Goal: Task Accomplishment & Management: Manage account settings

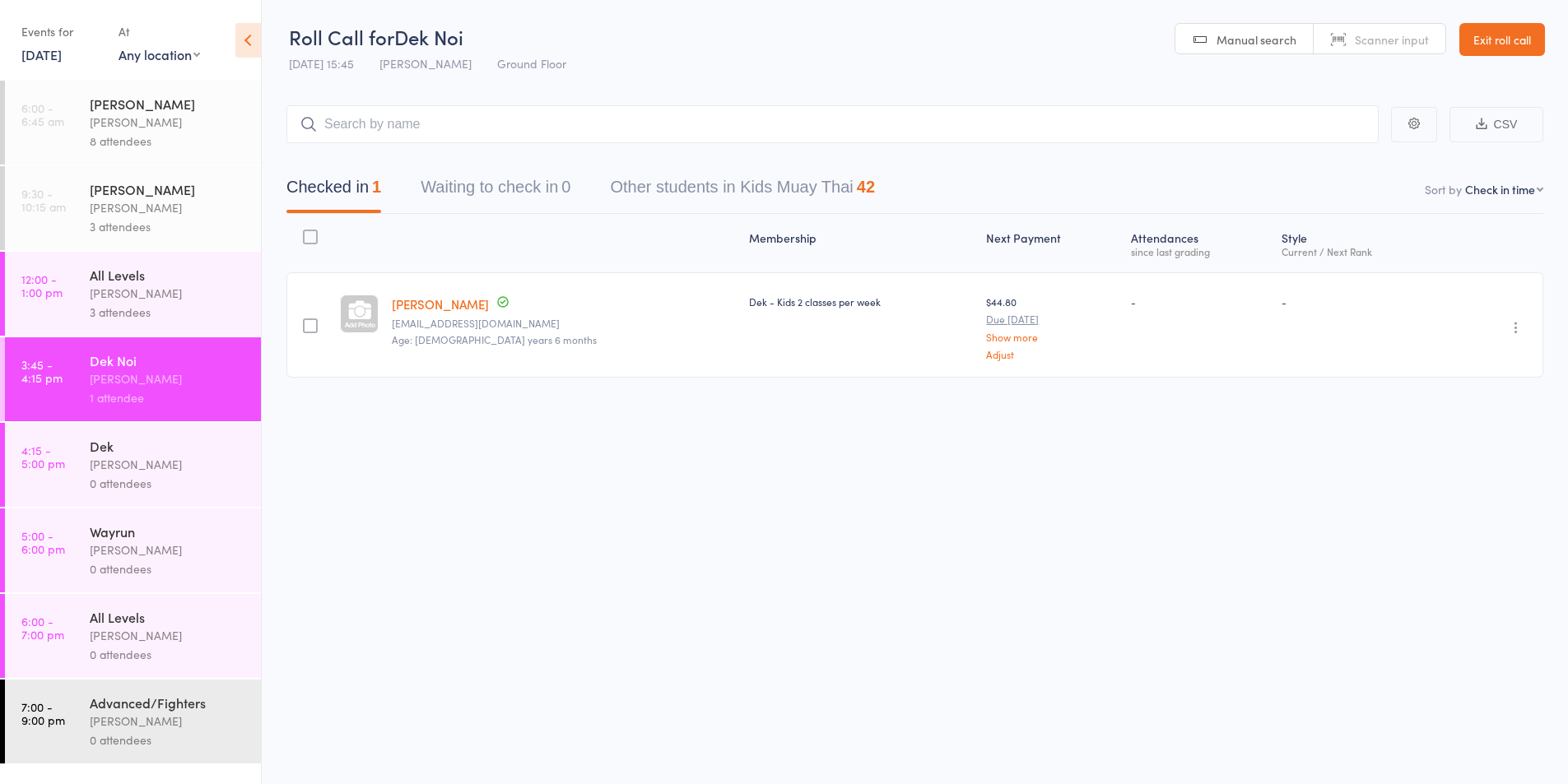
click at [150, 287] on div "Karl Puglia" at bounding box center [168, 293] width 158 height 19
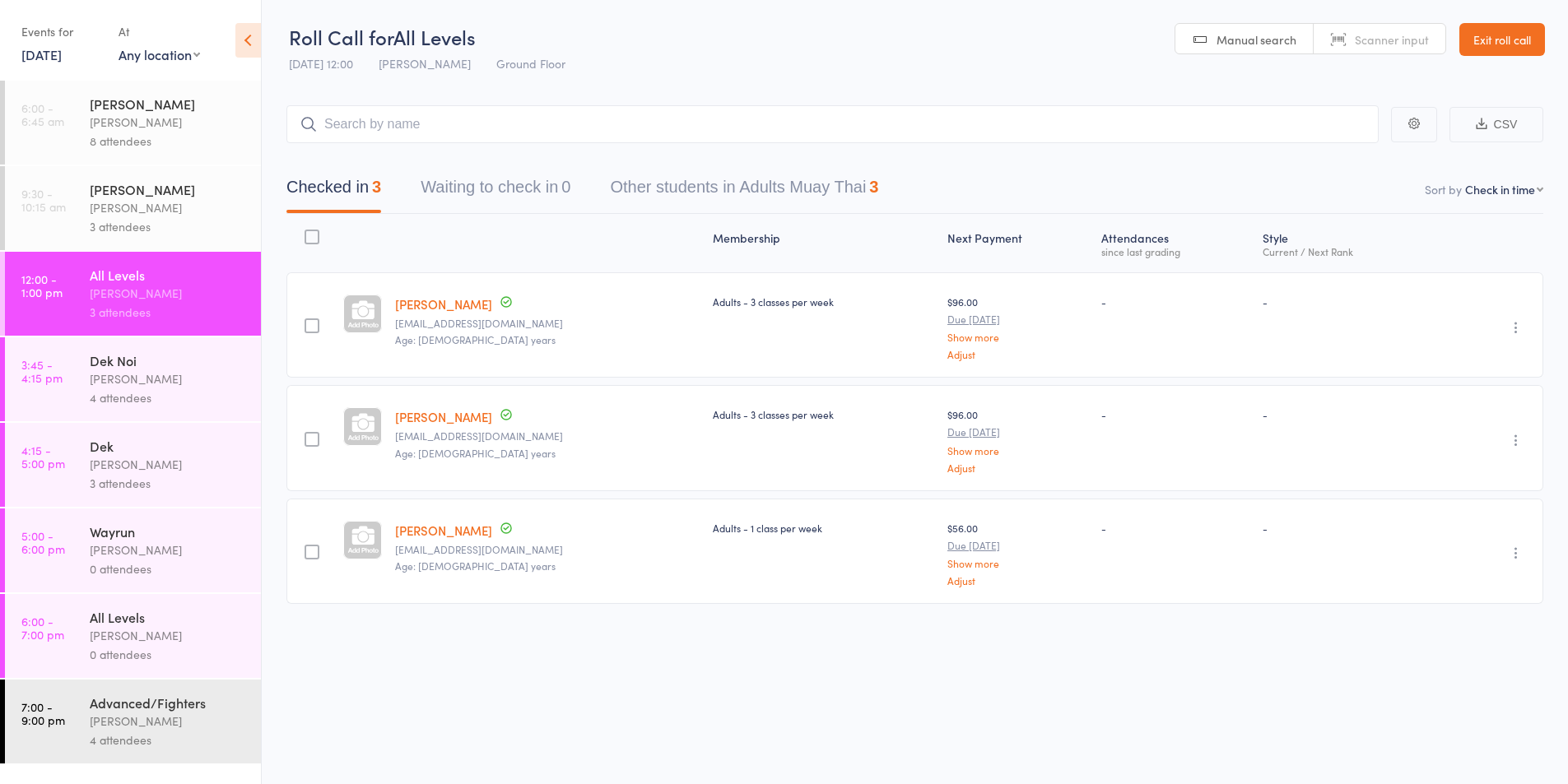
click at [113, 417] on div "Dek Noi Karl Puglia 4 attendees" at bounding box center [175, 379] width 171 height 84
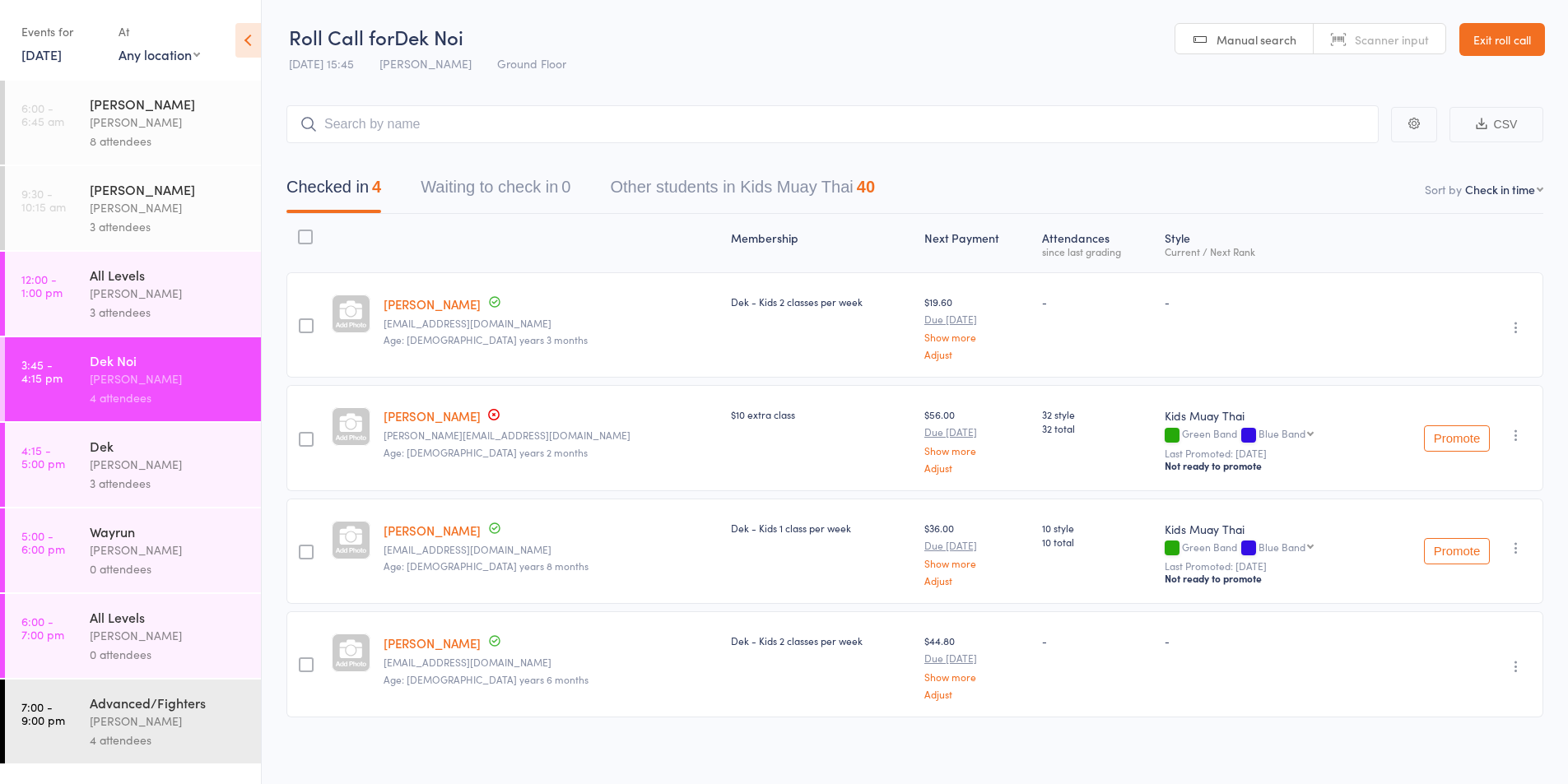
click at [1515, 326] on icon "button" at bounding box center [1516, 327] width 17 height 17
click at [1444, 473] on li "Remove" at bounding box center [1456, 470] width 136 height 22
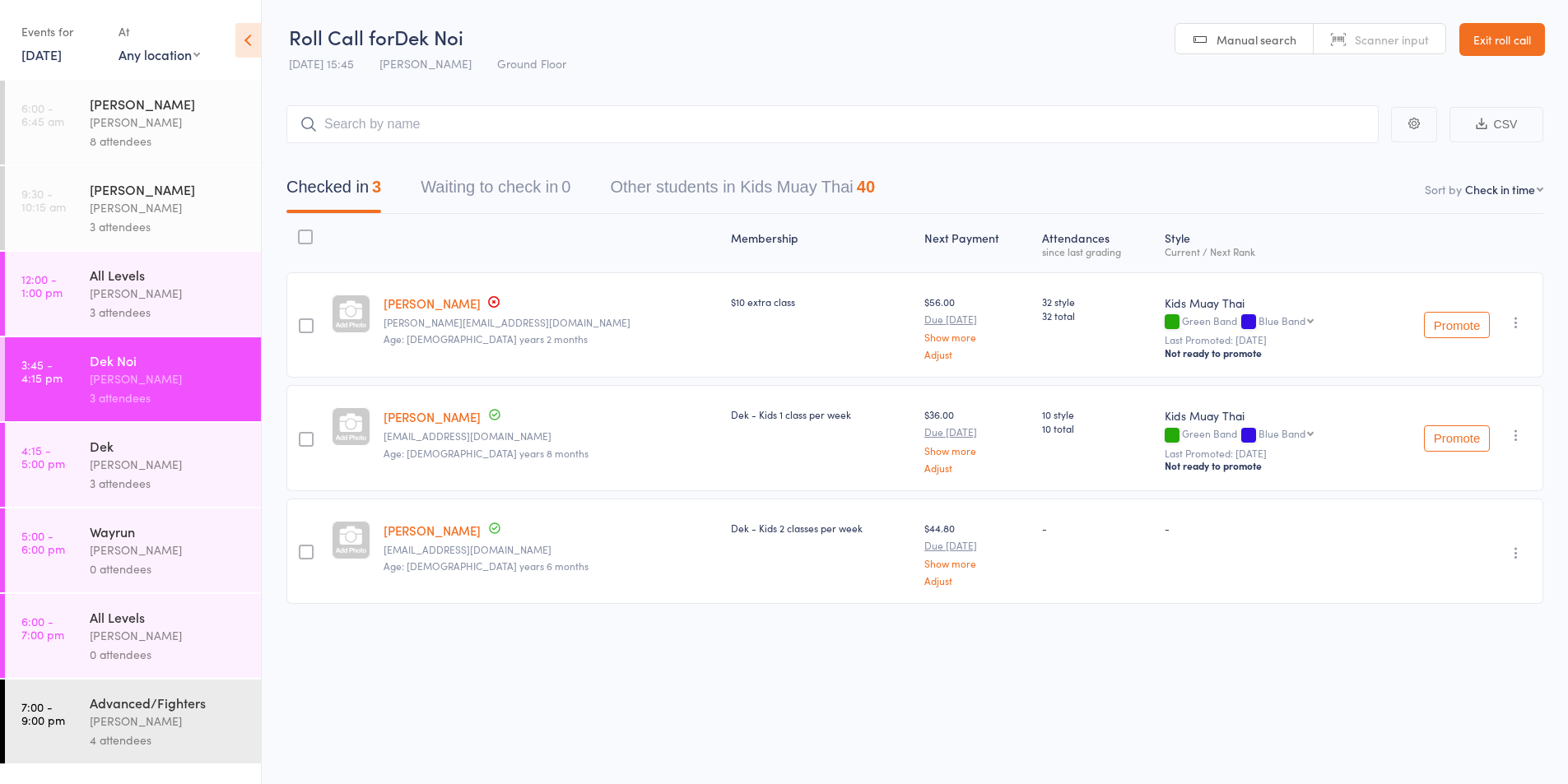
click at [124, 473] on div "Karl Puglia" at bounding box center [168, 464] width 158 height 19
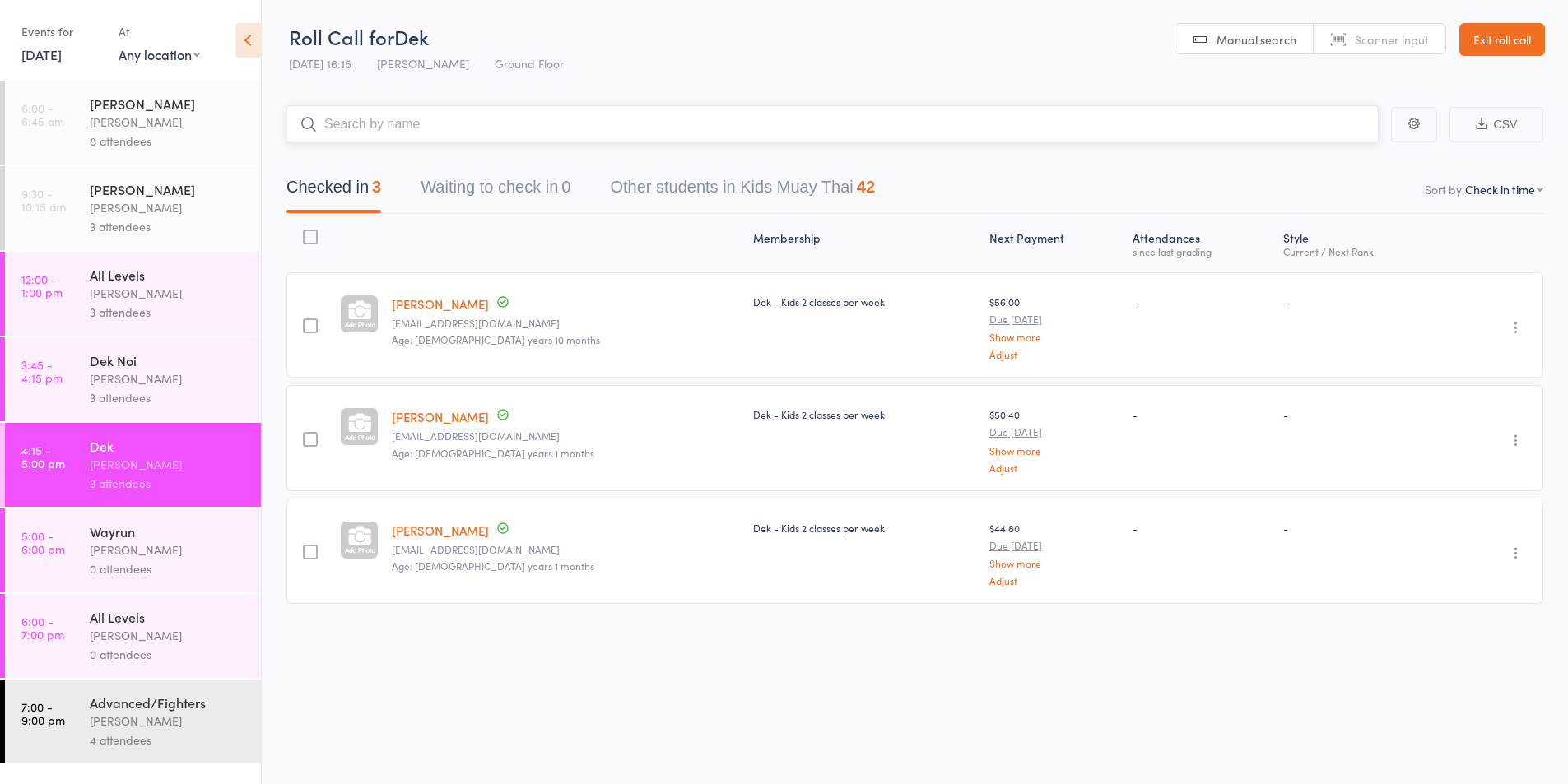
click at [465, 134] on input "search" at bounding box center [832, 123] width 1092 height 38
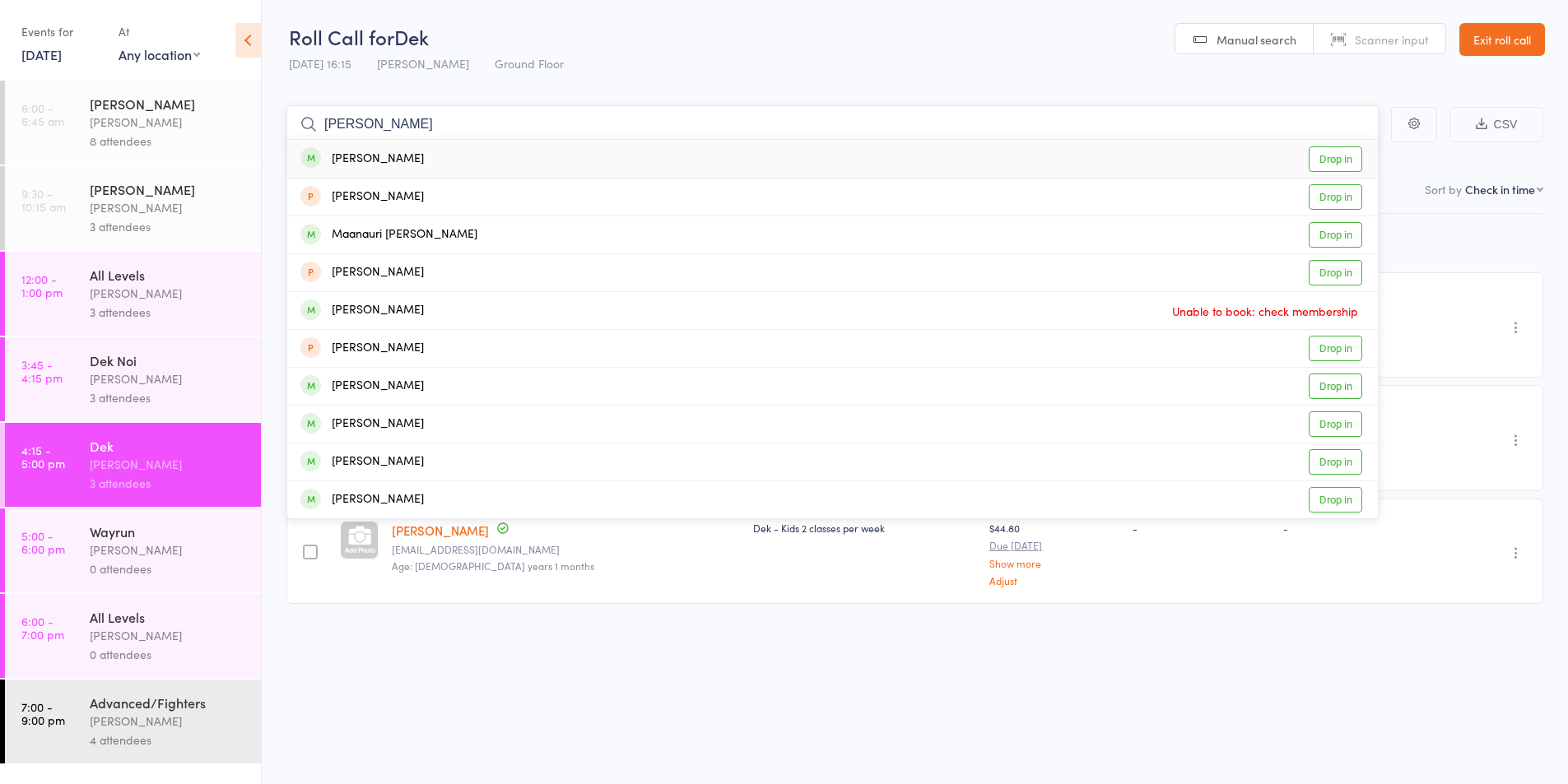
type input "mason"
click at [406, 162] on div "Mason Neath Drop in" at bounding box center [832, 158] width 1091 height 38
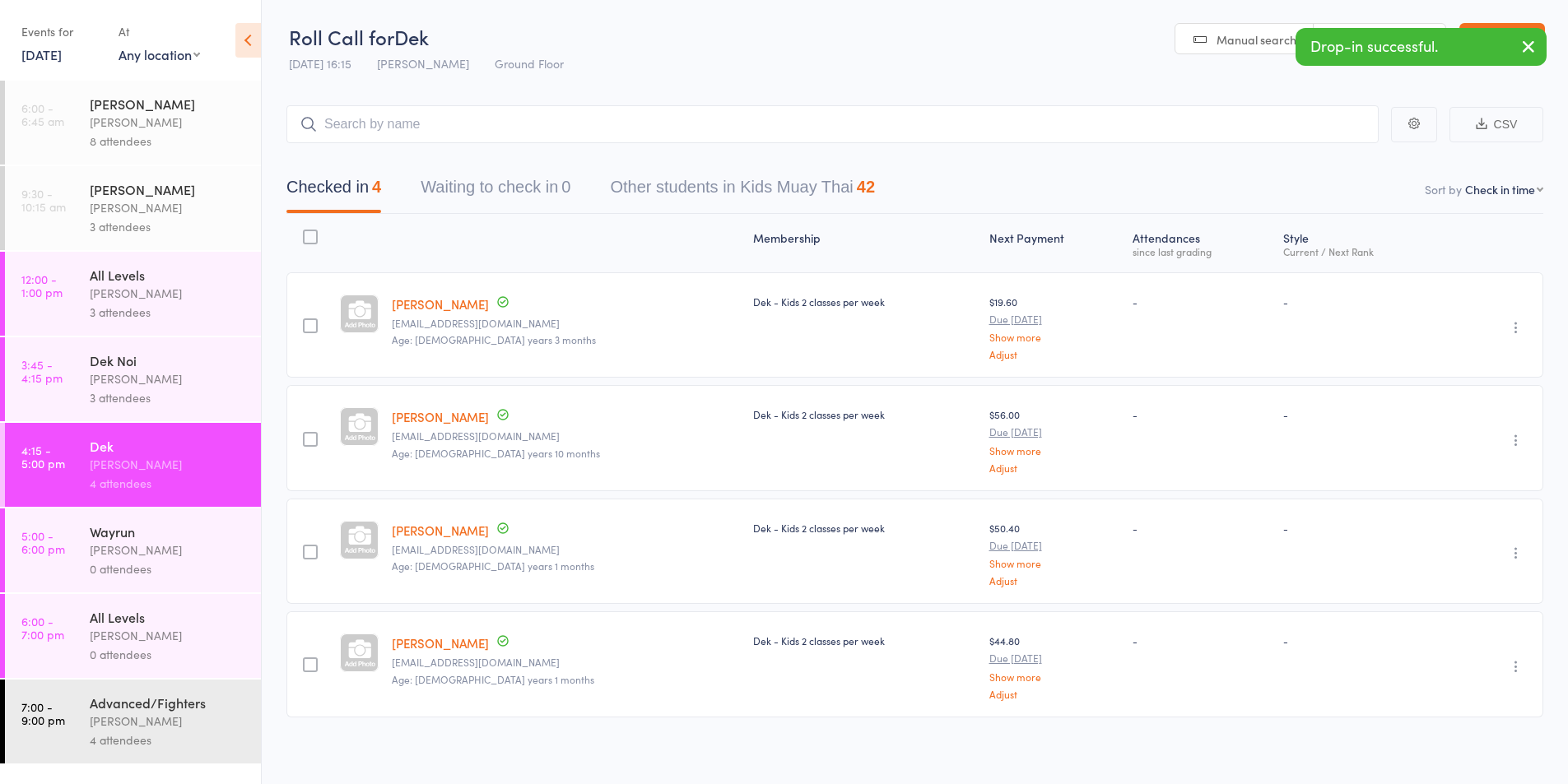
click at [136, 724] on div "Karl Puglia" at bounding box center [168, 720] width 158 height 19
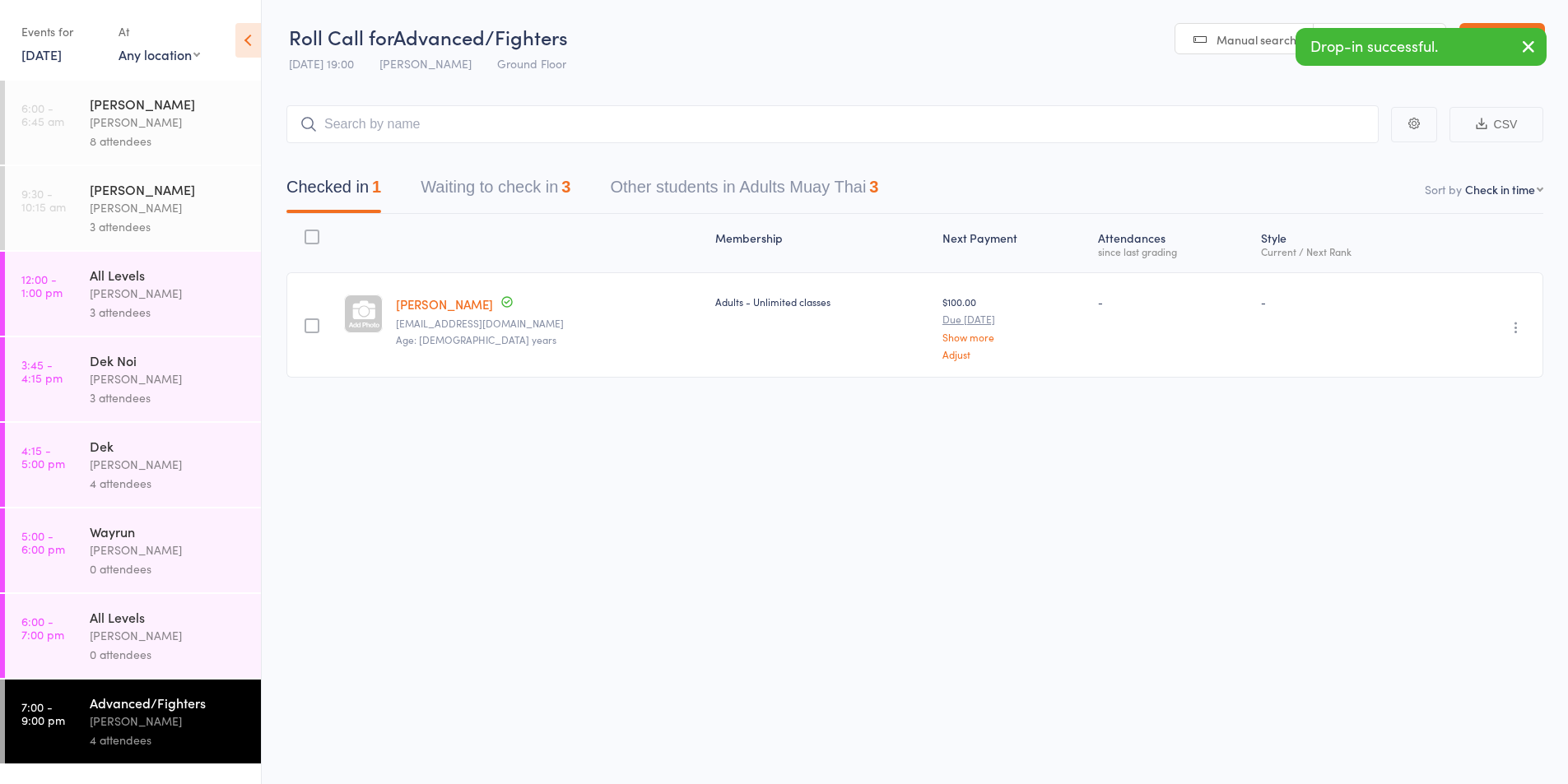
click at [542, 181] on button "Waiting to check in 3" at bounding box center [495, 191] width 150 height 43
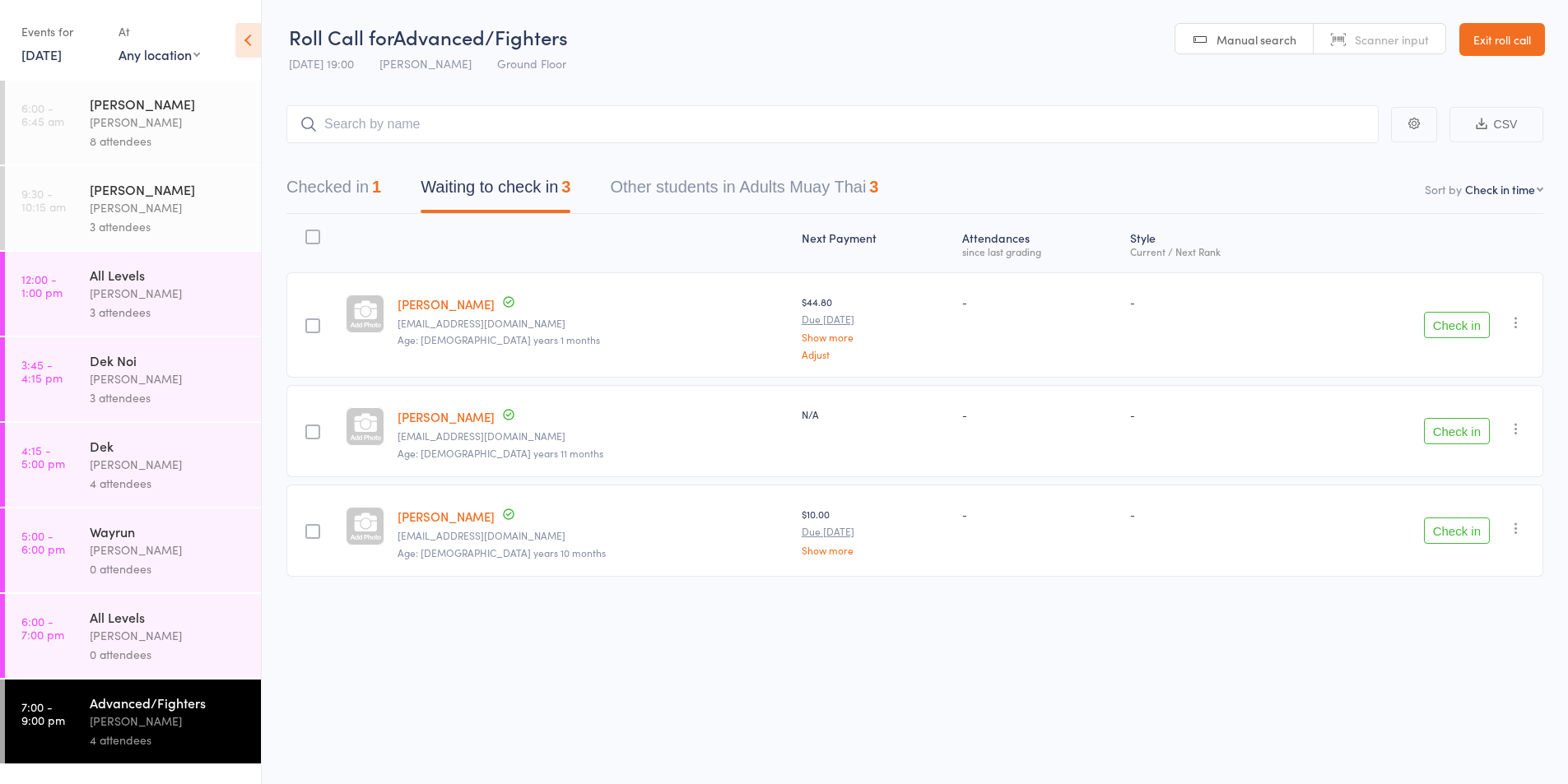
click at [1509, 319] on icon "button" at bounding box center [1516, 322] width 17 height 17
click at [1432, 466] on li "Remove" at bounding box center [1456, 465] width 136 height 22
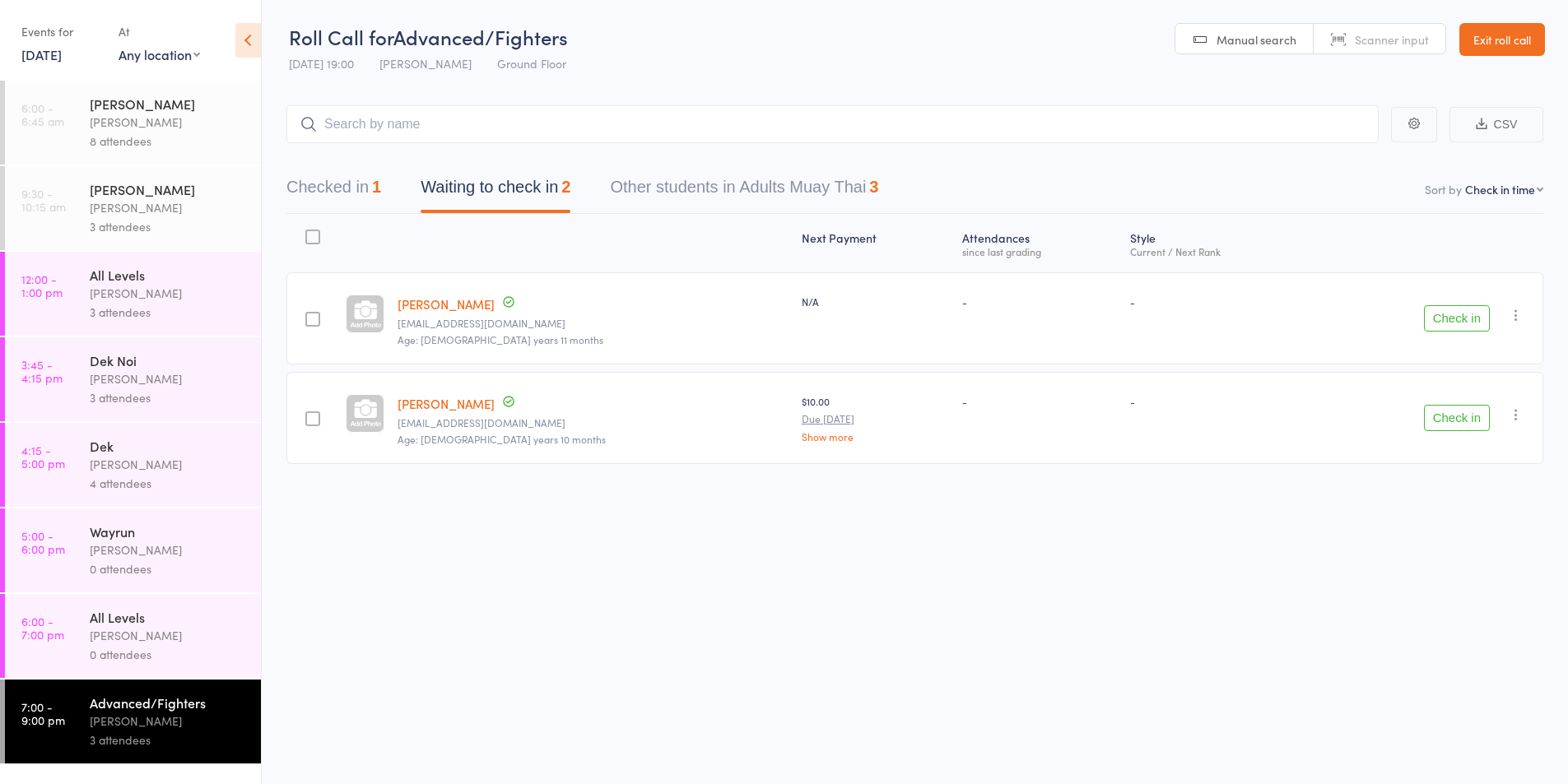
click at [1514, 318] on icon "button" at bounding box center [1516, 315] width 17 height 17
click at [1451, 461] on li "Remove" at bounding box center [1456, 458] width 136 height 22
click at [1518, 309] on icon "button" at bounding box center [1516, 315] width 17 height 17
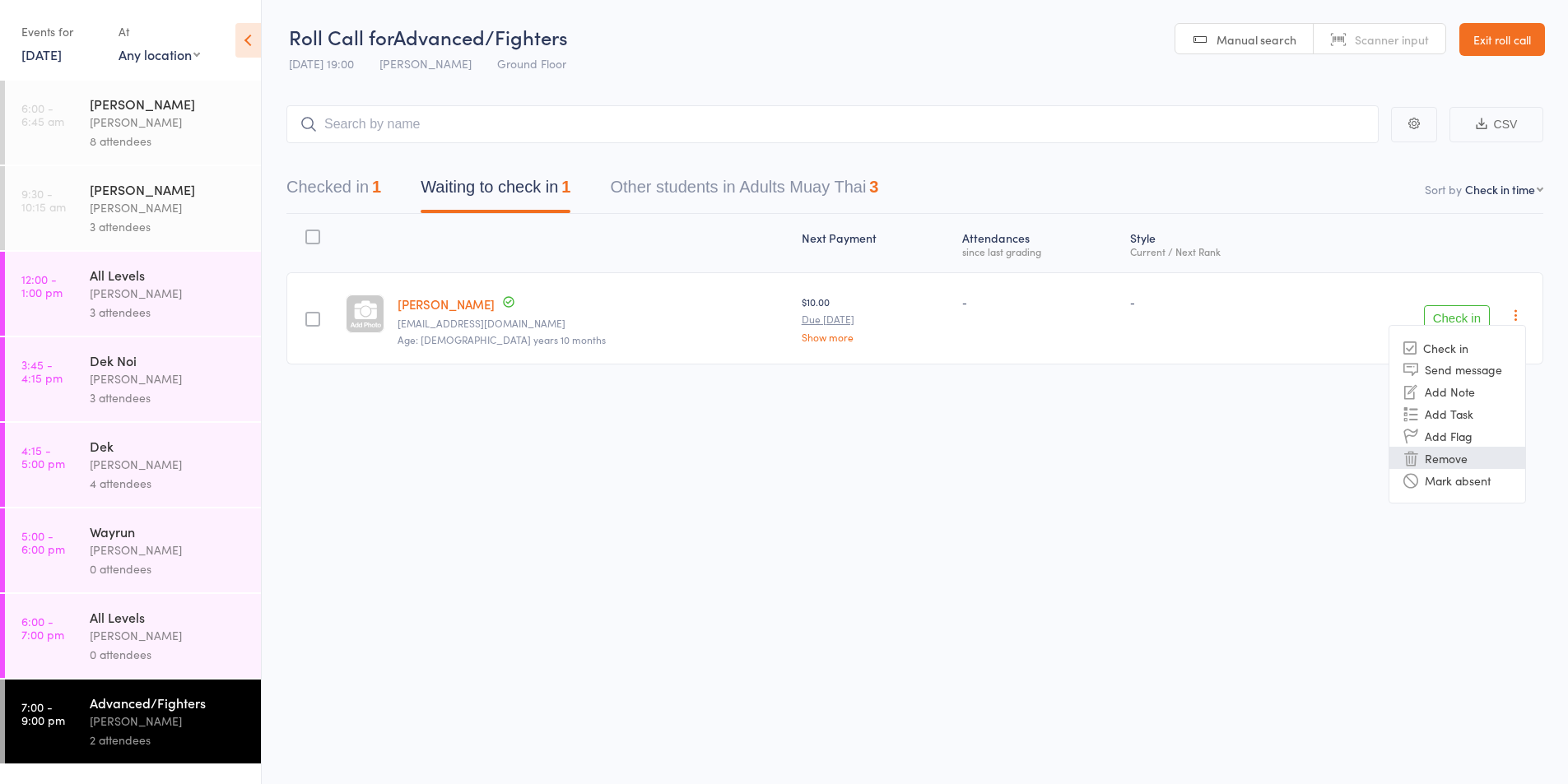
click at [1451, 458] on li "Remove" at bounding box center [1456, 458] width 136 height 22
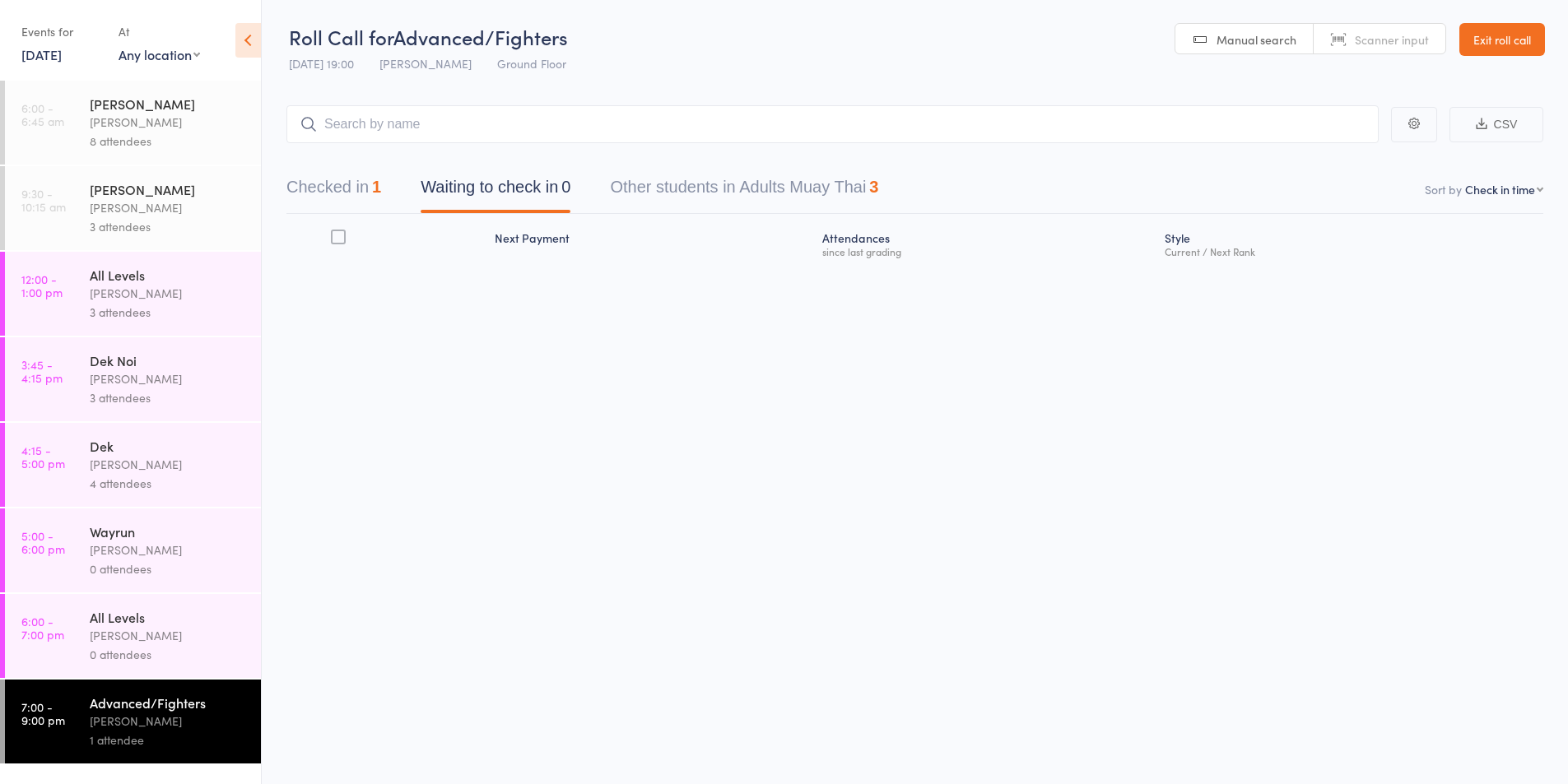
click at [117, 628] on div "Karl Puglia" at bounding box center [168, 636] width 158 height 19
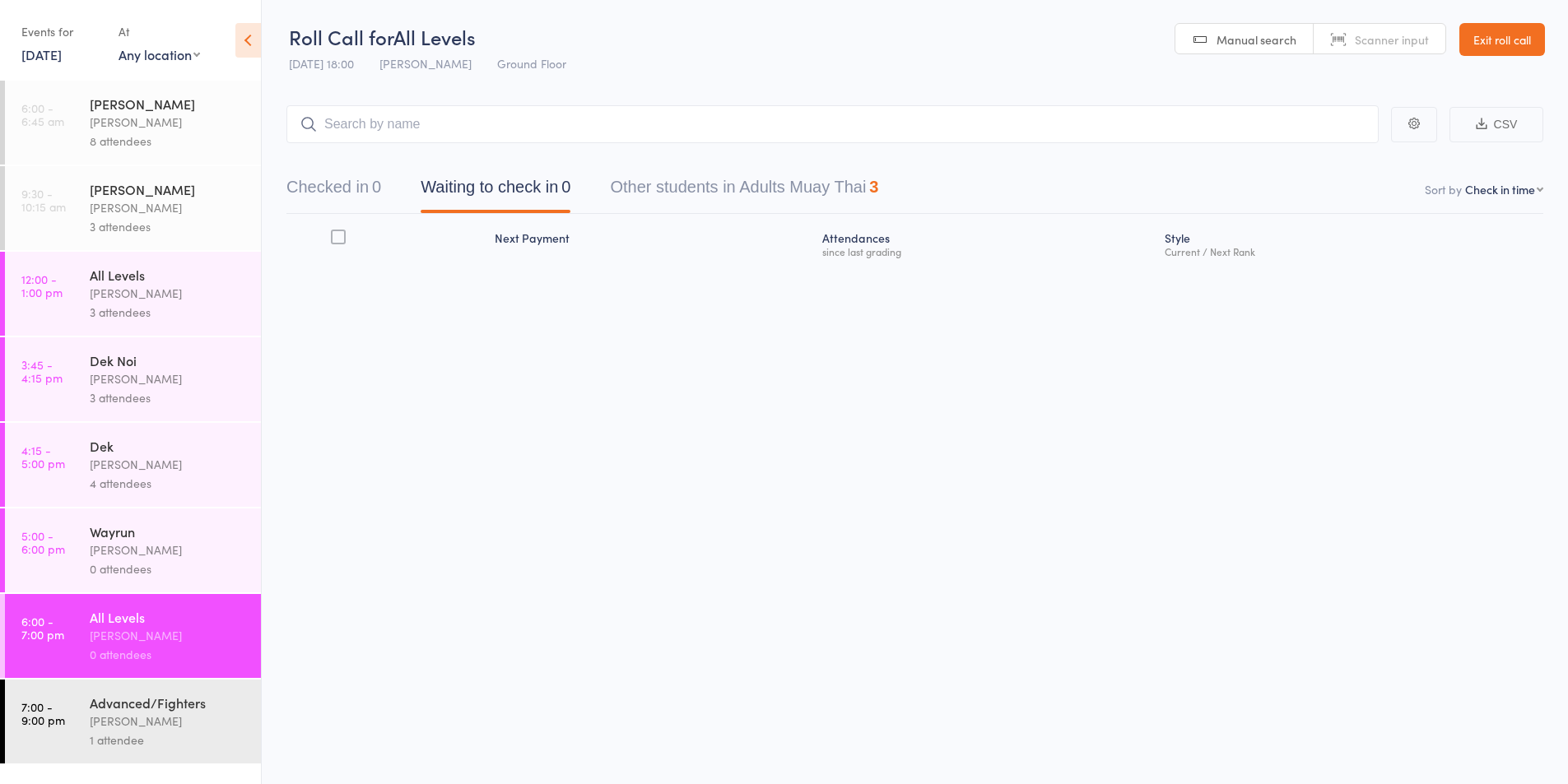
click at [106, 464] on div "Karl Puglia" at bounding box center [168, 464] width 158 height 19
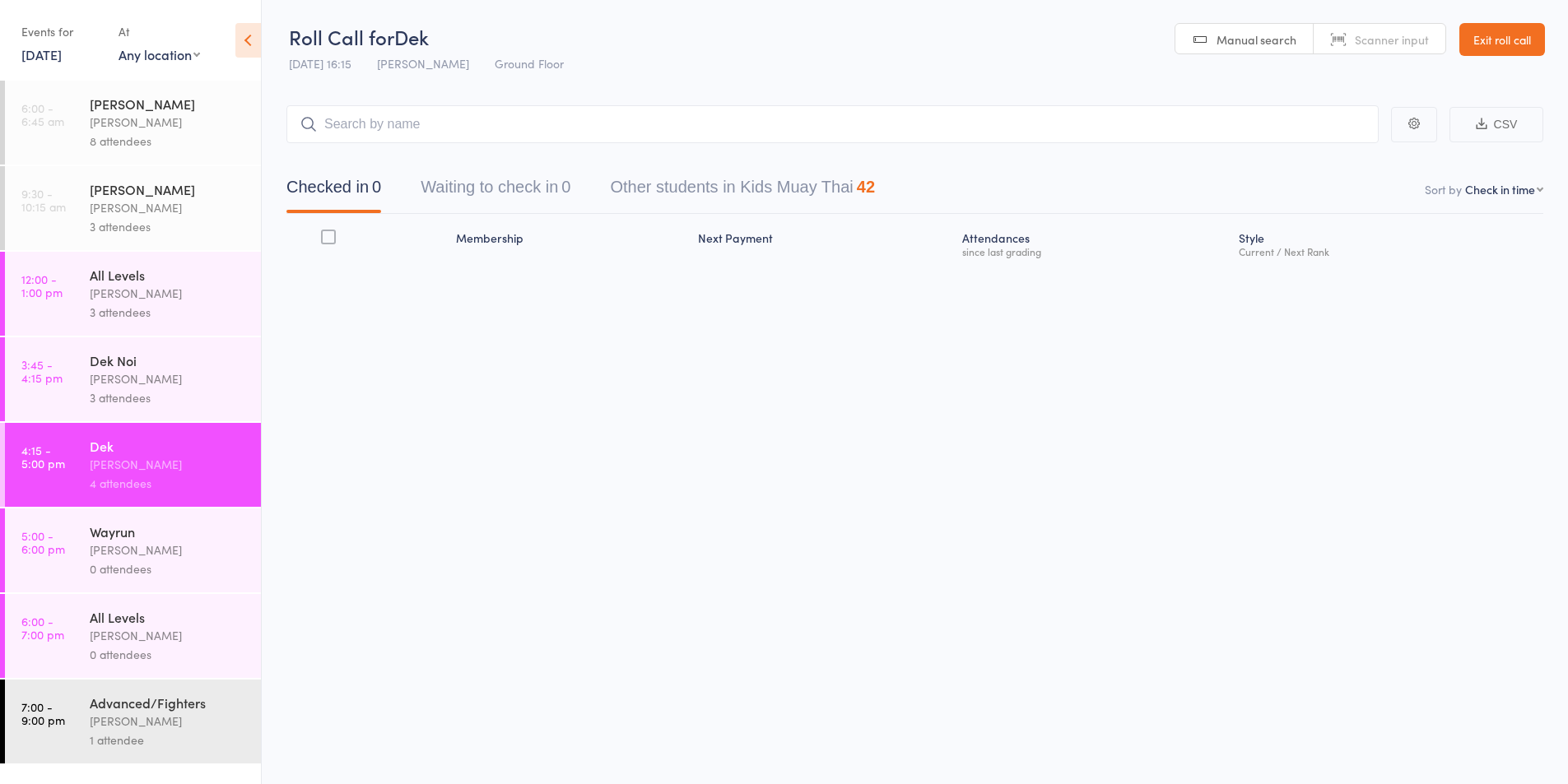
click at [389, 125] on input "search" at bounding box center [832, 123] width 1092 height 38
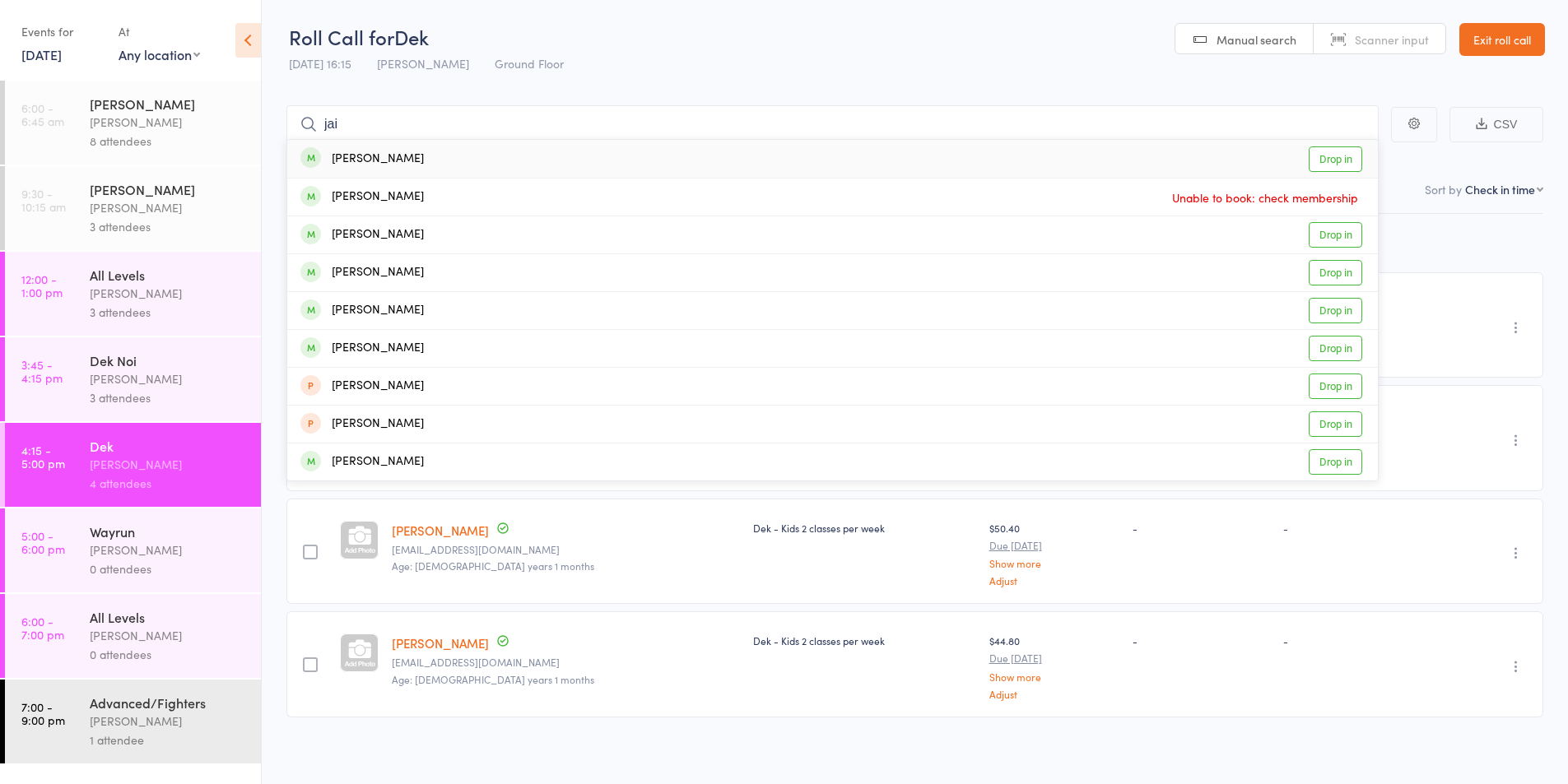
type input "jai"
click at [375, 159] on div "Jai Del pinto" at bounding box center [362, 159] width 124 height 19
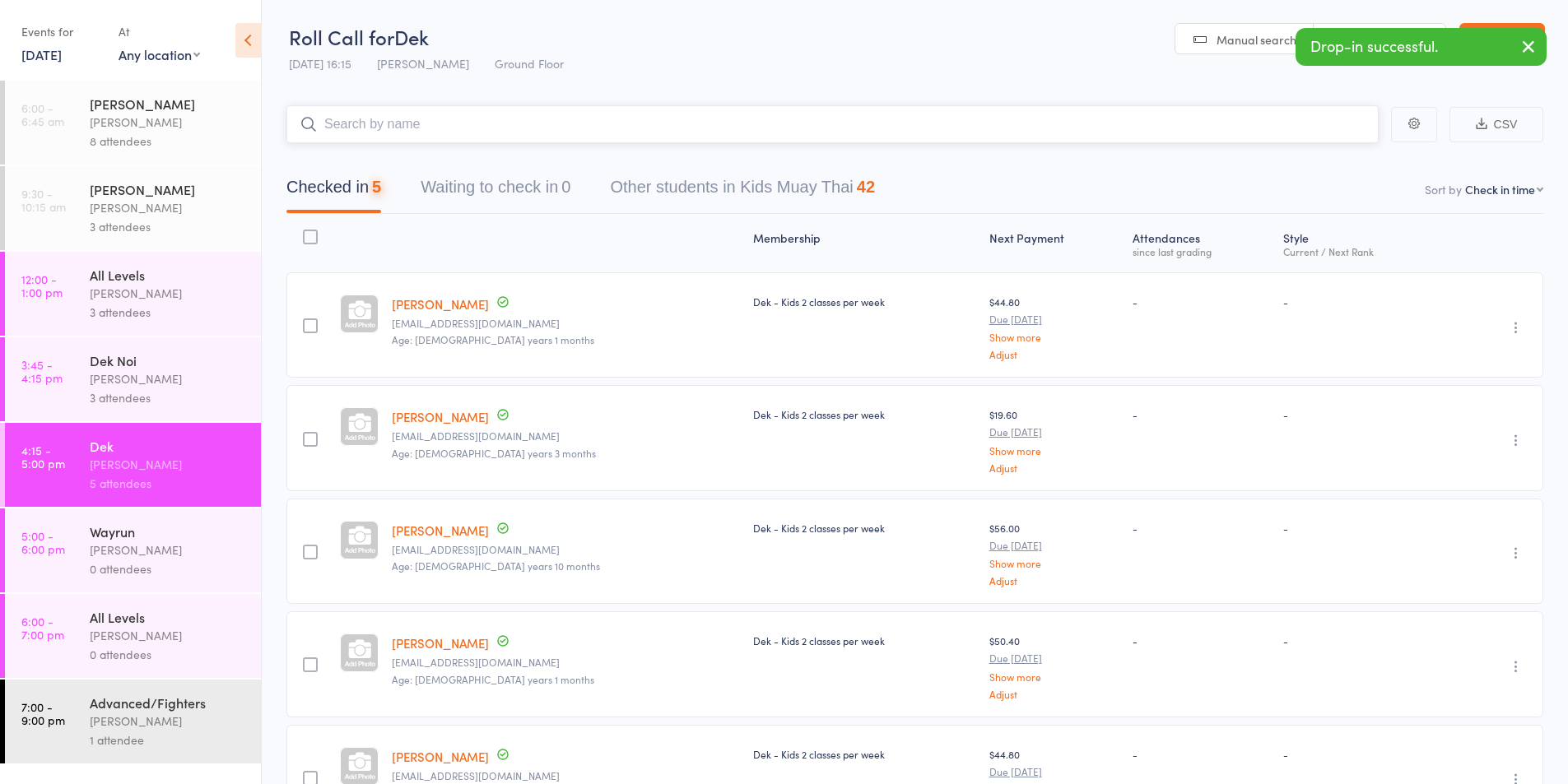
click at [356, 123] on input "search" at bounding box center [832, 123] width 1092 height 38
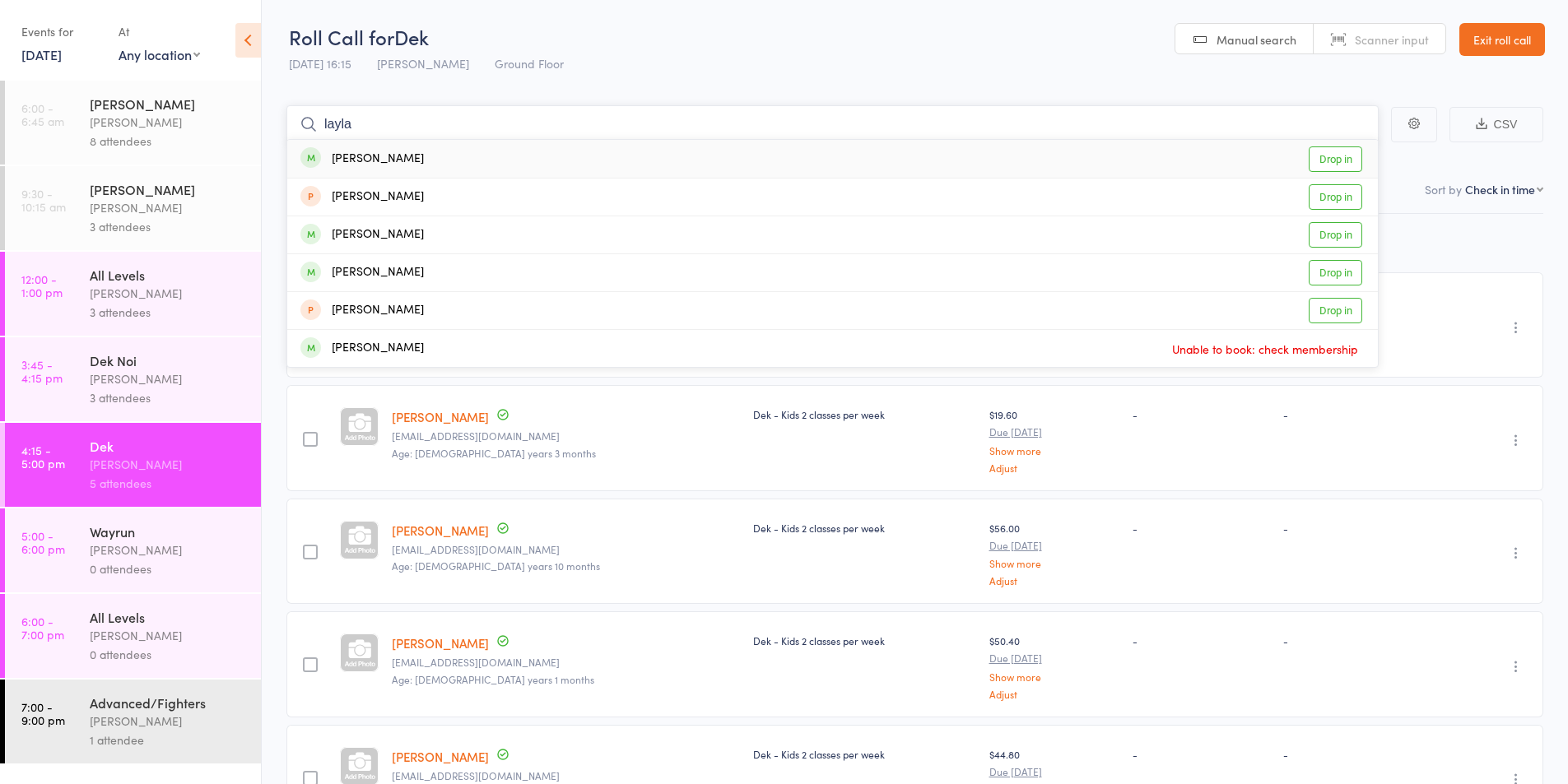
type input "layla"
click at [372, 155] on div "[PERSON_NAME]" at bounding box center [362, 159] width 124 height 19
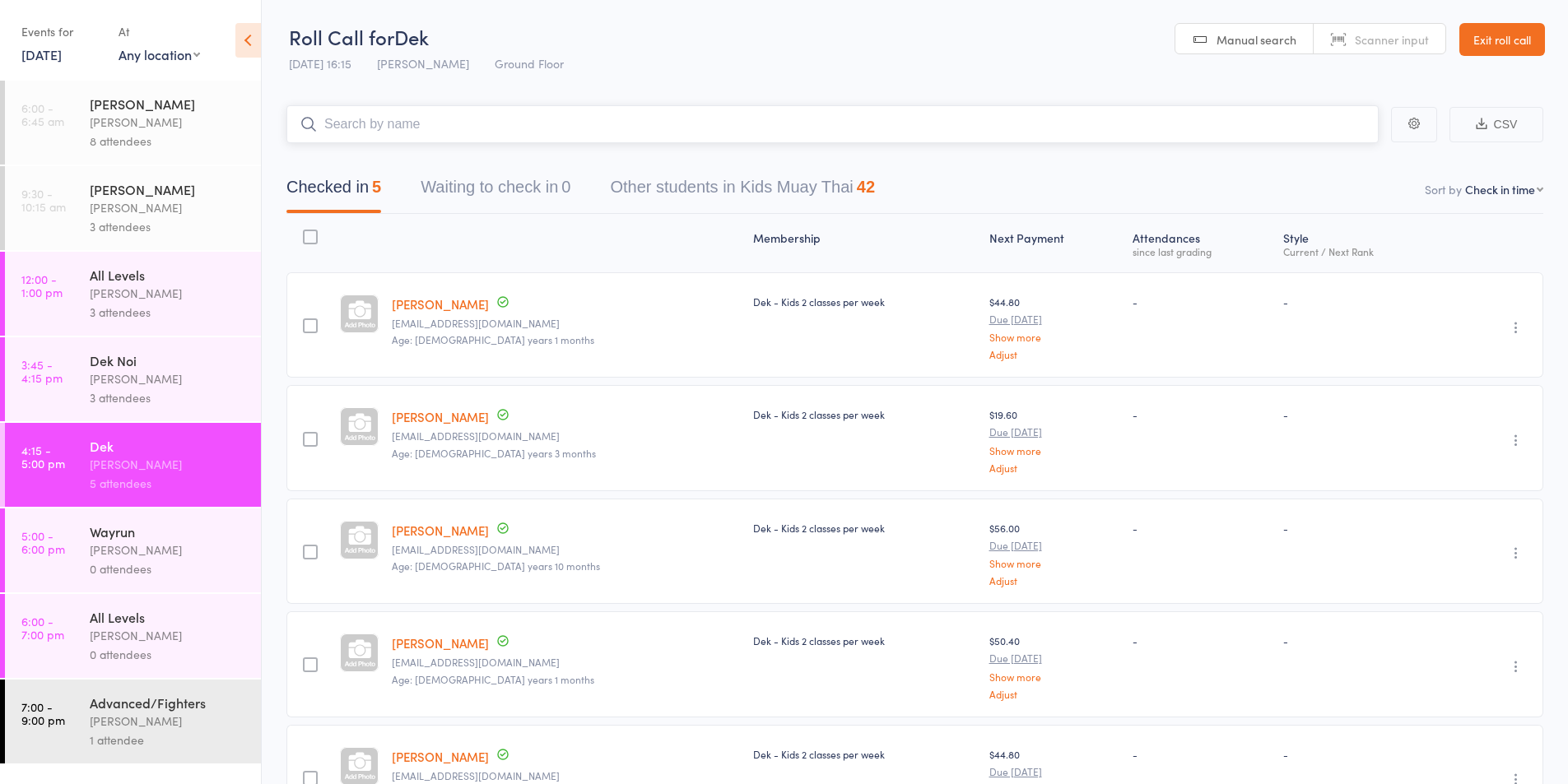
click at [364, 123] on input "search" at bounding box center [832, 123] width 1092 height 38
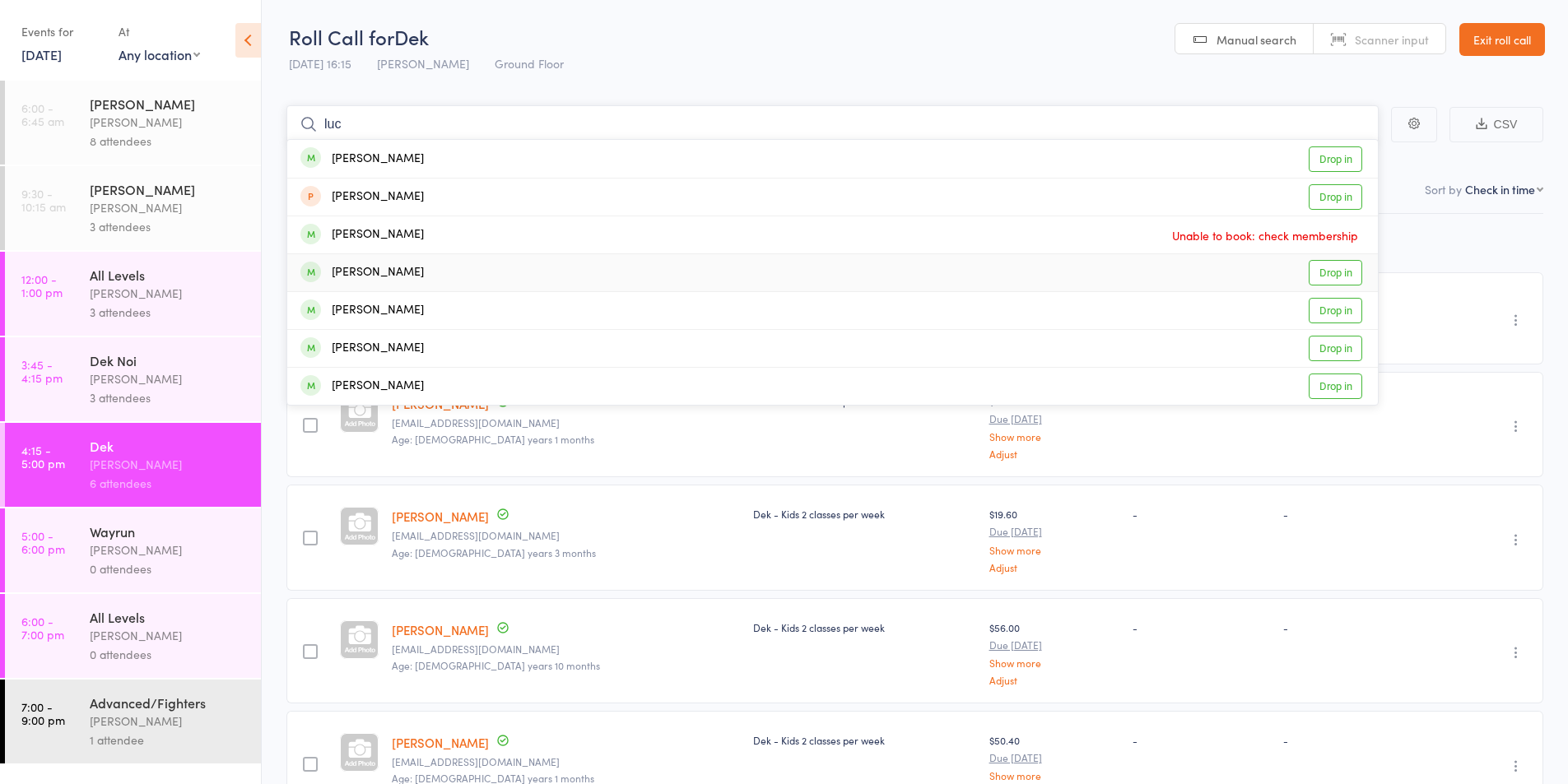
type input "luc"
click at [357, 272] on div "Luca Del pinto" at bounding box center [362, 273] width 124 height 19
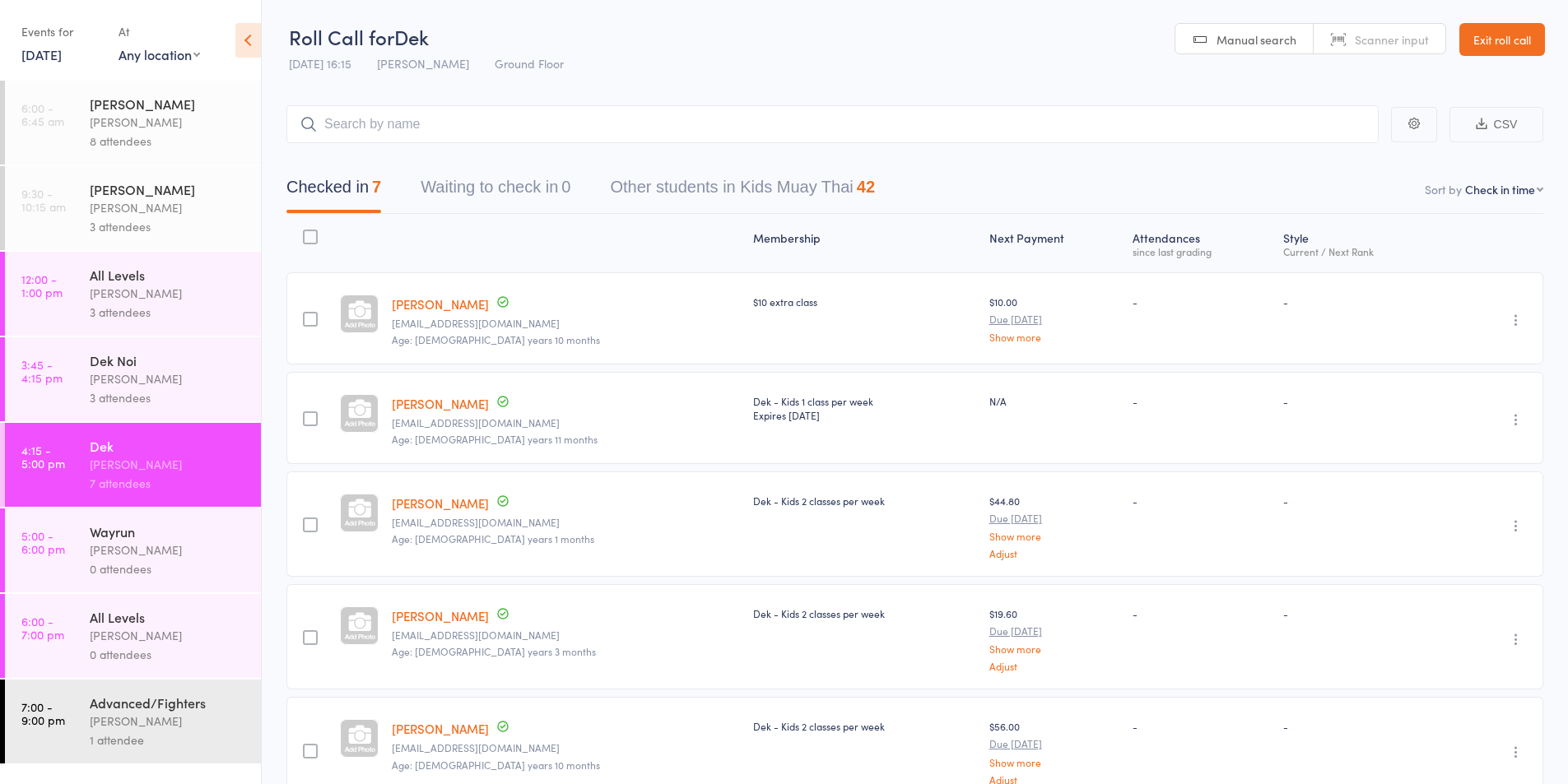
click at [112, 404] on div "3 attendees" at bounding box center [168, 398] width 158 height 19
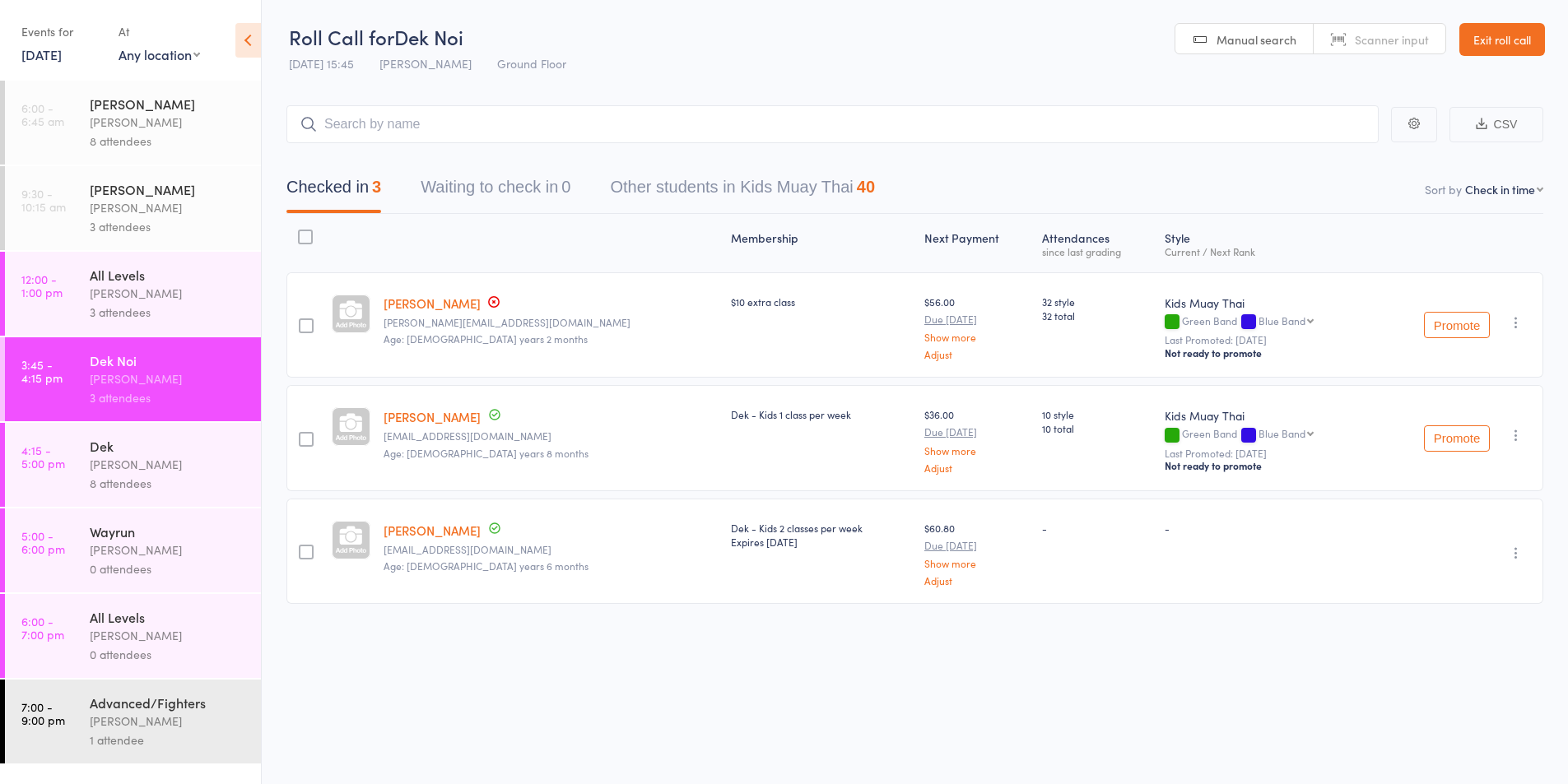
click at [111, 461] on div "Karl Puglia" at bounding box center [168, 464] width 158 height 19
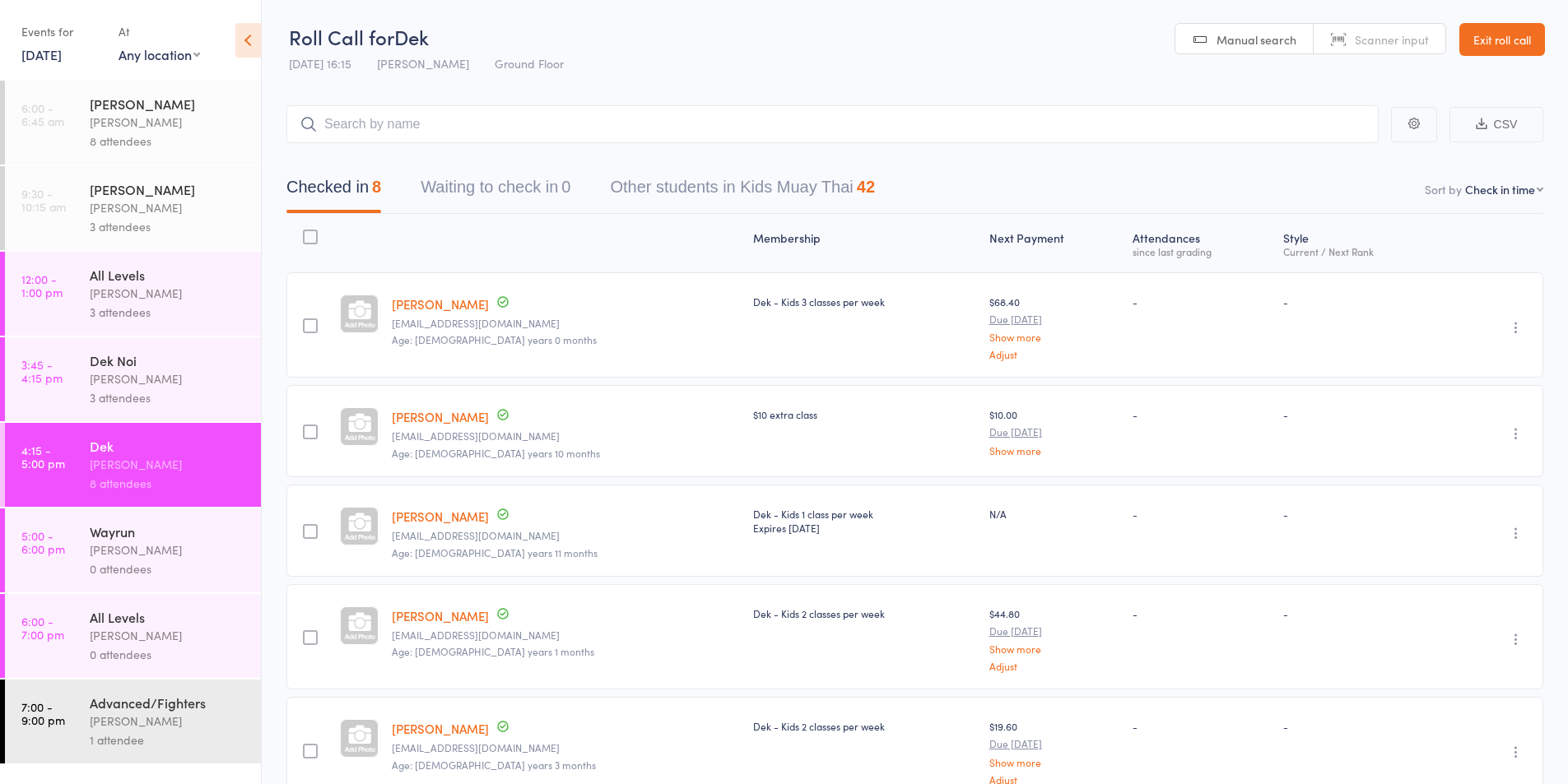
click at [105, 389] on div "3 attendees" at bounding box center [168, 398] width 158 height 19
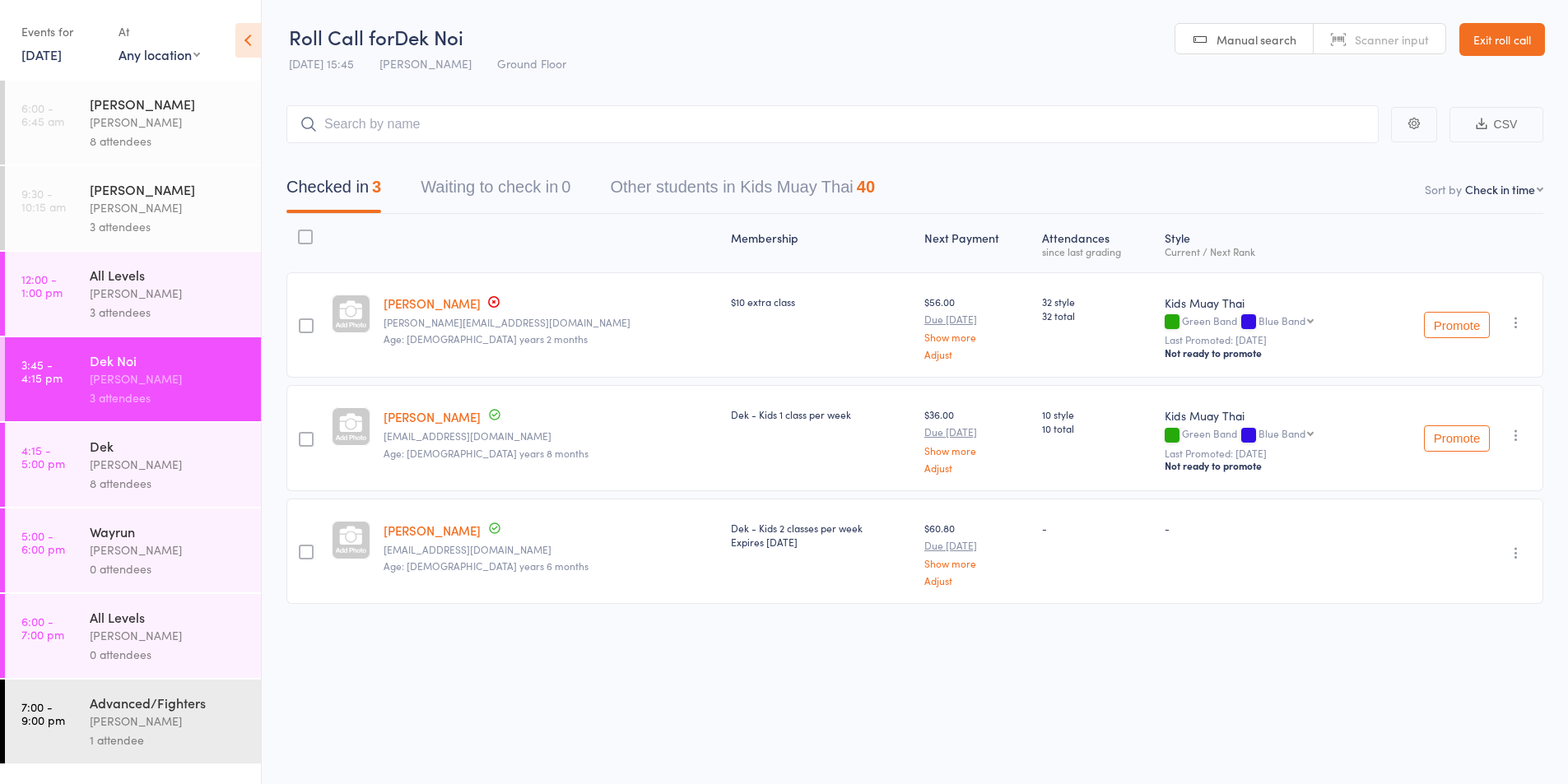
click at [430, 301] on link "Oliver Ashman" at bounding box center [431, 303] width 97 height 18
click at [112, 465] on div "Karl Puglia" at bounding box center [168, 464] width 158 height 19
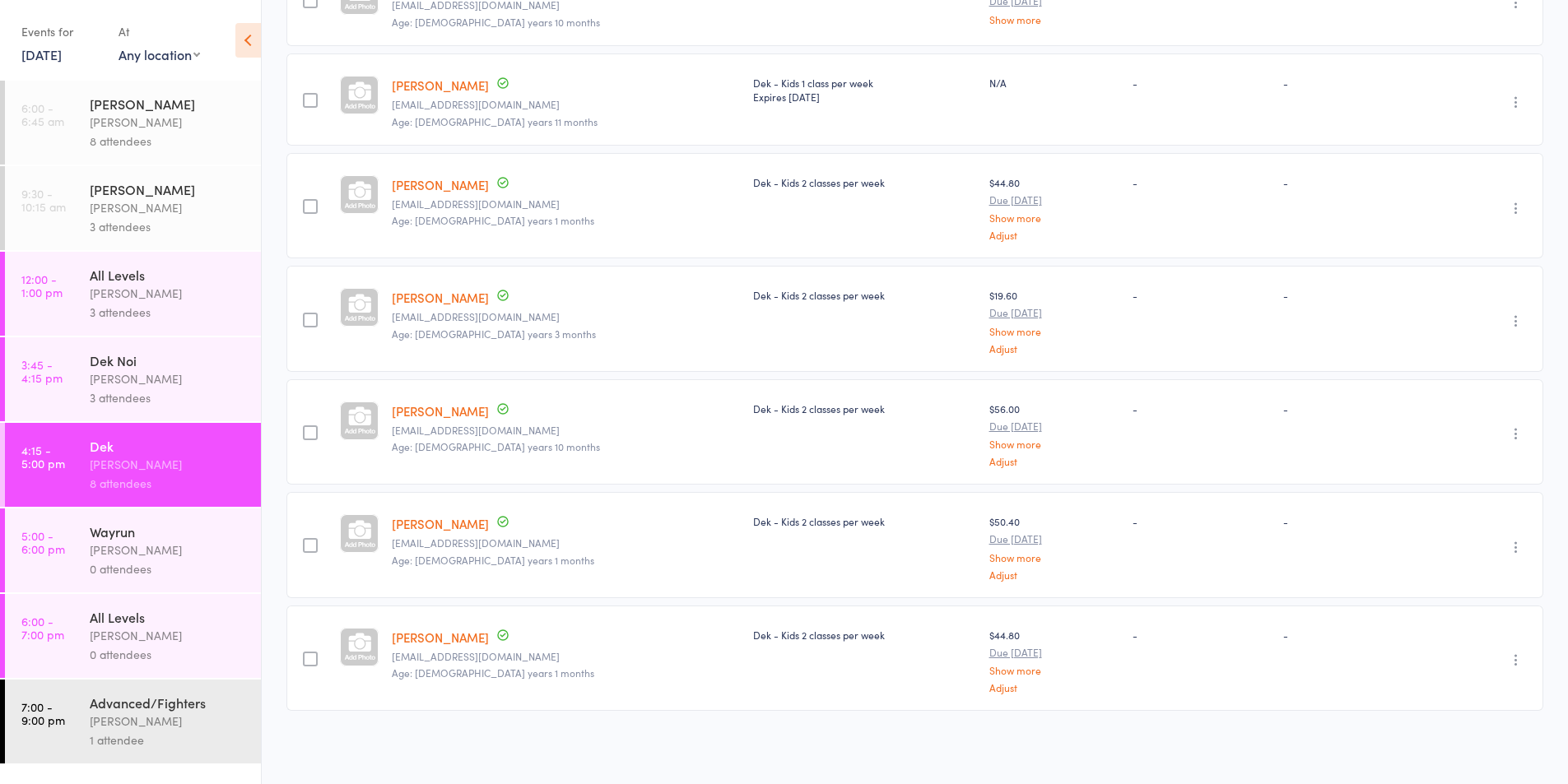
scroll to position [158, 0]
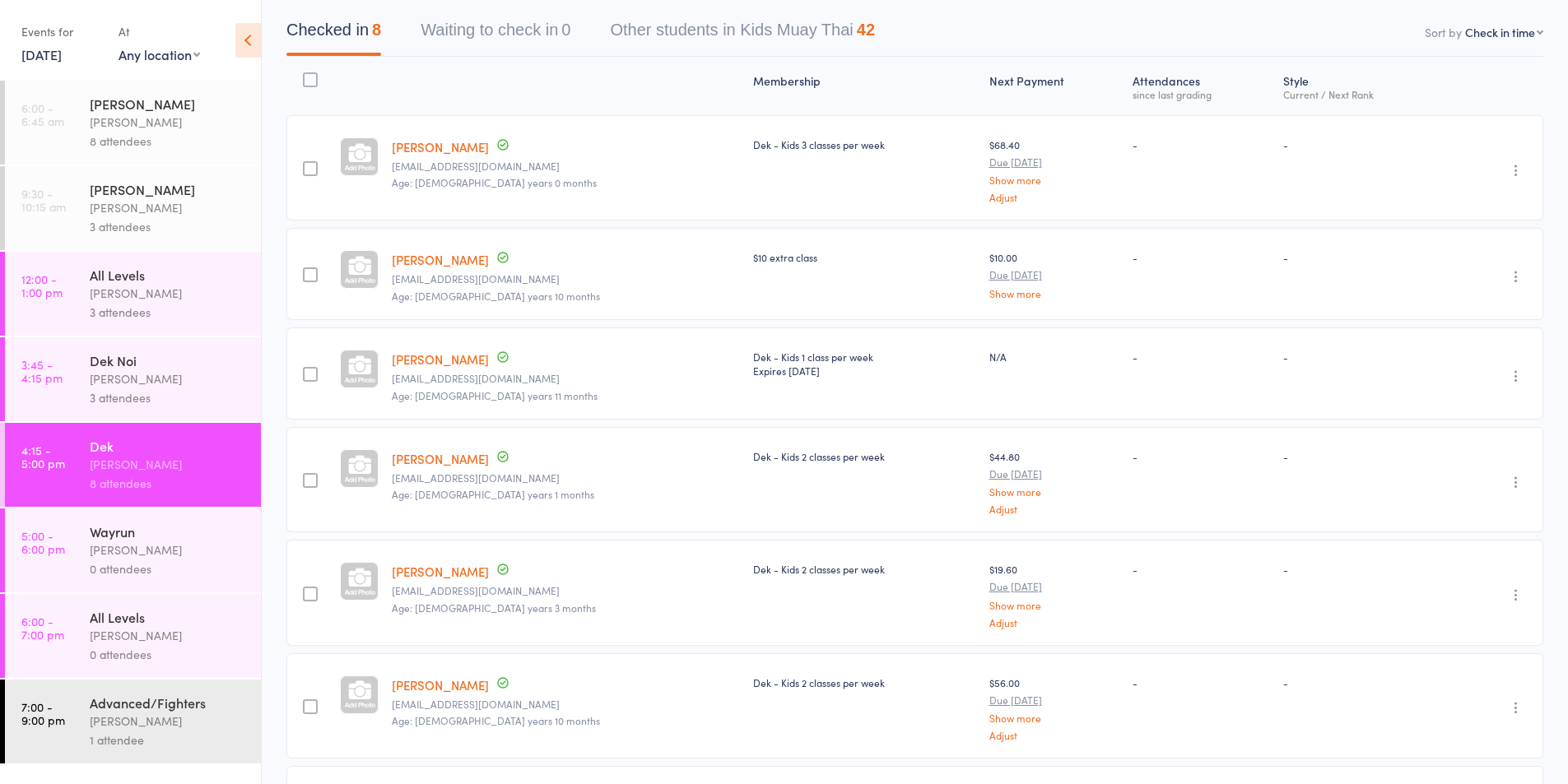
click at [442, 261] on link "Luca Del pinto" at bounding box center [440, 259] width 97 height 18
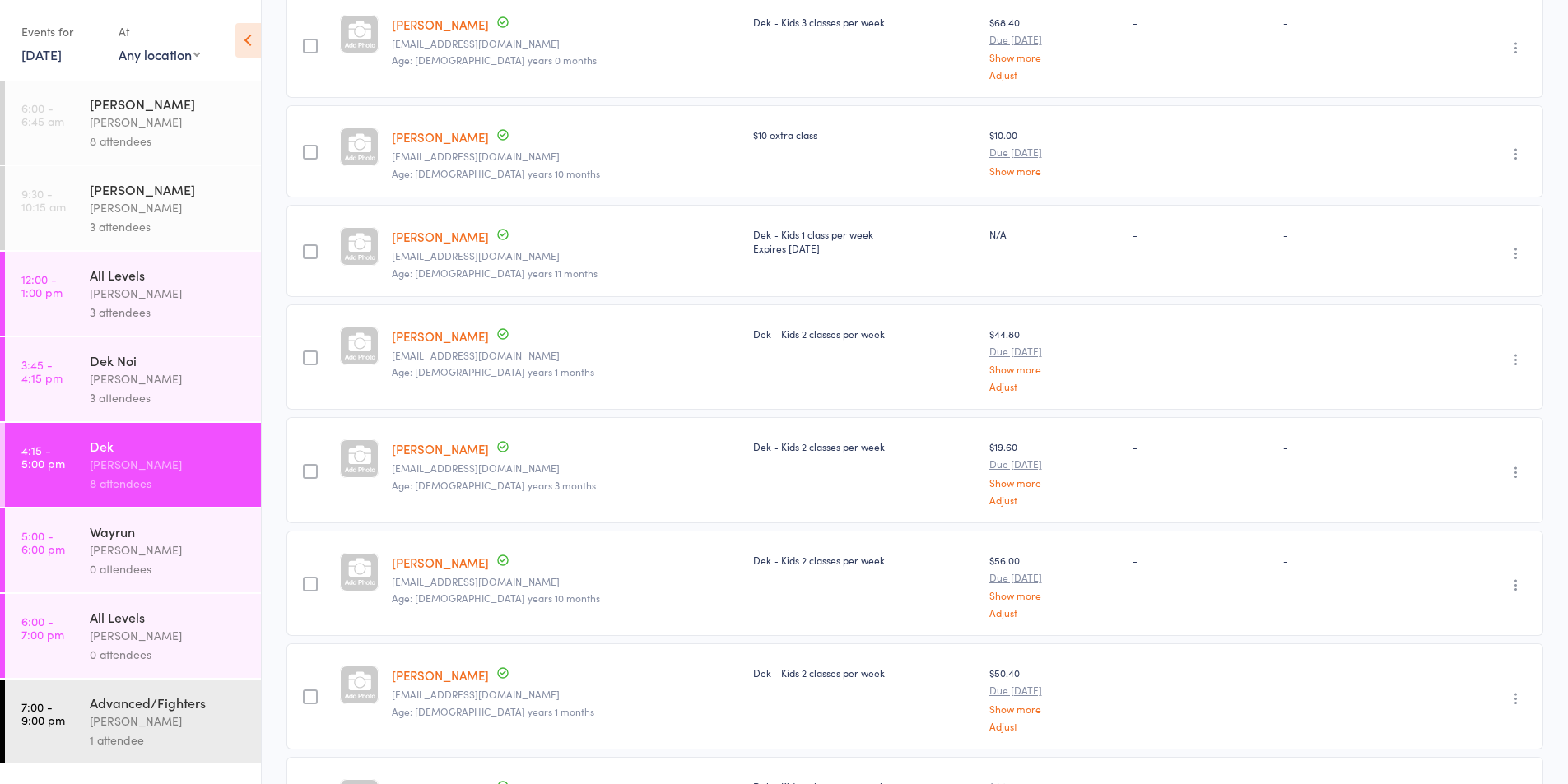
scroll to position [0, 0]
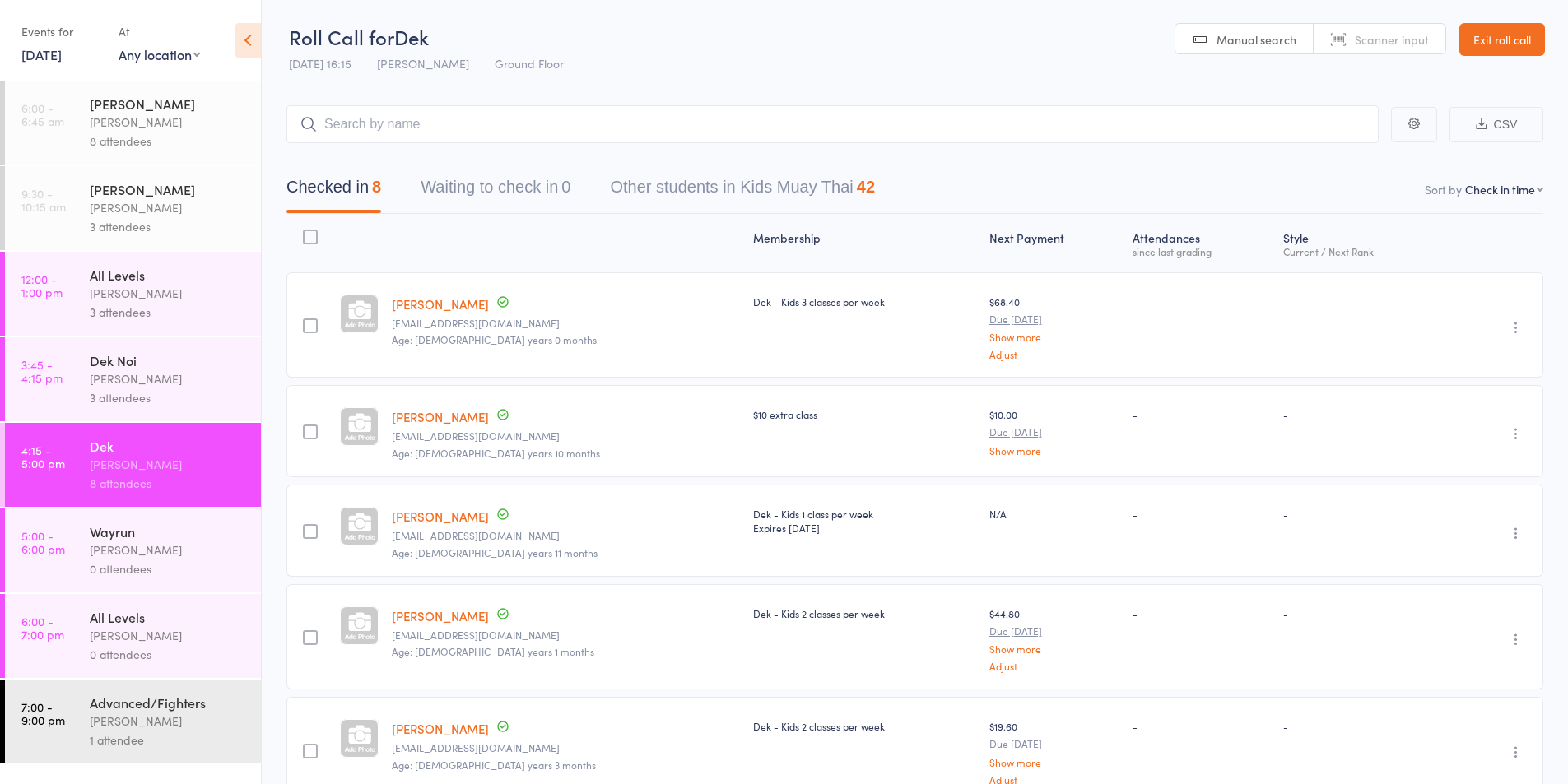
click at [156, 568] on div "0 attendees" at bounding box center [168, 568] width 158 height 19
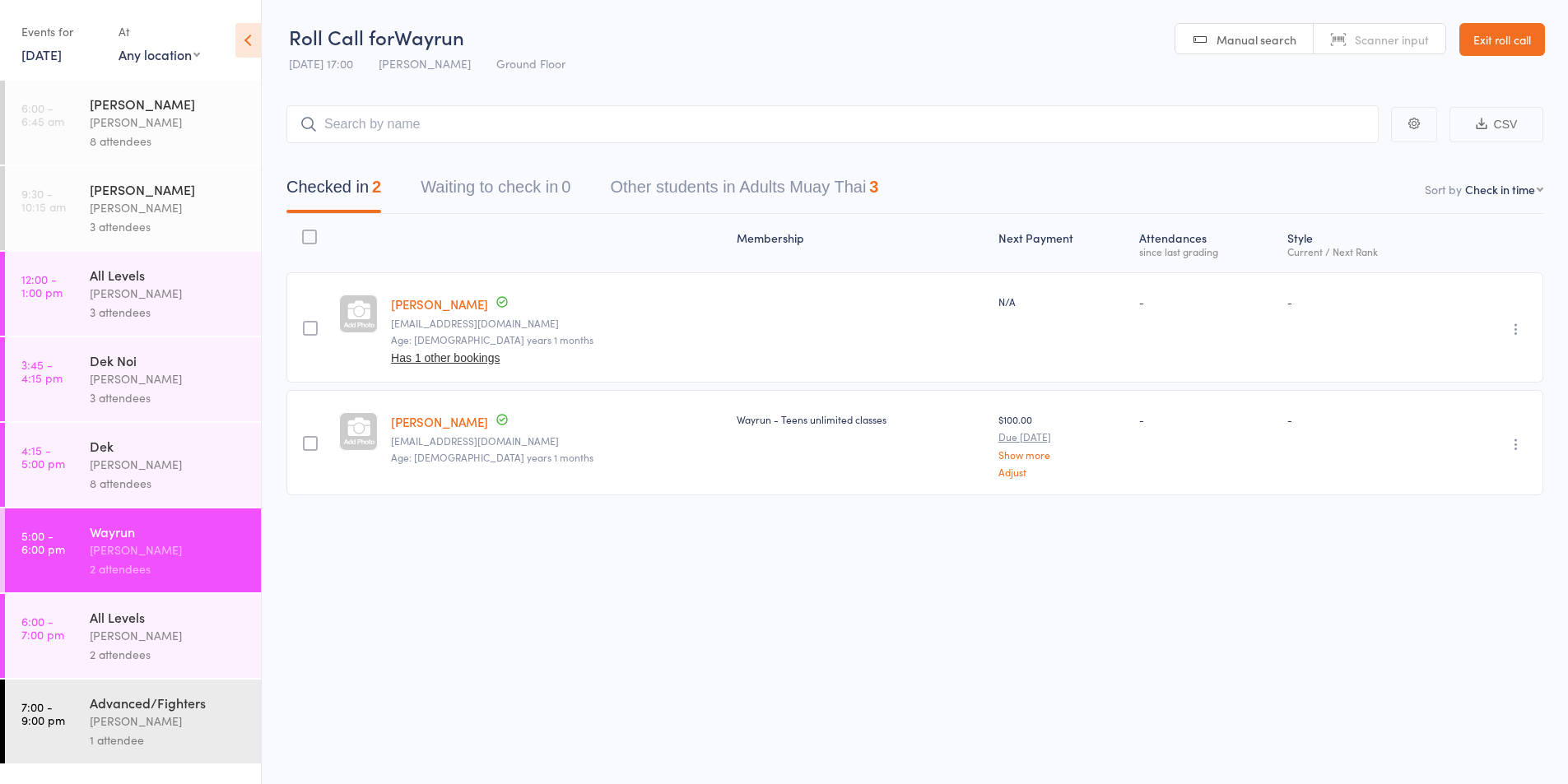
click at [337, 121] on input "search" at bounding box center [832, 123] width 1092 height 38
drag, startPoint x: 337, startPoint y: 124, endPoint x: 366, endPoint y: 121, distance: 29.2
click at [366, 121] on input "fatim" at bounding box center [832, 123] width 1092 height 38
type input "fate"
click at [396, 158] on div "Fatemeh Poorvakili" at bounding box center [362, 159] width 124 height 19
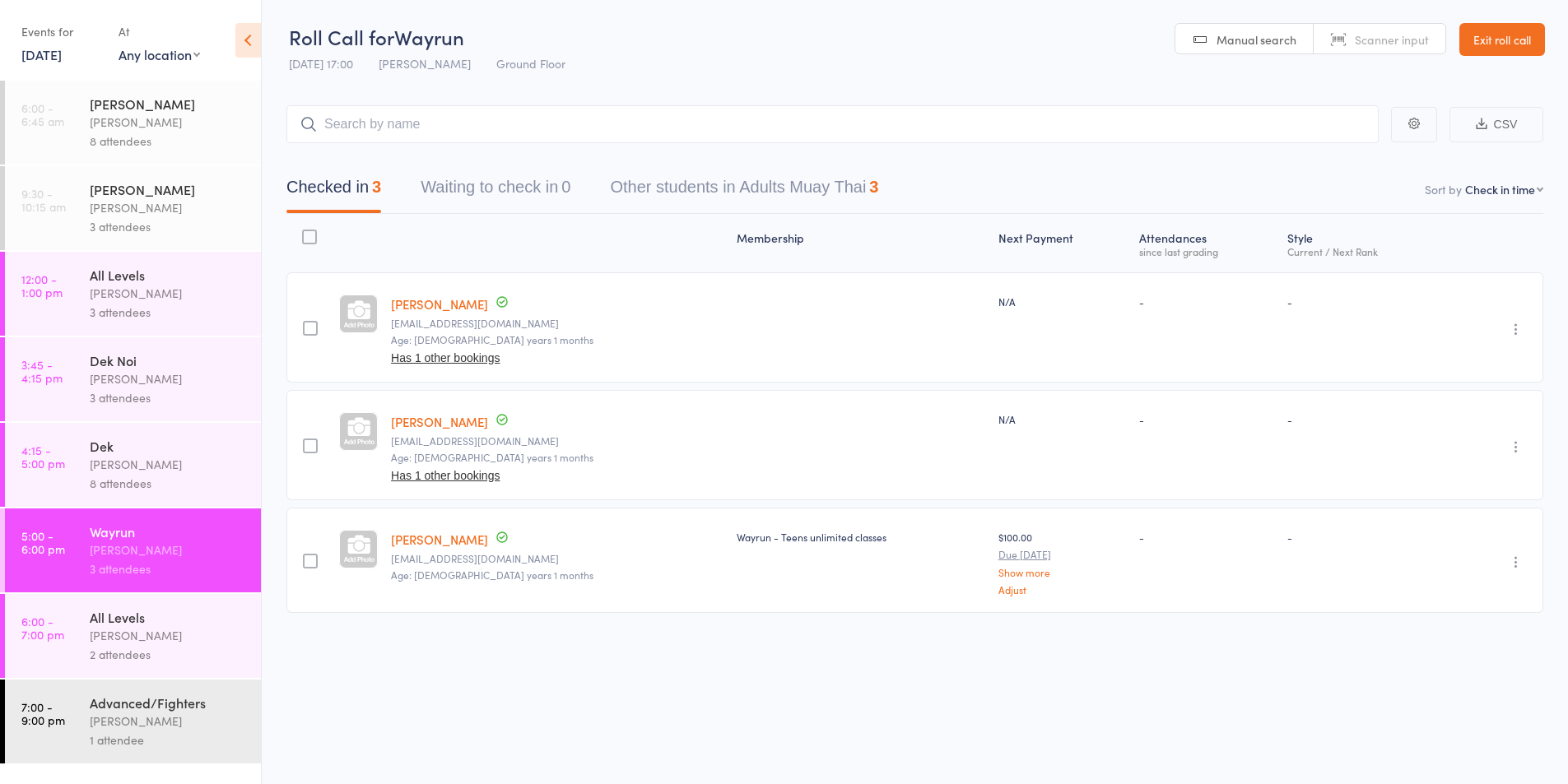
click at [1512, 325] on icon "button" at bounding box center [1516, 329] width 17 height 17
click at [1449, 479] on li "Remove" at bounding box center [1456, 472] width 136 height 22
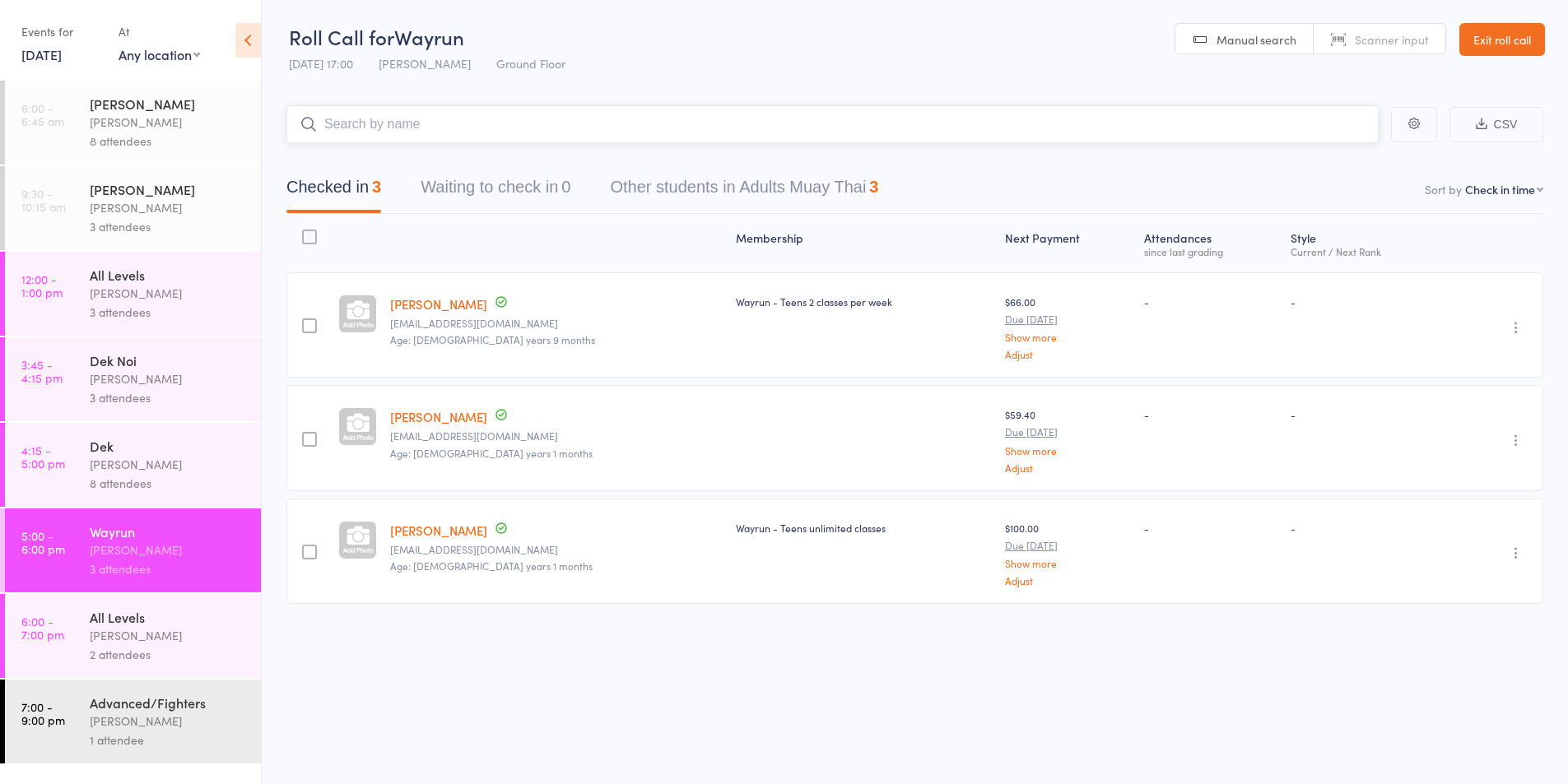
click at [373, 132] on input "search" at bounding box center [832, 123] width 1092 height 38
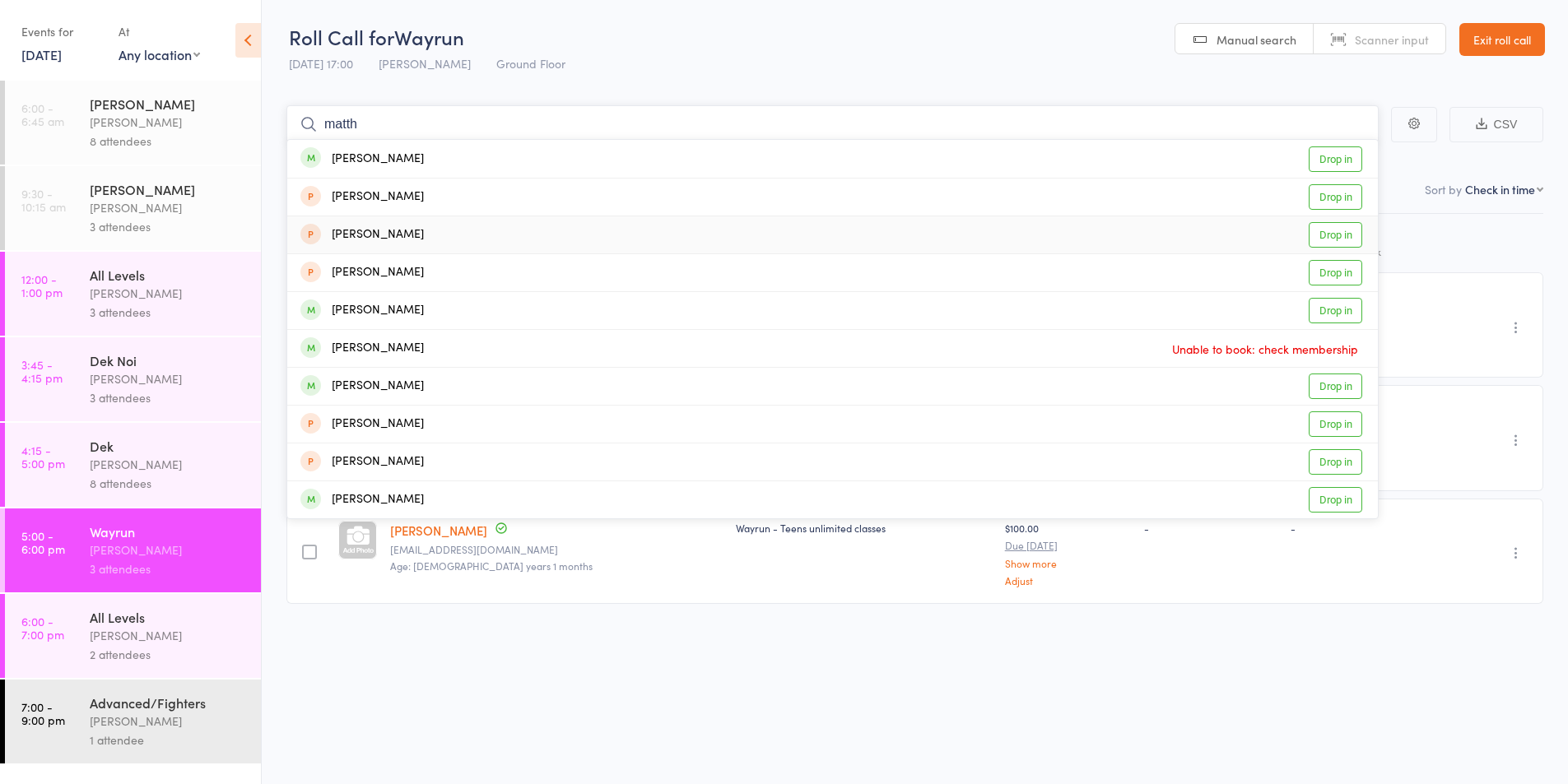
type input "matth"
click at [378, 236] on div "[PERSON_NAME]" at bounding box center [362, 235] width 124 height 19
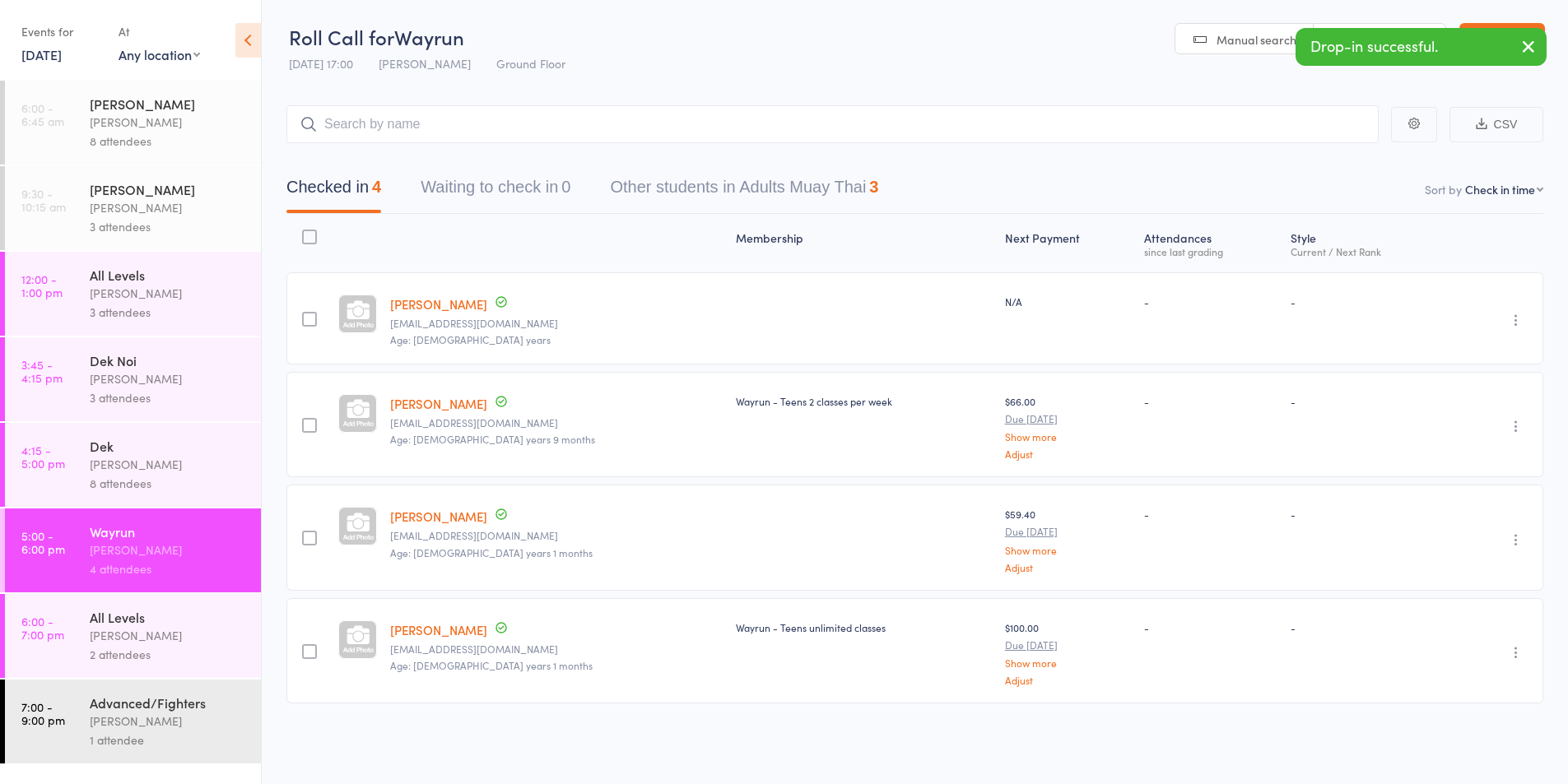
click at [1535, 314] on div "Undo check-in Send message Add Note Add Task Add Flag Remove Mark absent" at bounding box center [1496, 319] width 96 height 92
click at [1510, 318] on icon "button" at bounding box center [1516, 320] width 17 height 17
click at [1446, 474] on li "Mark absent" at bounding box center [1456, 485] width 136 height 22
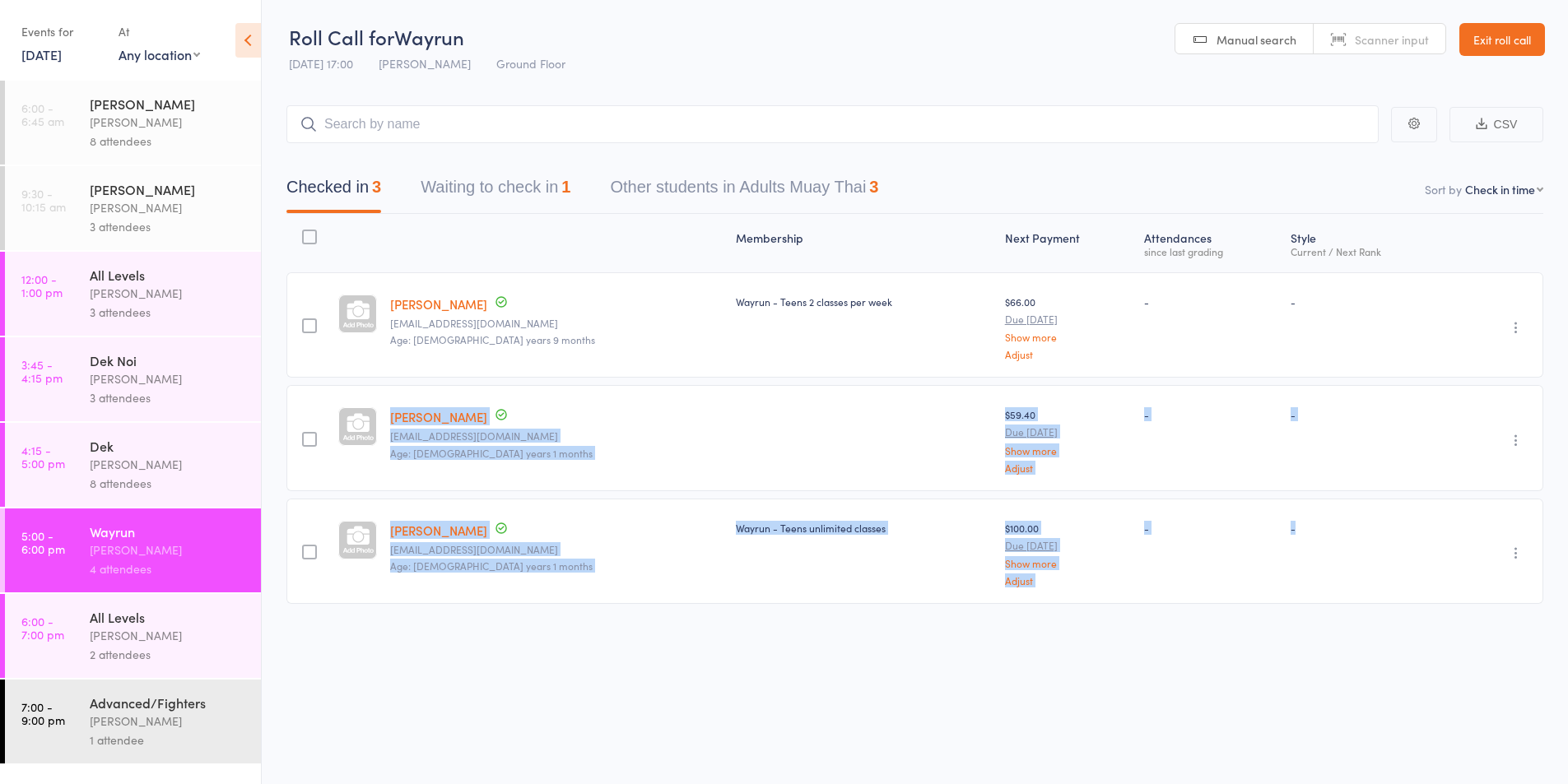
drag, startPoint x: 1446, startPoint y: 474, endPoint x: 1427, endPoint y: 506, distance: 37.2
click at [1427, 506] on div "Ilin Moradshalowei ferrisomeeh@gmail.com Age: 14 years 9 months Wayrun - Teens …" at bounding box center [915, 439] width 1257 height 332
click at [501, 181] on button "Waiting to check in 1" at bounding box center [495, 191] width 150 height 43
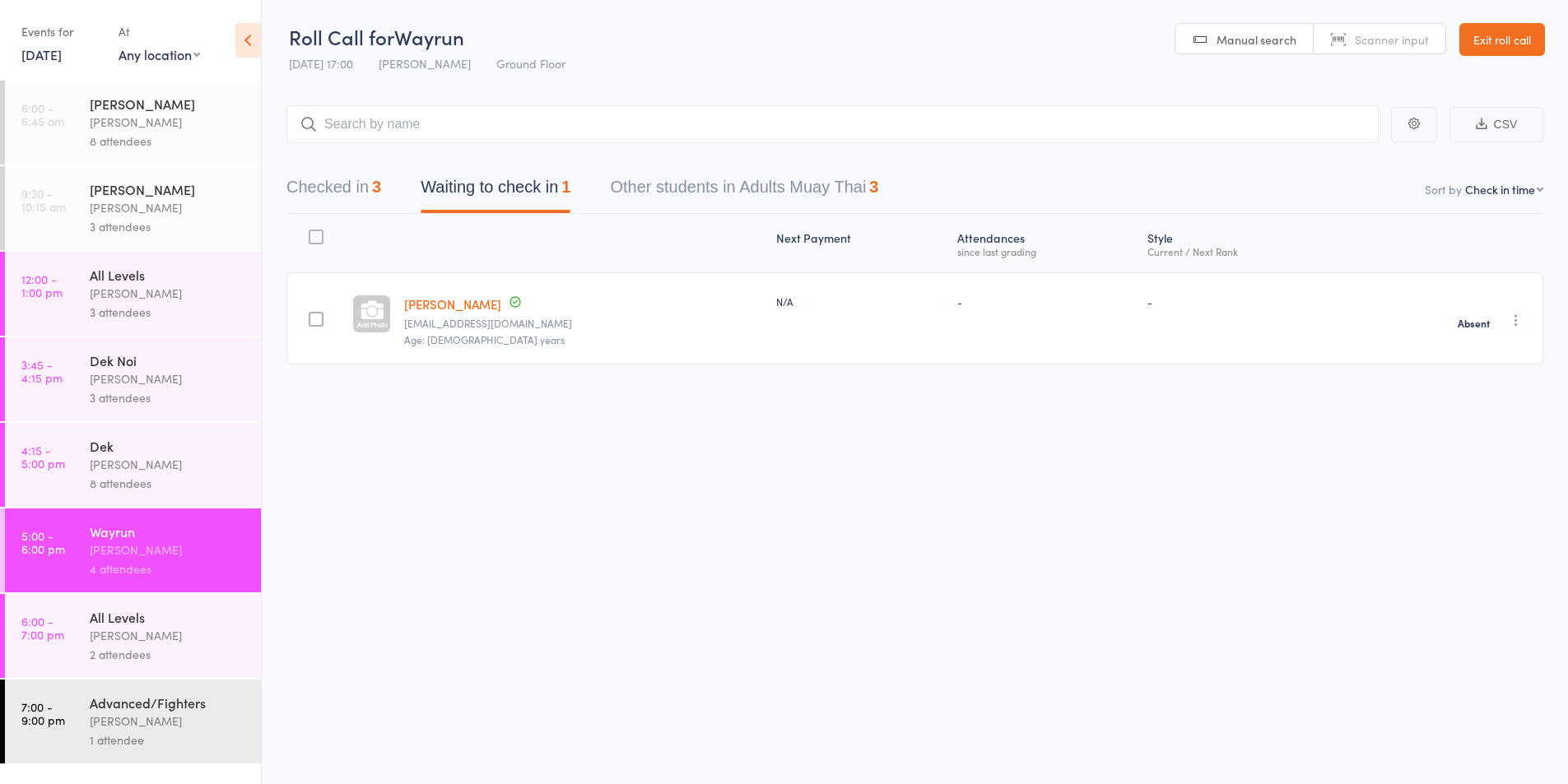
click at [1522, 319] on icon "button" at bounding box center [1516, 320] width 17 height 17
click at [1435, 459] on li "Remove" at bounding box center [1456, 462] width 136 height 22
click at [119, 639] on div "Karl Puglia" at bounding box center [168, 636] width 158 height 19
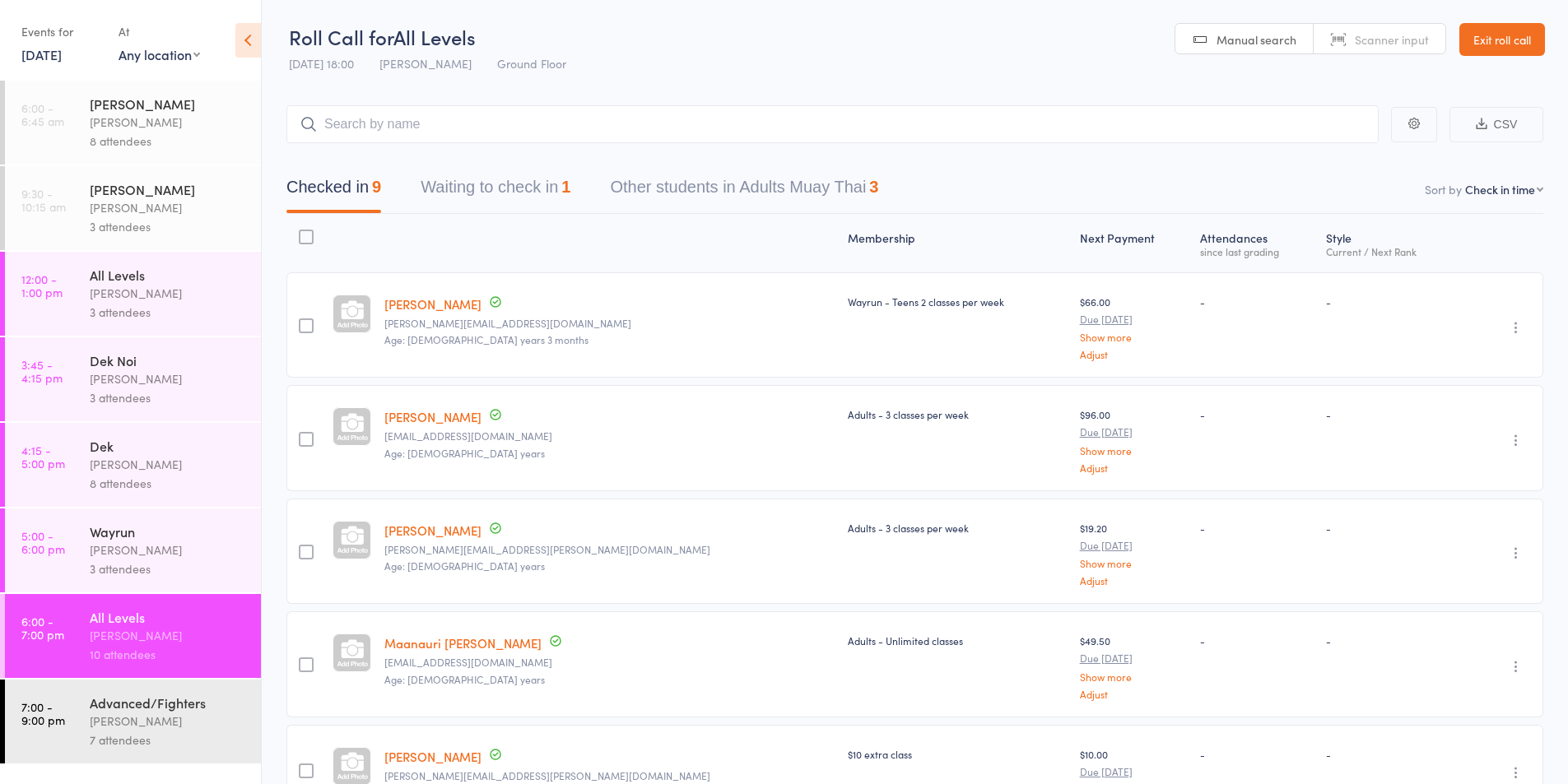
click at [383, 116] on input "search" at bounding box center [832, 123] width 1092 height 38
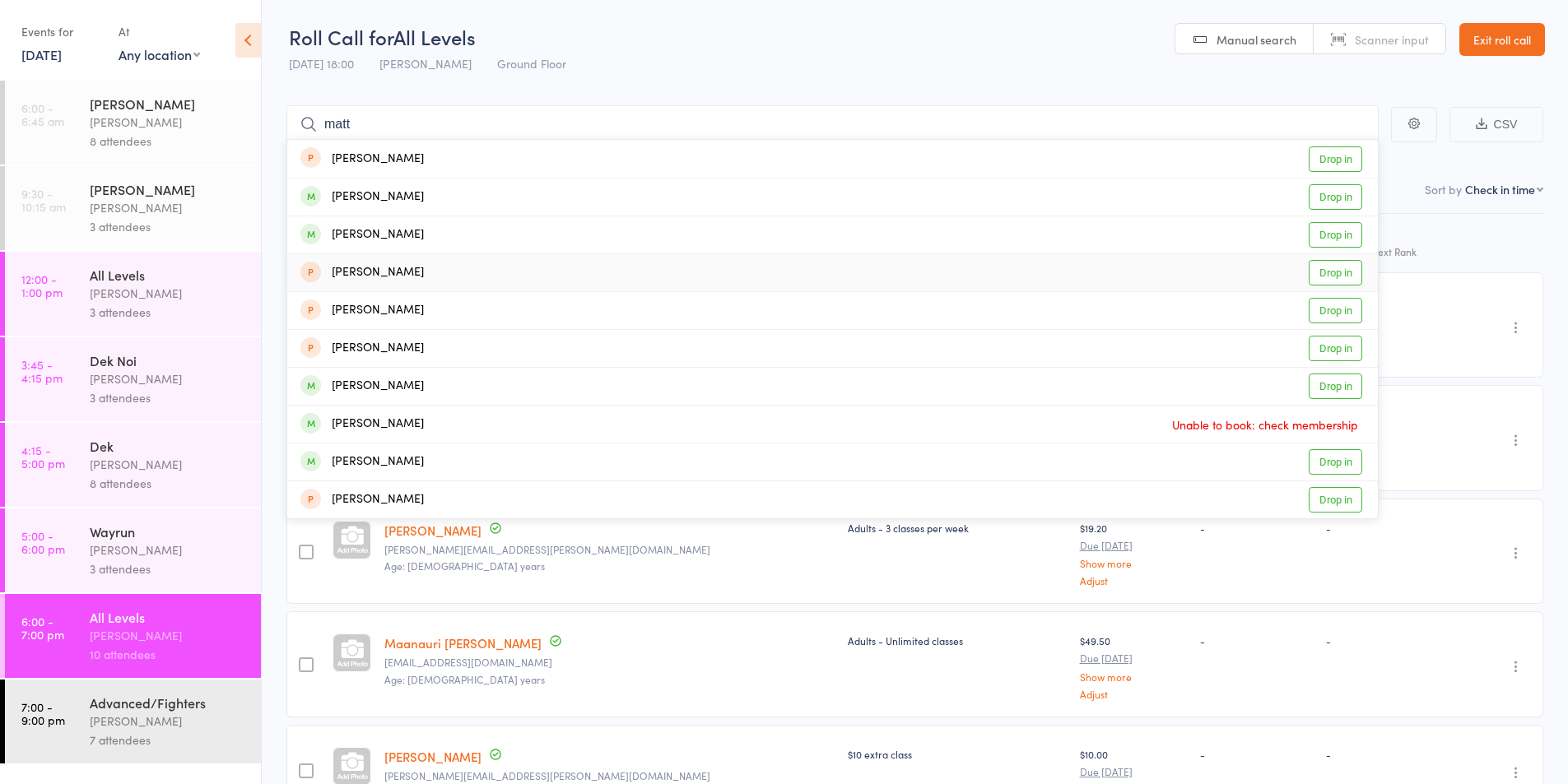
type input "matt"
click at [367, 269] on div "[PERSON_NAME]" at bounding box center [362, 273] width 124 height 19
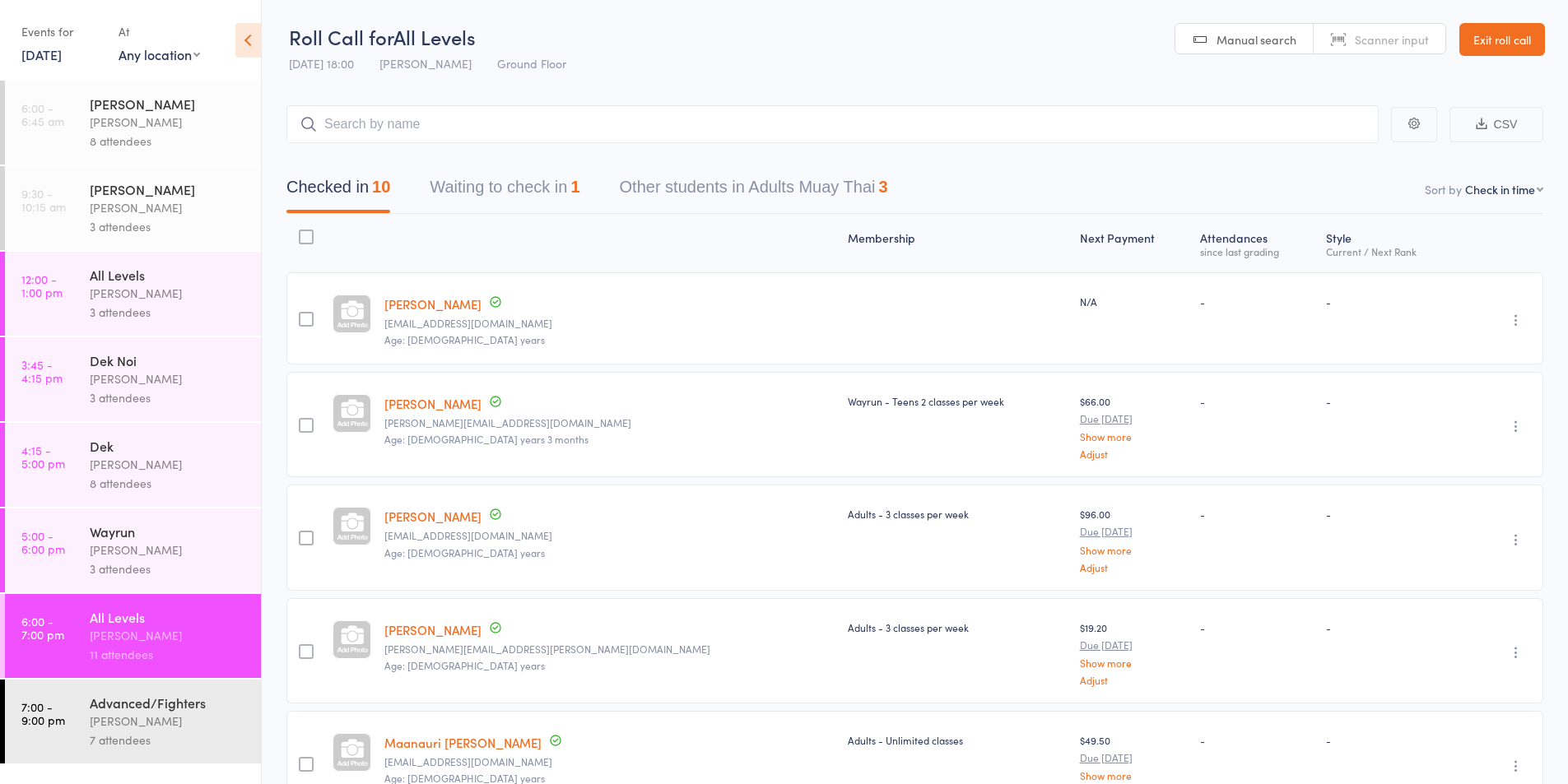
click at [450, 301] on link "[PERSON_NAME]" at bounding box center [432, 304] width 97 height 18
click at [544, 176] on button "Waiting to check in 1" at bounding box center [504, 191] width 150 height 43
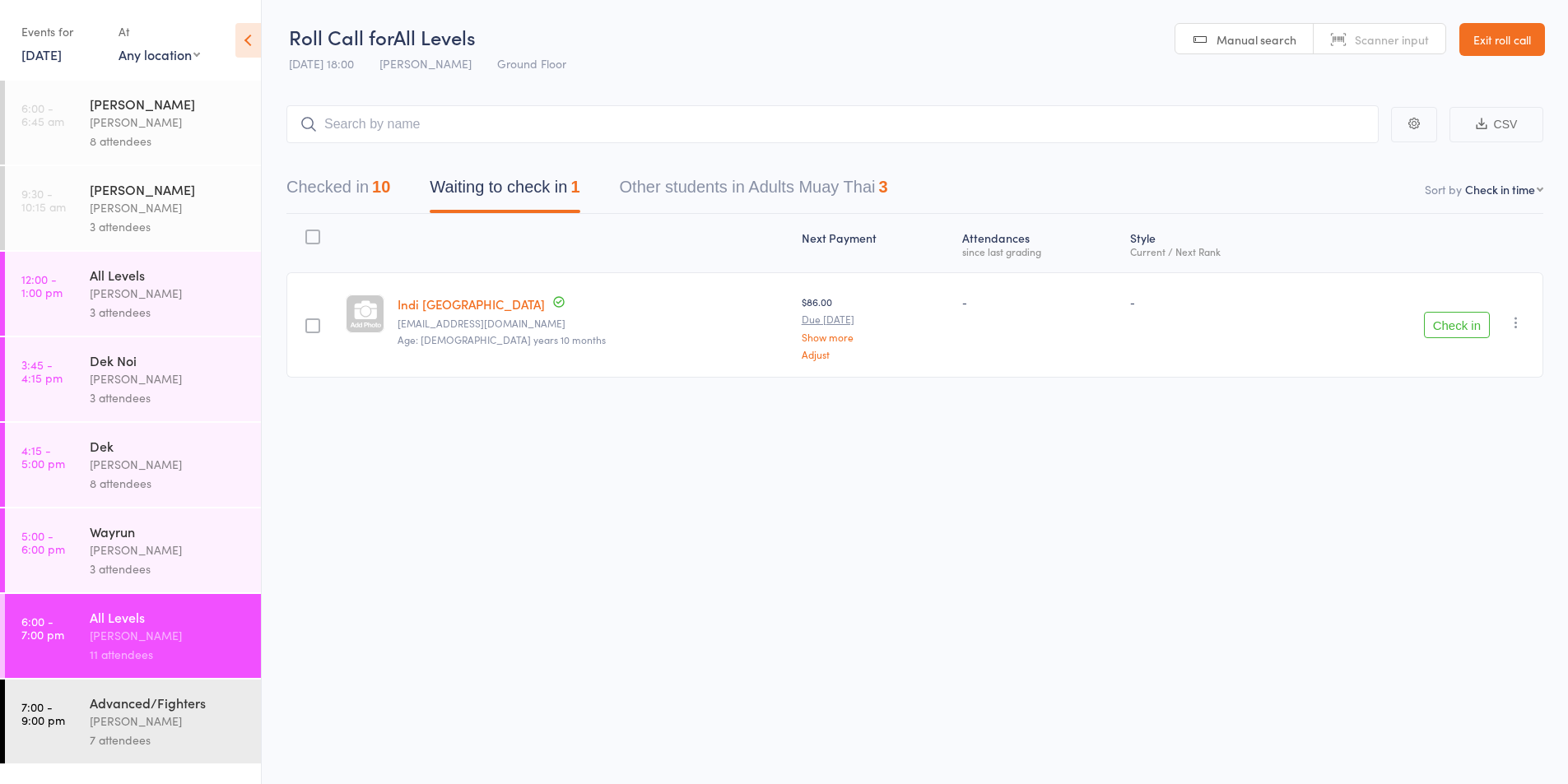
click at [340, 192] on button "Checked in 10" at bounding box center [338, 191] width 104 height 43
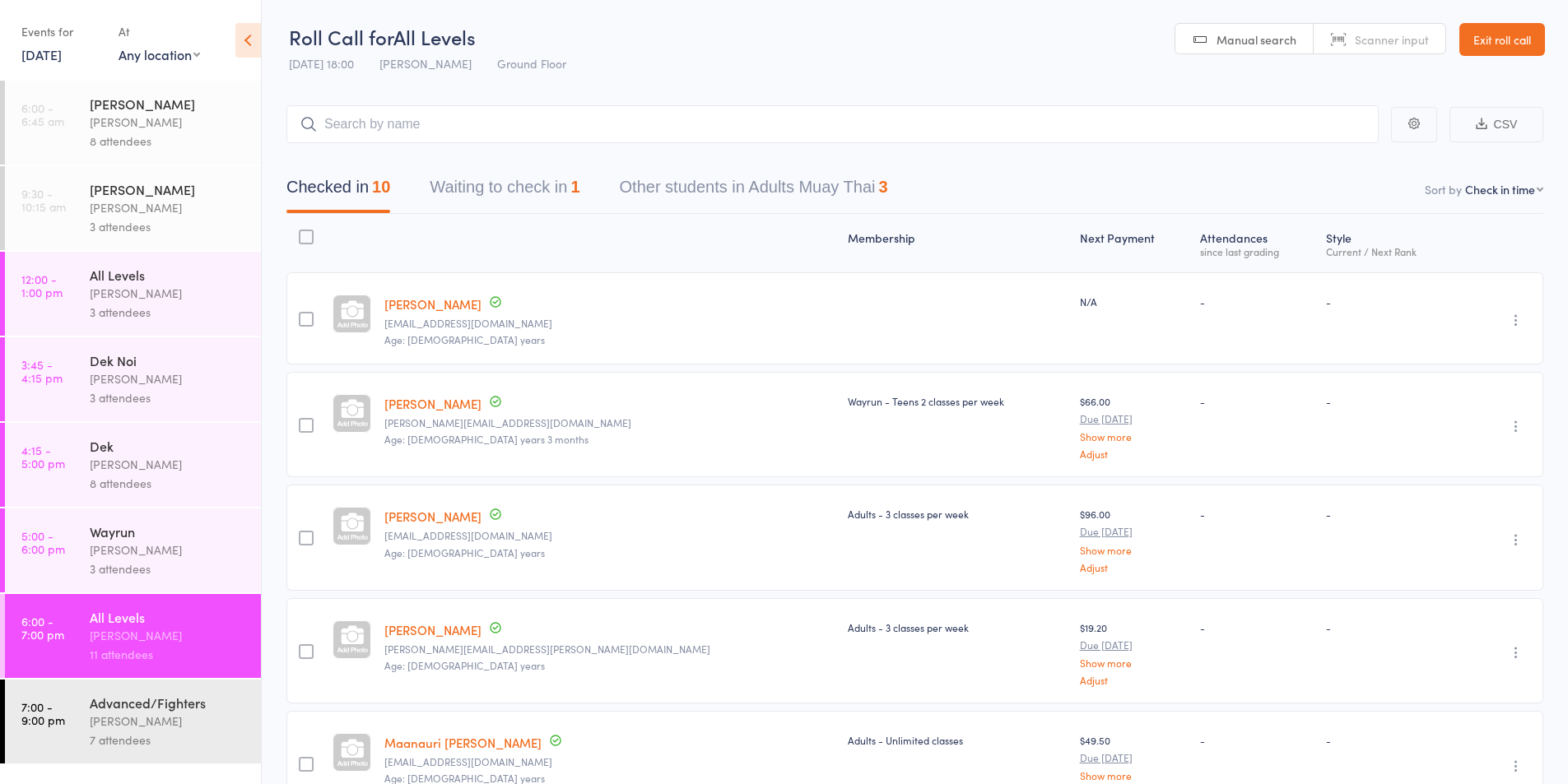
click at [105, 556] on div "Karl Puglia" at bounding box center [168, 550] width 158 height 19
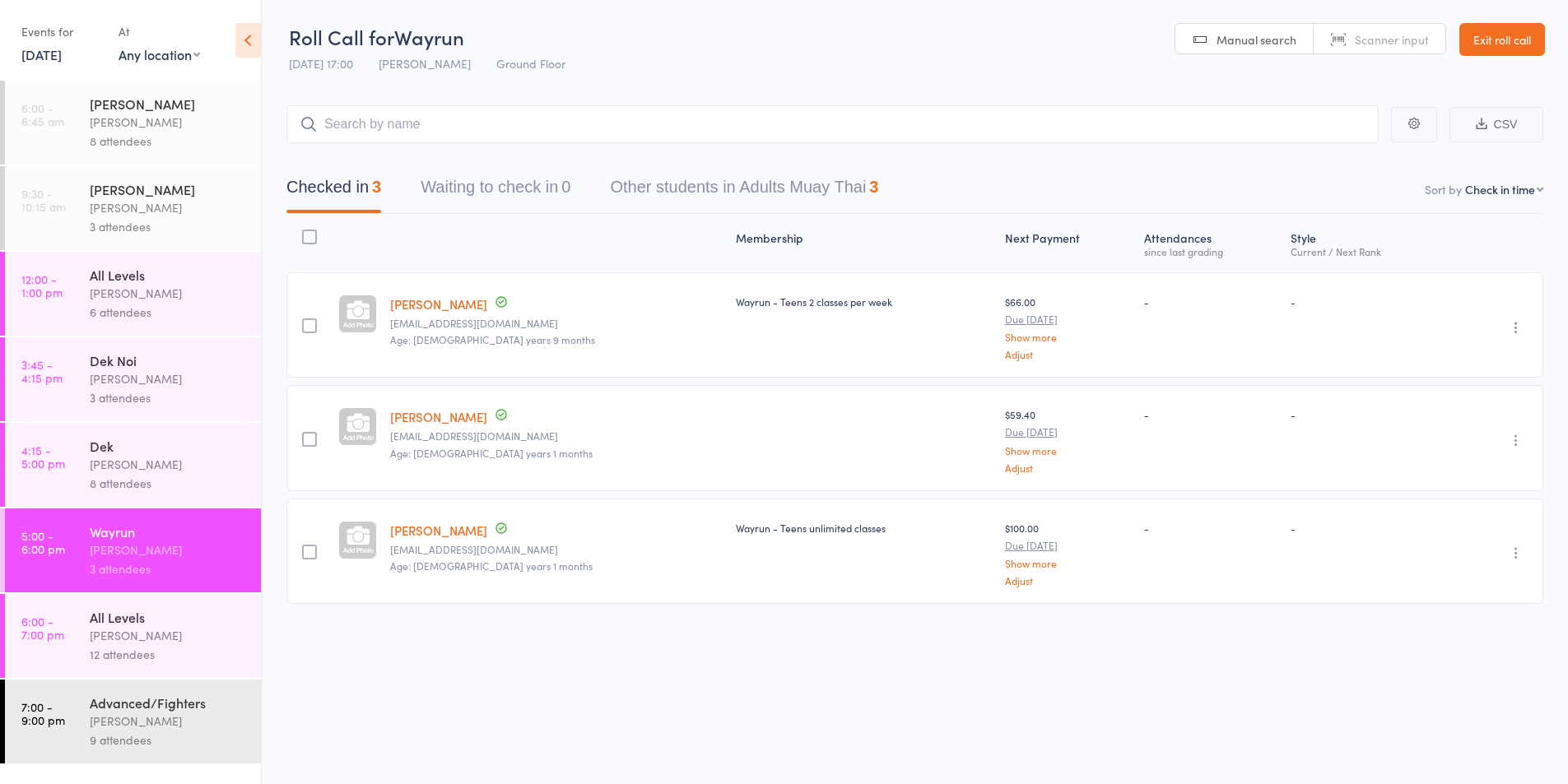
click at [104, 580] on div "Wayrun Karl Puglia 3 attendees" at bounding box center [175, 550] width 171 height 84
click at [96, 652] on div "12 attendees" at bounding box center [168, 654] width 158 height 19
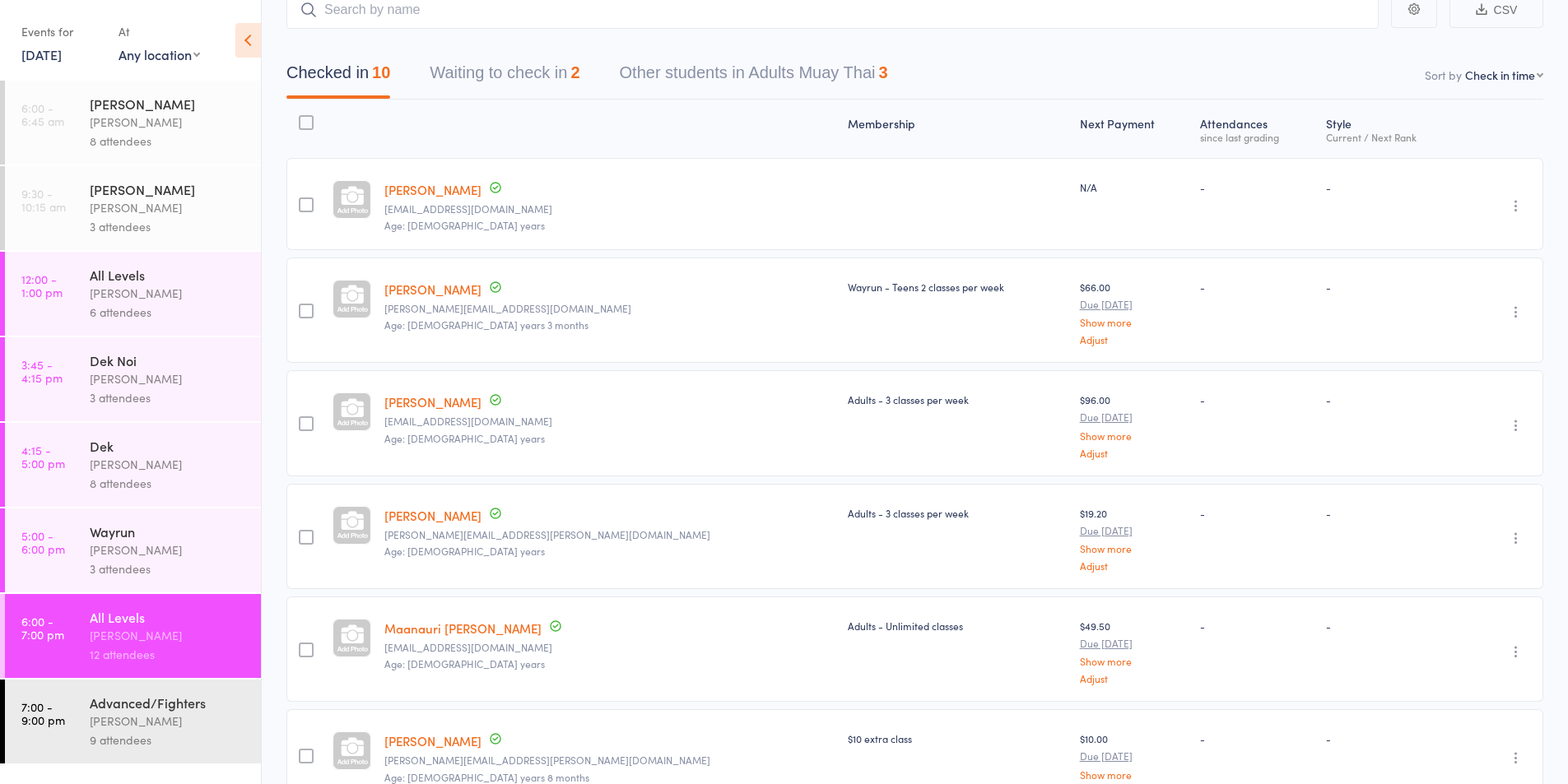
scroll to position [137, 0]
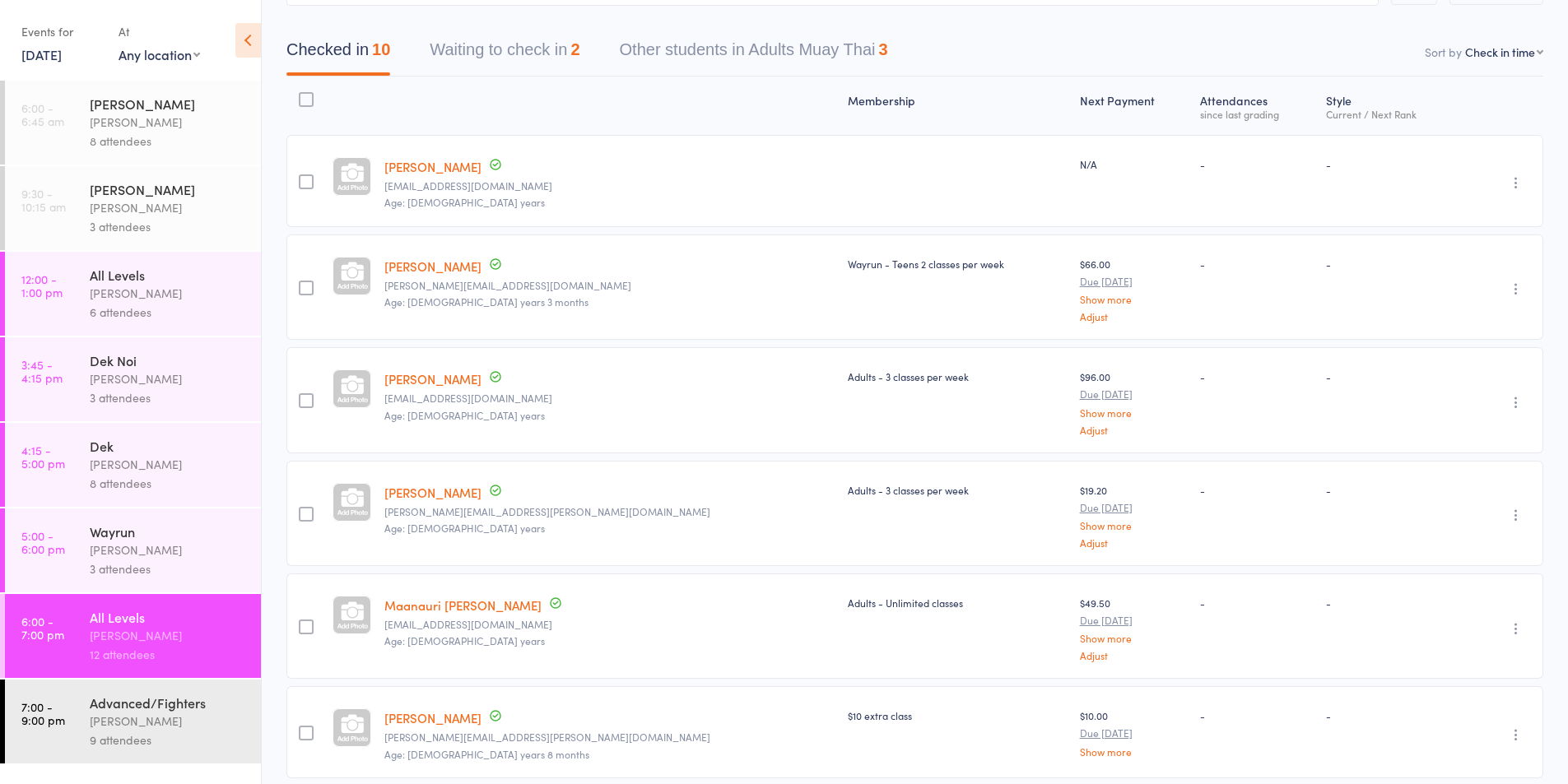
click at [513, 53] on button "Waiting to check in 2" at bounding box center [504, 53] width 150 height 43
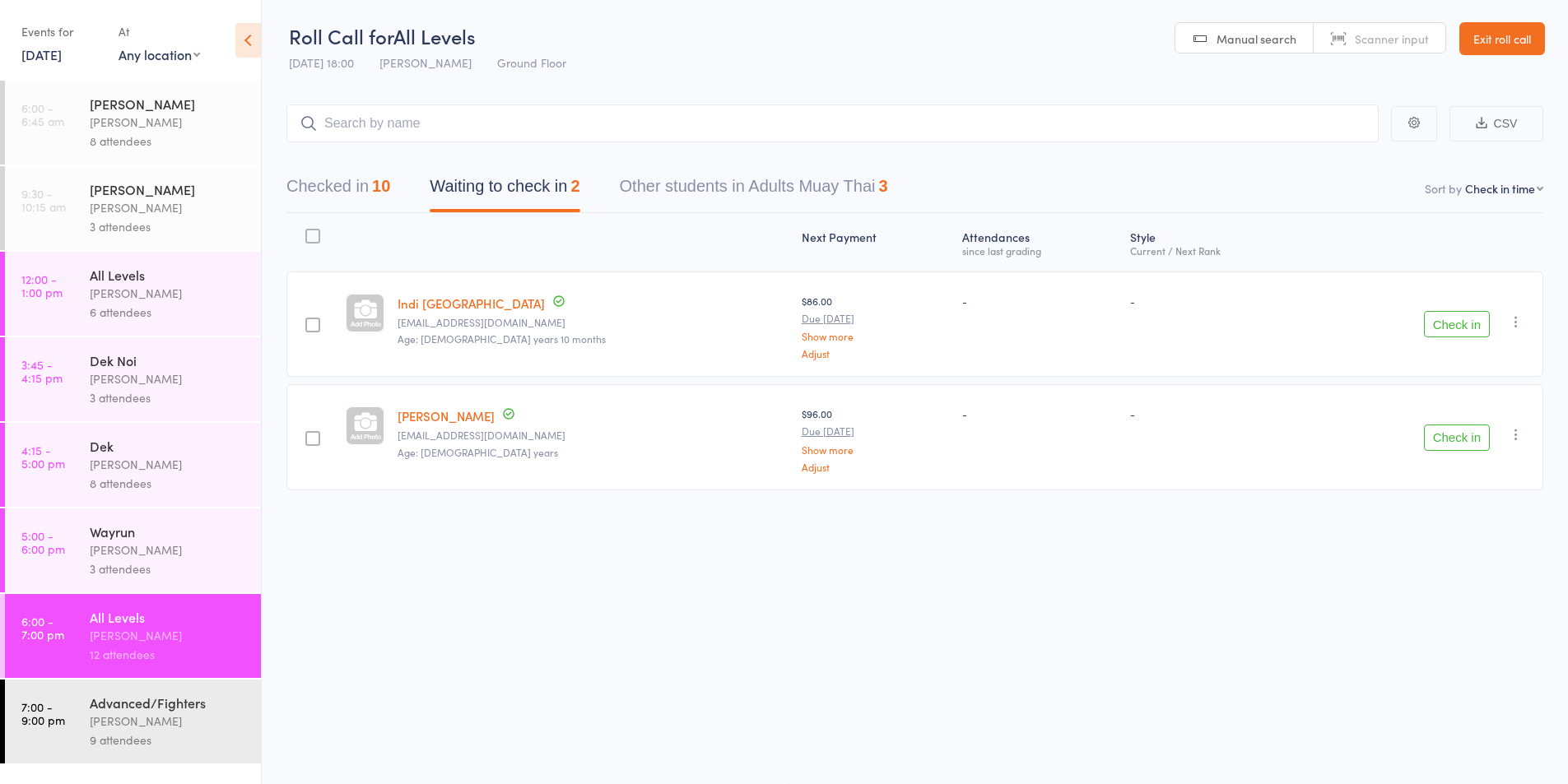
click at [1444, 433] on button "Check in" at bounding box center [1456, 438] width 65 height 27
click at [158, 282] on div "All Levels" at bounding box center [168, 275] width 158 height 18
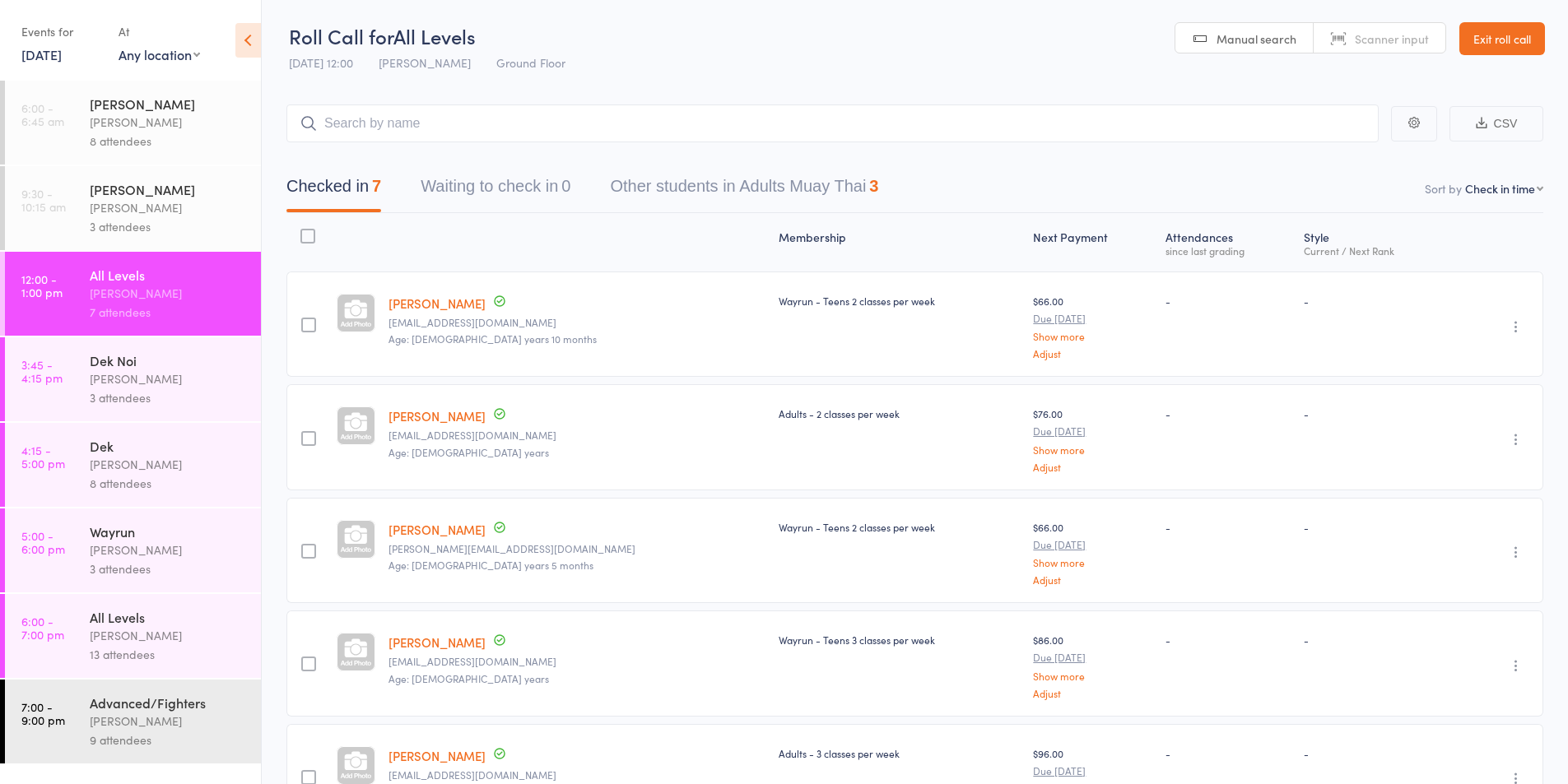
click at [1516, 324] on icon "button" at bounding box center [1516, 327] width 17 height 17
click at [1440, 463] on li "Remove" at bounding box center [1456, 469] width 136 height 22
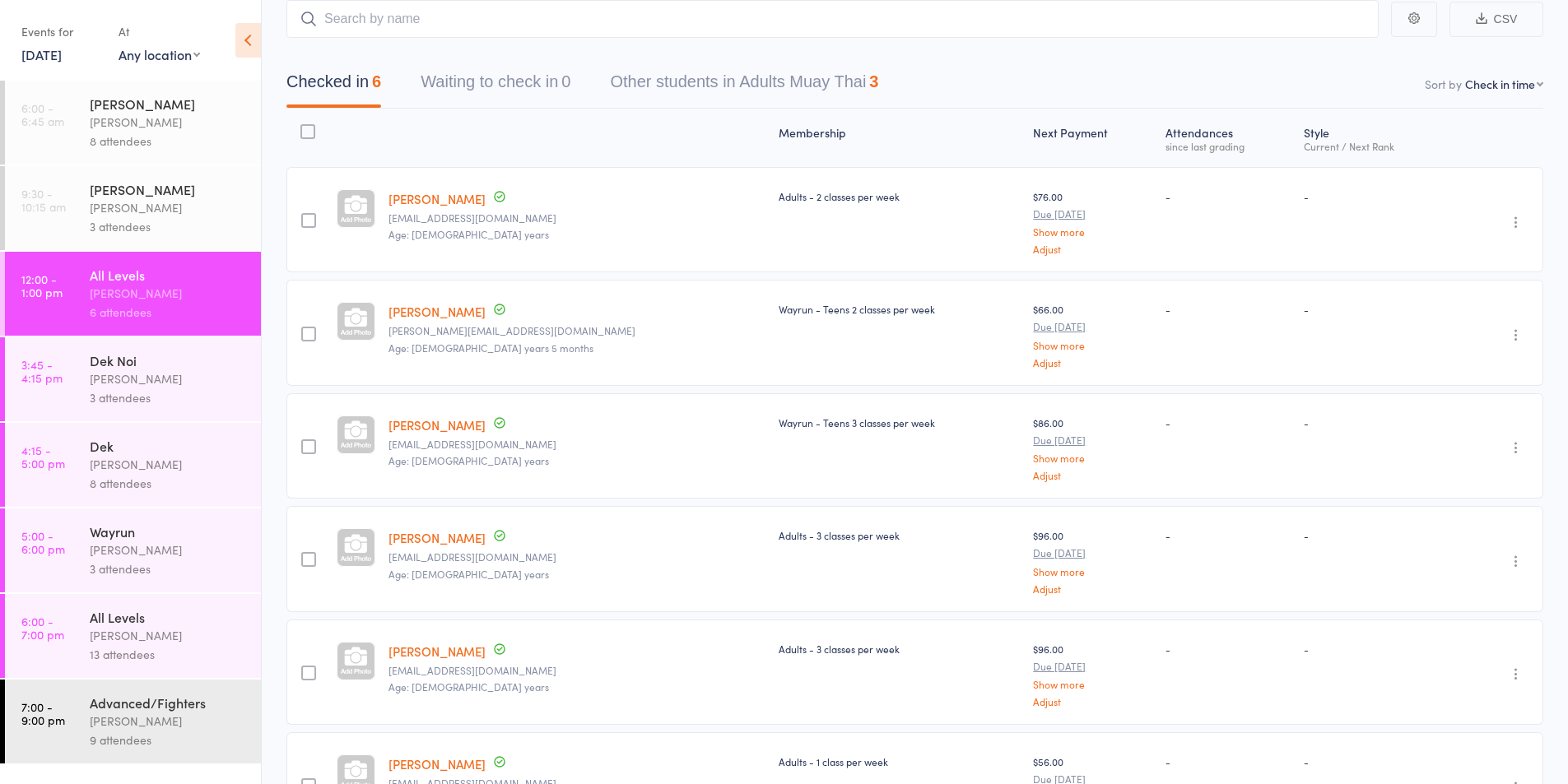
scroll to position [137, 0]
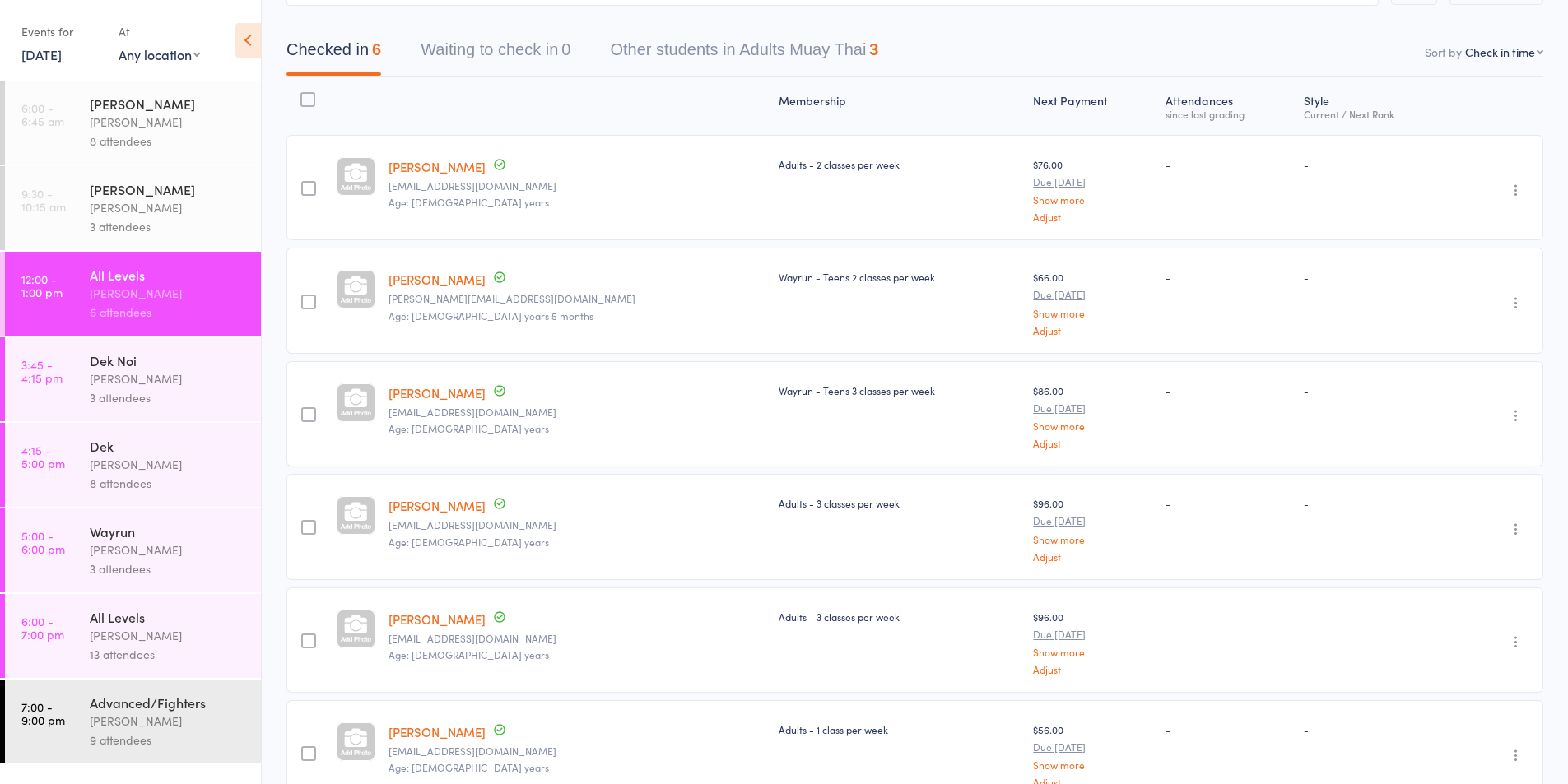
click at [1520, 184] on icon "button" at bounding box center [1516, 190] width 17 height 17
click at [1443, 334] on li "Remove" at bounding box center [1456, 333] width 136 height 22
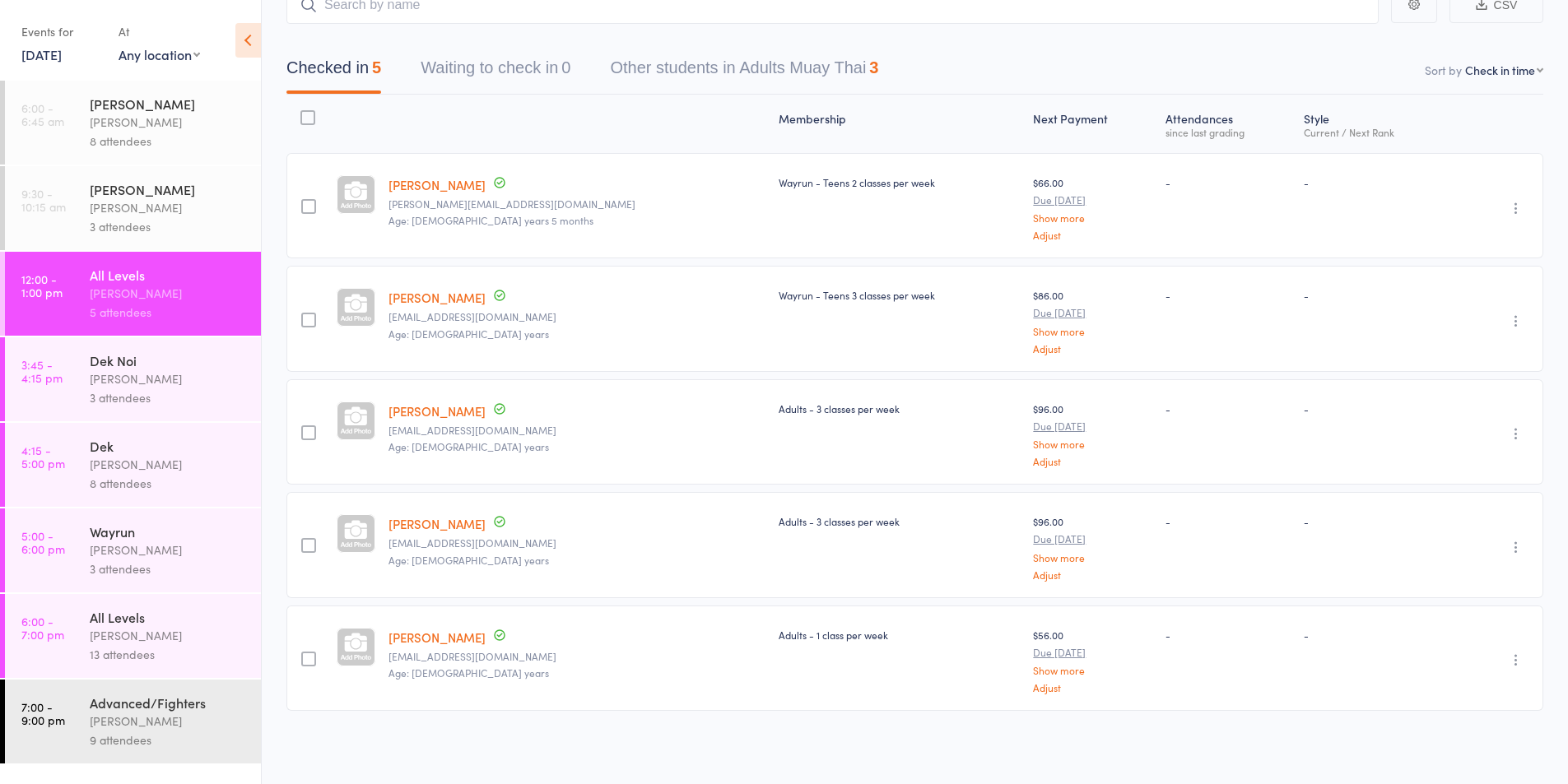
click at [1513, 208] on icon "button" at bounding box center [1516, 208] width 17 height 17
click at [1426, 345] on li "Remove" at bounding box center [1456, 351] width 136 height 22
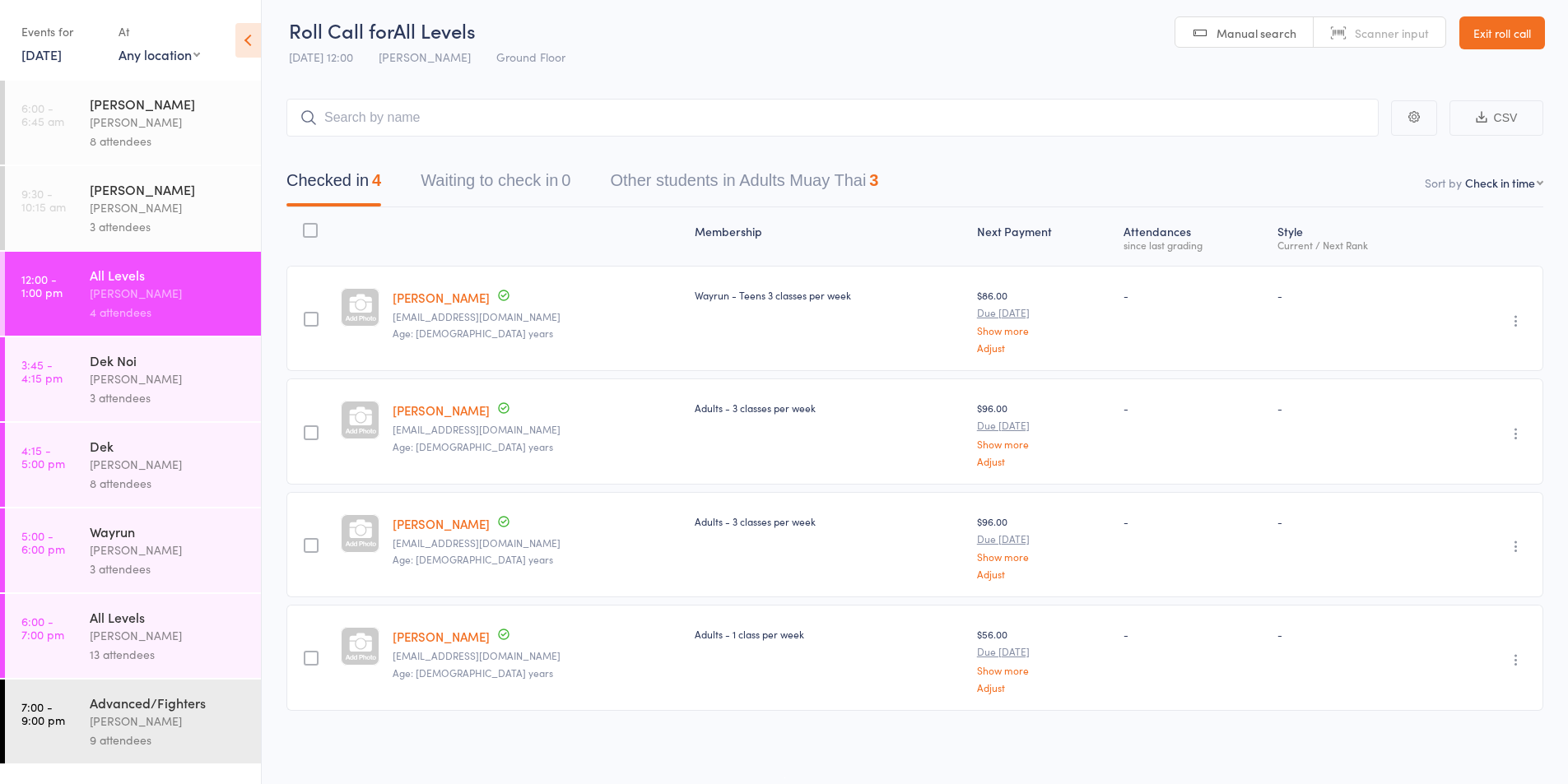
click at [109, 642] on div "Karl Puglia" at bounding box center [168, 636] width 158 height 19
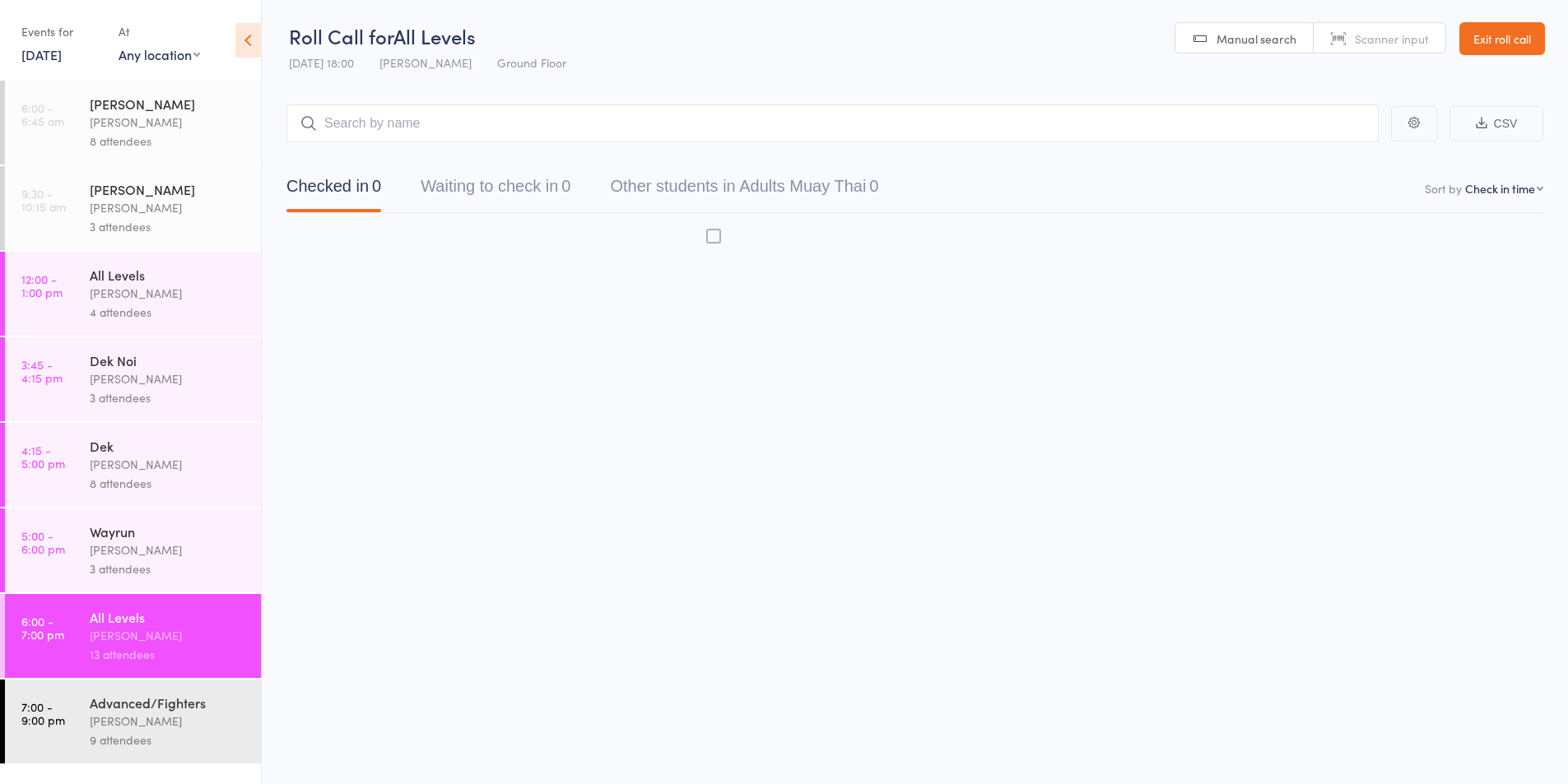
scroll to position [1, 0]
click at [396, 129] on input "search" at bounding box center [832, 123] width 1092 height 38
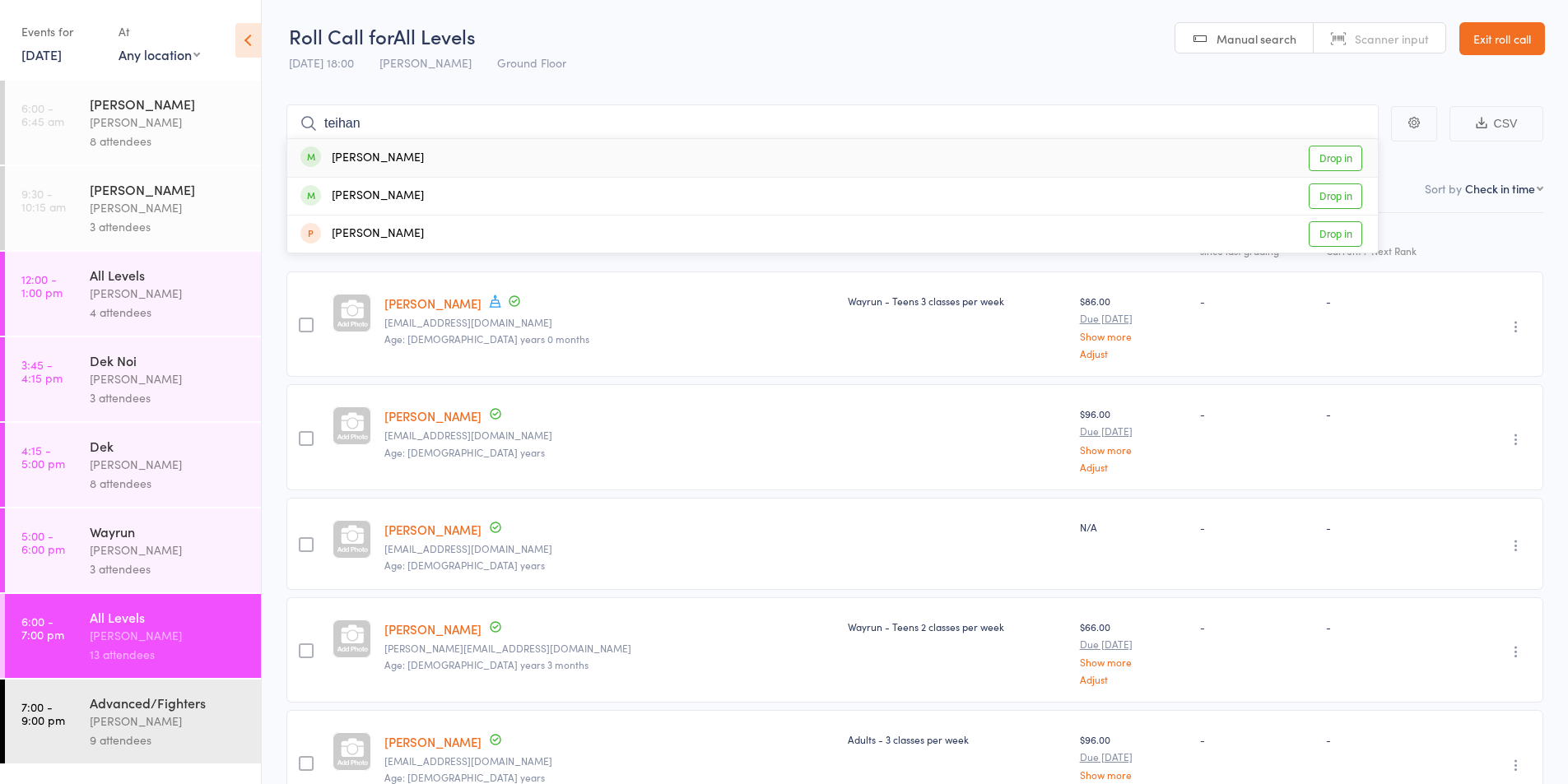
type input "teihan"
click at [392, 158] on div "Teihana Browne" at bounding box center [362, 158] width 124 height 19
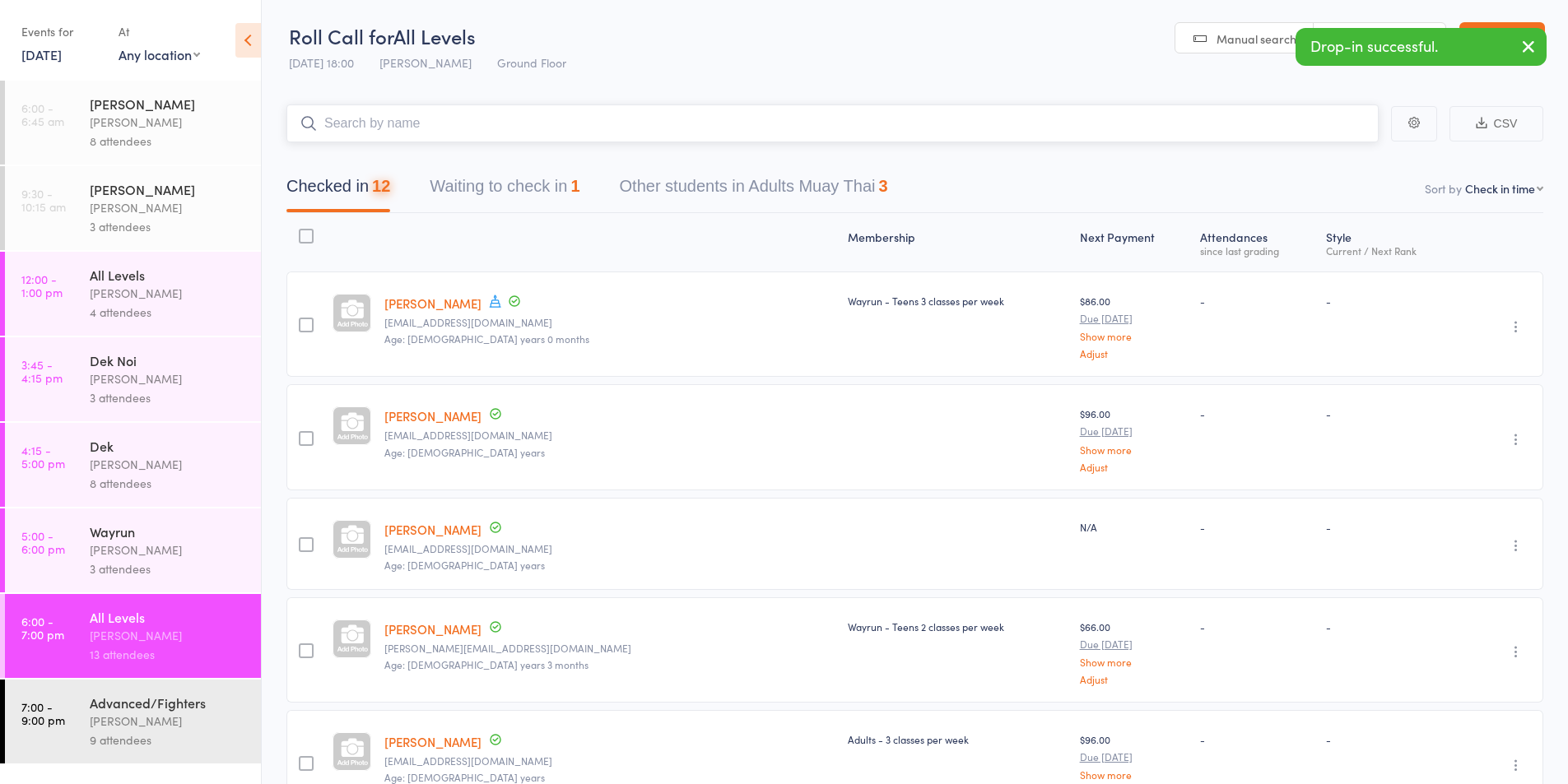
click at [380, 132] on input "search" at bounding box center [832, 123] width 1092 height 38
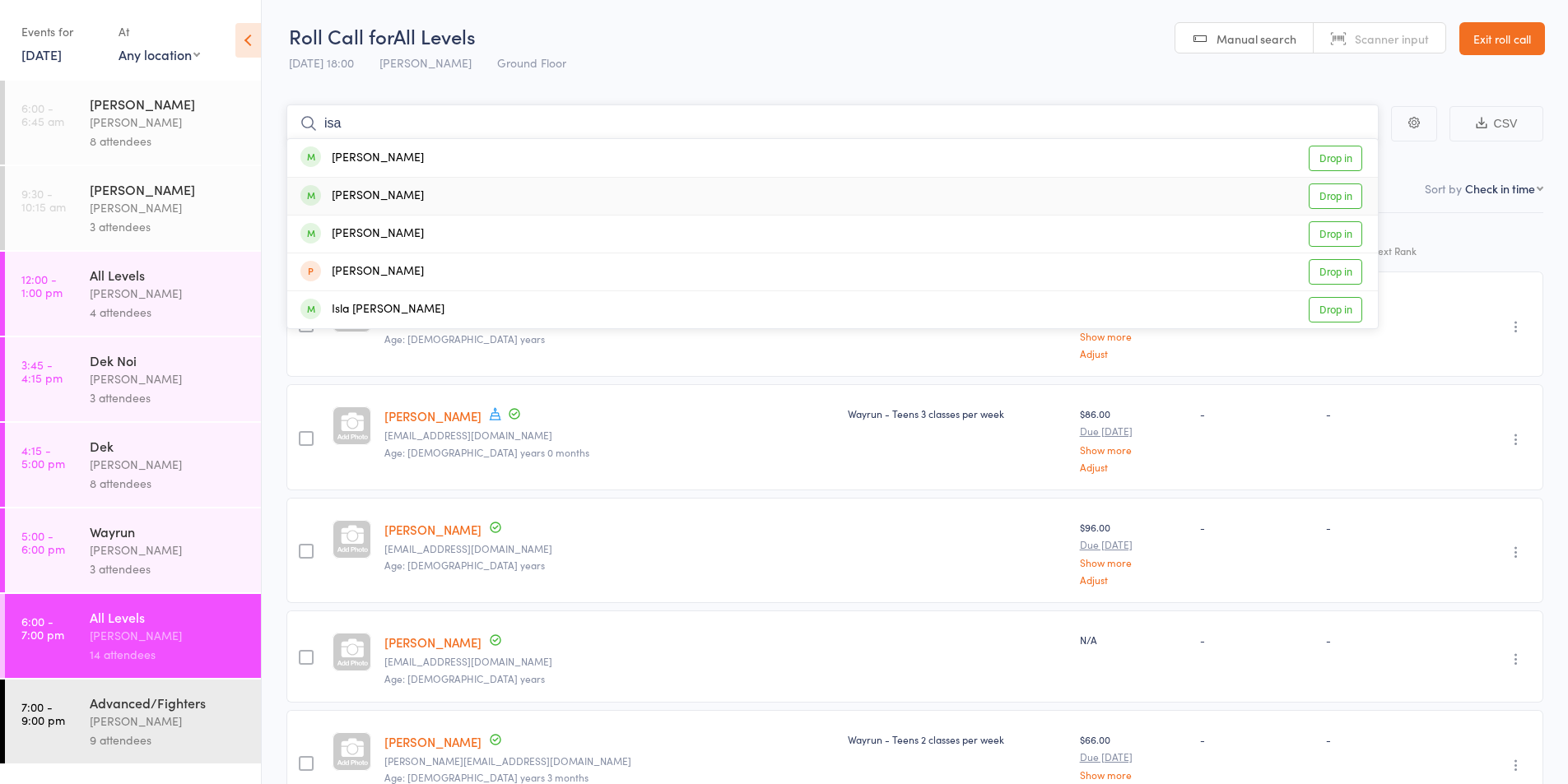
type input "isa"
click at [375, 195] on div "Isaiah Rapana" at bounding box center [362, 196] width 124 height 19
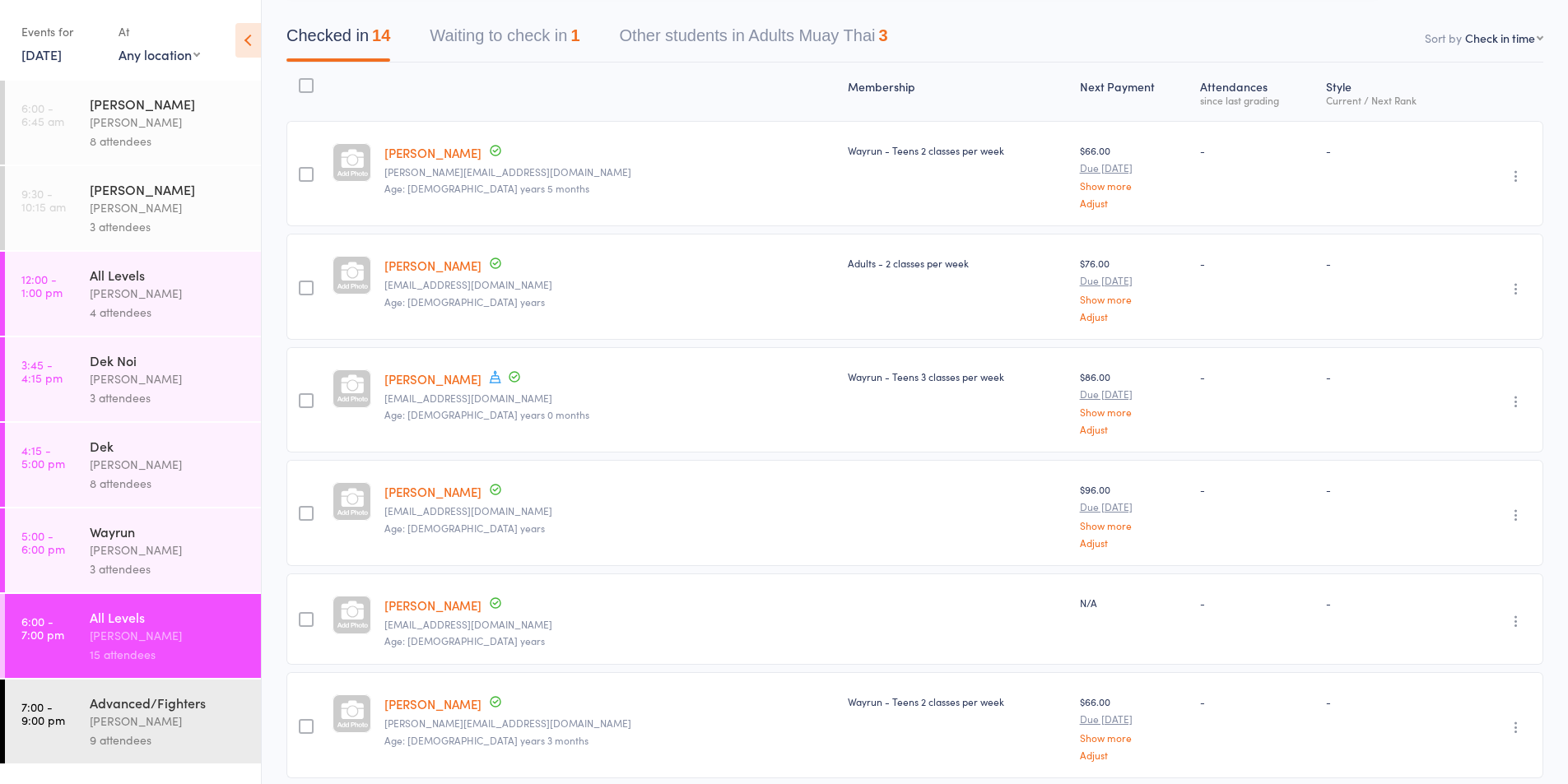
scroll to position [0, 0]
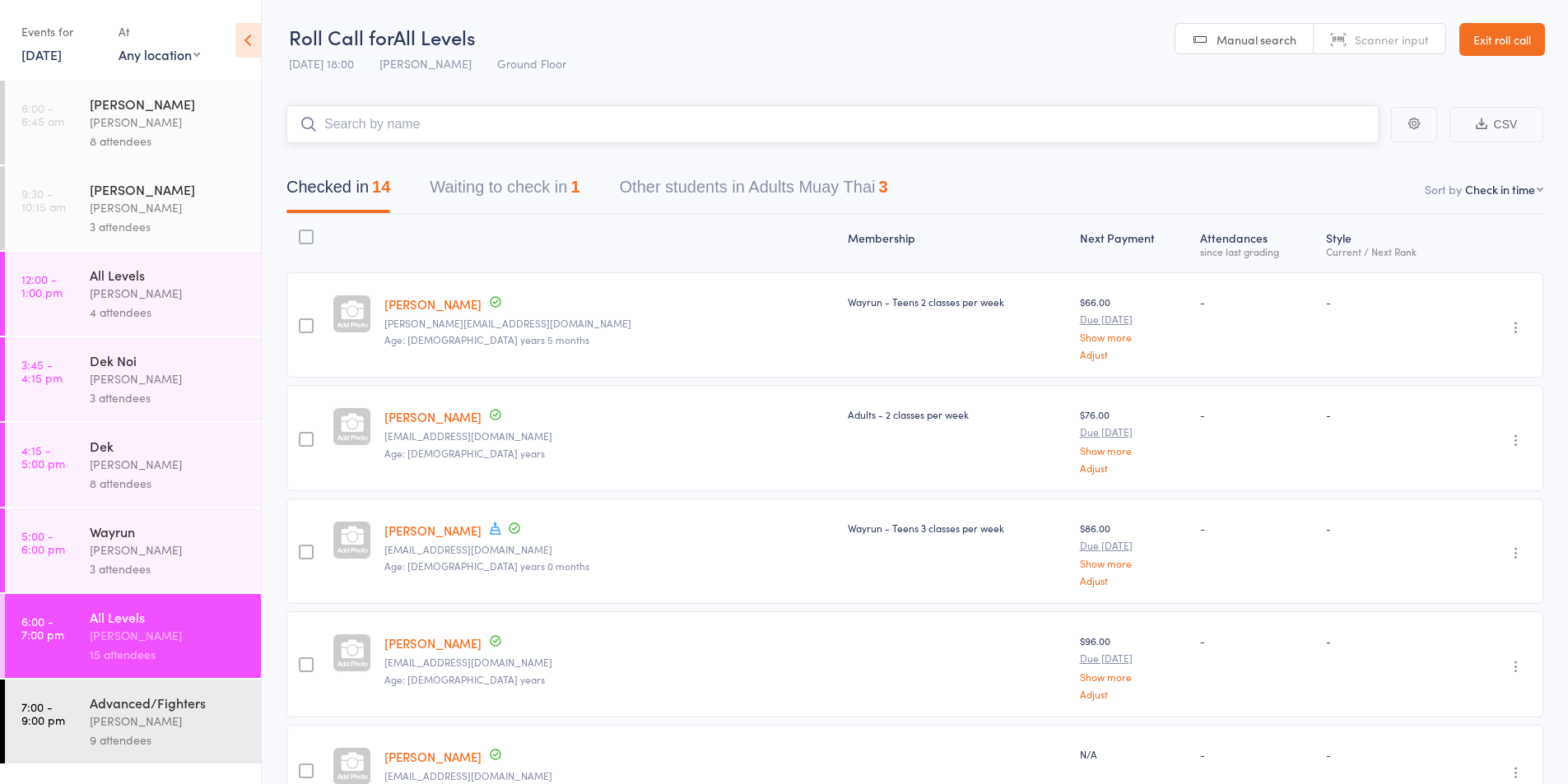
click at [366, 124] on input "search" at bounding box center [832, 123] width 1092 height 38
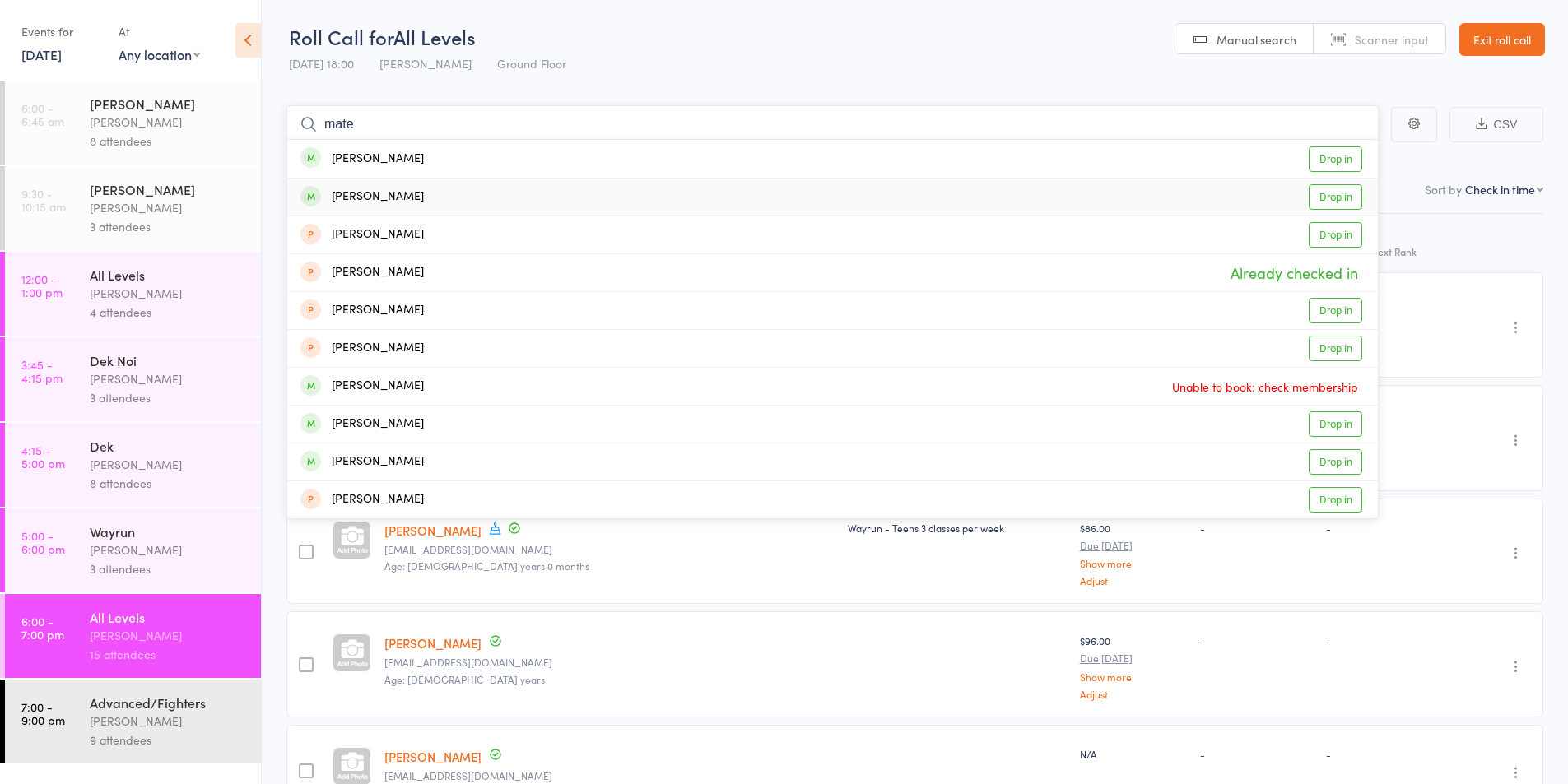
type input "mate"
click at [1330, 196] on link "Drop in" at bounding box center [1336, 197] width 53 height 26
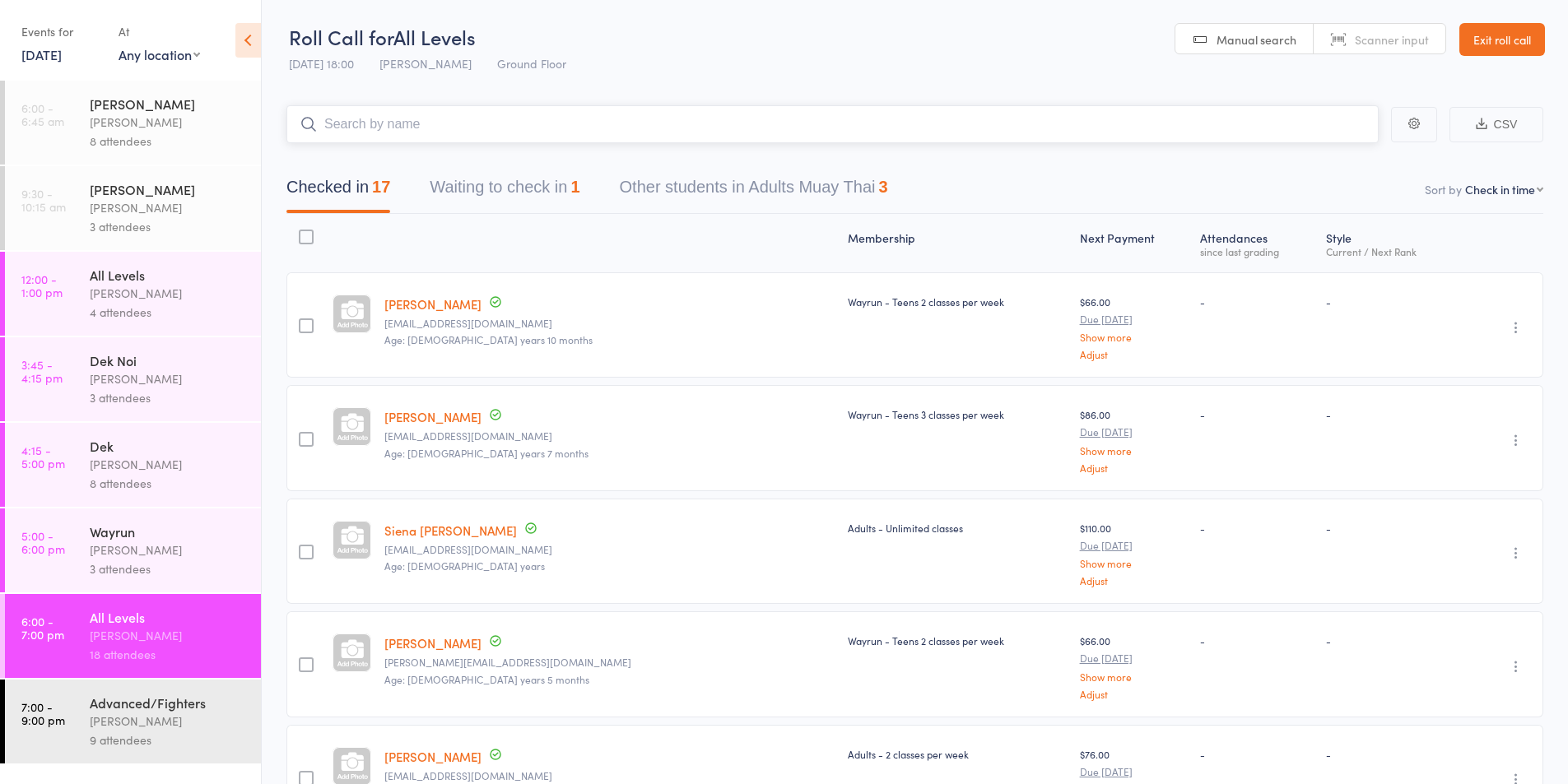
click at [543, 181] on button "Waiting to check in 1" at bounding box center [504, 191] width 150 height 43
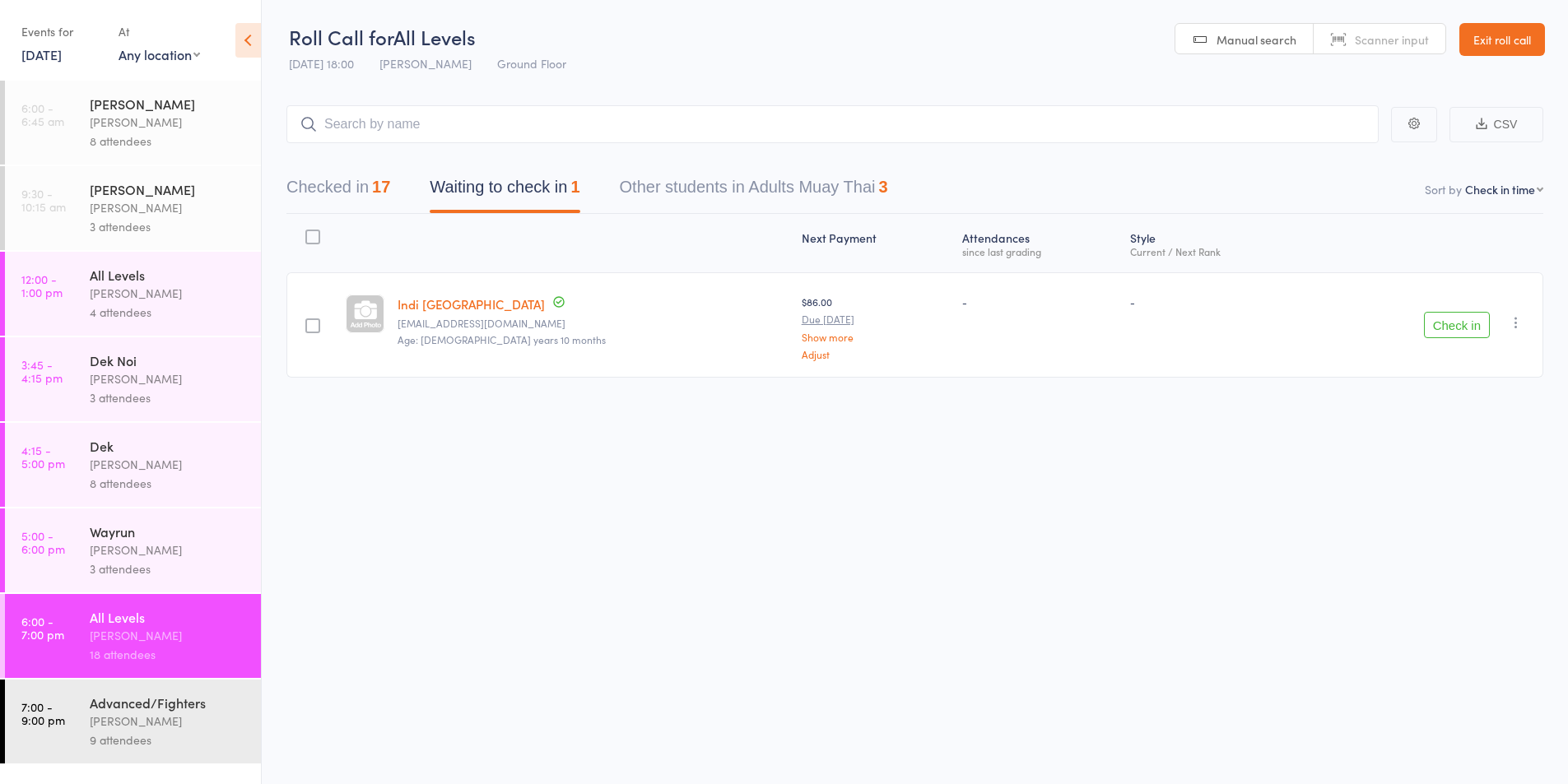
click at [108, 708] on div "Advanced/Fighters" at bounding box center [168, 703] width 158 height 18
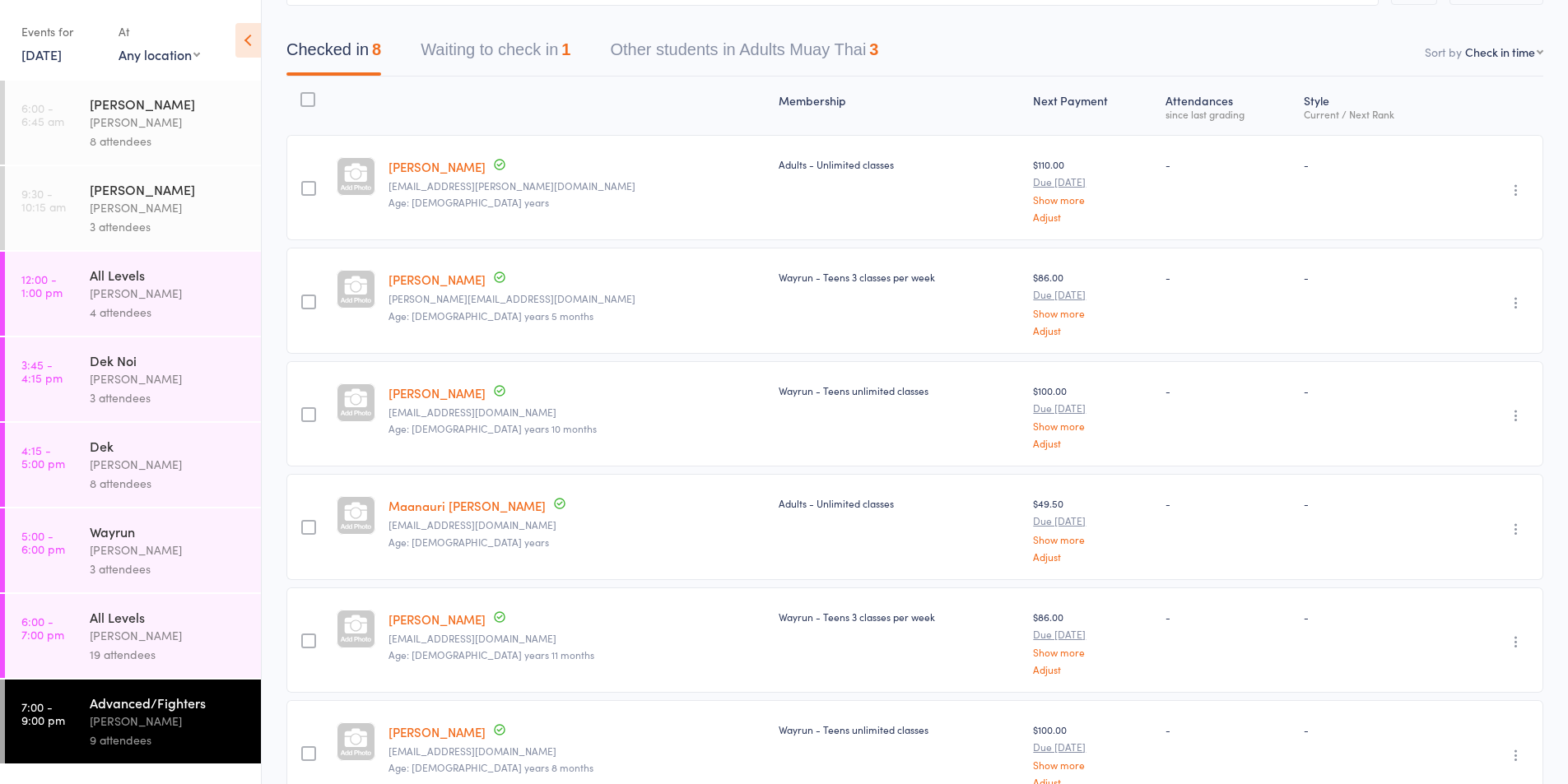
scroll to position [274, 0]
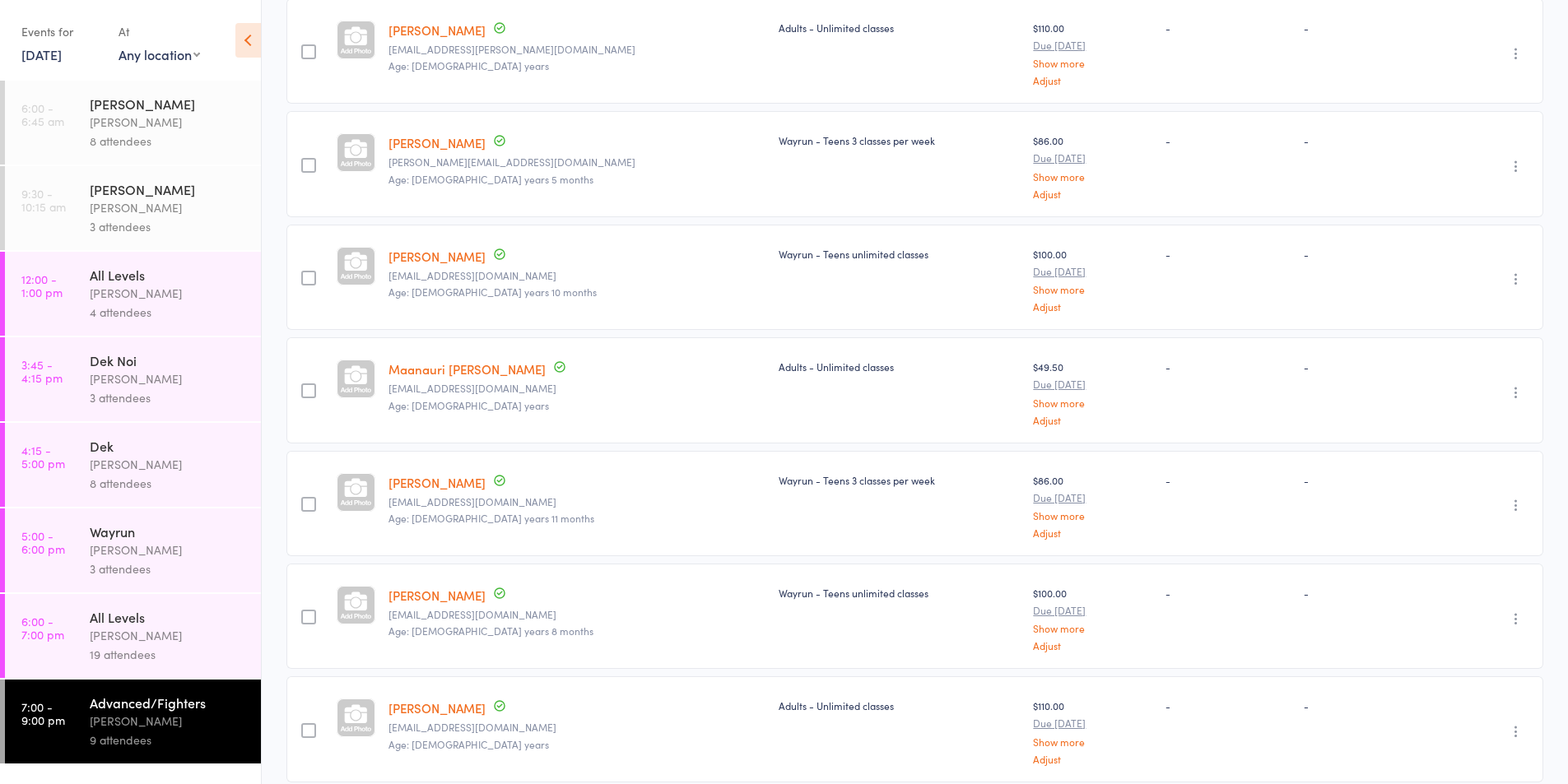
click at [1512, 392] on icon "button" at bounding box center [1516, 392] width 17 height 17
click at [1446, 530] on li "Remove" at bounding box center [1456, 535] width 136 height 22
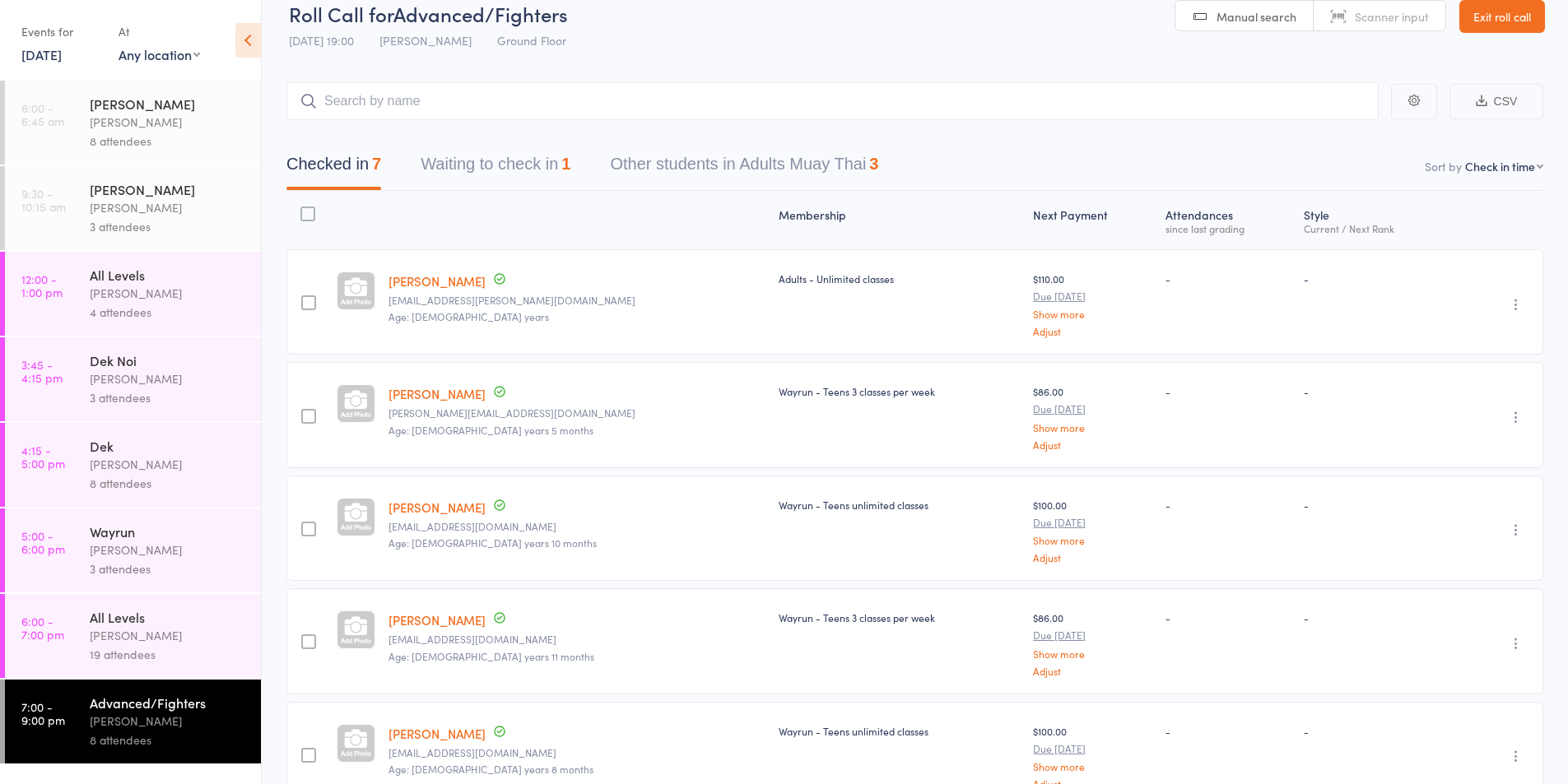
scroll to position [0, 0]
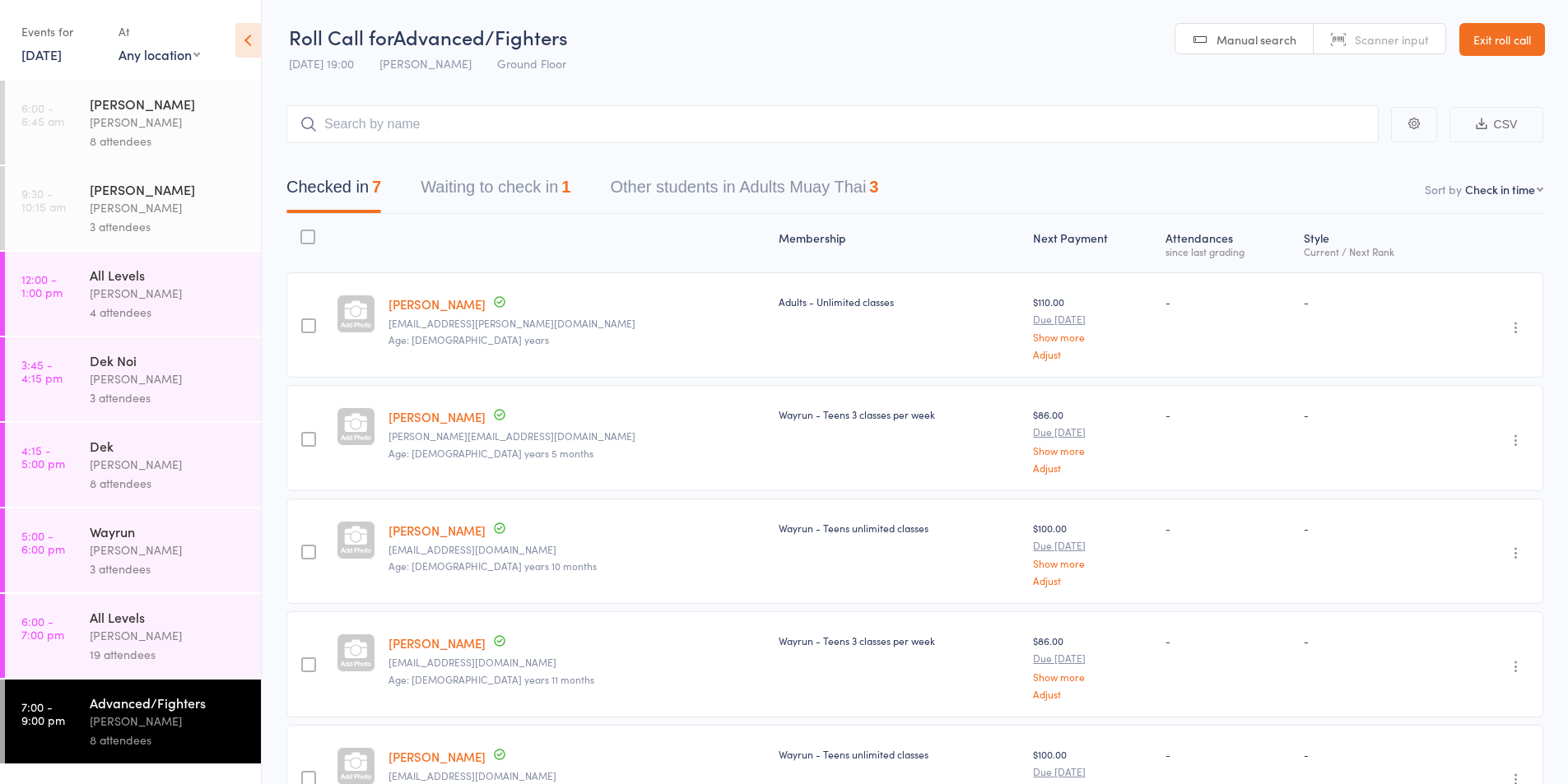
click at [136, 623] on div "All Levels" at bounding box center [168, 617] width 158 height 18
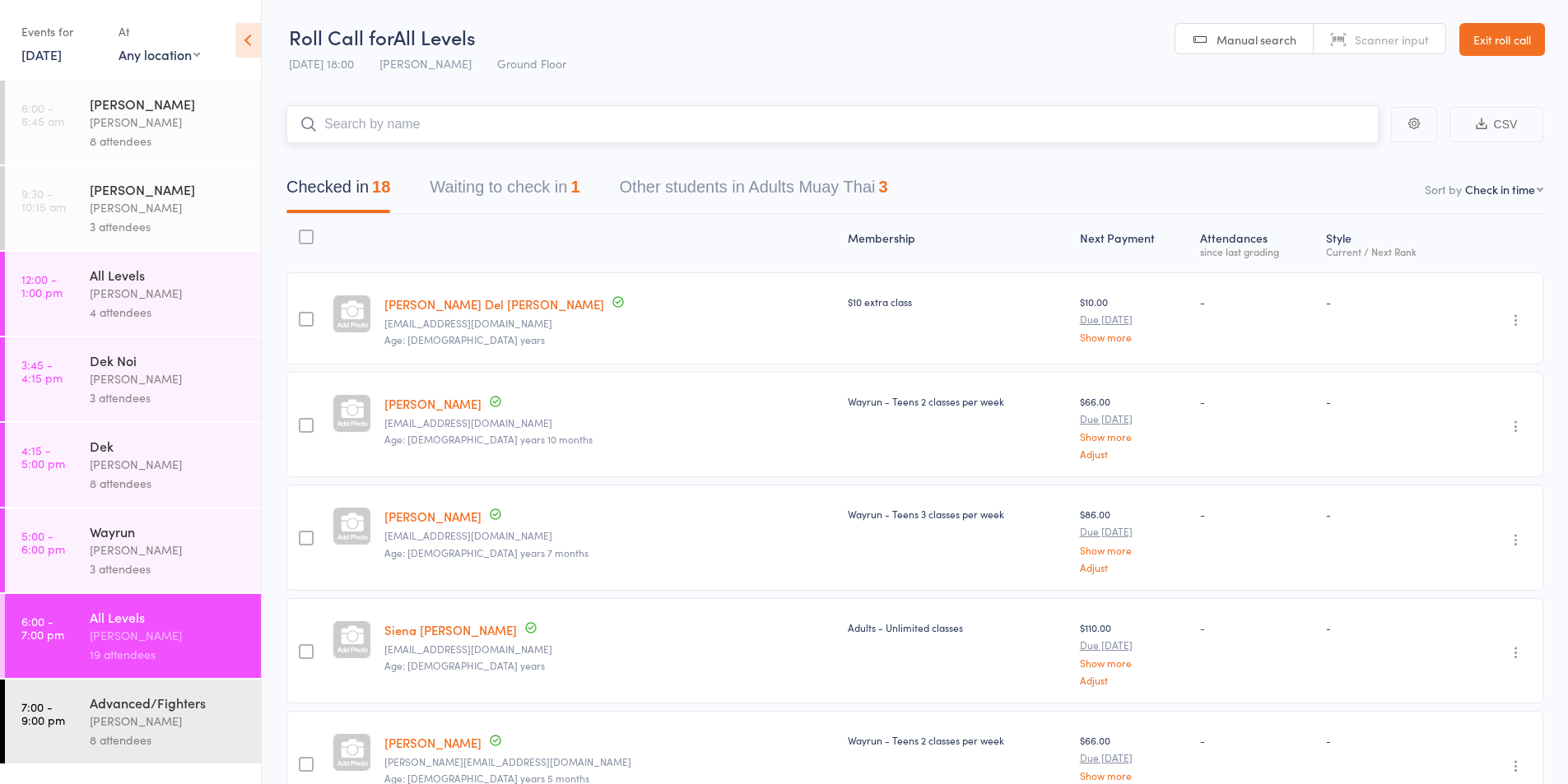
click at [351, 123] on input "search" at bounding box center [832, 123] width 1092 height 38
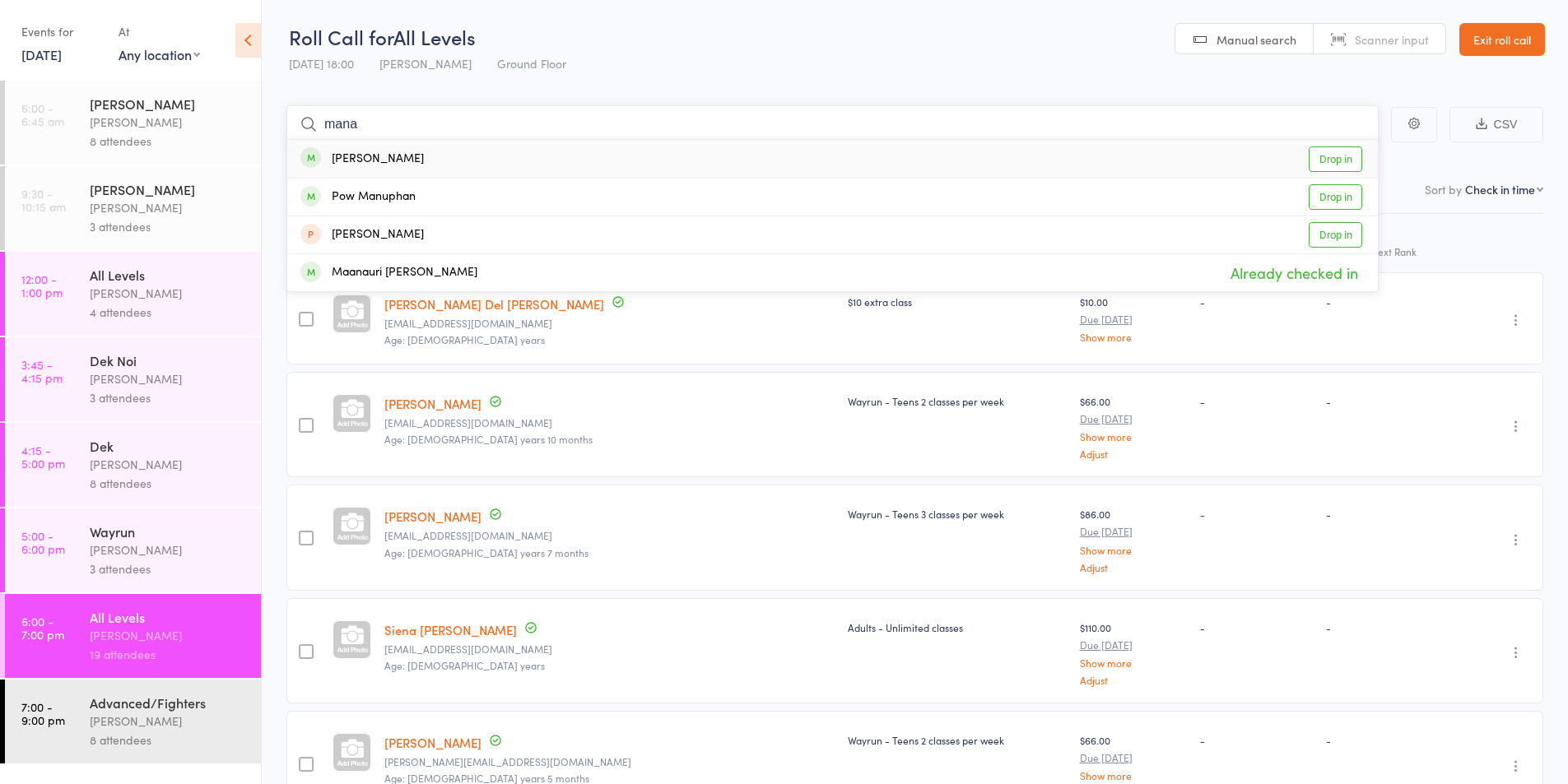
type input "mana"
click at [886, 48] on header "Roll Call for All Levels 12 Sep 18:00 Karl Puglia Ground Floor Manual search Sc…" at bounding box center [914, 41] width 1306 height 81
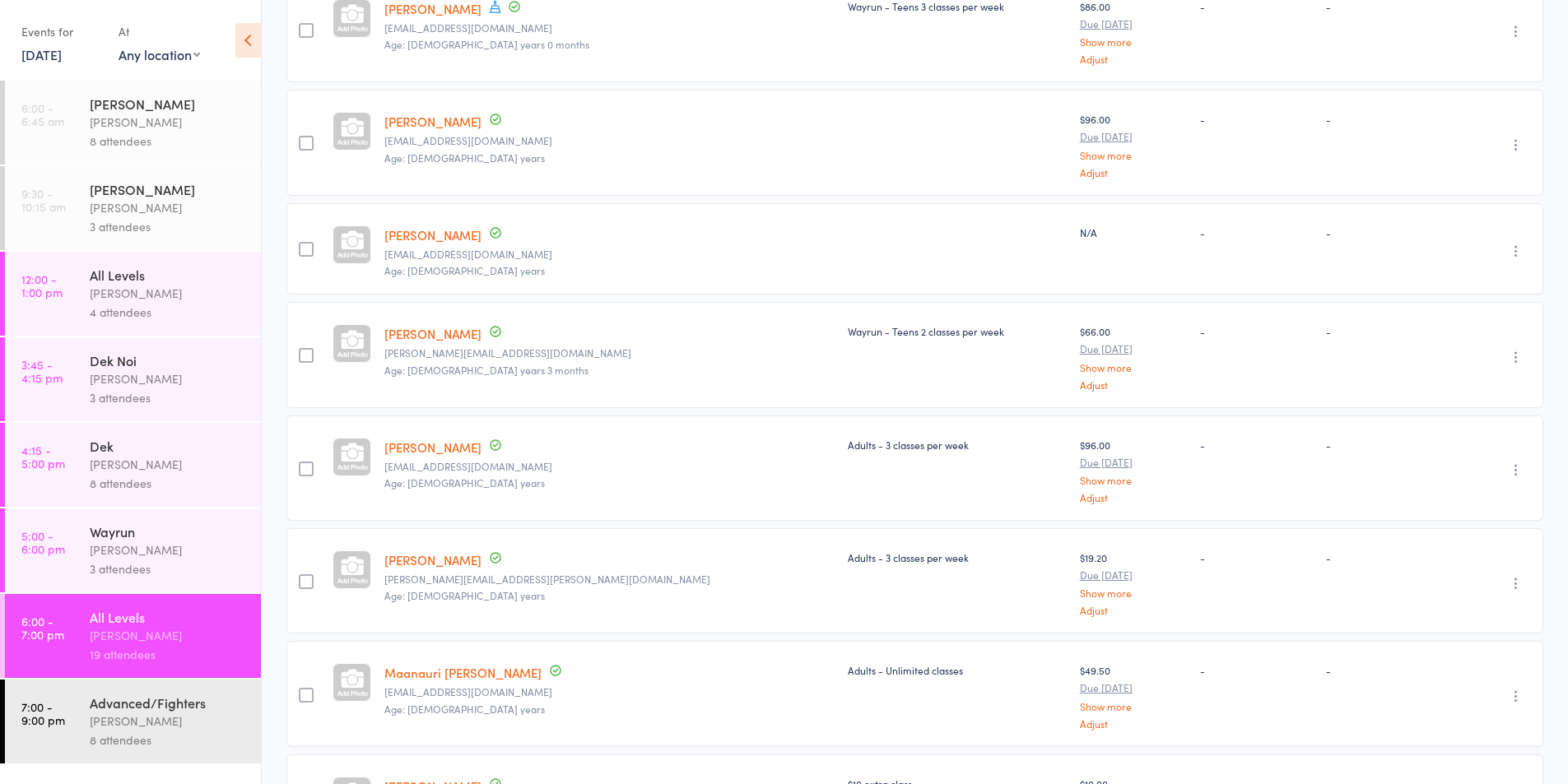
scroll to position [1235, 0]
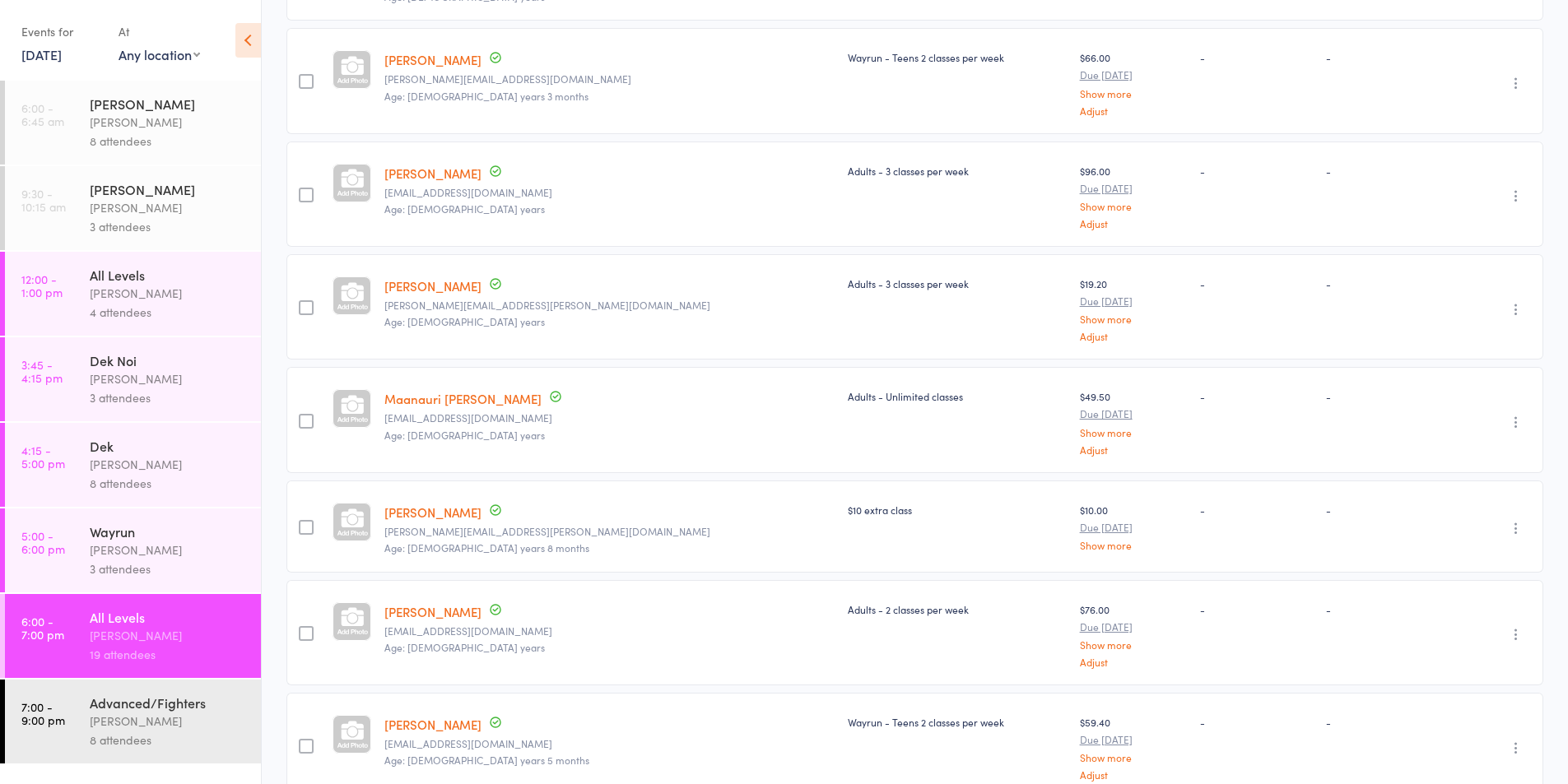
click at [119, 704] on div "Advanced/Fighters" at bounding box center [168, 703] width 158 height 18
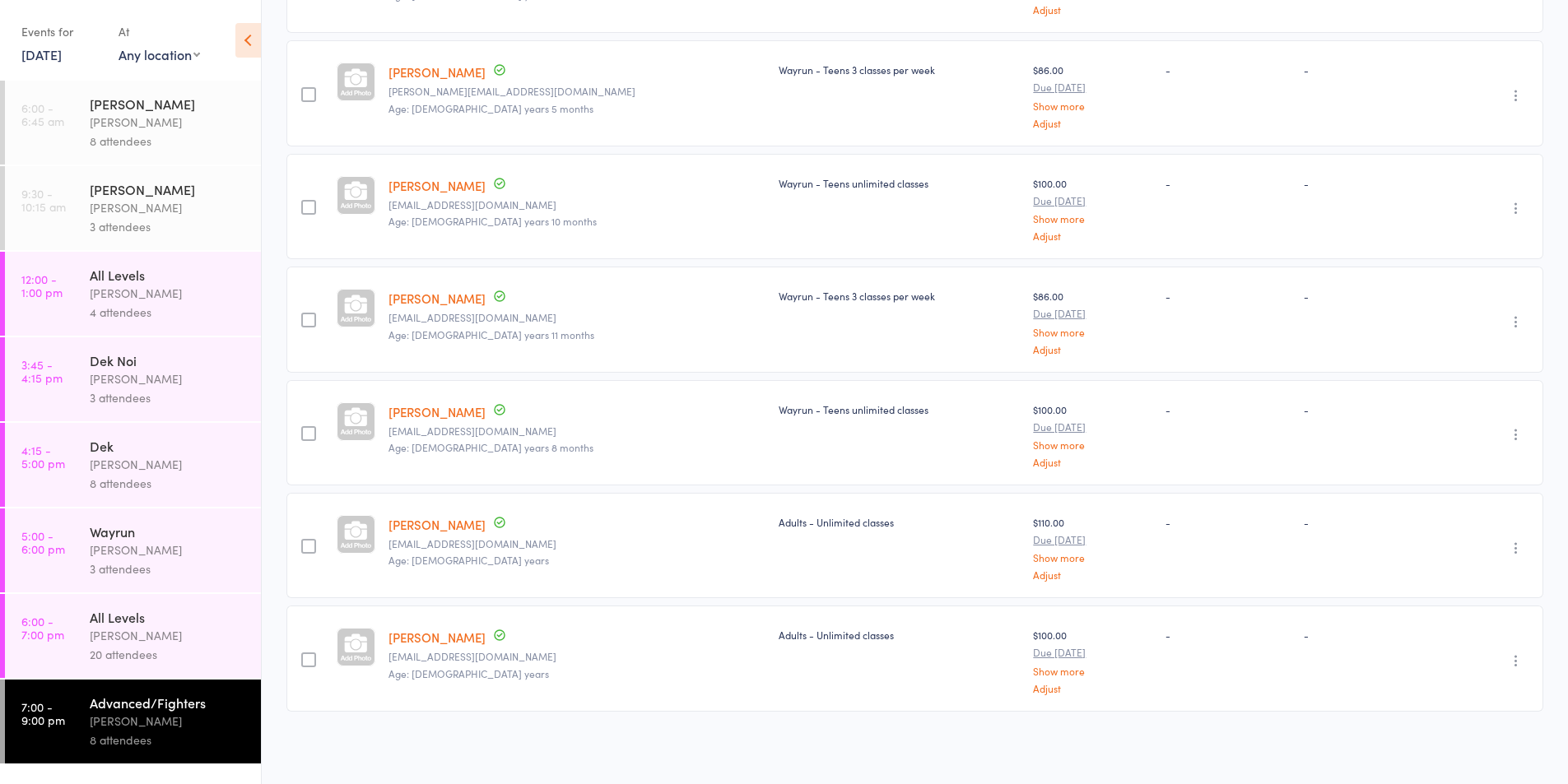
scroll to position [345, 0]
click at [1519, 434] on icon "button" at bounding box center [1516, 434] width 17 height 17
click at [1447, 579] on li "Remove" at bounding box center [1456, 577] width 136 height 22
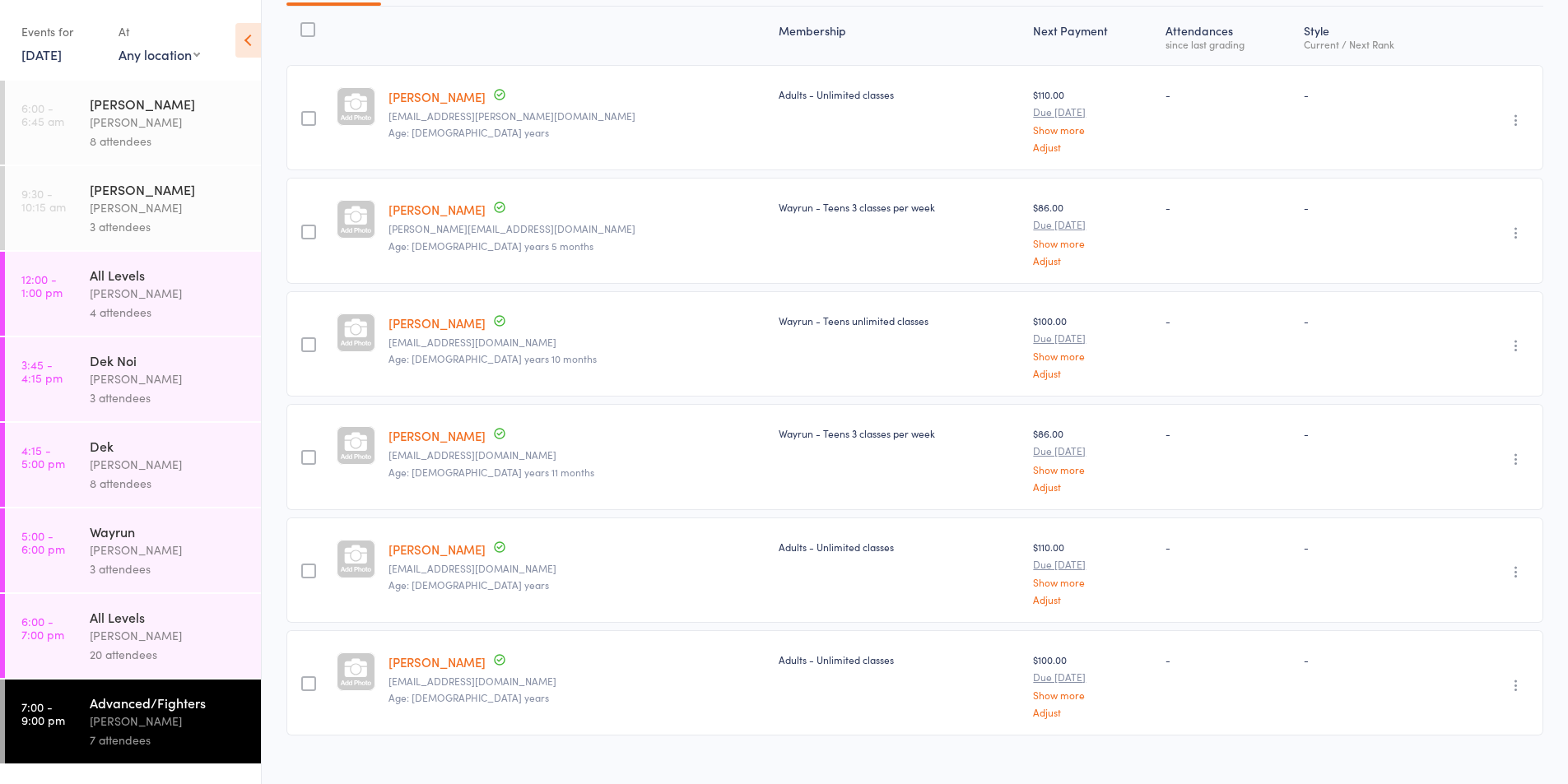
scroll to position [0, 0]
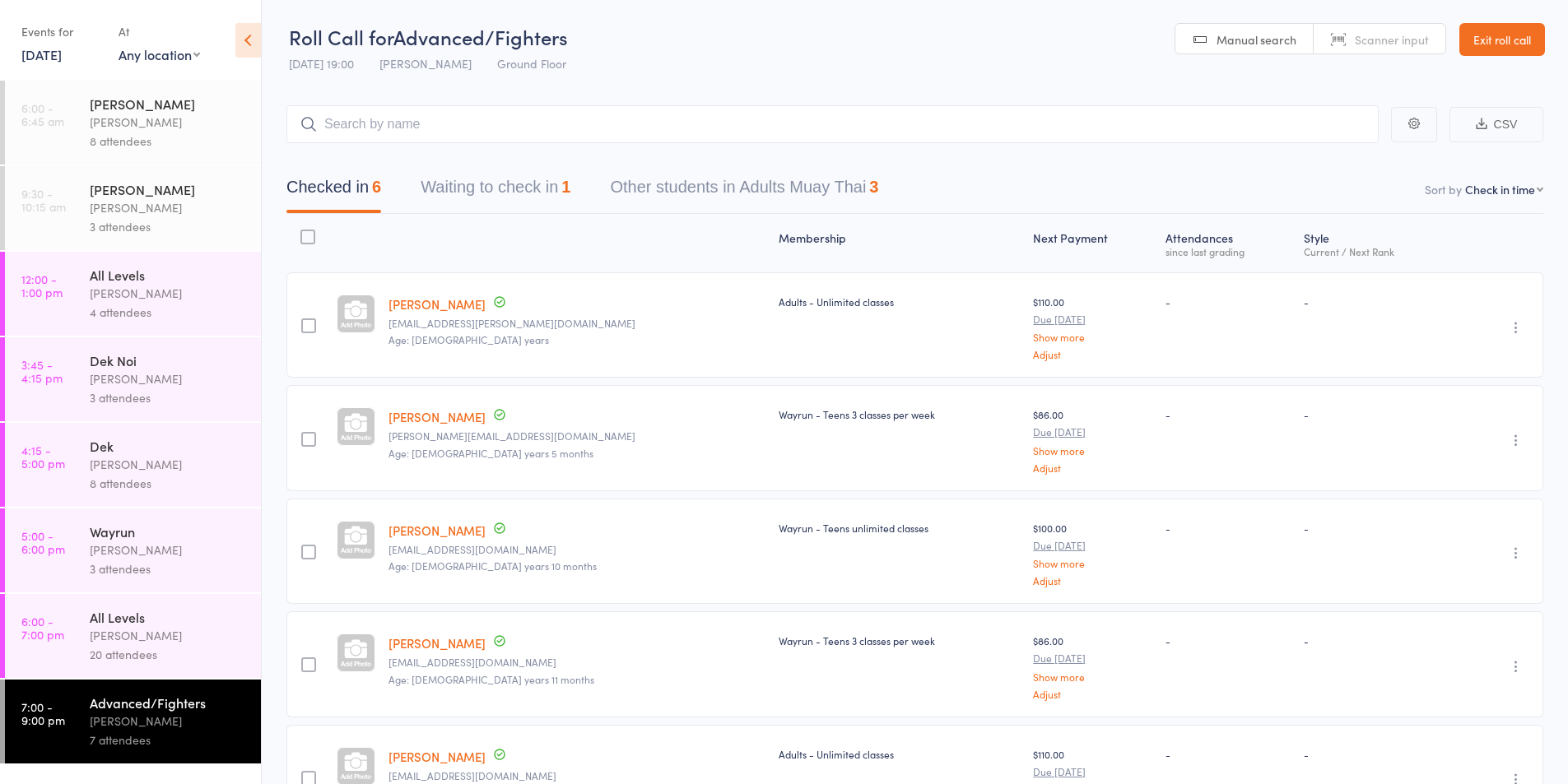
click at [121, 639] on div "Karl Puglia" at bounding box center [168, 636] width 158 height 19
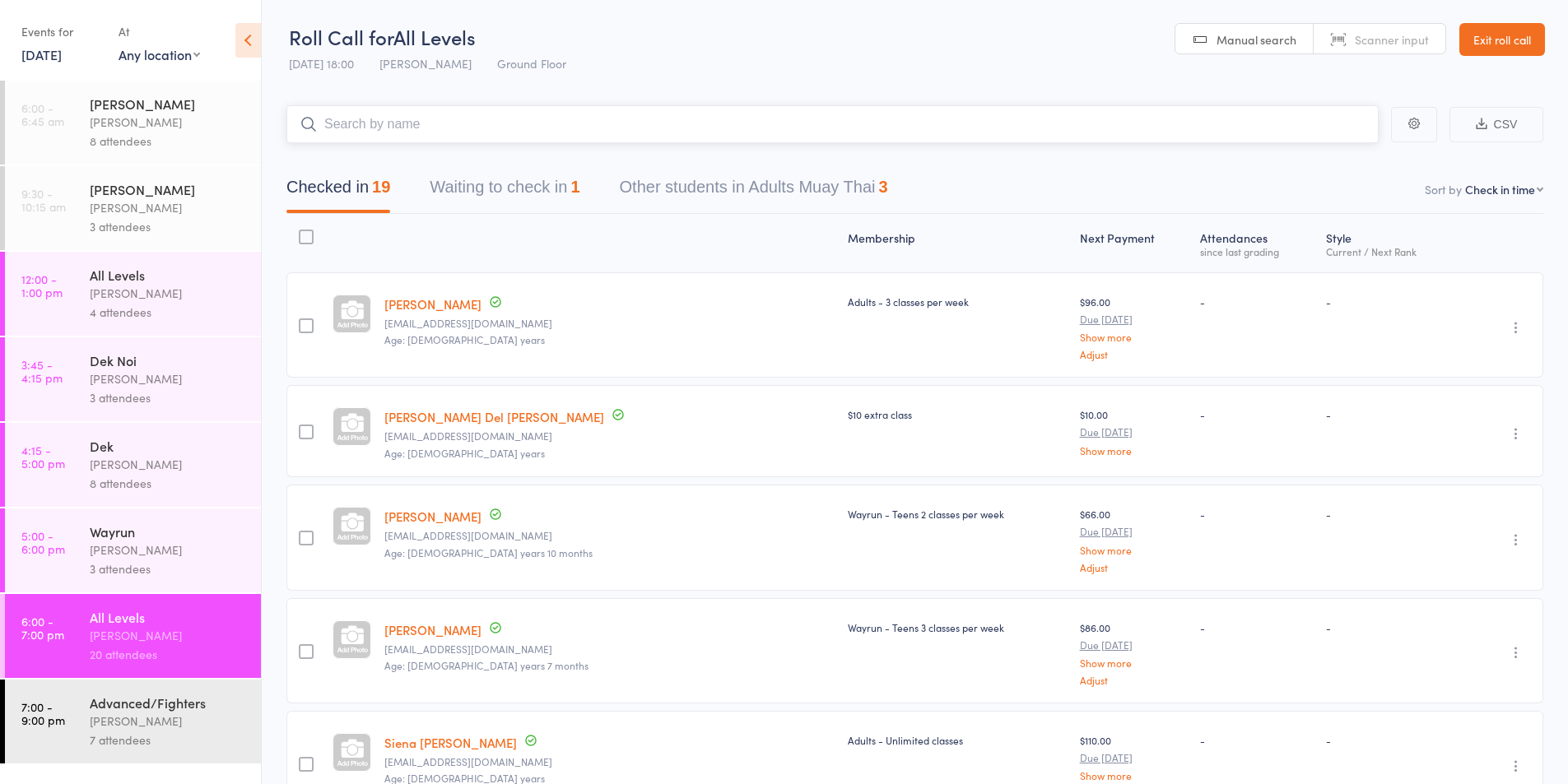
click at [333, 135] on input "search" at bounding box center [832, 123] width 1092 height 38
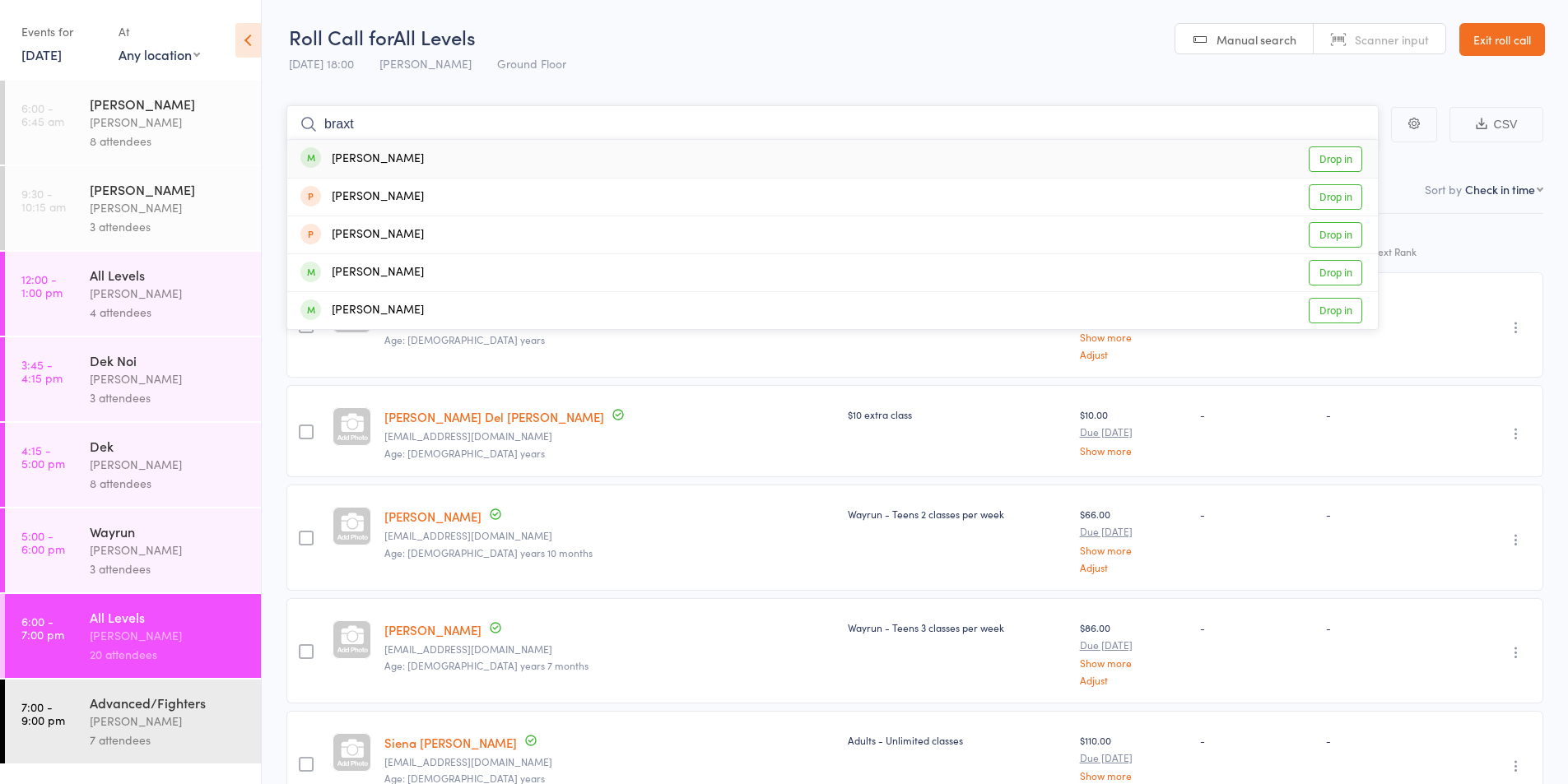
type input "braxt"
click at [352, 157] on div "Braxton Storer" at bounding box center [362, 159] width 124 height 19
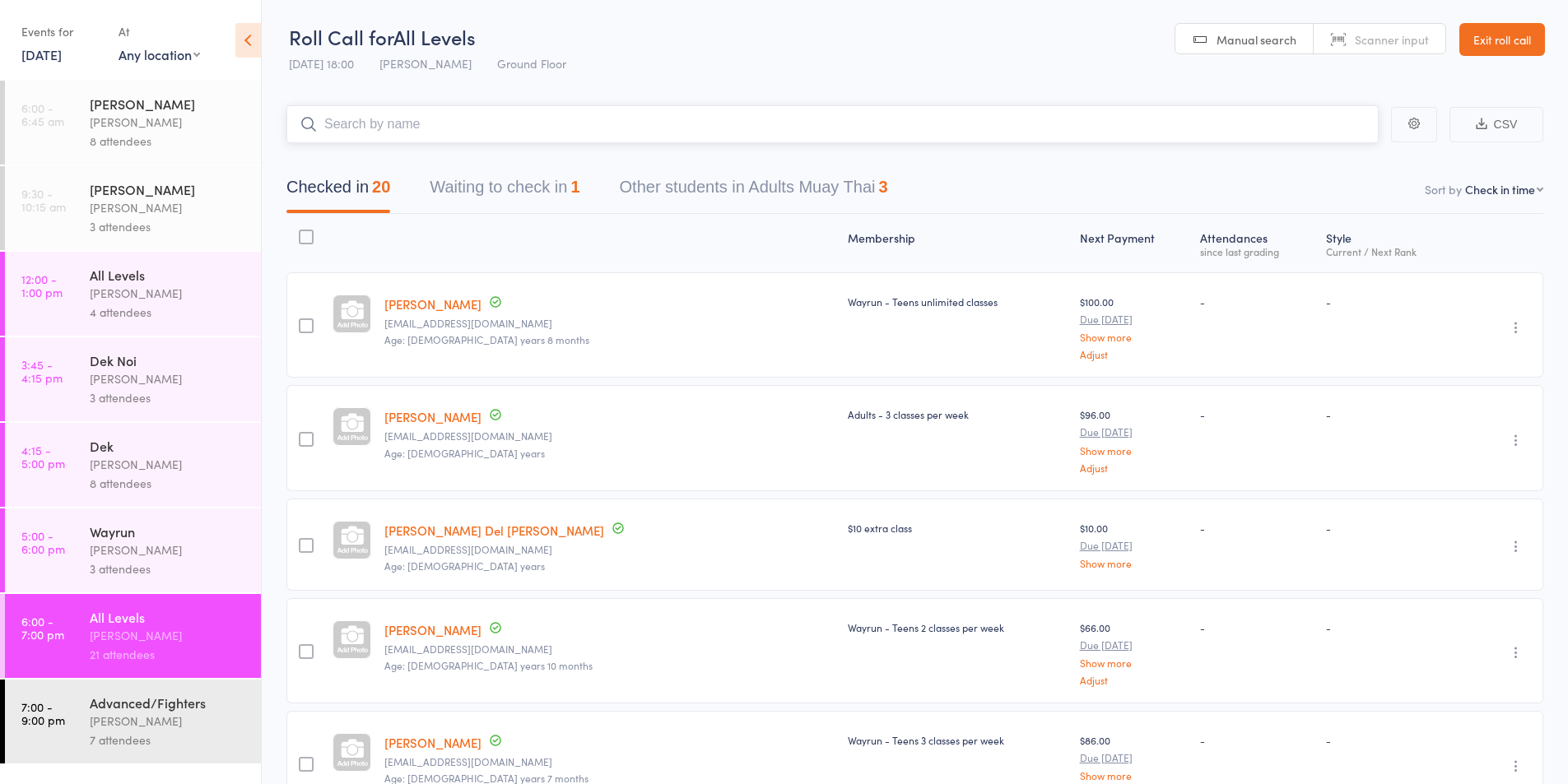
click at [501, 181] on button "Waiting to check in 1" at bounding box center [504, 191] width 150 height 43
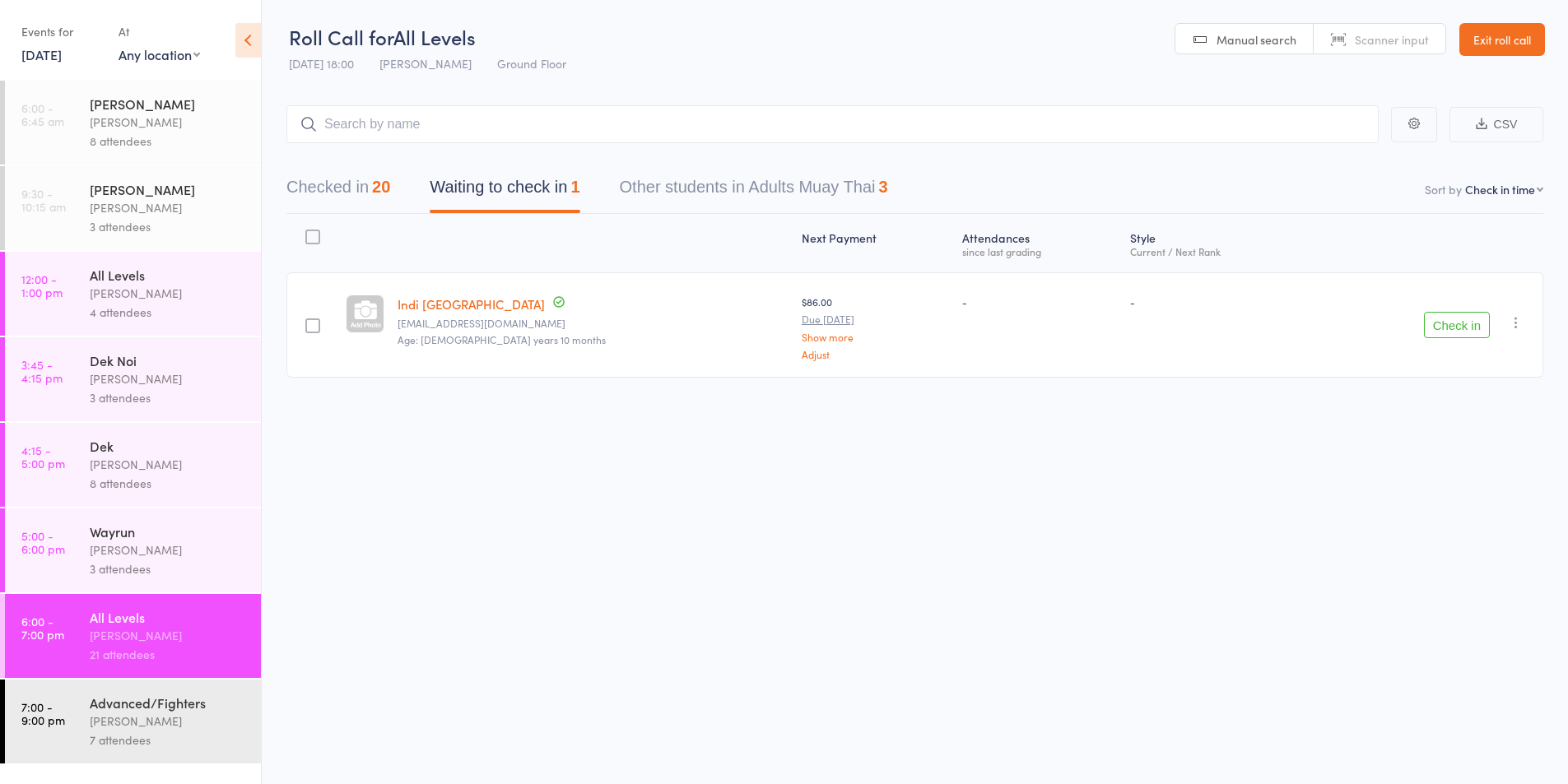
click at [115, 720] on div "Karl Puglia" at bounding box center [168, 720] width 158 height 19
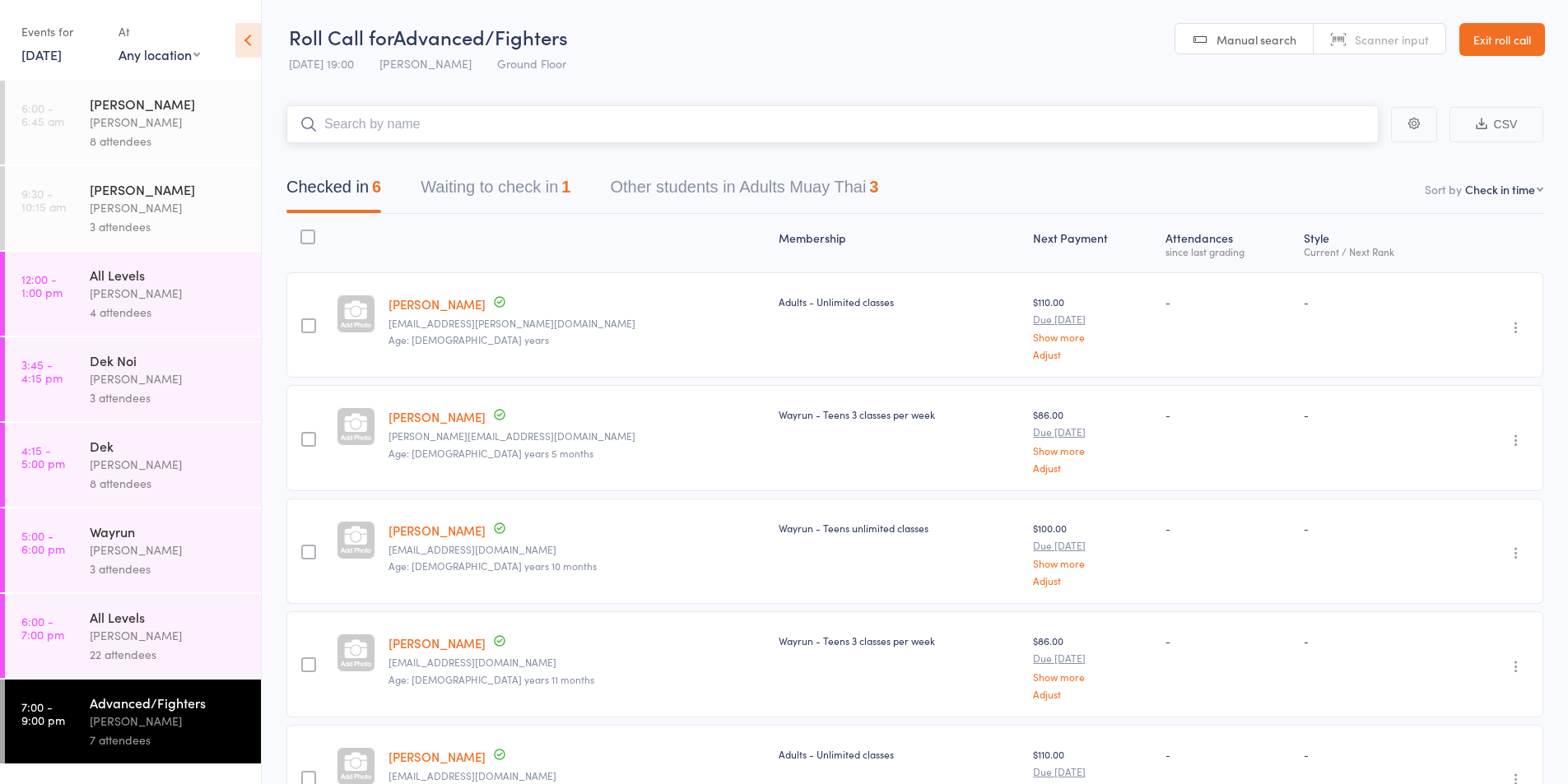
click at [532, 190] on button "Waiting to check in 1" at bounding box center [495, 191] width 150 height 43
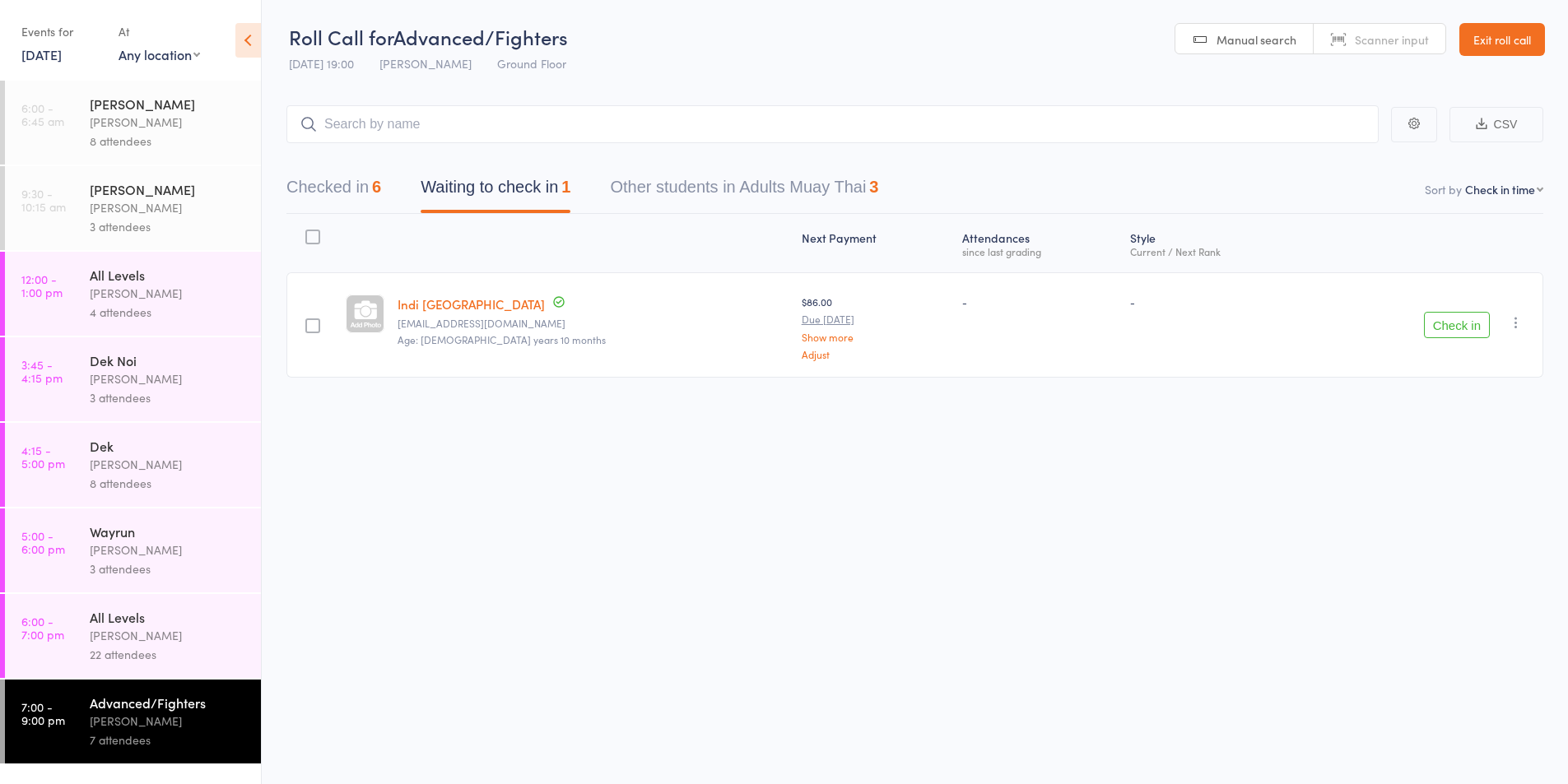
click at [1525, 312] on button "button" at bounding box center [1515, 322] width 19 height 19
click at [1460, 471] on li "Remove" at bounding box center [1456, 465] width 136 height 22
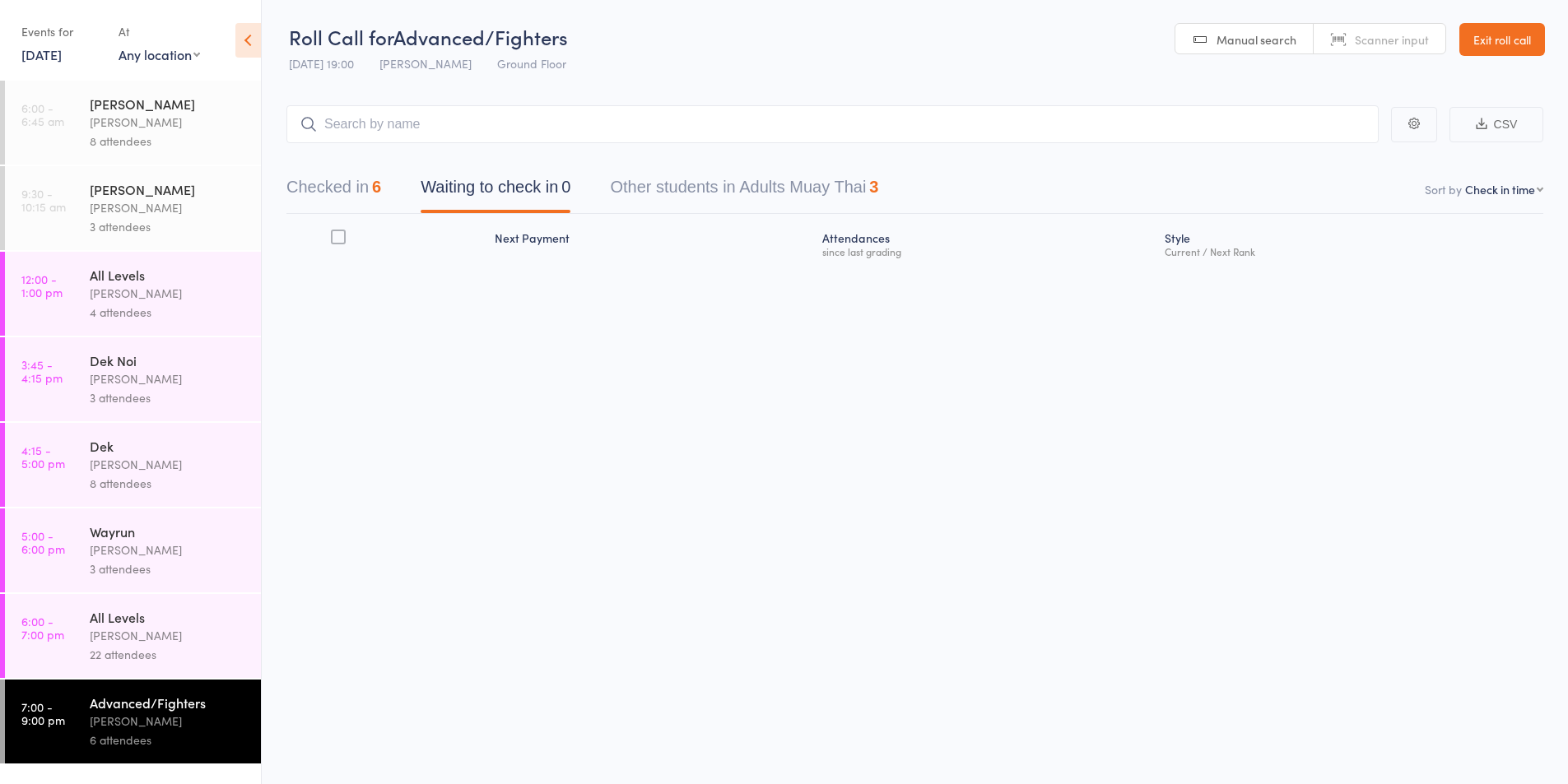
click at [325, 190] on button "Checked in 6" at bounding box center [334, 191] width 95 height 43
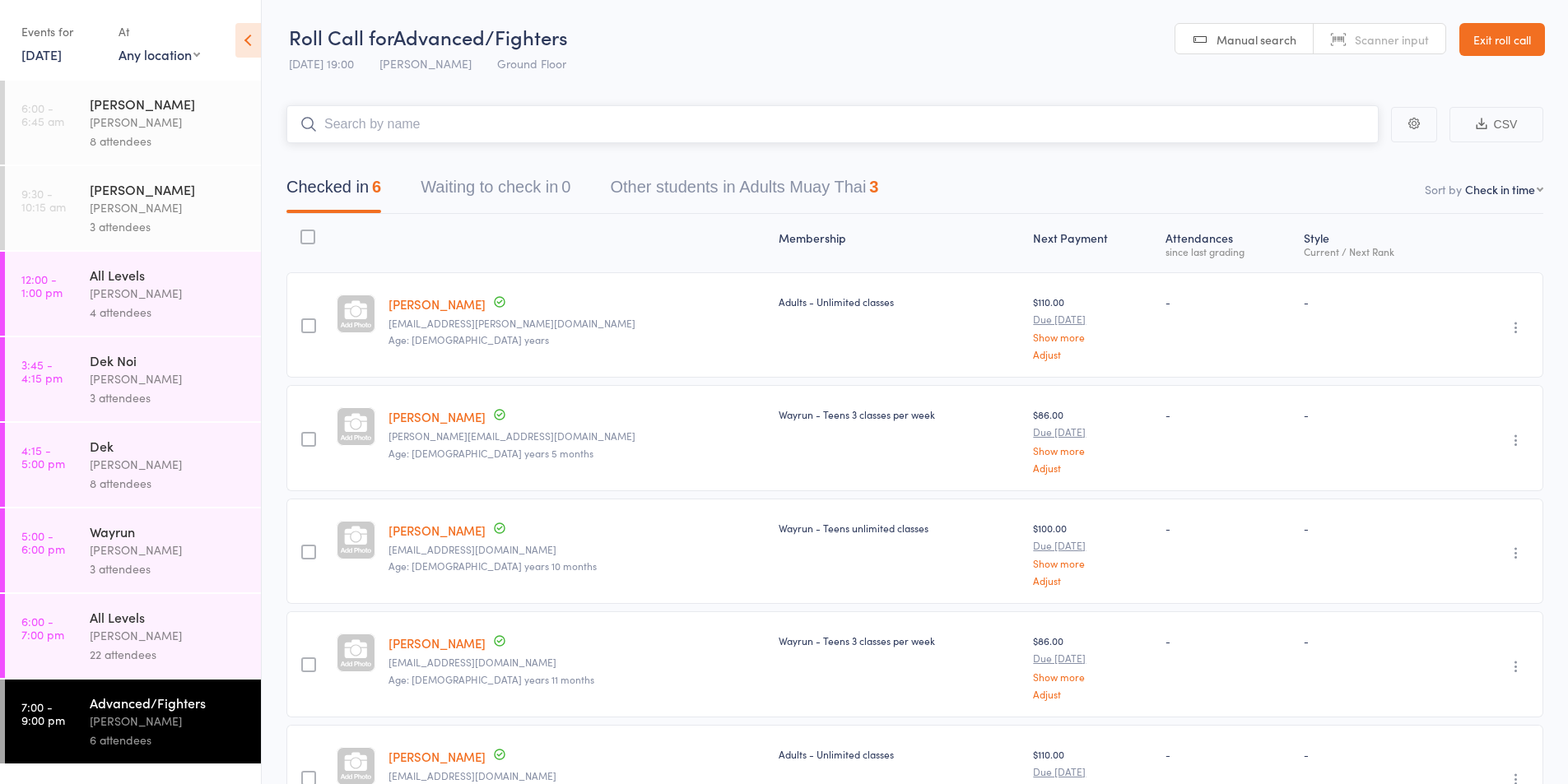
click at [398, 138] on input "search" at bounding box center [832, 123] width 1092 height 38
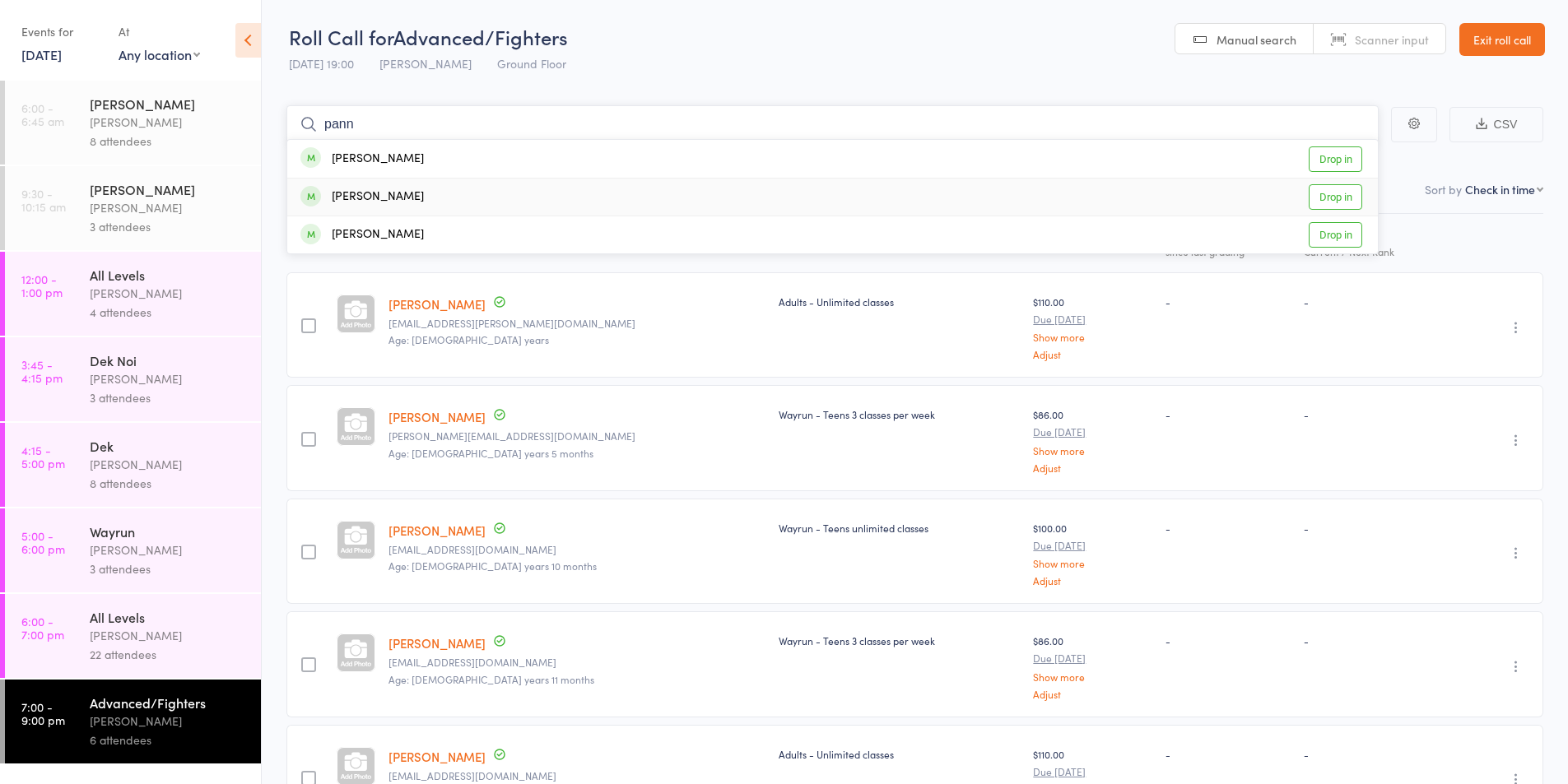
type input "pann"
click at [381, 200] on div "Jayden Panucci" at bounding box center [362, 197] width 124 height 19
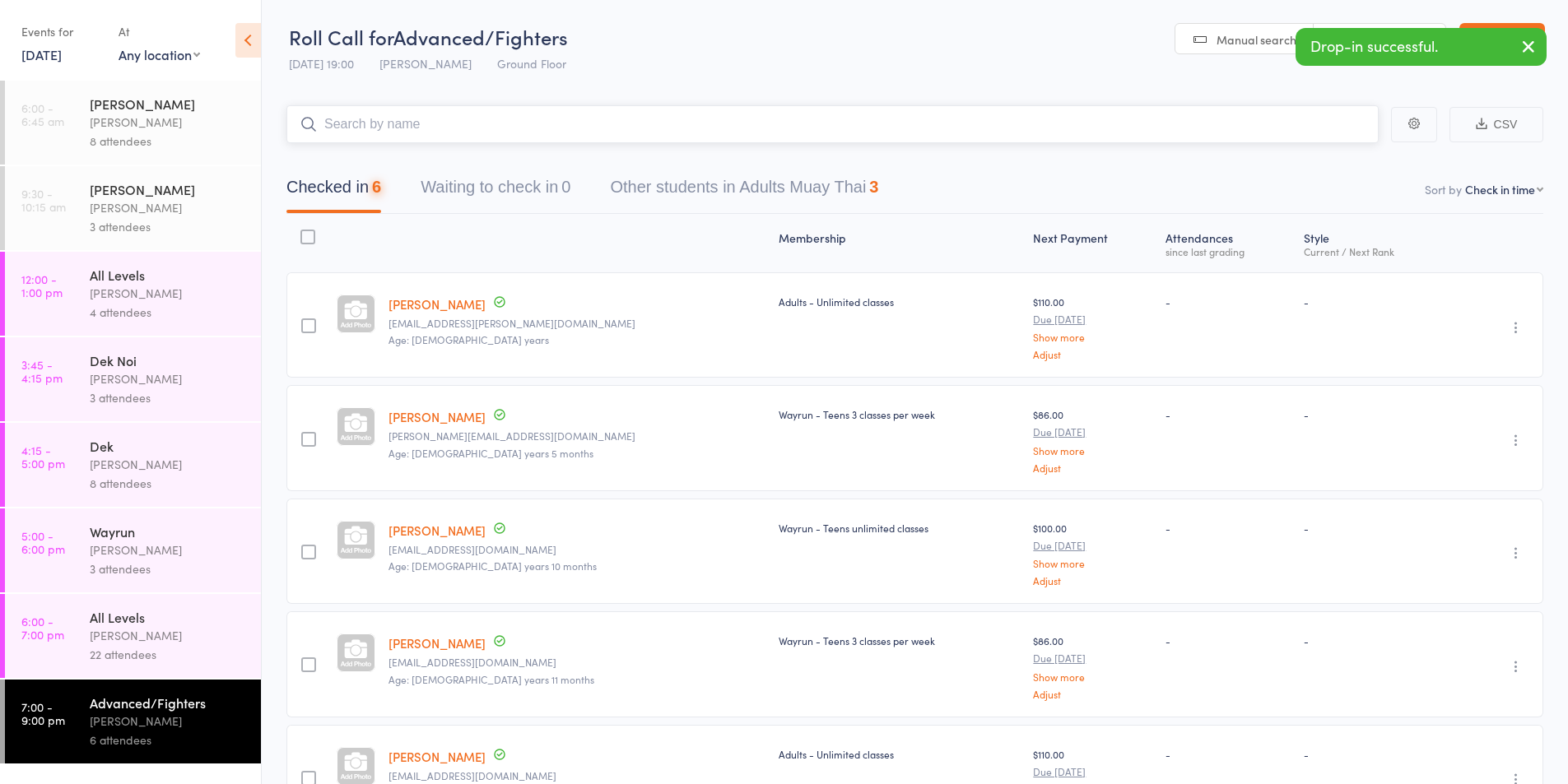
click at [355, 120] on input "search" at bounding box center [832, 123] width 1092 height 38
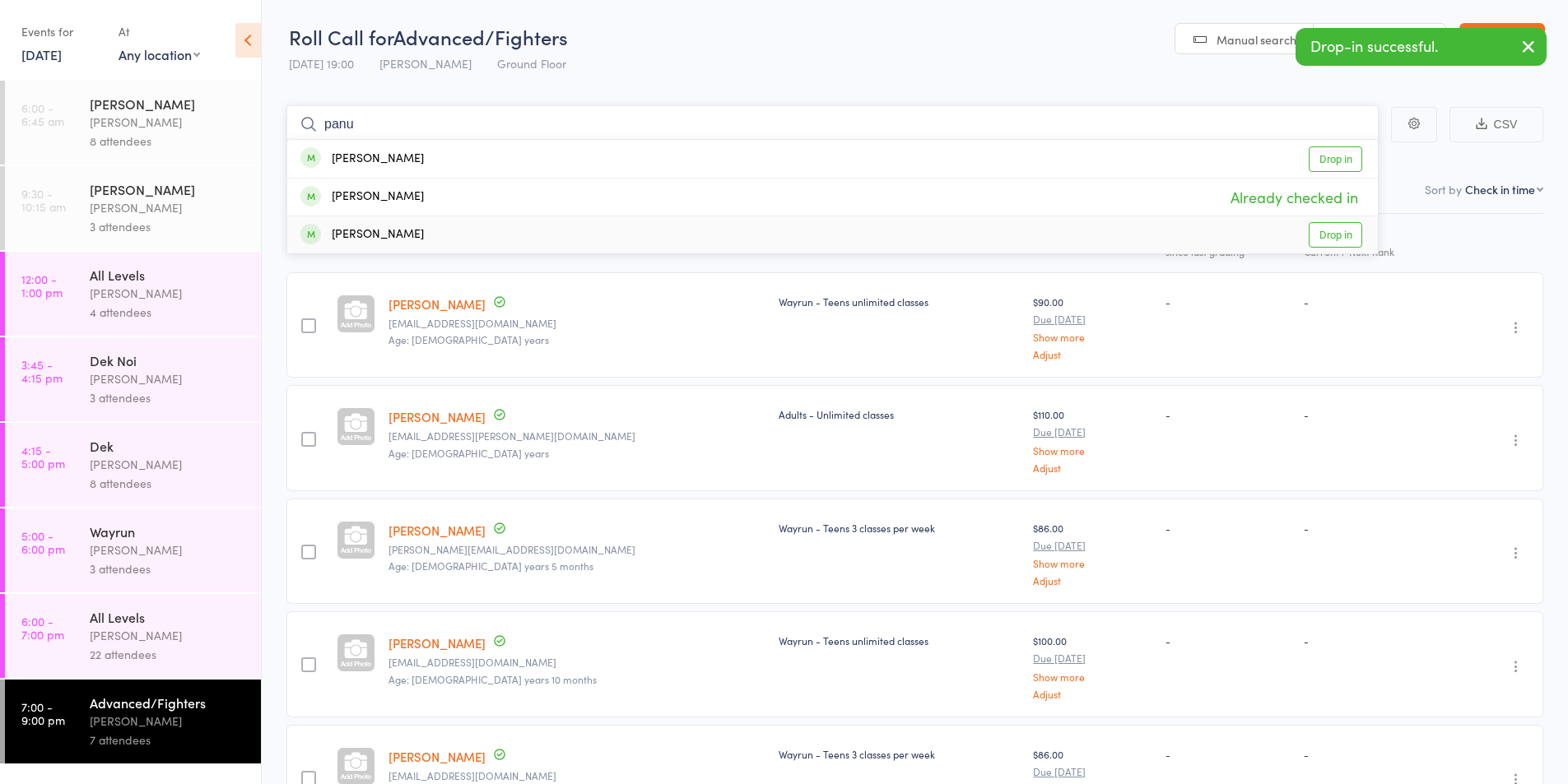
type input "panu"
click at [355, 235] on div "Chantelle Panucci" at bounding box center [362, 235] width 124 height 19
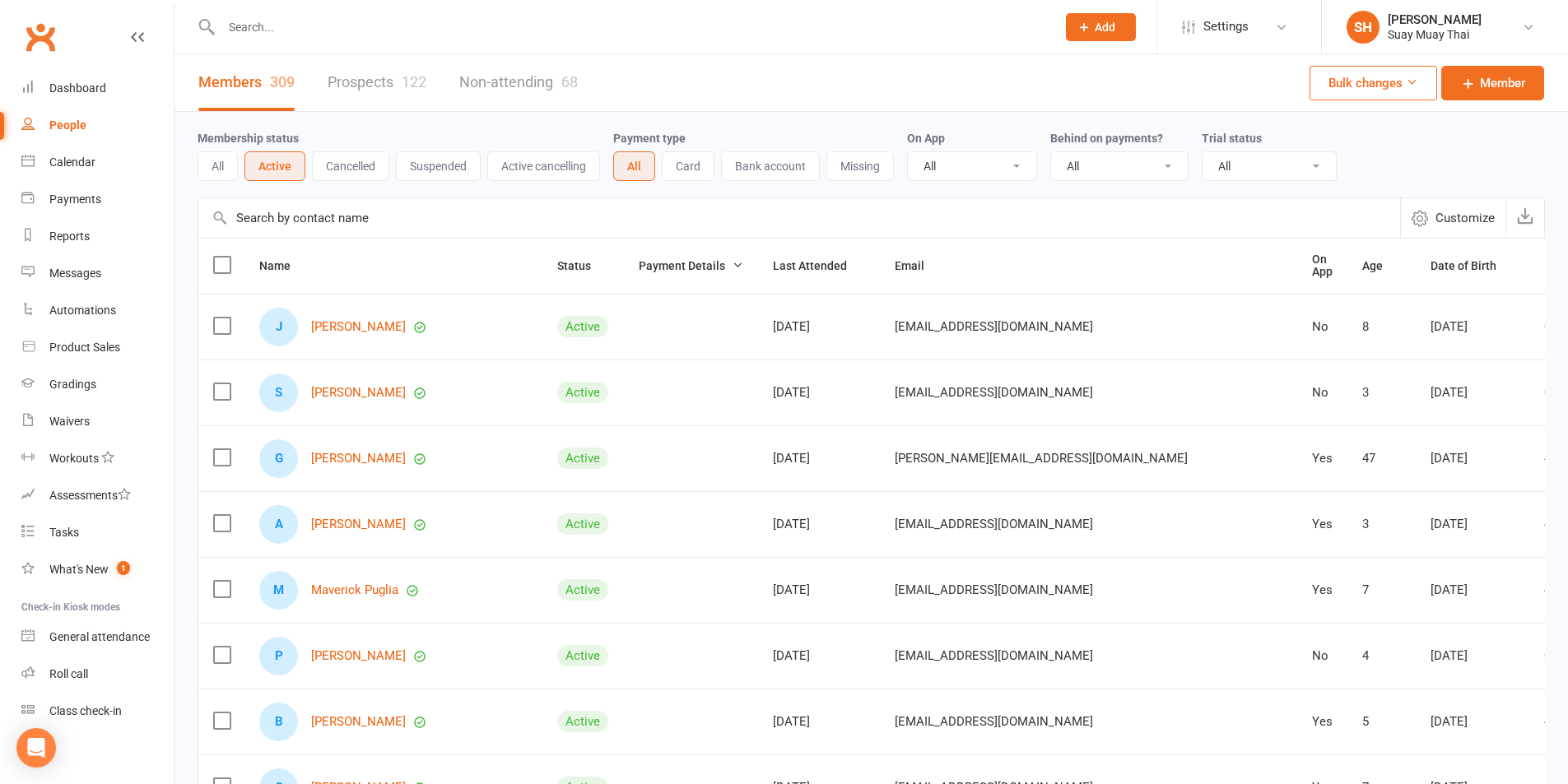
select select "100"
click at [282, 34] on input "text" at bounding box center [631, 27] width 828 height 23
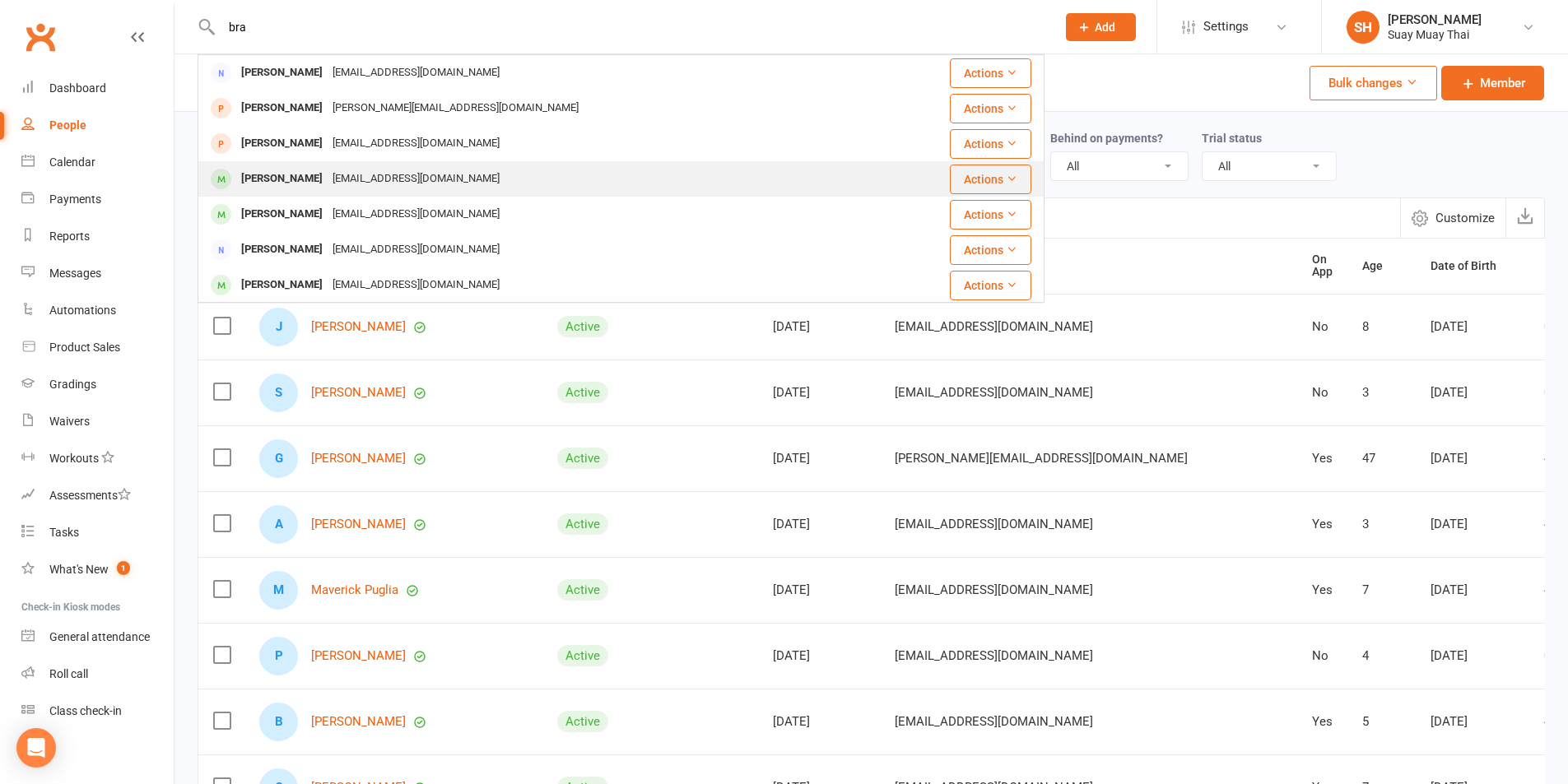
type input "bra"
click at [348, 188] on div "Brad212136@outlook.com" at bounding box center [416, 179] width 177 height 24
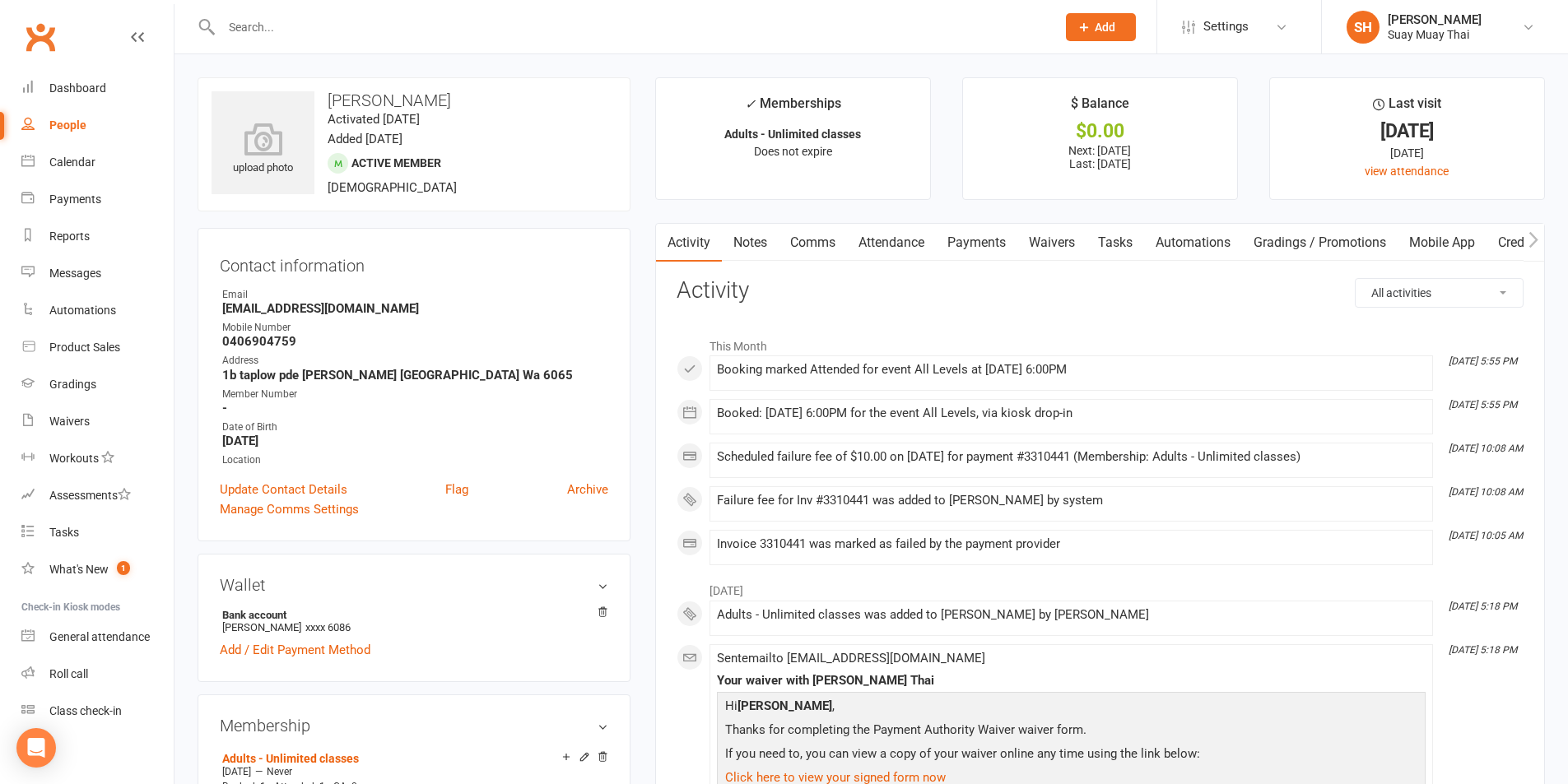
click at [957, 241] on link "Payments" at bounding box center [976, 242] width 81 height 38
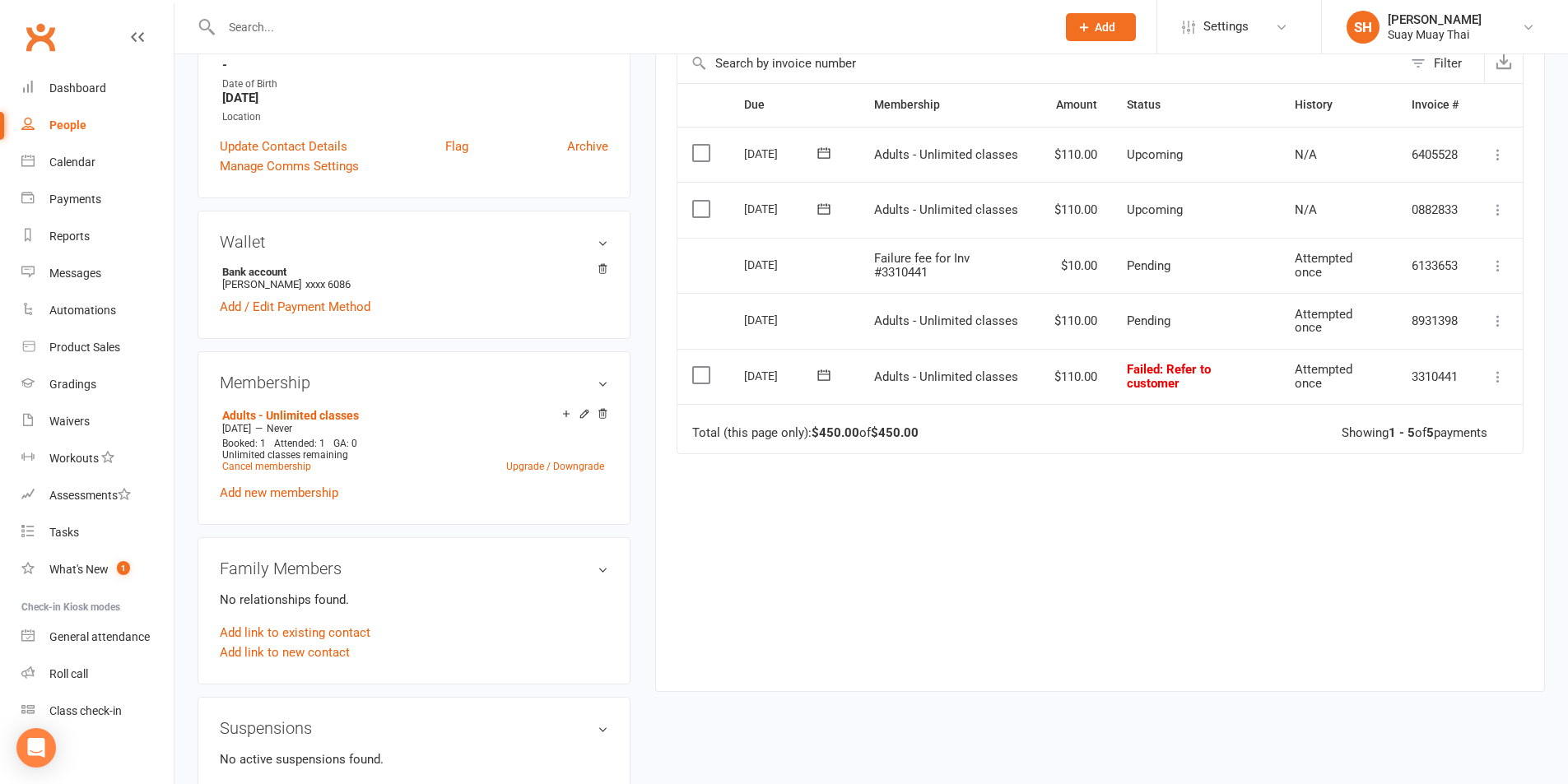
scroll to position [412, 0]
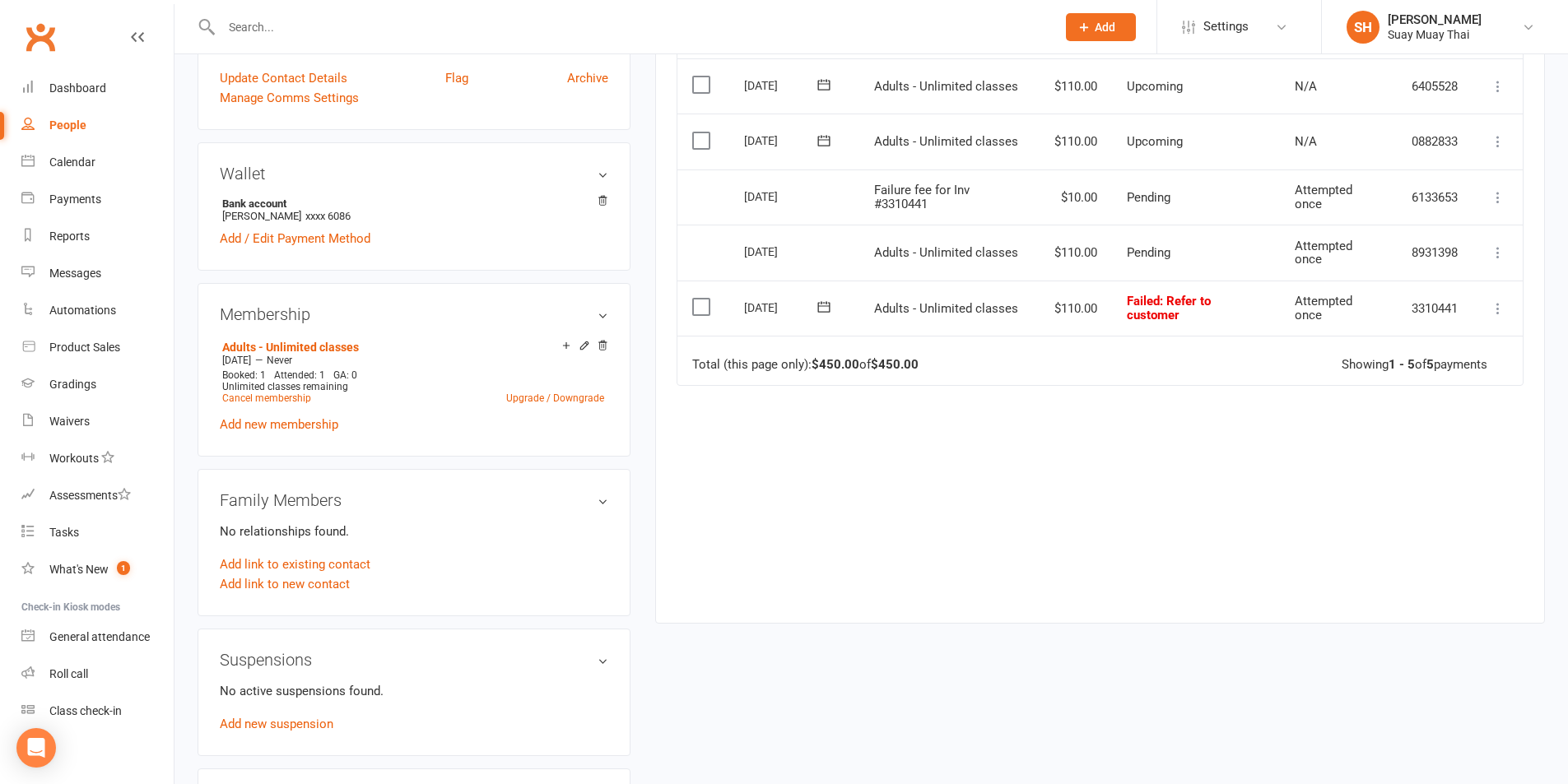
drag, startPoint x: 729, startPoint y: 270, endPoint x: 923, endPoint y: 340, distance: 206.2
click at [862, 311] on table "Due Contact Membership Amount Status History Invoice # Select this 10 Oct 2025 …" at bounding box center [1100, 200] width 847 height 370
click at [749, 460] on div "Due Contact Membership Amount Status History Invoice # Select this 10 Oct 2025 …" at bounding box center [1100, 306] width 847 height 582
click at [1497, 307] on icon at bounding box center [1498, 309] width 17 height 17
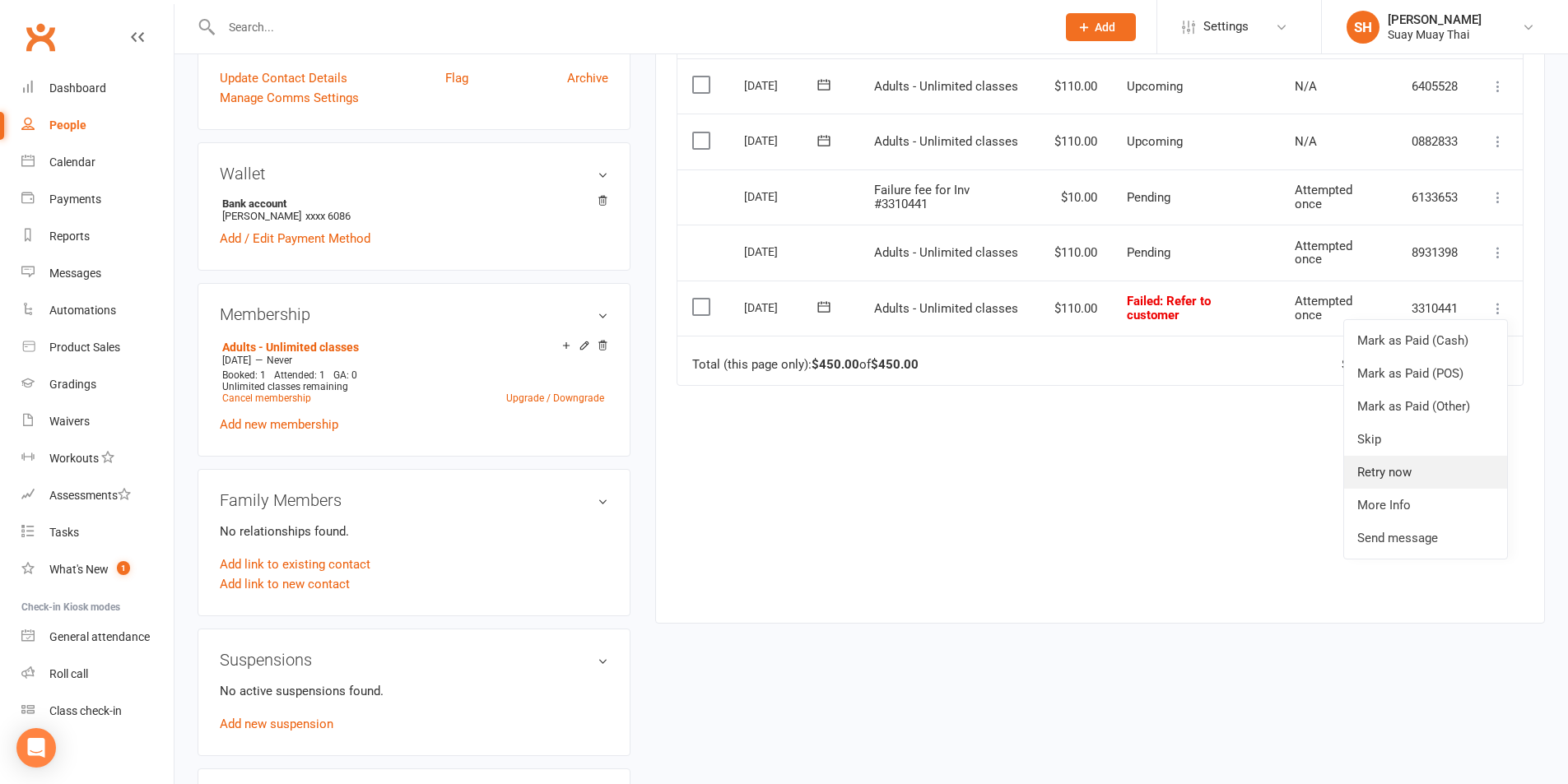
click at [1406, 473] on link "Retry now" at bounding box center [1425, 473] width 163 height 33
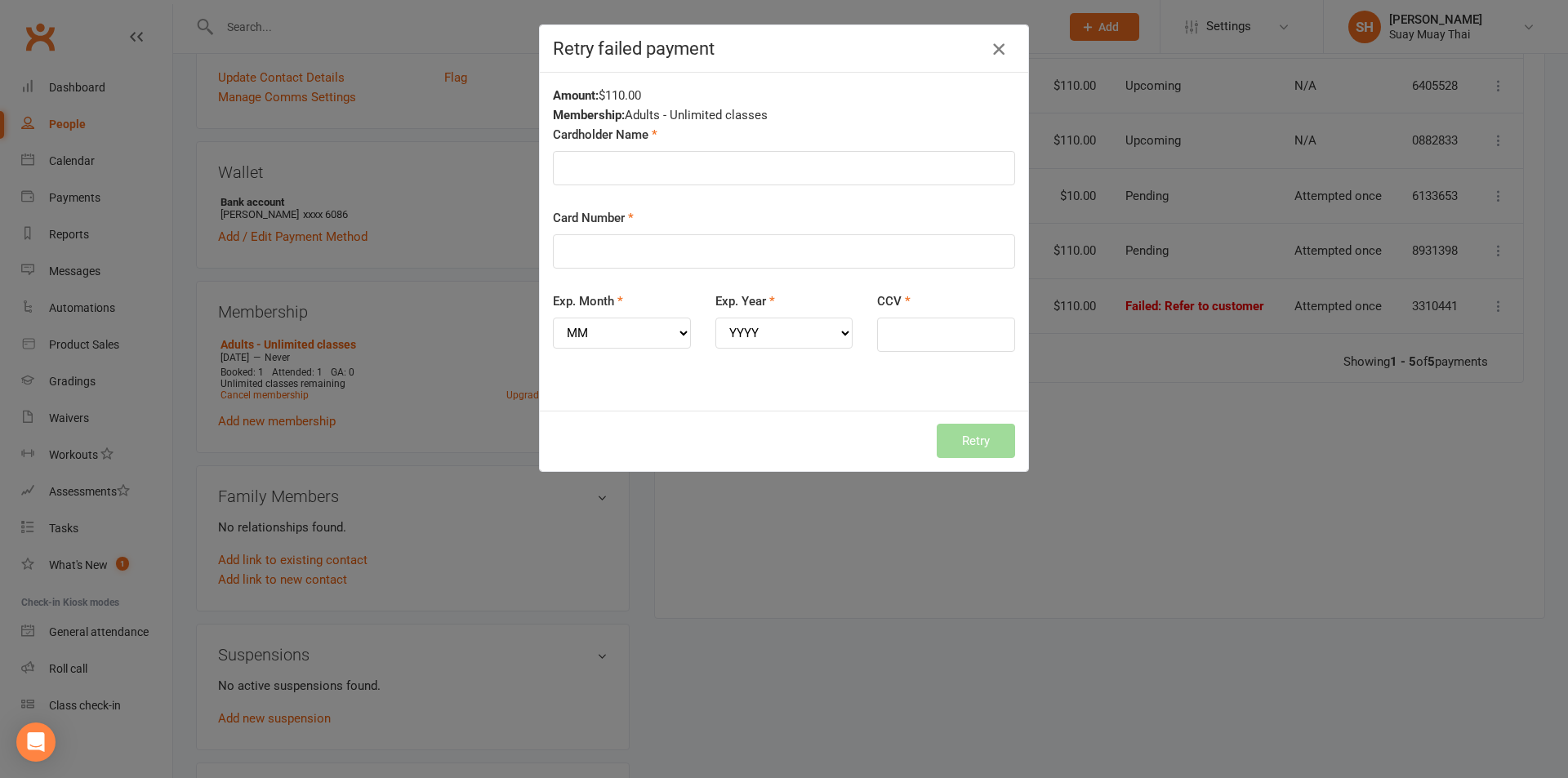
click at [992, 46] on icon "button" at bounding box center [997, 48] width 19 height 19
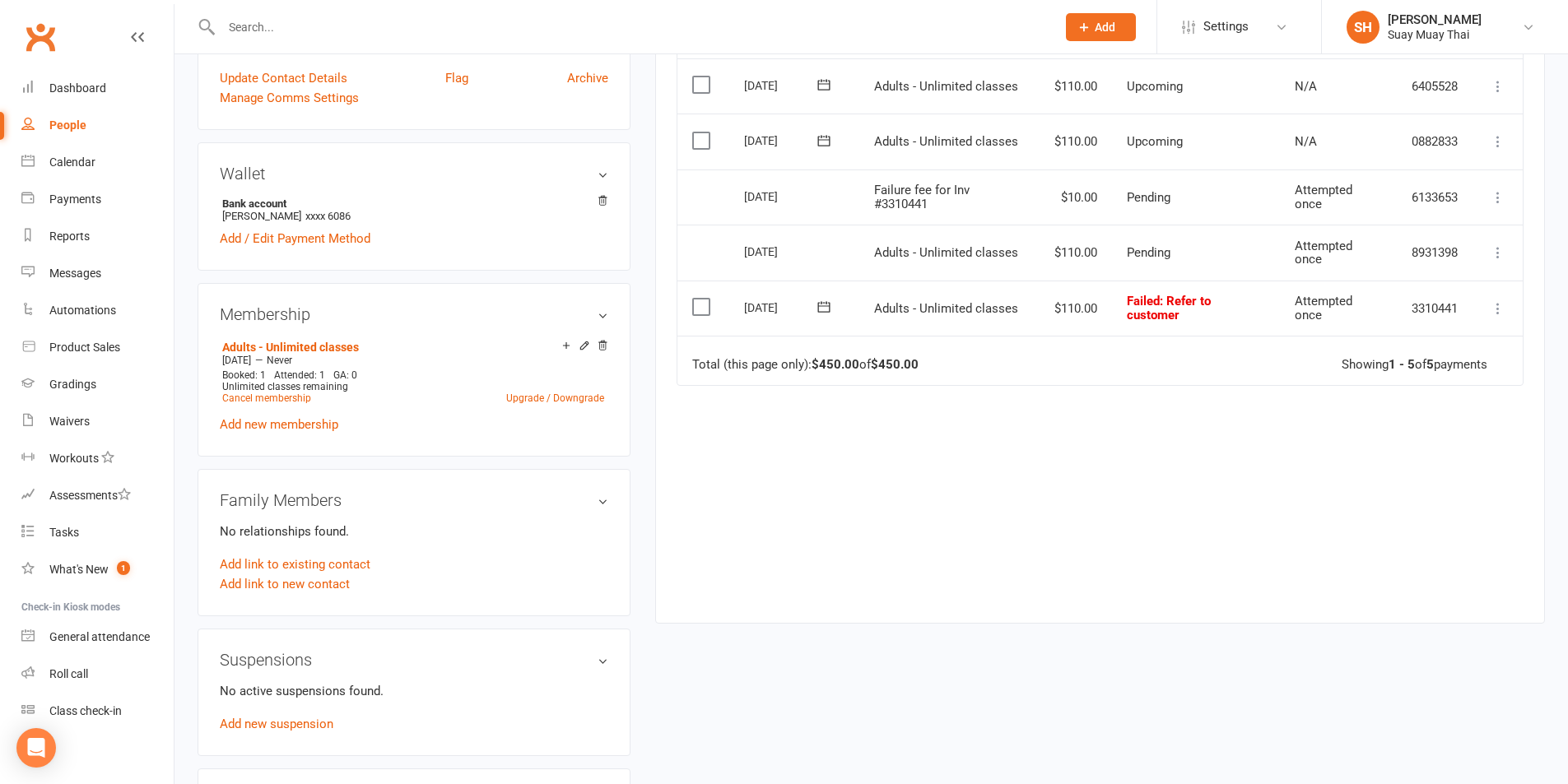
click at [823, 307] on icon at bounding box center [824, 307] width 17 height 17
click at [990, 527] on td "29" at bounding box center [992, 531] width 35 height 29
click at [1031, 528] on td "30" at bounding box center [1032, 531] width 42 height 29
click at [1263, 546] on div "Due Contact Membership Amount Status History Invoice # Select this 10 Oct 2025 …" at bounding box center [1100, 306] width 847 height 582
click at [942, 311] on span "Adults - Unlimited classes" at bounding box center [946, 309] width 144 height 15
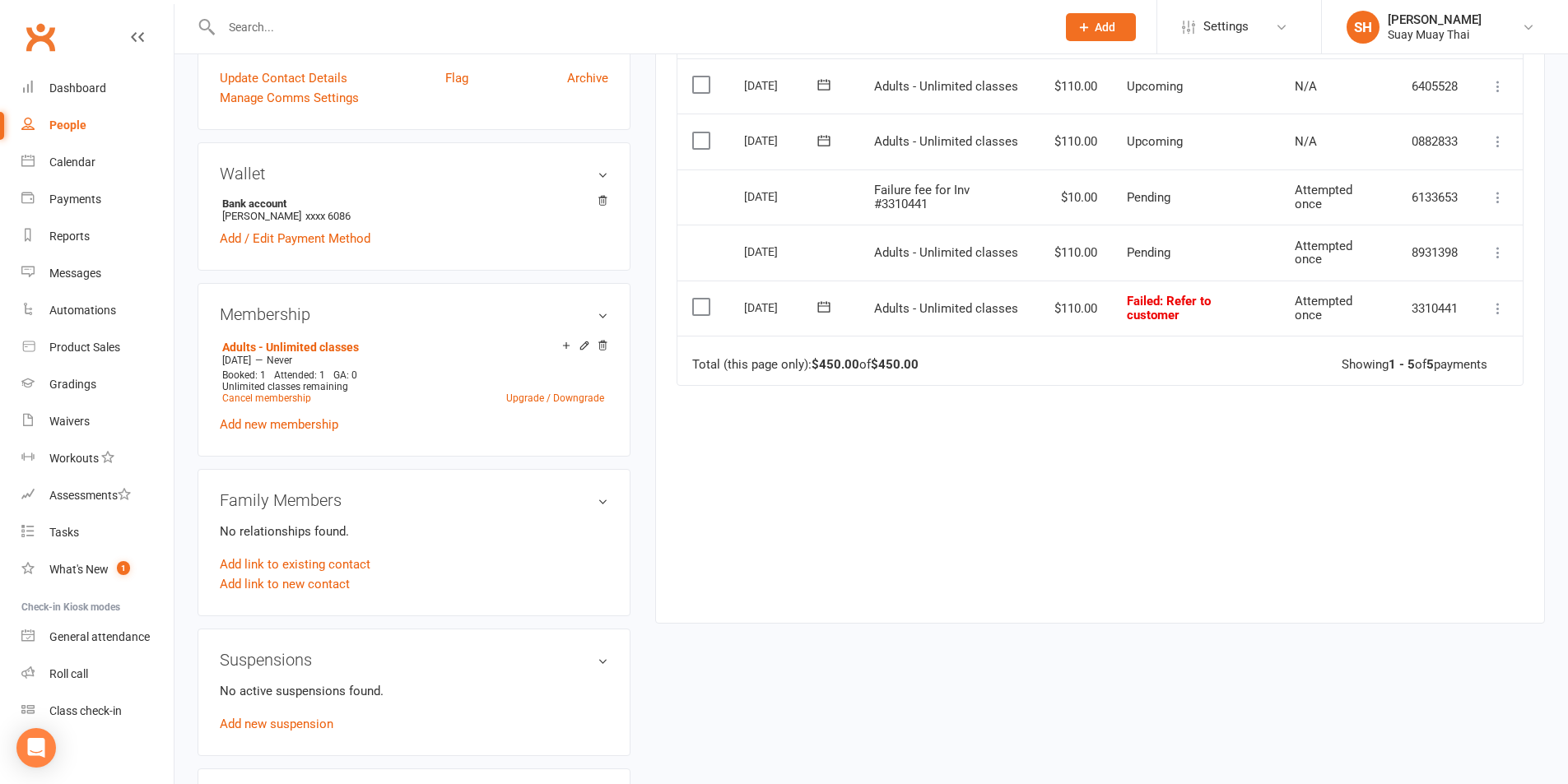
click at [696, 303] on label at bounding box center [703, 307] width 22 height 17
click at [696, 298] on input "checkbox" at bounding box center [698, 298] width 11 height 0
click at [1500, 304] on icon at bounding box center [1498, 309] width 17 height 17
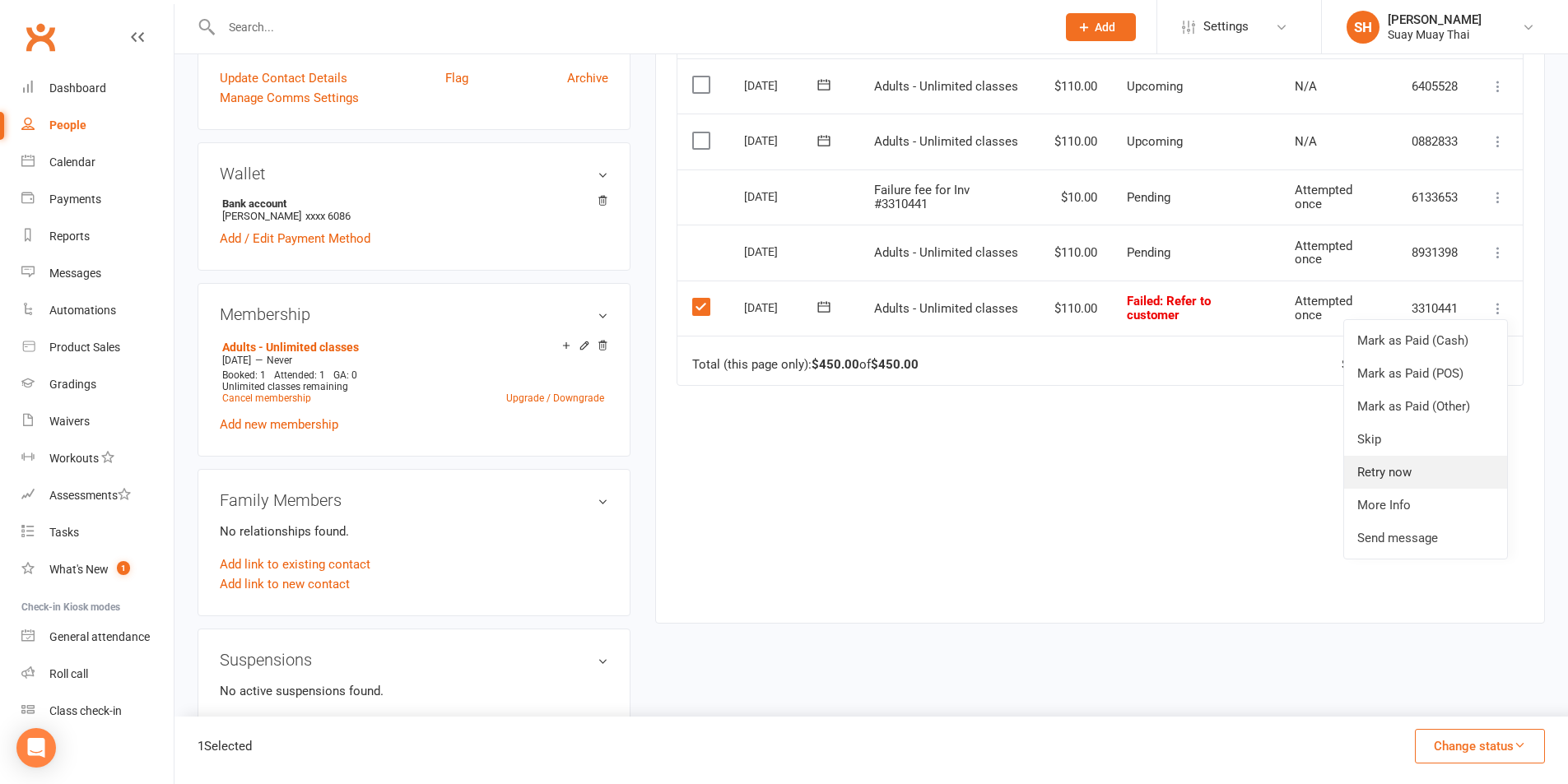
click at [1384, 475] on link "Retry now" at bounding box center [1425, 473] width 163 height 33
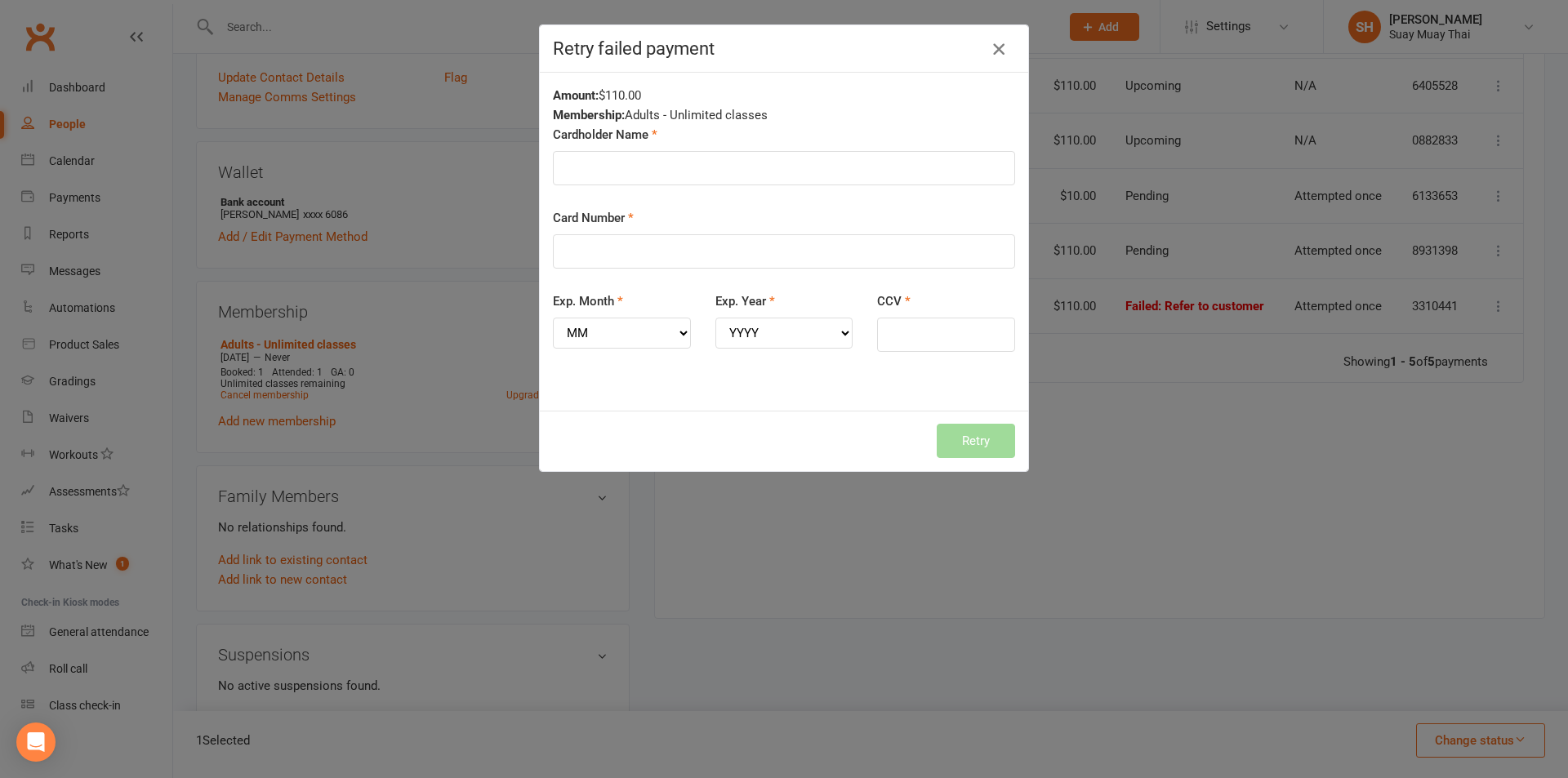
click at [994, 56] on icon "button" at bounding box center [997, 48] width 19 height 19
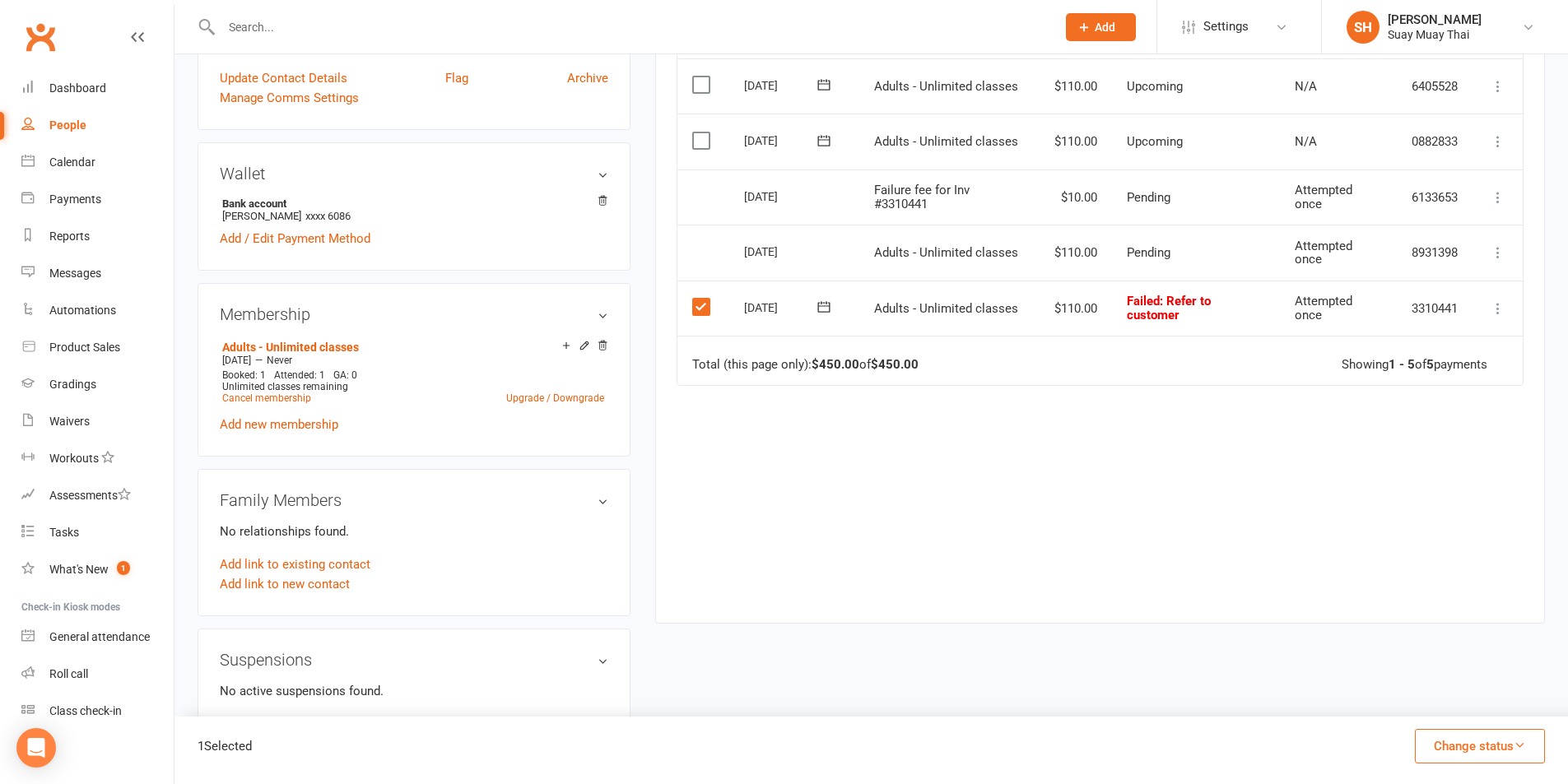
click at [816, 307] on icon at bounding box center [824, 307] width 17 height 17
click at [1023, 532] on td "30" at bounding box center [1032, 531] width 42 height 29
click at [1026, 528] on td "30" at bounding box center [1032, 531] width 42 height 29
click at [1036, 532] on td "30" at bounding box center [1032, 531] width 42 height 29
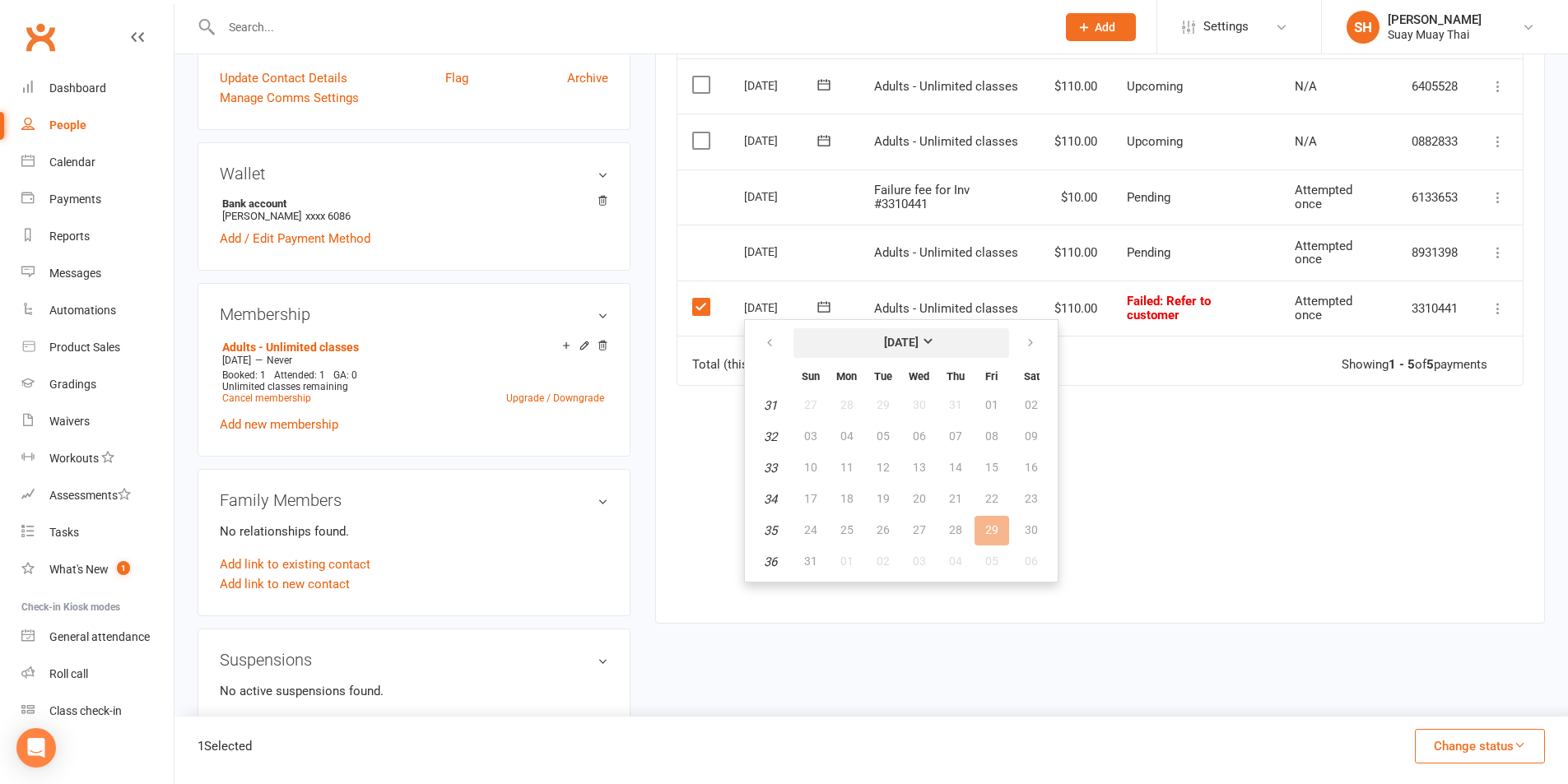
click at [919, 341] on strong "[DATE]" at bounding box center [902, 342] width 35 height 13
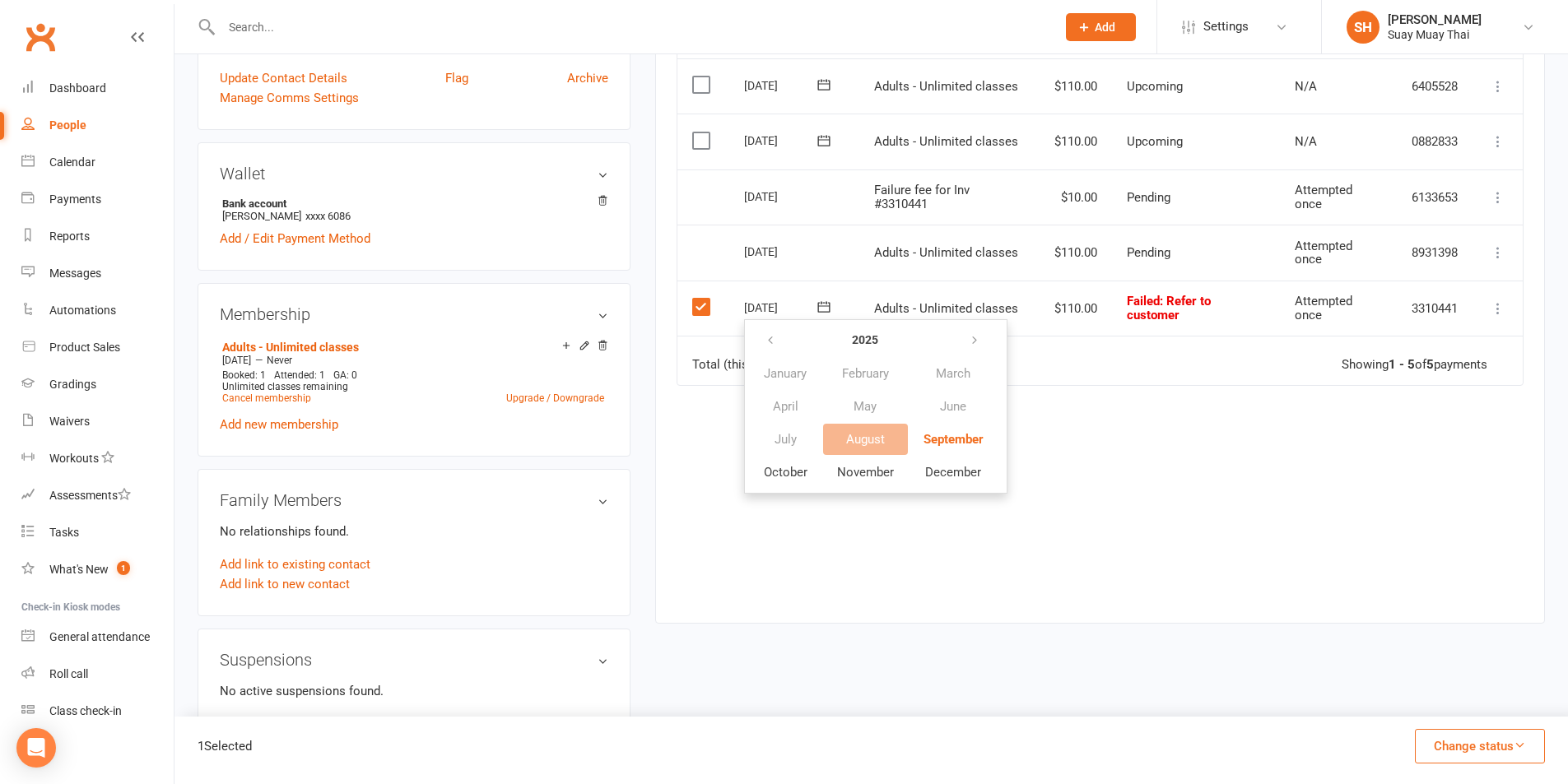
click at [1140, 497] on div "Due Contact Membership Amount Status History Invoice # Select this 10 Oct 2025 …" at bounding box center [1100, 306] width 847 height 582
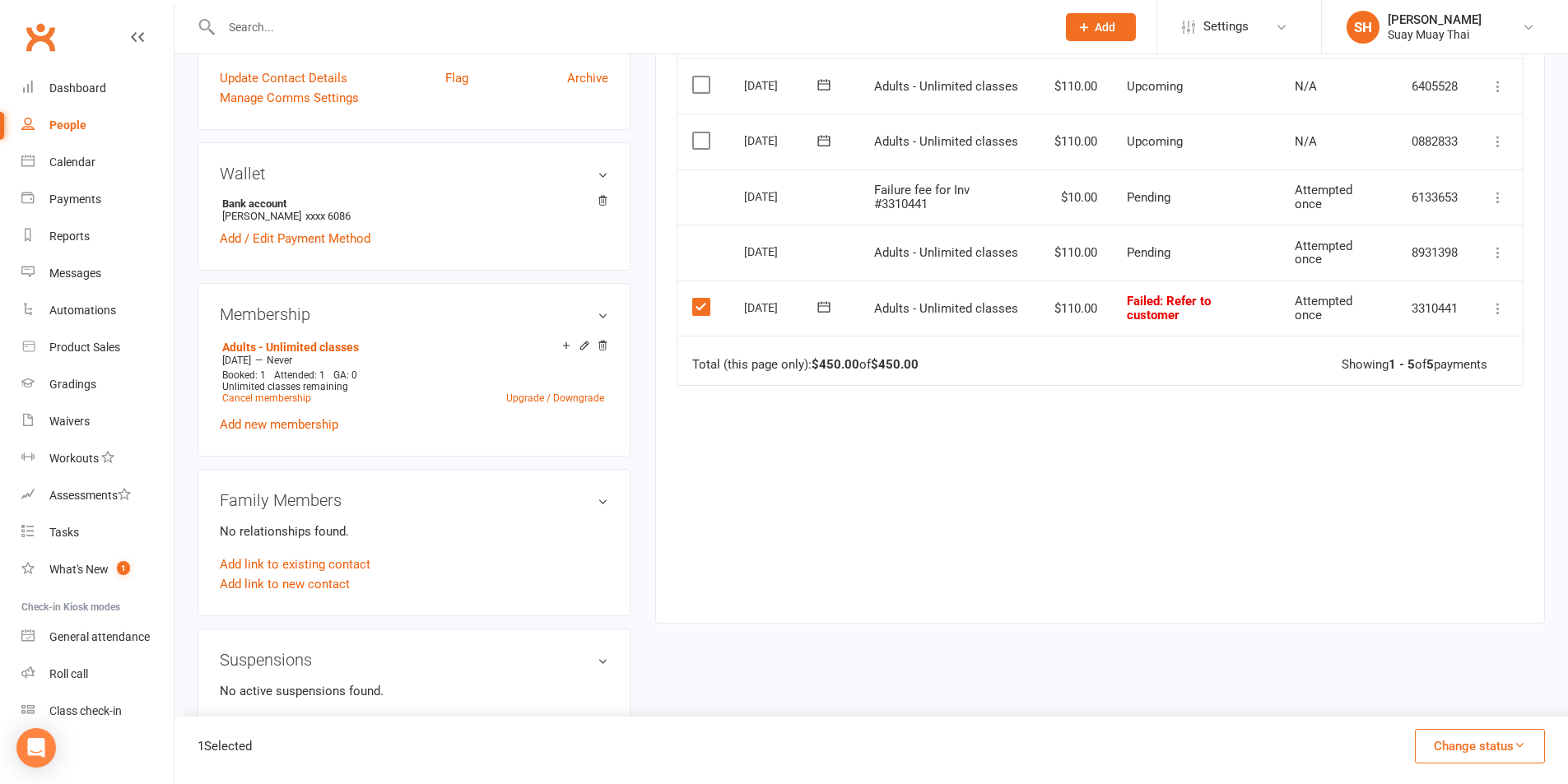
click at [819, 304] on icon at bounding box center [824, 307] width 17 height 17
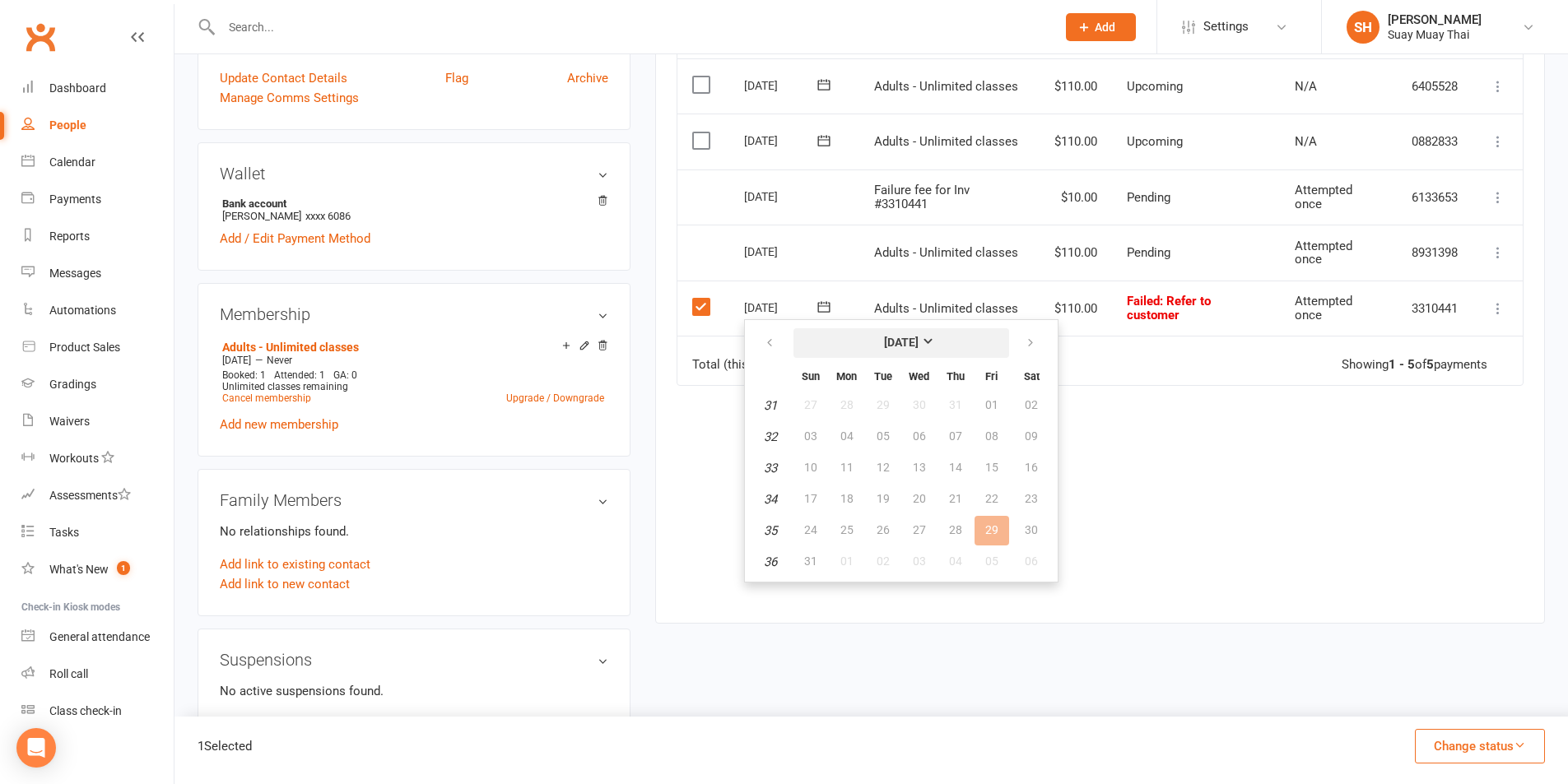
click at [919, 335] on strong "[DATE]" at bounding box center [902, 342] width 35 height 13
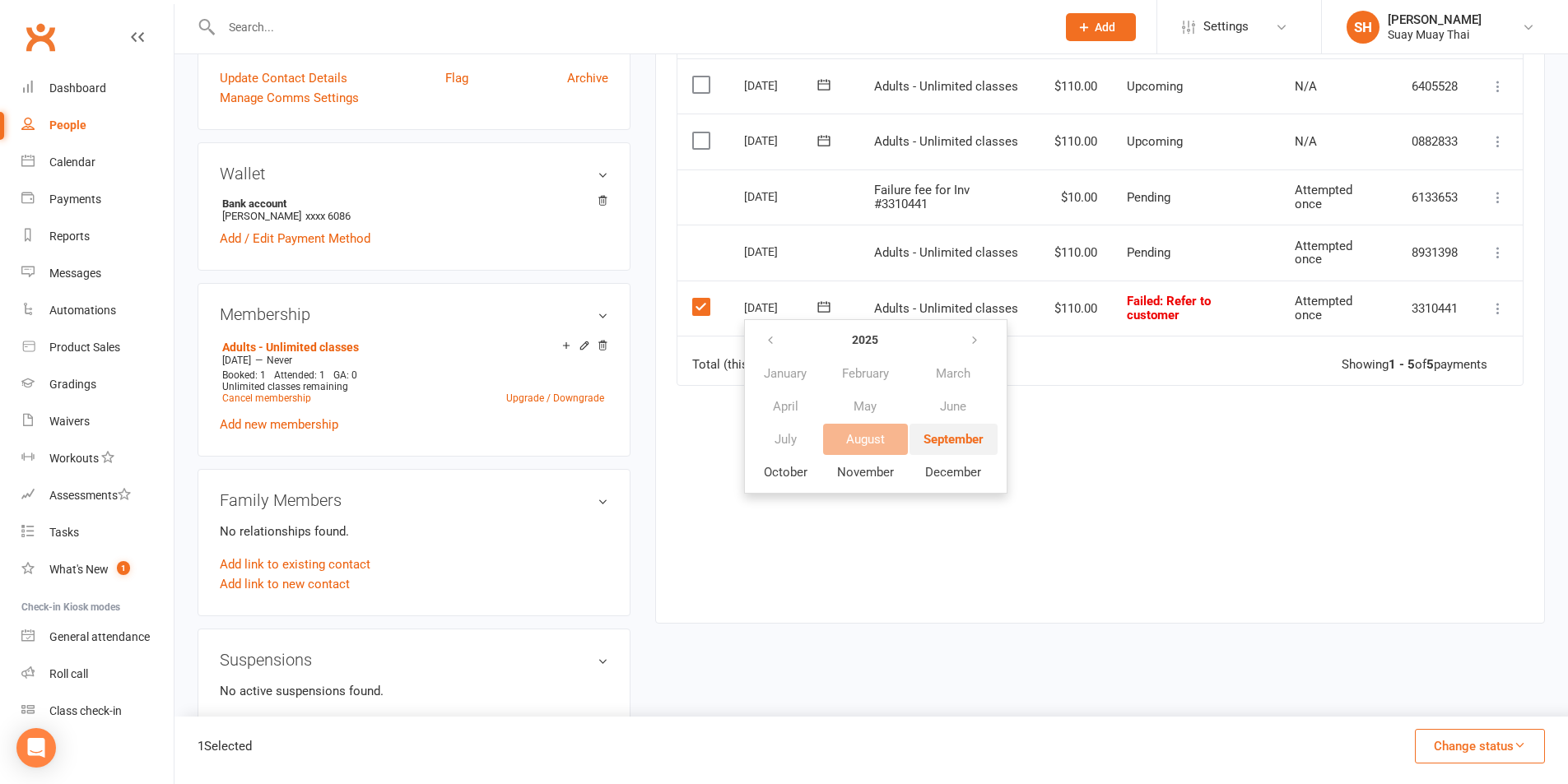
click at [961, 440] on span "September" at bounding box center [953, 439] width 60 height 15
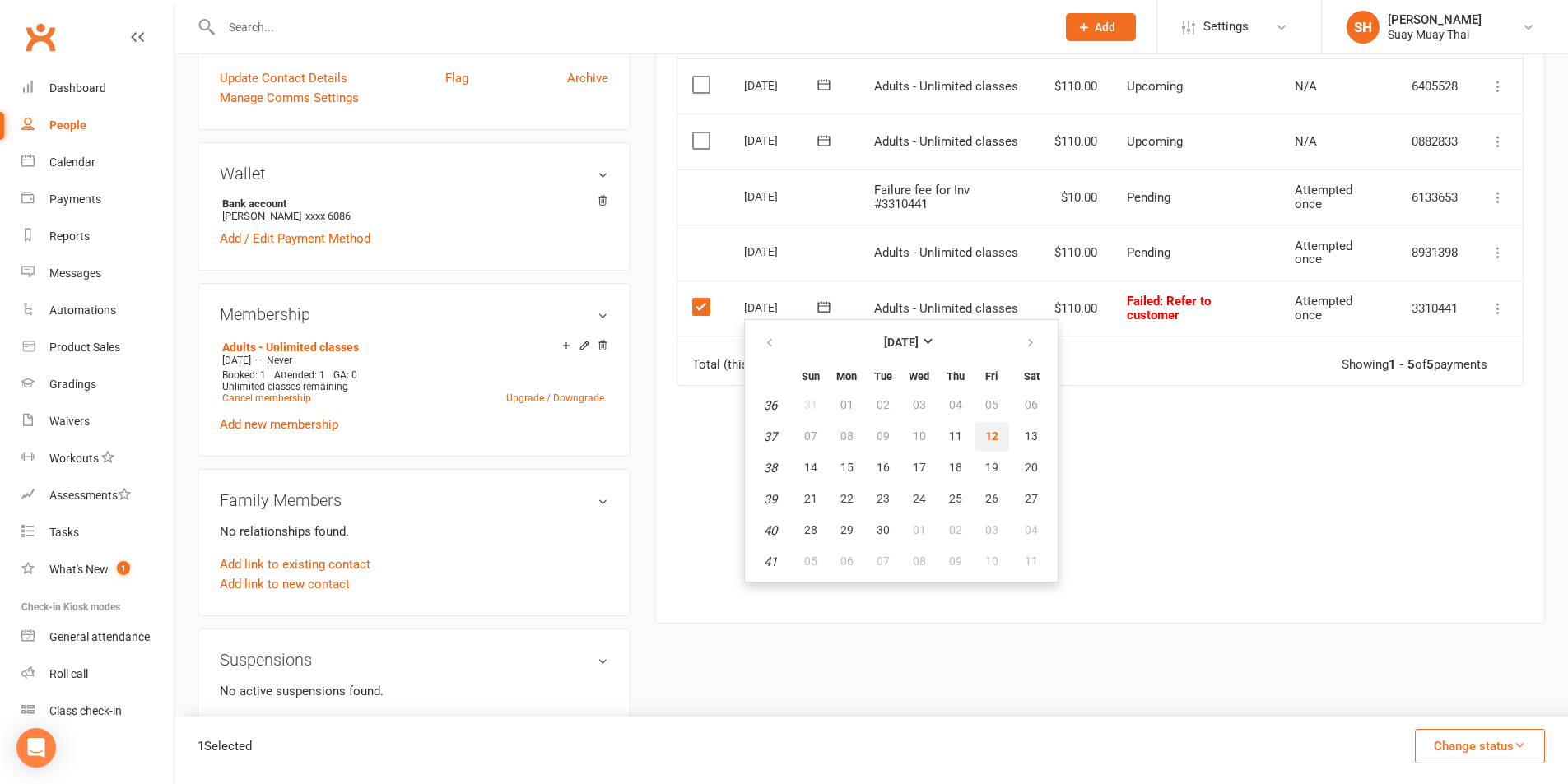
click at [987, 429] on span "12" at bounding box center [992, 436] width 13 height 13
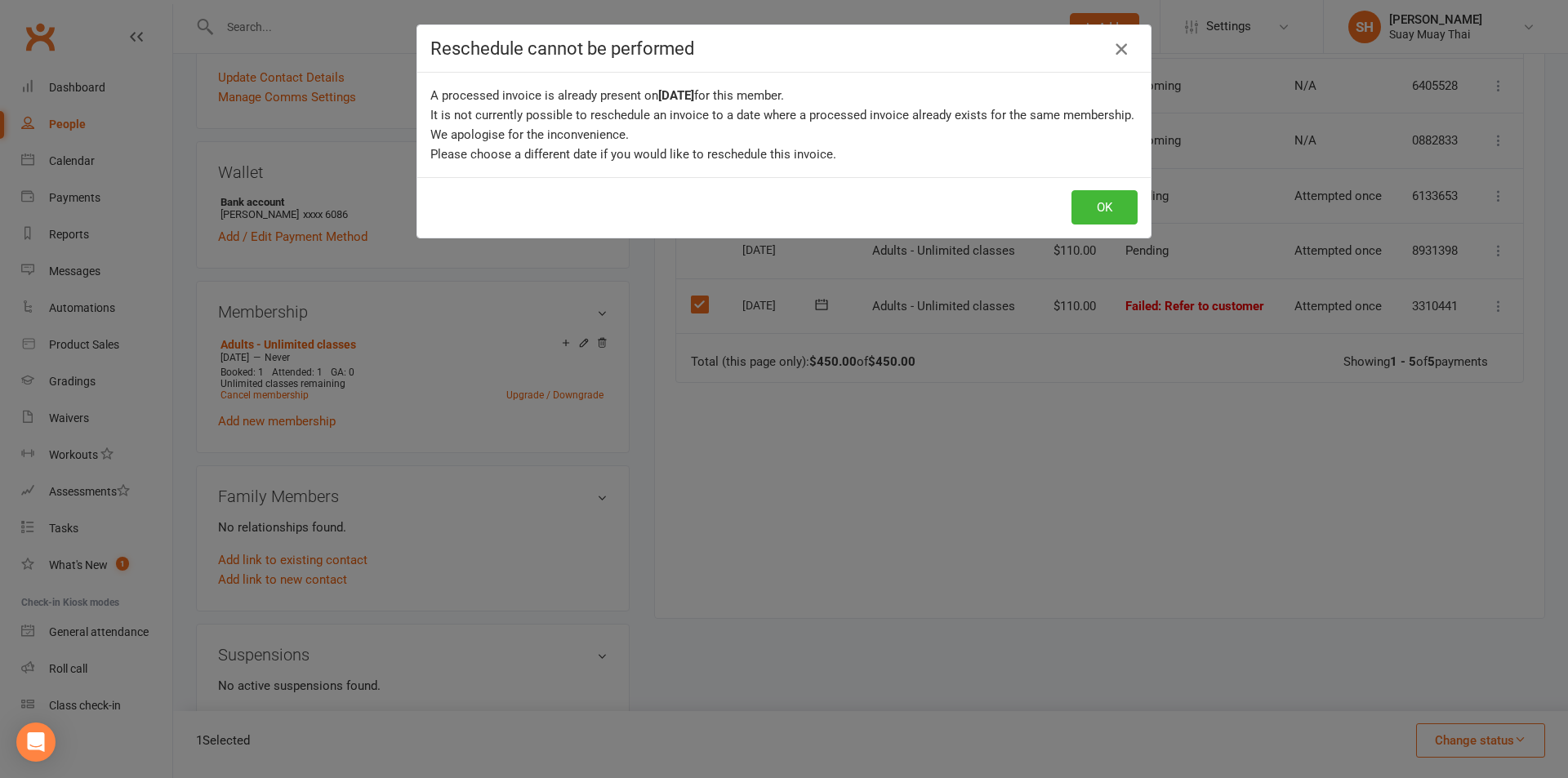
click at [1124, 48] on icon "button" at bounding box center [1120, 48] width 19 height 19
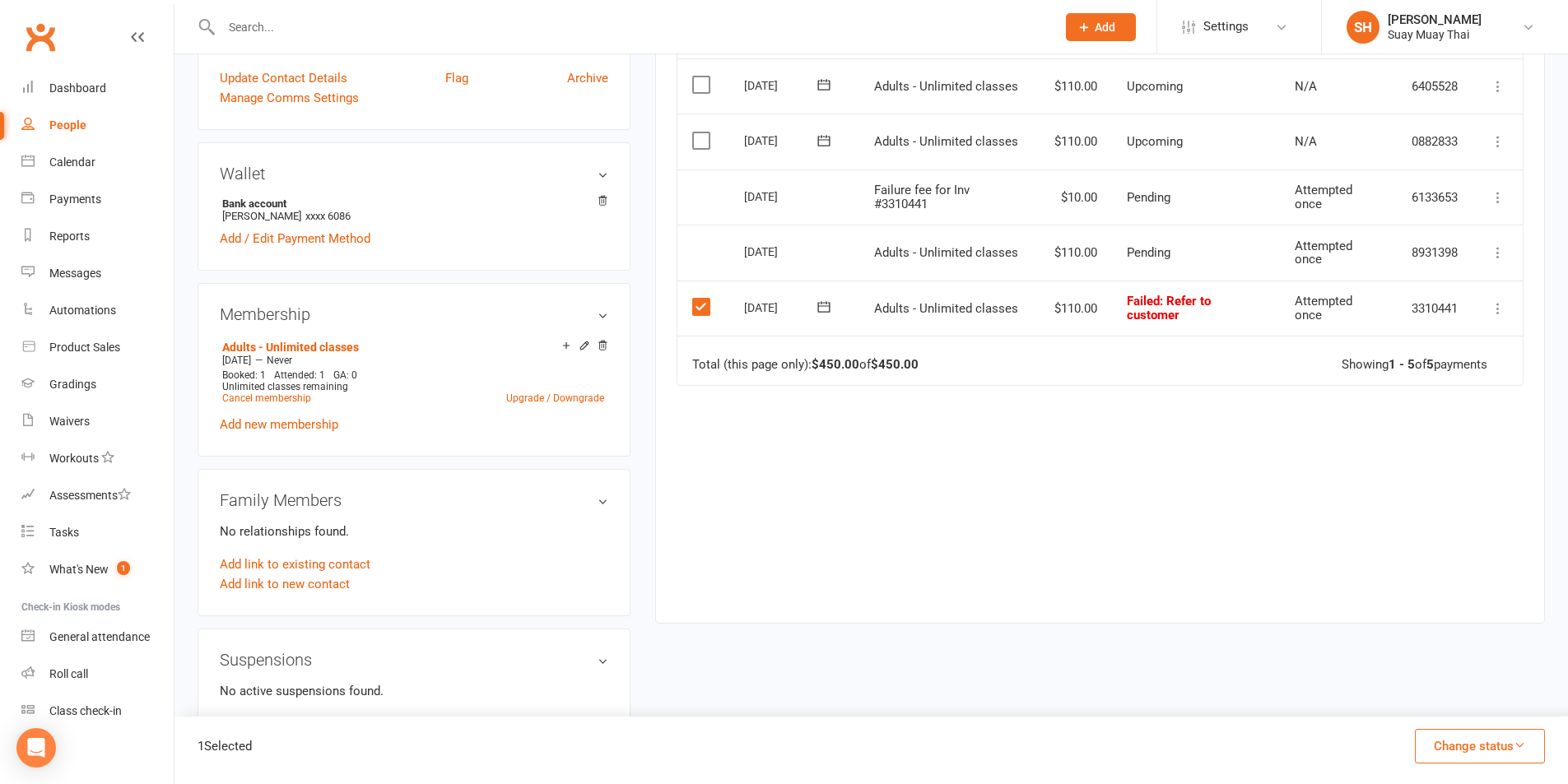
click at [701, 302] on label at bounding box center [703, 307] width 22 height 17
click at [701, 298] on input "checkbox" at bounding box center [698, 298] width 11 height 0
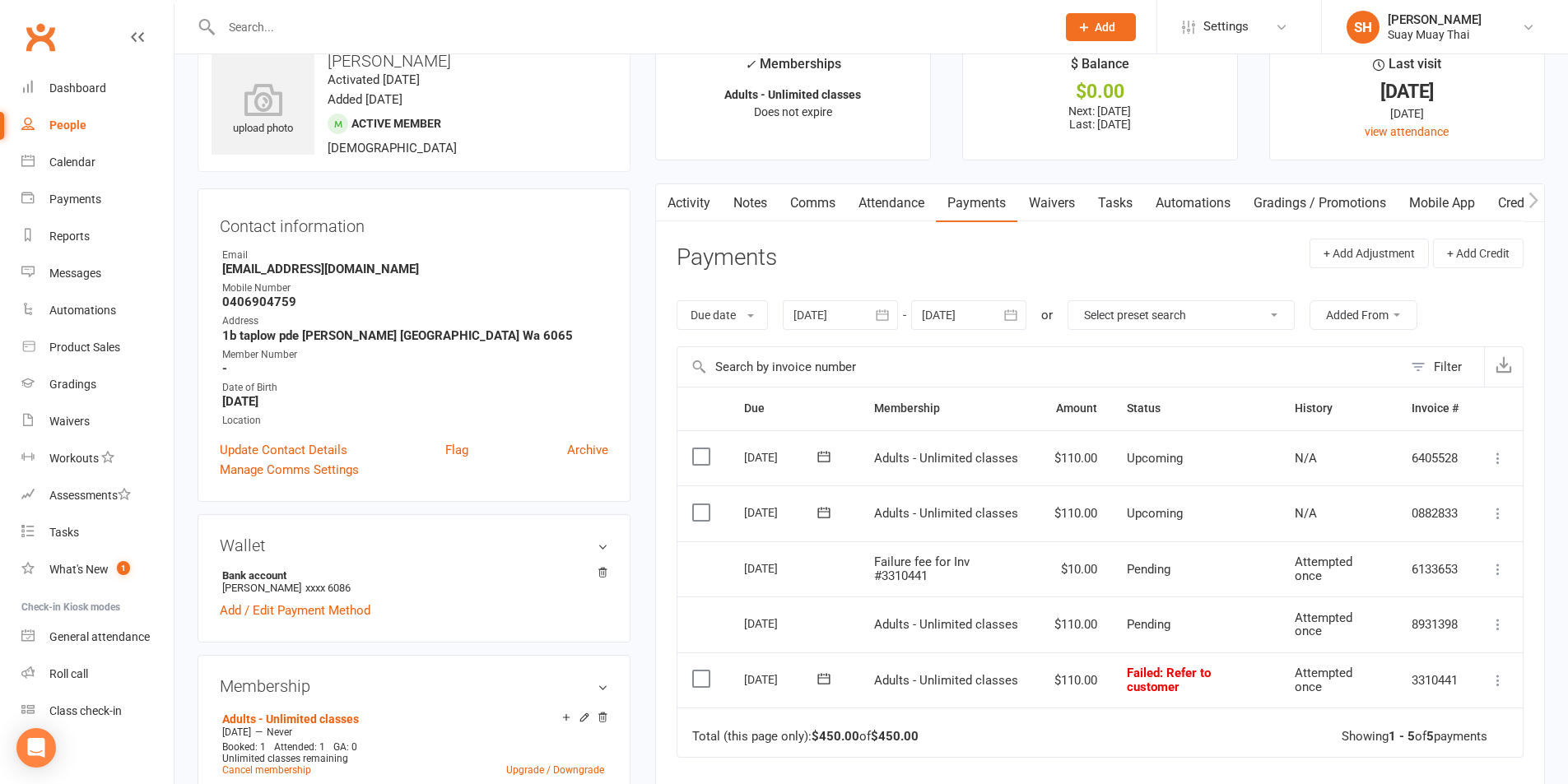
scroll to position [0, 0]
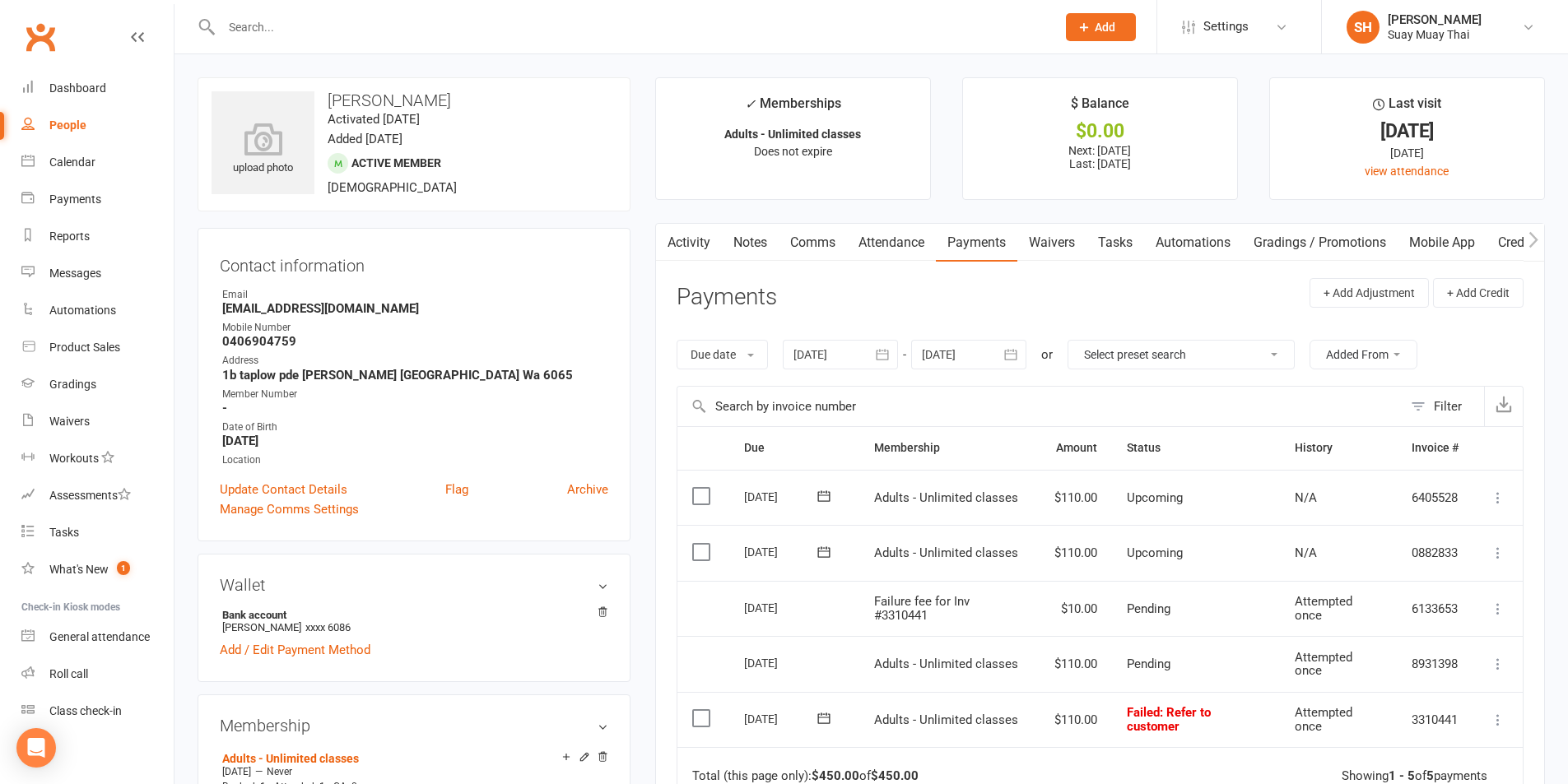
click at [333, 22] on input "text" at bounding box center [631, 27] width 828 height 23
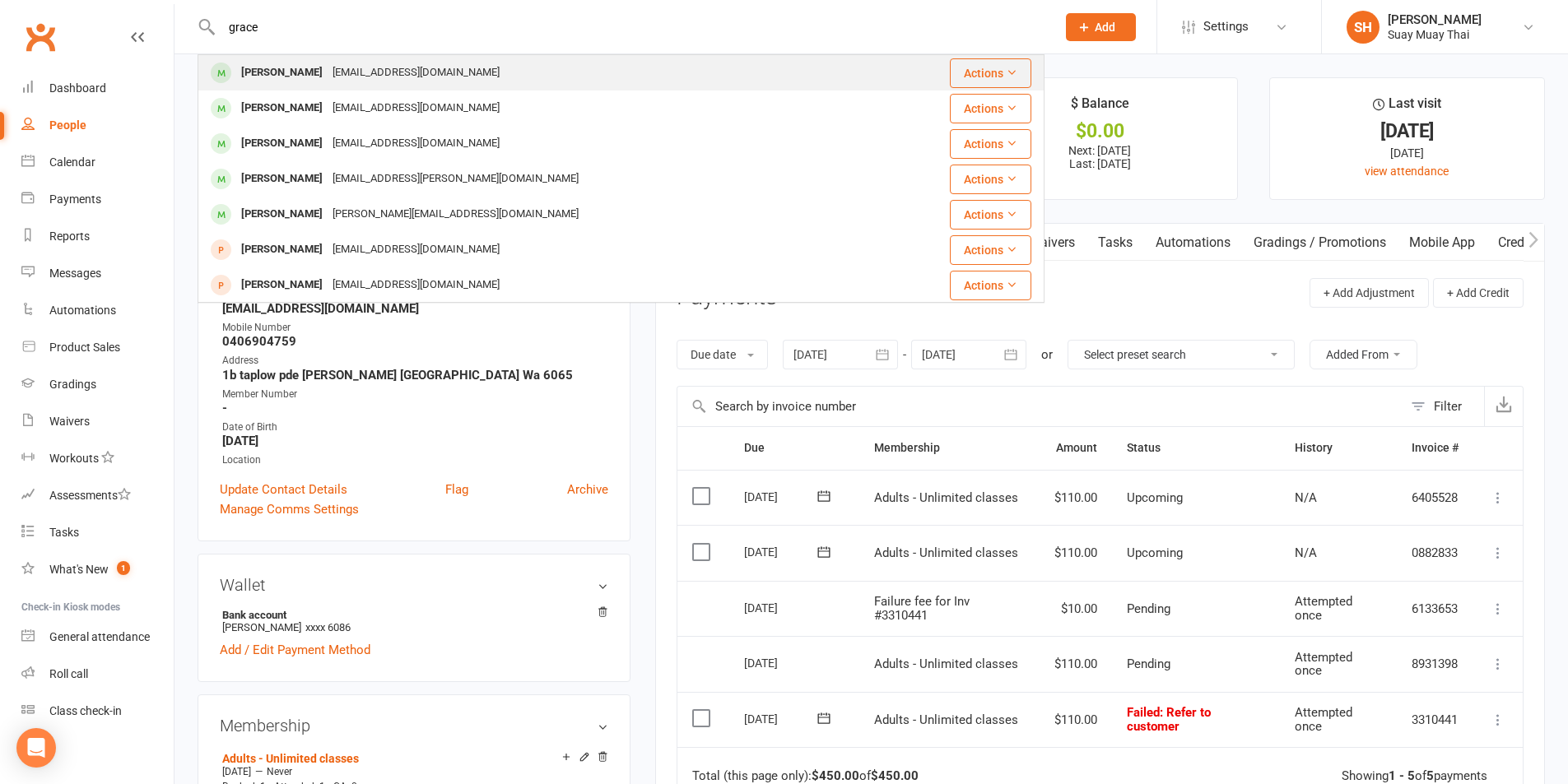
type input "grace"
click at [353, 71] on div "rachelkryan@hotmail.com" at bounding box center [416, 73] width 177 height 24
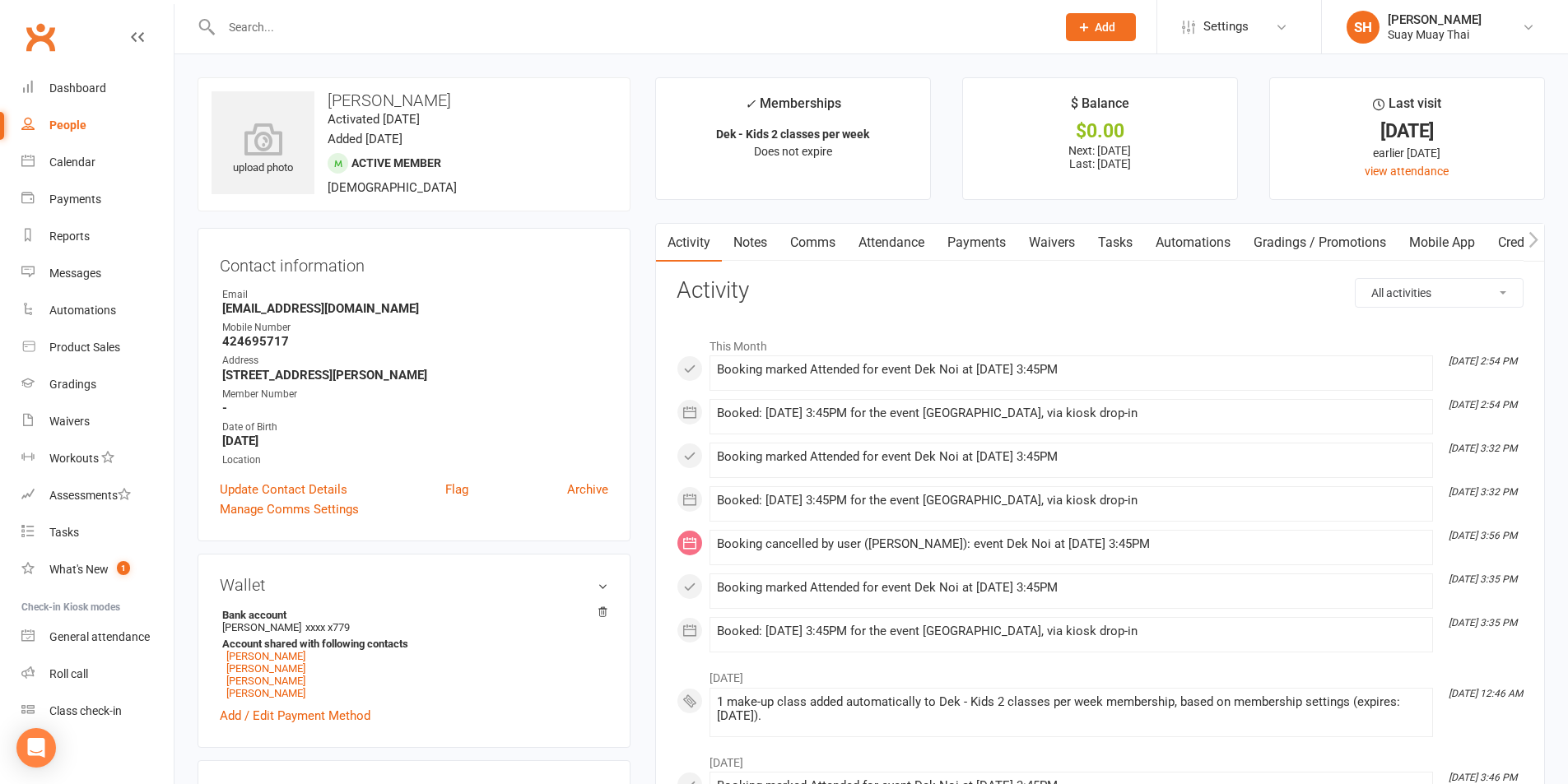
click at [980, 242] on link "Payments" at bounding box center [976, 242] width 81 height 38
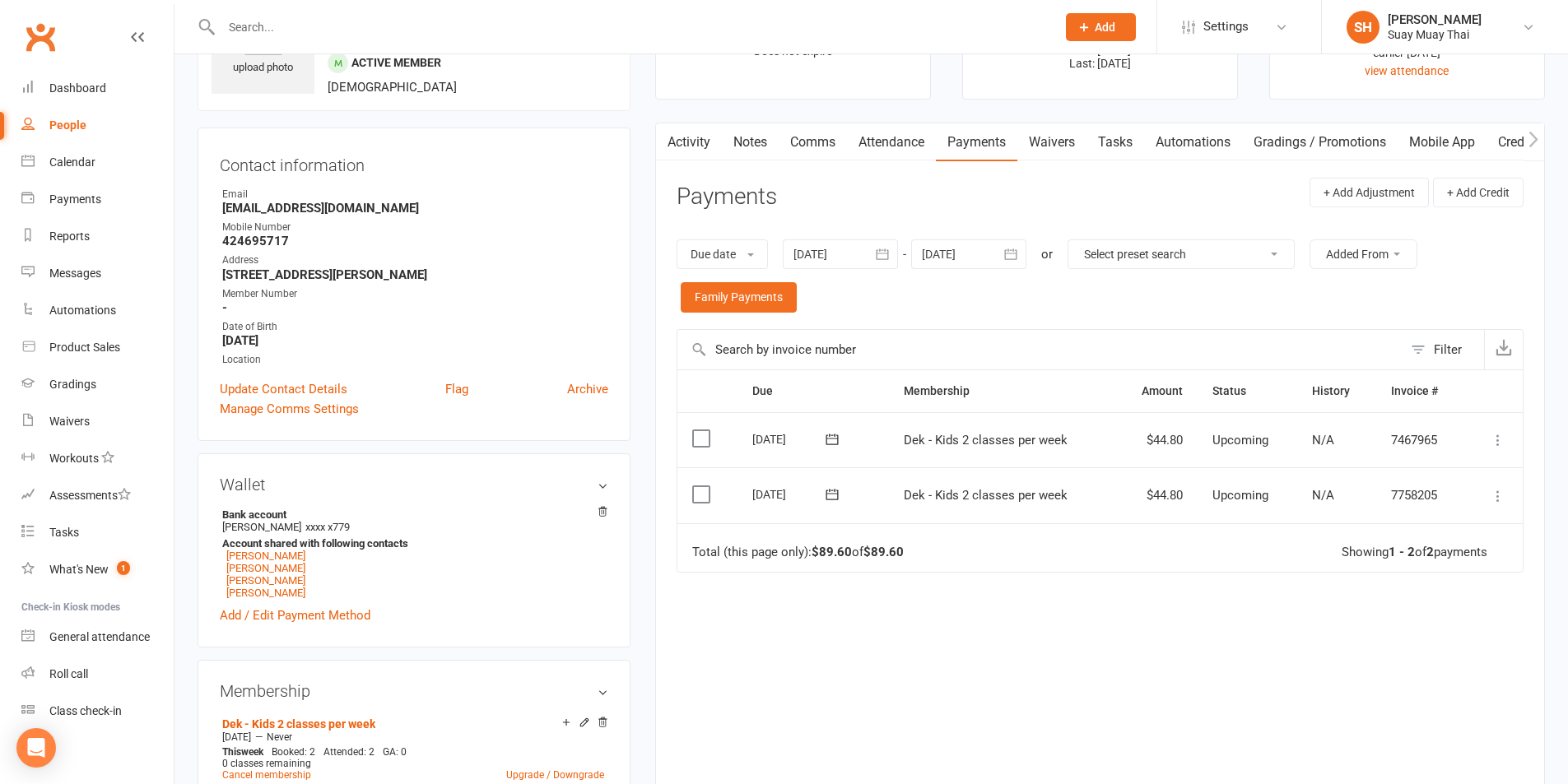
scroll to position [137, 0]
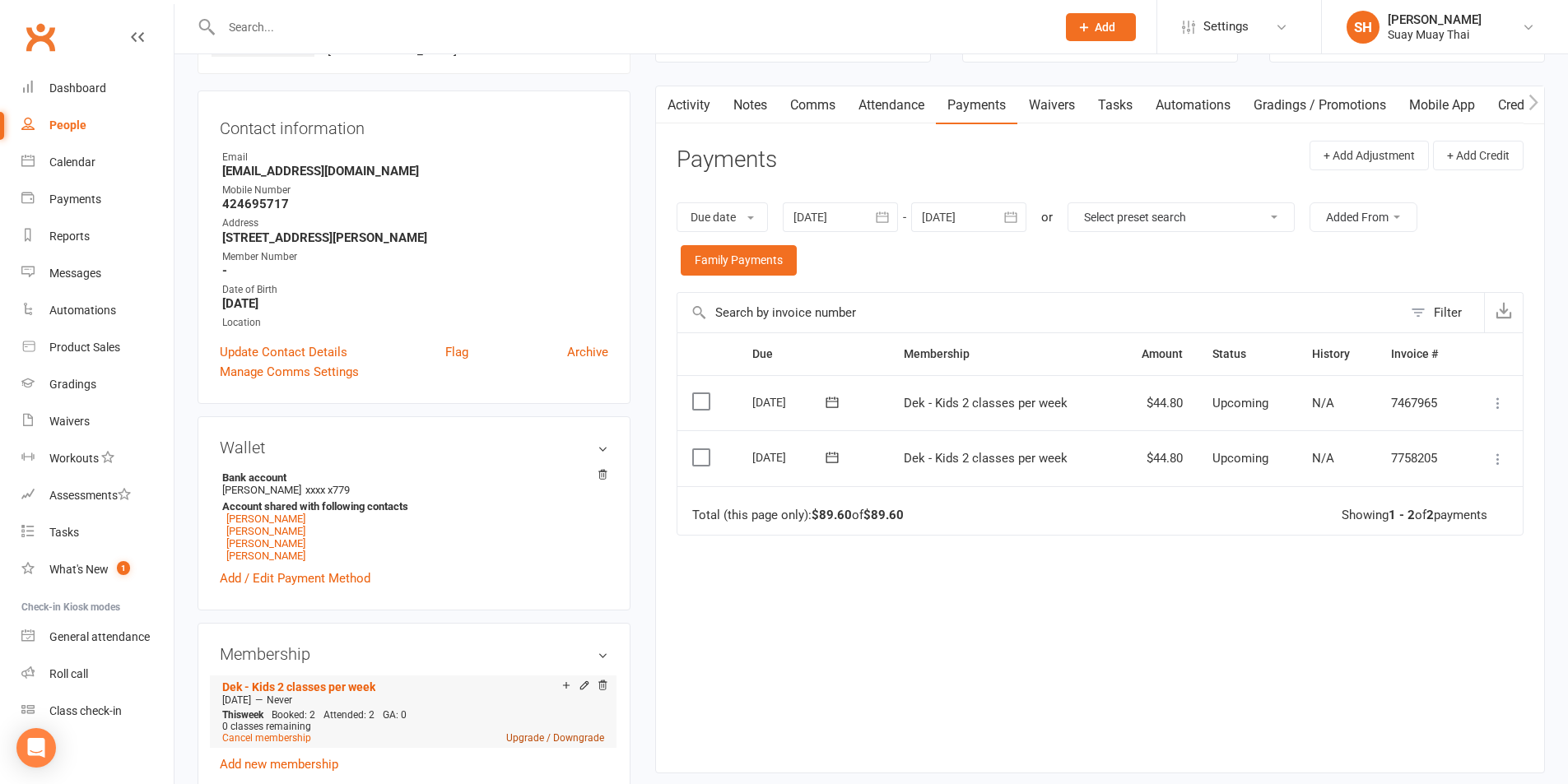
click at [570, 734] on link "Upgrade / Downgrade" at bounding box center [555, 738] width 98 height 12
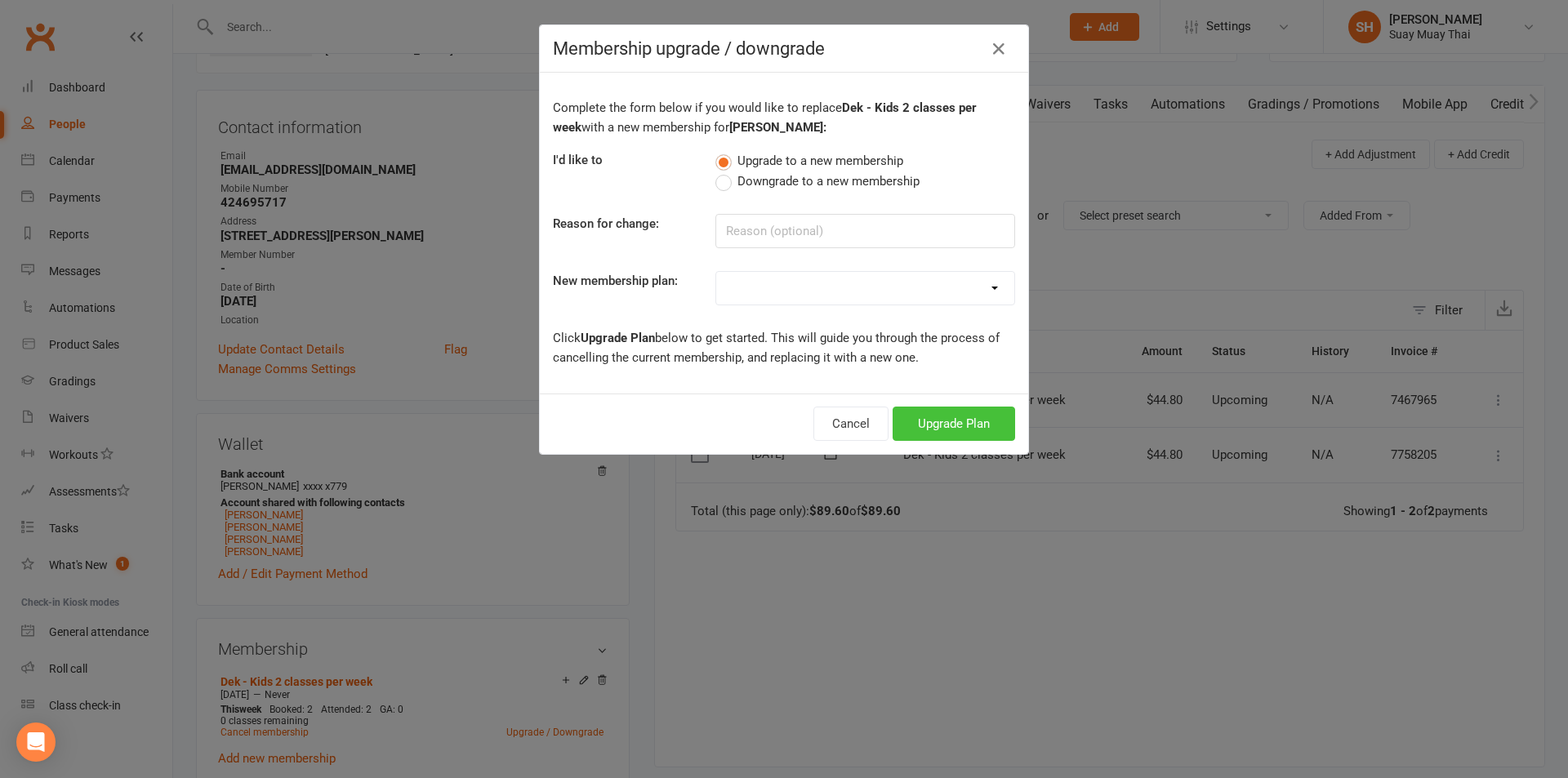
click at [933, 416] on button "Upgrade Plan" at bounding box center [954, 424] width 123 height 35
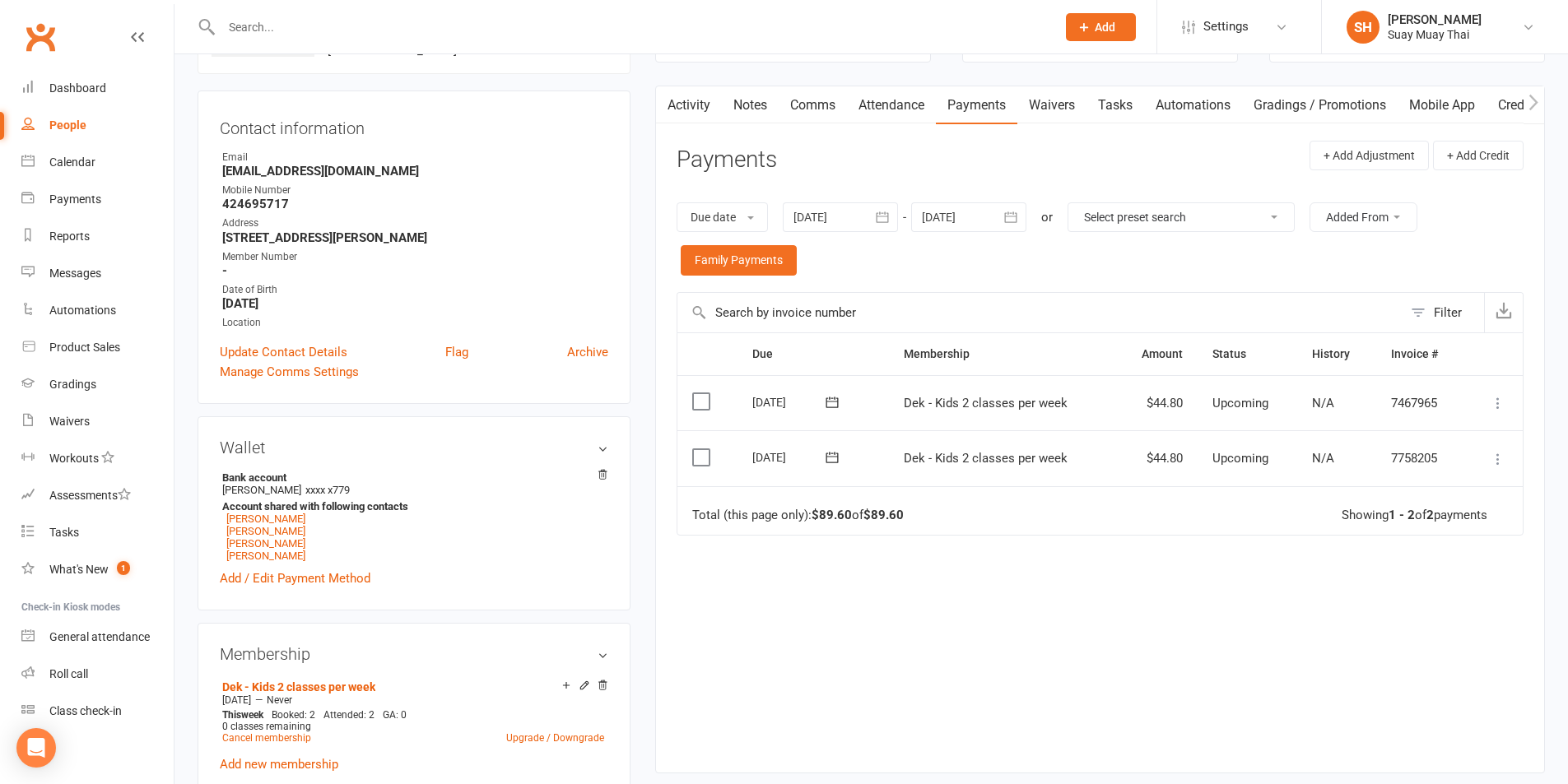
scroll to position [274, 0]
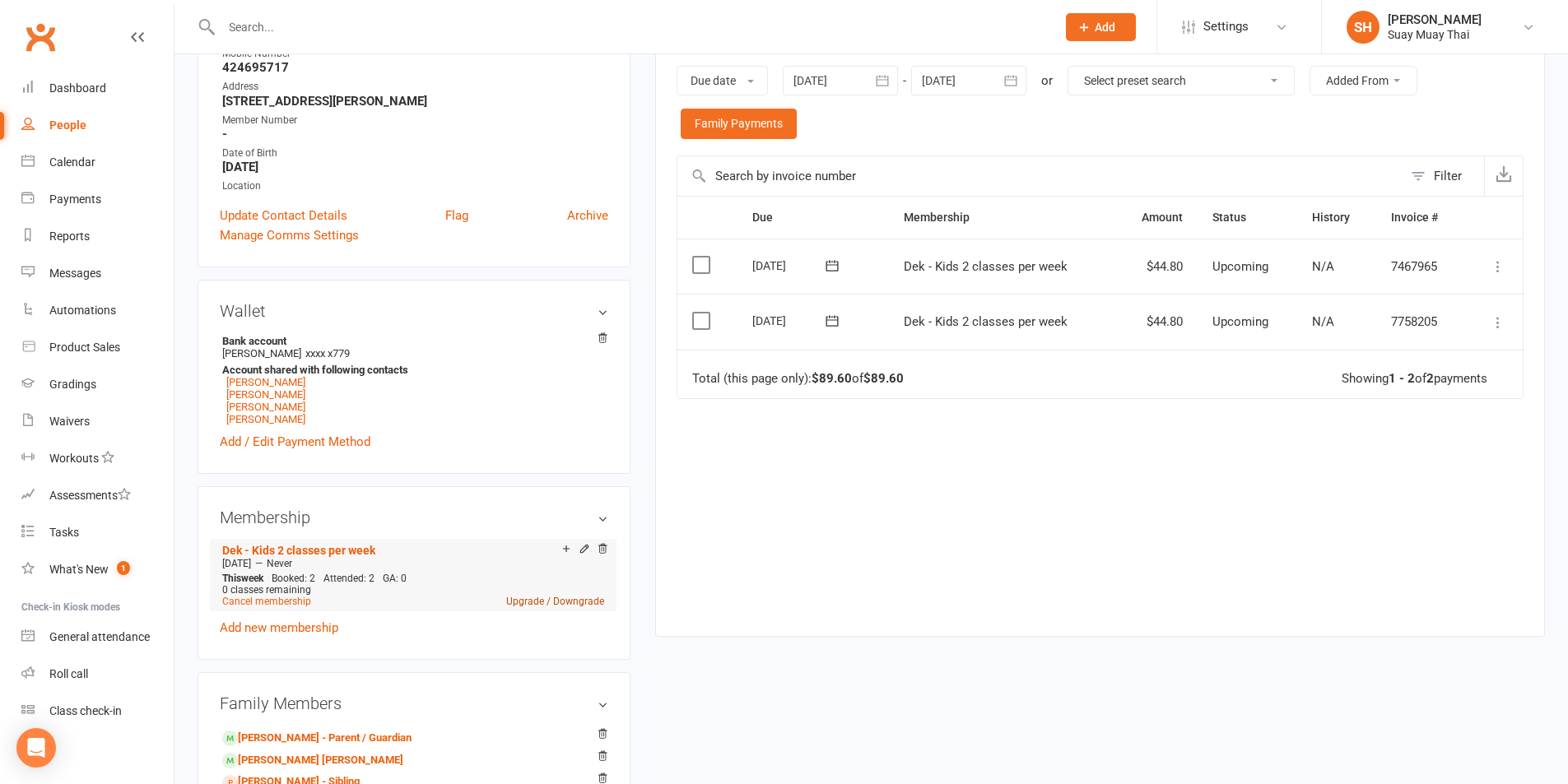
click at [562, 599] on link "Upgrade / Downgrade" at bounding box center [555, 602] width 98 height 12
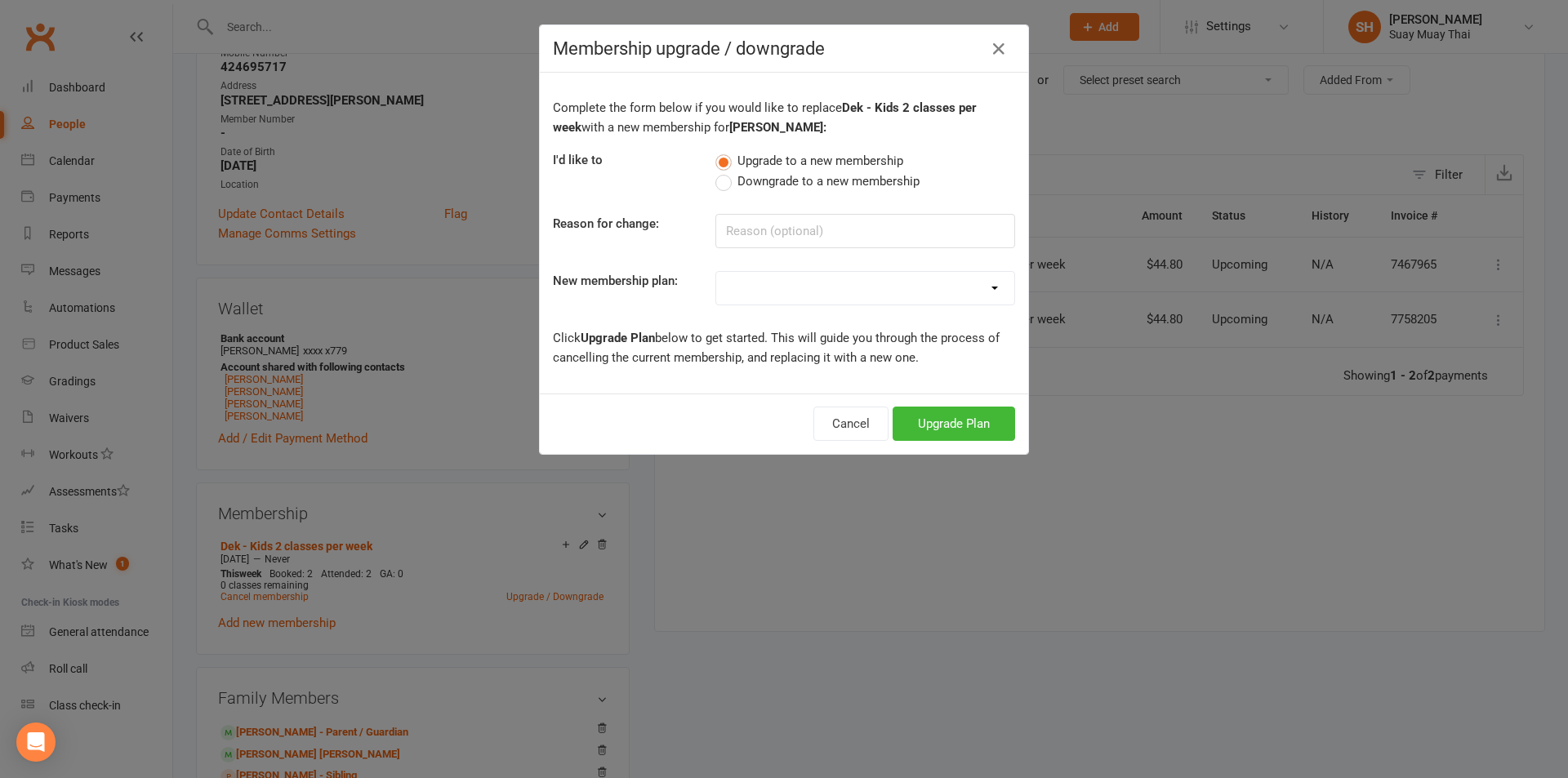
click at [780, 284] on select "Dek - Kids 1 class per week Dek - Kids 2 classes per week Dek - Kids 3 classes …" at bounding box center [865, 288] width 298 height 33
select select "2"
click at [716, 272] on select "Dek - Kids 1 class per week Dek - Kids 2 classes per week Dek - Kids 3 classes …" at bounding box center [865, 288] width 298 height 33
click at [942, 420] on button "Upgrade Plan" at bounding box center [954, 424] width 123 height 35
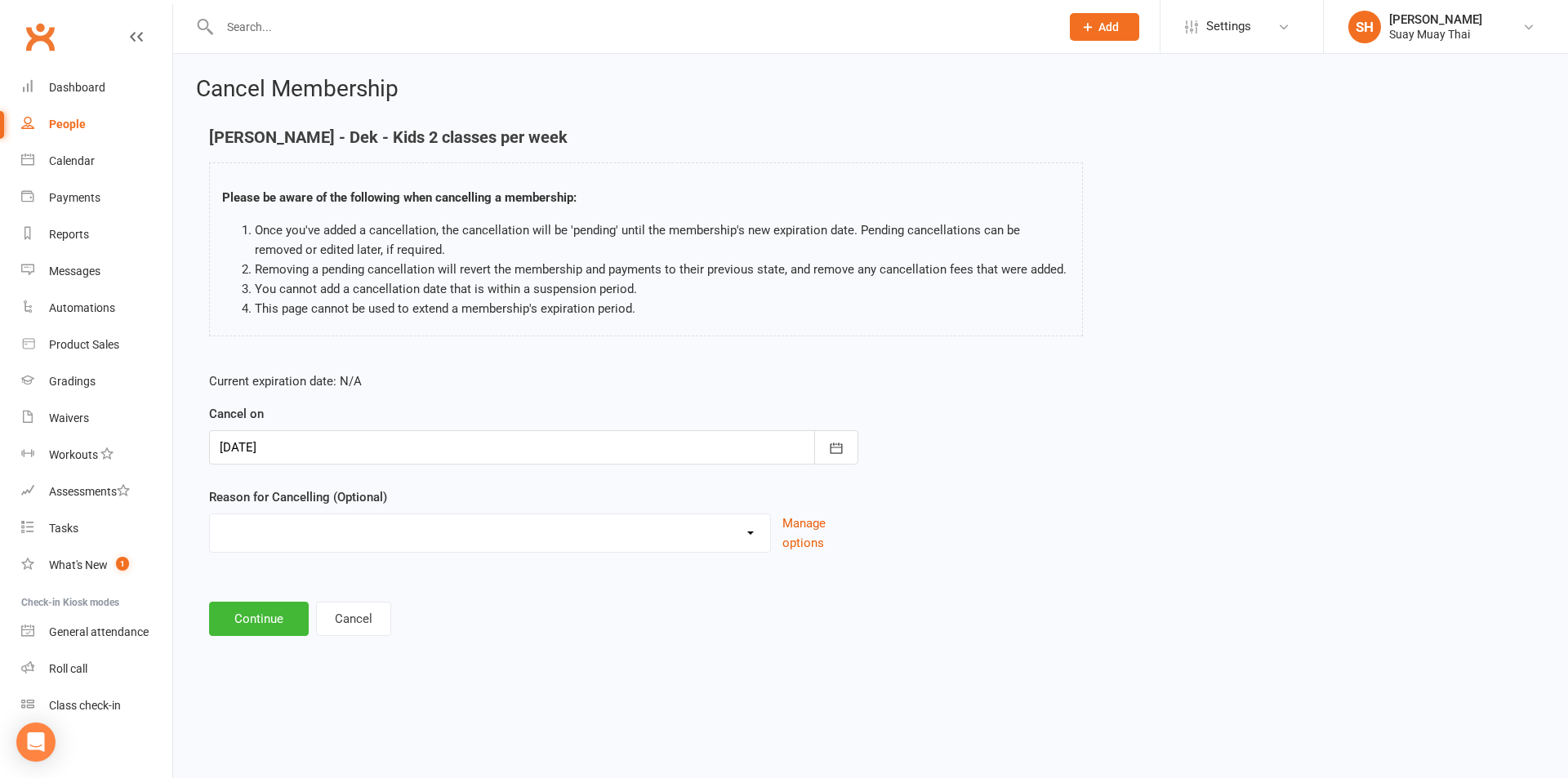
click at [358, 446] on div at bounding box center [534, 448] width 649 height 35
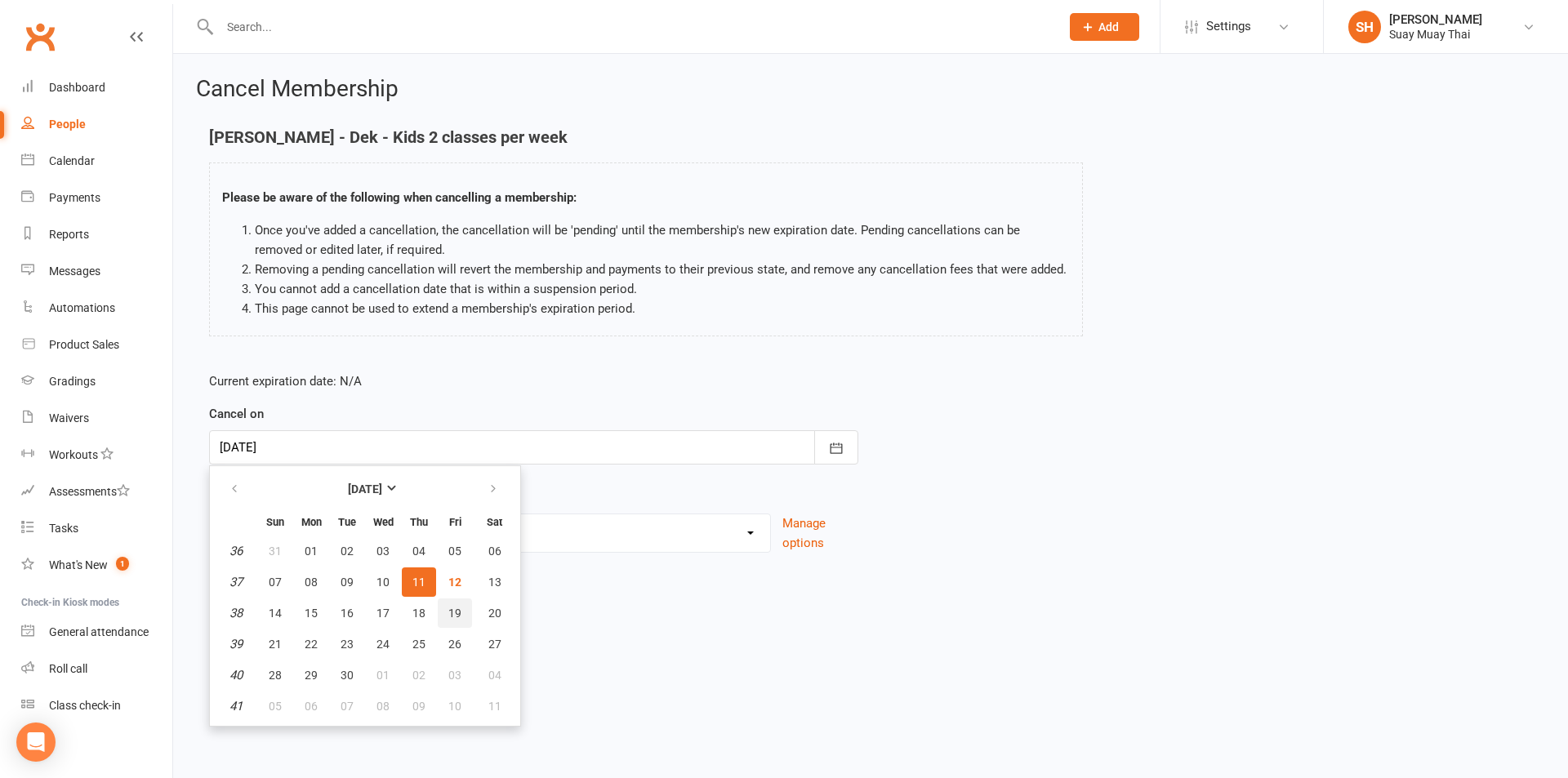
click at [458, 617] on span "19" at bounding box center [454, 613] width 13 height 13
type input "19 Sep 2025"
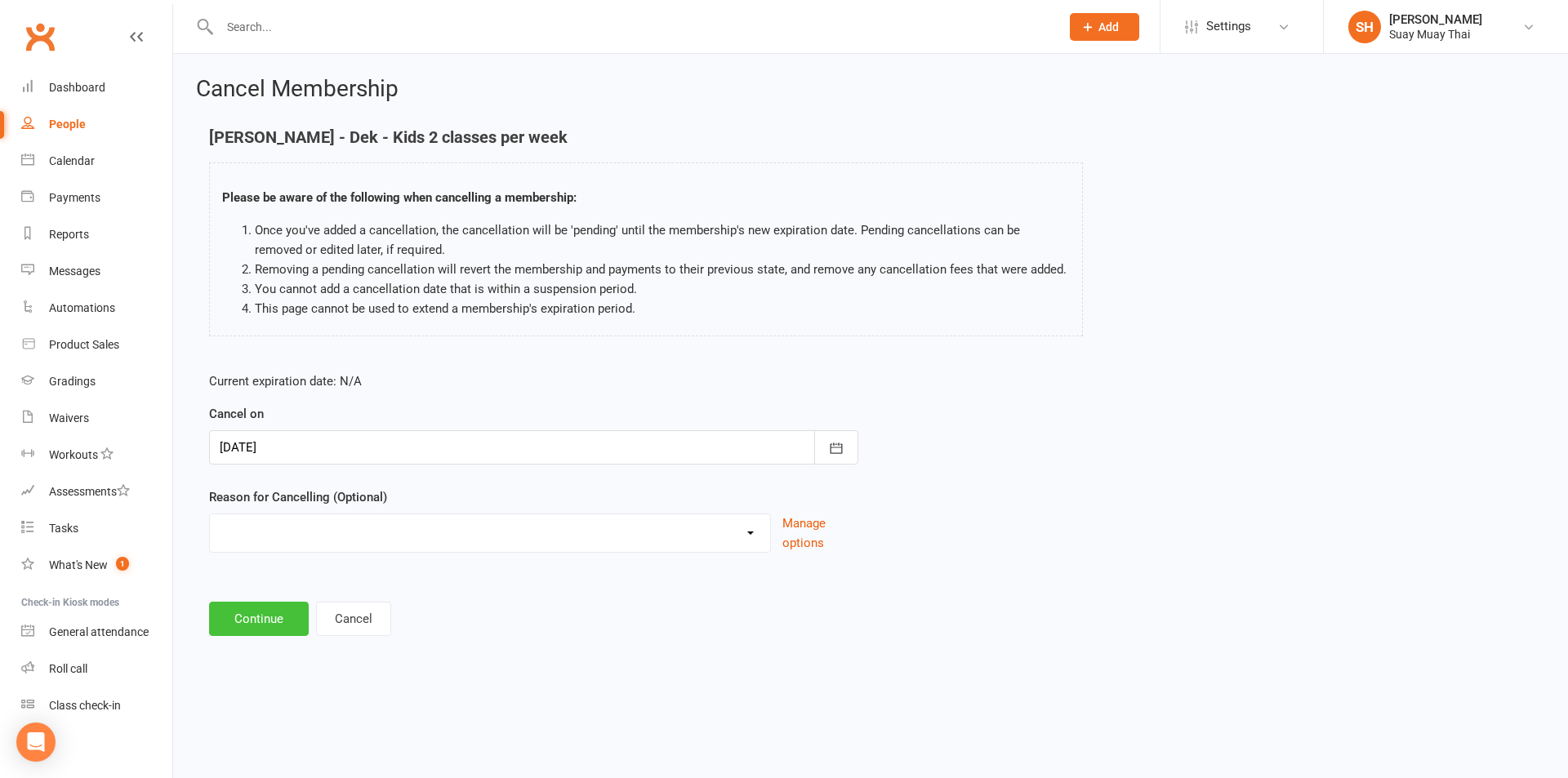
click at [283, 623] on button "Continue" at bounding box center [259, 619] width 100 height 35
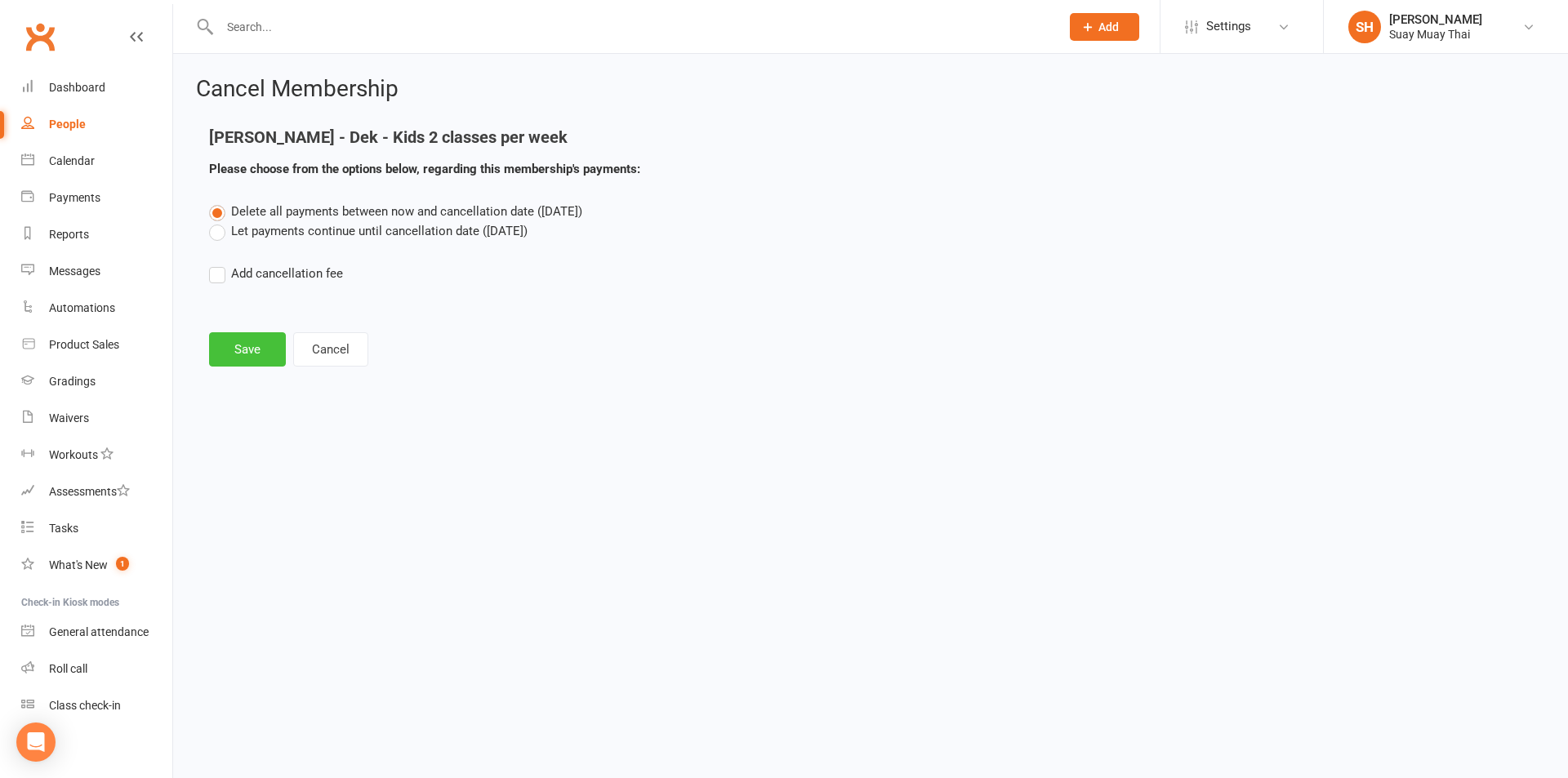
click at [248, 351] on button "Save" at bounding box center [248, 349] width 77 height 35
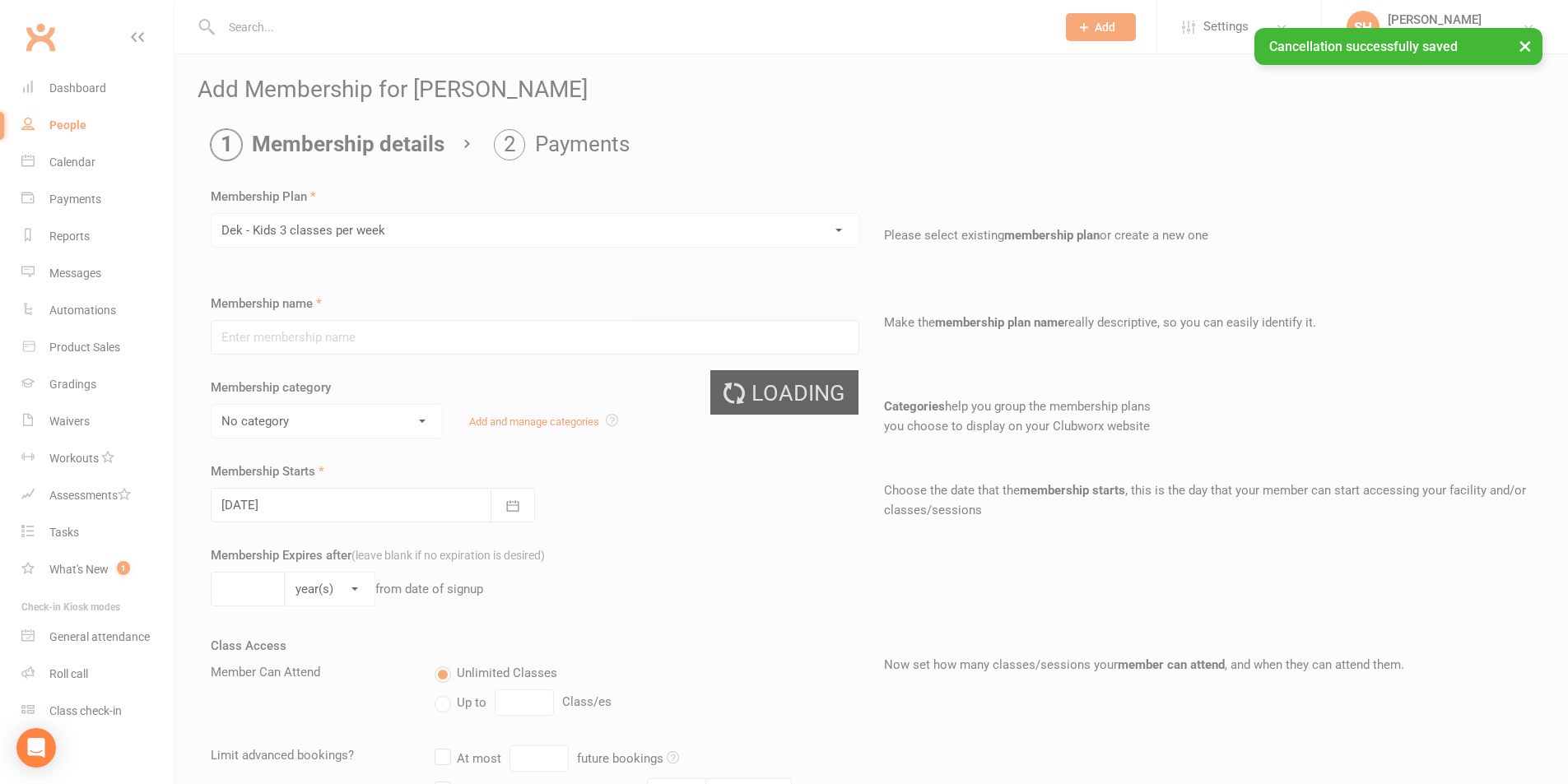
type input "Dek - Kids 3 classes per week"
select select "2"
type input "0"
type input "3"
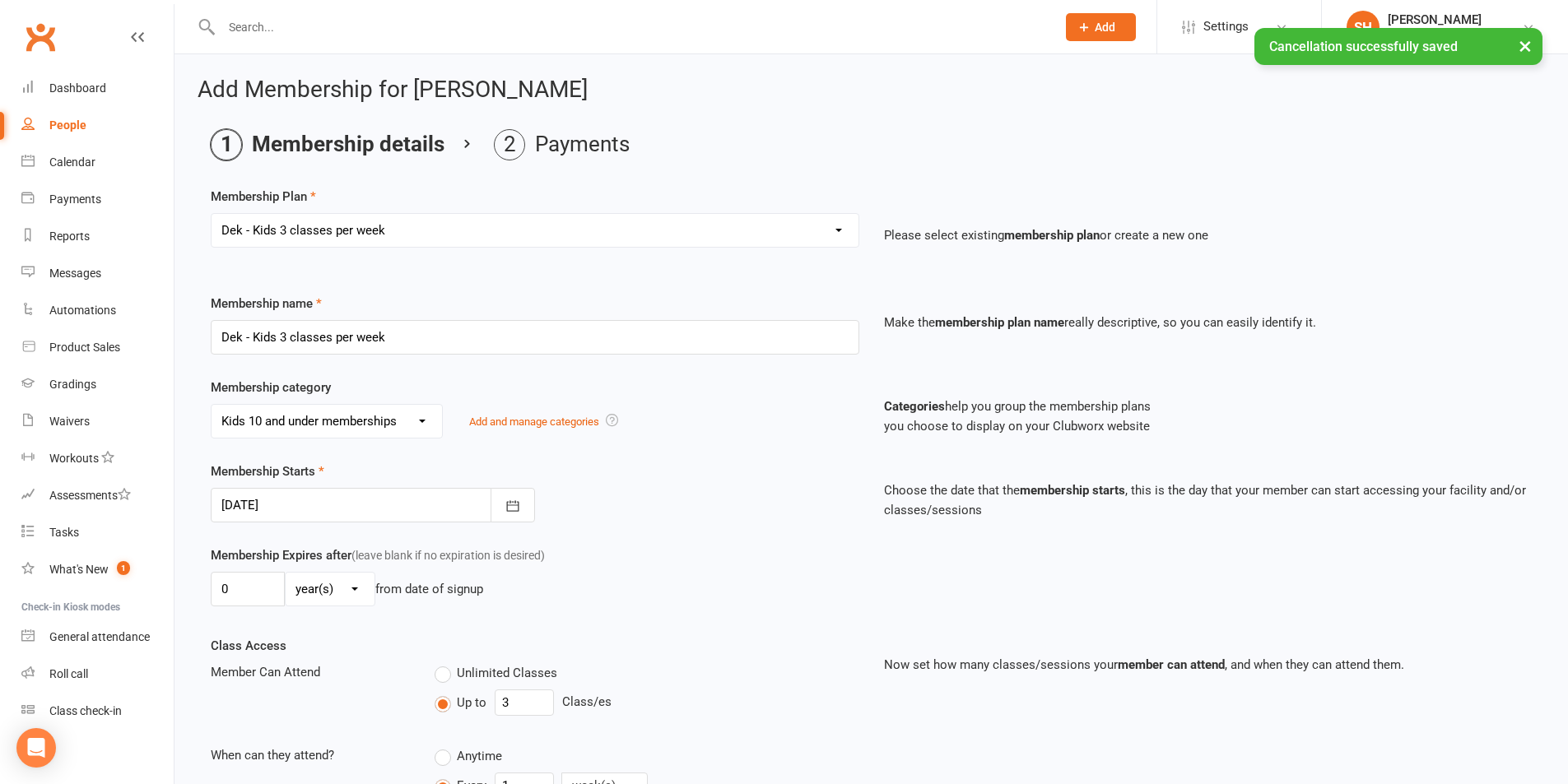
type input "12 Sep 2025"
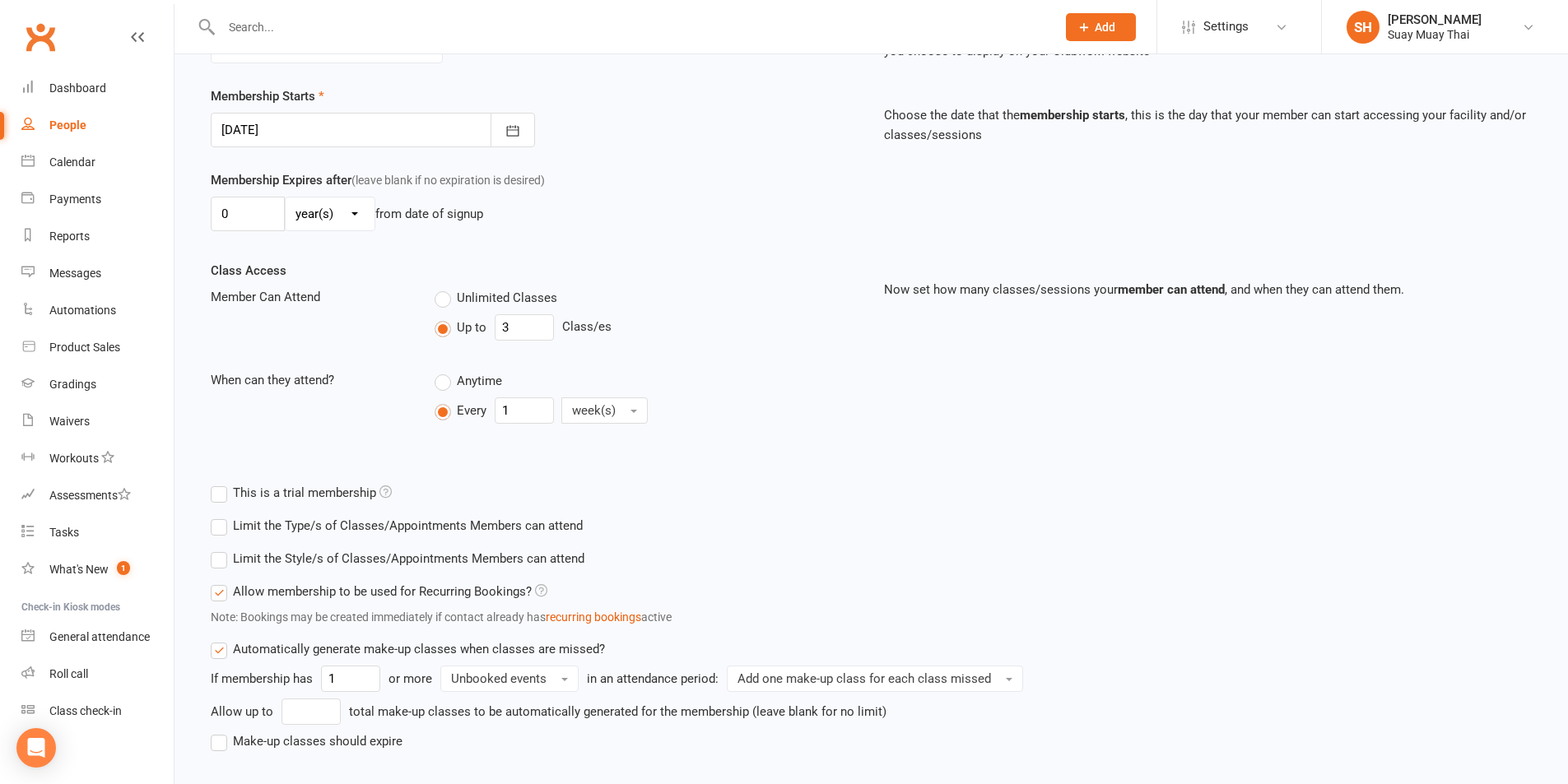
scroll to position [474, 0]
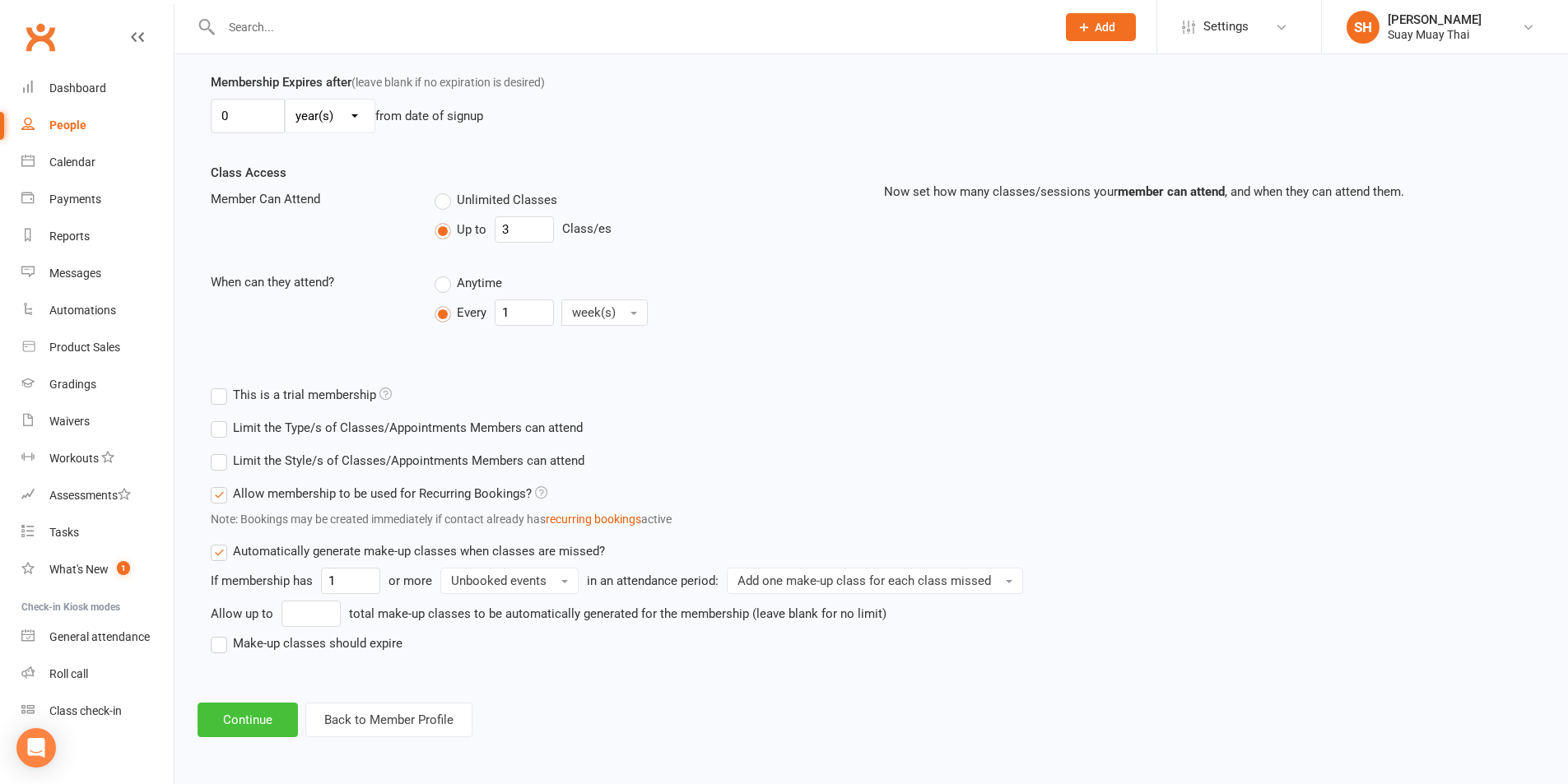
click at [250, 711] on button "Continue" at bounding box center [247, 720] width 100 height 35
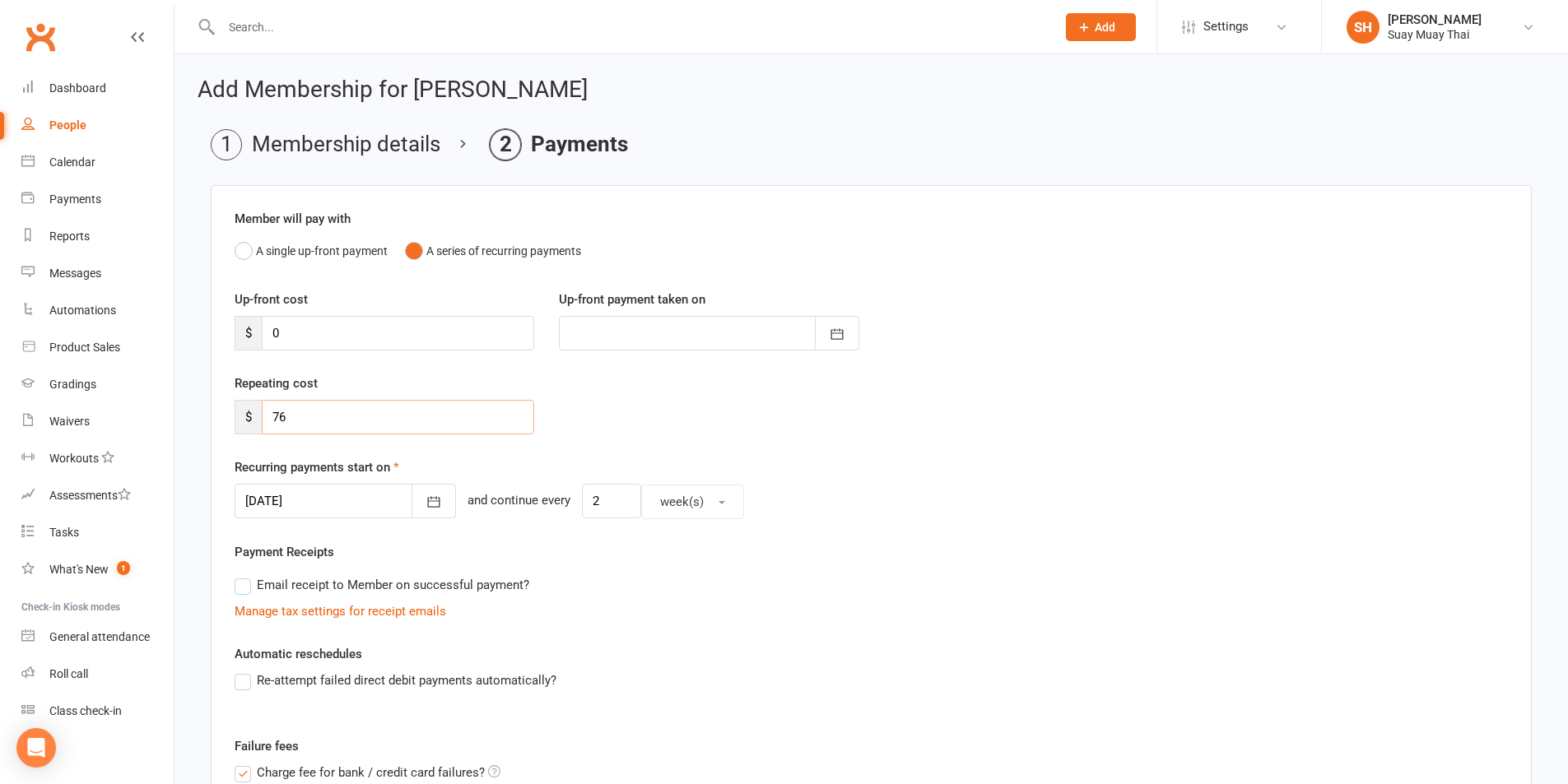
drag, startPoint x: 289, startPoint y: 415, endPoint x: 263, endPoint y: 415, distance: 26.0
click at [263, 415] on input "76" at bounding box center [398, 417] width 273 height 35
type input "53.20"
click at [426, 497] on icon "button" at bounding box center [434, 502] width 17 height 17
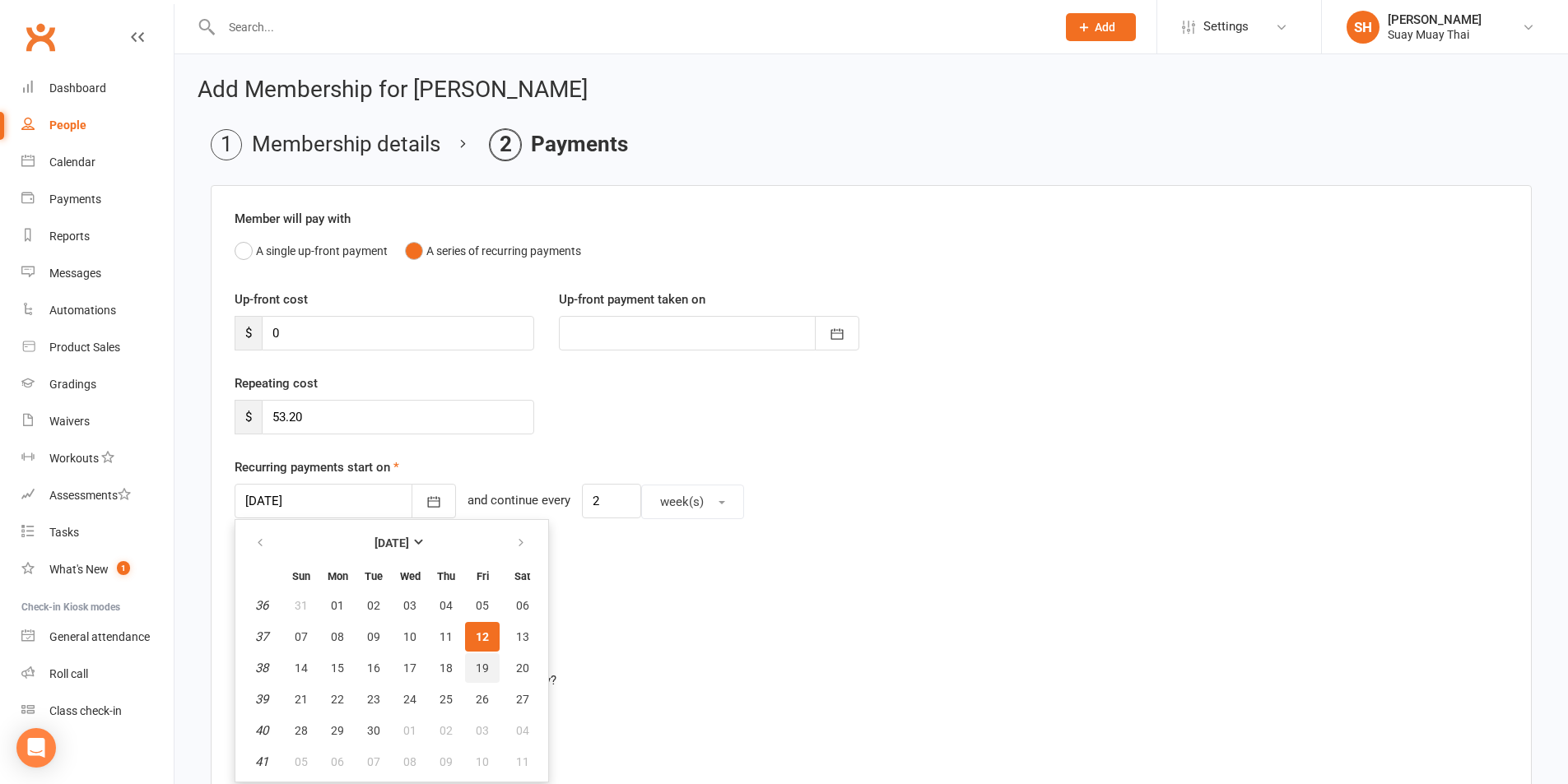
click at [476, 670] on span "19" at bounding box center [482, 668] width 13 height 13
type input "19 Sep 2025"
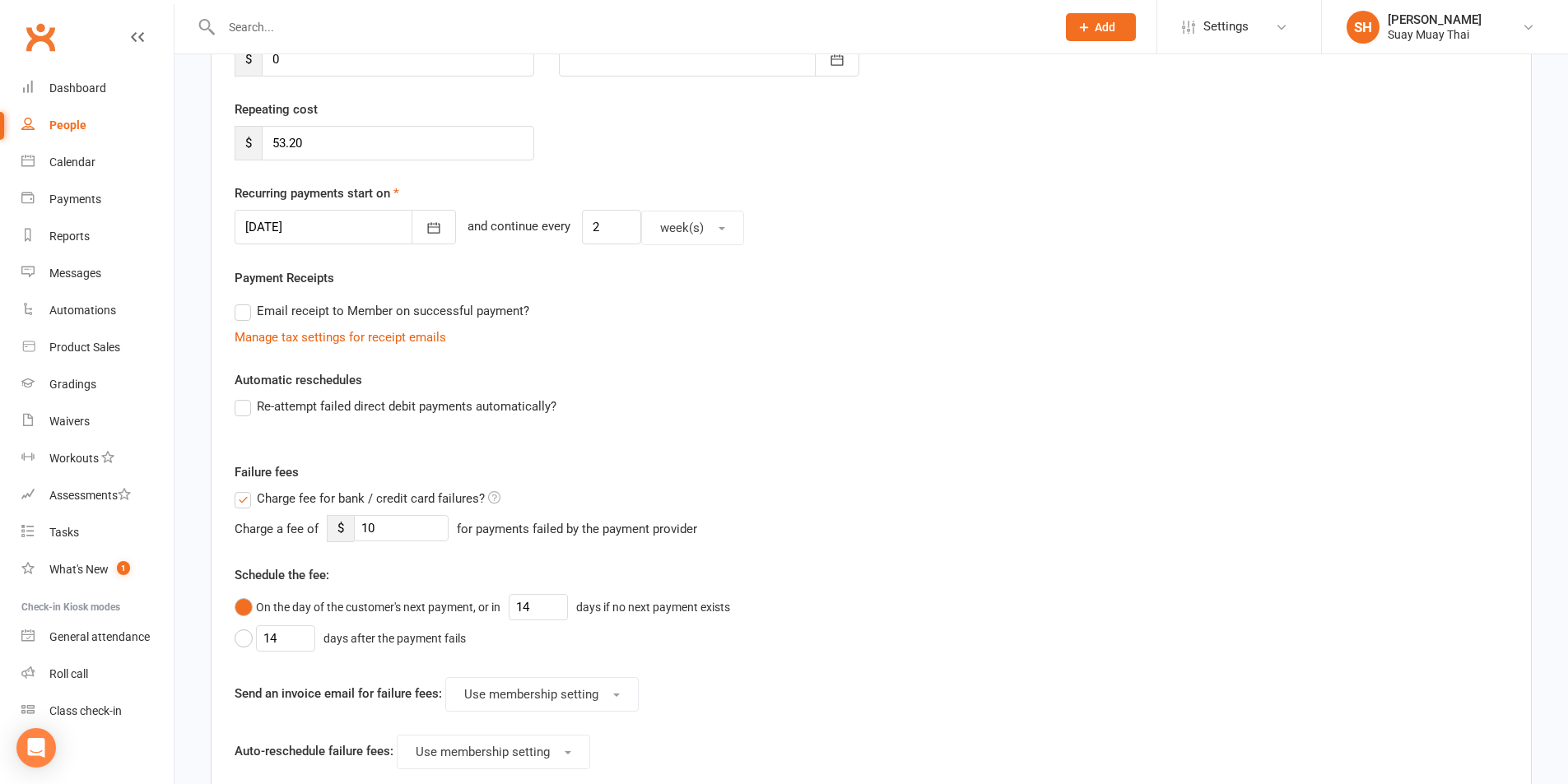
scroll to position [412, 0]
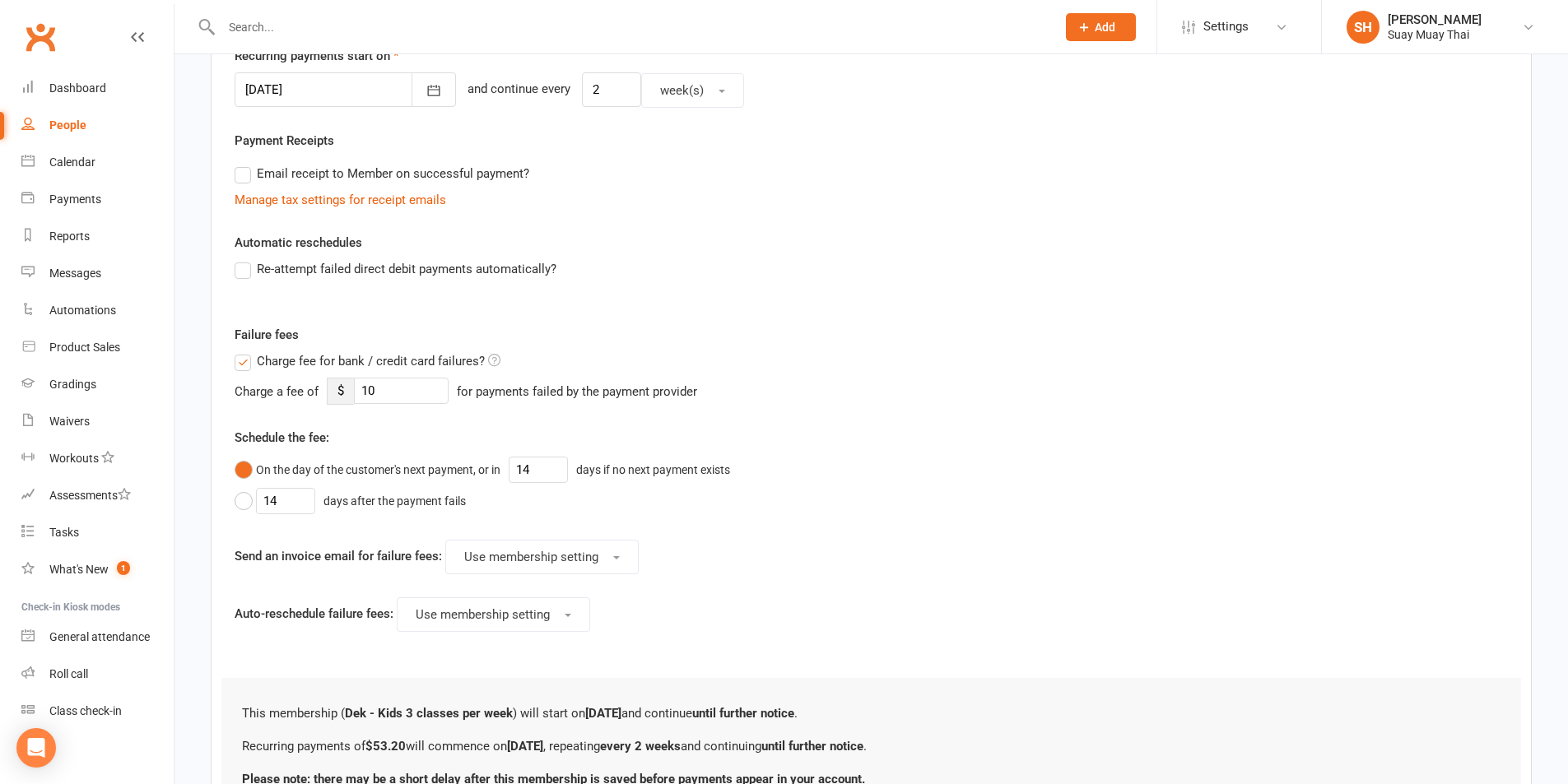
click at [255, 361] on label "Charge fee for bank / credit card failures?" at bounding box center [368, 360] width 265 height 19
click at [255, 351] on input "Charge fee for bank / credit card failures?" at bounding box center [368, 351] width 265 height 0
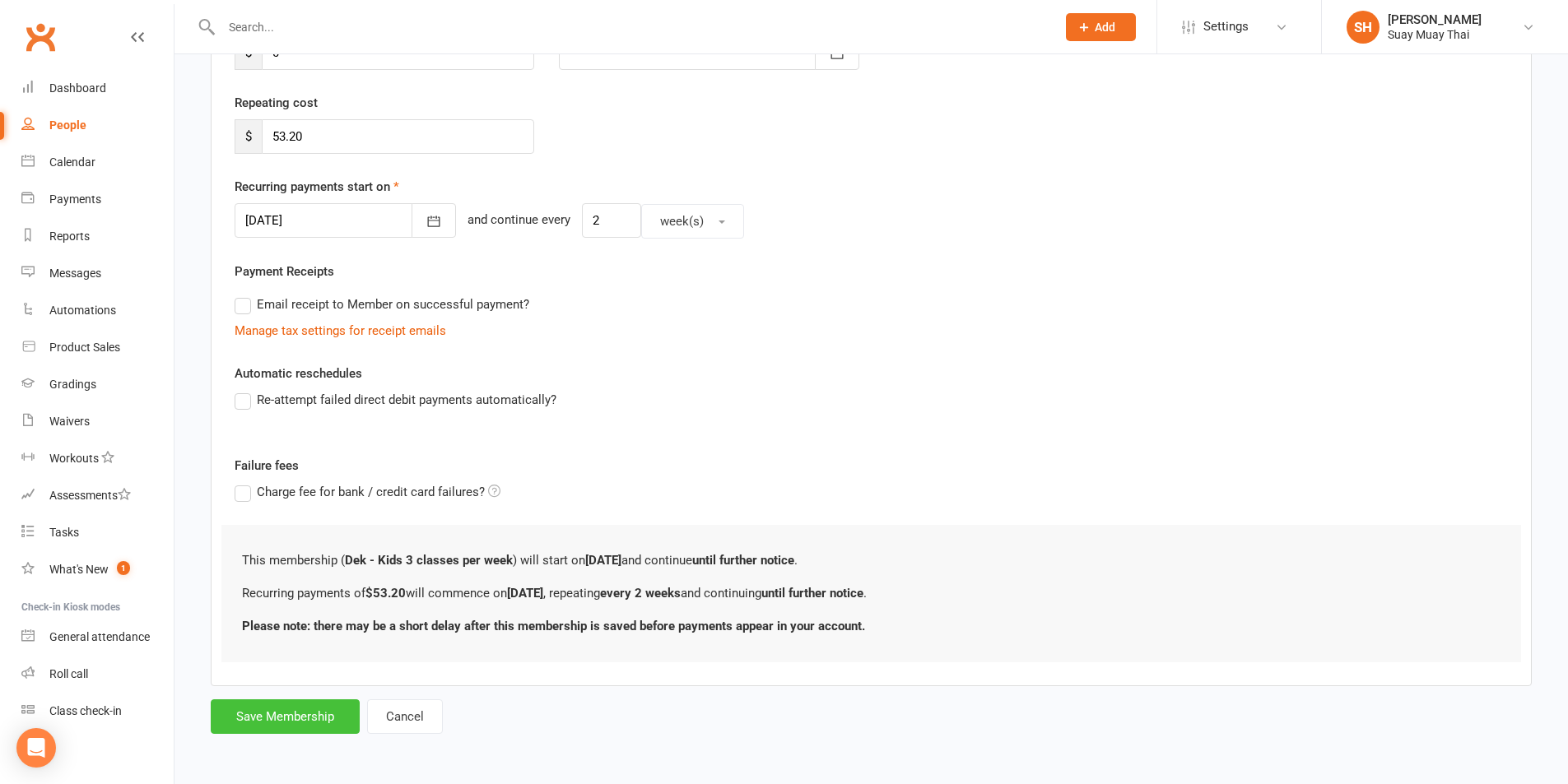
click at [298, 718] on button "Save Membership" at bounding box center [286, 717] width 149 height 35
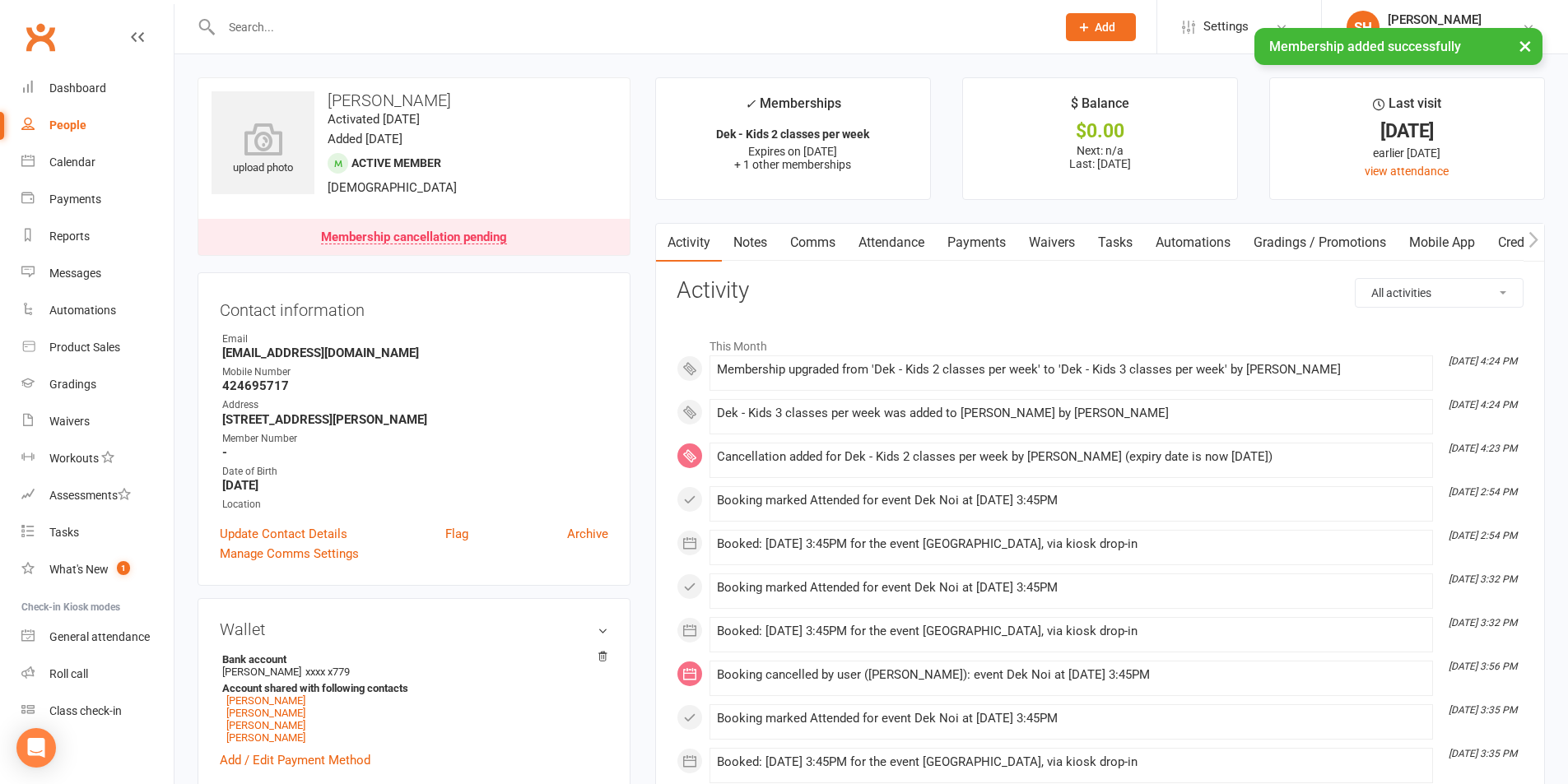
click at [996, 241] on link "Payments" at bounding box center [976, 242] width 81 height 38
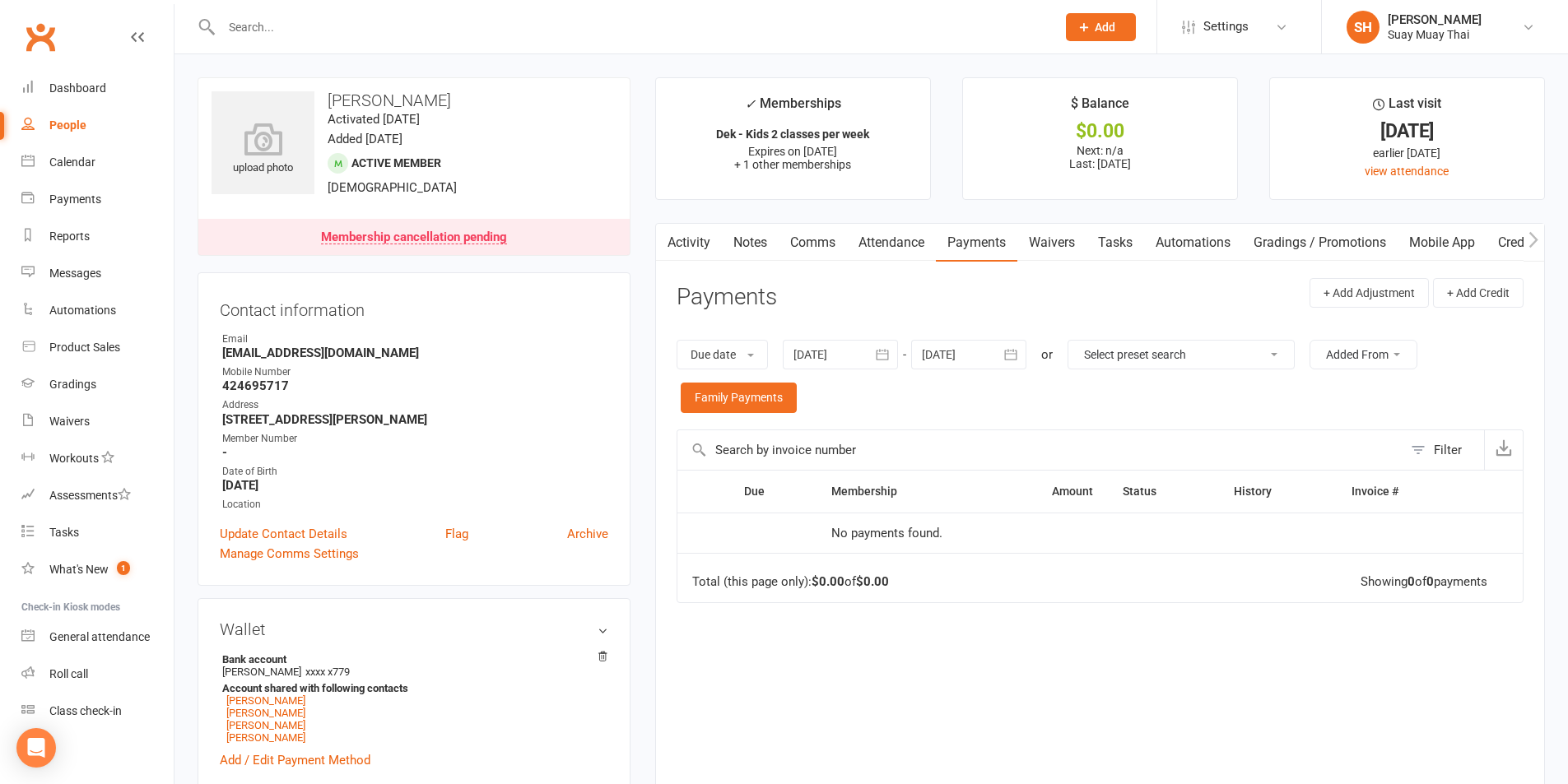
click at [882, 353] on icon "button" at bounding box center [882, 355] width 17 height 17
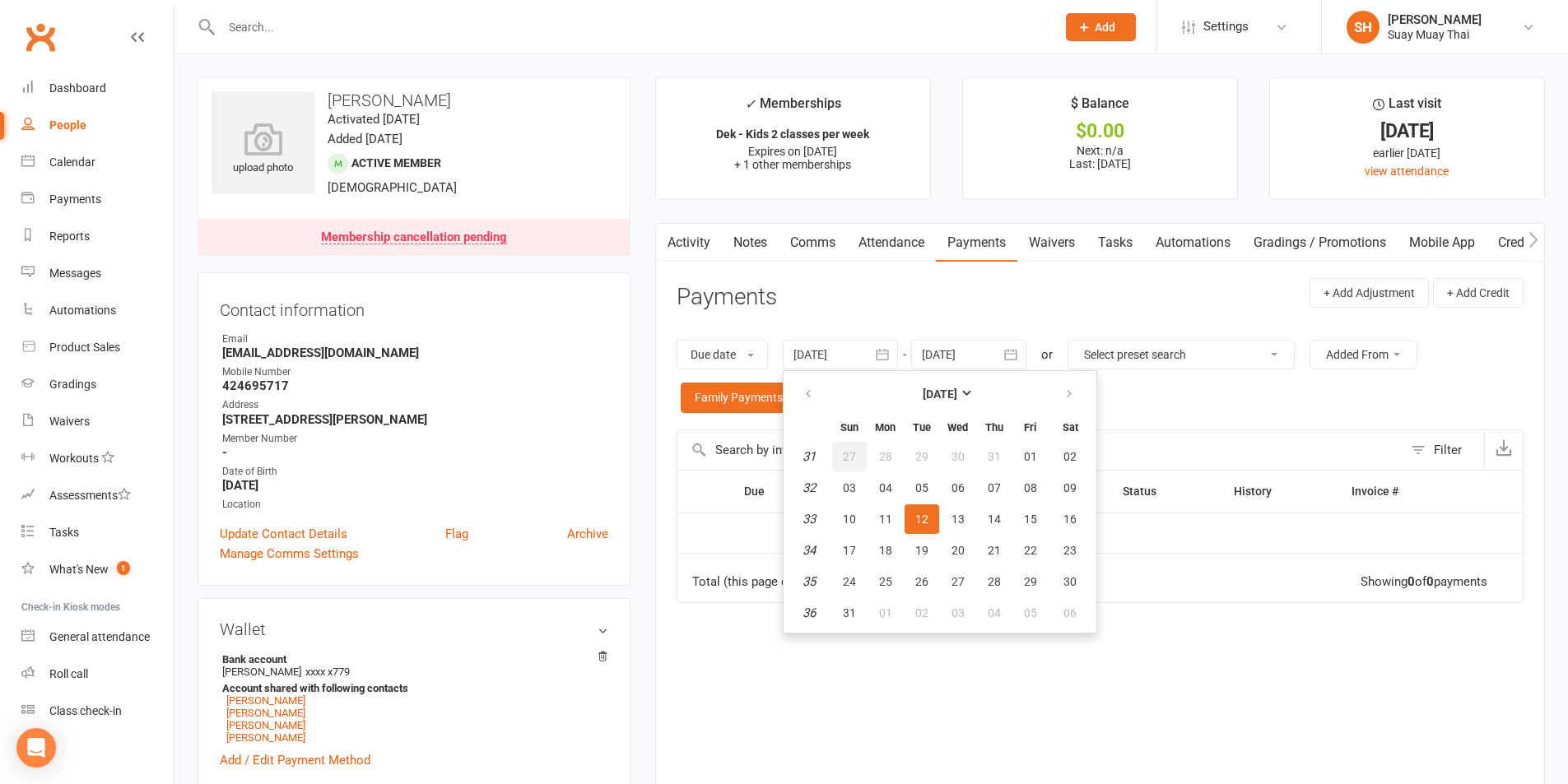
click at [854, 457] on span "27" at bounding box center [849, 456] width 13 height 13
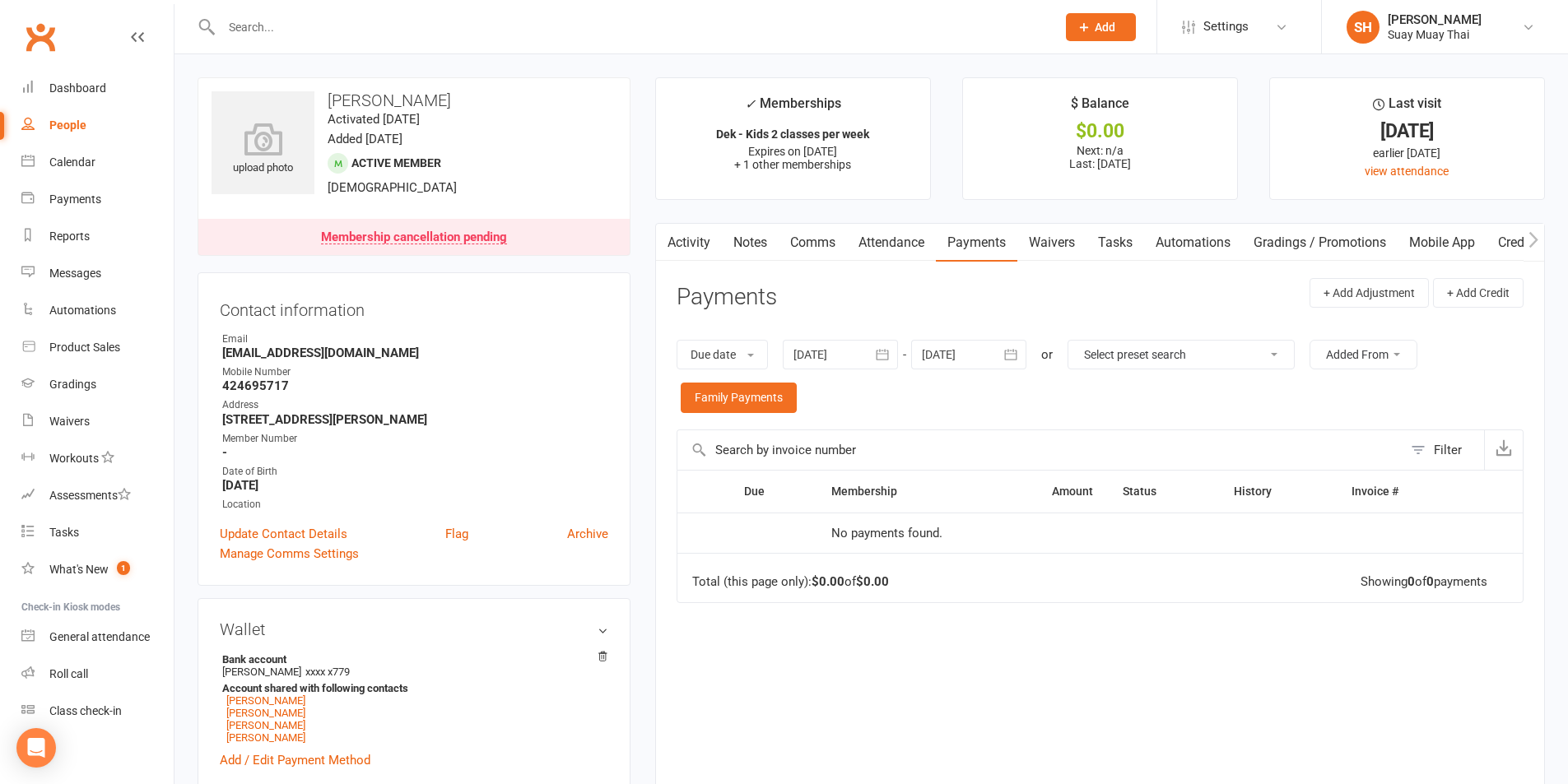
click at [889, 352] on icon "button" at bounding box center [882, 355] width 12 height 11
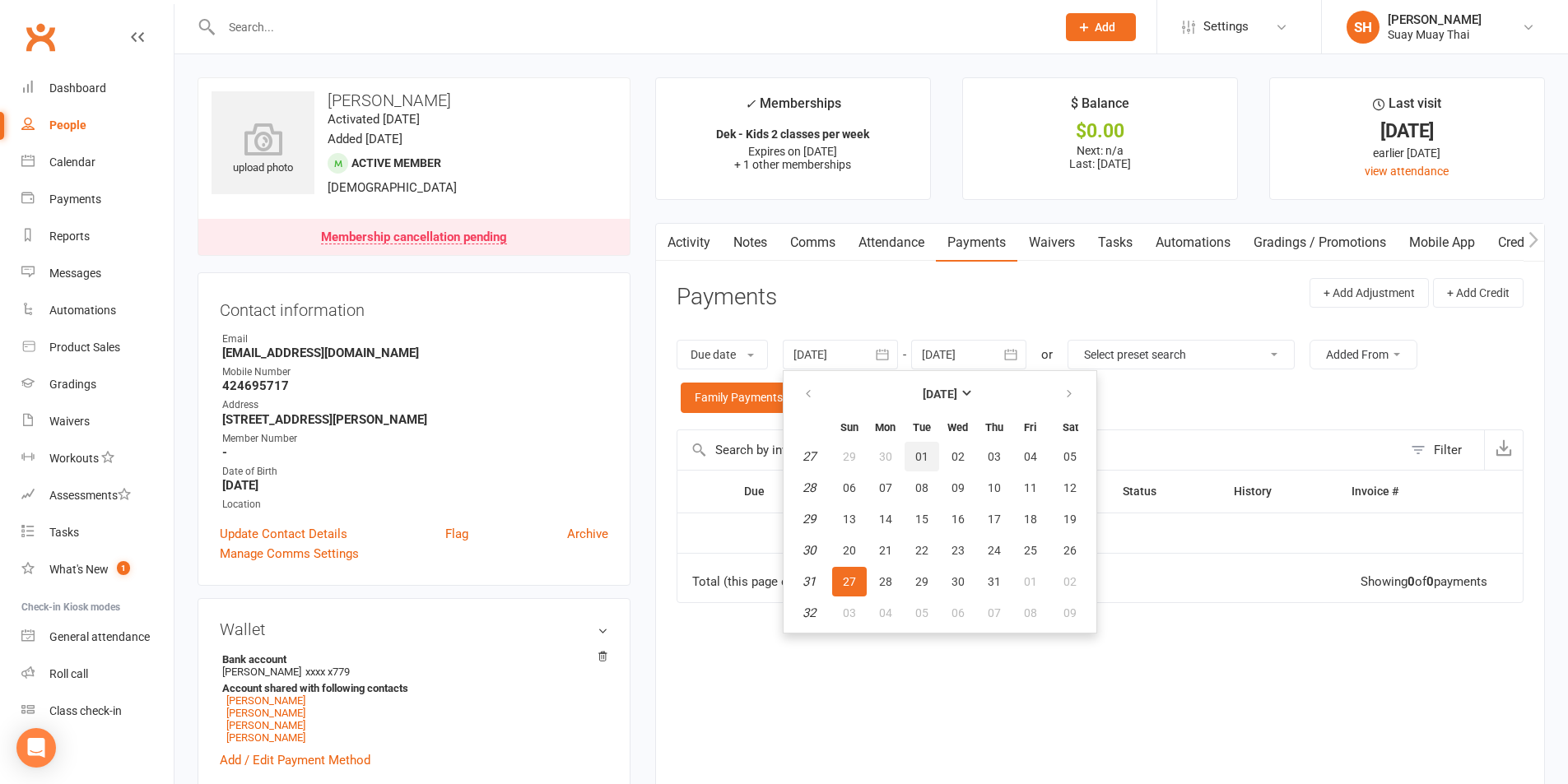
click at [927, 454] on span "01" at bounding box center [922, 456] width 13 height 13
type input "01 Jul 2025"
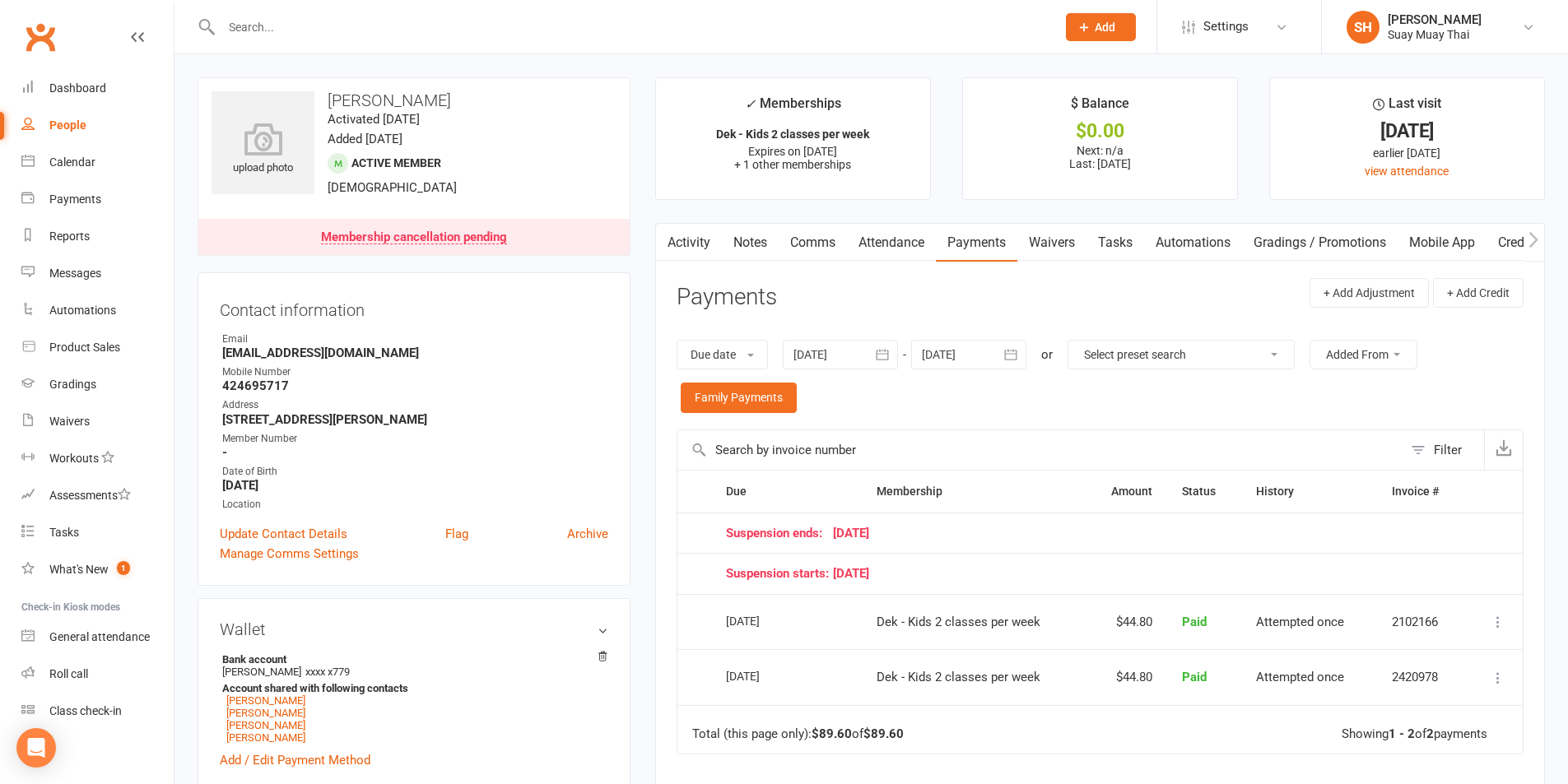
scroll to position [137, 0]
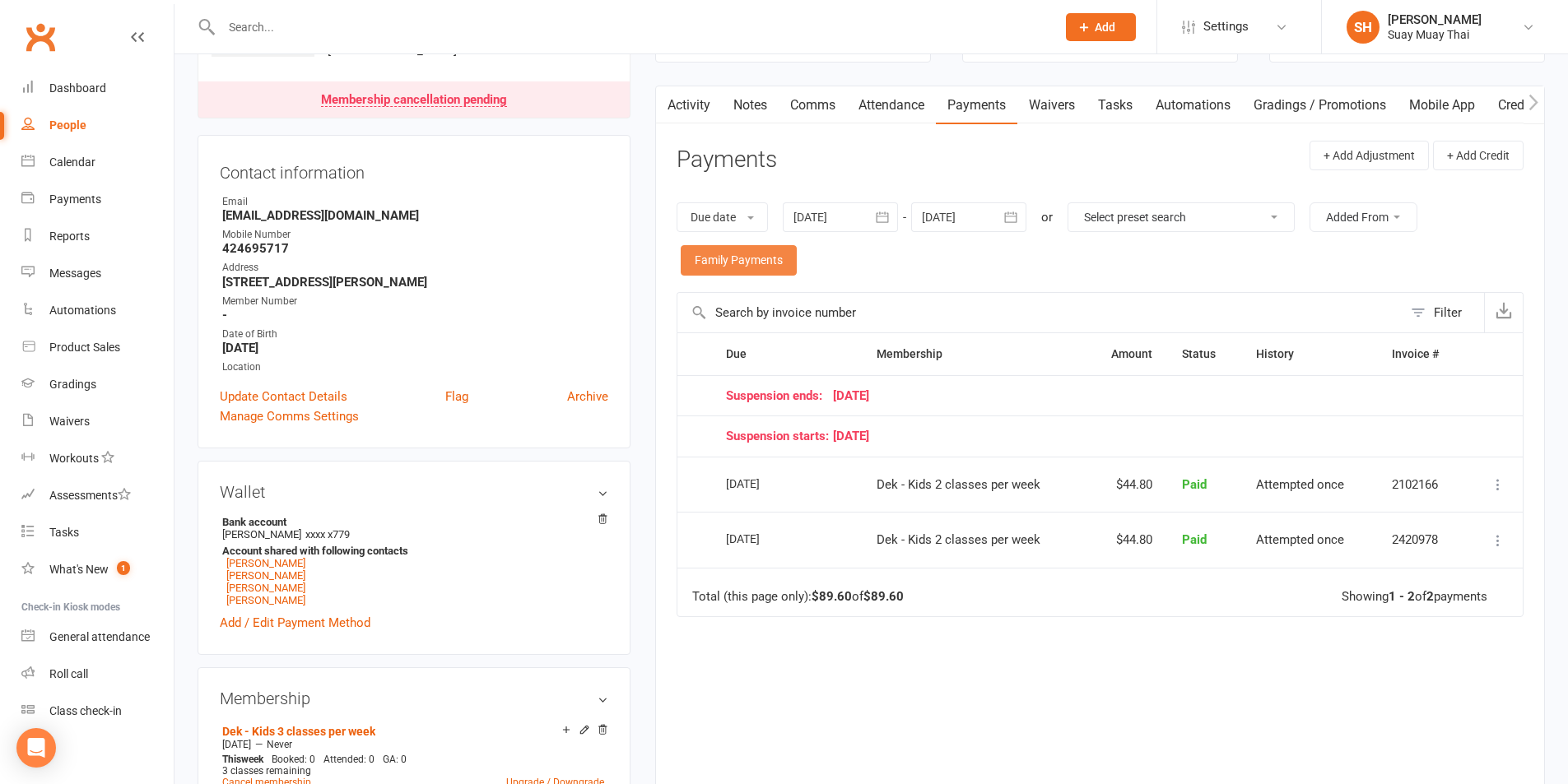
click at [723, 263] on link "Family Payments" at bounding box center [739, 260] width 116 height 29
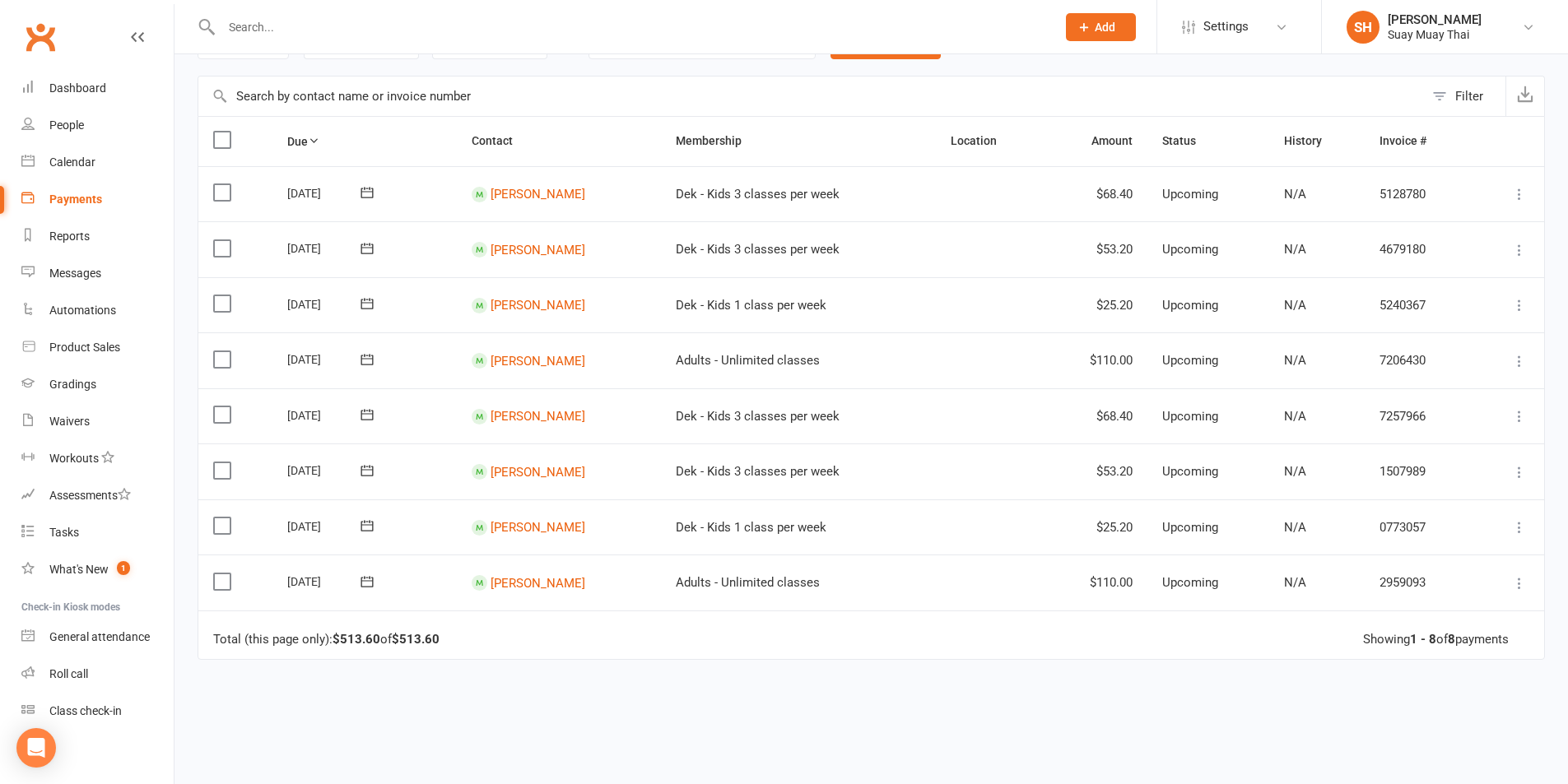
scroll to position [137, 0]
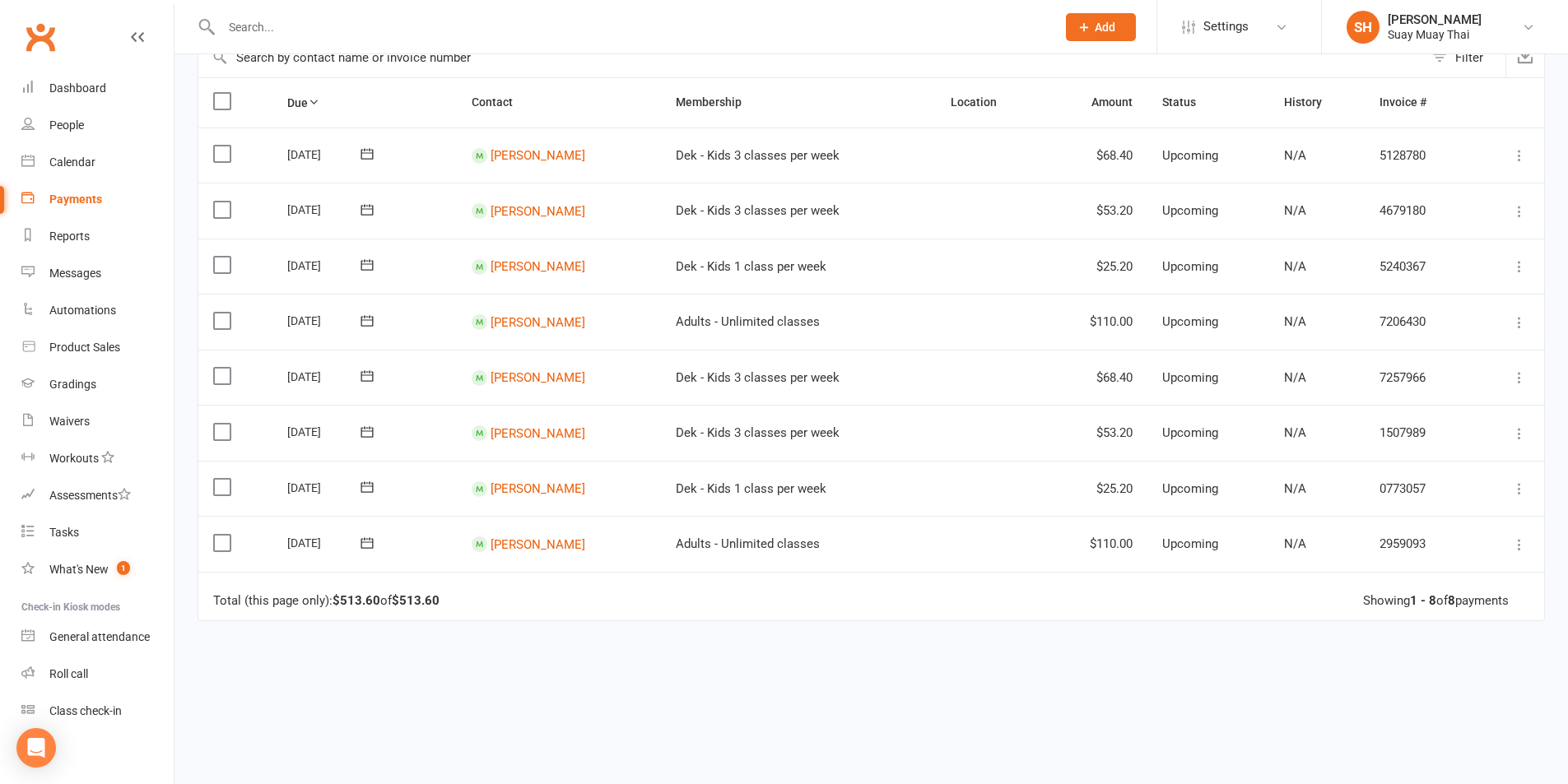
click at [522, 441] on td "Grace Ryan" at bounding box center [559, 432] width 204 height 56
click at [516, 430] on link "Grace Ryan" at bounding box center [537, 433] width 95 height 15
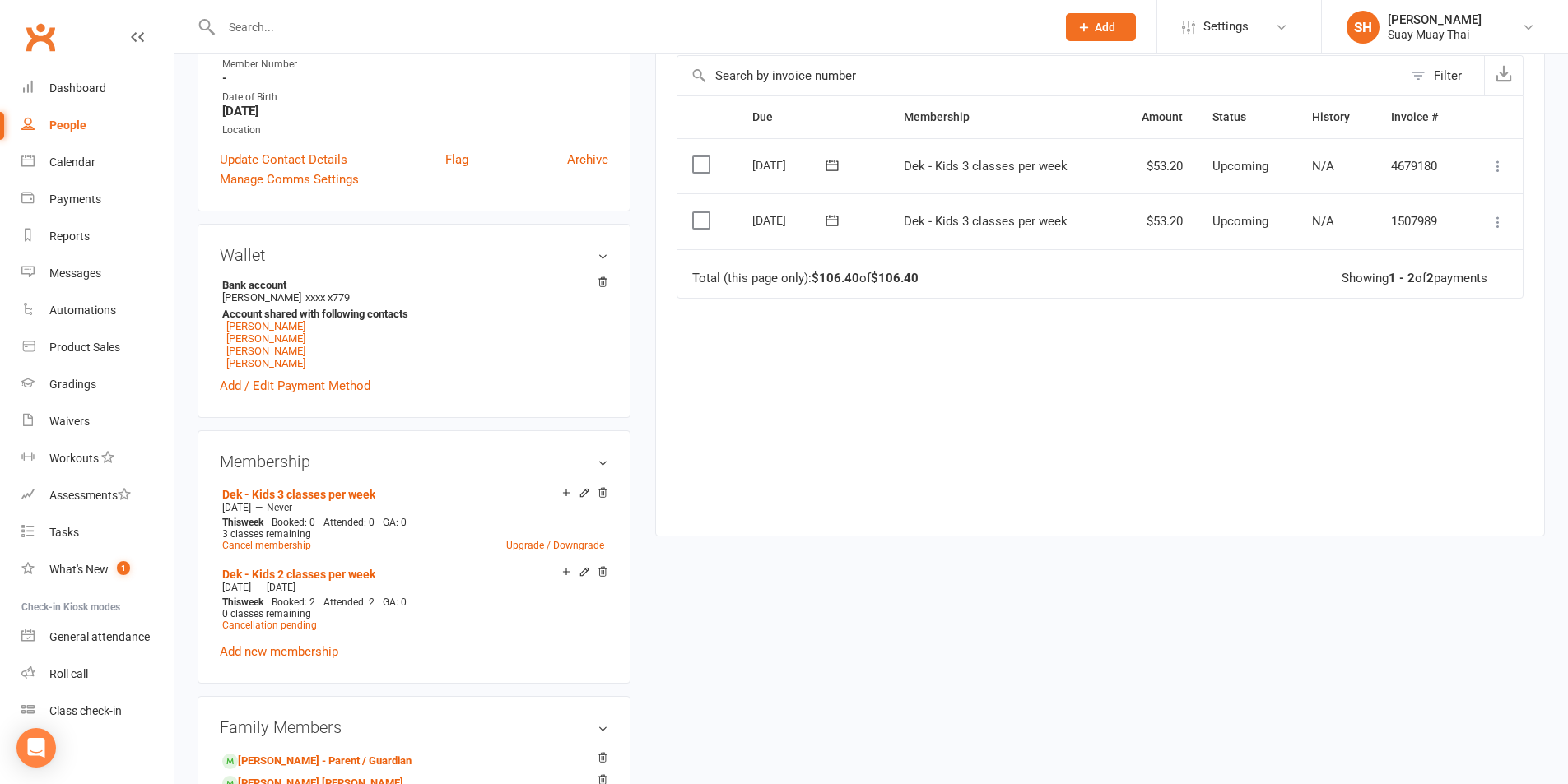
scroll to position [412, 0]
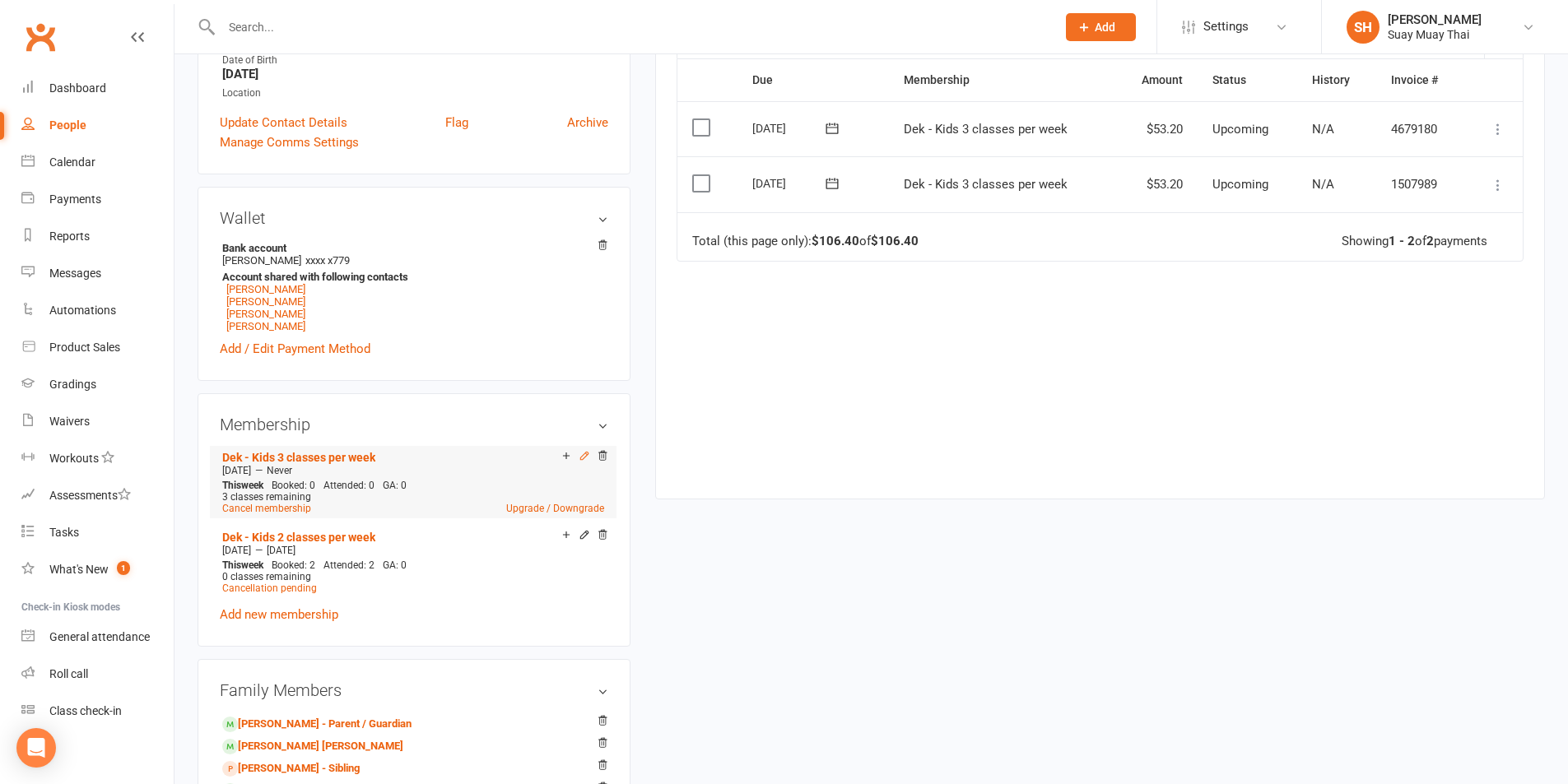
click at [585, 454] on icon at bounding box center [584, 455] width 7 height 7
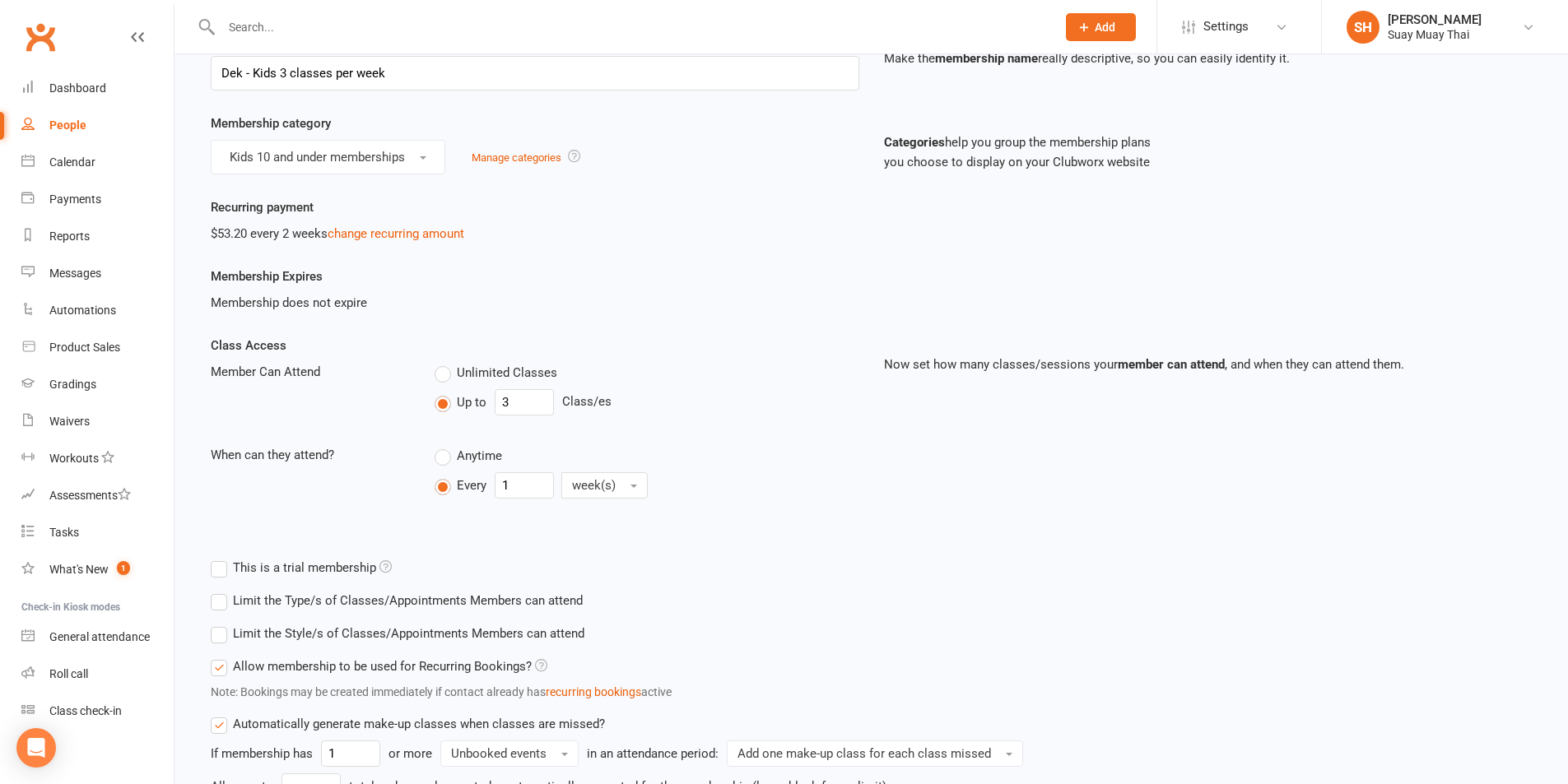
scroll to position [137, 0]
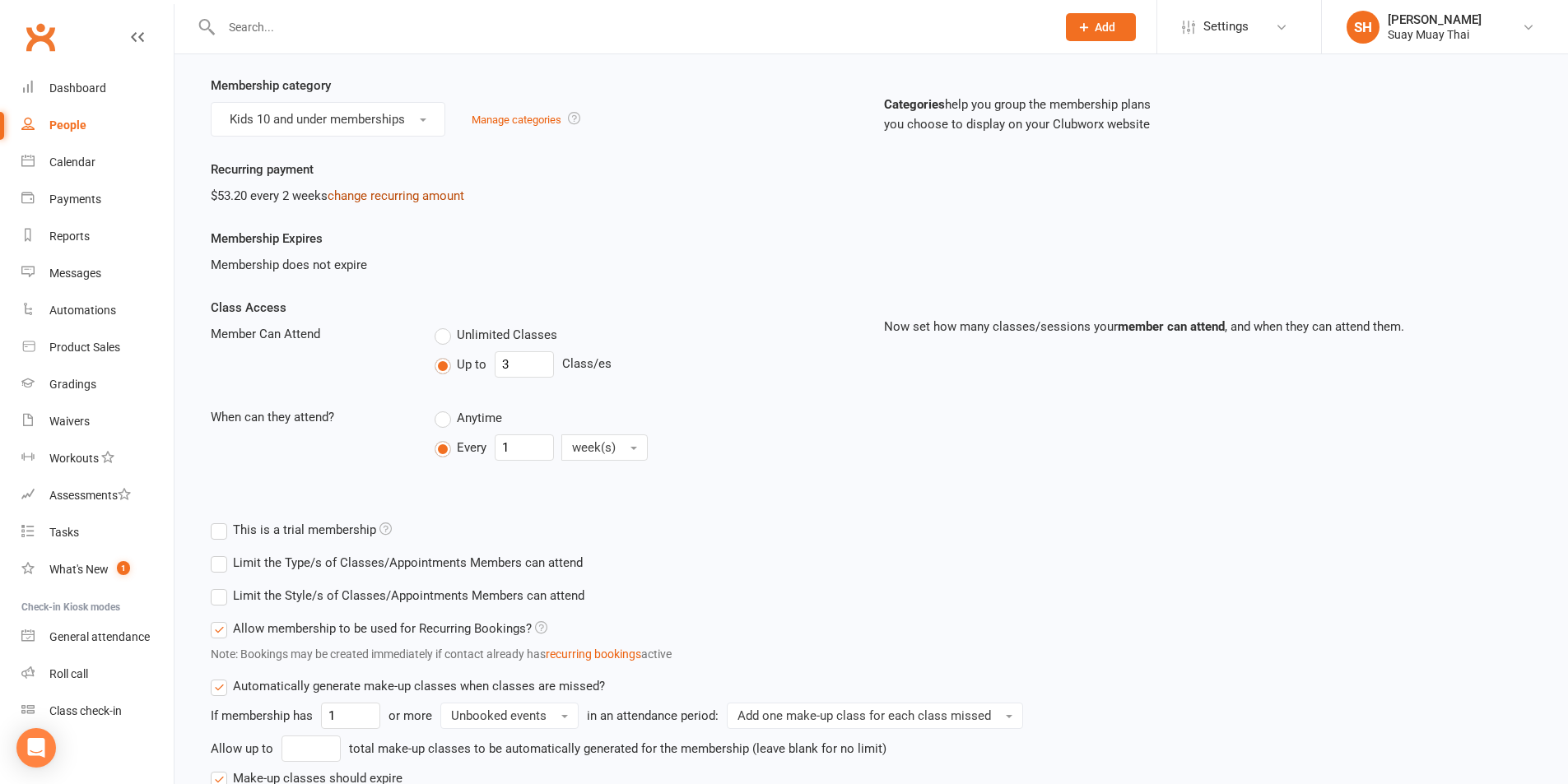
click at [384, 196] on link "change recurring amount" at bounding box center [395, 196] width 136 height 15
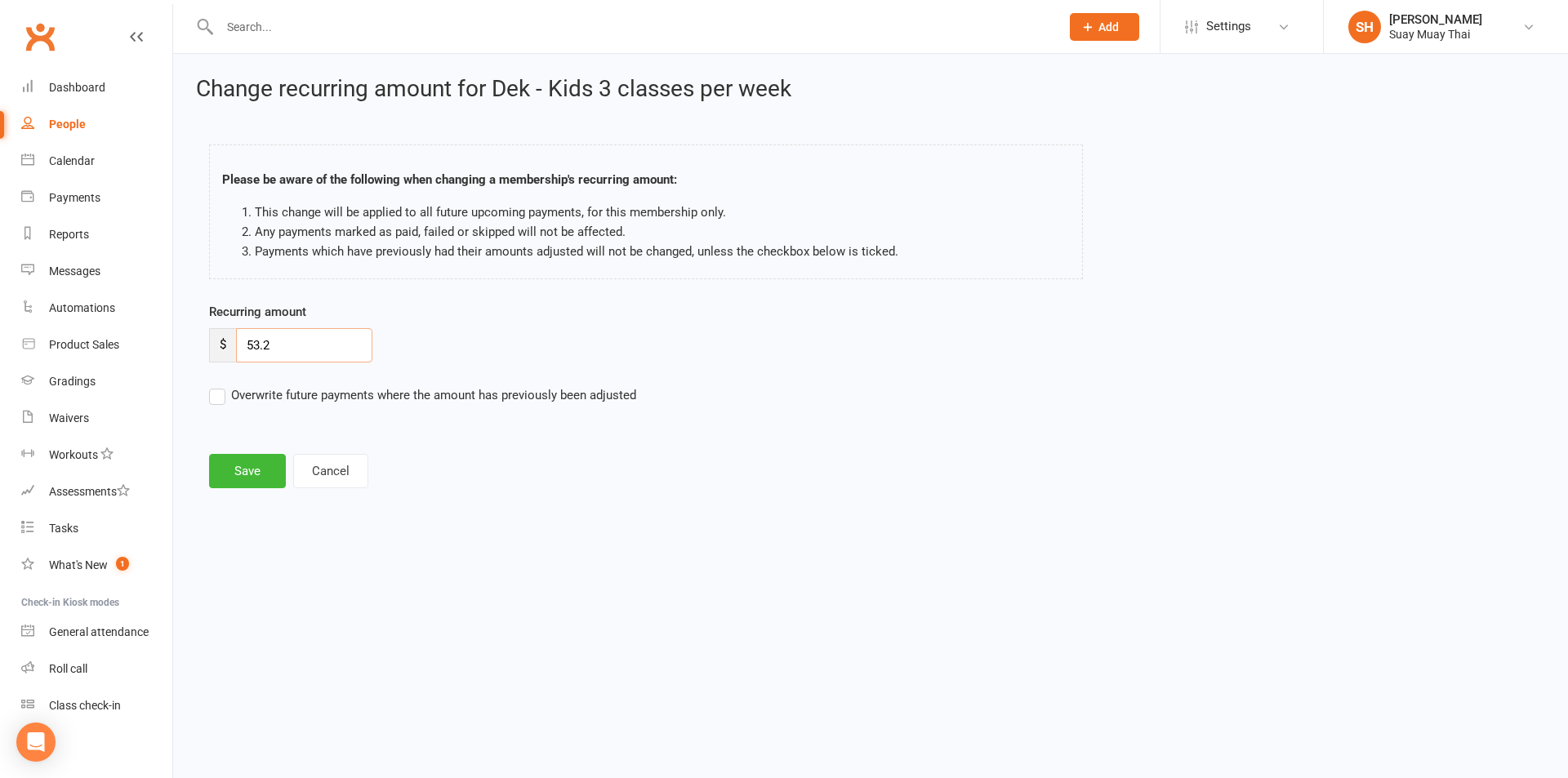
drag, startPoint x: 243, startPoint y: 340, endPoint x: 317, endPoint y: 351, distance: 74.8
click at [317, 351] on input "53.2" at bounding box center [304, 346] width 136 height 35
type input "60.8"
click at [233, 396] on label "Overwrite future payments where the amount has previously been adjusted" at bounding box center [422, 395] width 427 height 19
click at [233, 386] on input "Overwrite future payments where the amount has previously been adjusted" at bounding box center [422, 386] width 427 height 0
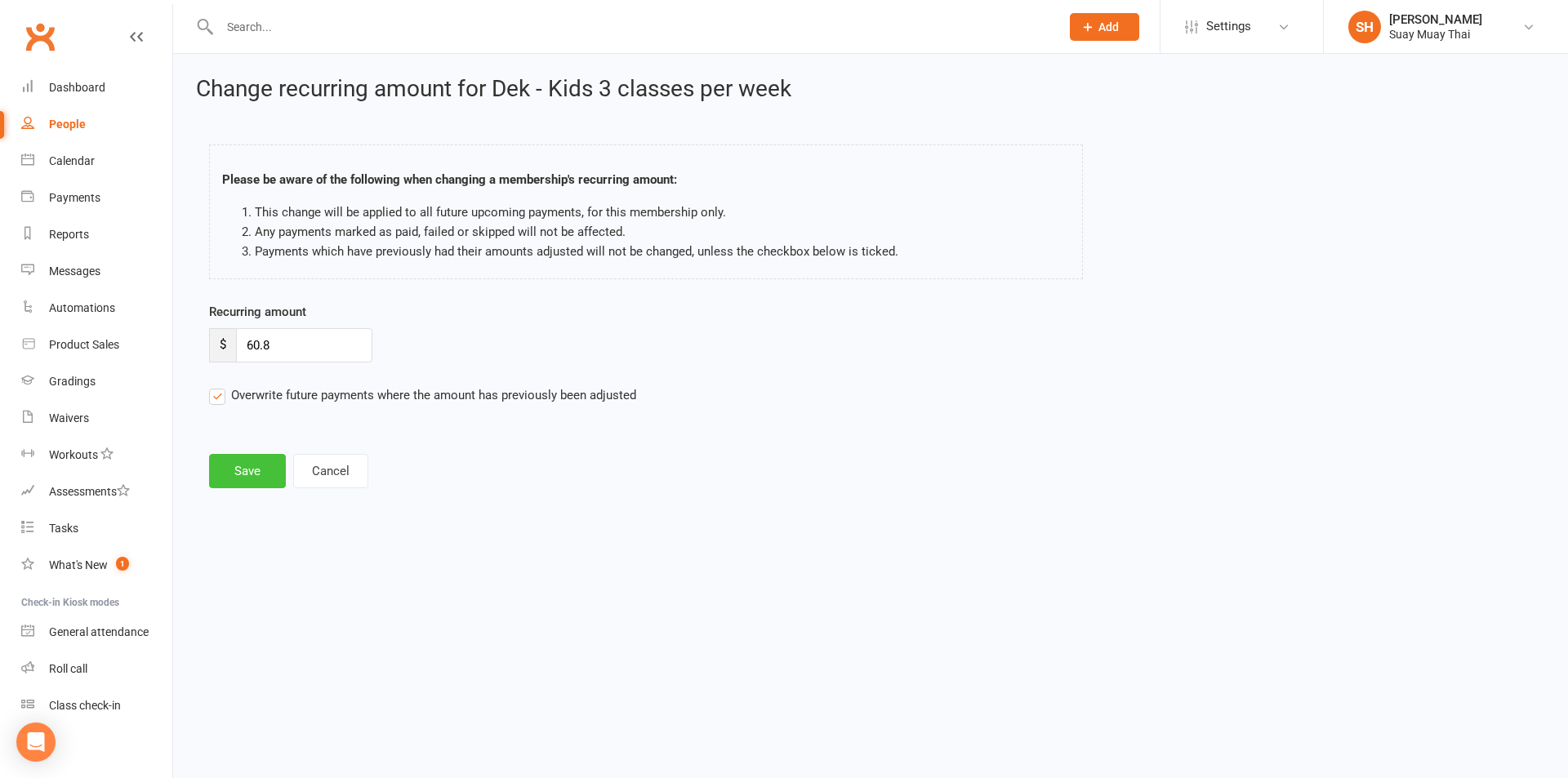
click at [264, 473] on button "Save" at bounding box center [248, 472] width 77 height 35
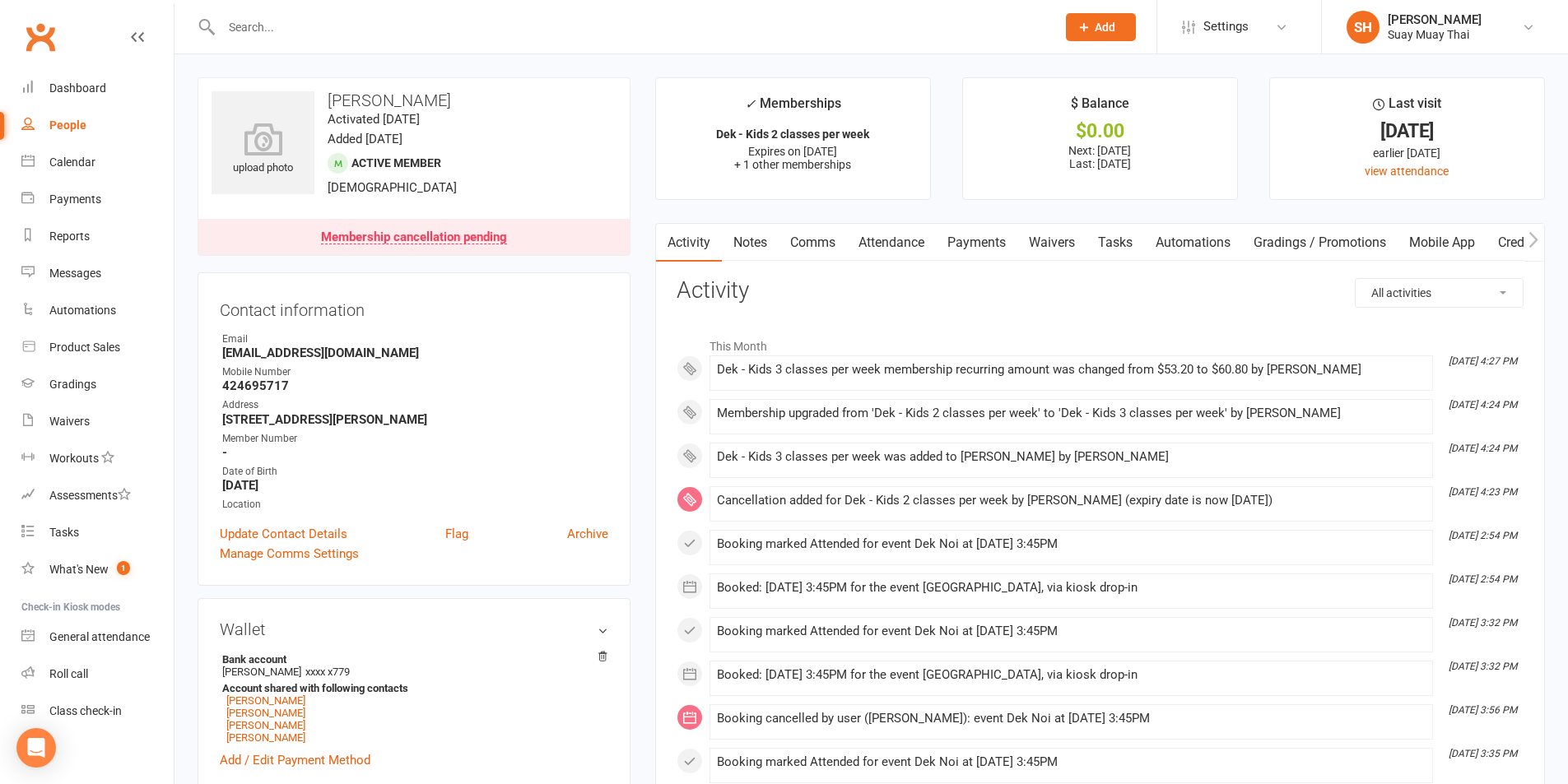
click at [950, 244] on link "Payments" at bounding box center [976, 242] width 81 height 38
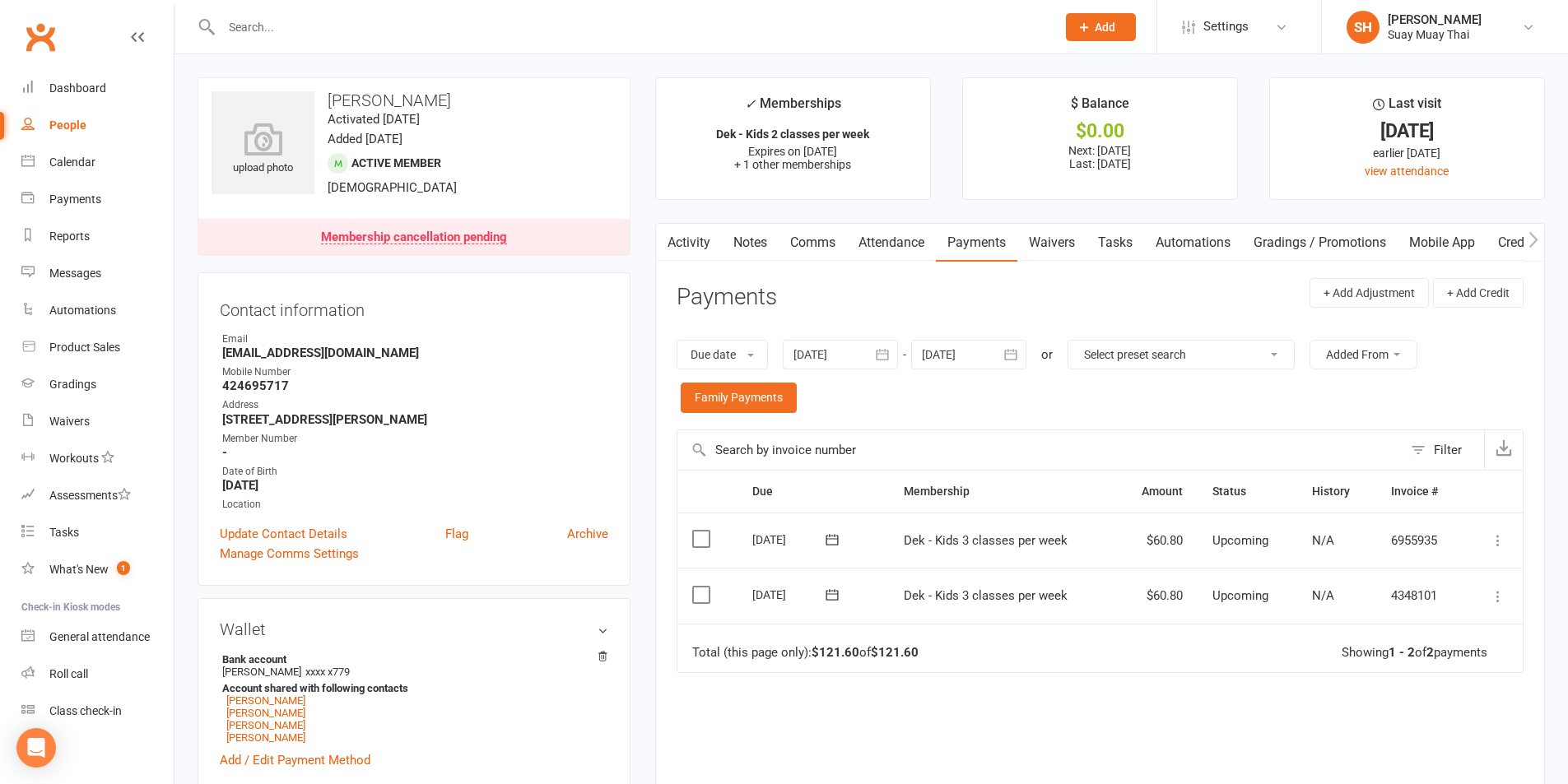
click at [749, 417] on div "Due date Due date Date paid Date failed Date settled 12 Aug 2025 August 2025 Su…" at bounding box center [1100, 376] width 847 height 106
click at [749, 397] on link "Family Payments" at bounding box center [739, 397] width 116 height 29
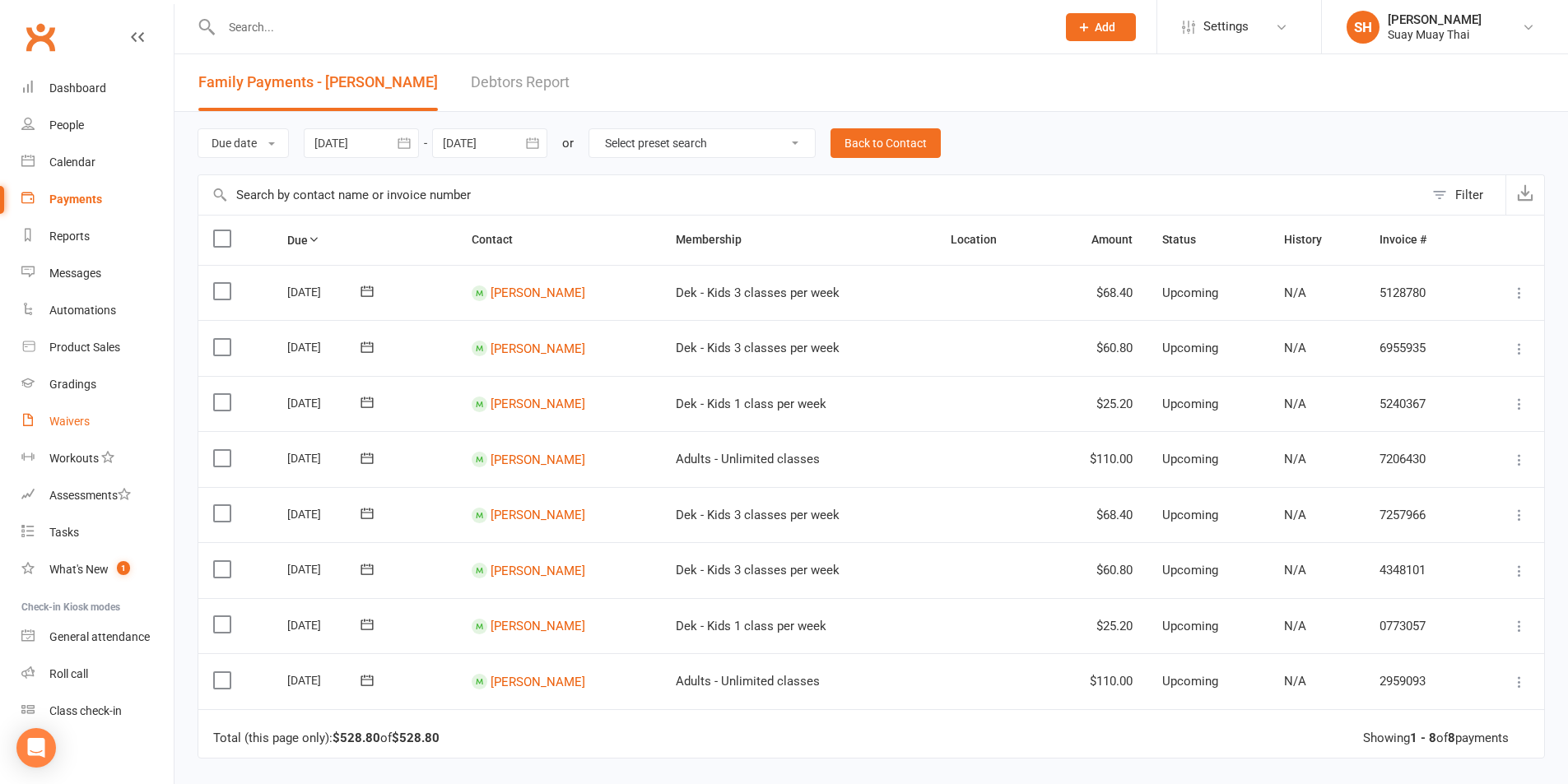
click at [102, 418] on link "Waivers" at bounding box center [97, 422] width 152 height 37
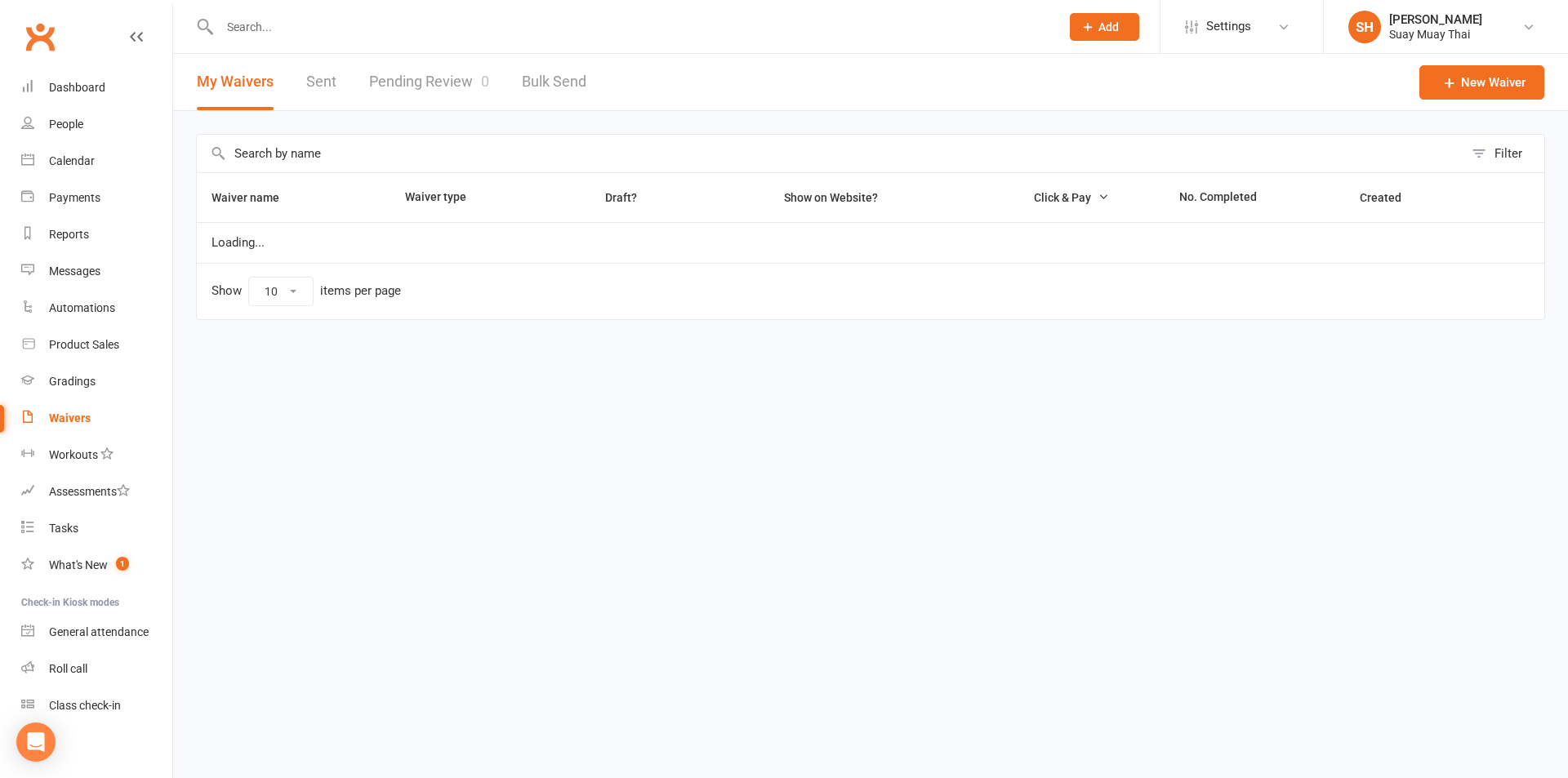
click at [443, 76] on link "Pending Review 0" at bounding box center [429, 82] width 120 height 57
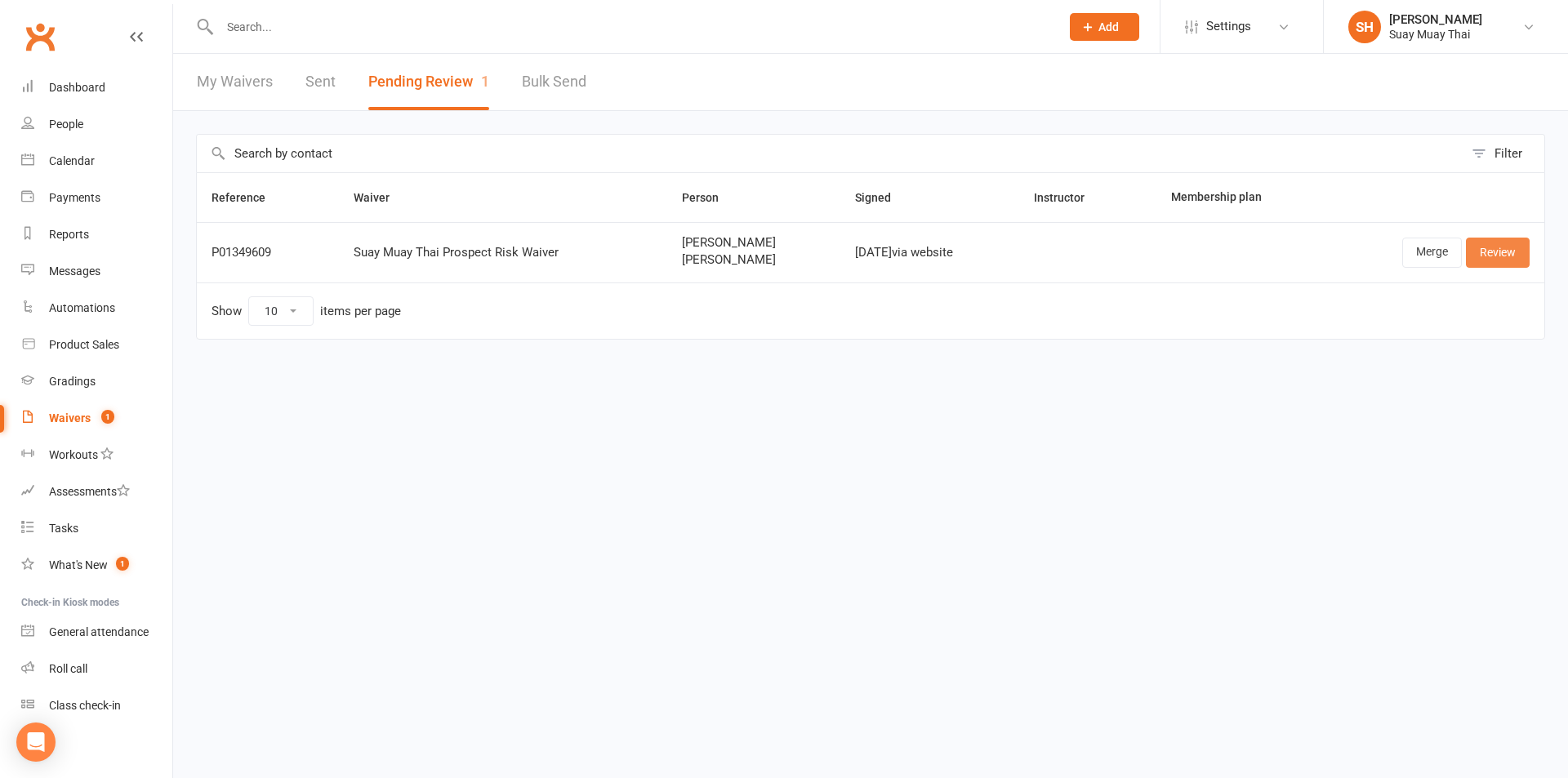
click at [1502, 255] on link "Review" at bounding box center [1498, 252] width 64 height 29
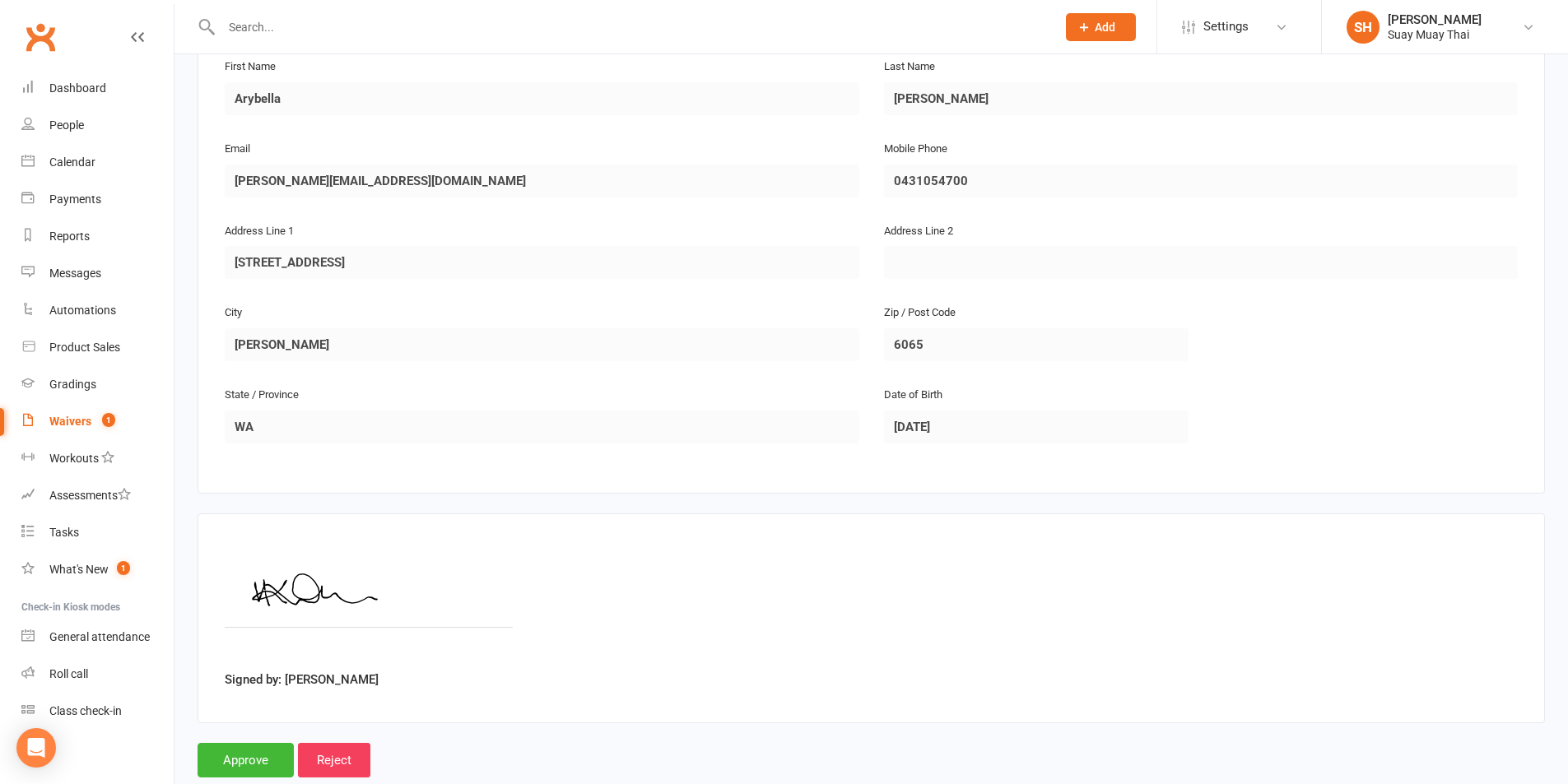
scroll to position [963, 0]
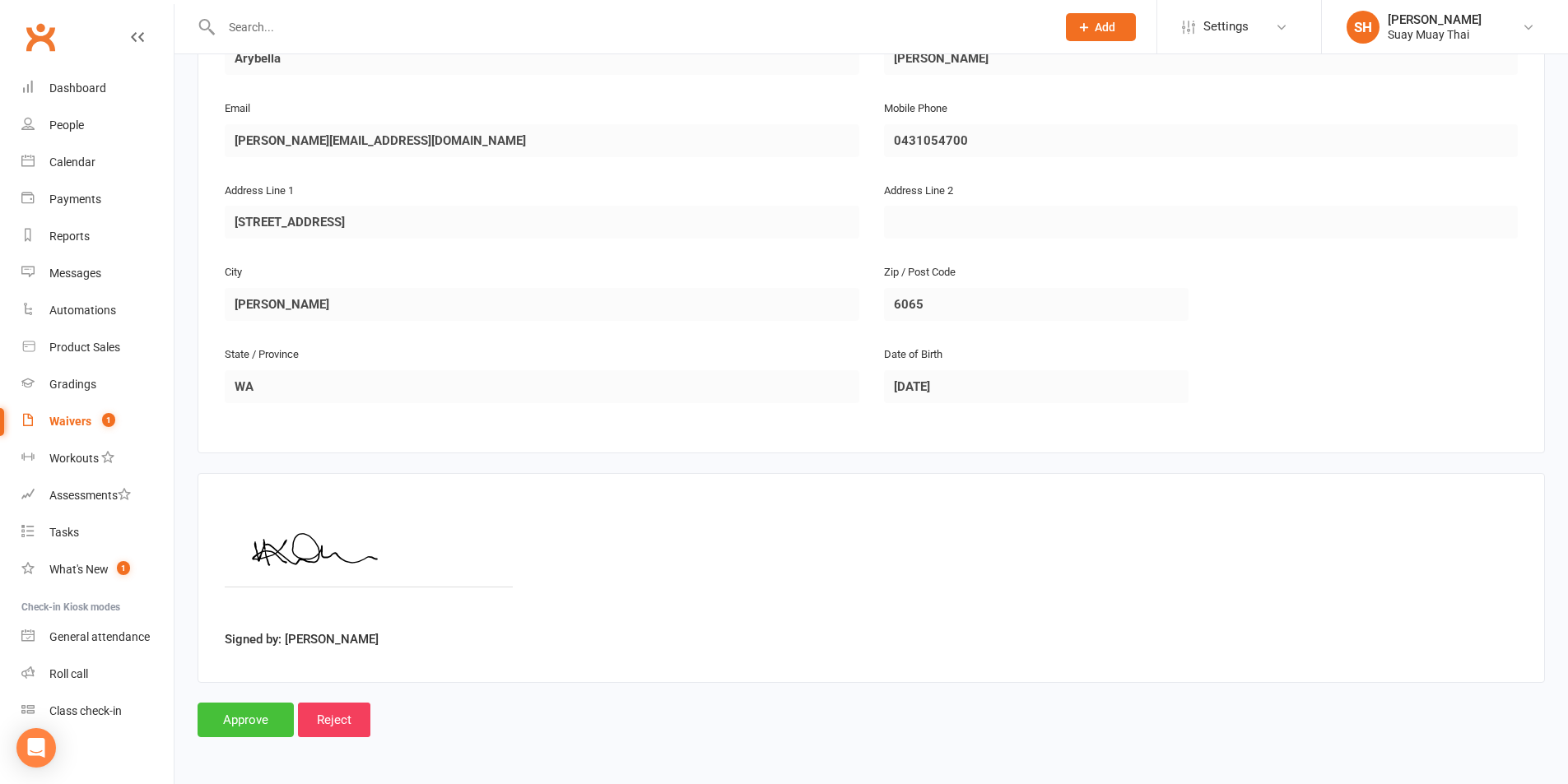
click at [252, 717] on input "Approve" at bounding box center [245, 720] width 96 height 35
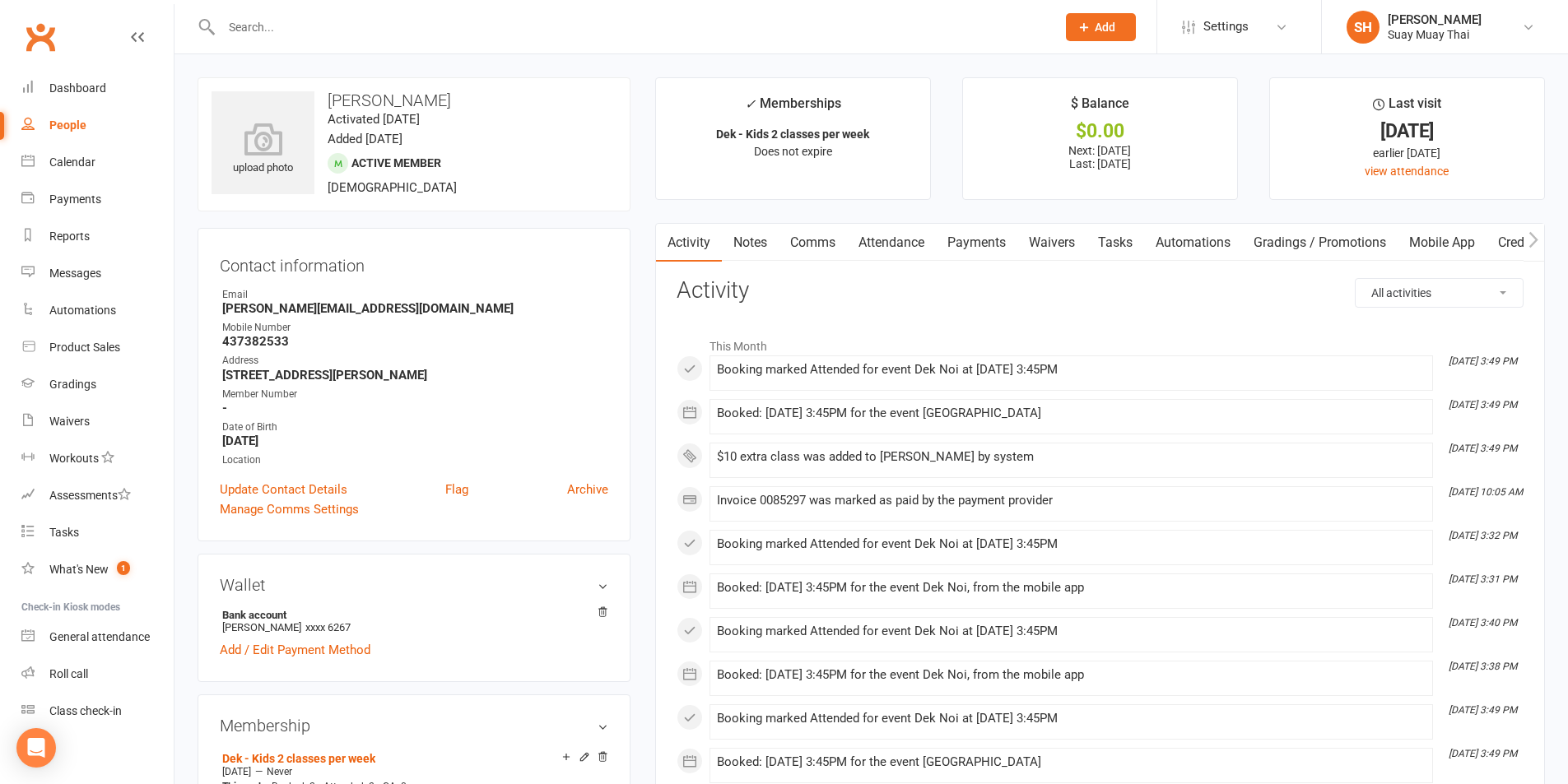
click at [972, 243] on link "Payments" at bounding box center [976, 242] width 81 height 38
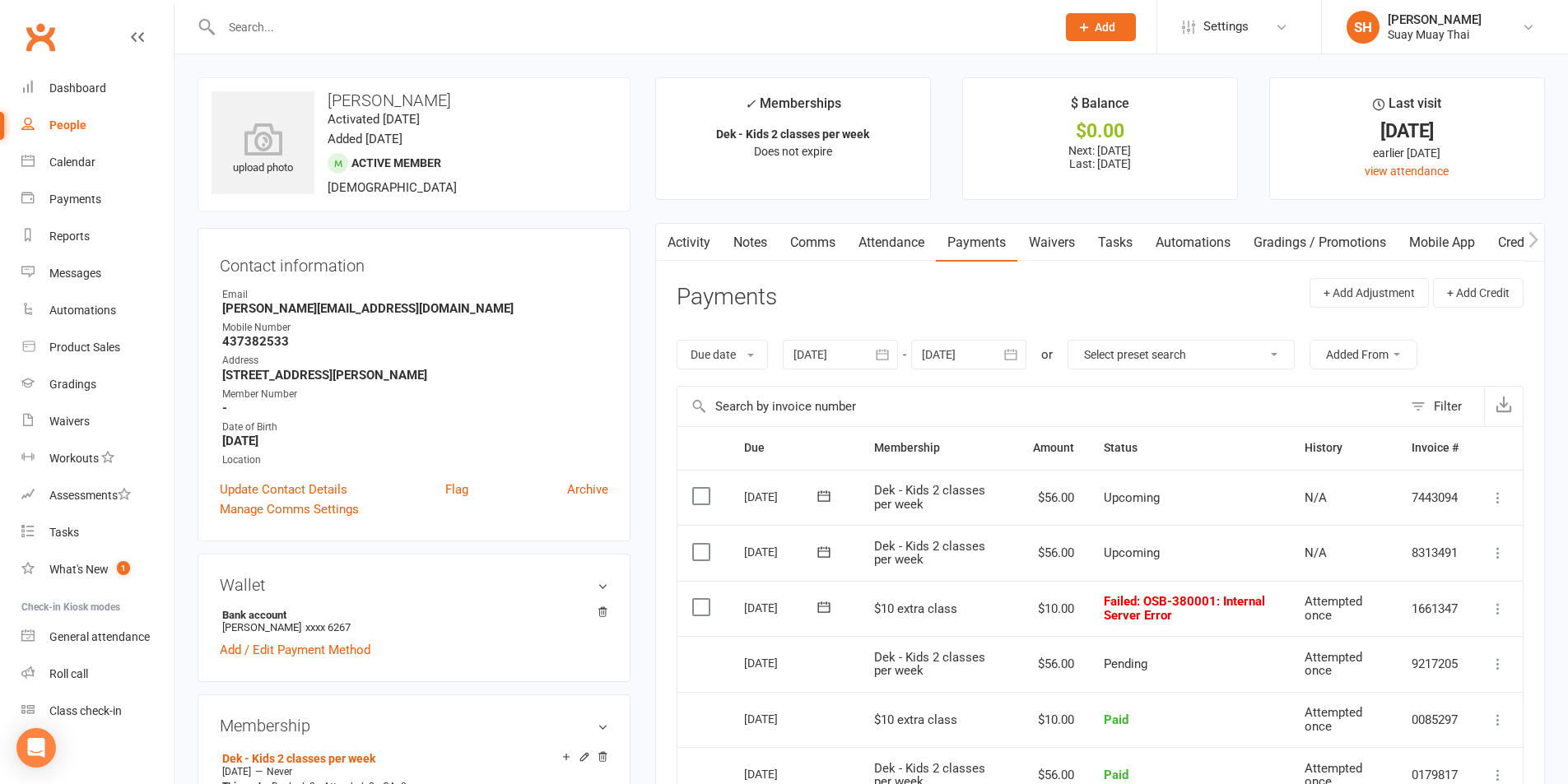
scroll to position [137, 0]
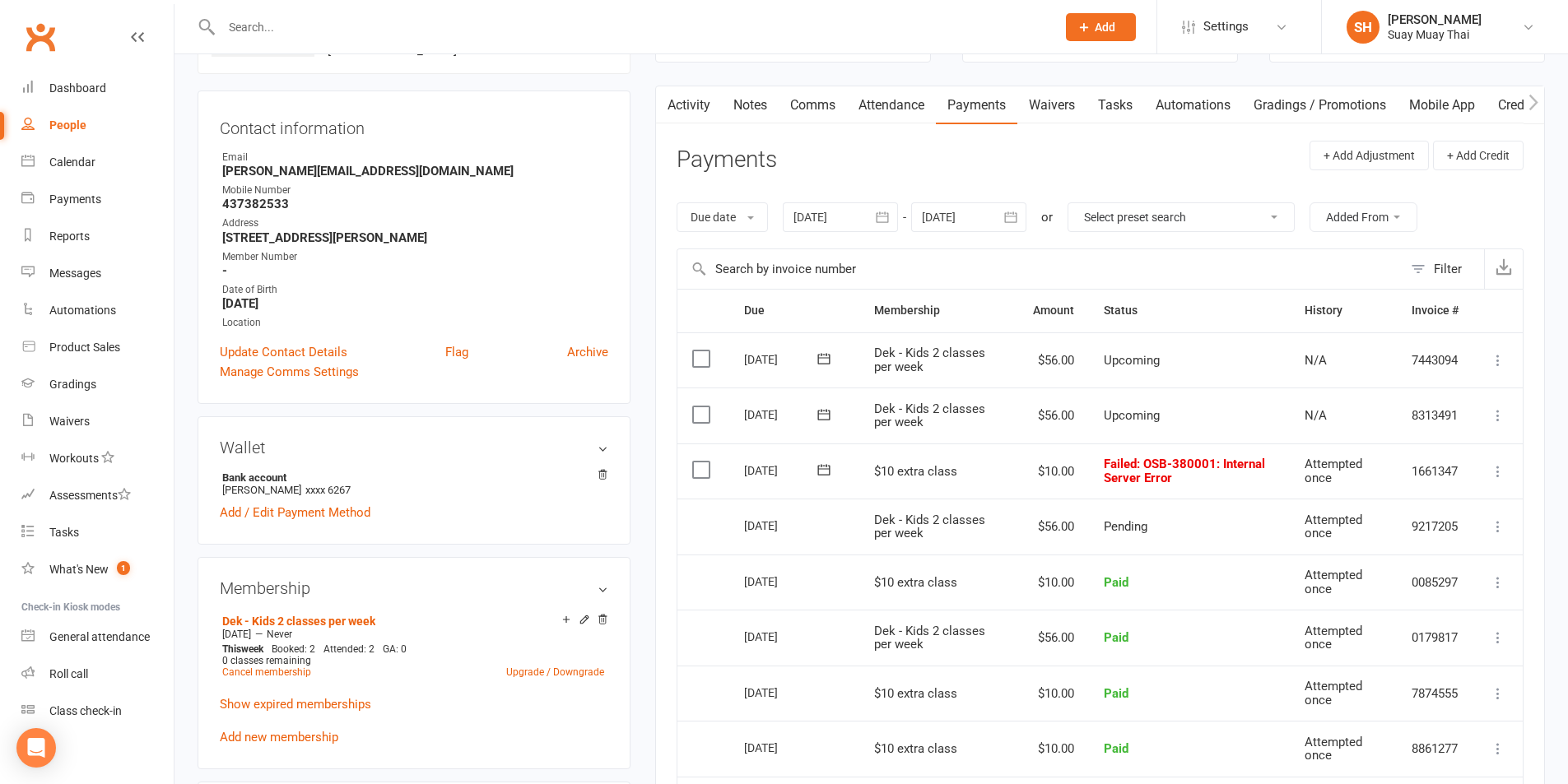
click at [1493, 471] on icon at bounding box center [1498, 472] width 17 height 17
click at [1404, 635] on link "Retry now" at bounding box center [1425, 636] width 163 height 33
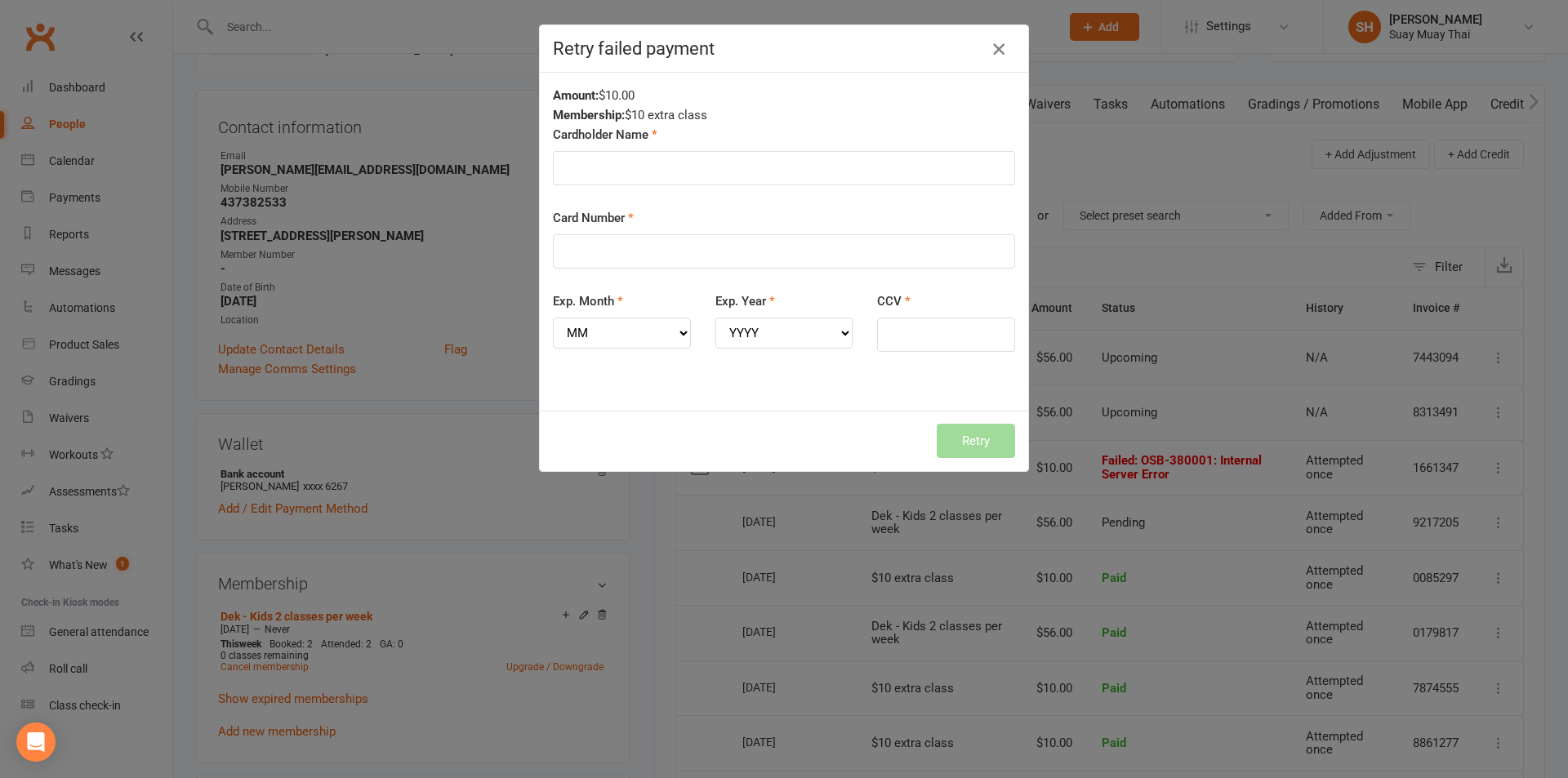
click at [998, 40] on icon "button" at bounding box center [997, 48] width 19 height 19
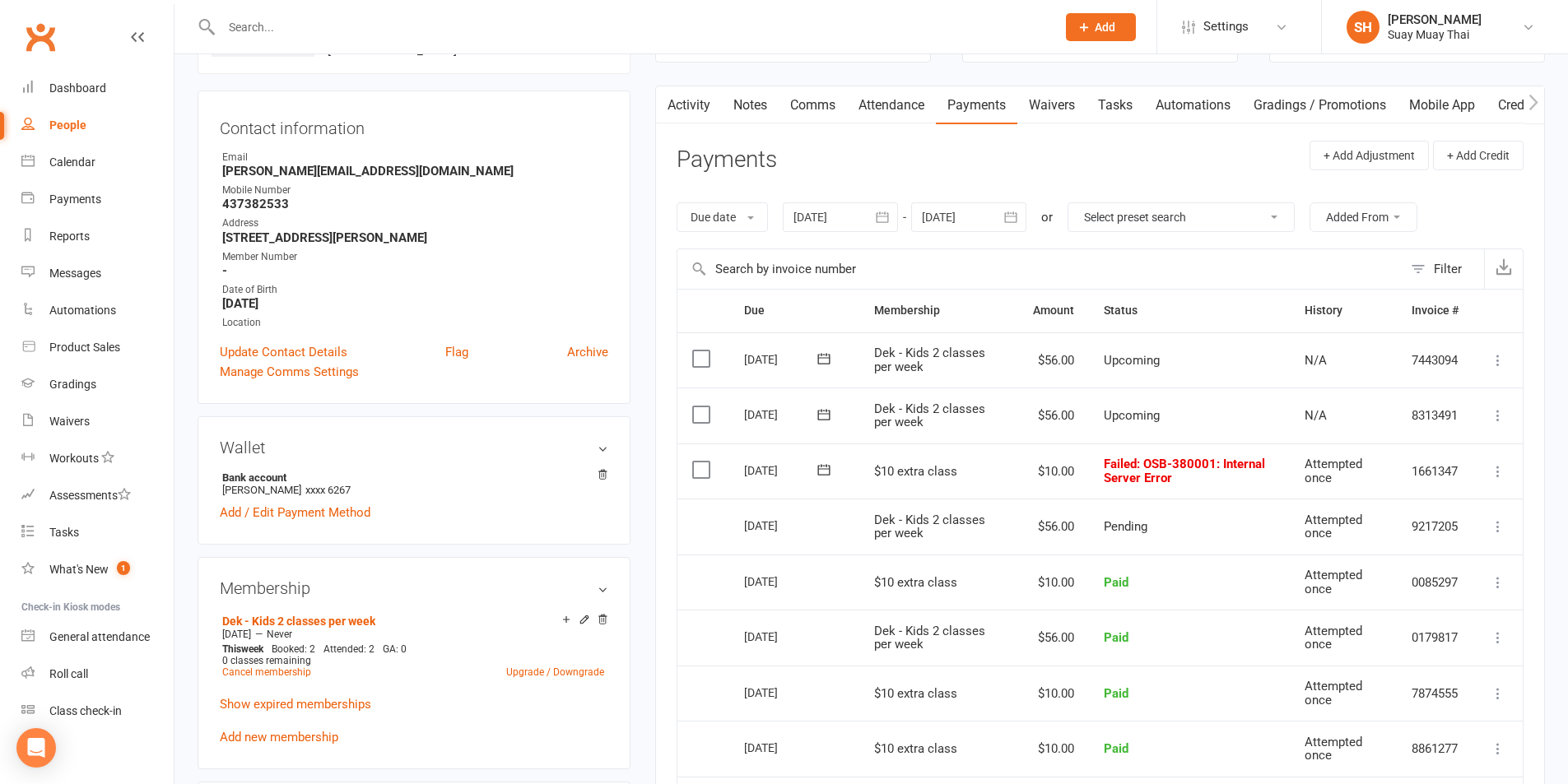
click at [826, 471] on icon at bounding box center [824, 470] width 17 height 17
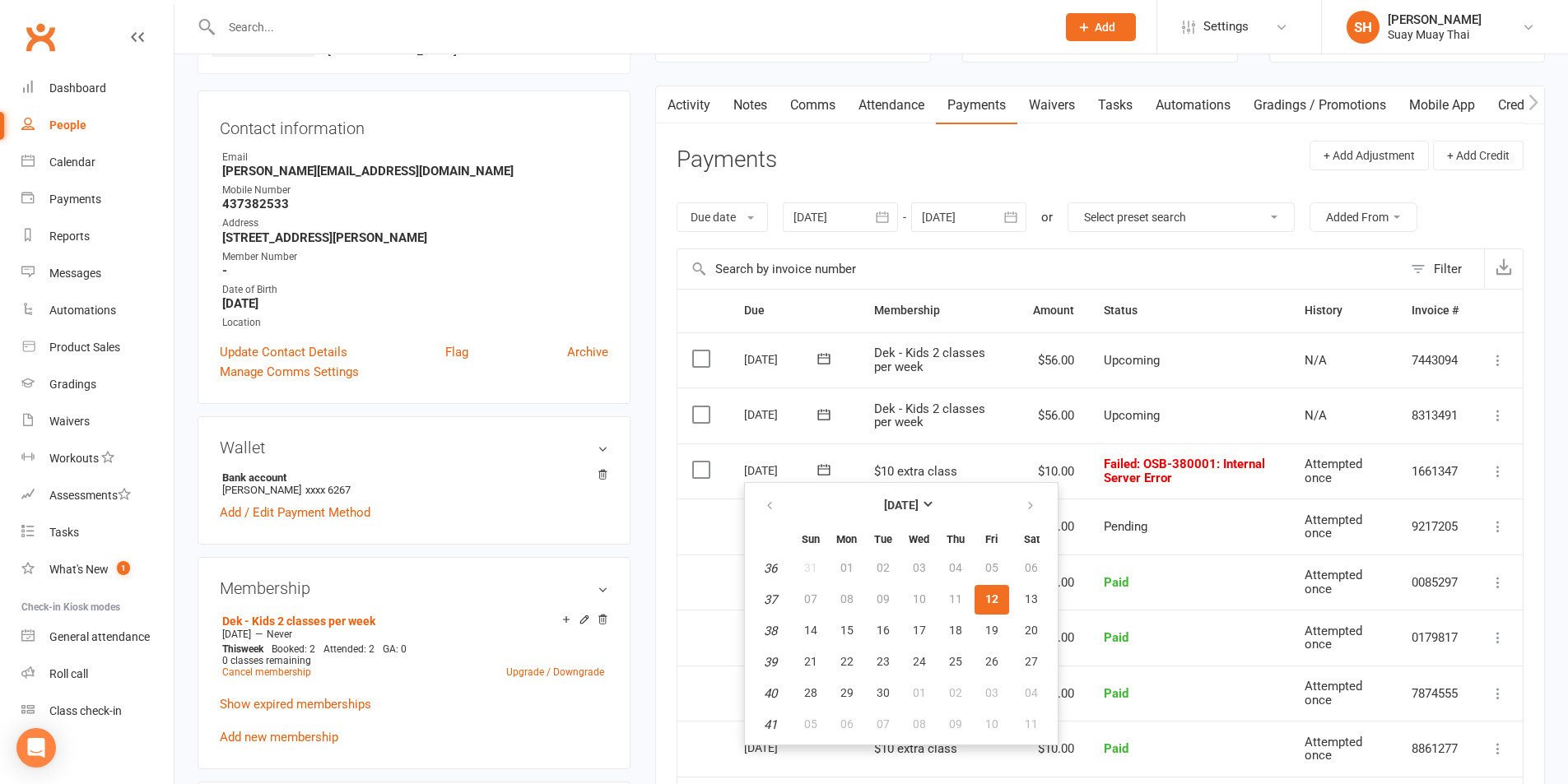
click at [1002, 596] on button "12" at bounding box center [992, 600] width 35 height 29
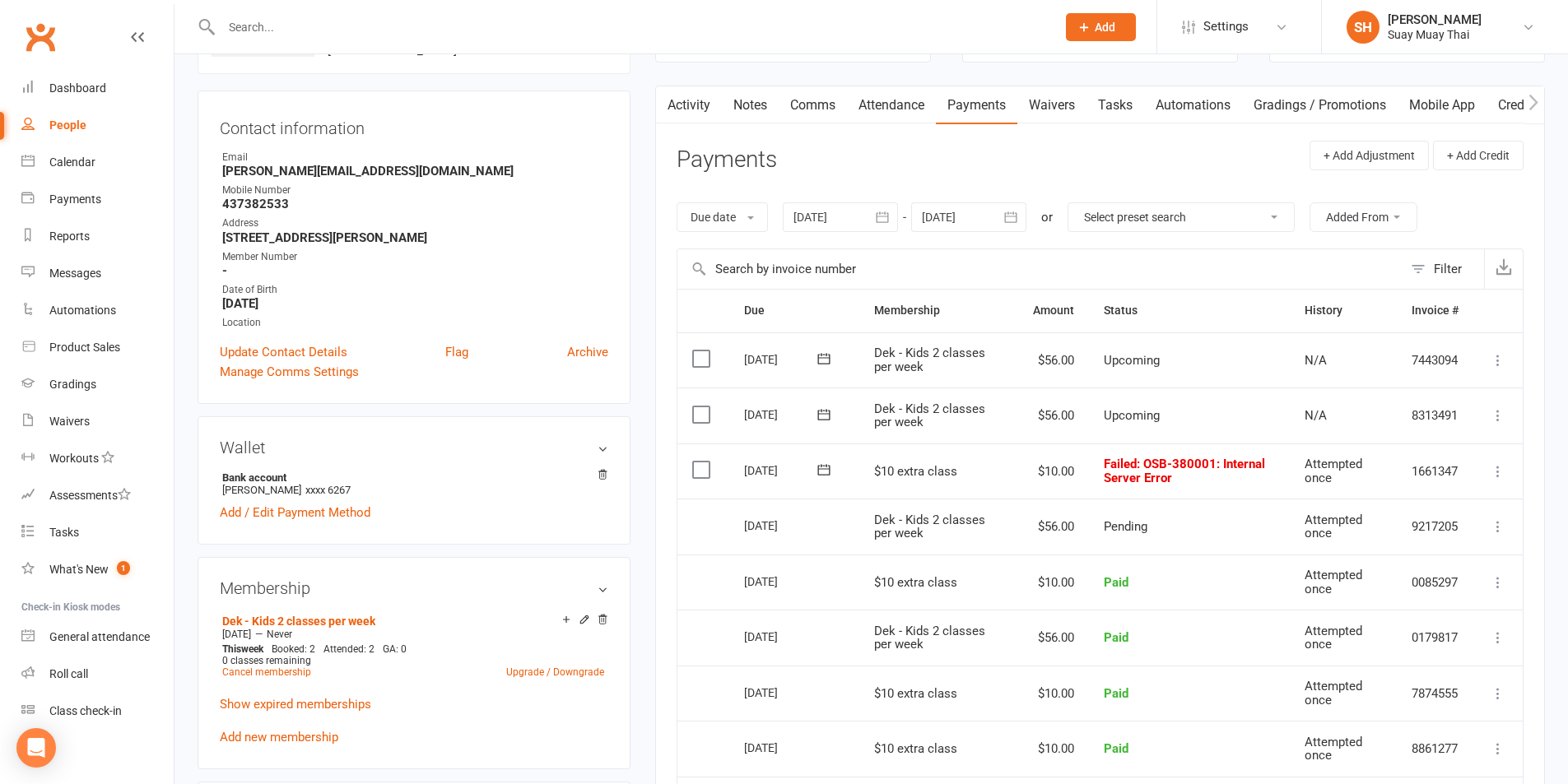
click at [1485, 472] on td "Mark as Paid (Cash) Mark as Paid (POS) Mark as Paid (Other) Skip Retry now More…" at bounding box center [1499, 471] width 50 height 56
click at [1500, 471] on icon at bounding box center [1498, 472] width 17 height 17
click at [1370, 635] on link "Retry now" at bounding box center [1425, 636] width 163 height 33
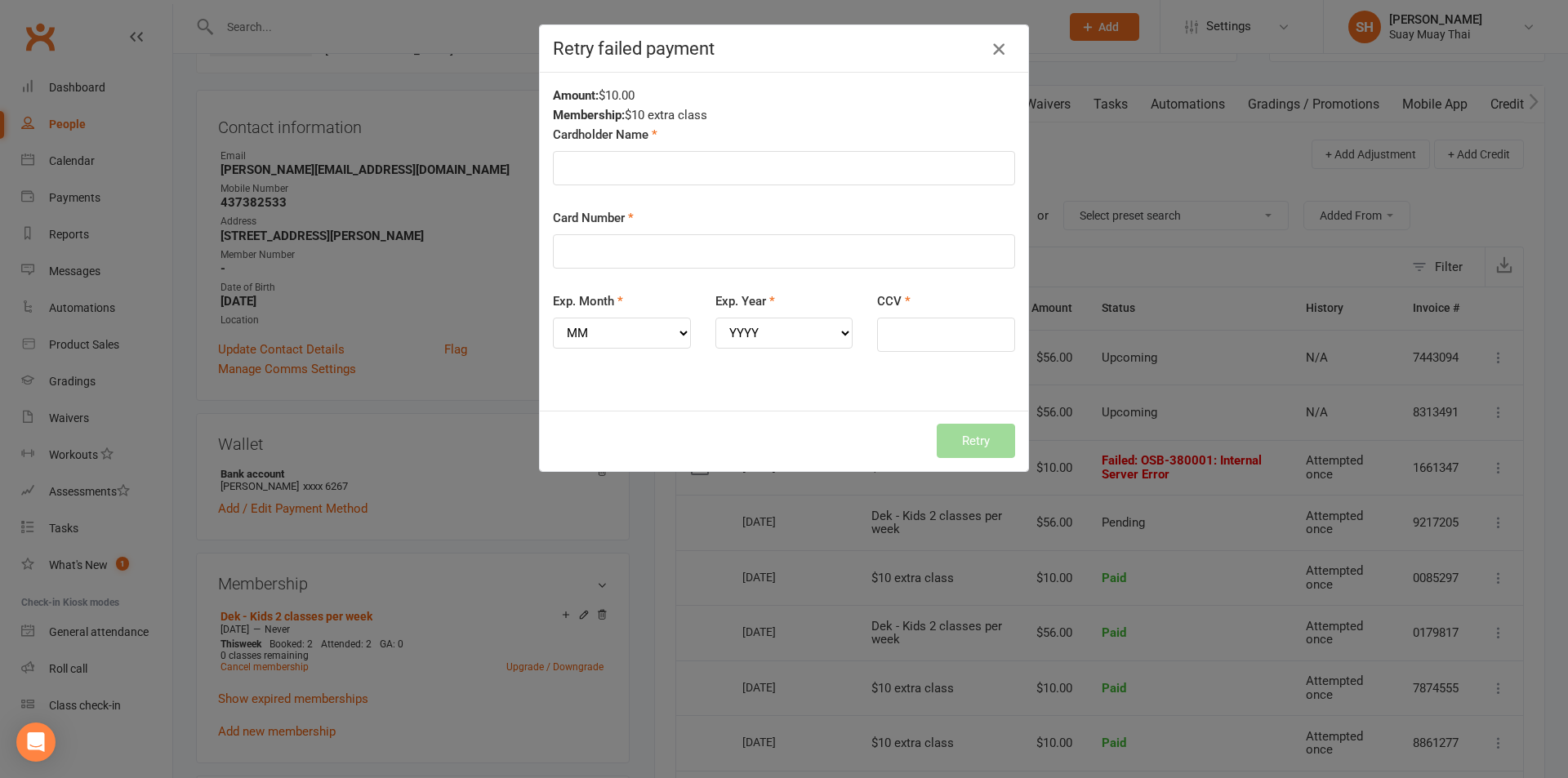
click at [988, 50] on icon "button" at bounding box center [997, 48] width 19 height 19
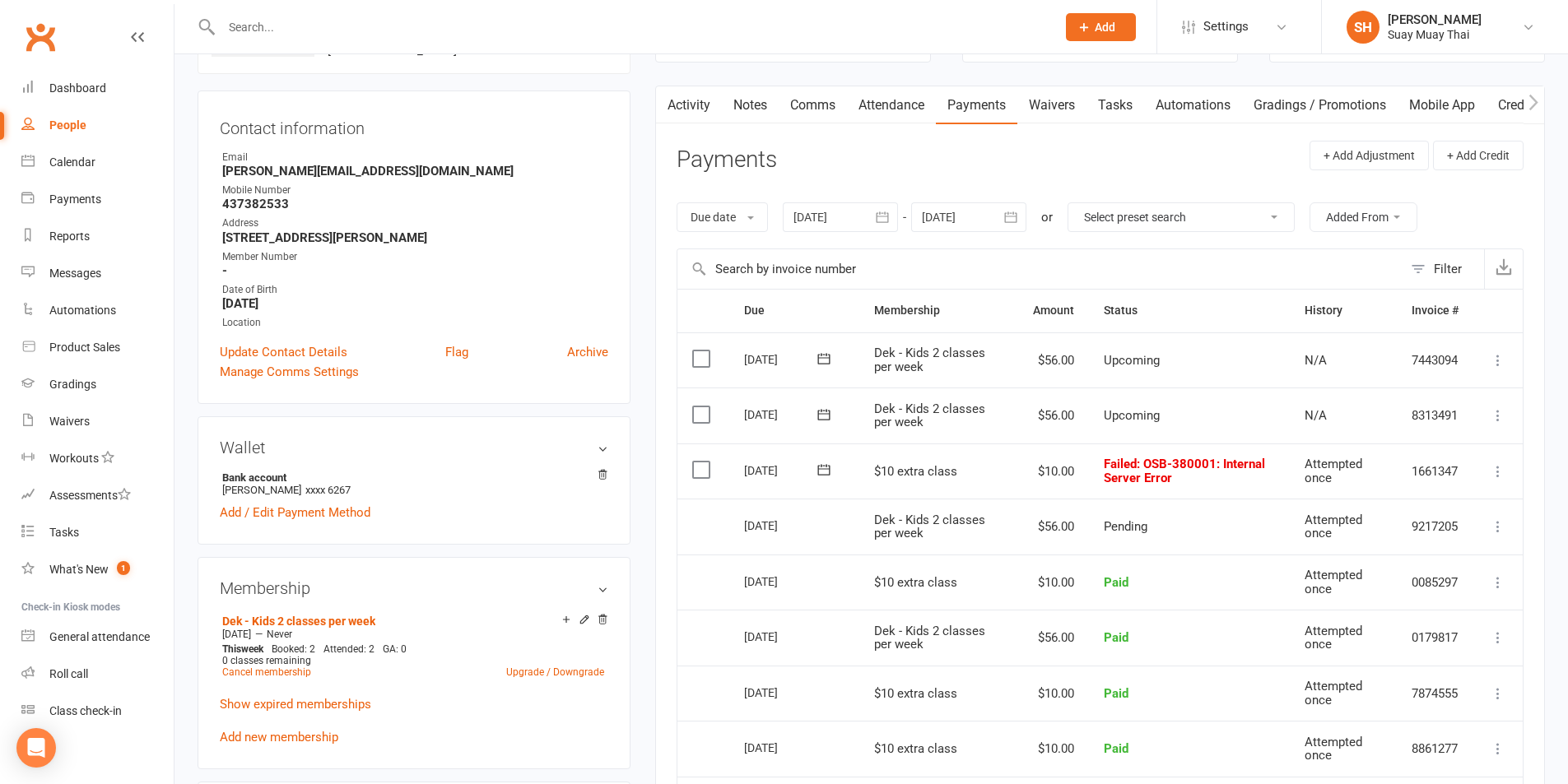
click at [821, 471] on icon at bounding box center [824, 470] width 17 height 17
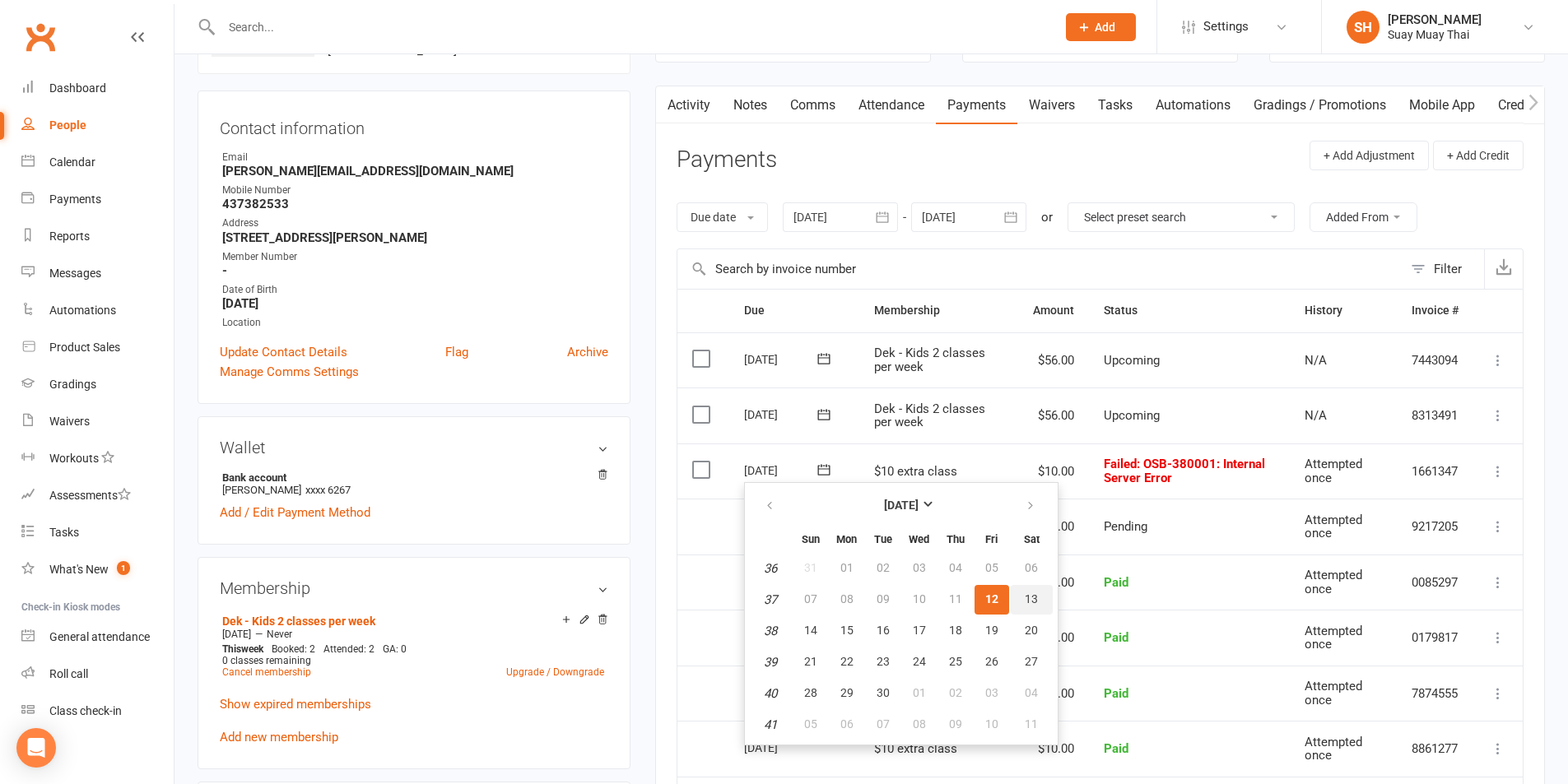
click at [1021, 596] on button "13" at bounding box center [1032, 600] width 42 height 29
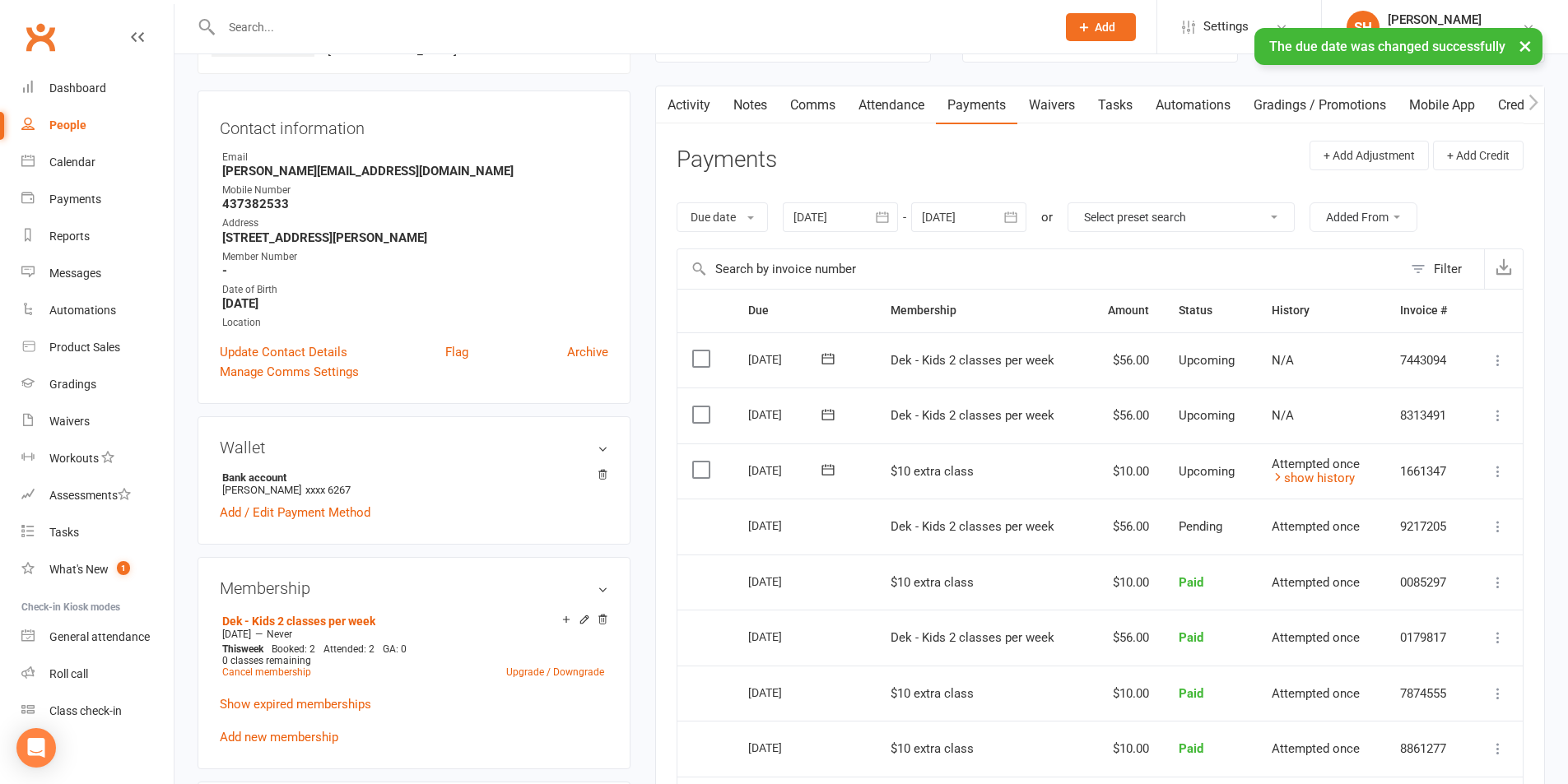
click at [822, 465] on icon at bounding box center [828, 470] width 12 height 11
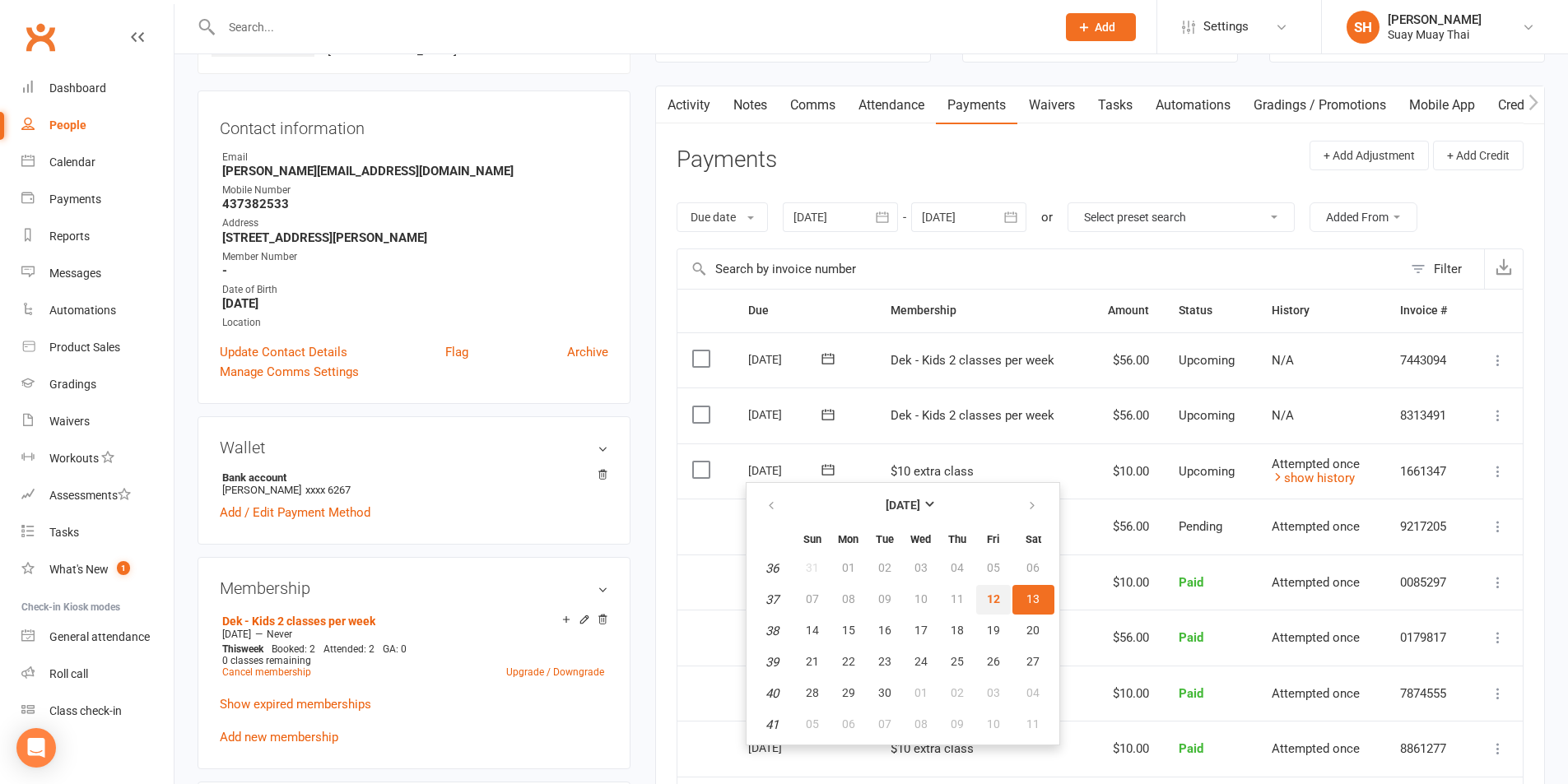
click at [988, 590] on button "12" at bounding box center [994, 600] width 35 height 29
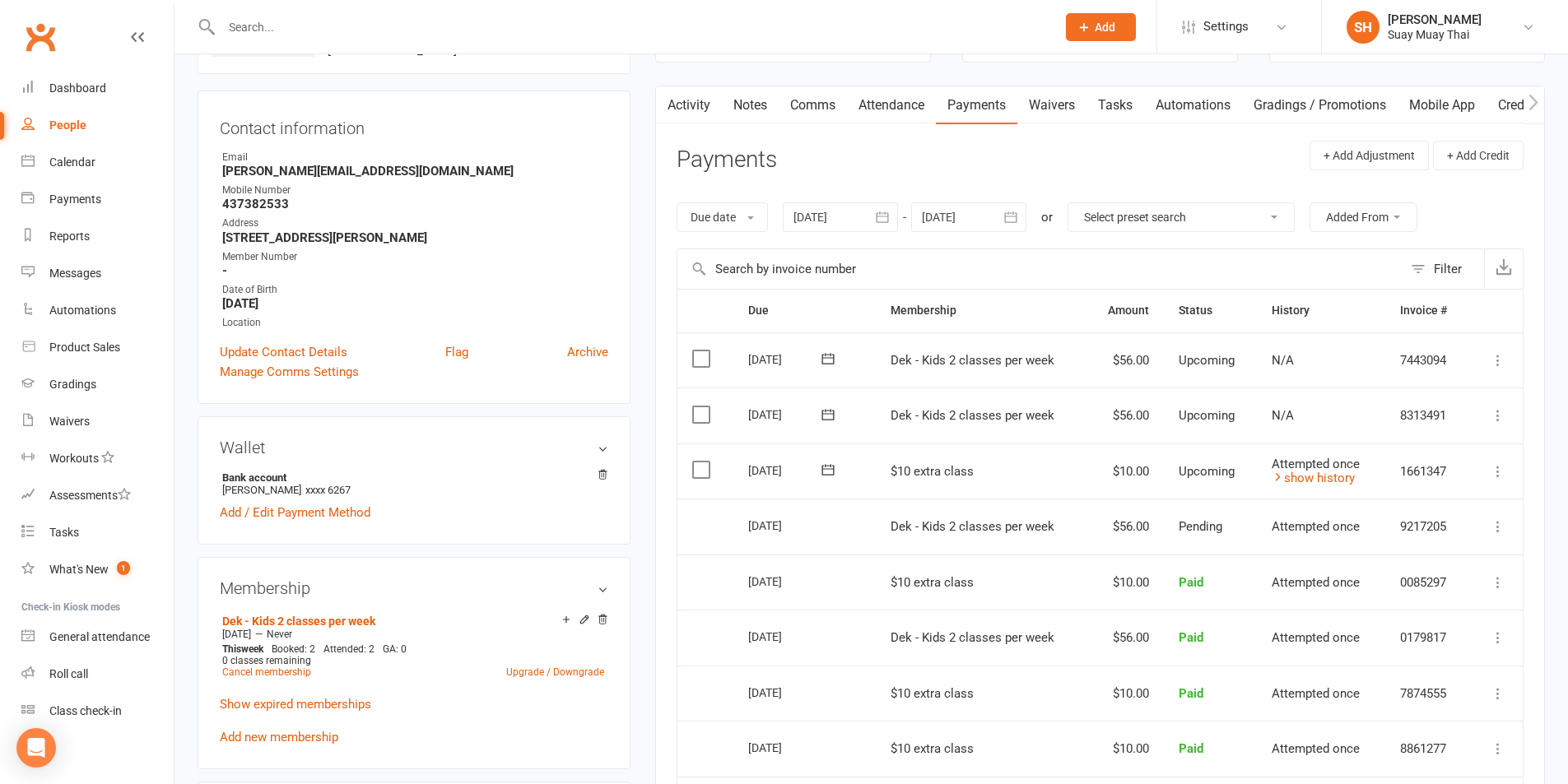
click at [1505, 471] on icon at bounding box center [1498, 472] width 17 height 17
click at [1333, 474] on link "show history" at bounding box center [1314, 478] width 83 height 15
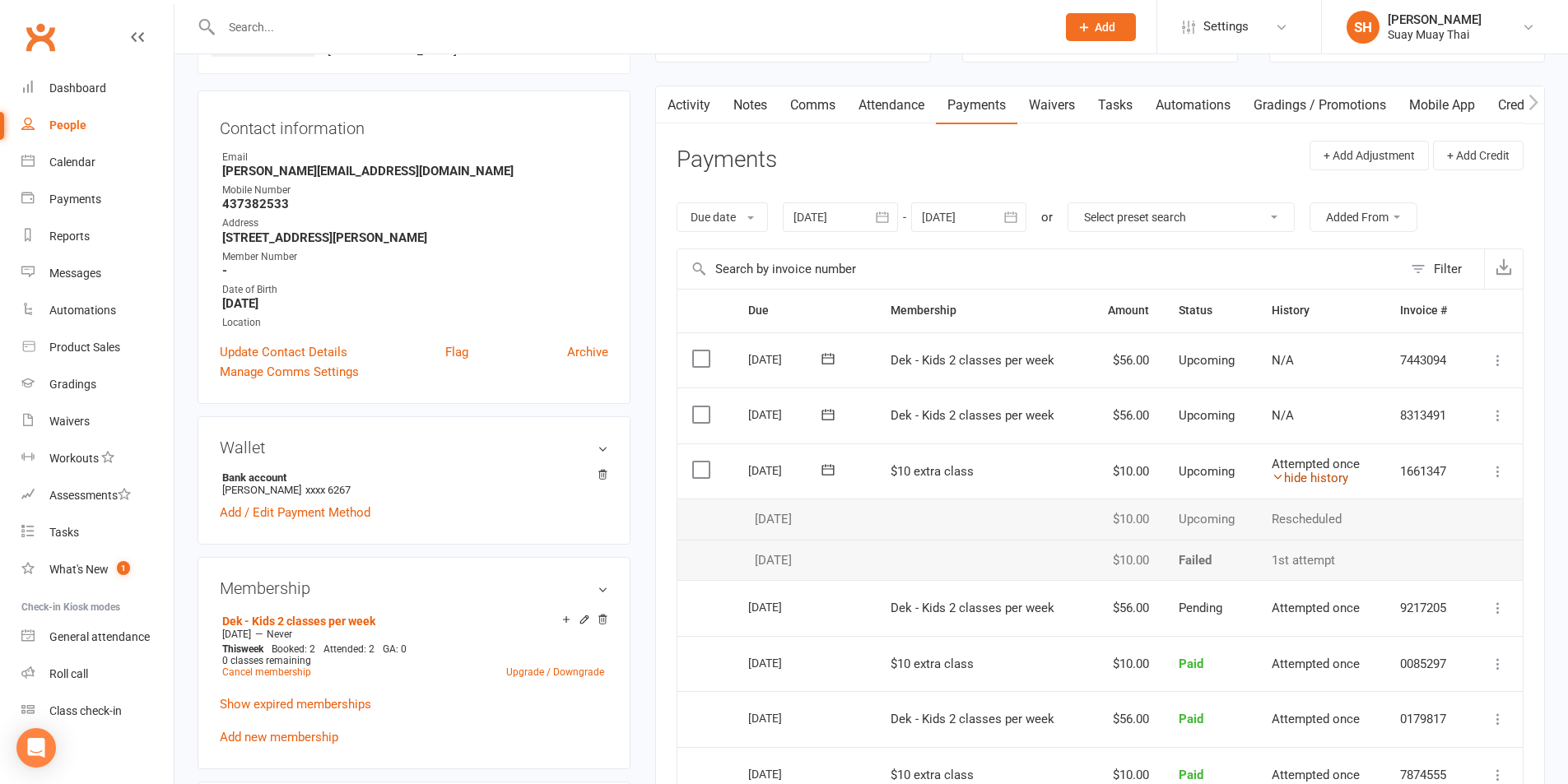
click at [1335, 474] on link "hide history" at bounding box center [1310, 478] width 77 height 15
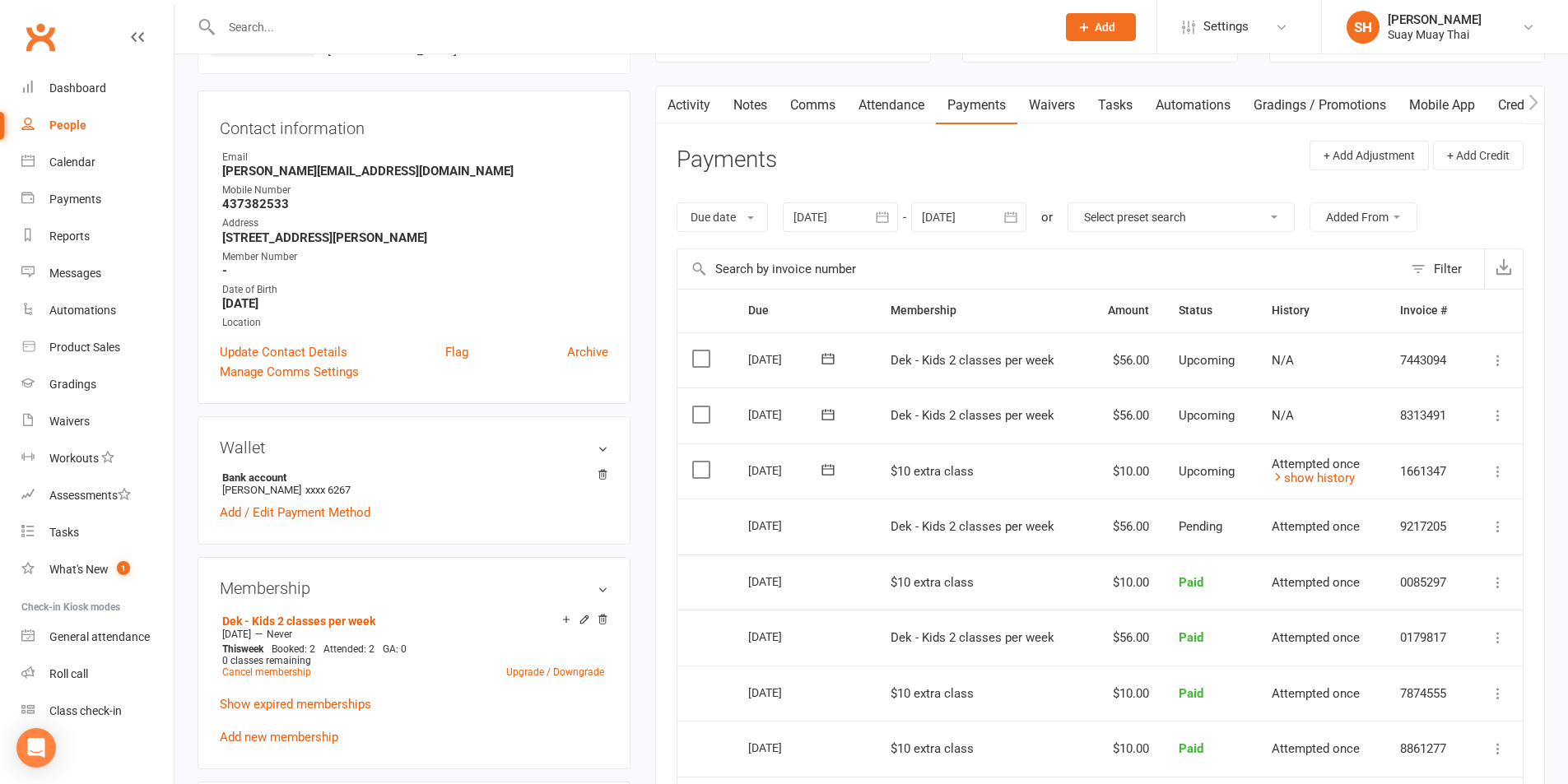
click at [913, 115] on link "Attendance" at bounding box center [891, 105] width 88 height 38
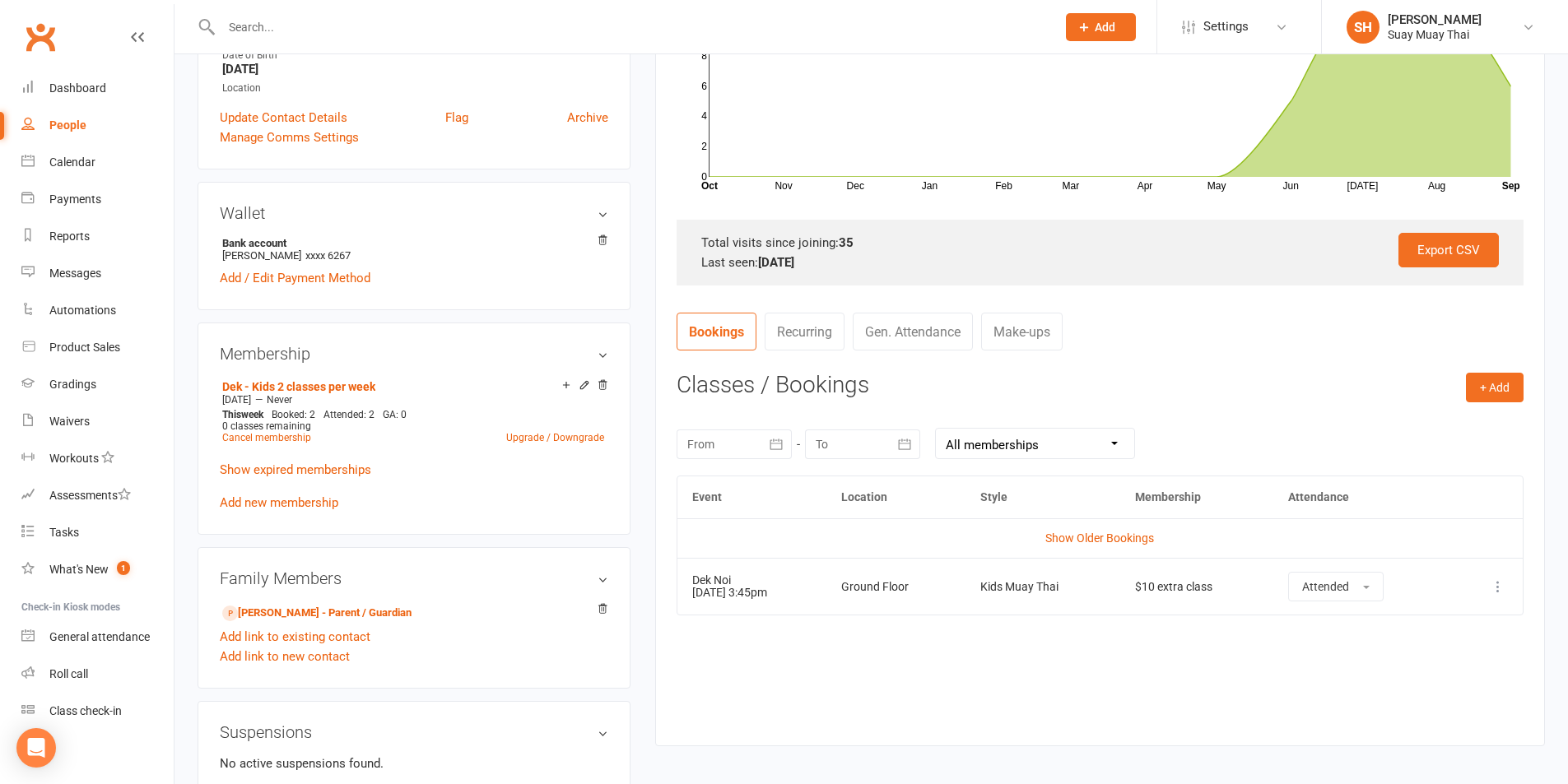
scroll to position [412, 0]
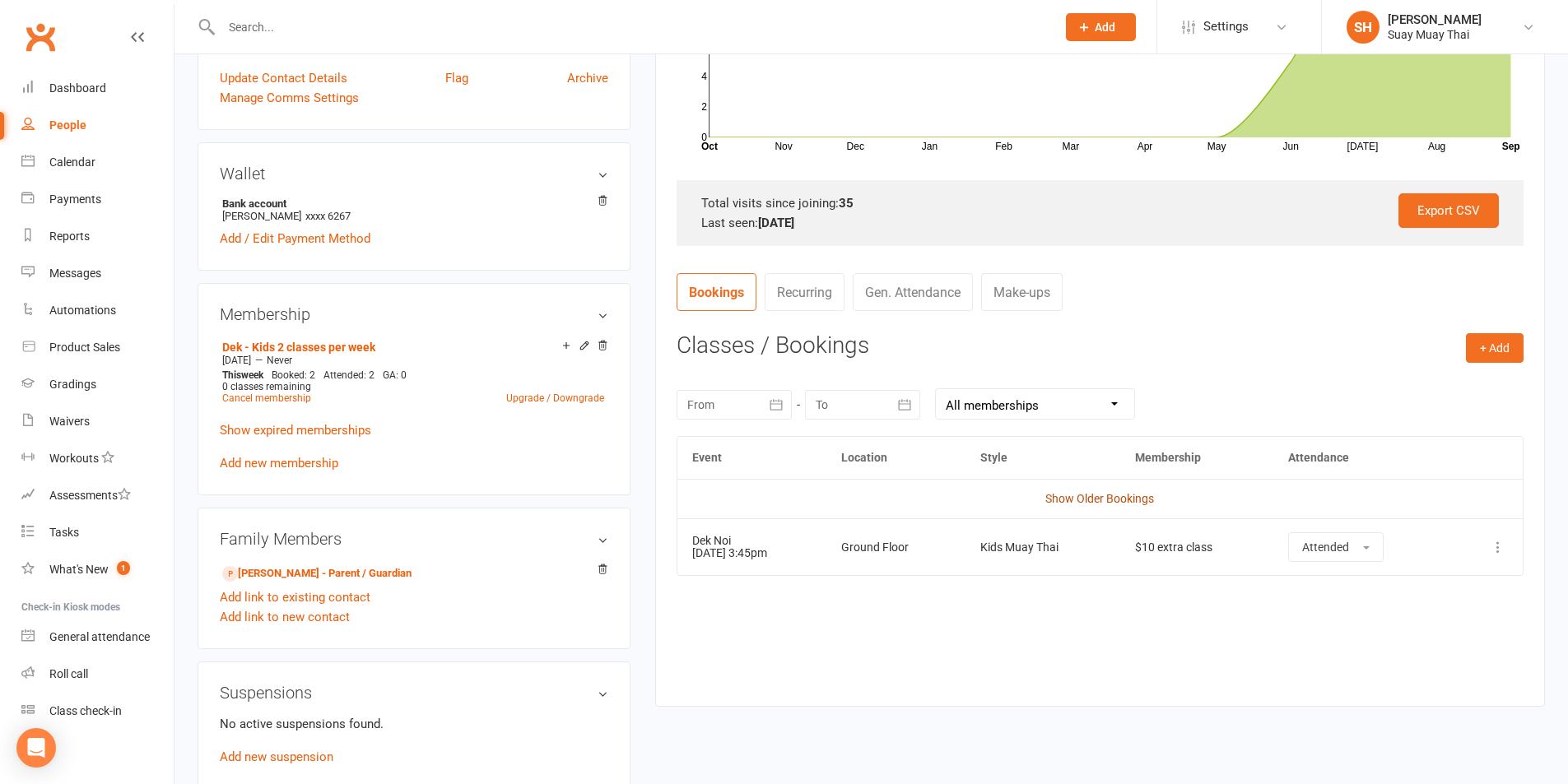
click at [1089, 500] on link "Show Older Bookings" at bounding box center [1100, 498] width 109 height 13
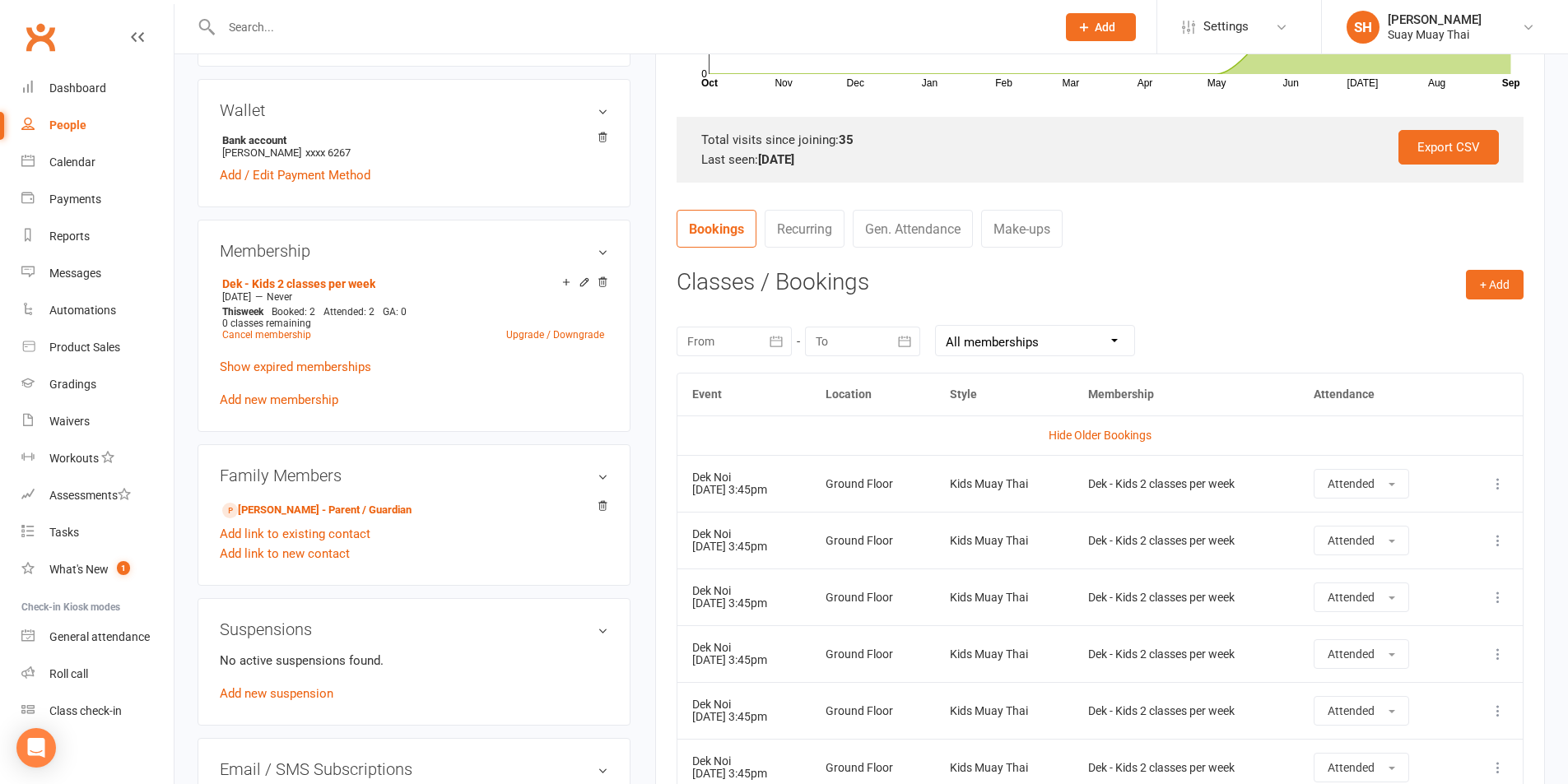
scroll to position [0, 0]
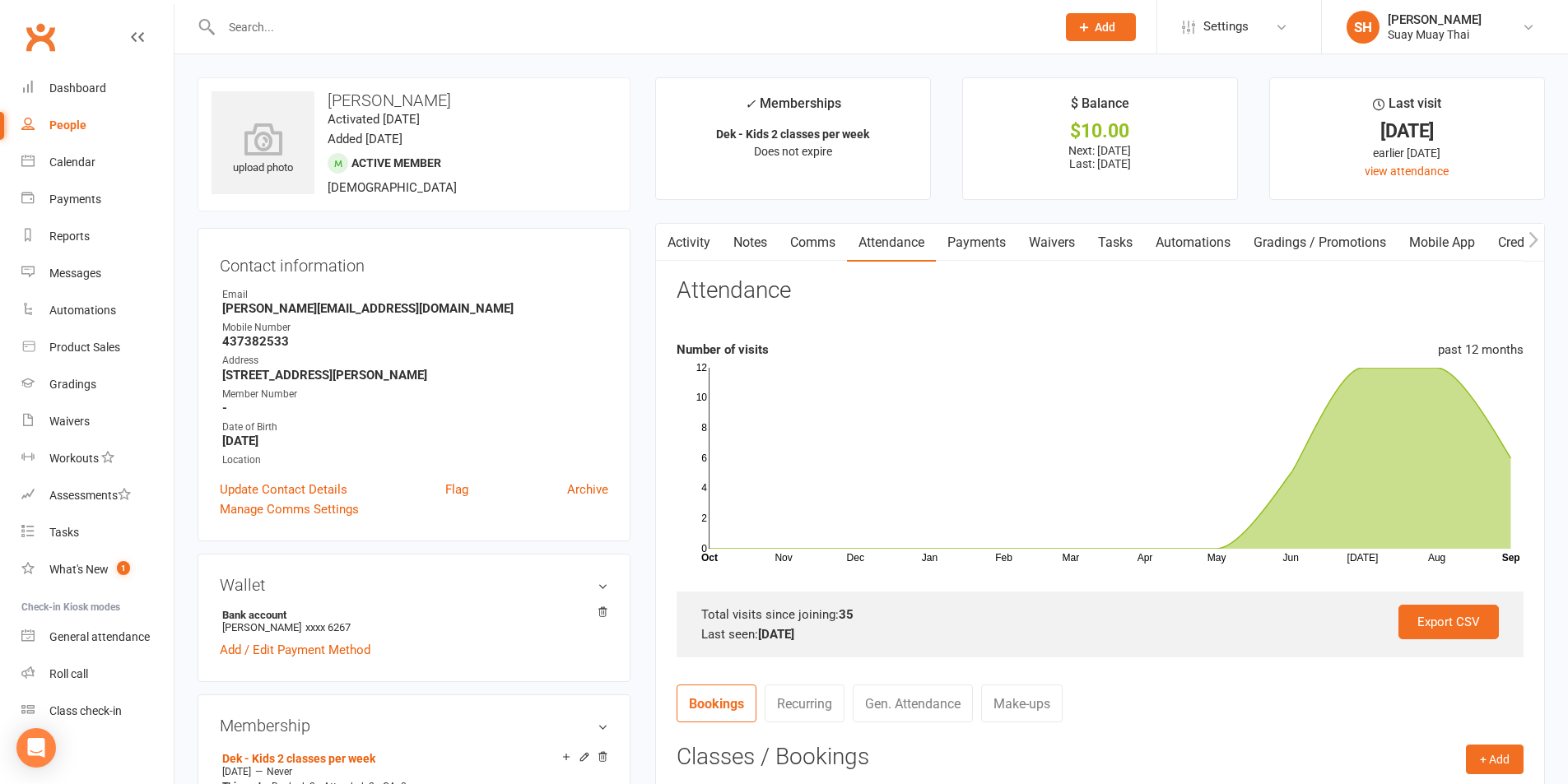
click at [976, 238] on link "Payments" at bounding box center [976, 242] width 81 height 38
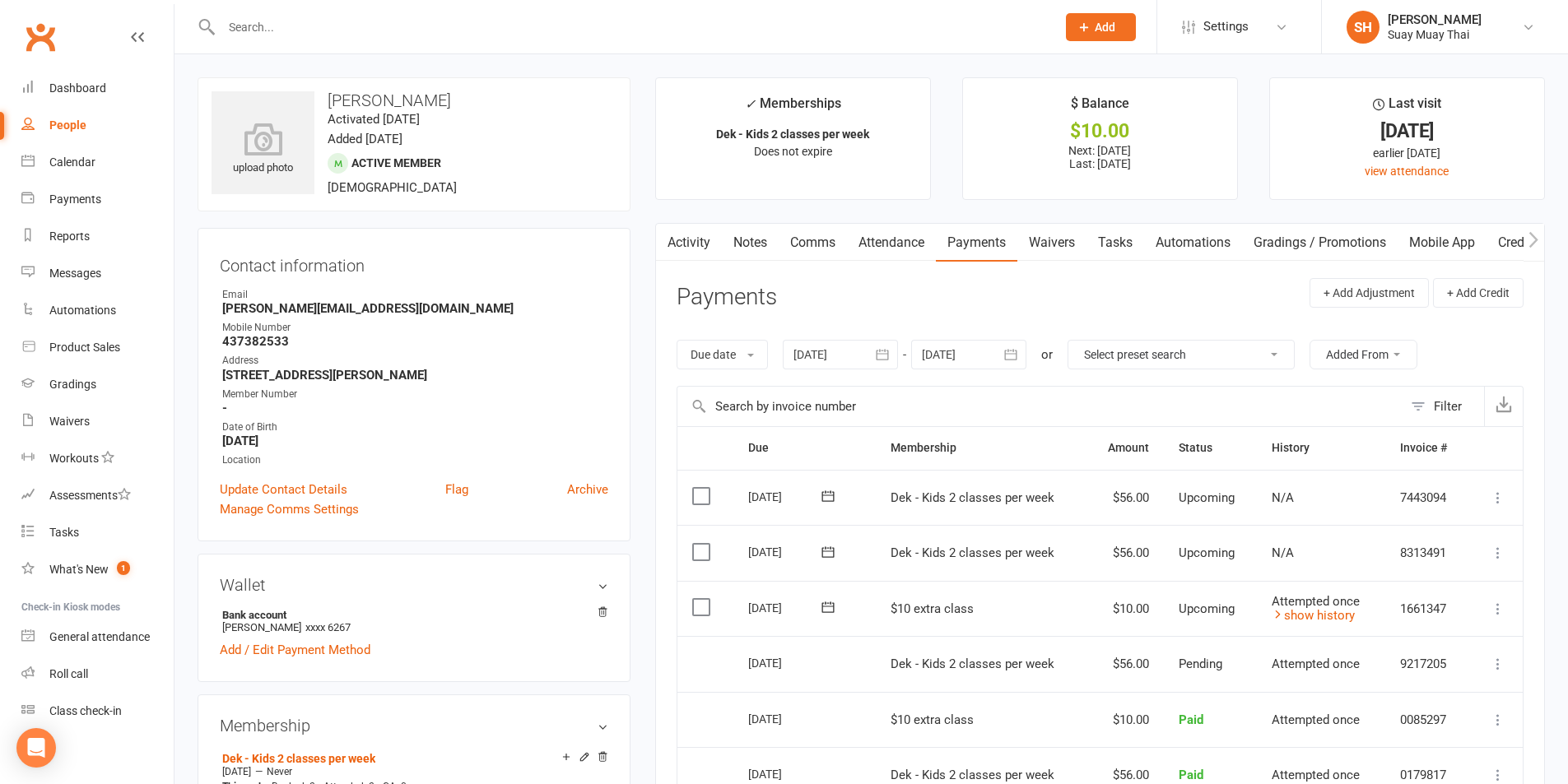
click at [251, 19] on input "text" at bounding box center [631, 27] width 828 height 23
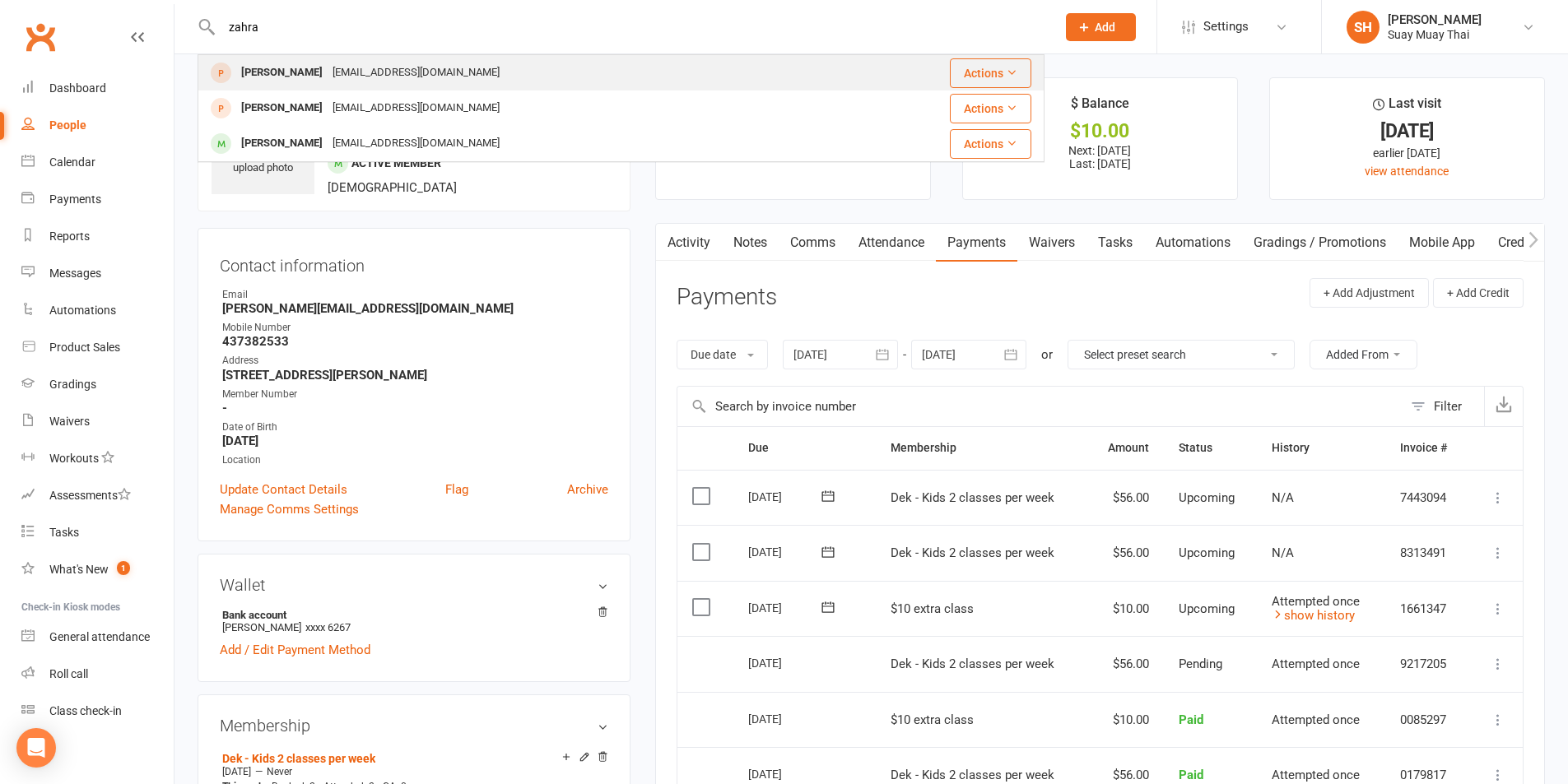
type input "zahra"
click at [295, 71] on div "Zahra Poorvakili" at bounding box center [281, 73] width 91 height 24
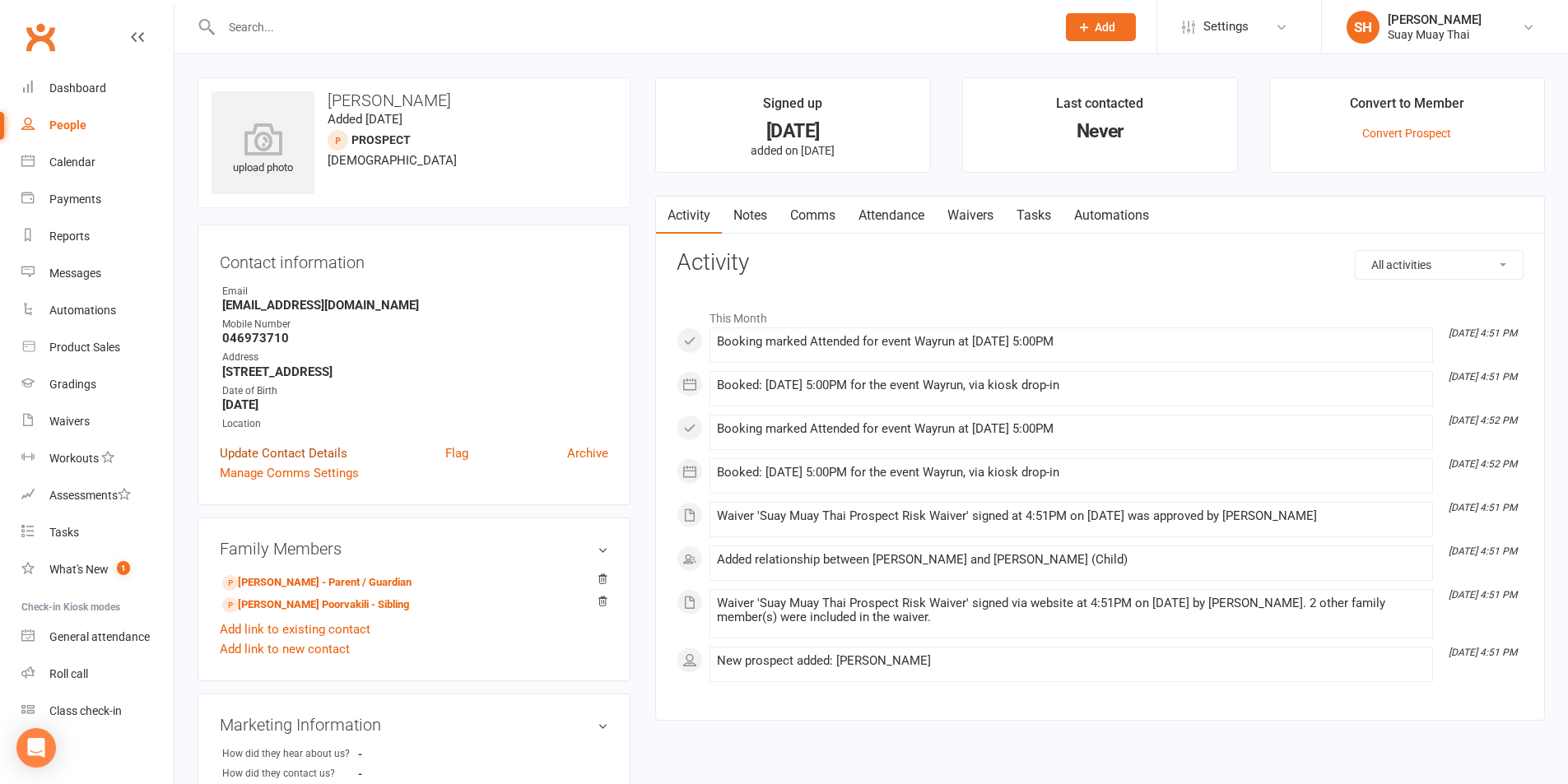
click at [303, 450] on link "Update Contact Details" at bounding box center [283, 452] width 127 height 19
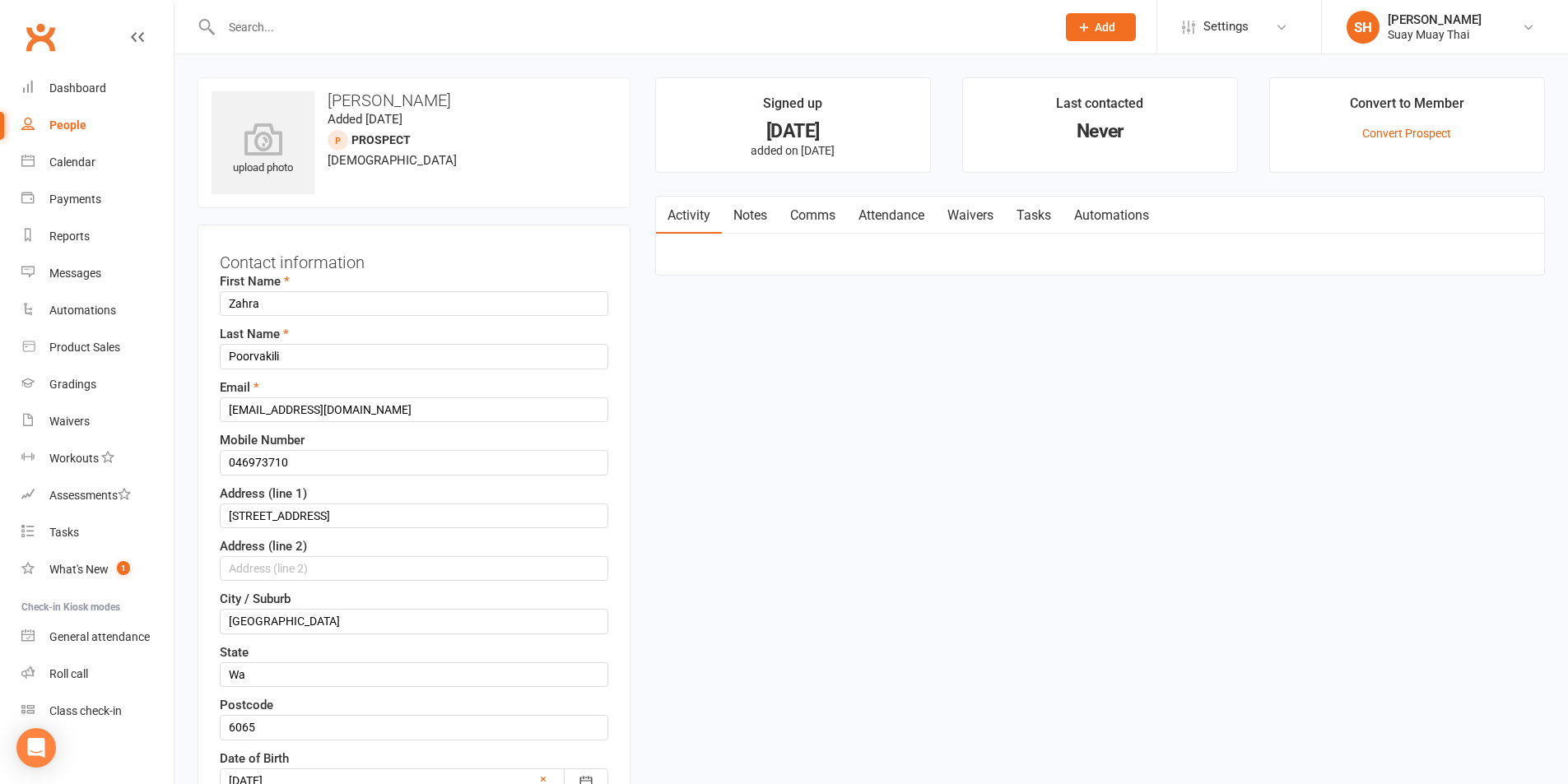
scroll to position [77, 0]
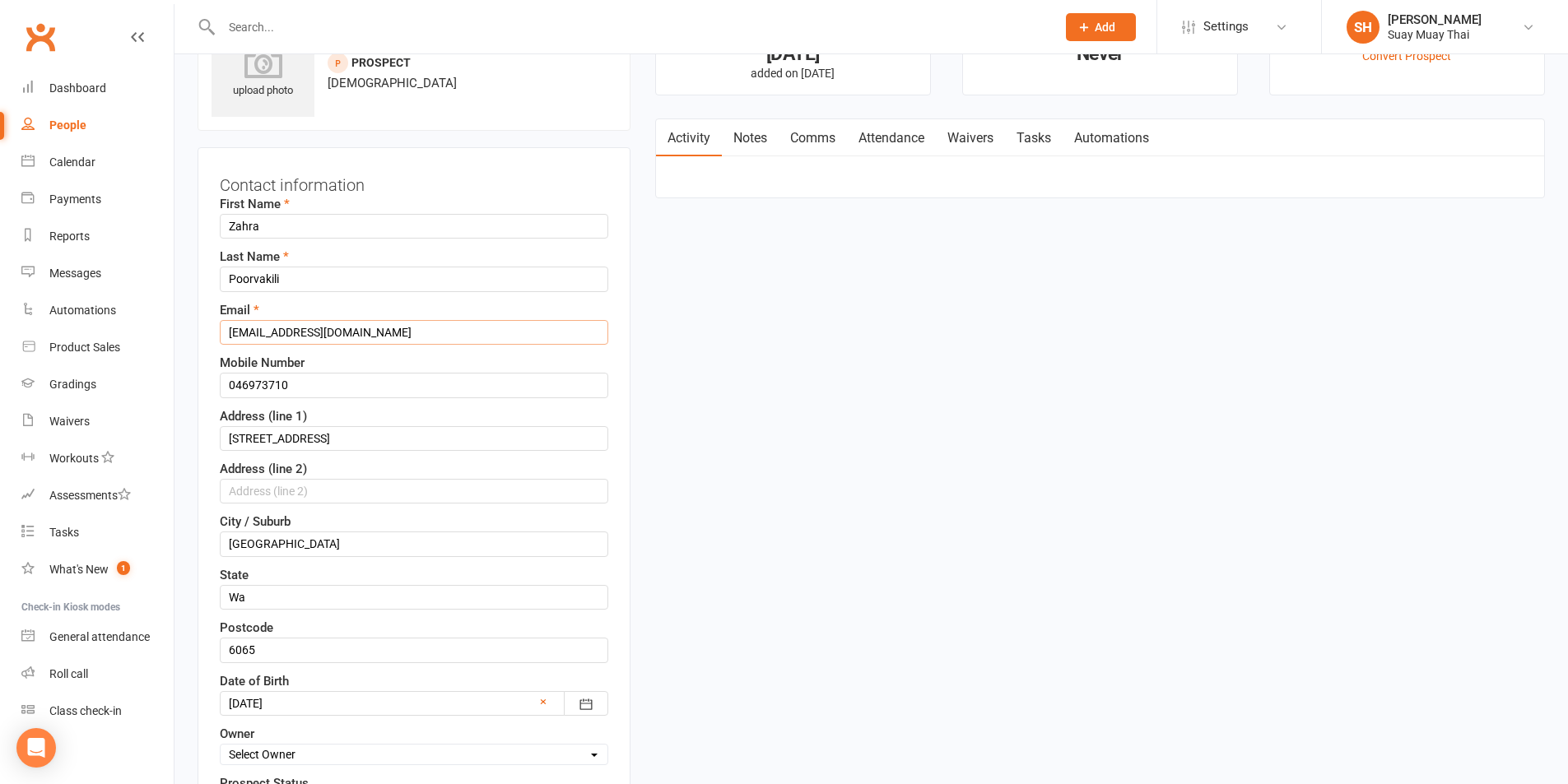
click at [398, 333] on input "Zahrapoorvakili@gmail.com" at bounding box center [414, 332] width 389 height 25
drag, startPoint x: 227, startPoint y: 330, endPoint x: 408, endPoint y: 335, distance: 181.1
click at [408, 335] on input "Zahrapoorvakili@gmail.com" at bounding box center [414, 332] width 389 height 25
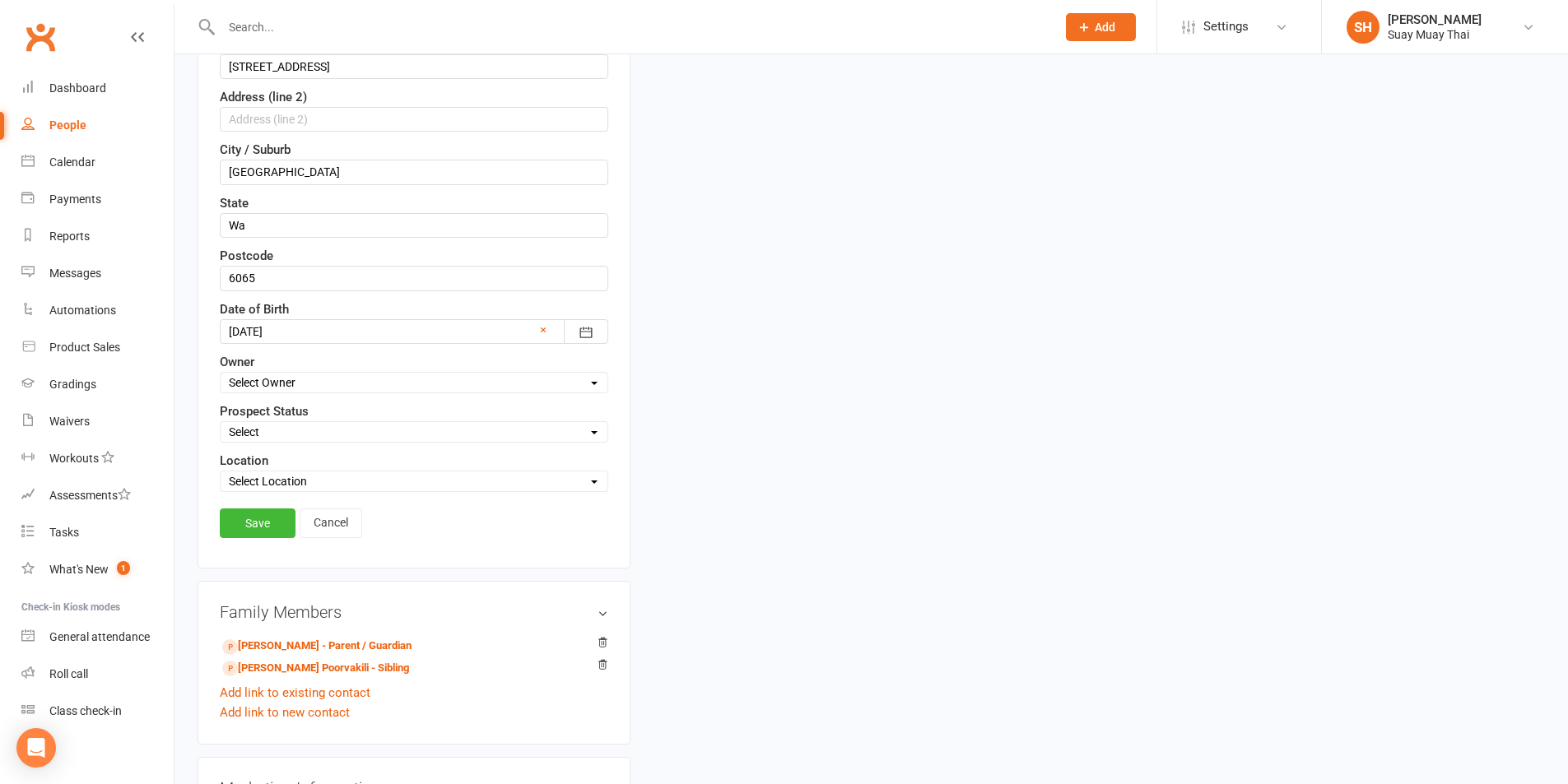
scroll to position [488, 0]
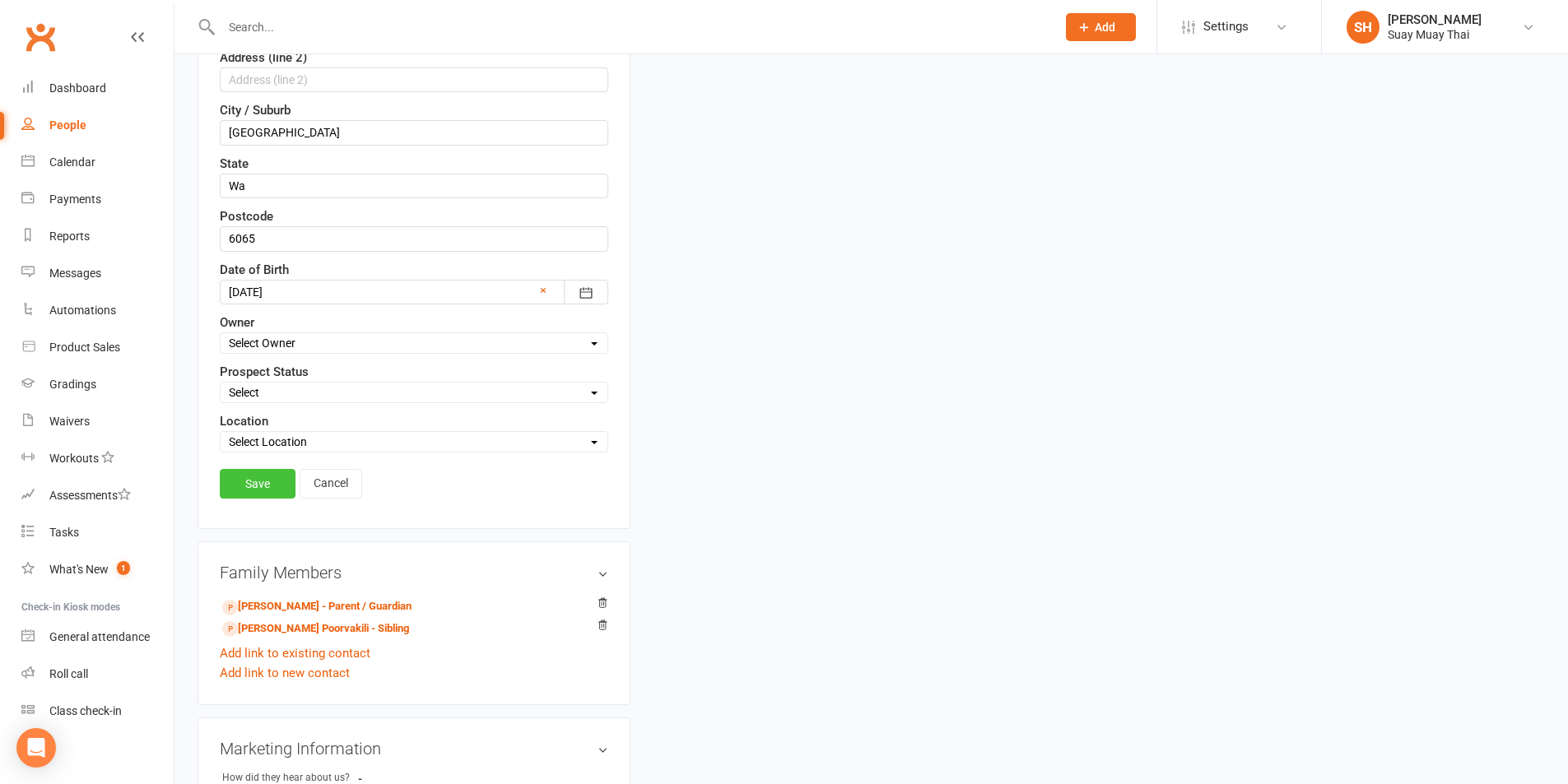
type input "mehdipoorvakili@gmail.com"
click at [268, 488] on link "Save" at bounding box center [257, 484] width 76 height 29
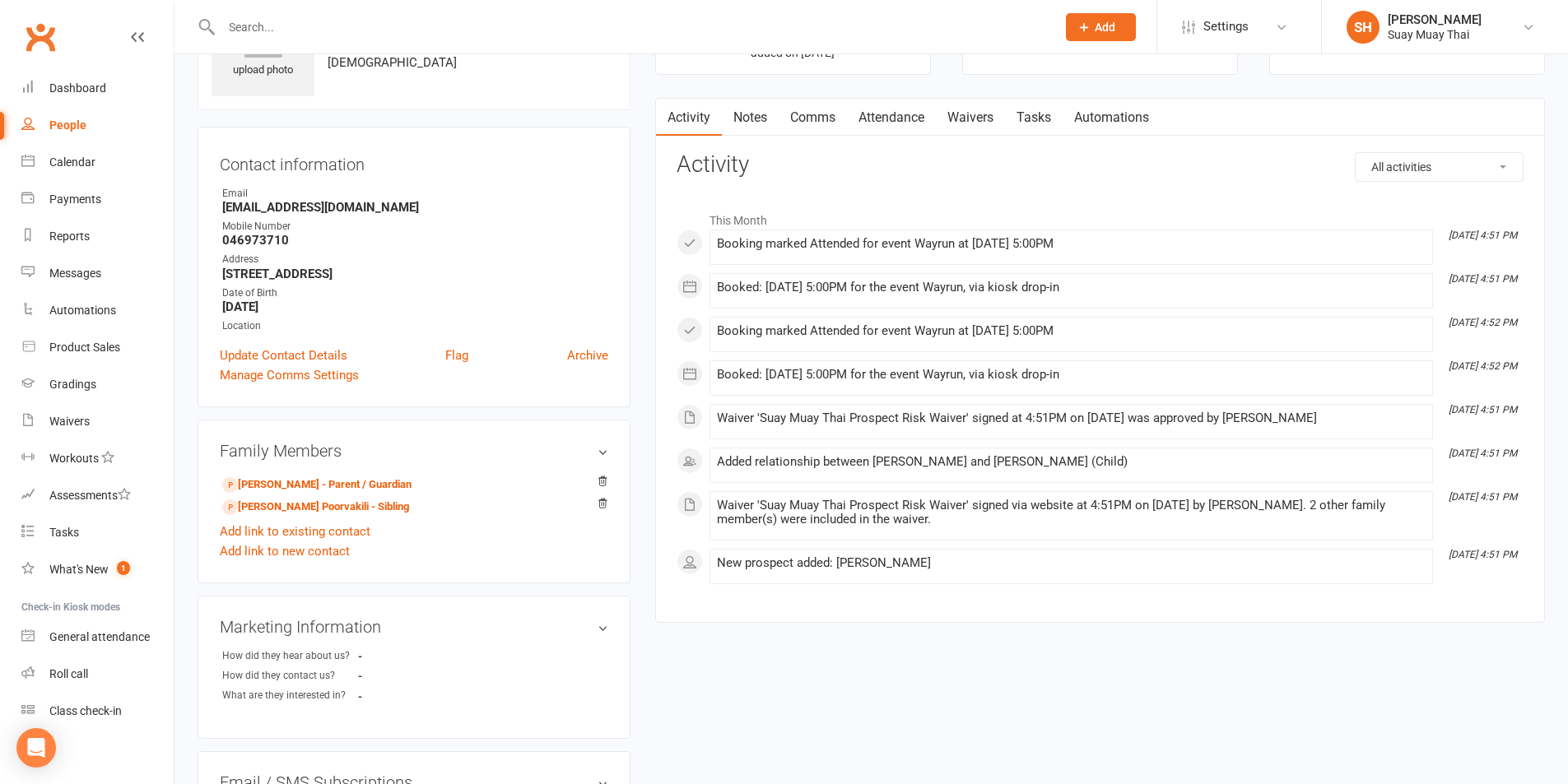
scroll to position [137, 0]
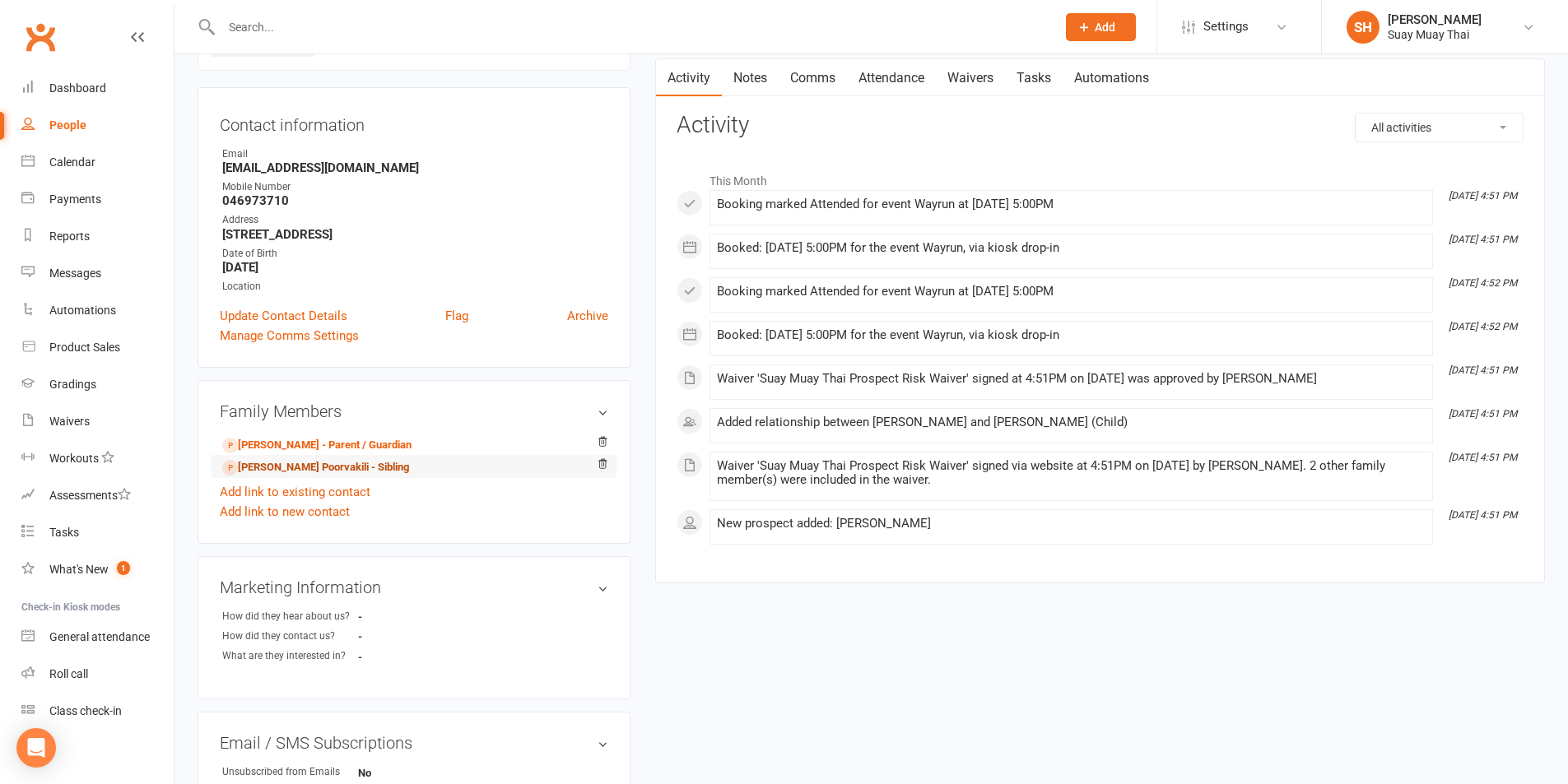
click at [274, 468] on link "Fatemeh Poorvakili - Sibling" at bounding box center [315, 467] width 187 height 18
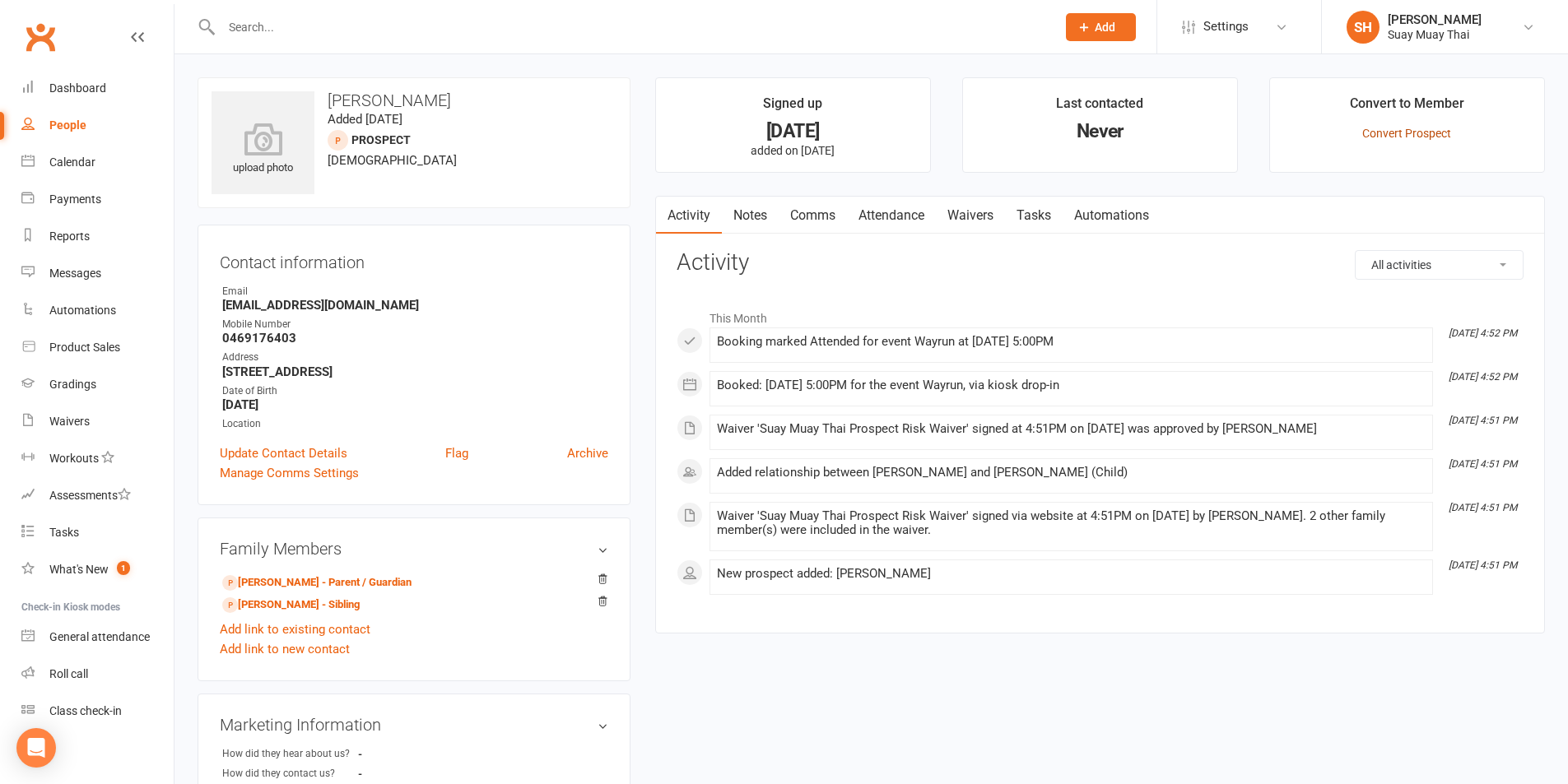
click at [1410, 133] on link "Convert Prospect" at bounding box center [1407, 134] width 88 height 13
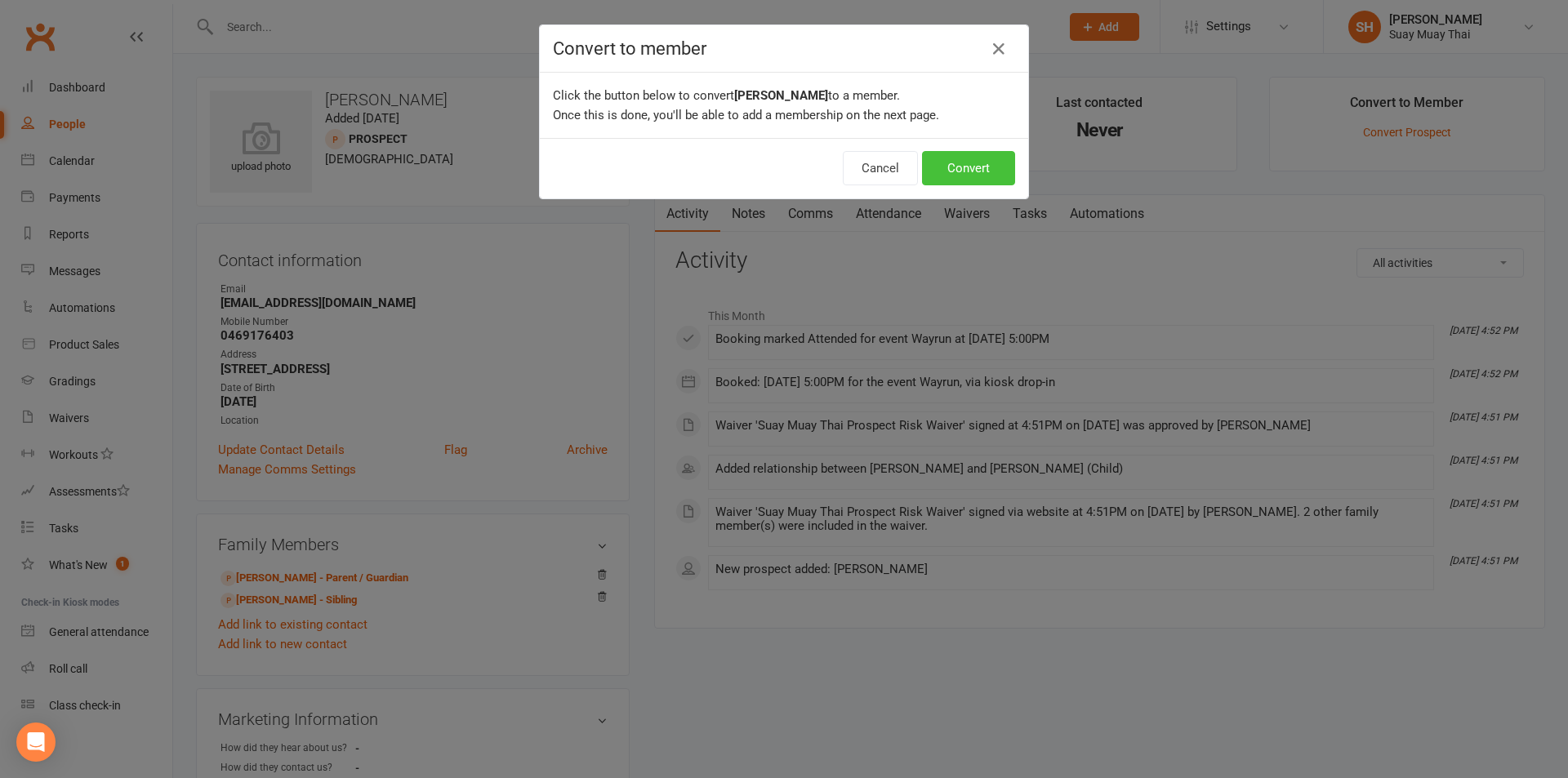
click at [965, 161] on button "Convert" at bounding box center [968, 168] width 93 height 35
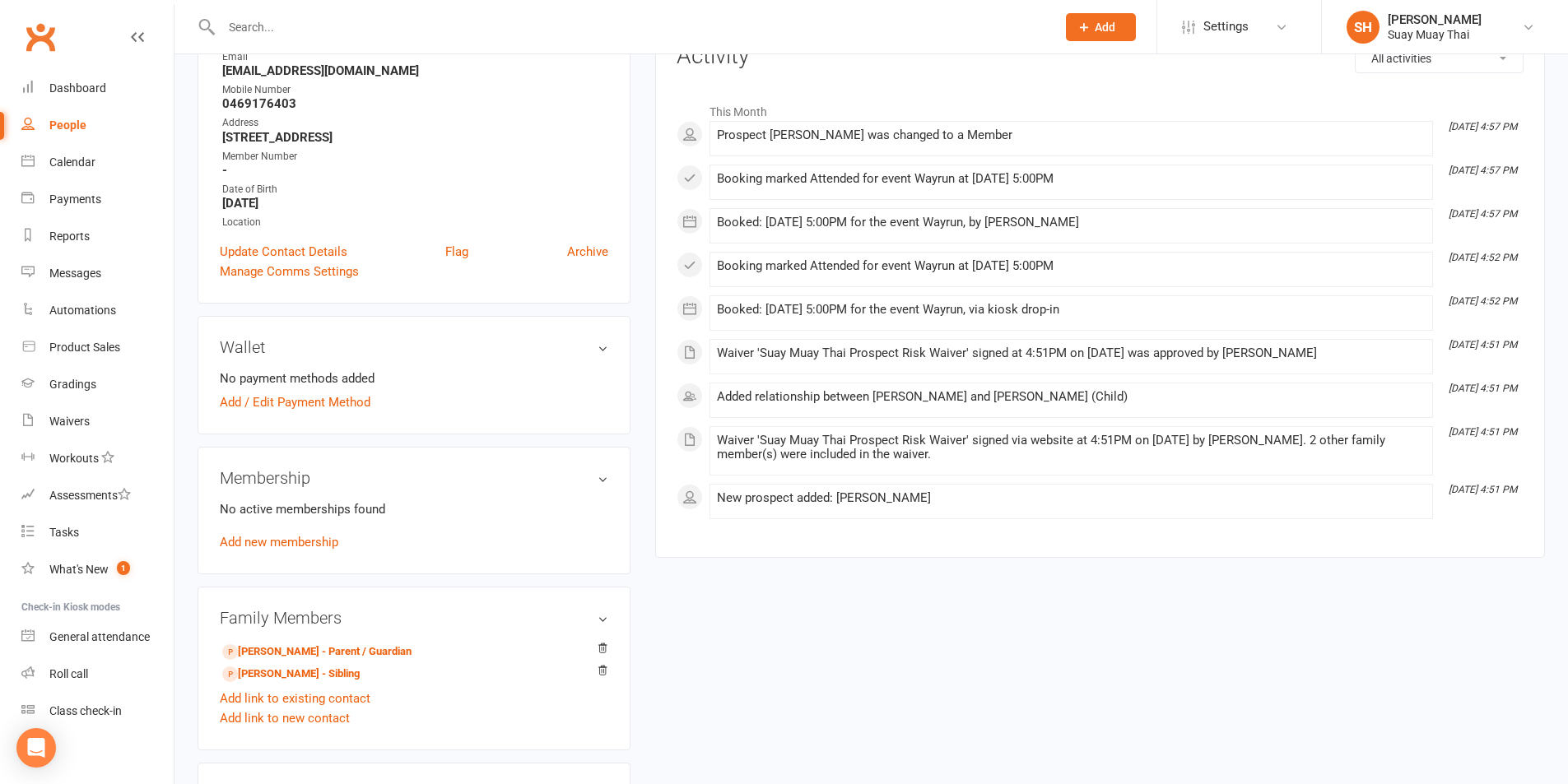
scroll to position [274, 0]
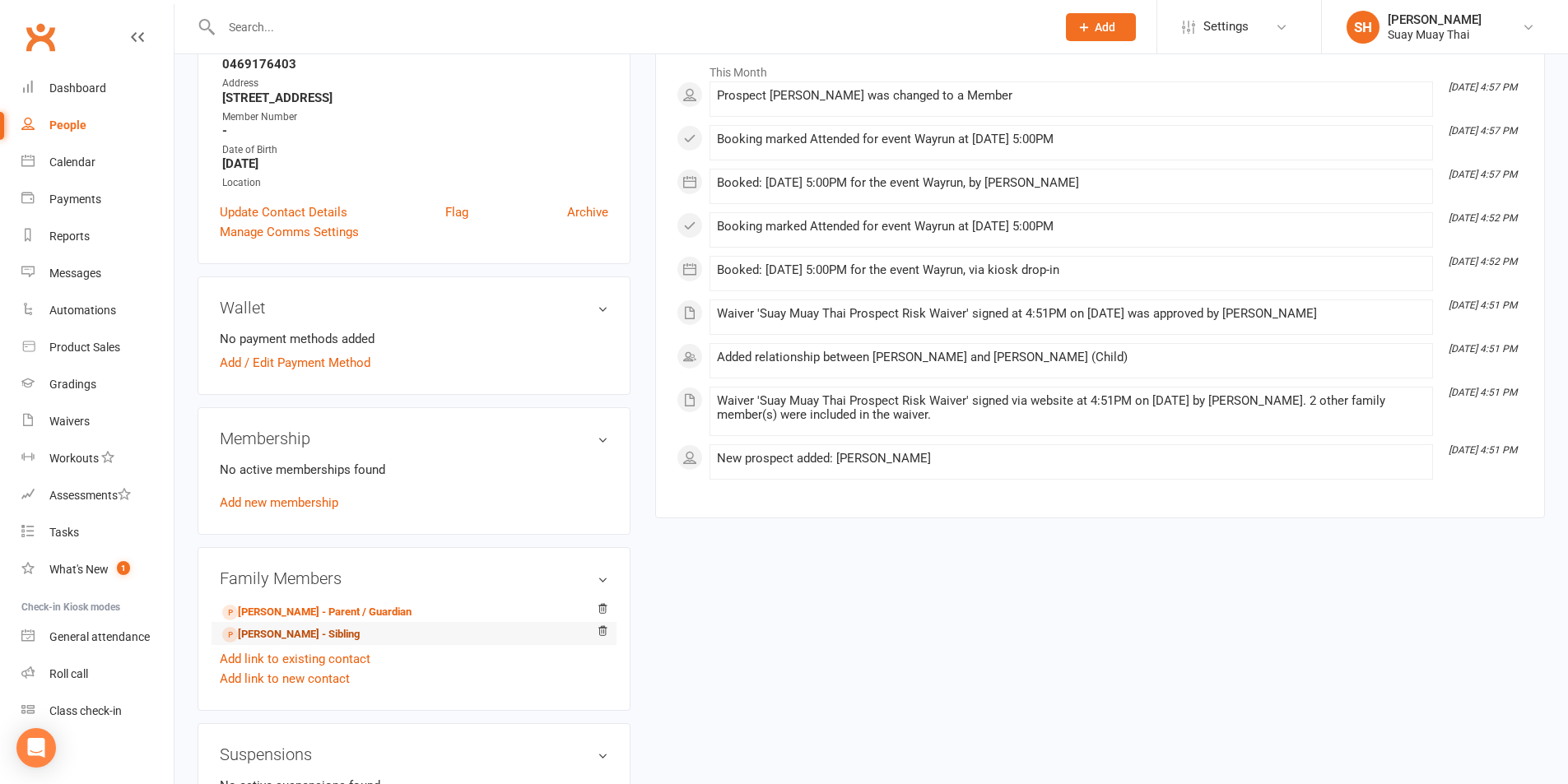
click at [273, 634] on link "Zahra Poorvakili - Sibling" at bounding box center [290, 635] width 137 height 18
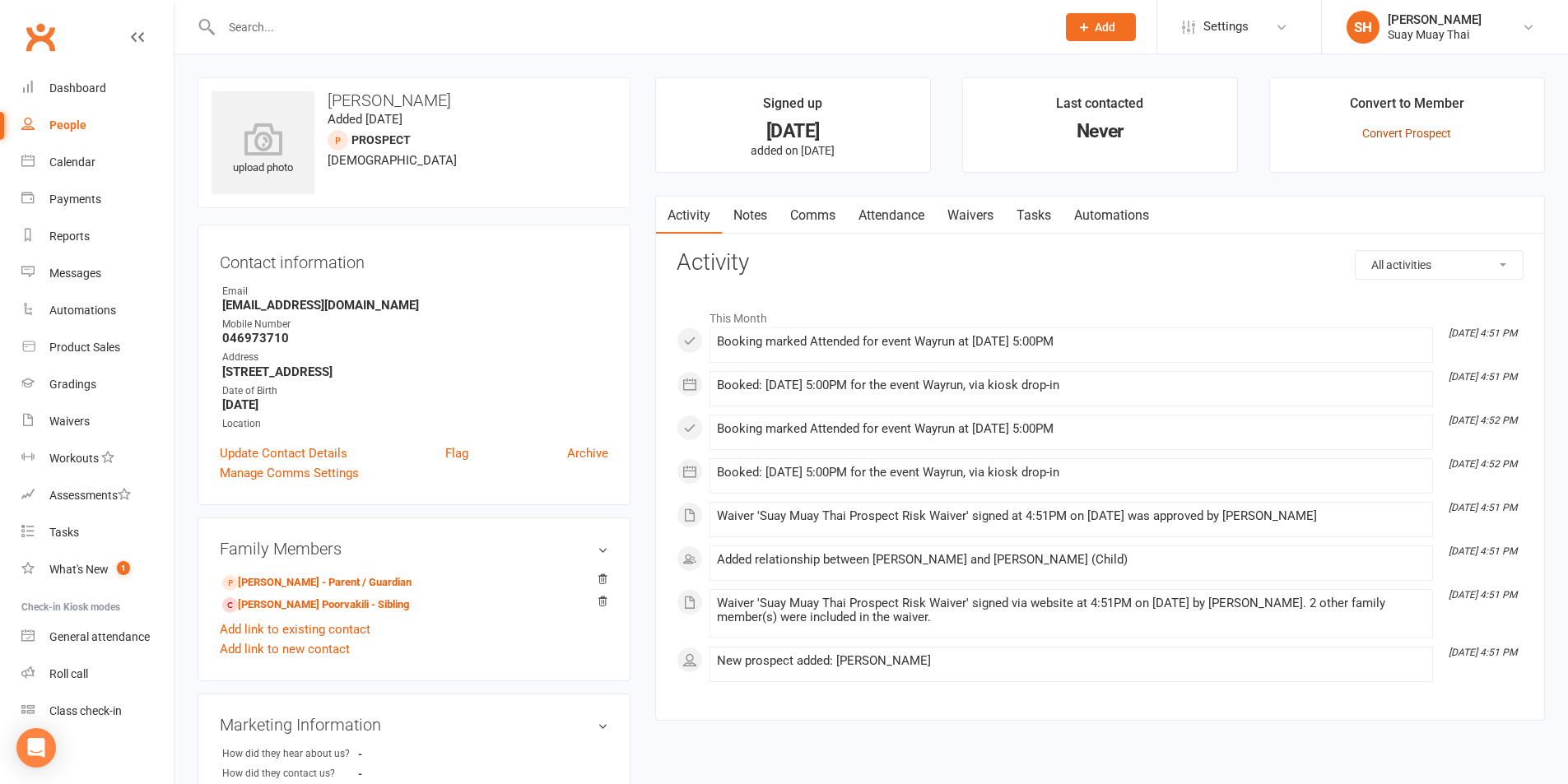
click at [1420, 131] on link "Convert Prospect" at bounding box center [1407, 134] width 88 height 13
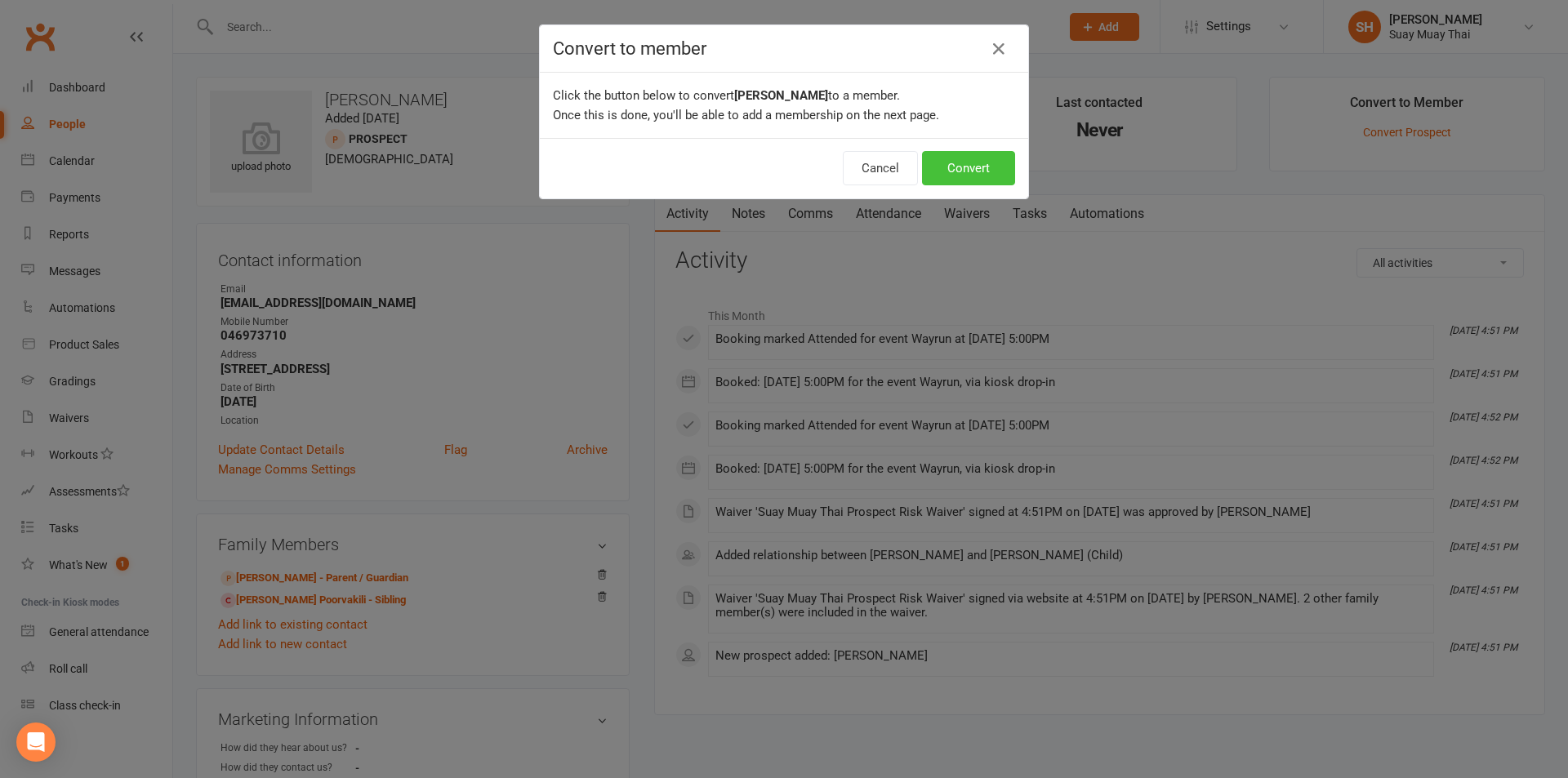
click at [983, 168] on button "Convert" at bounding box center [968, 168] width 93 height 35
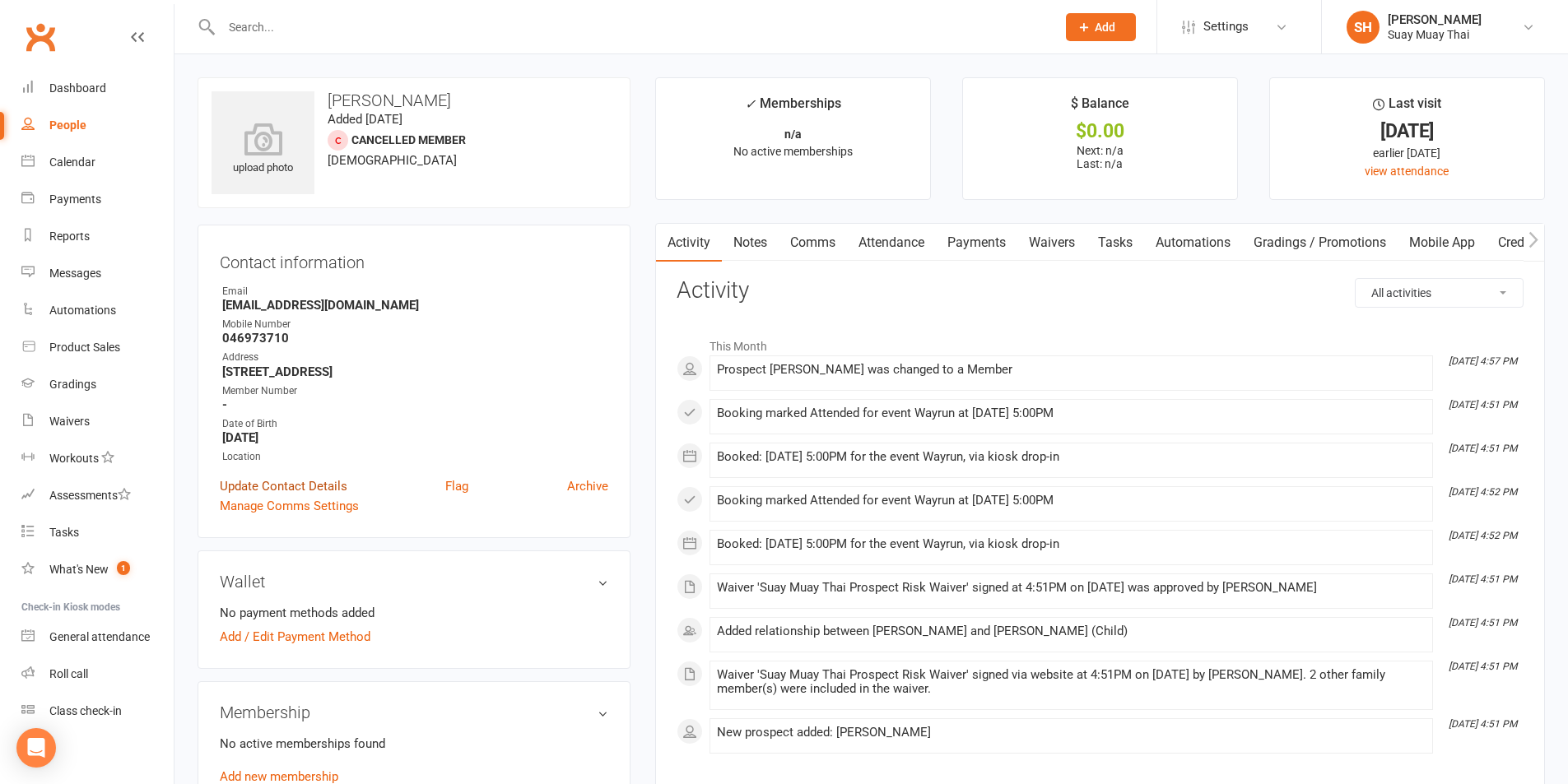
click at [267, 486] on link "Update Contact Details" at bounding box center [283, 486] width 127 height 19
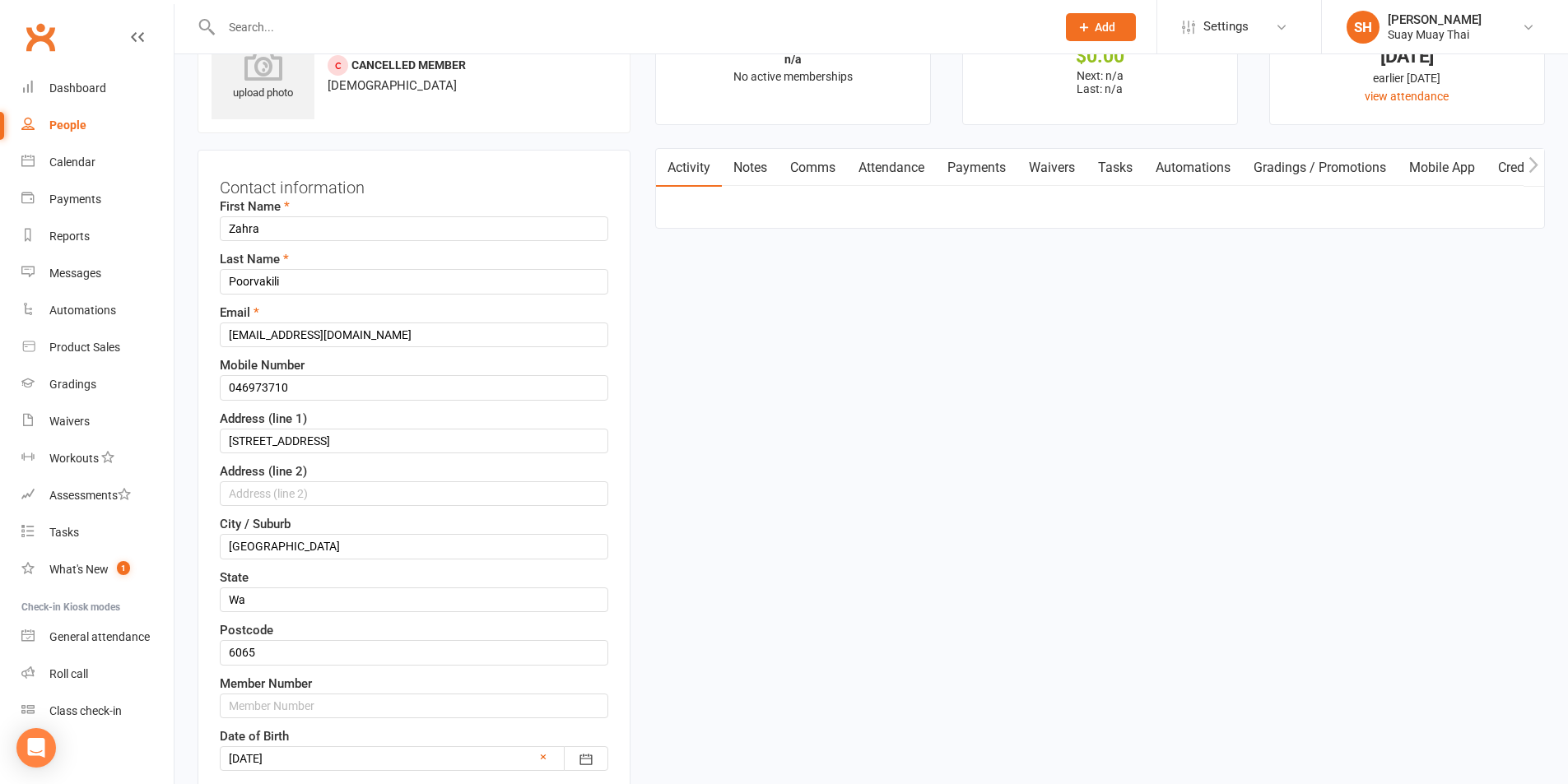
scroll to position [77, 0]
drag, startPoint x: 399, startPoint y: 328, endPoint x: 204, endPoint y: 325, distance: 195.0
click at [204, 325] on div "Contact information First Name Zahra Last Name Poorvakili Email mehdipoorvakili…" at bounding box center [414, 545] width 433 height 797
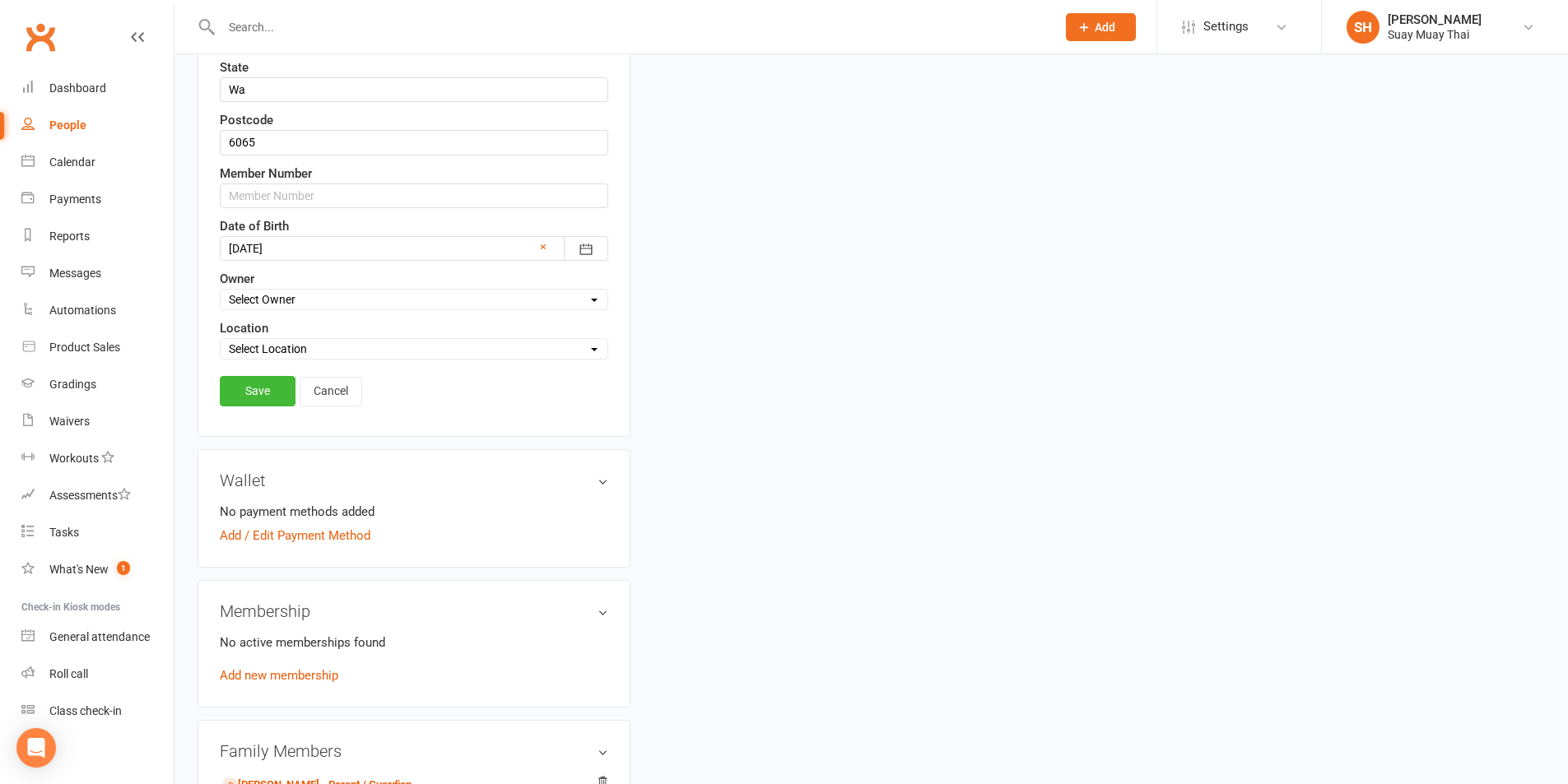
scroll to position [626, 0]
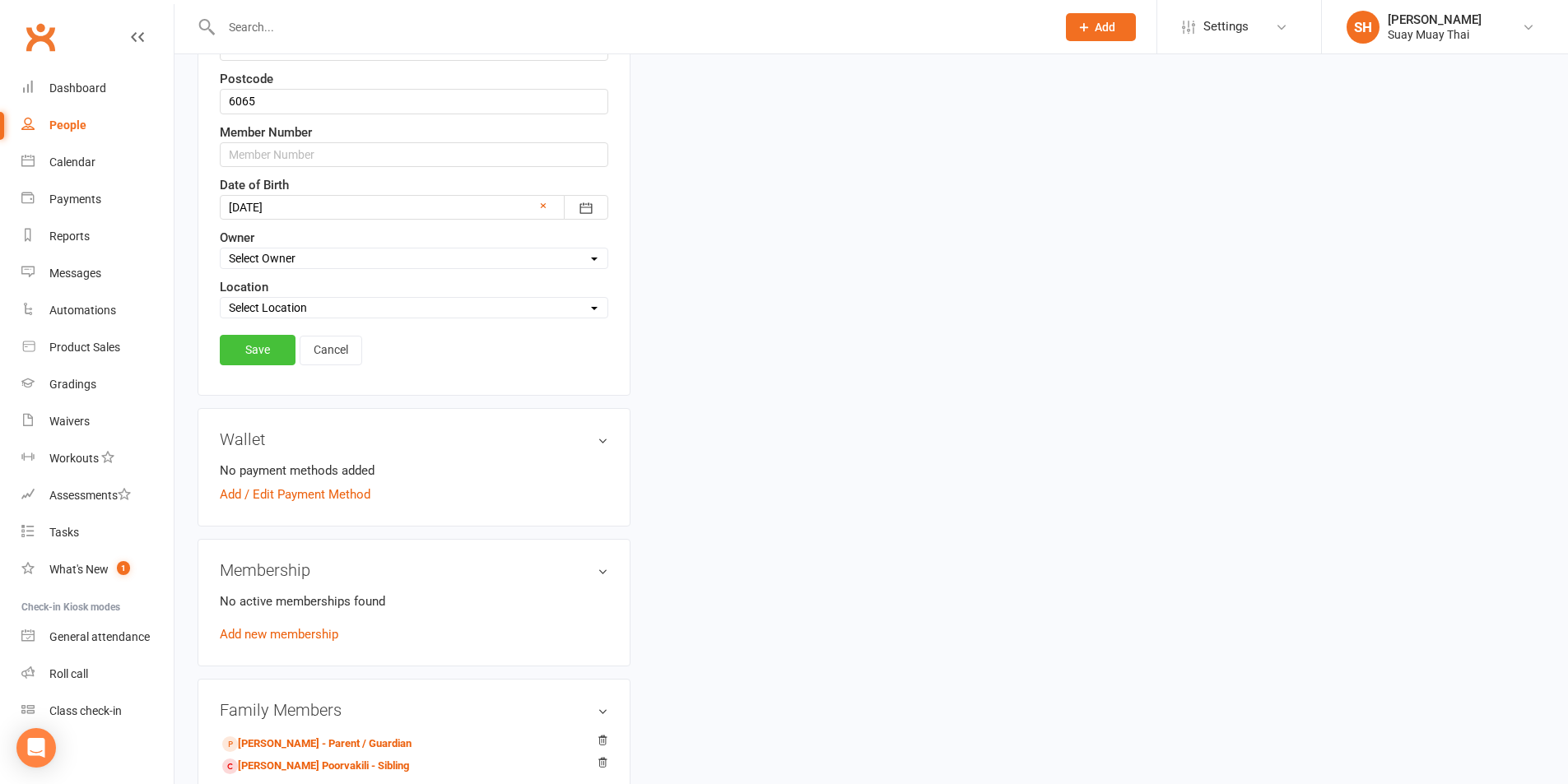
click at [254, 354] on link "Save" at bounding box center [257, 349] width 76 height 29
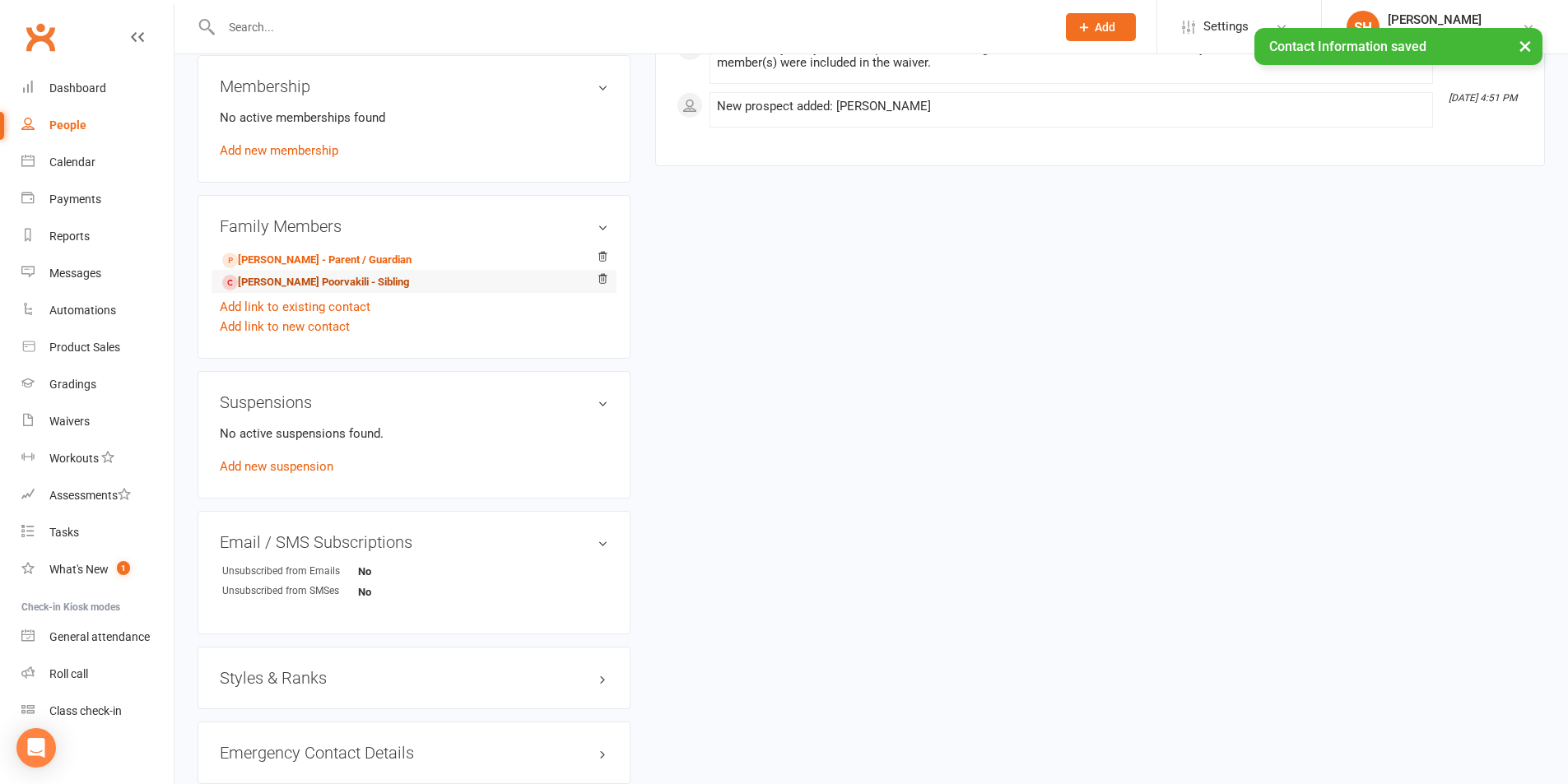
click at [320, 283] on link "Fatemeh Poorvakili - Sibling" at bounding box center [315, 282] width 187 height 18
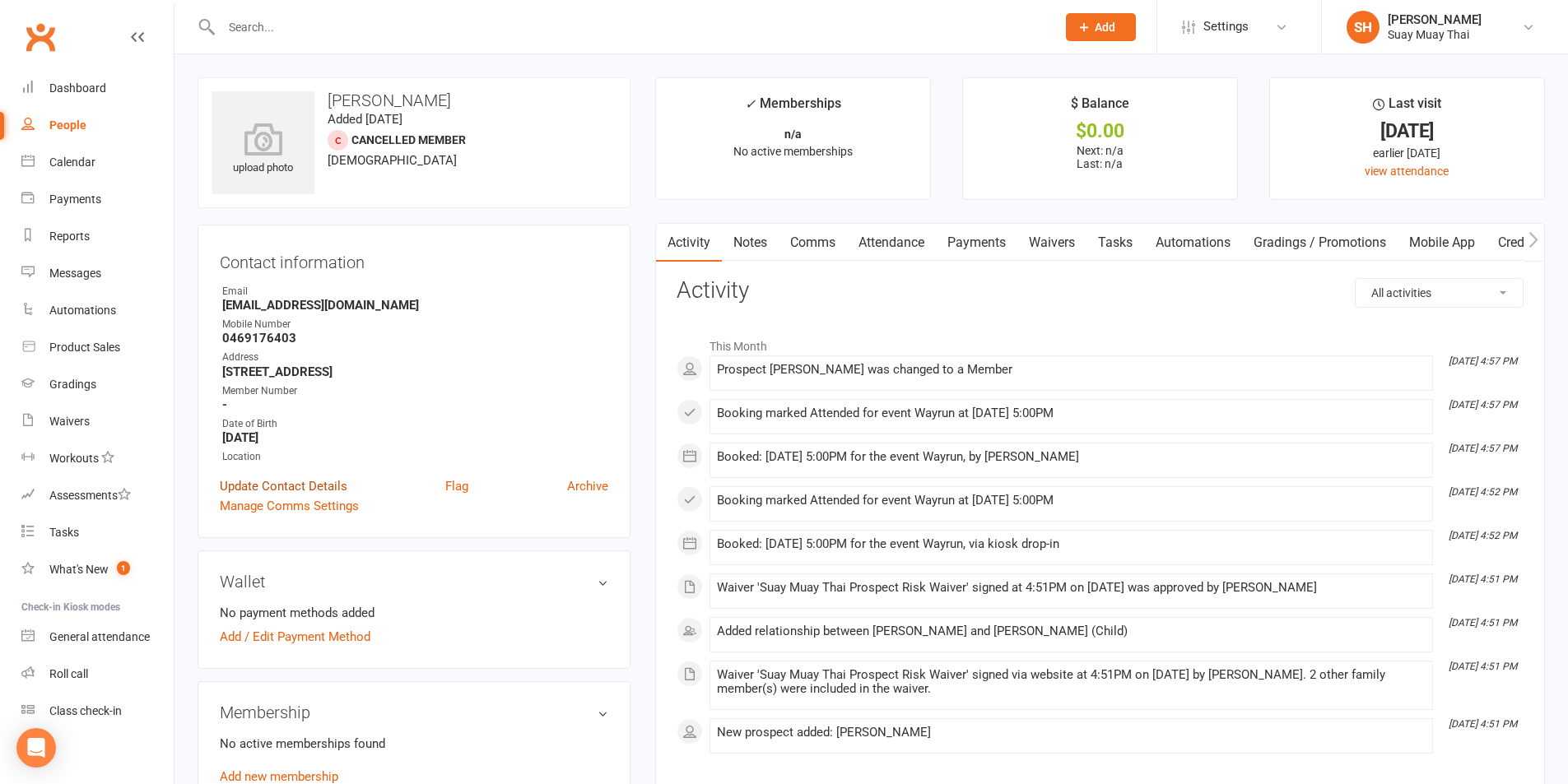
click at [277, 488] on link "Update Contact Details" at bounding box center [283, 486] width 127 height 19
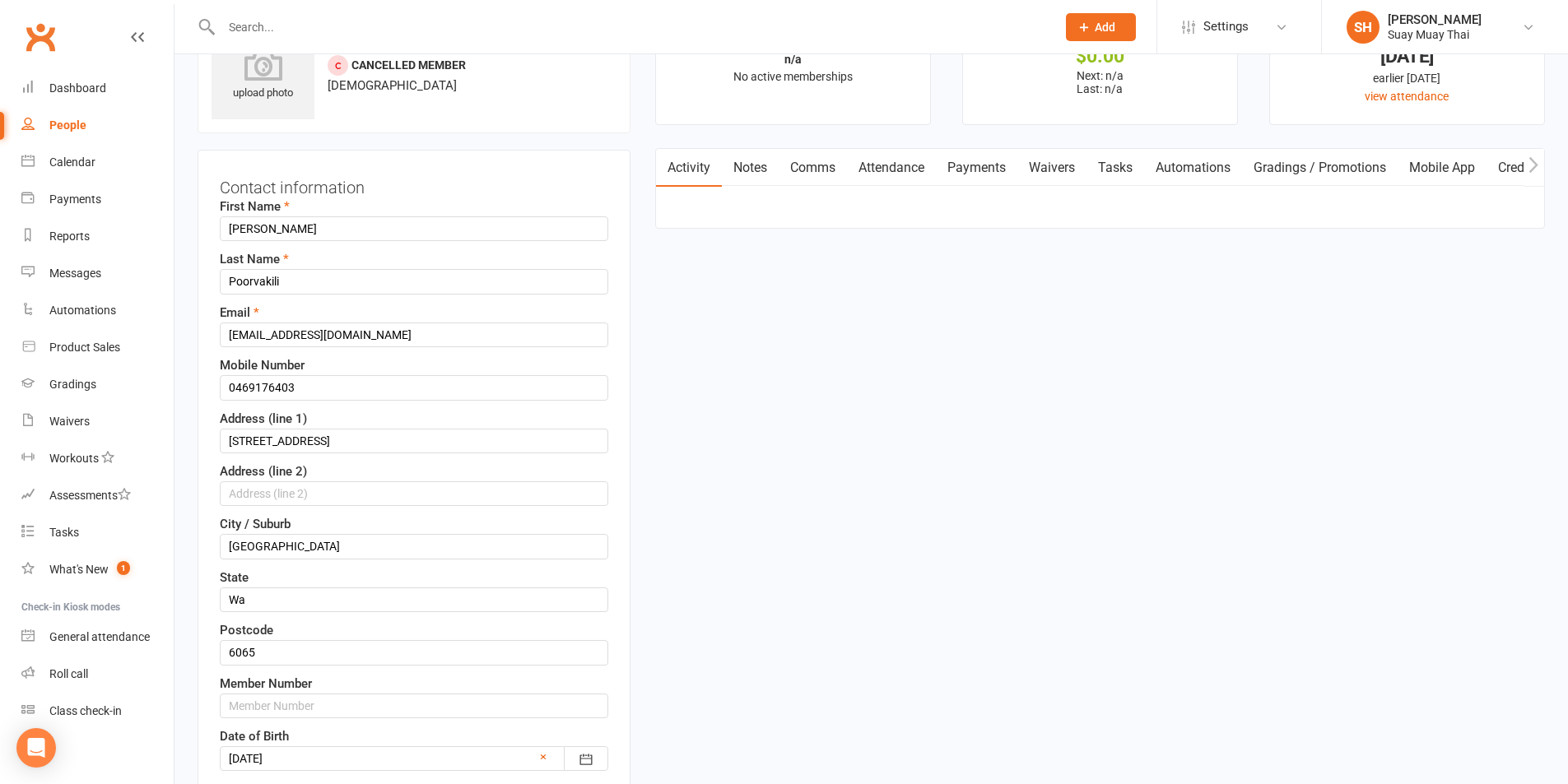
scroll to position [77, 0]
drag, startPoint x: 411, startPoint y: 330, endPoint x: 229, endPoint y: 329, distance: 182.0
paste input "mehdi"
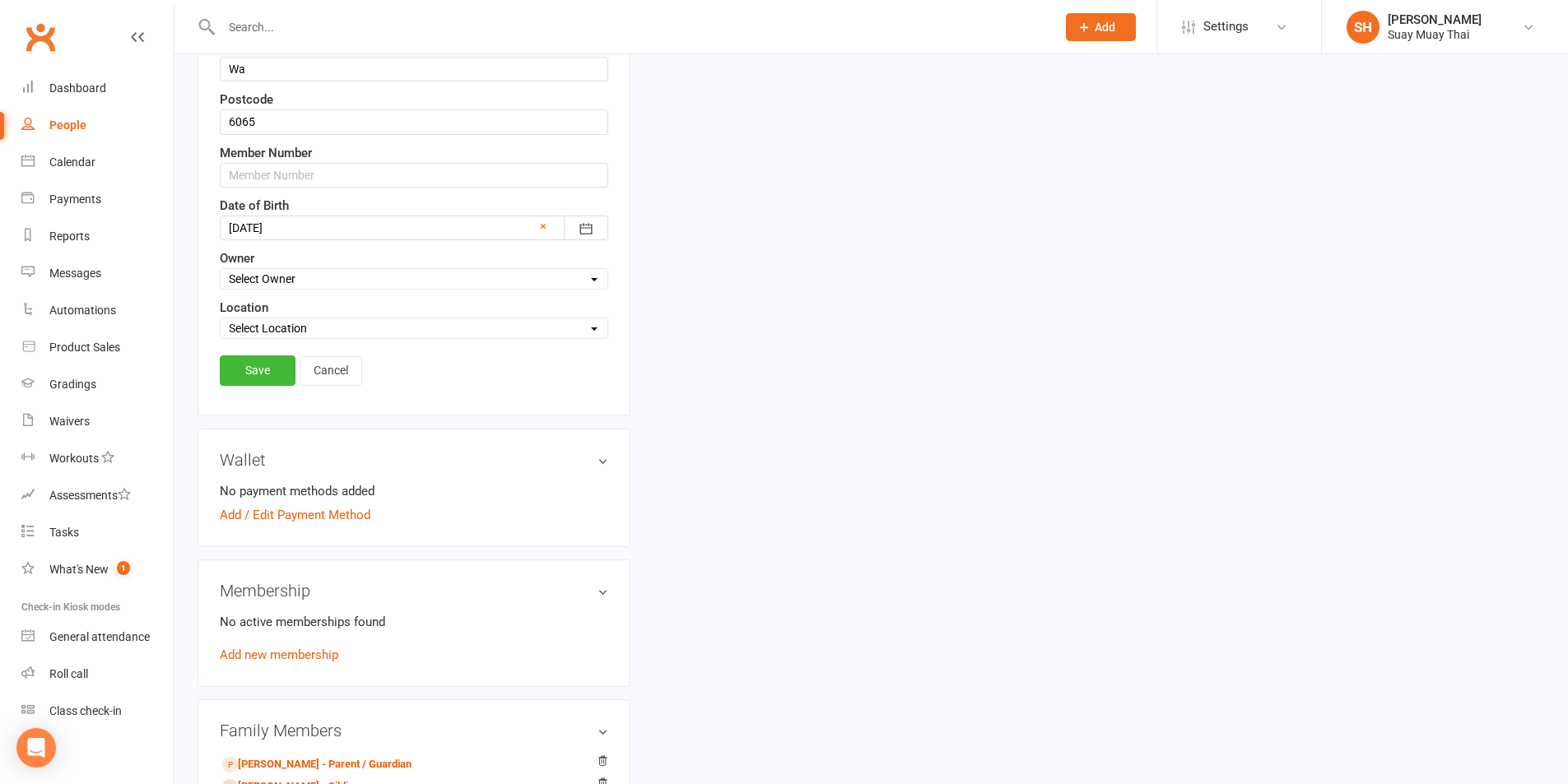
scroll to position [626, 0]
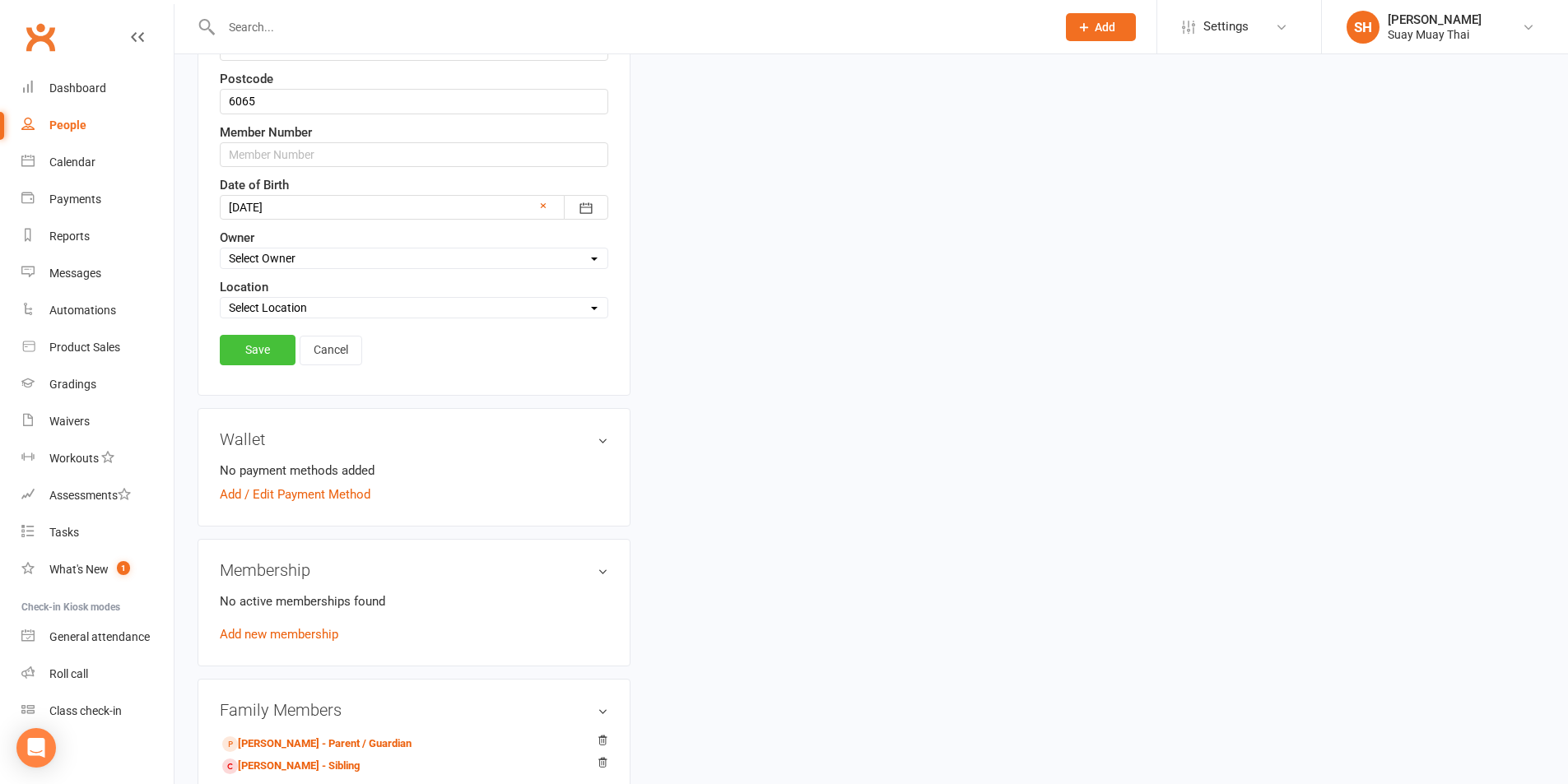
type input "mehdipoorvakili@gmail.com"
click at [264, 351] on link "Save" at bounding box center [257, 349] width 76 height 29
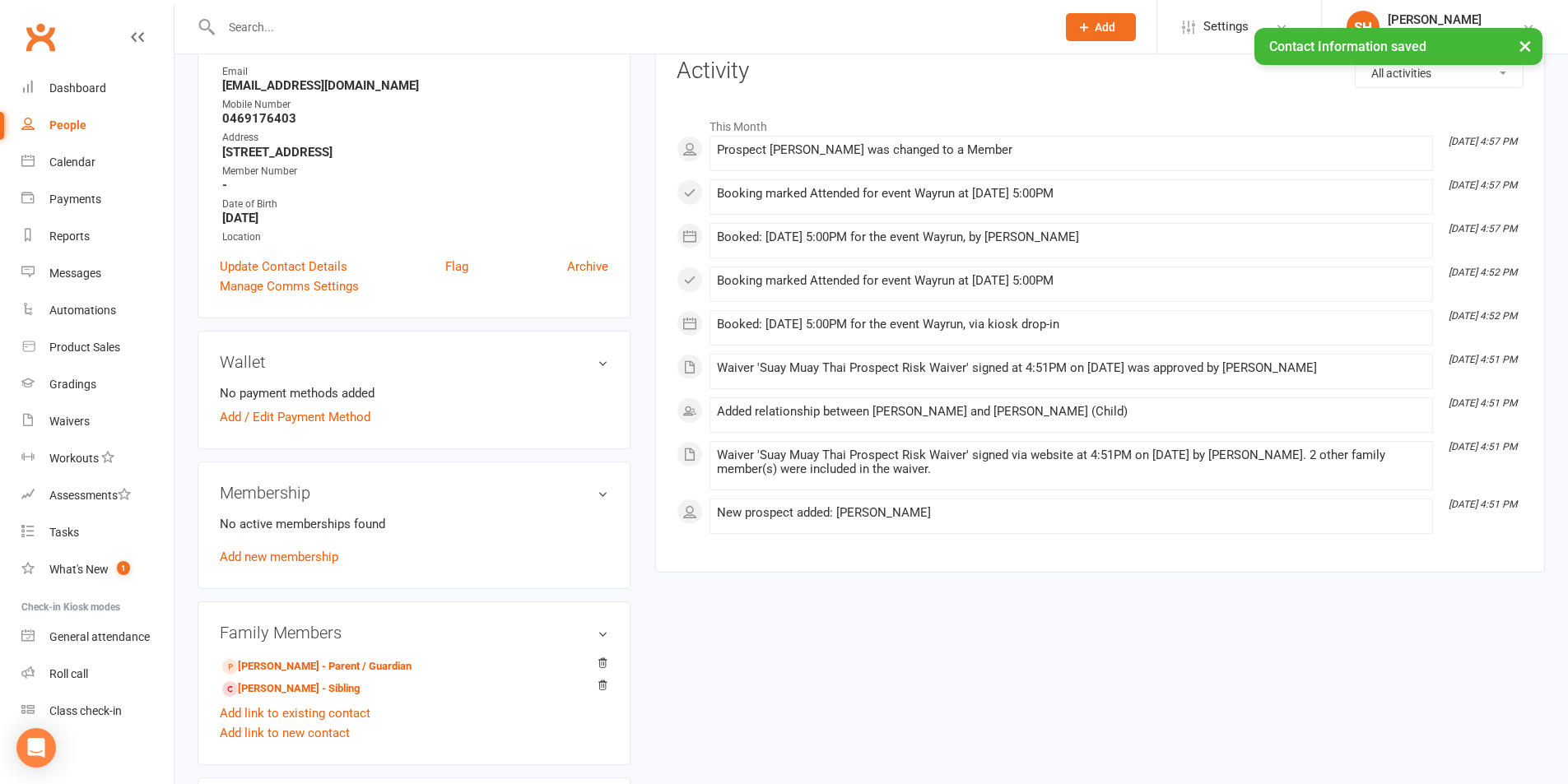
scroll to position [274, 0]
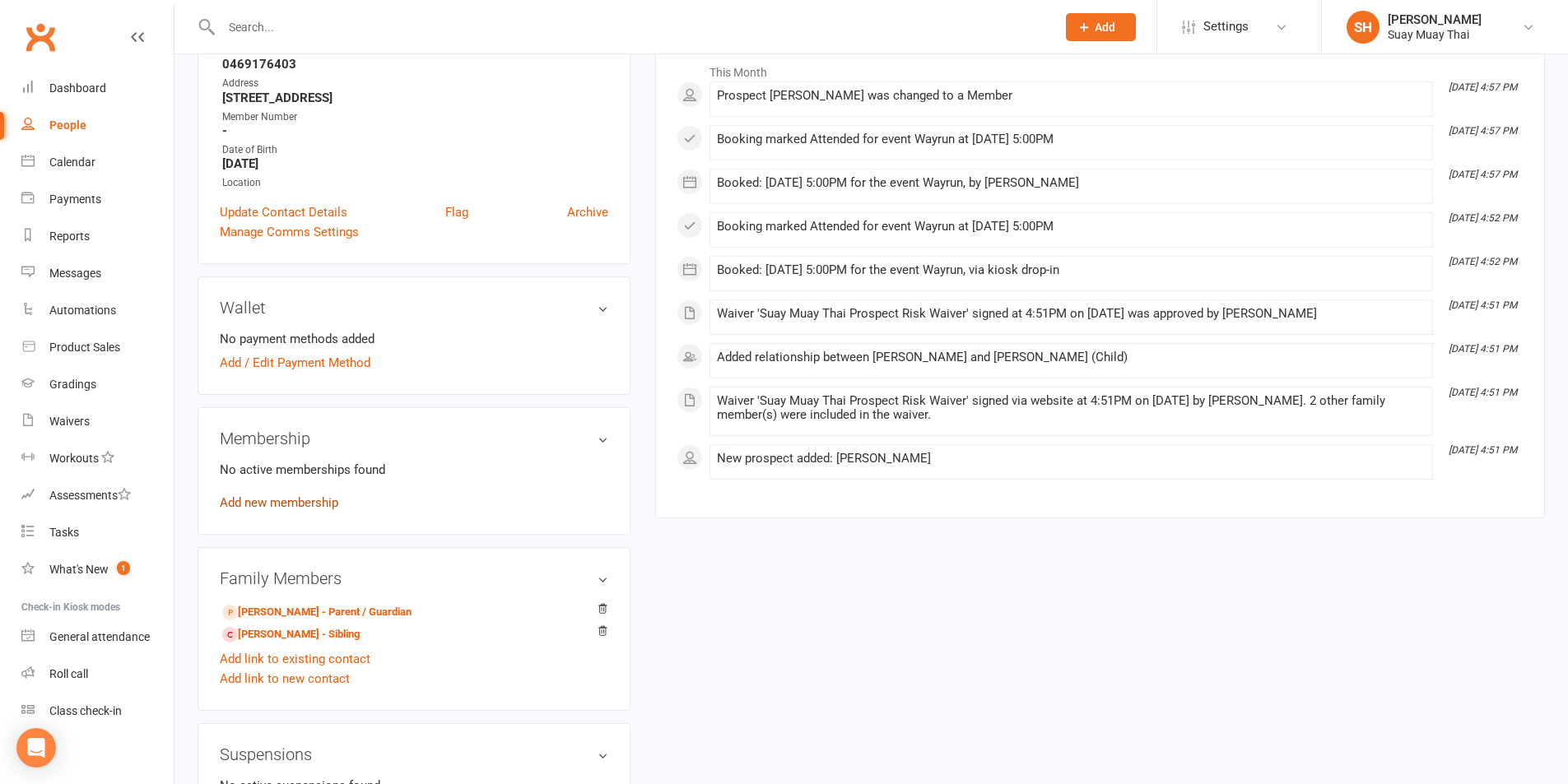
click at [277, 498] on link "Add new membership" at bounding box center [278, 503] width 119 height 15
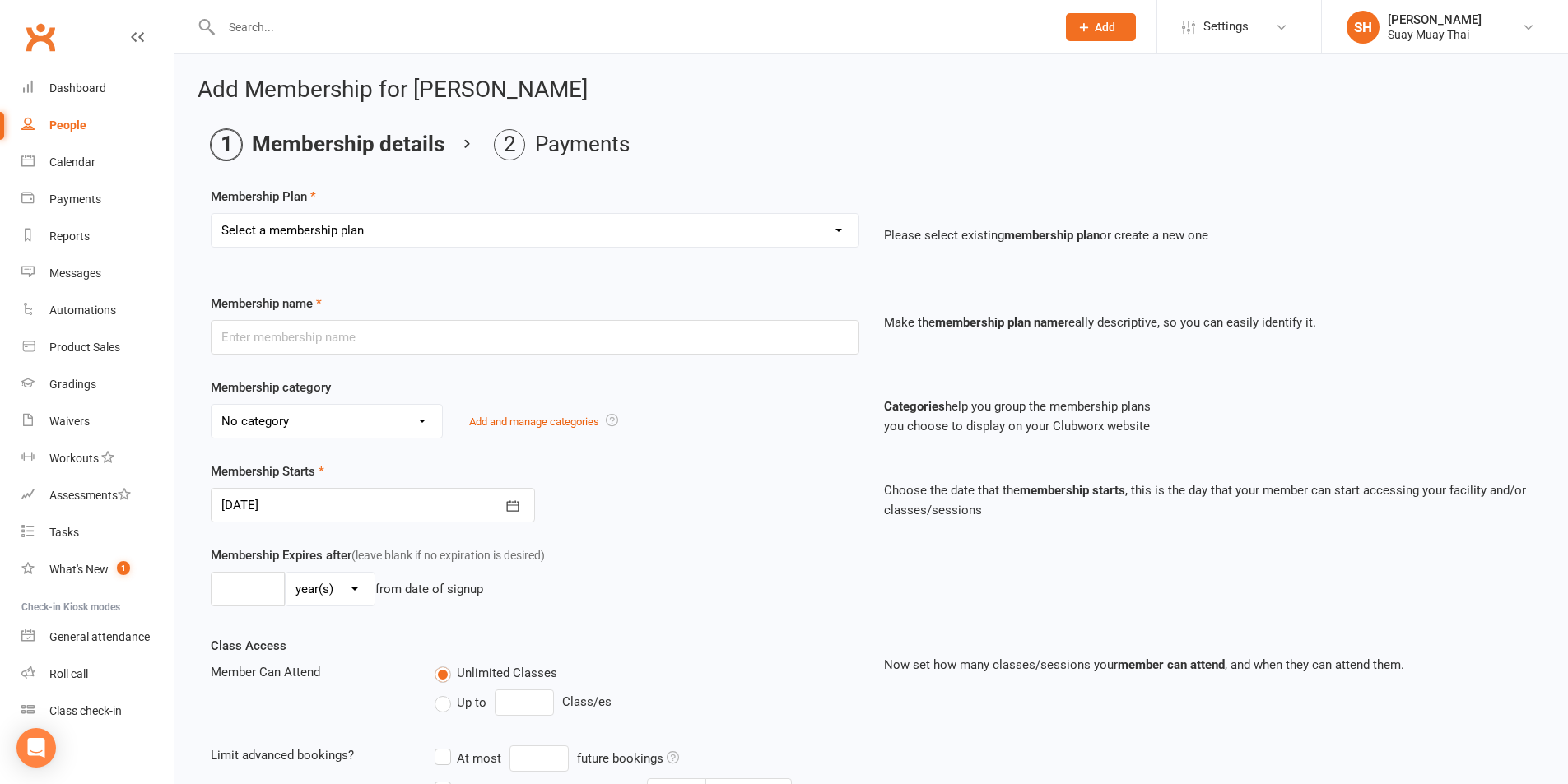
click at [348, 235] on select "Select a membership plan Create new Membership Plan Dek - Kids 1 class per week…" at bounding box center [536, 230] width 647 height 33
select select "6"
click at [212, 214] on select "Select a membership plan Create new Membership Plan Dek - Kids 1 class per week…" at bounding box center [536, 230] width 647 height 33
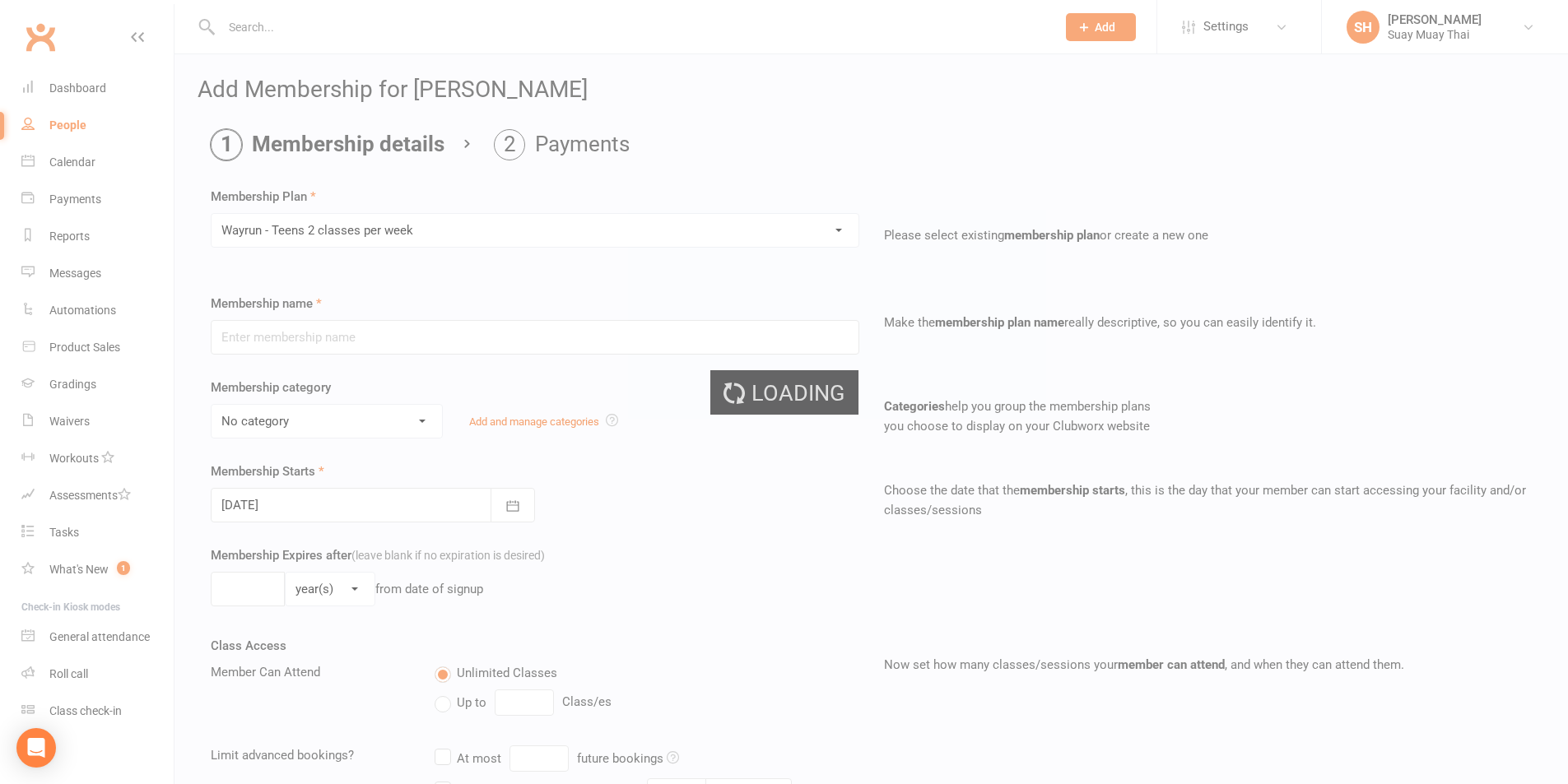
type input "Wayrun - Teens 2 classes per week"
select select "6"
type input "0"
type input "2"
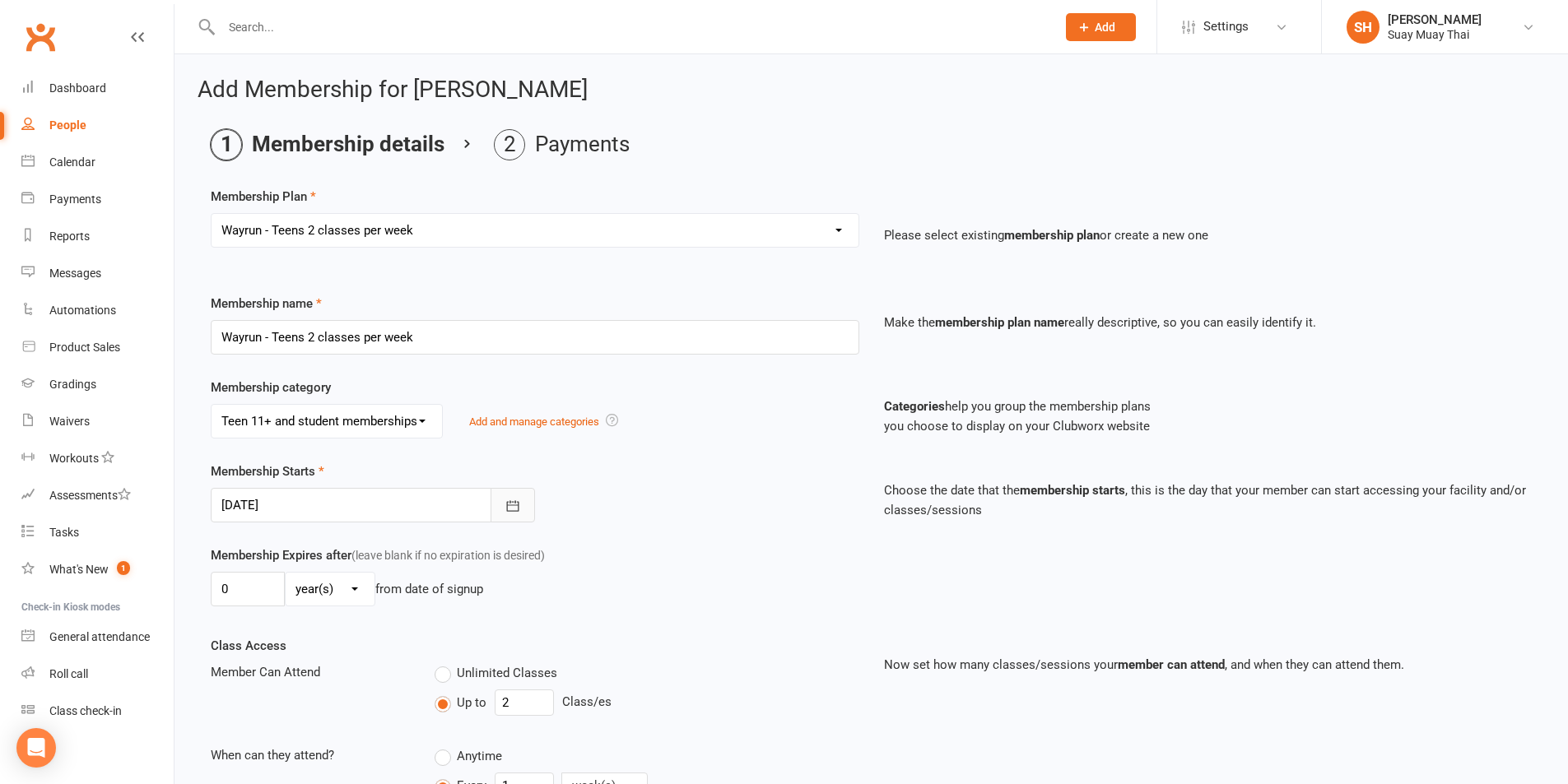
click at [499, 510] on button "button" at bounding box center [513, 506] width 44 height 35
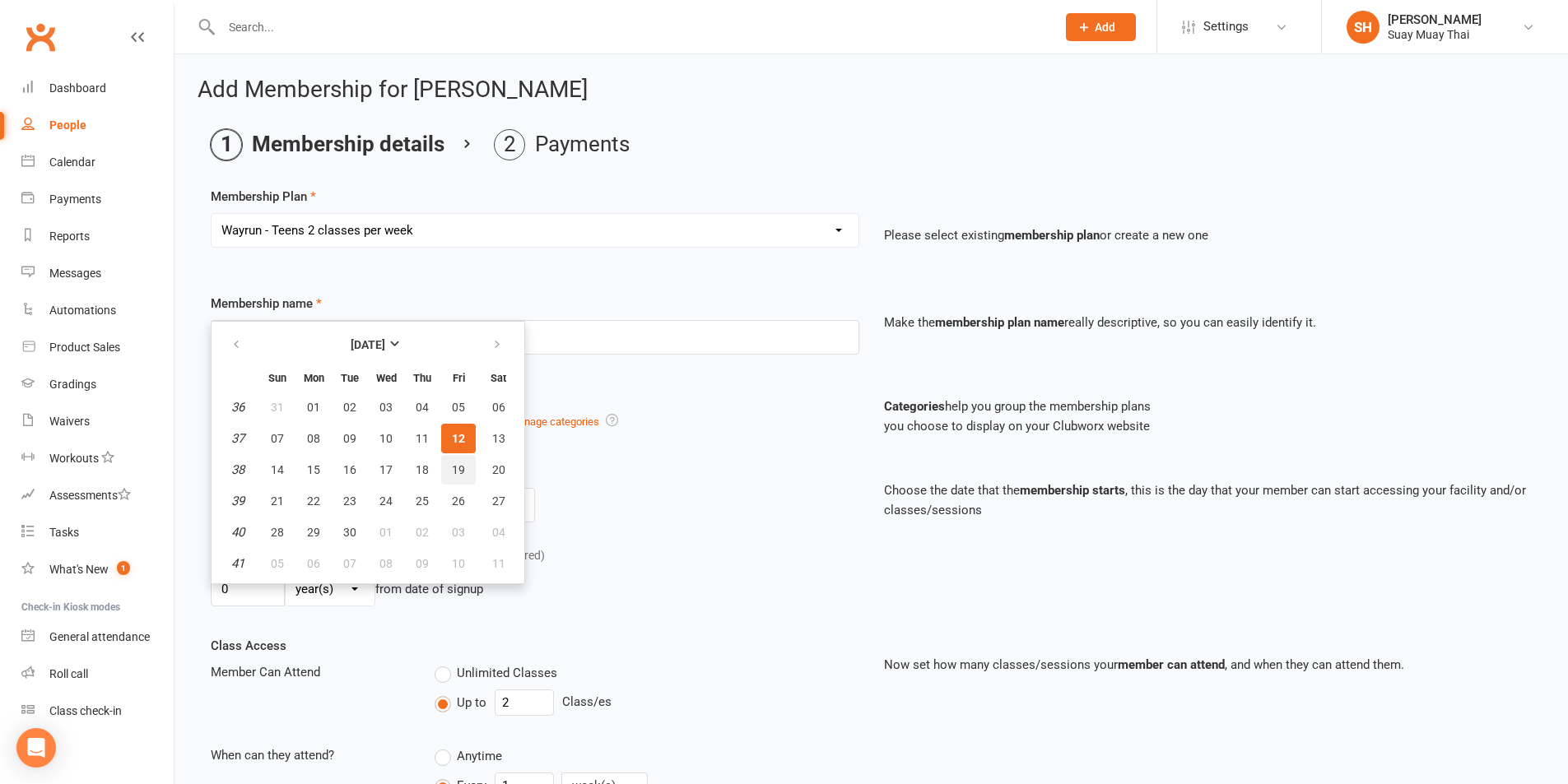
click at [457, 468] on span "19" at bounding box center [458, 470] width 13 height 13
type input "19 Sep 2025"
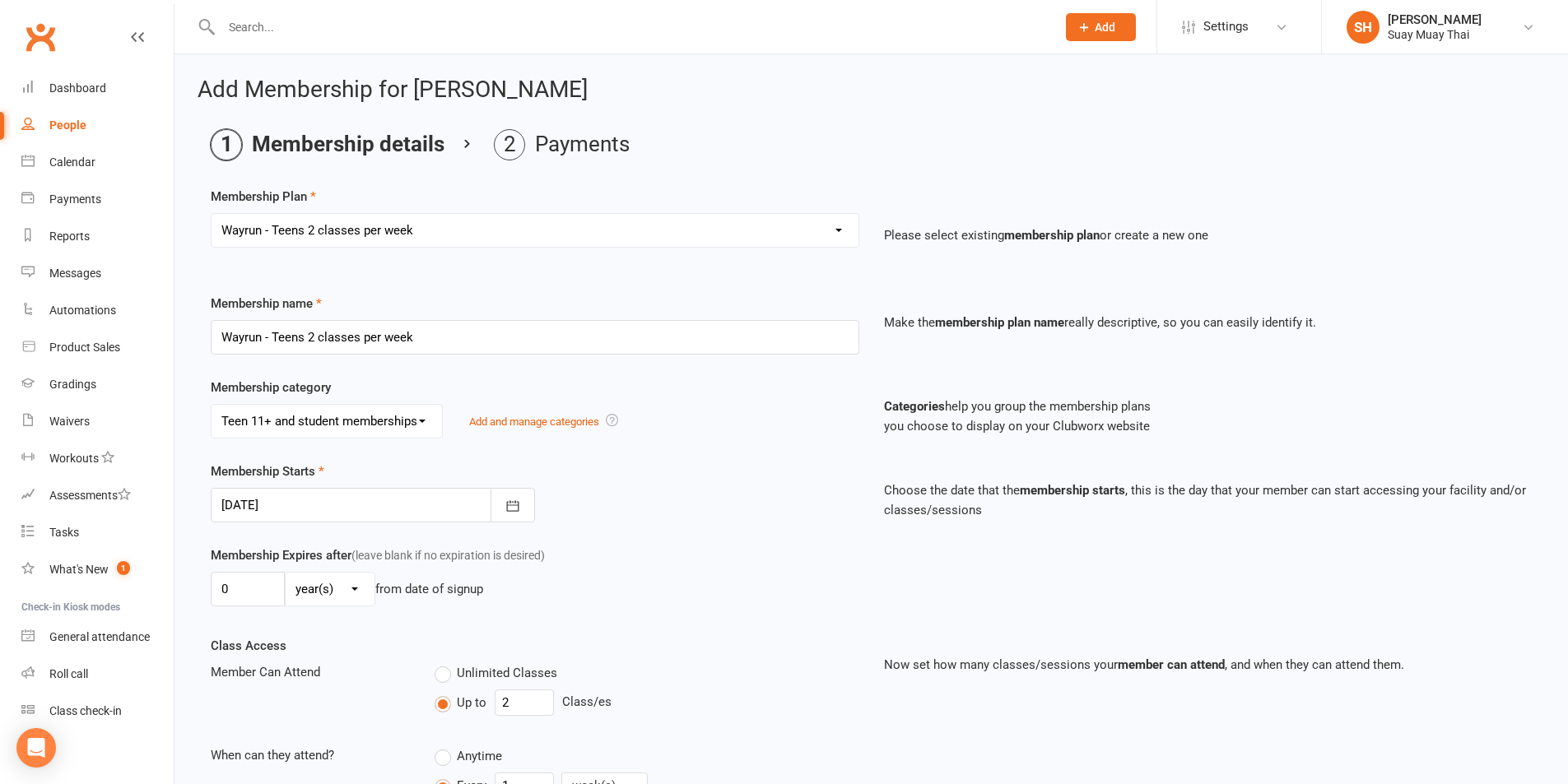
click at [627, 547] on div "Membership Expires after (leave blank if no expiration is desired) 0 day(s) wee…" at bounding box center [535, 579] width 673 height 67
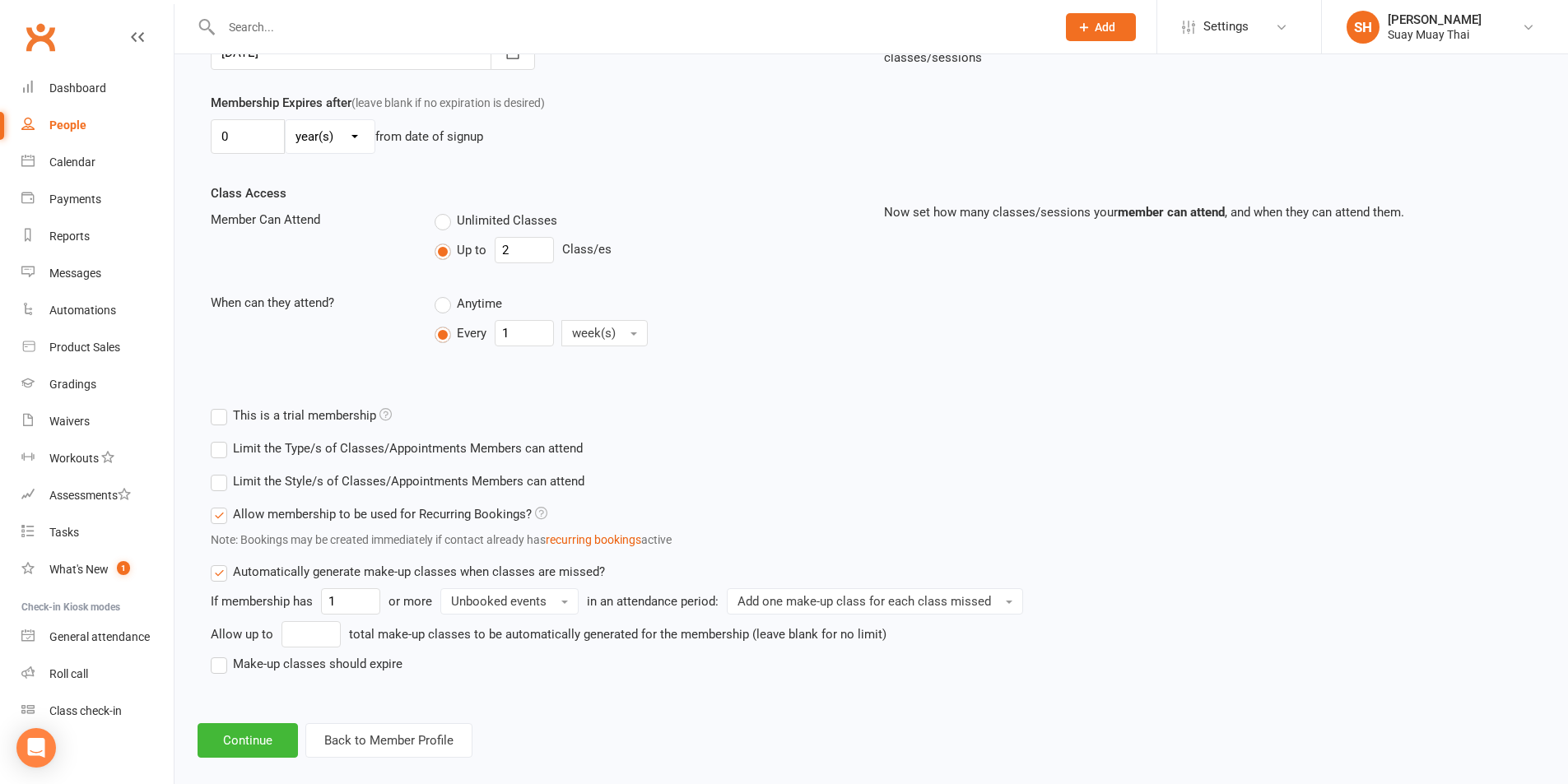
scroll to position [474, 0]
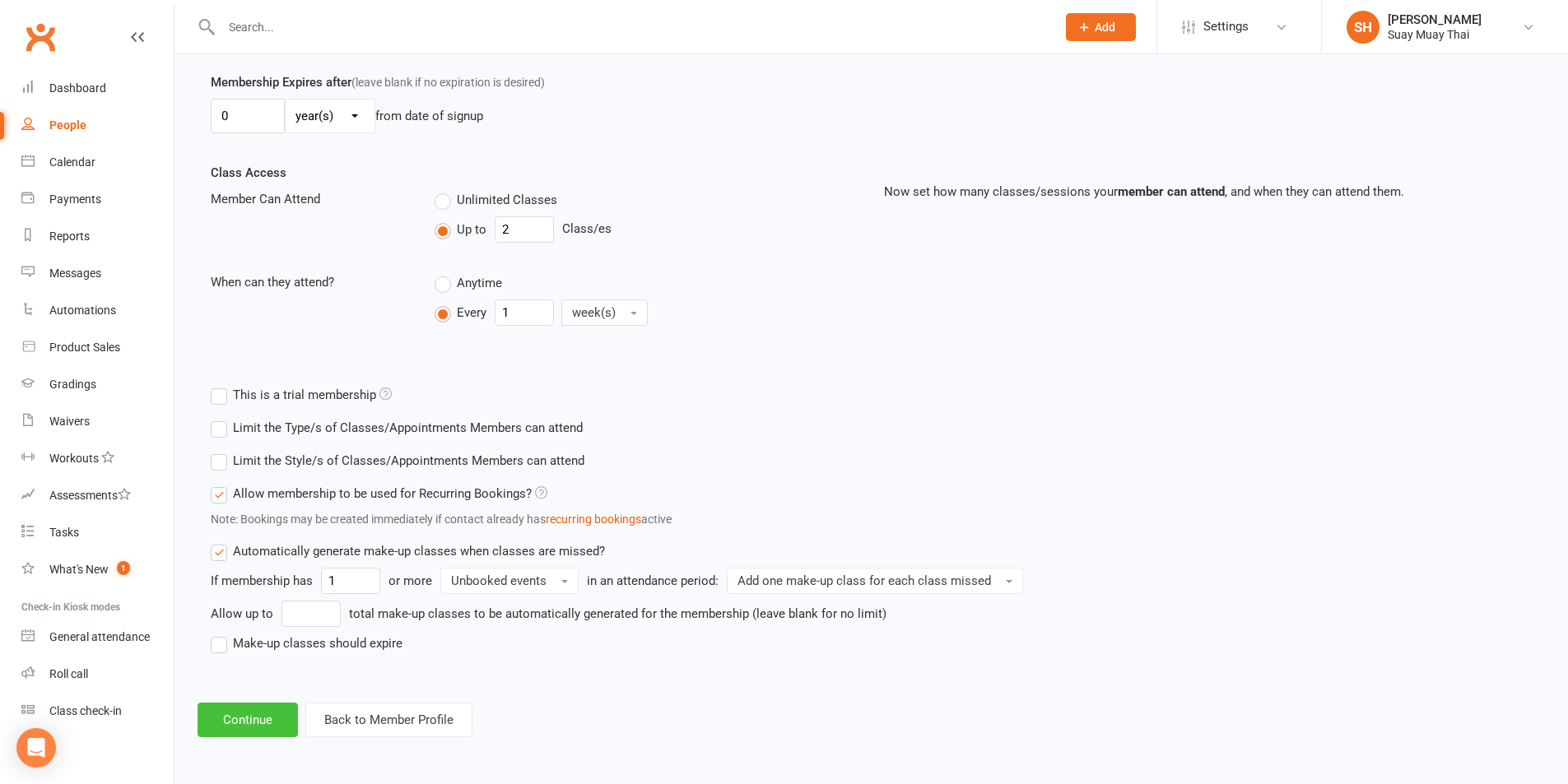
click at [246, 724] on button "Continue" at bounding box center [247, 720] width 100 height 35
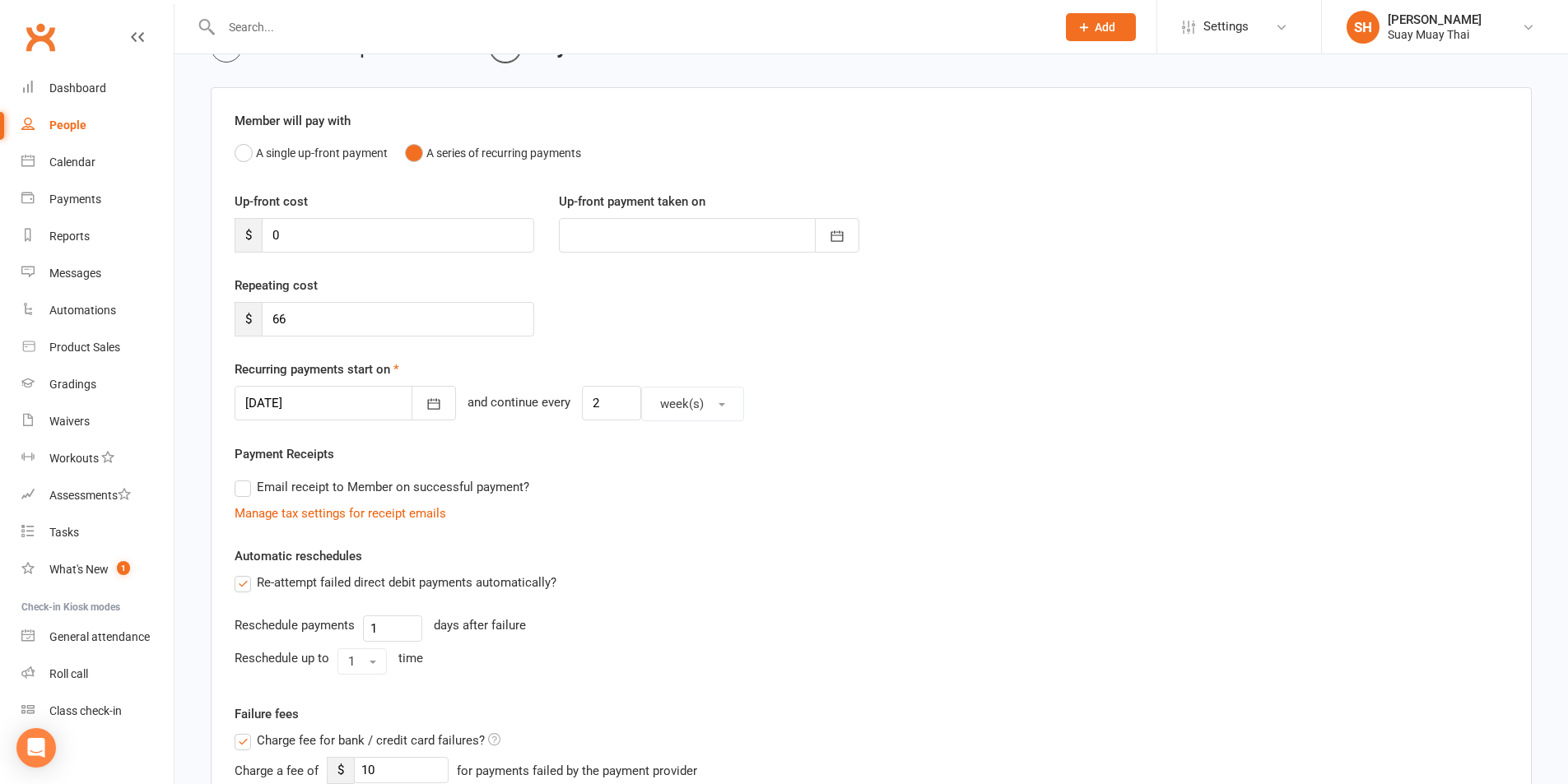
scroll to position [137, 0]
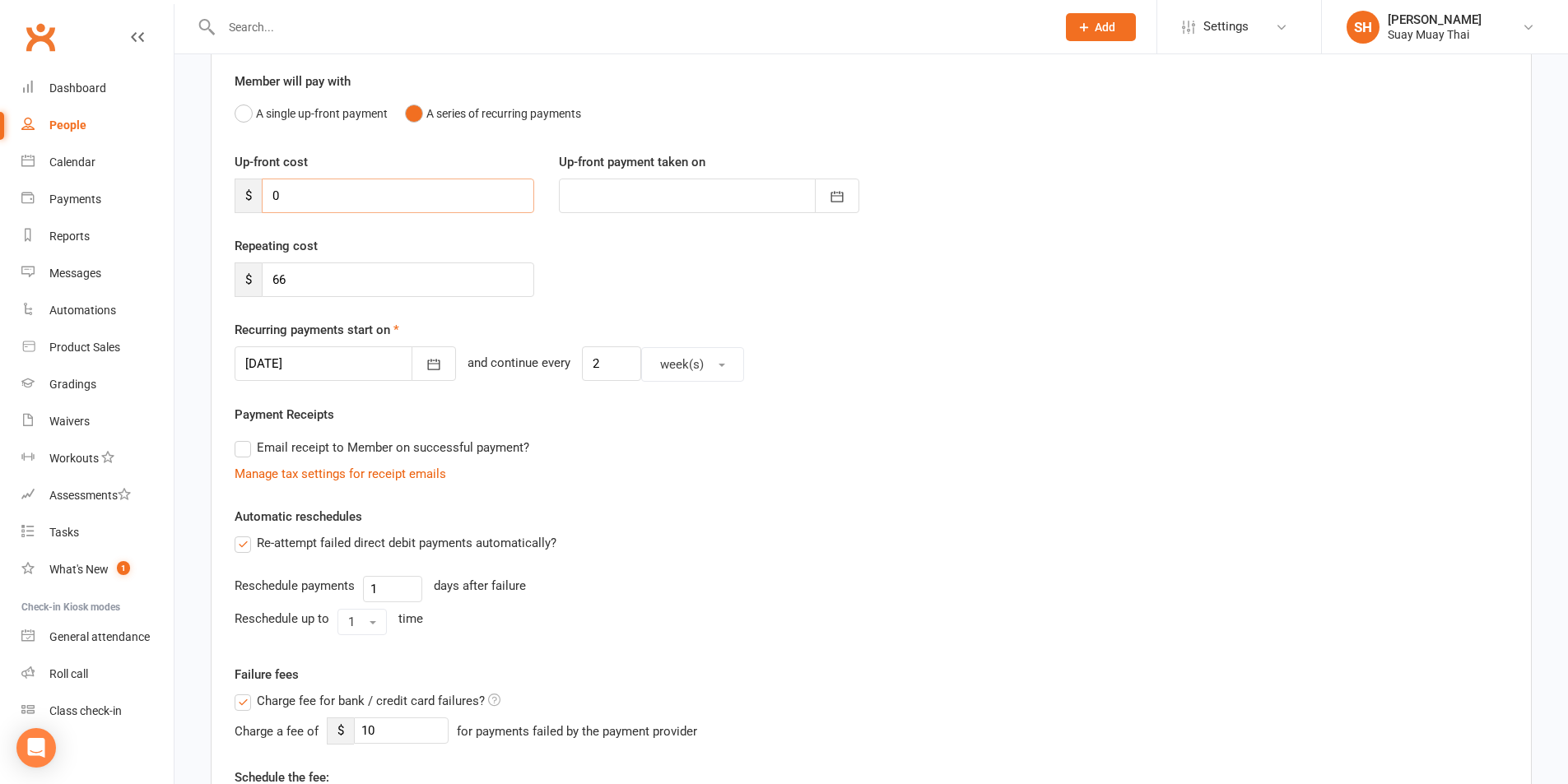
click at [319, 202] on input "0" at bounding box center [398, 196] width 273 height 35
drag, startPoint x: 272, startPoint y: 193, endPoint x: 325, endPoint y: 194, distance: 53.0
click at [324, 194] on input "0" at bounding box center [398, 196] width 273 height 35
type input "1"
type input "12 Sep 2025"
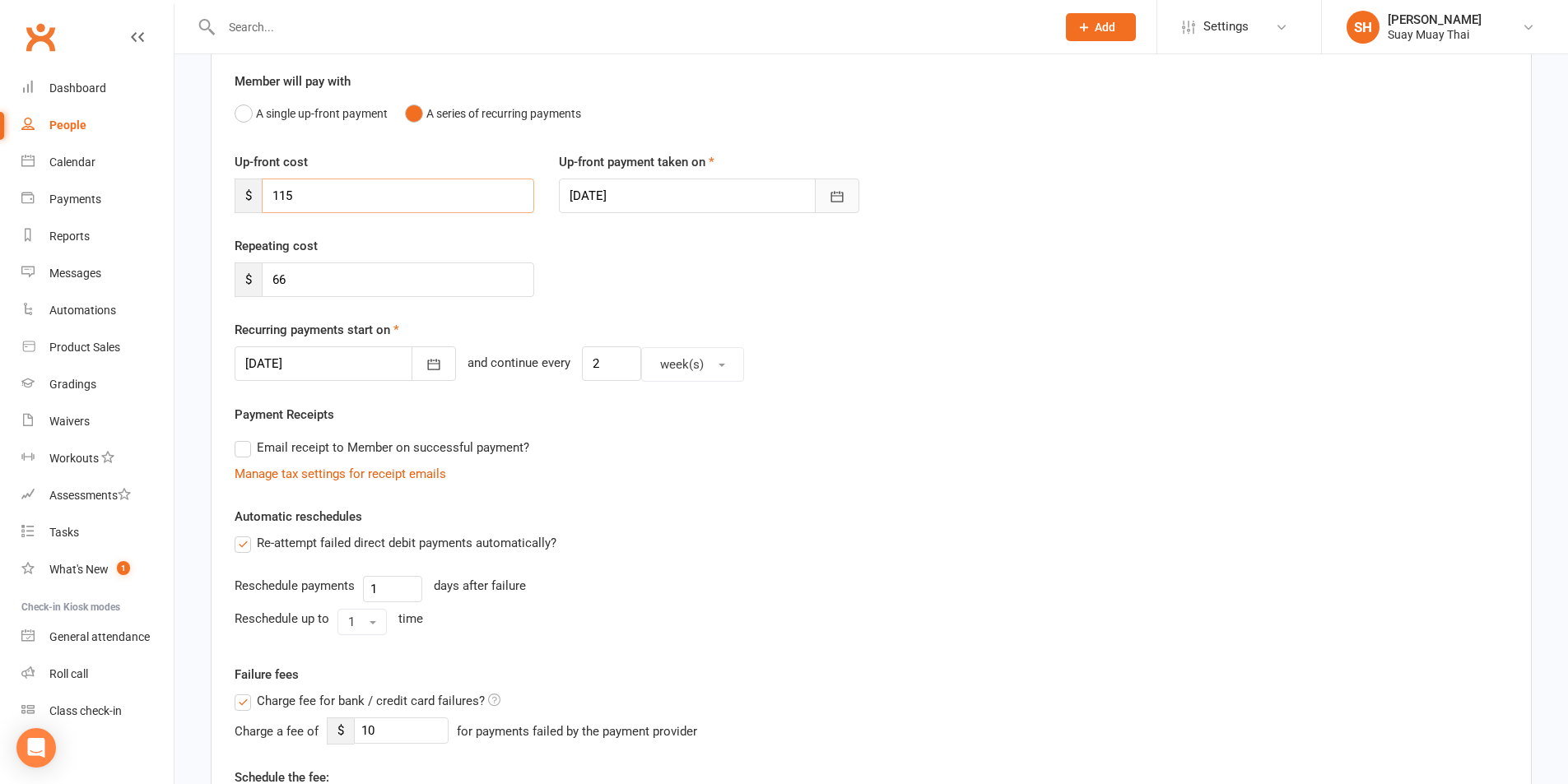
type input "115"
click at [836, 197] on icon "button" at bounding box center [837, 197] width 17 height 17
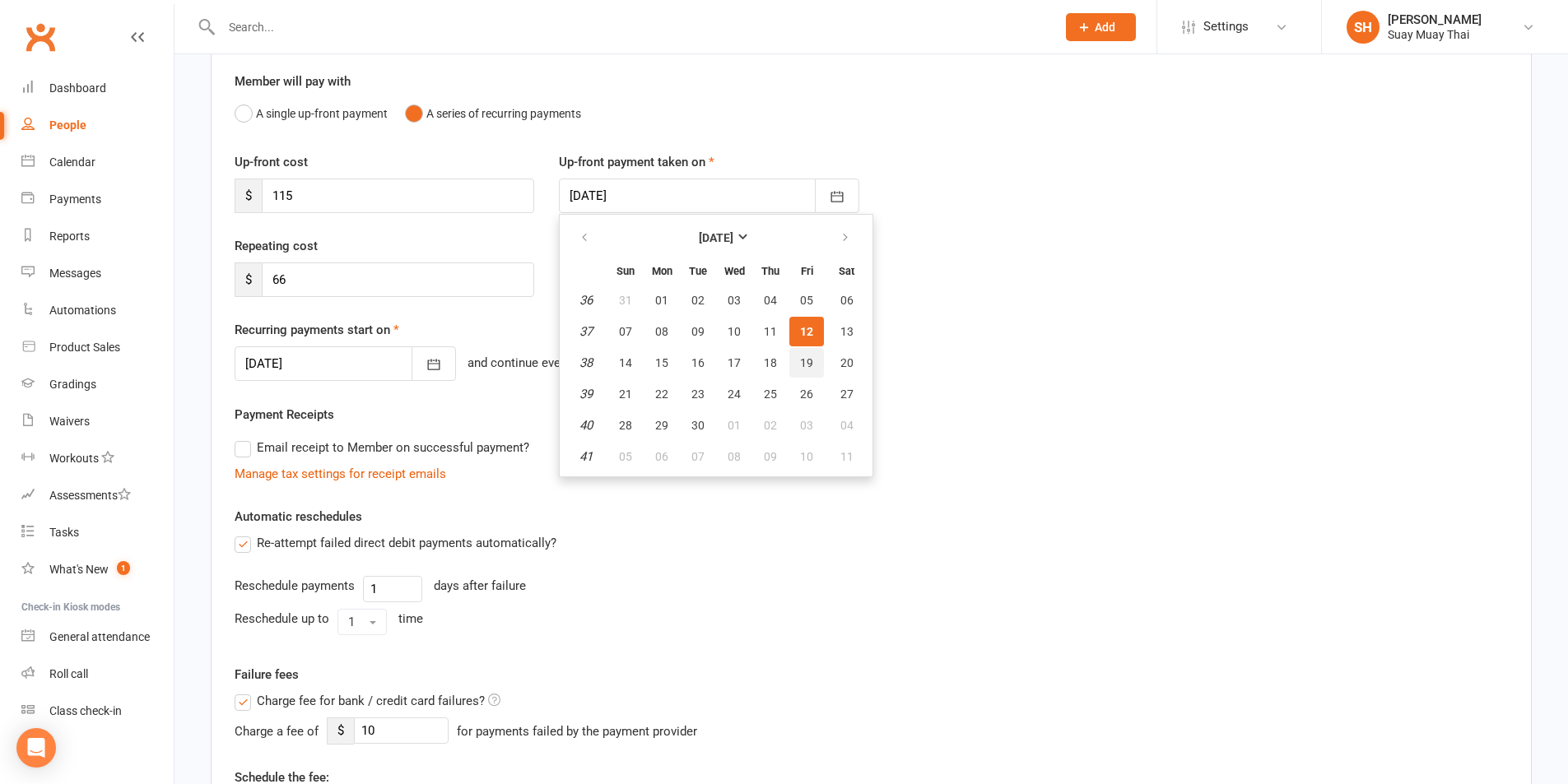
click at [808, 357] on span "19" at bounding box center [807, 363] width 13 height 13
type input "19 Sep 2025"
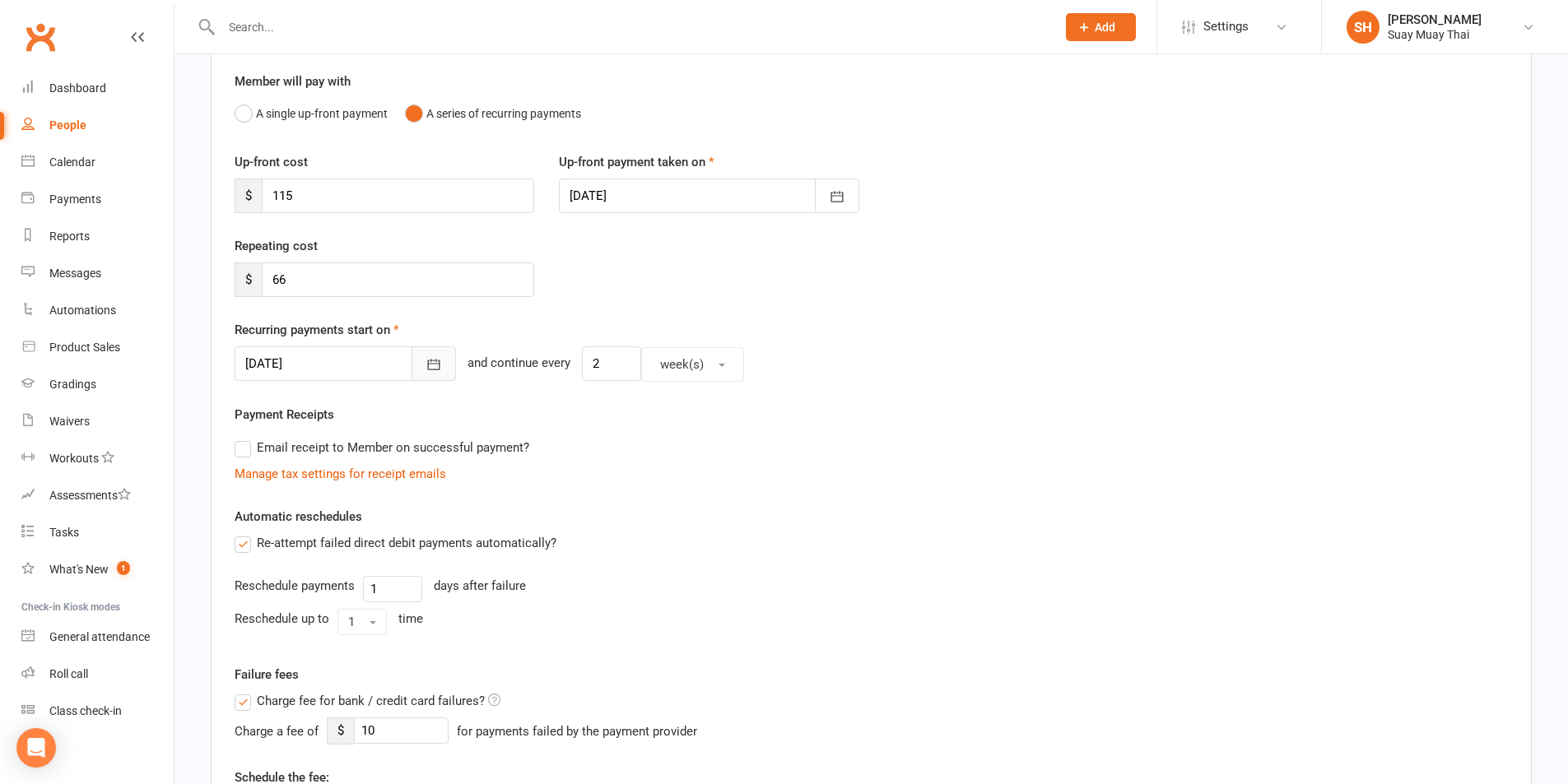
click at [426, 365] on icon "button" at bounding box center [434, 365] width 17 height 17
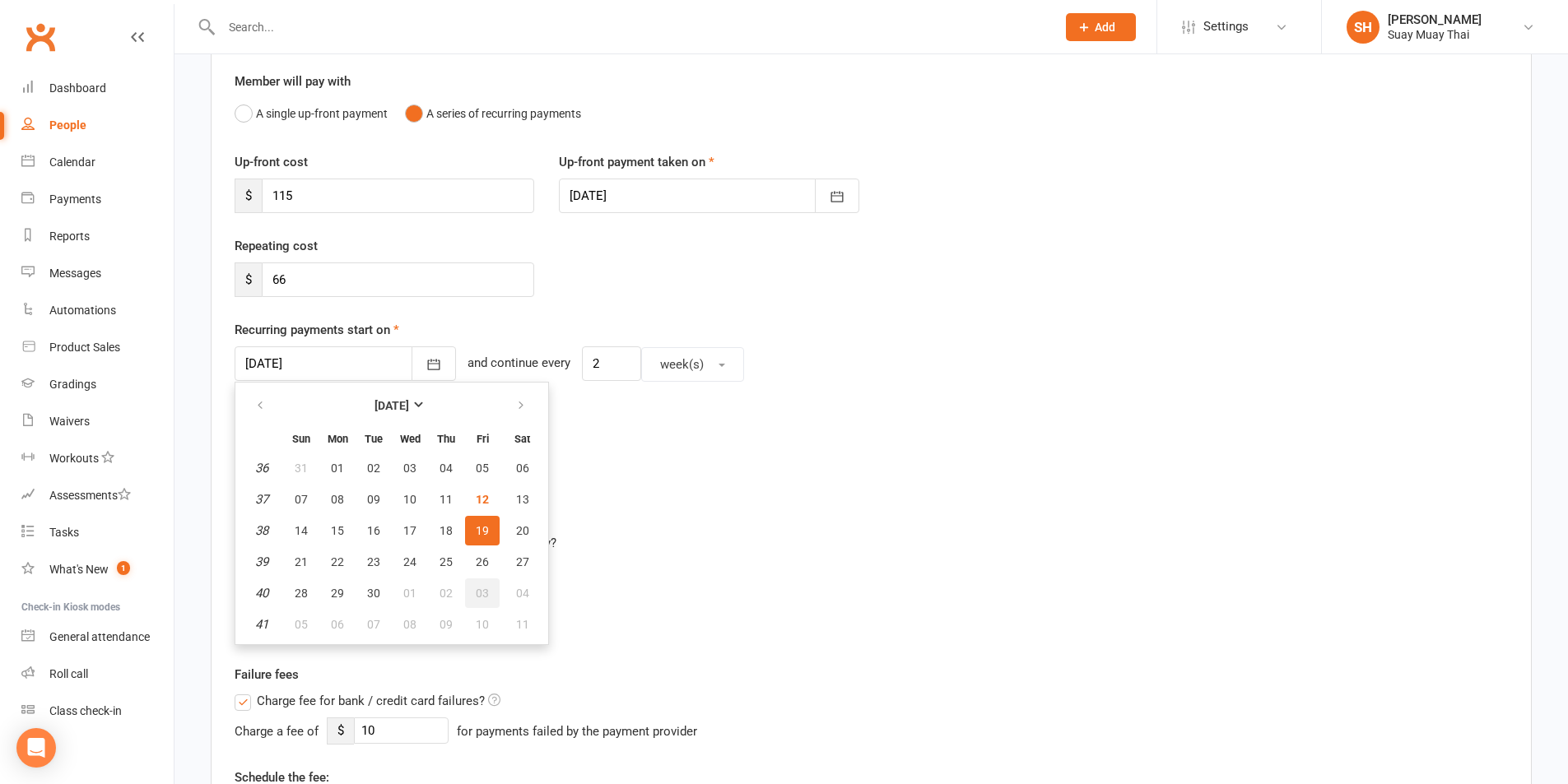
click at [476, 591] on span "03" at bounding box center [482, 593] width 13 height 13
type input "03 Oct 2025"
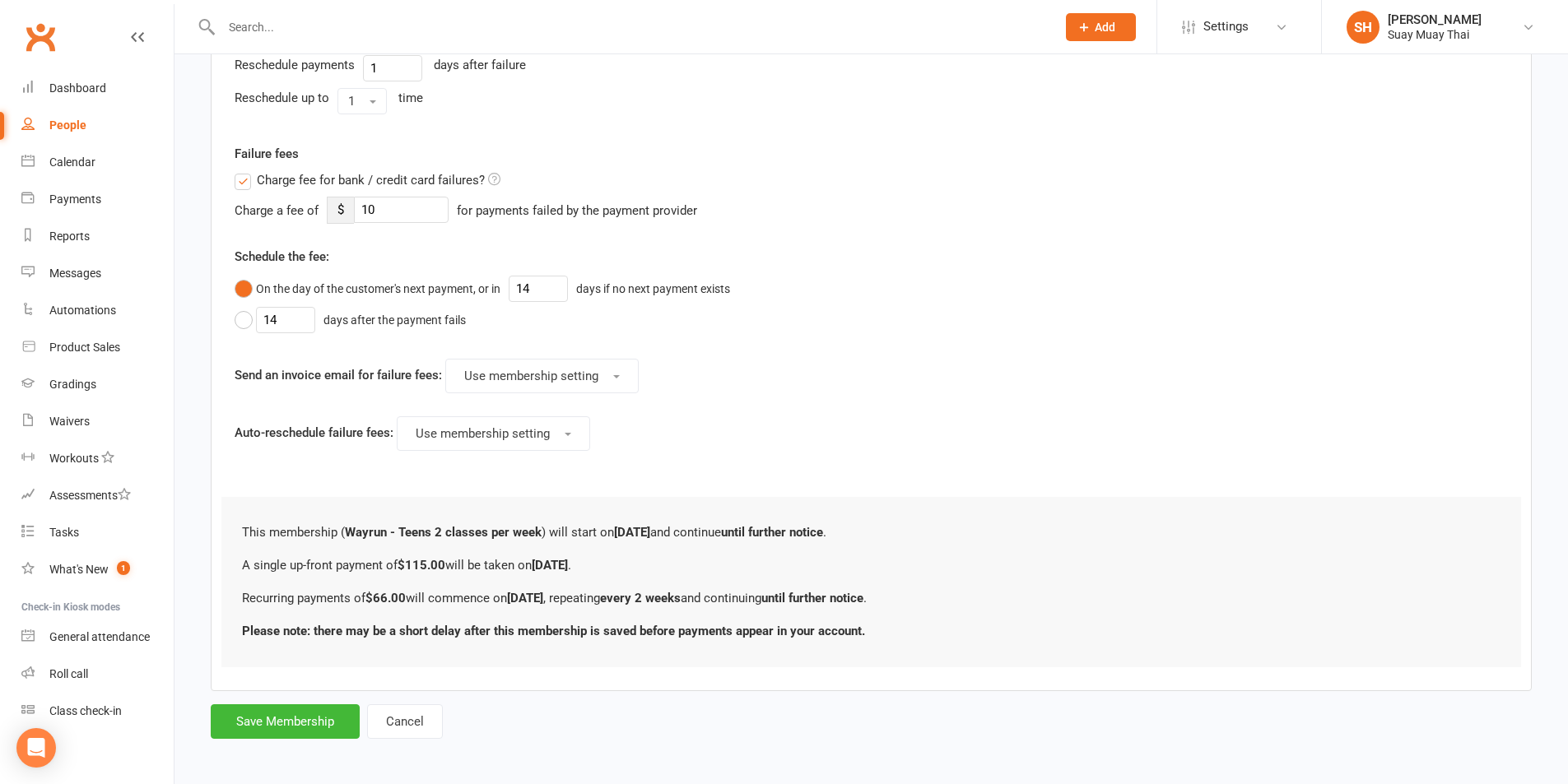
scroll to position [663, 0]
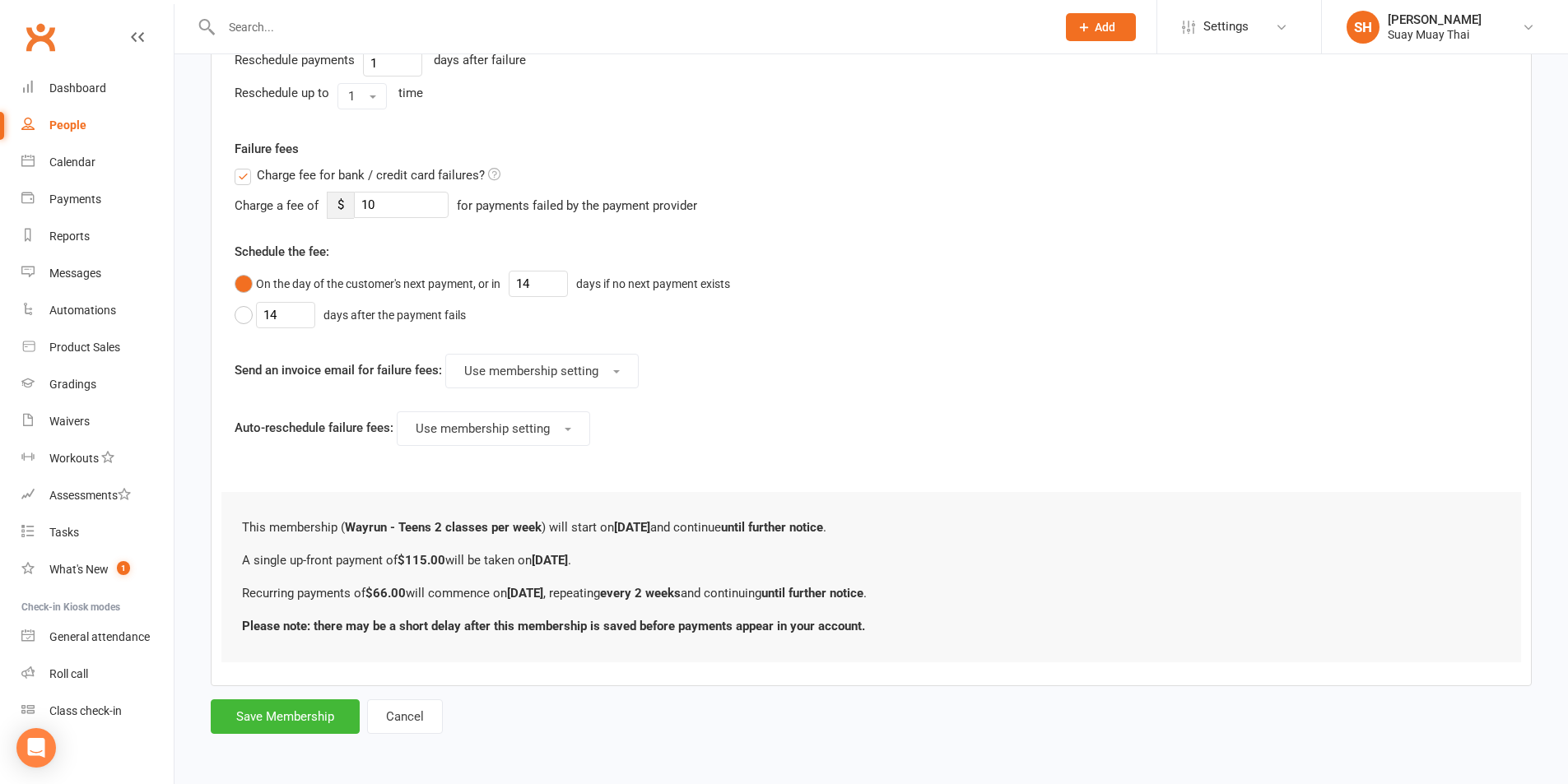
click at [245, 173] on label "Charge fee for bank / credit card failures?" at bounding box center [368, 174] width 265 height 19
click at [245, 165] on input "Charge fee for bank / credit card failures?" at bounding box center [368, 165] width 265 height 0
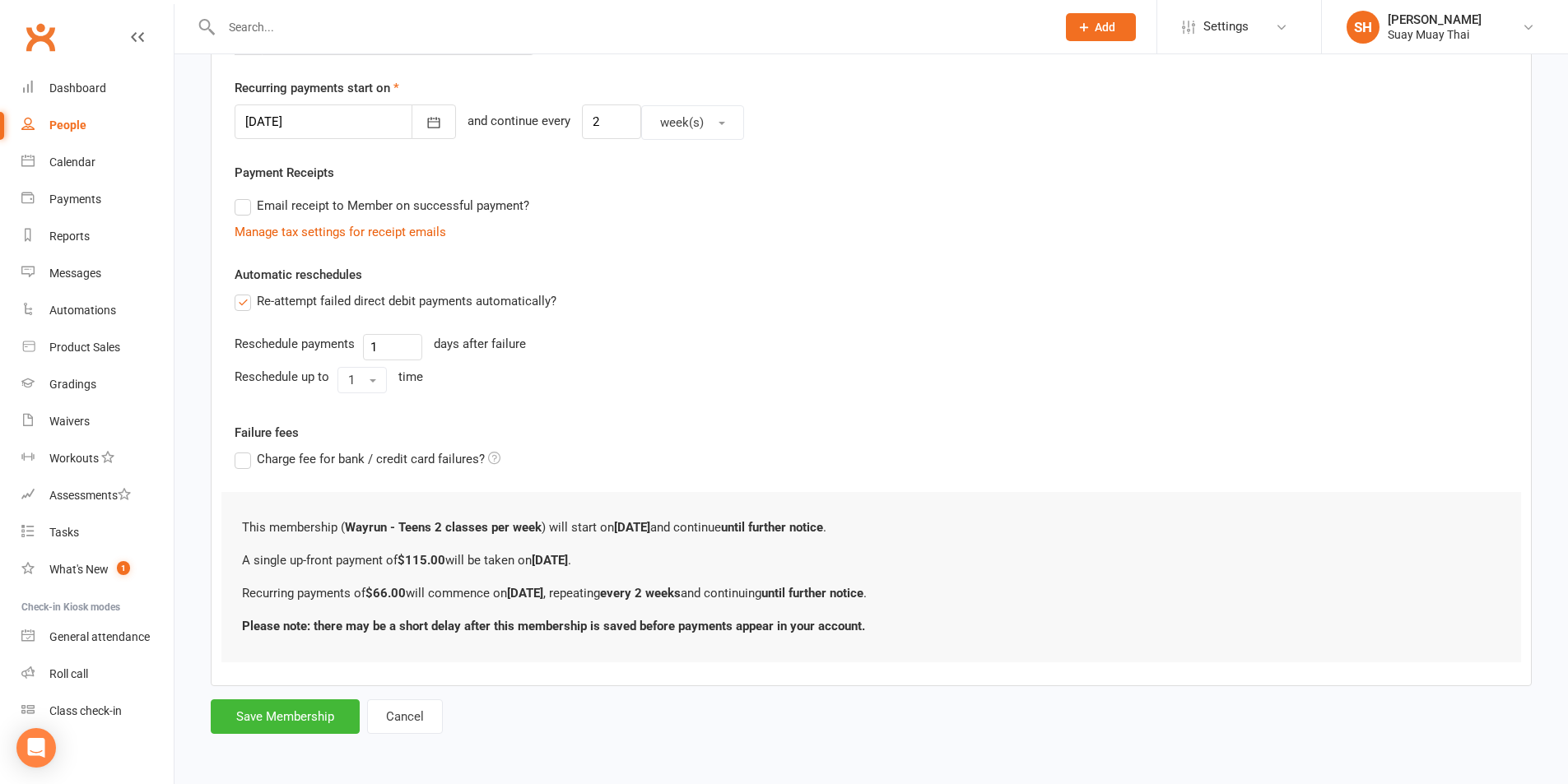
click at [286, 698] on form "Member will pay with A single up-front payment A series of recurring payments U…" at bounding box center [871, 269] width 1321 height 928
click at [287, 709] on button "Save Membership" at bounding box center [286, 717] width 149 height 35
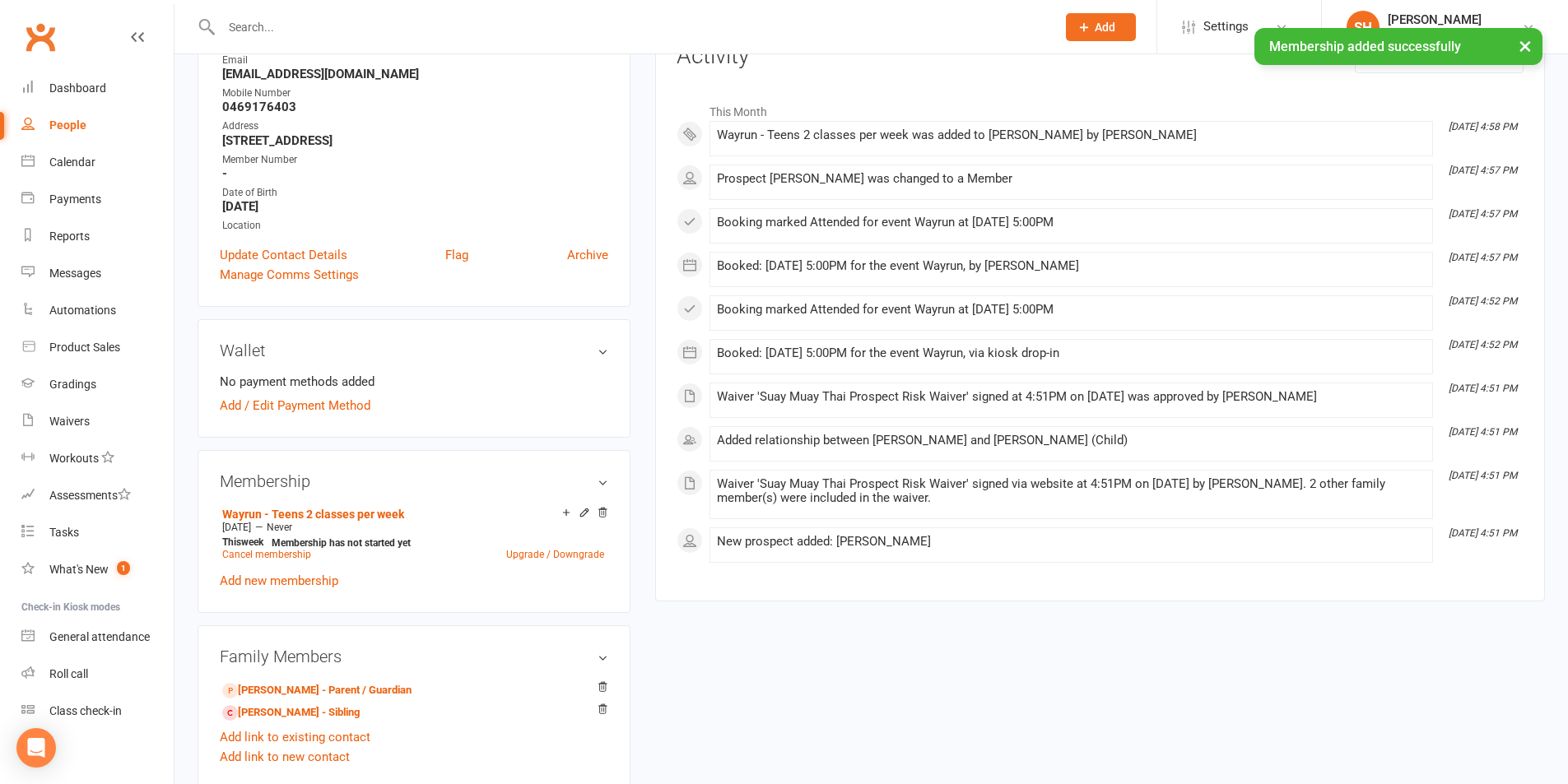
scroll to position [274, 0]
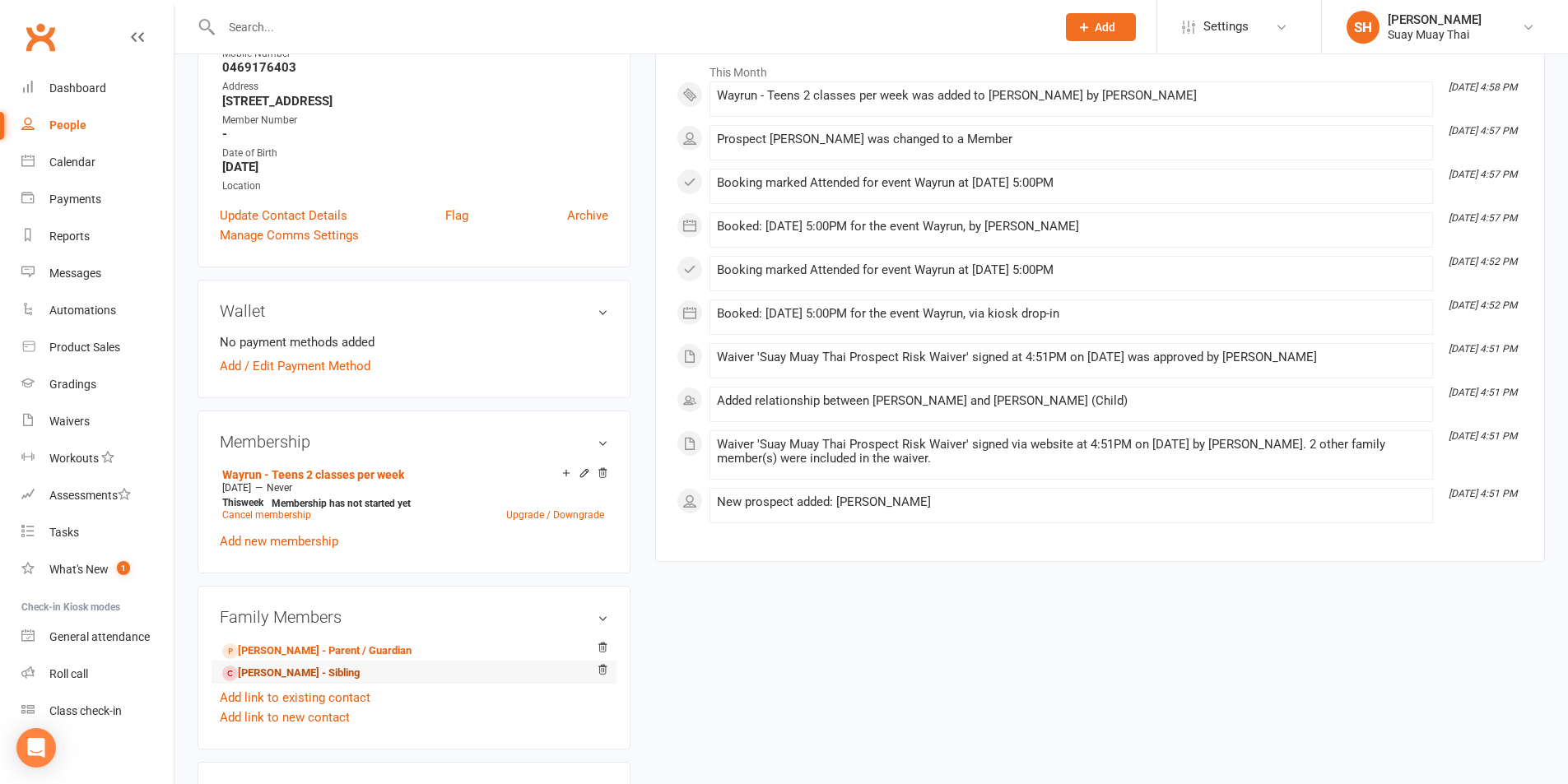
click at [289, 673] on link "Zahra Poorvakili - Sibling" at bounding box center [290, 673] width 137 height 18
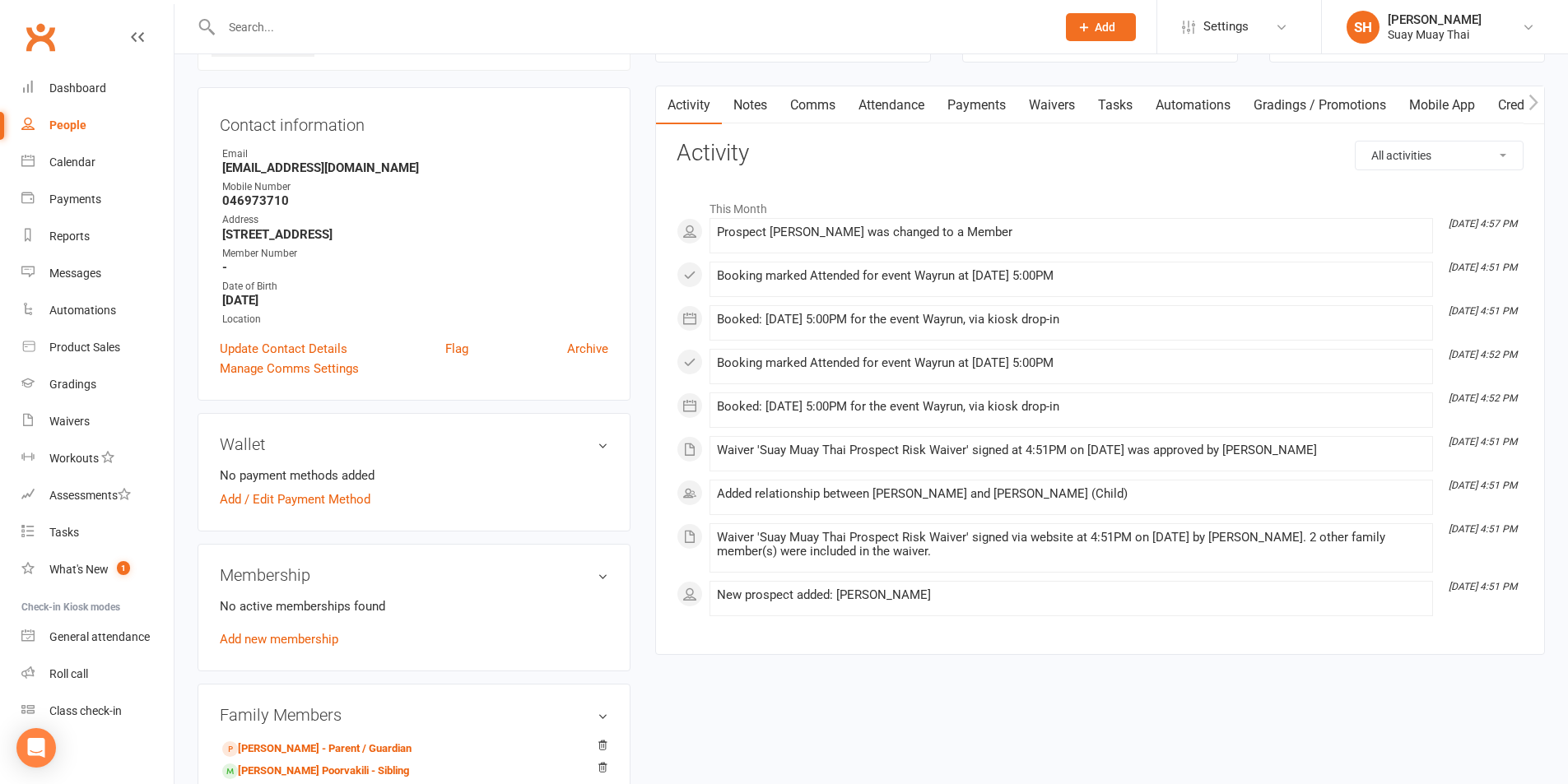
scroll to position [275, 0]
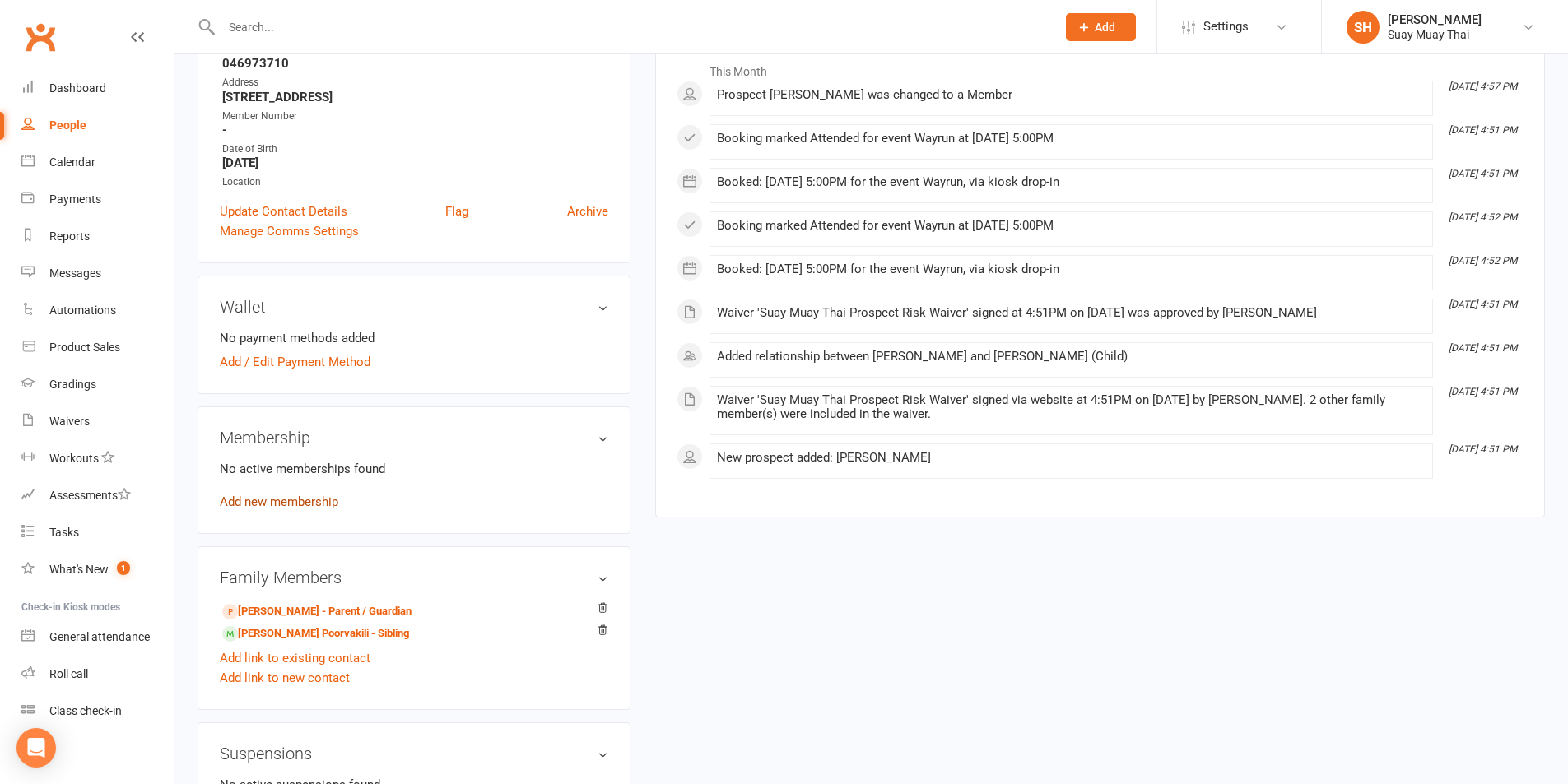
click at [293, 496] on link "Add new membership" at bounding box center [278, 502] width 119 height 15
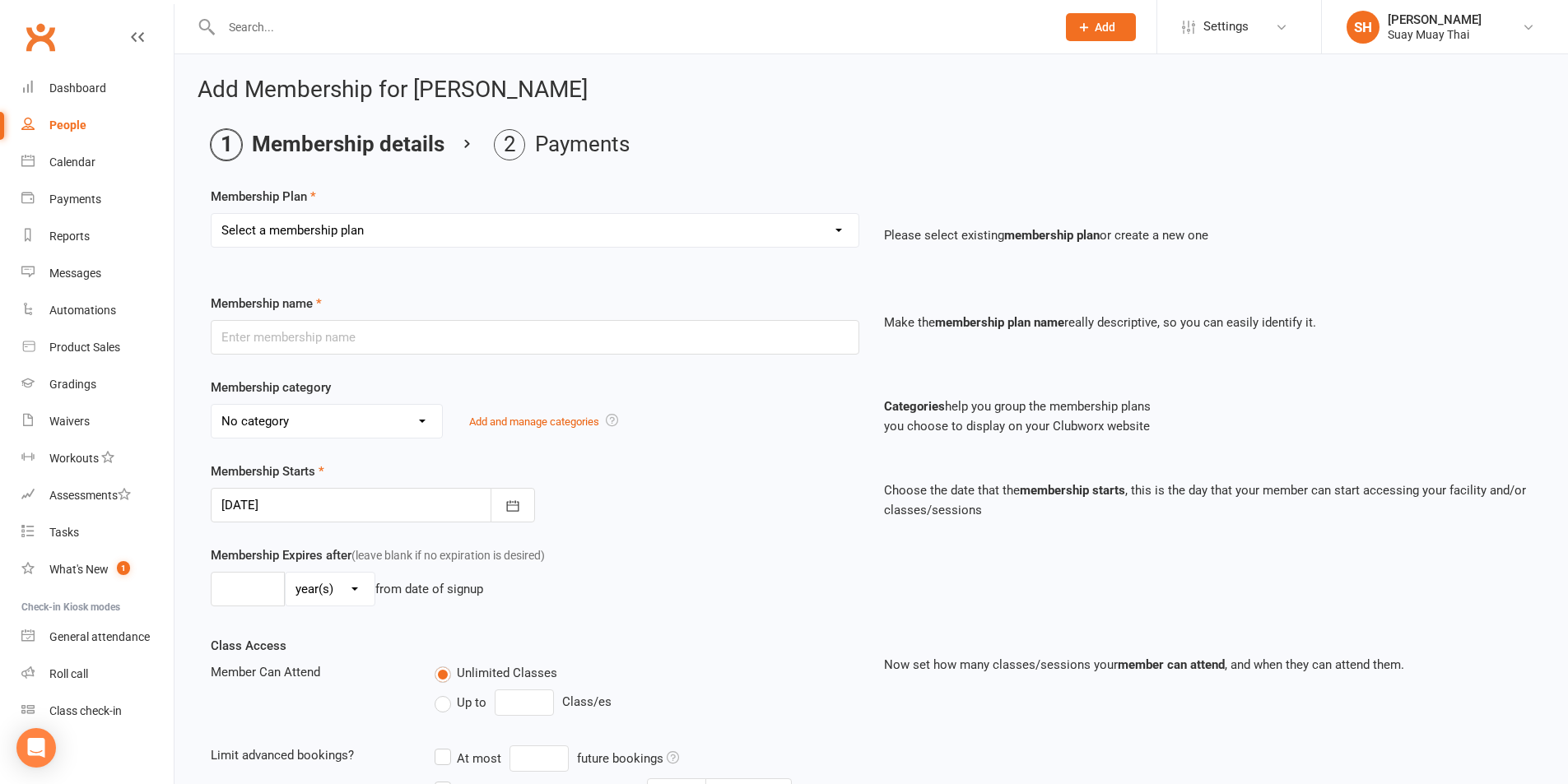
click at [380, 233] on select "Select a membership plan Create new Membership Plan Dek - Kids 1 class per week…" at bounding box center [536, 230] width 647 height 33
select select "6"
click at [212, 214] on select "Select a membership plan Create new Membership Plan Dek - Kids 1 class per week…" at bounding box center [536, 230] width 647 height 33
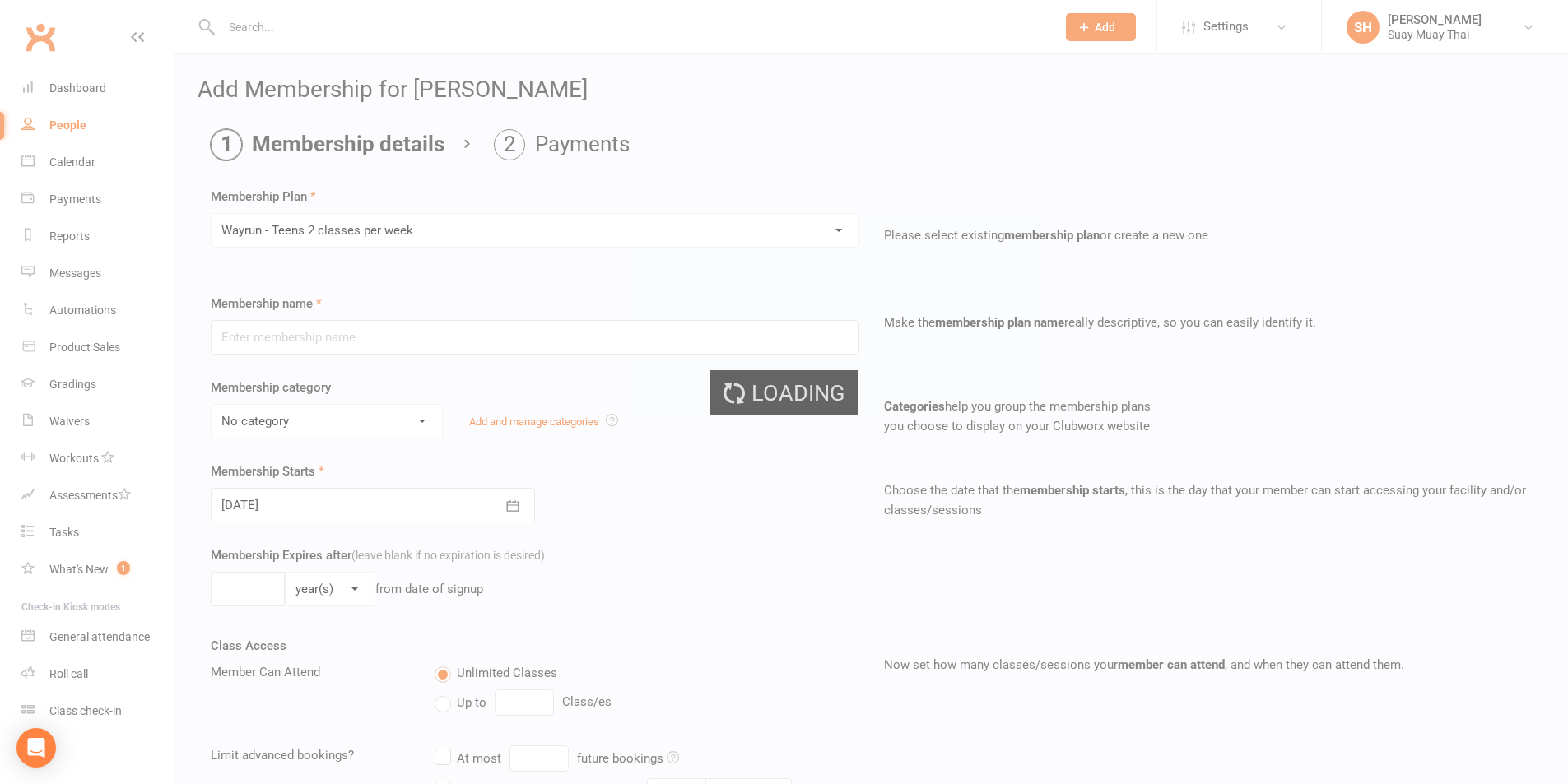
type input "Wayrun - Teens 2 classes per week"
select select "6"
type input "0"
type input "2"
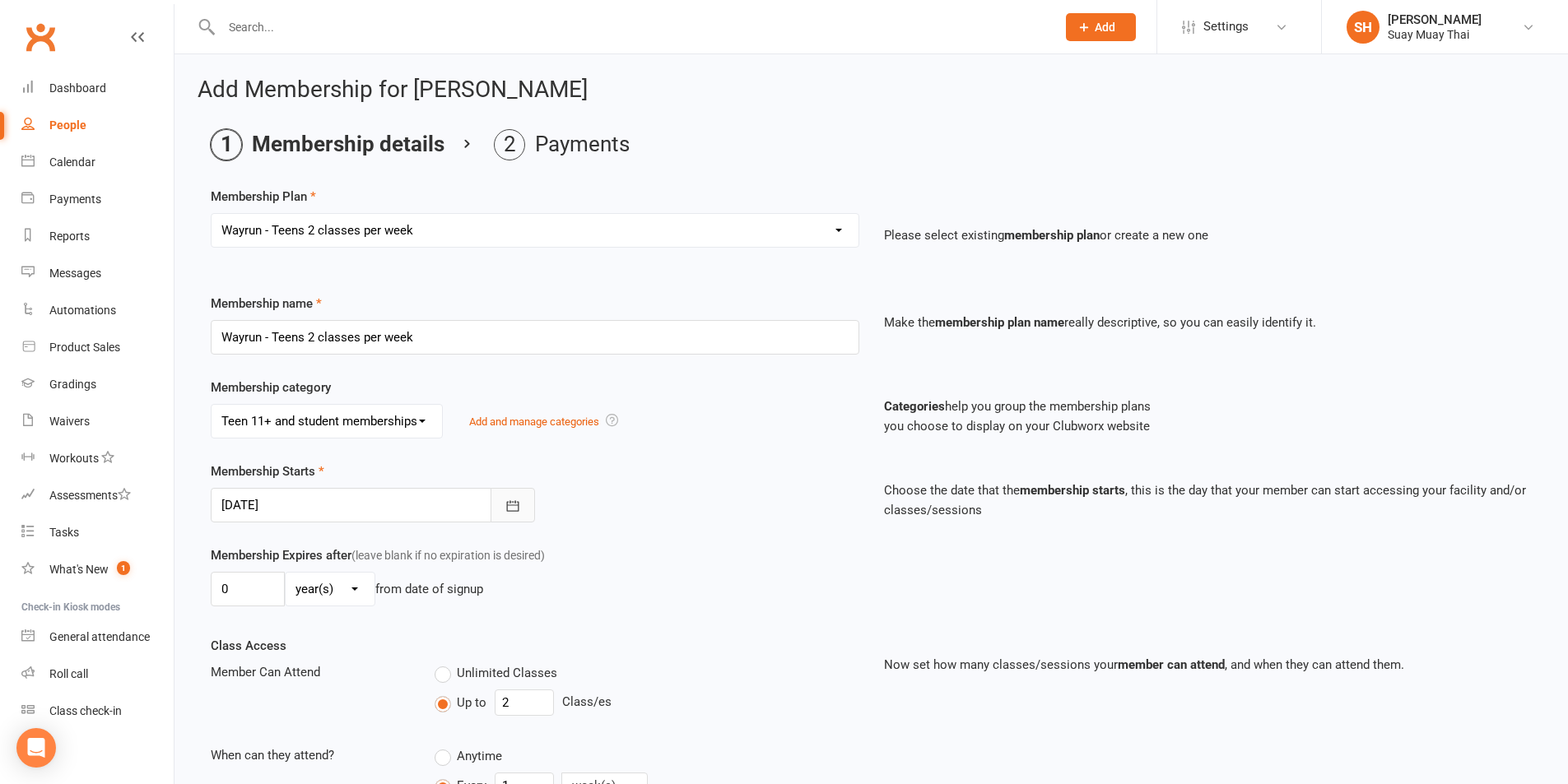
click at [521, 502] on button "button" at bounding box center [513, 506] width 44 height 35
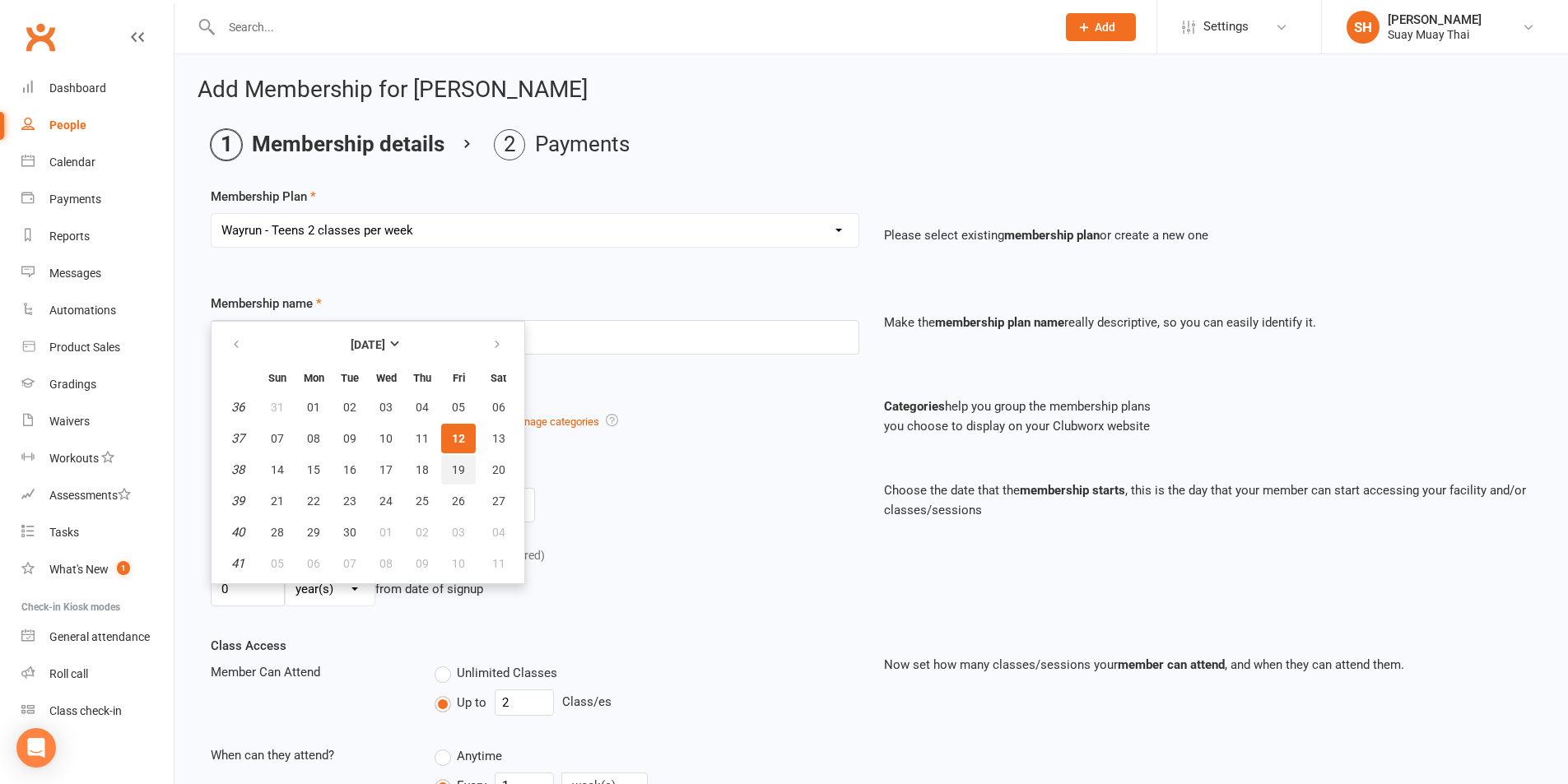
click at [459, 463] on span "19" at bounding box center [458, 470] width 13 height 13
type input "19 Sep 2025"
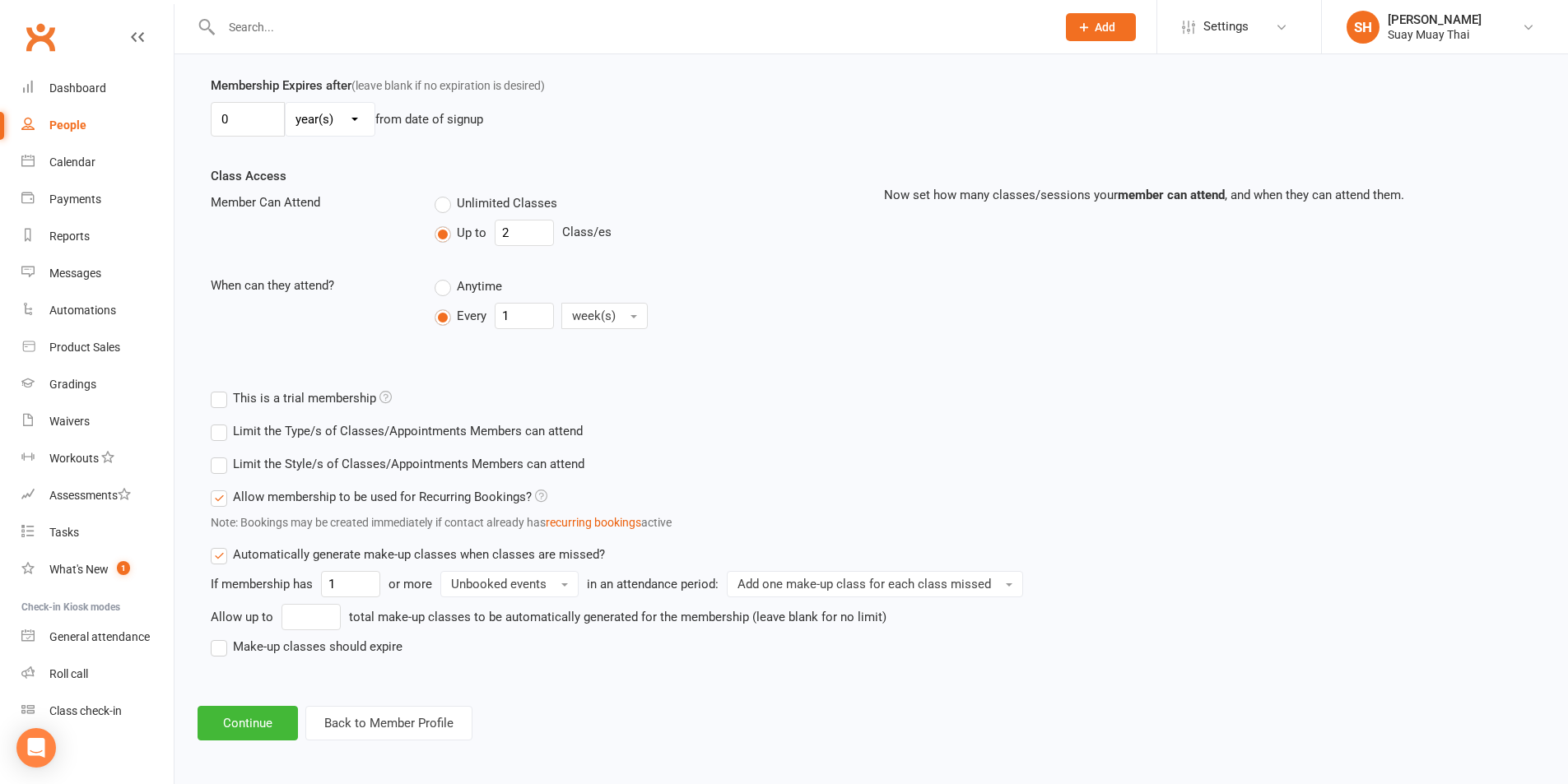
scroll to position [474, 0]
click at [244, 712] on button "Continue" at bounding box center [247, 720] width 100 height 35
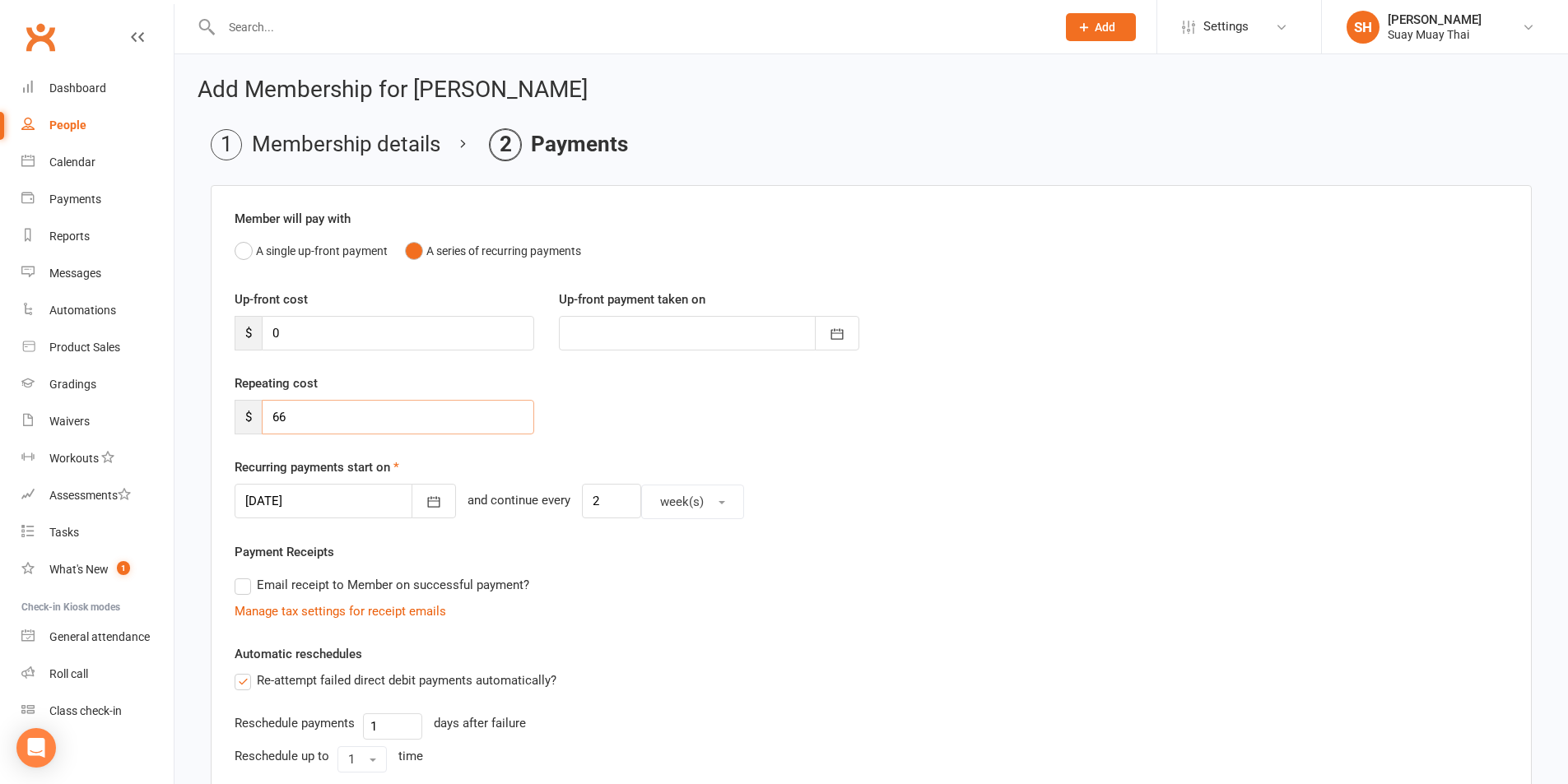
drag, startPoint x: 266, startPoint y: 416, endPoint x: 384, endPoint y: 418, distance: 118.0
click at [384, 418] on input "66" at bounding box center [398, 417] width 273 height 35
type input "59.40"
click at [763, 457] on div "Repeating cost $ 59.40" at bounding box center [871, 415] width 1298 height 84
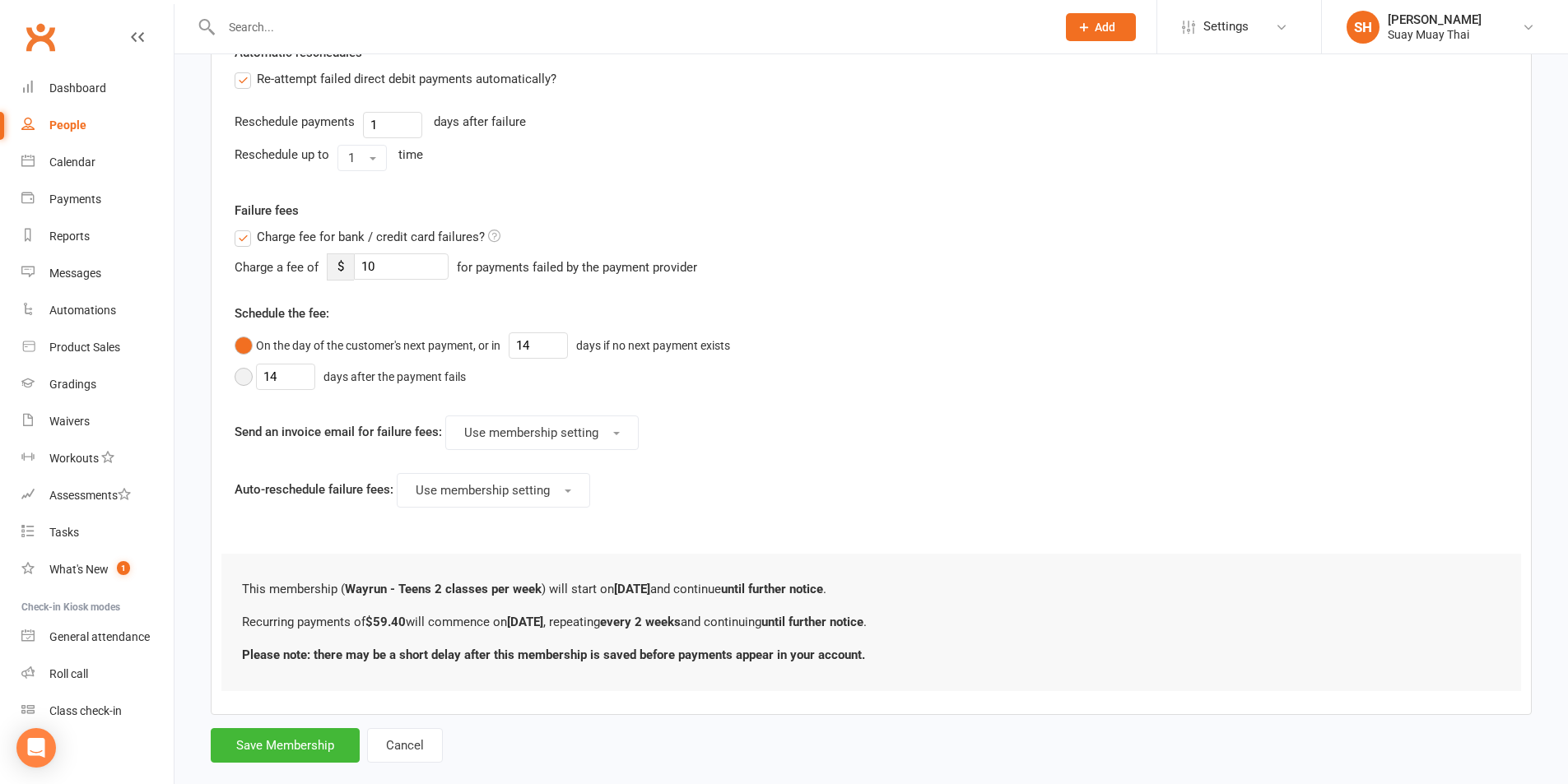
scroll to position [630, 0]
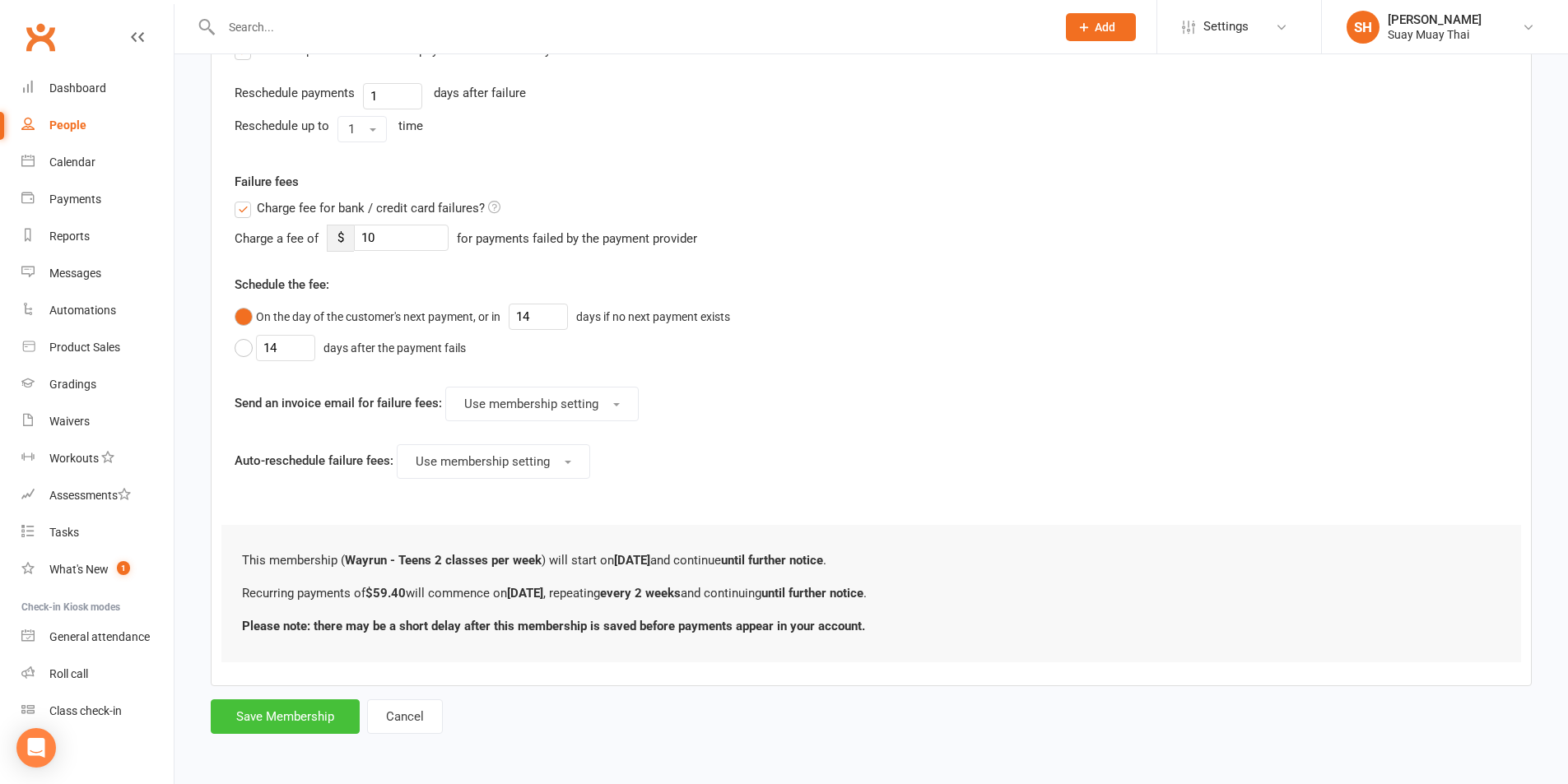
click at [300, 717] on button "Save Membership" at bounding box center [286, 717] width 149 height 35
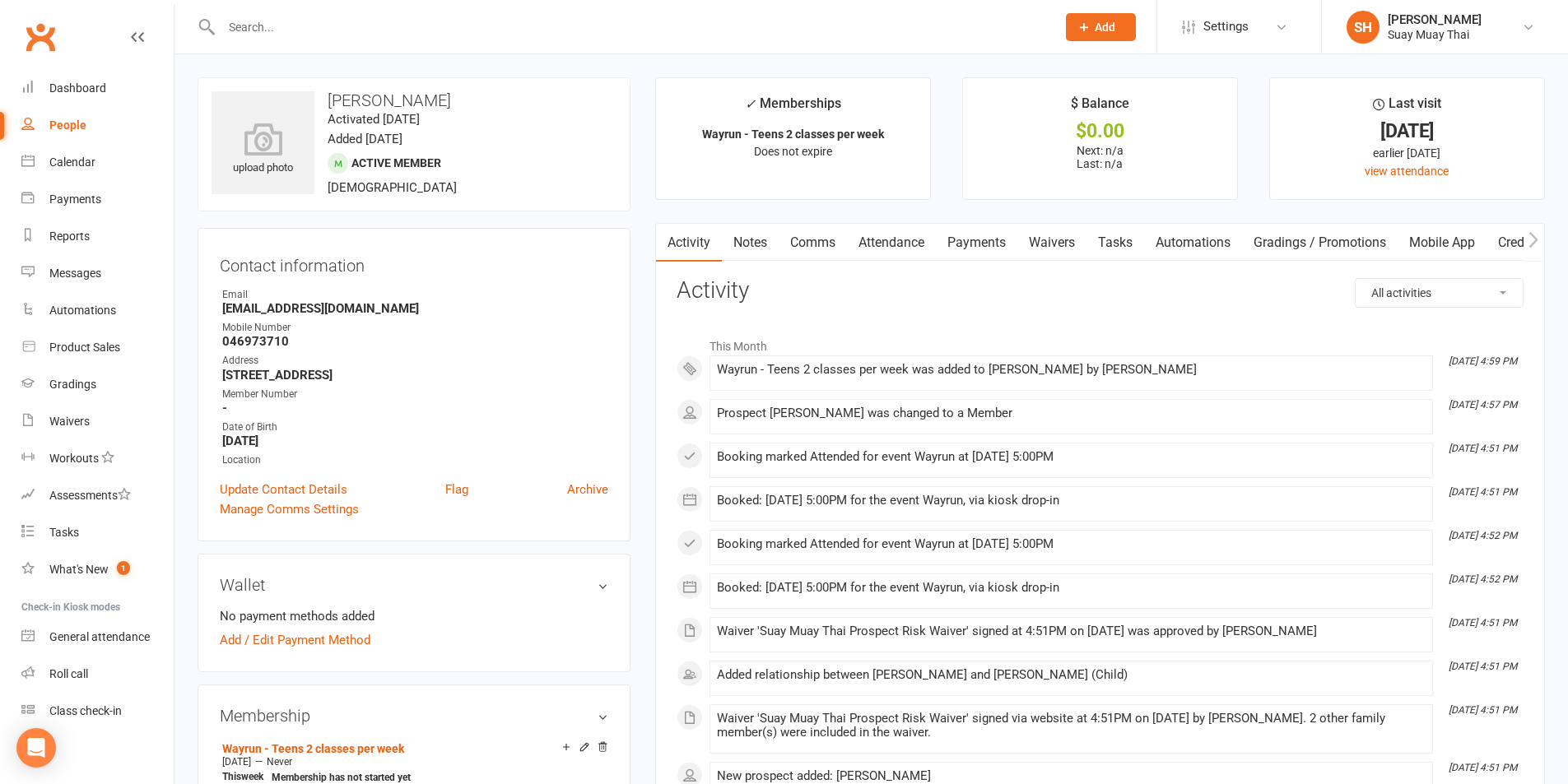
click at [1055, 241] on link "Waivers" at bounding box center [1052, 242] width 69 height 38
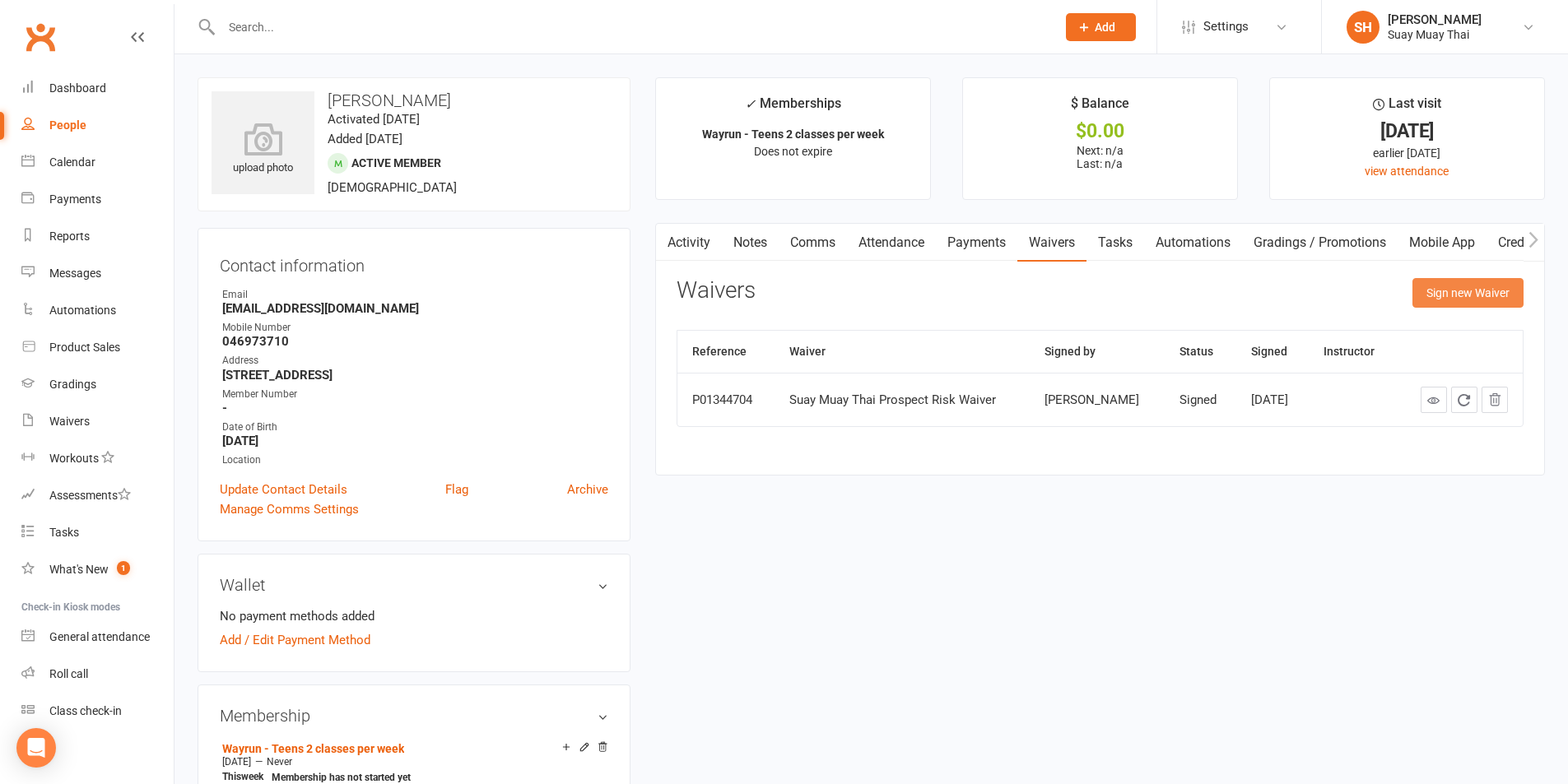
click at [1456, 292] on button "Sign new Waiver" at bounding box center [1468, 293] width 112 height 29
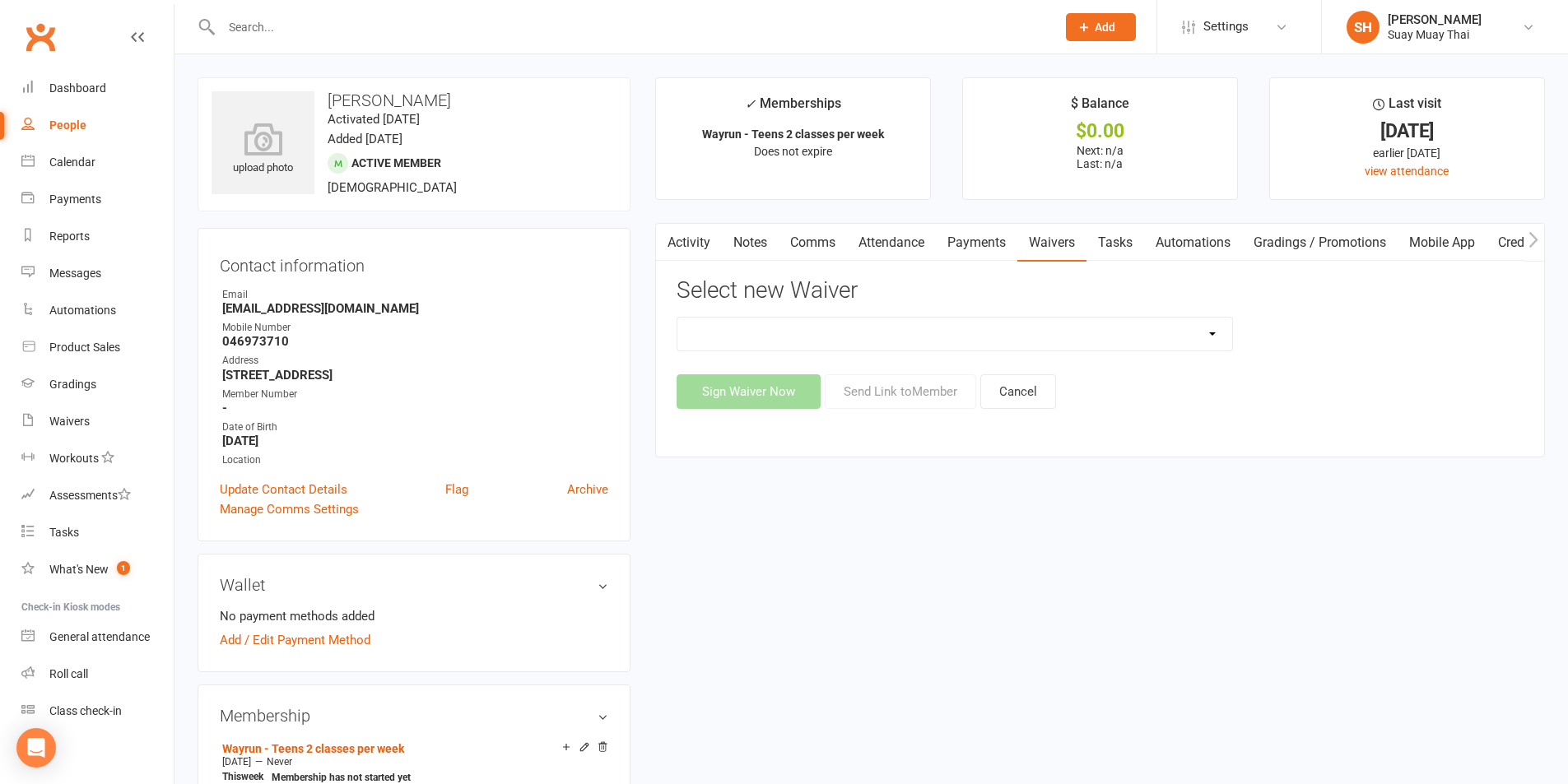
click at [891, 337] on select "New Member Risk Waiver Payment Authority Waiver Suay Muay Thai Prospect Risk Wa…" at bounding box center [955, 334] width 555 height 33
select select "14249"
click at [678, 318] on select "New Member Risk Waiver Payment Authority Waiver Suay Muay Thai Prospect Risk Wa…" at bounding box center [955, 334] width 555 height 33
click at [910, 388] on button "Send Link to Member" at bounding box center [901, 392] width 151 height 35
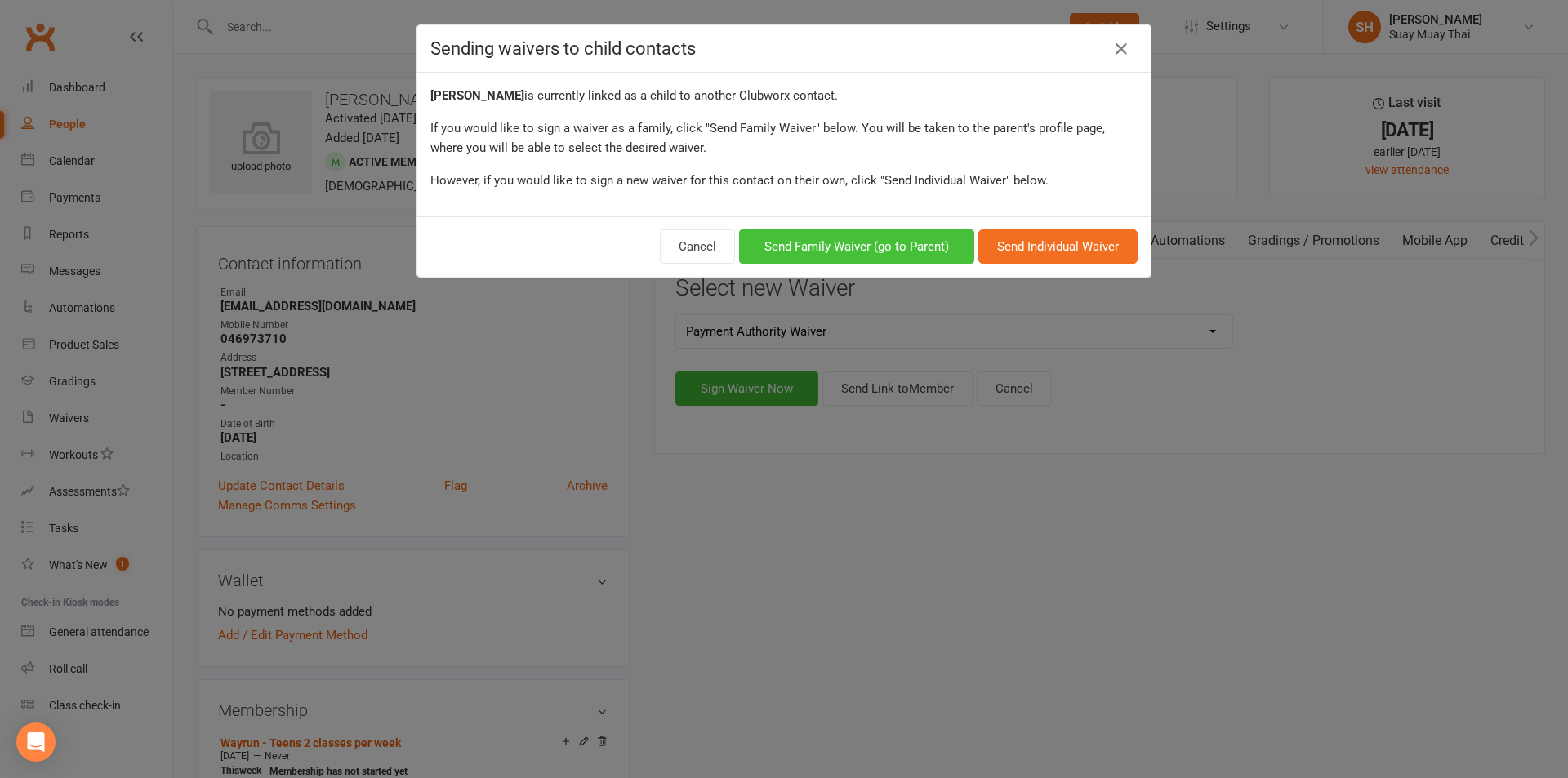
click at [816, 240] on button "Send Family Waiver (go to Parent)" at bounding box center [856, 247] width 235 height 35
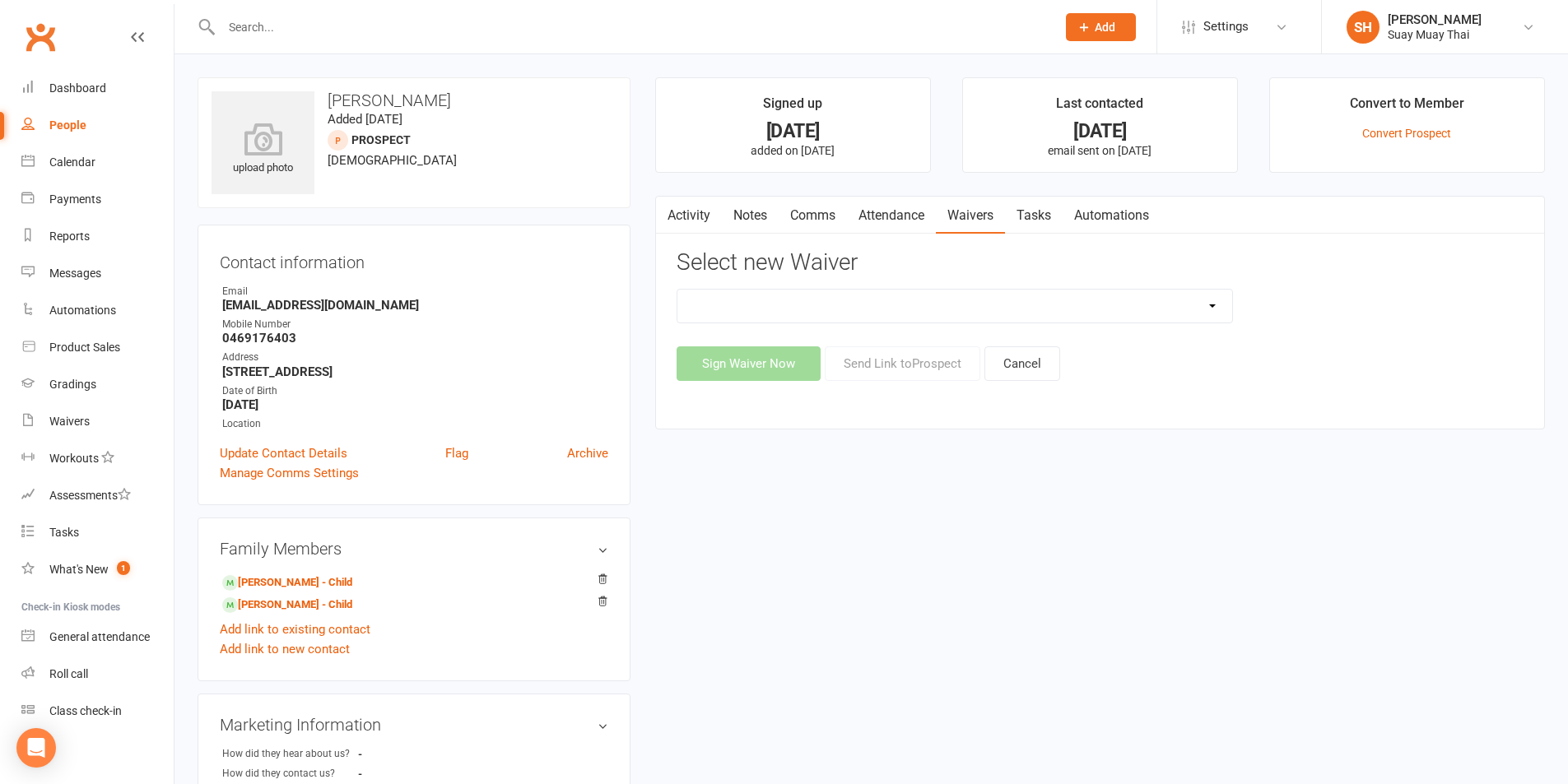
click at [873, 304] on select "New Member Risk Waiver Payment Authority Waiver Suay Muay Thai Prospect Risk Wa…" at bounding box center [955, 306] width 555 height 33
select select "14249"
click at [678, 289] on select "New Member Risk Waiver Payment Authority Waiver Suay Muay Thai Prospect Risk Wa…" at bounding box center [955, 306] width 555 height 33
click at [884, 357] on button "Send Link to Prospect" at bounding box center [902, 364] width 156 height 35
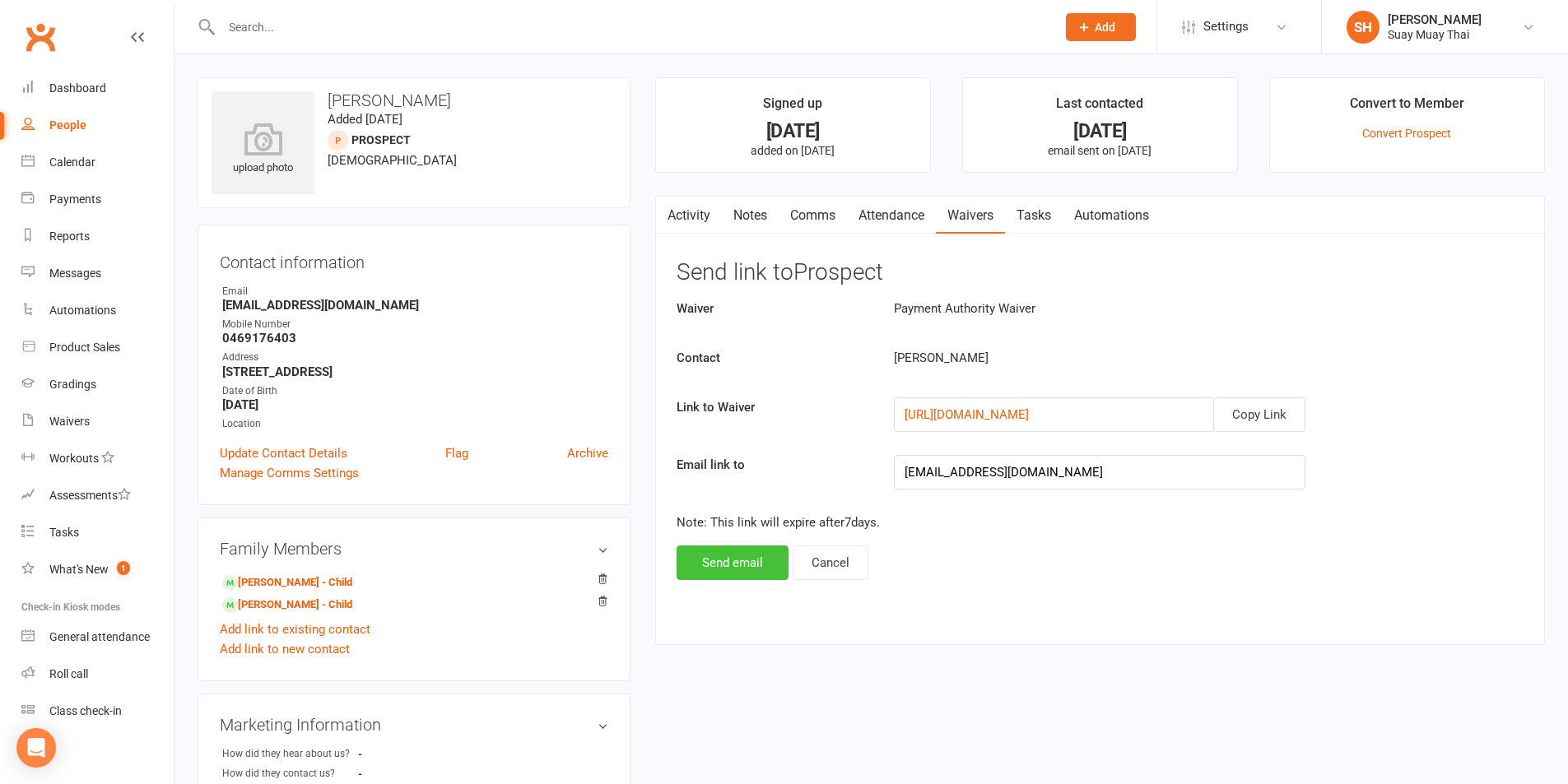
click at [725, 562] on button "Send email" at bounding box center [732, 563] width 112 height 35
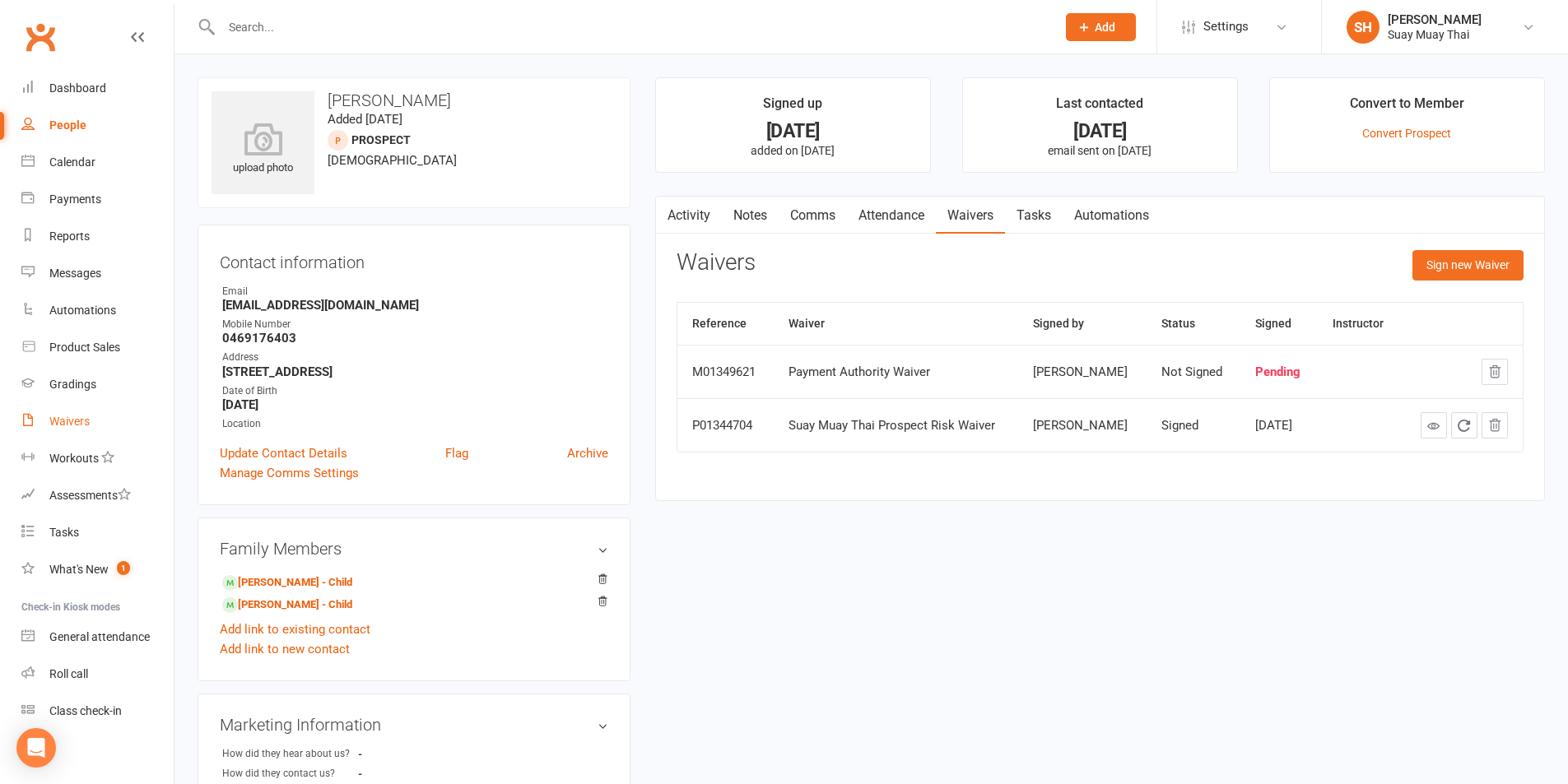
click at [82, 418] on div "Waivers" at bounding box center [70, 421] width 41 height 13
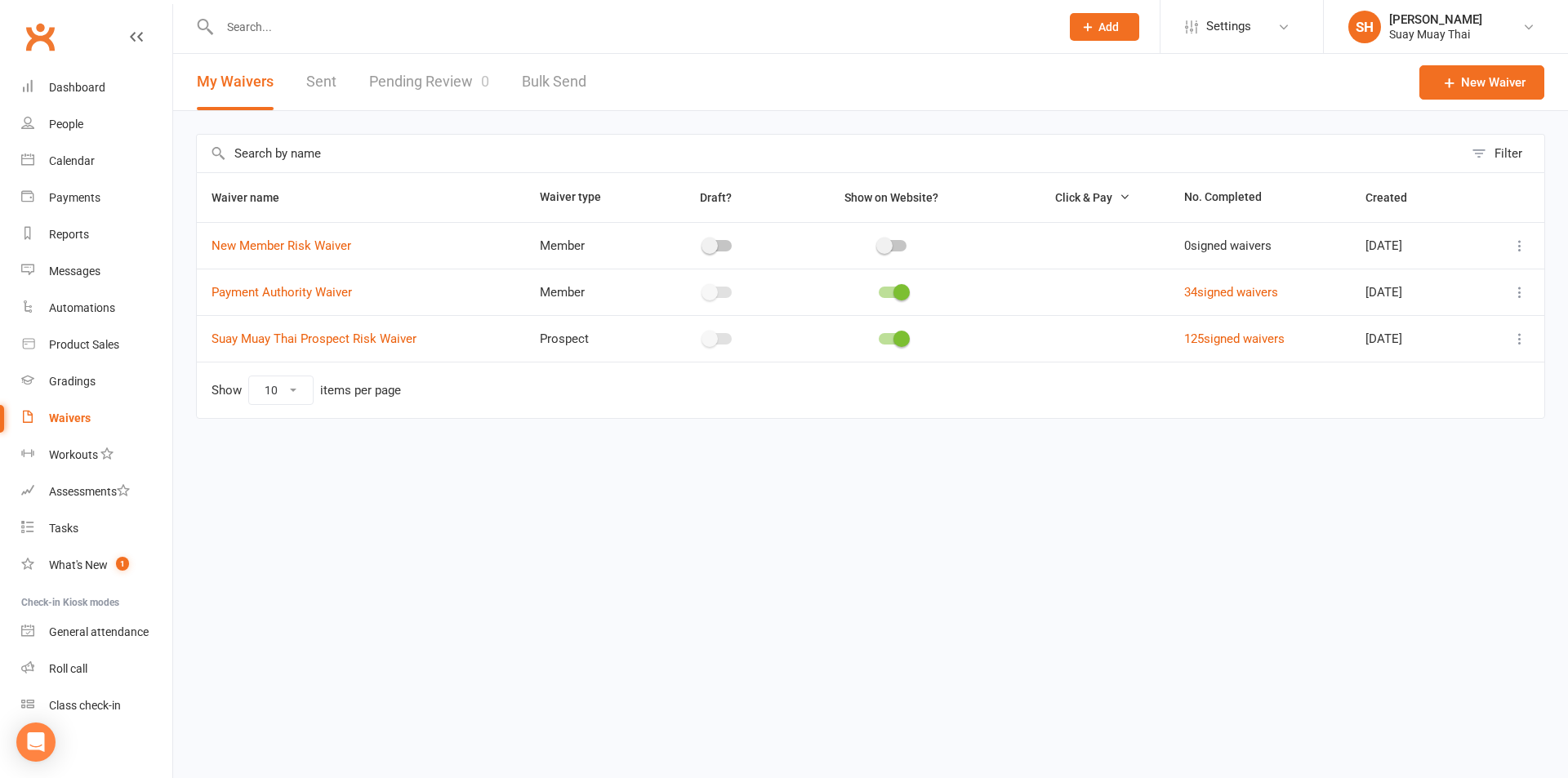
click at [430, 73] on link "Pending Review 0" at bounding box center [429, 82] width 120 height 57
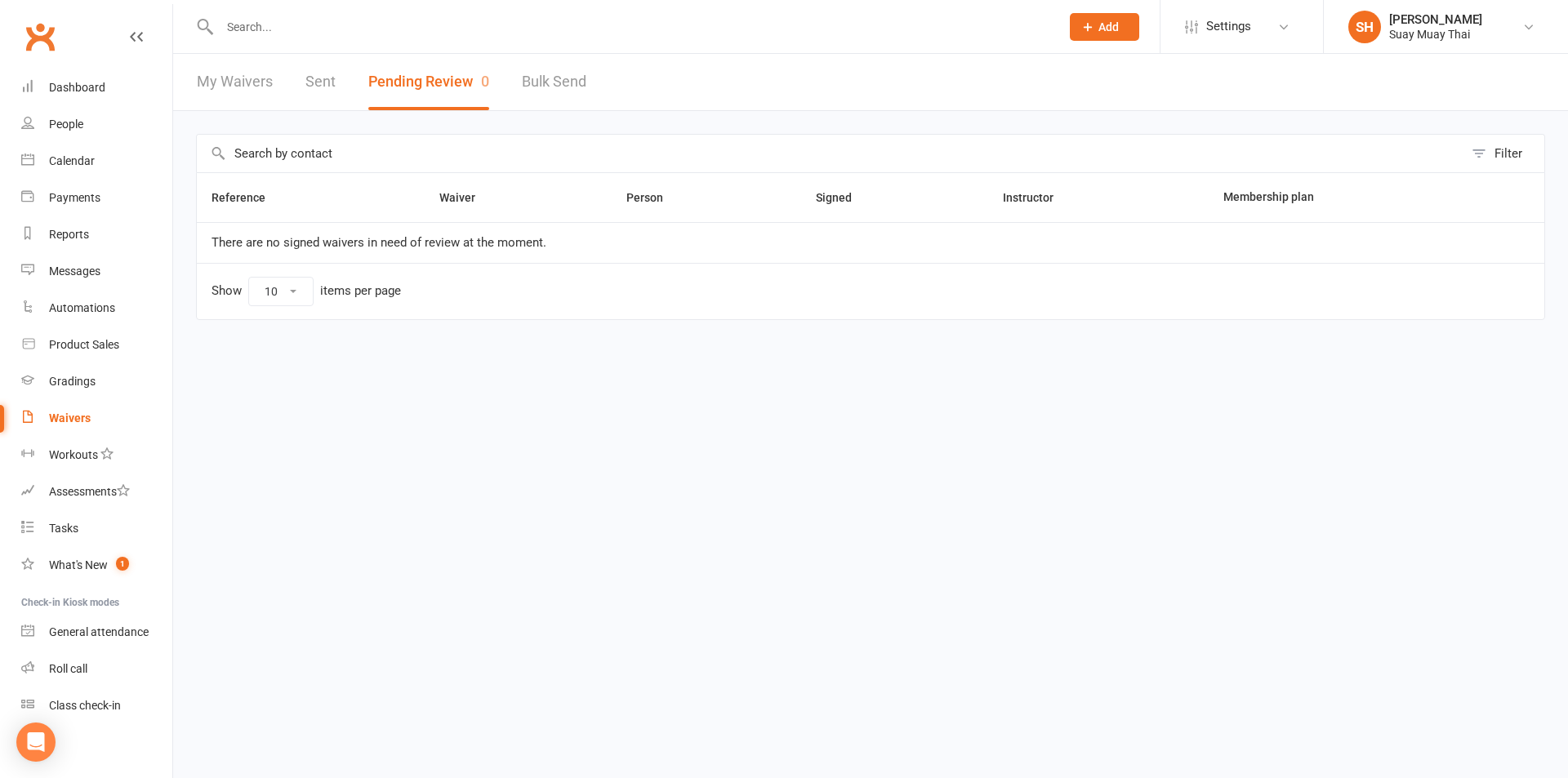
click at [234, 79] on link "My Waivers" at bounding box center [234, 82] width 76 height 57
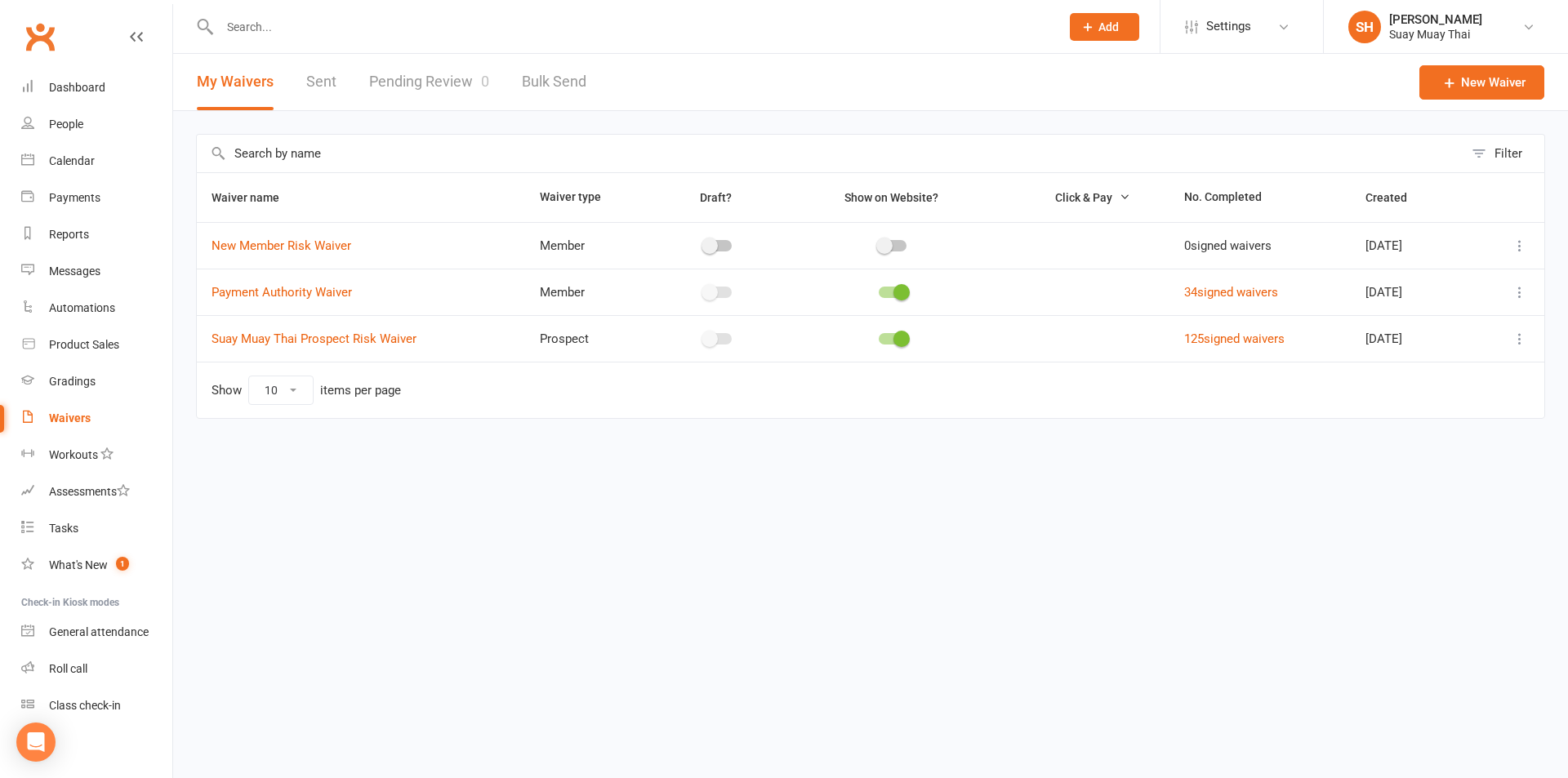
click at [325, 85] on link "Sent" at bounding box center [321, 82] width 30 height 57
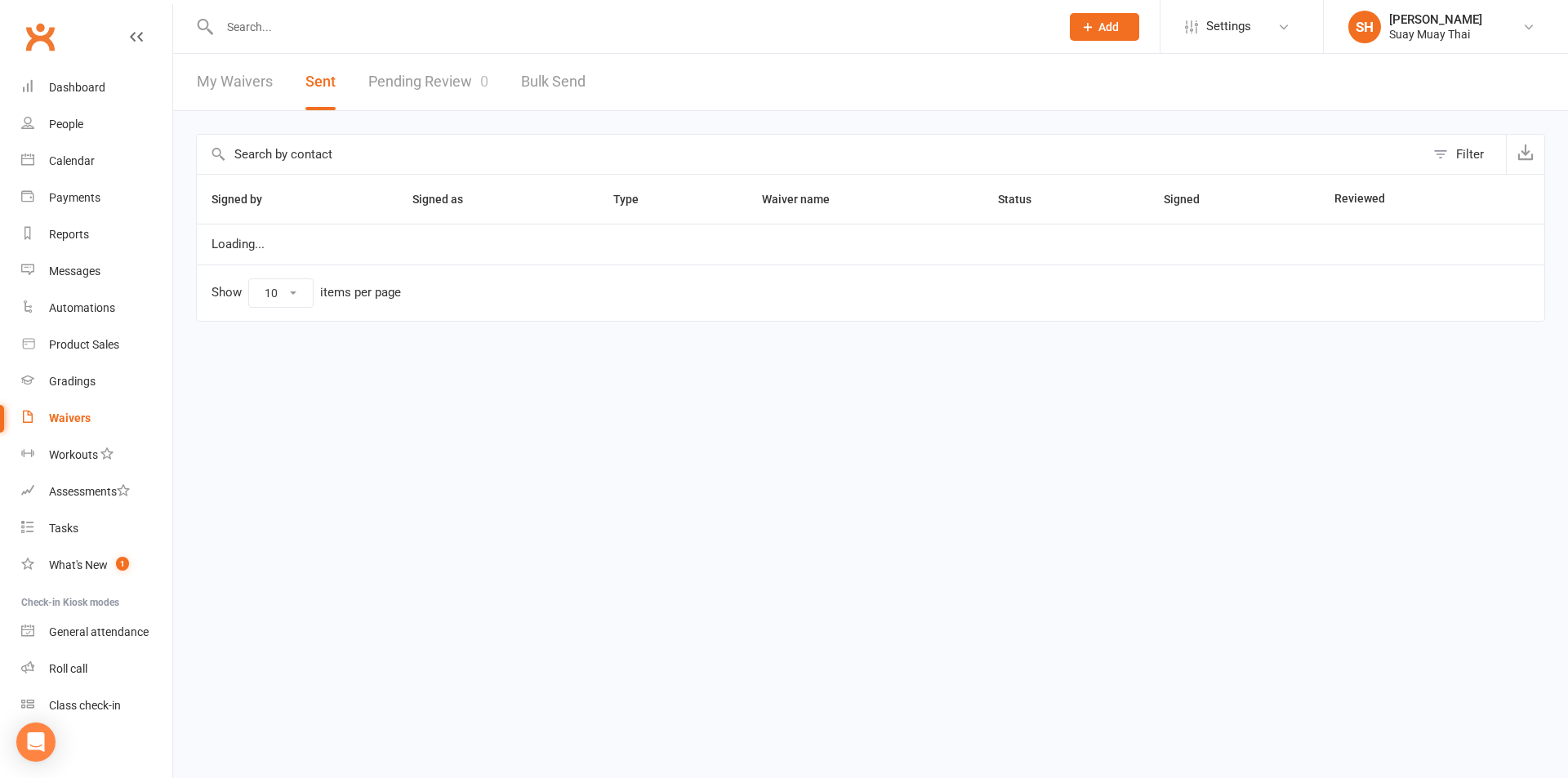
select select "100"
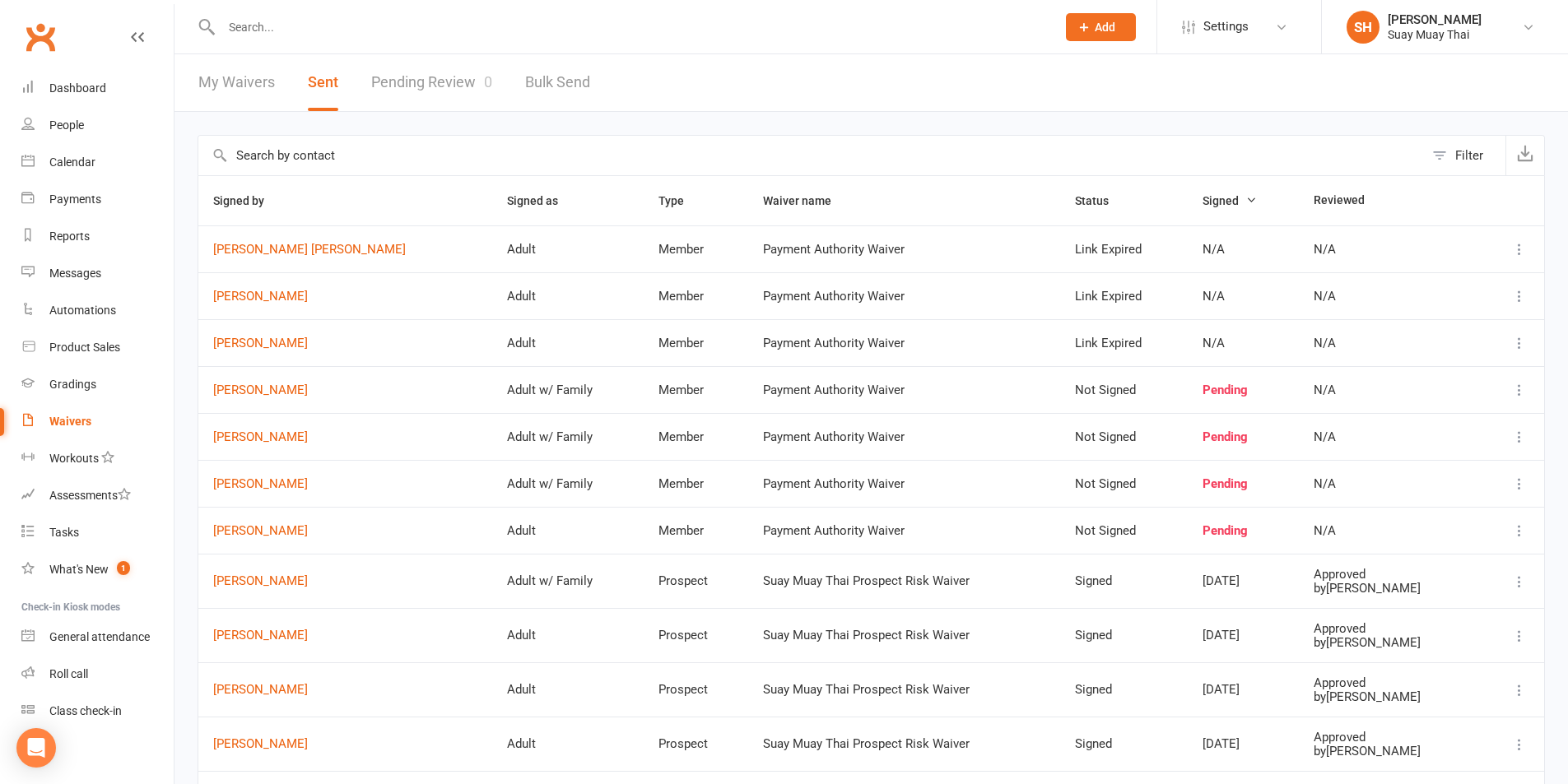
click at [1514, 389] on icon at bounding box center [1520, 390] width 17 height 17
click at [1463, 384] on td "N/A" at bounding box center [1389, 389] width 181 height 47
click at [250, 391] on link "Farzaneh Jafarlo" at bounding box center [345, 390] width 265 height 14
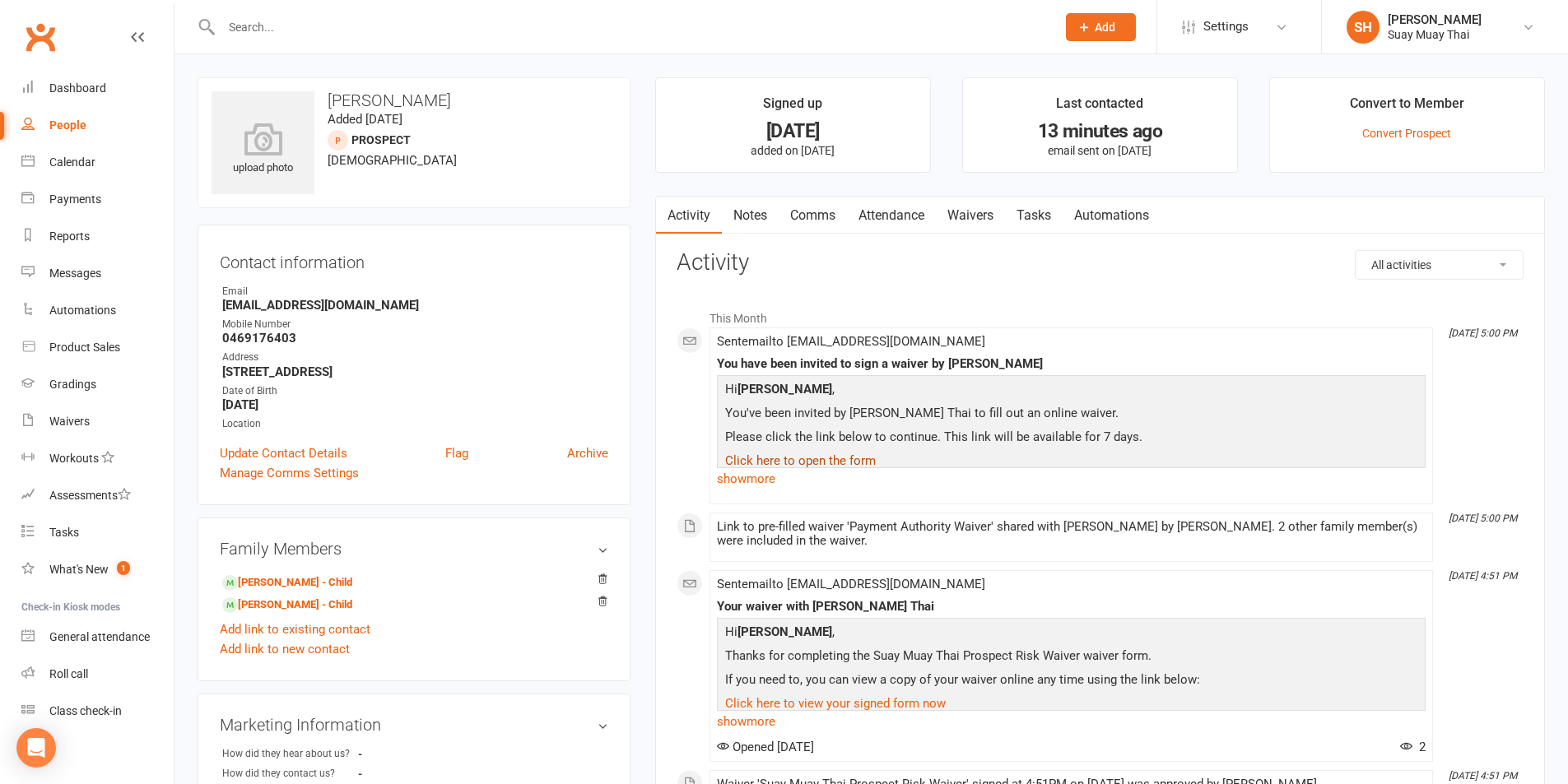
click at [816, 458] on link "Click here to open the form" at bounding box center [800, 461] width 150 height 15
click at [813, 457] on link "Click here to open the form" at bounding box center [800, 461] width 150 height 15
click at [798, 458] on link "Click here to open the form" at bounding box center [800, 461] width 150 height 15
click at [764, 473] on link "show more" at bounding box center [1071, 478] width 709 height 23
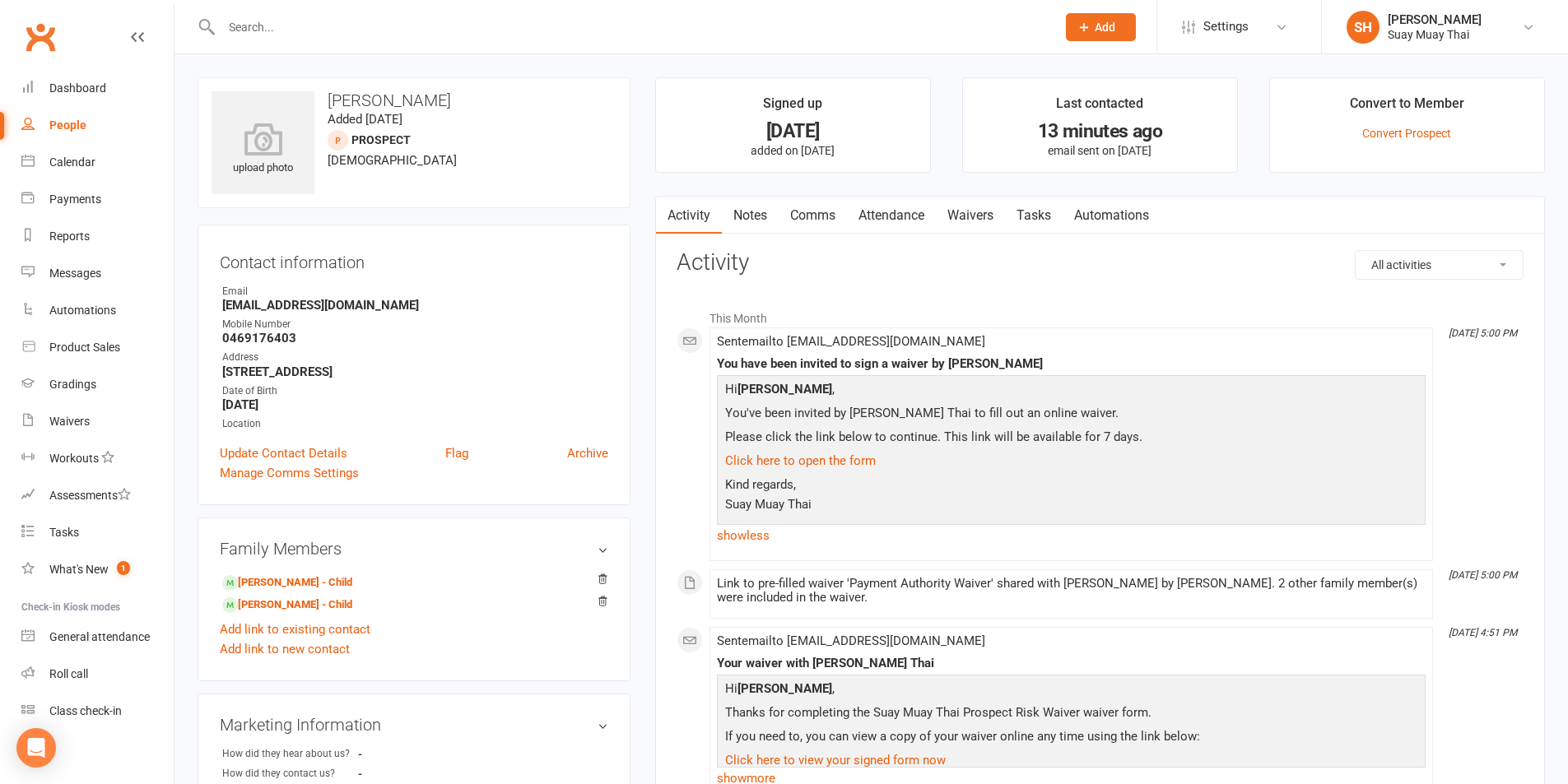
click at [961, 209] on link "Waivers" at bounding box center [970, 215] width 69 height 38
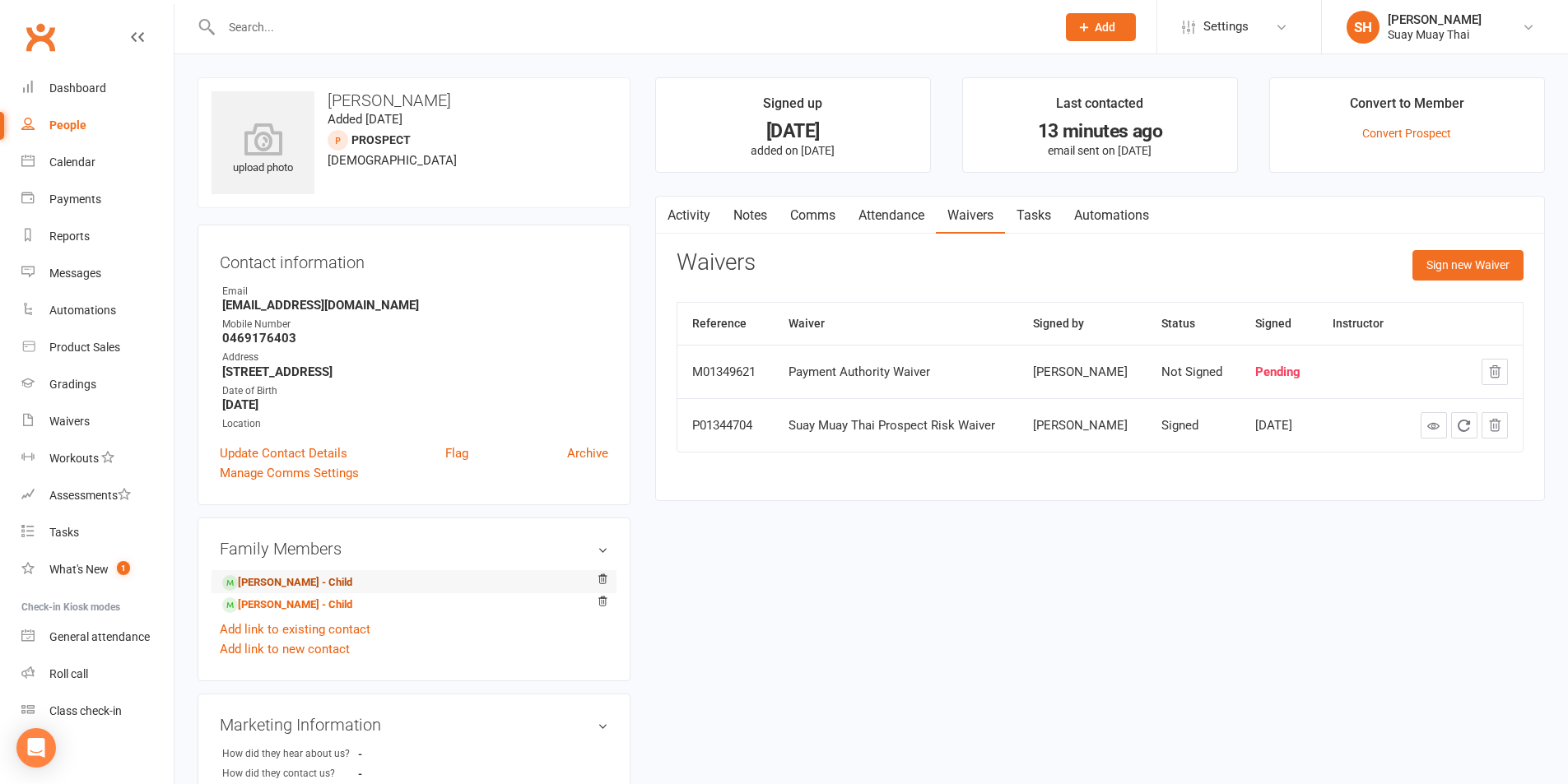
click at [299, 581] on link "Zahra Poorvakili - Child" at bounding box center [287, 582] width 130 height 18
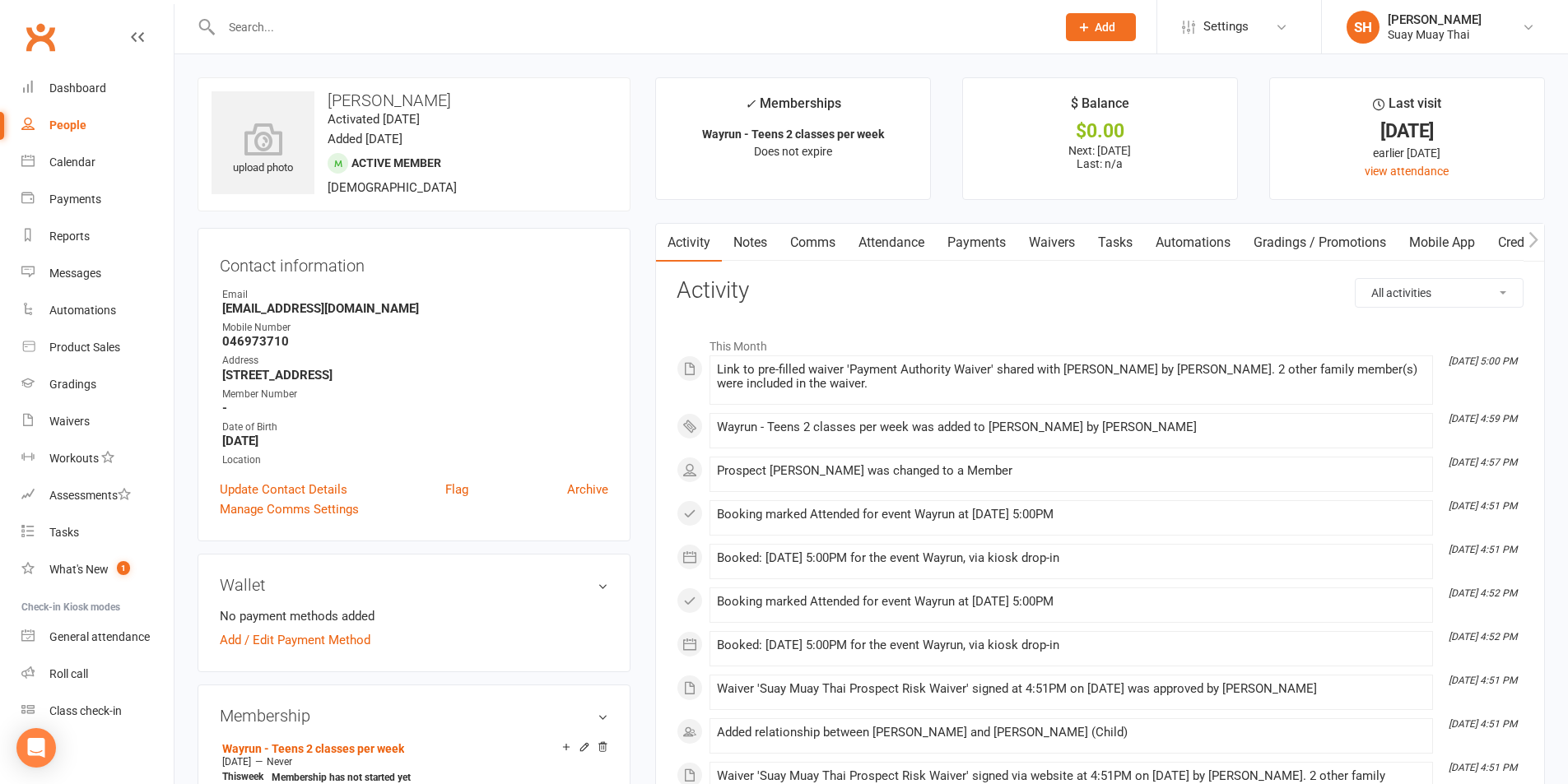
click at [327, 22] on input "text" at bounding box center [631, 27] width 828 height 23
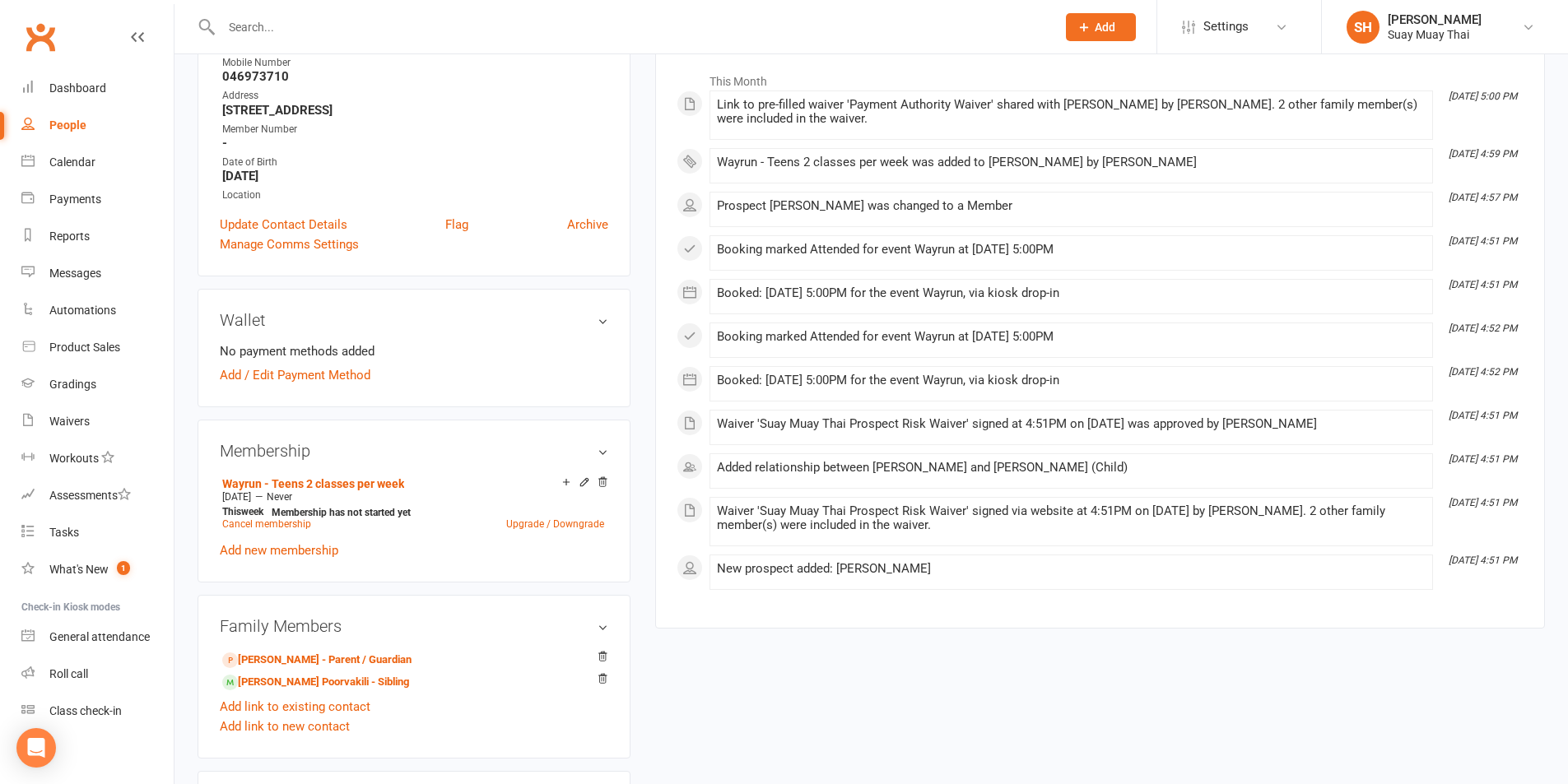
scroll to position [274, 0]
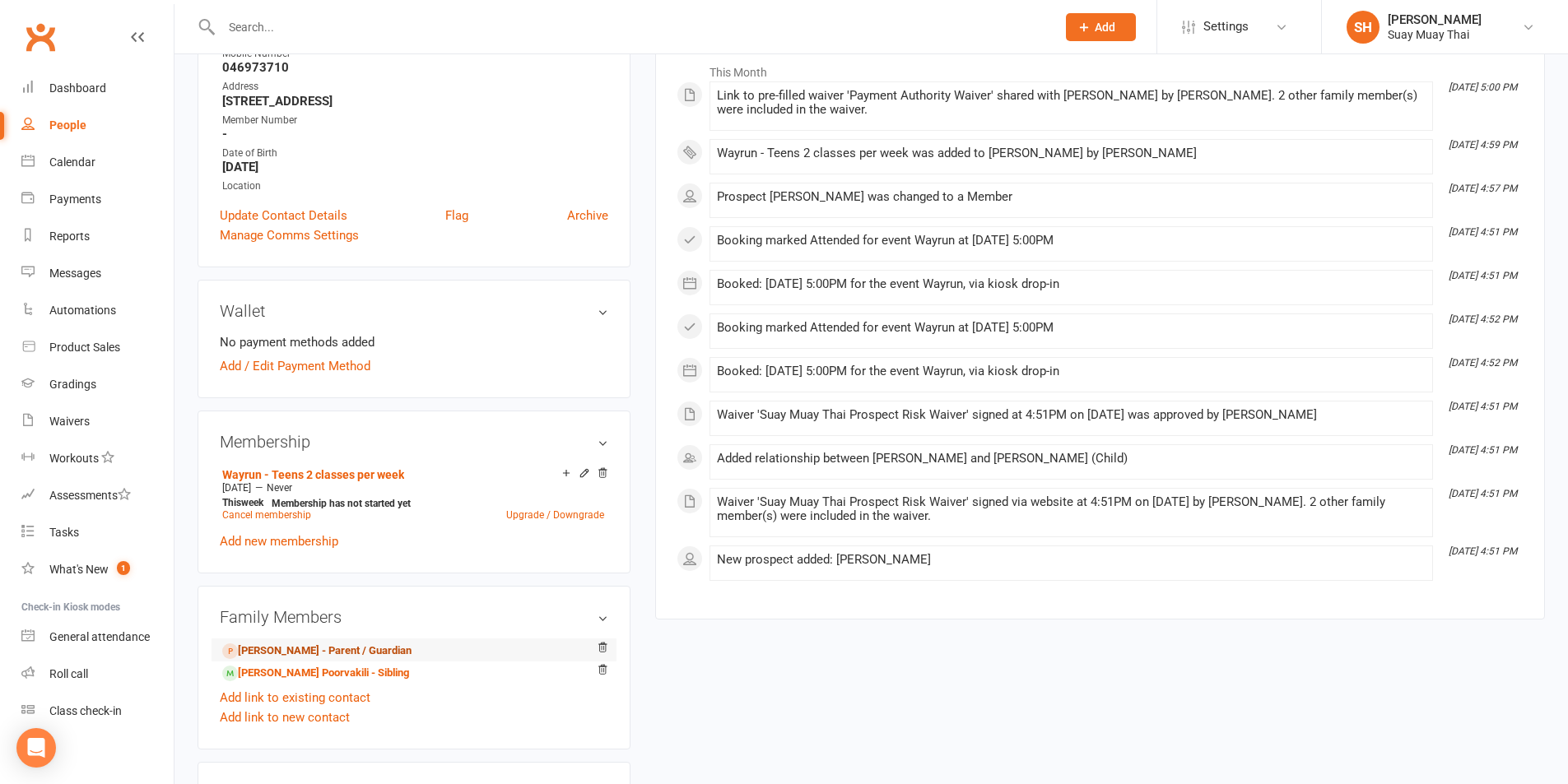
click at [298, 650] on link "Farzaneh Jafarlo - Parent / Guardian" at bounding box center [316, 650] width 189 height 18
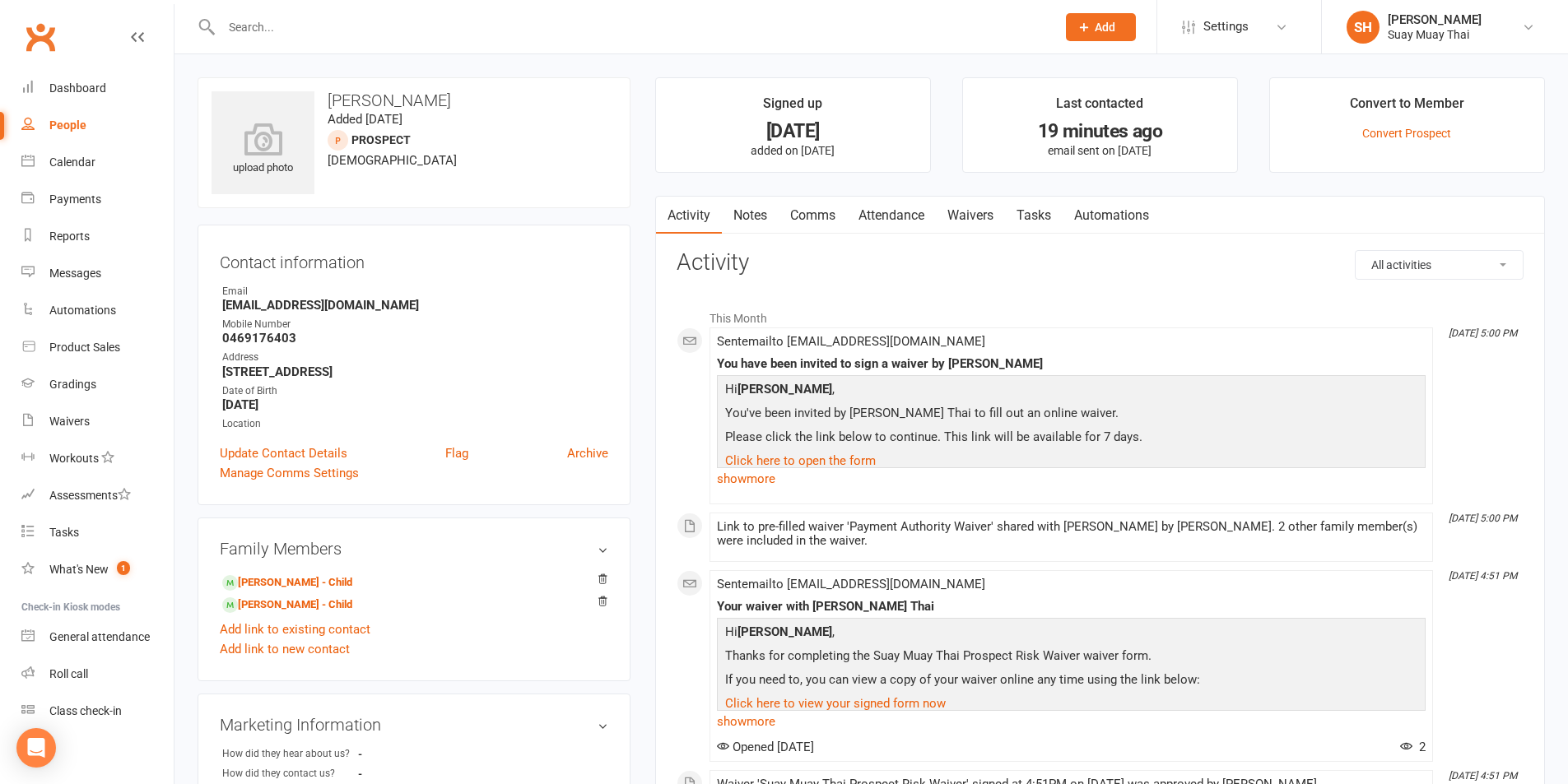
click at [964, 214] on link "Waivers" at bounding box center [970, 215] width 69 height 38
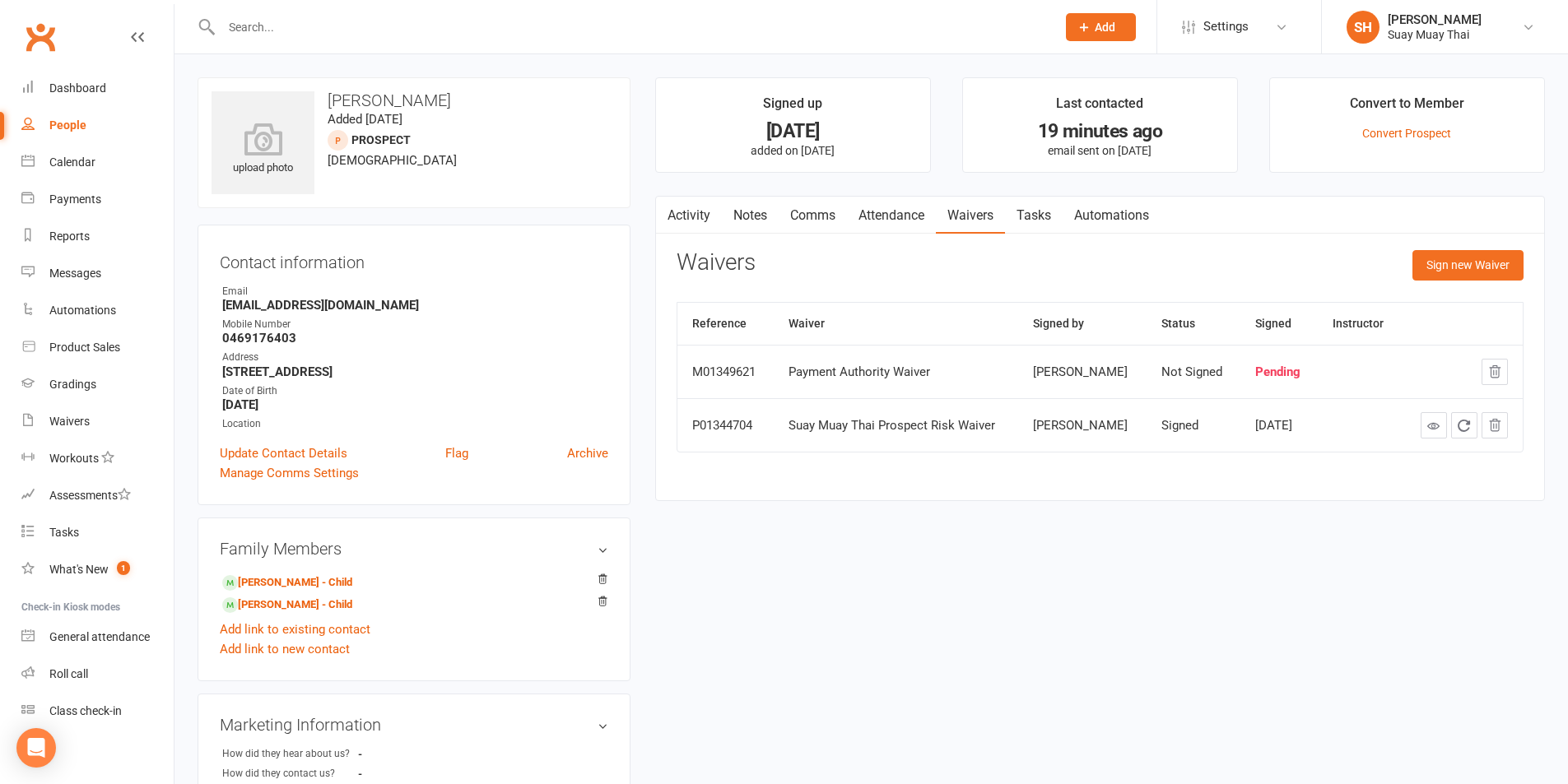
click at [77, 132] on div "People" at bounding box center [68, 125] width 37 height 13
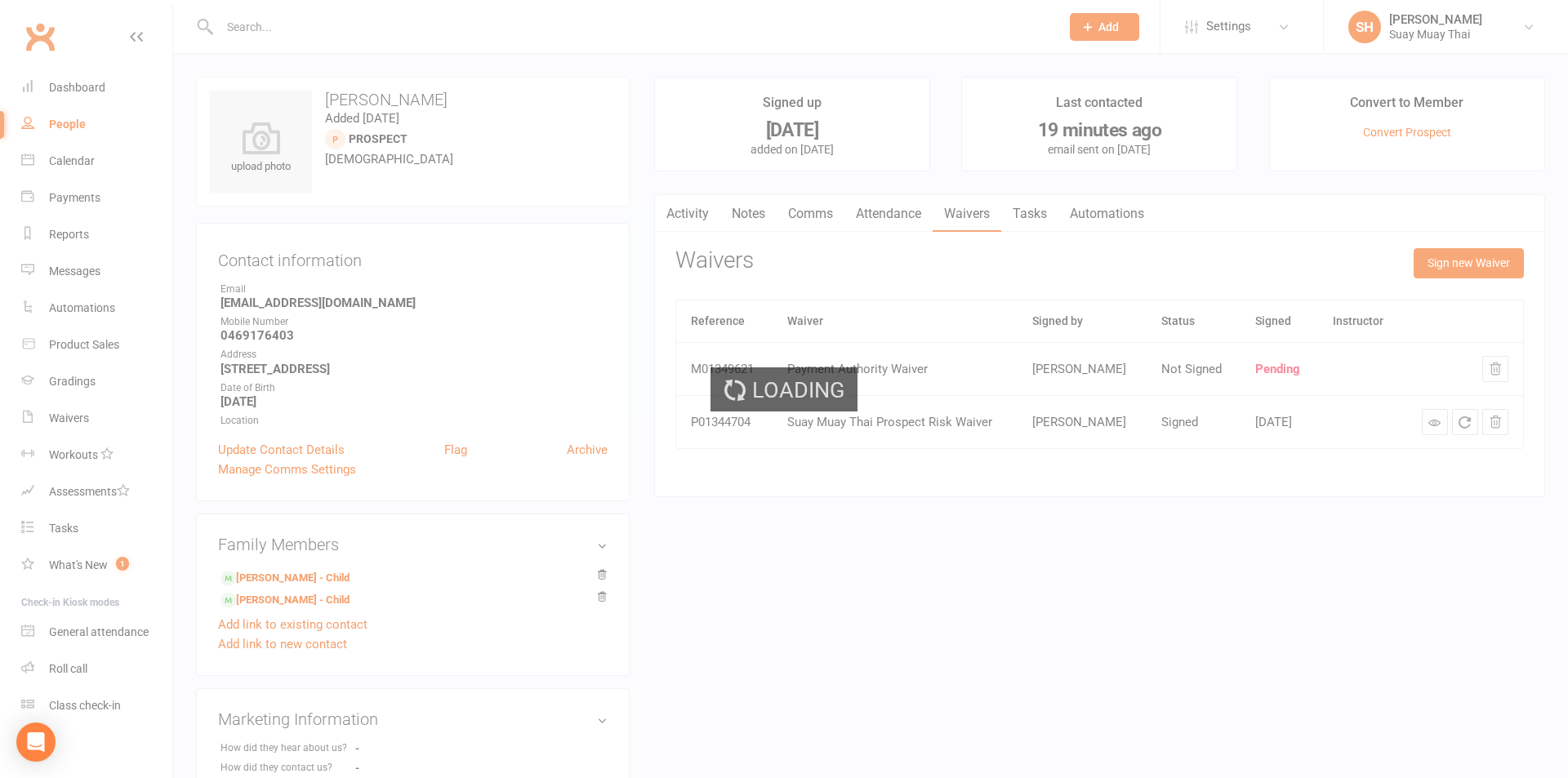
select select "100"
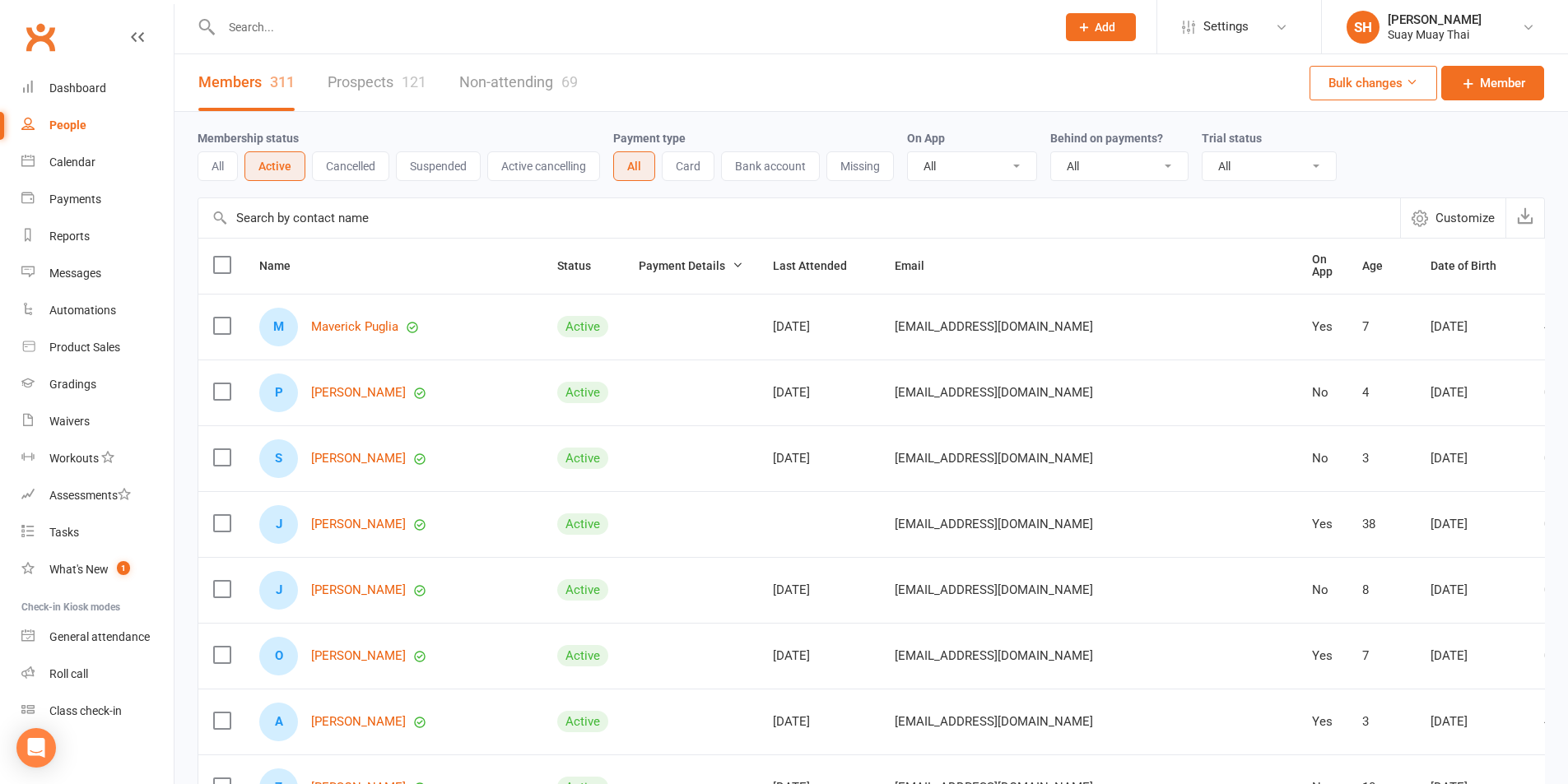
click at [1136, 163] on select "All No Yes" at bounding box center [1119, 166] width 136 height 28
select select "true"
click at [1053, 153] on select "All No Yes" at bounding box center [1119, 166] width 136 height 28
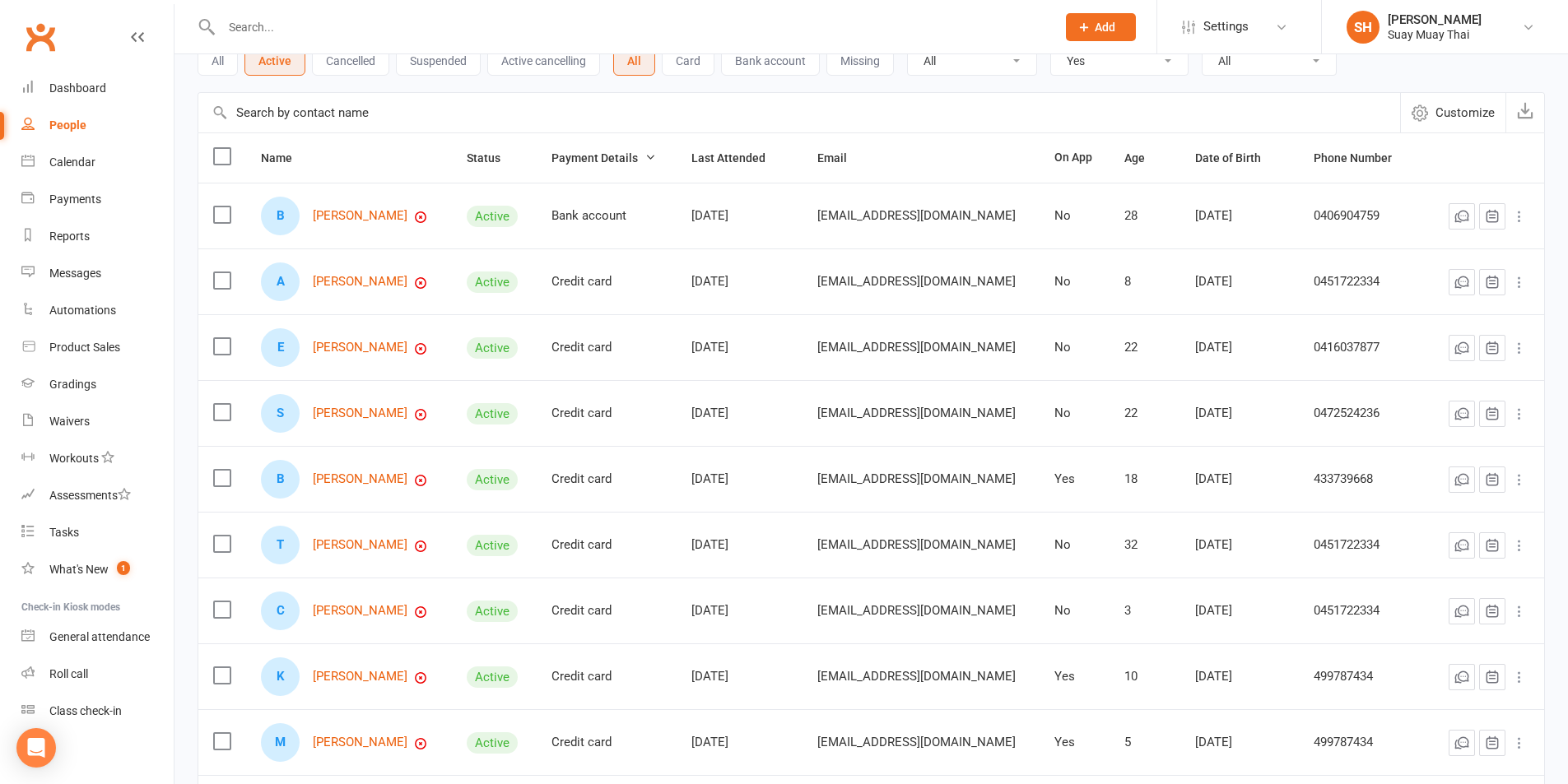
scroll to position [242, 0]
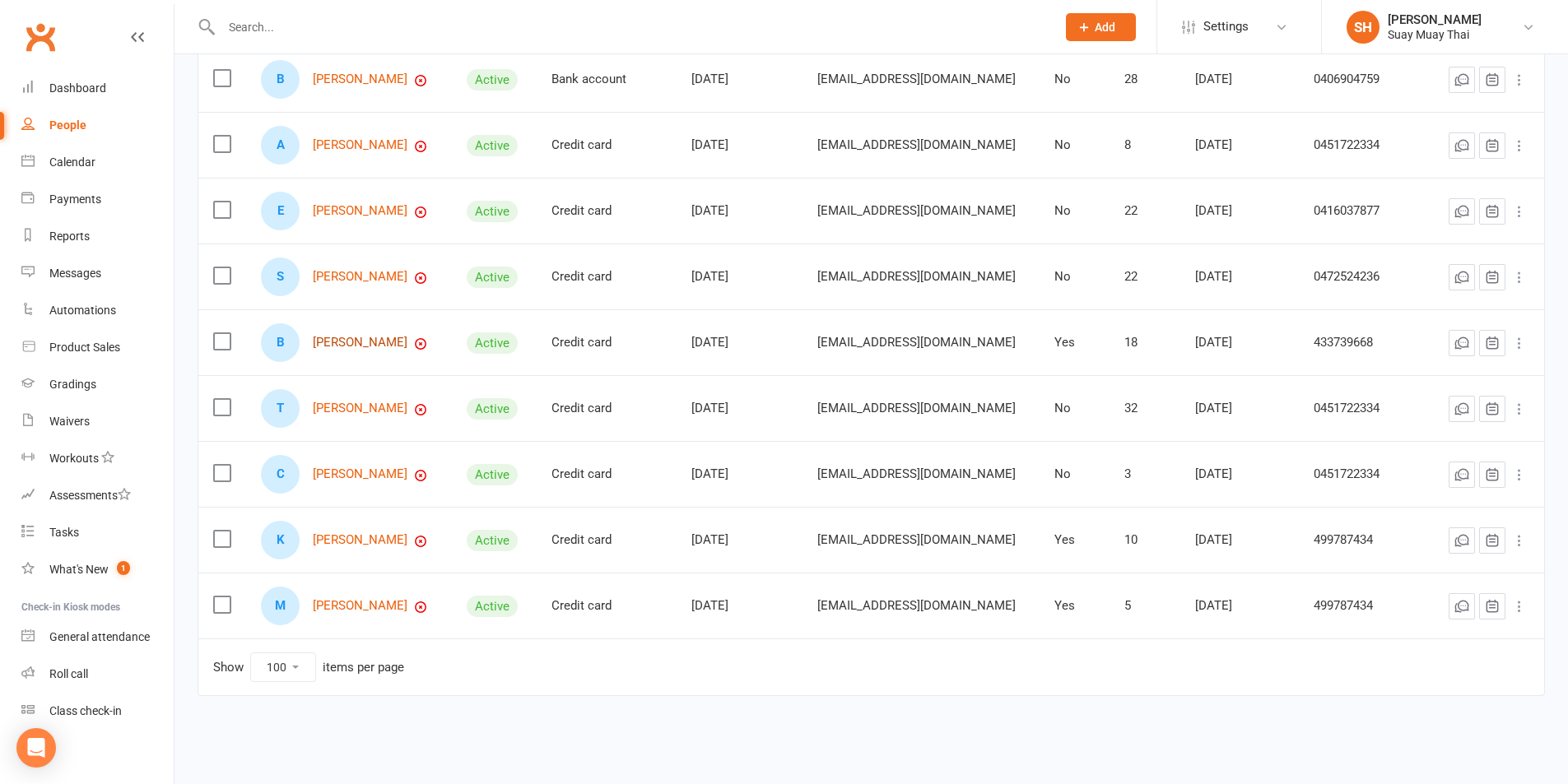
click at [330, 340] on link "Bevan Lixu" at bounding box center [360, 342] width 95 height 14
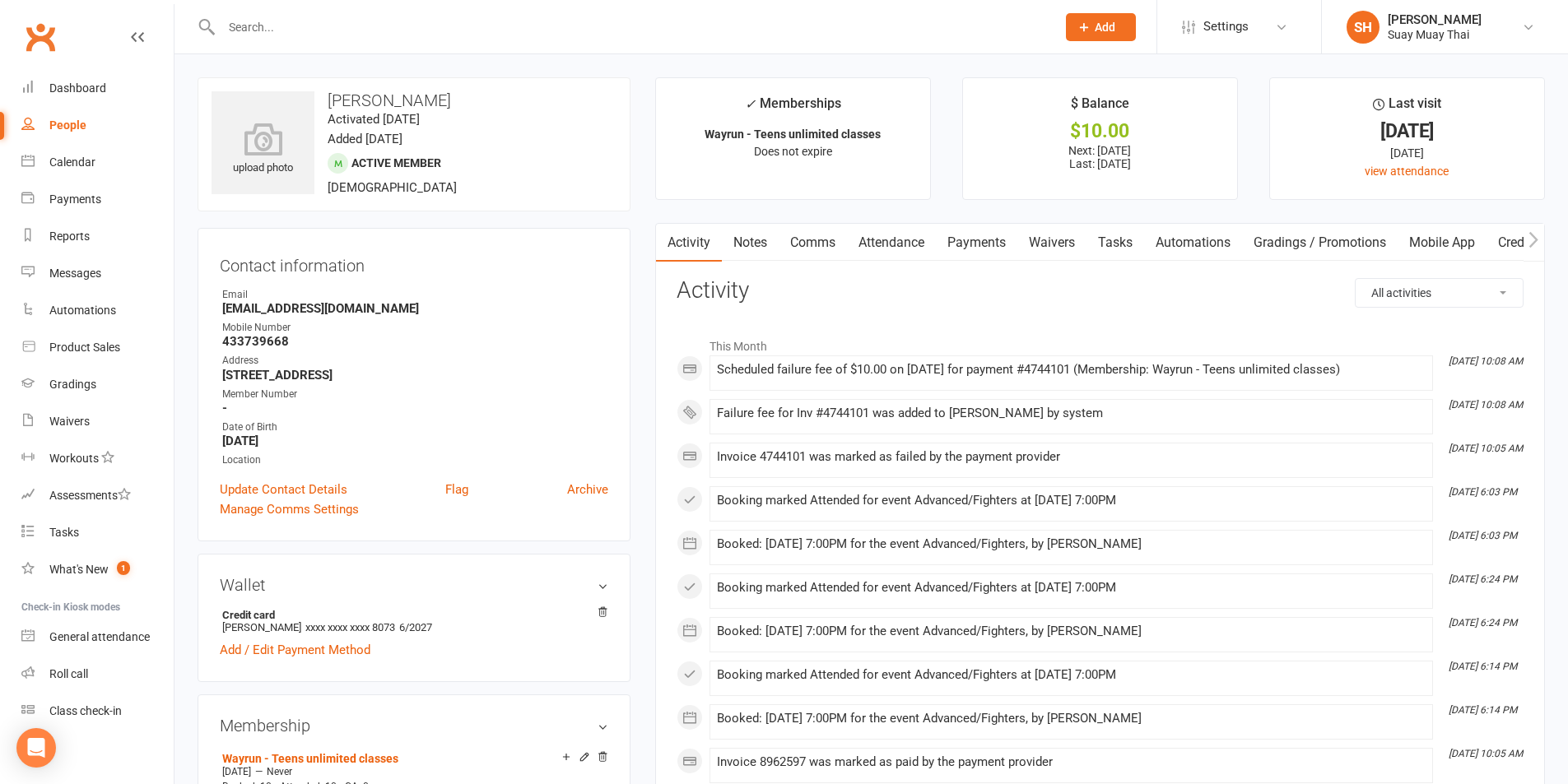
click at [975, 249] on link "Payments" at bounding box center [976, 242] width 81 height 38
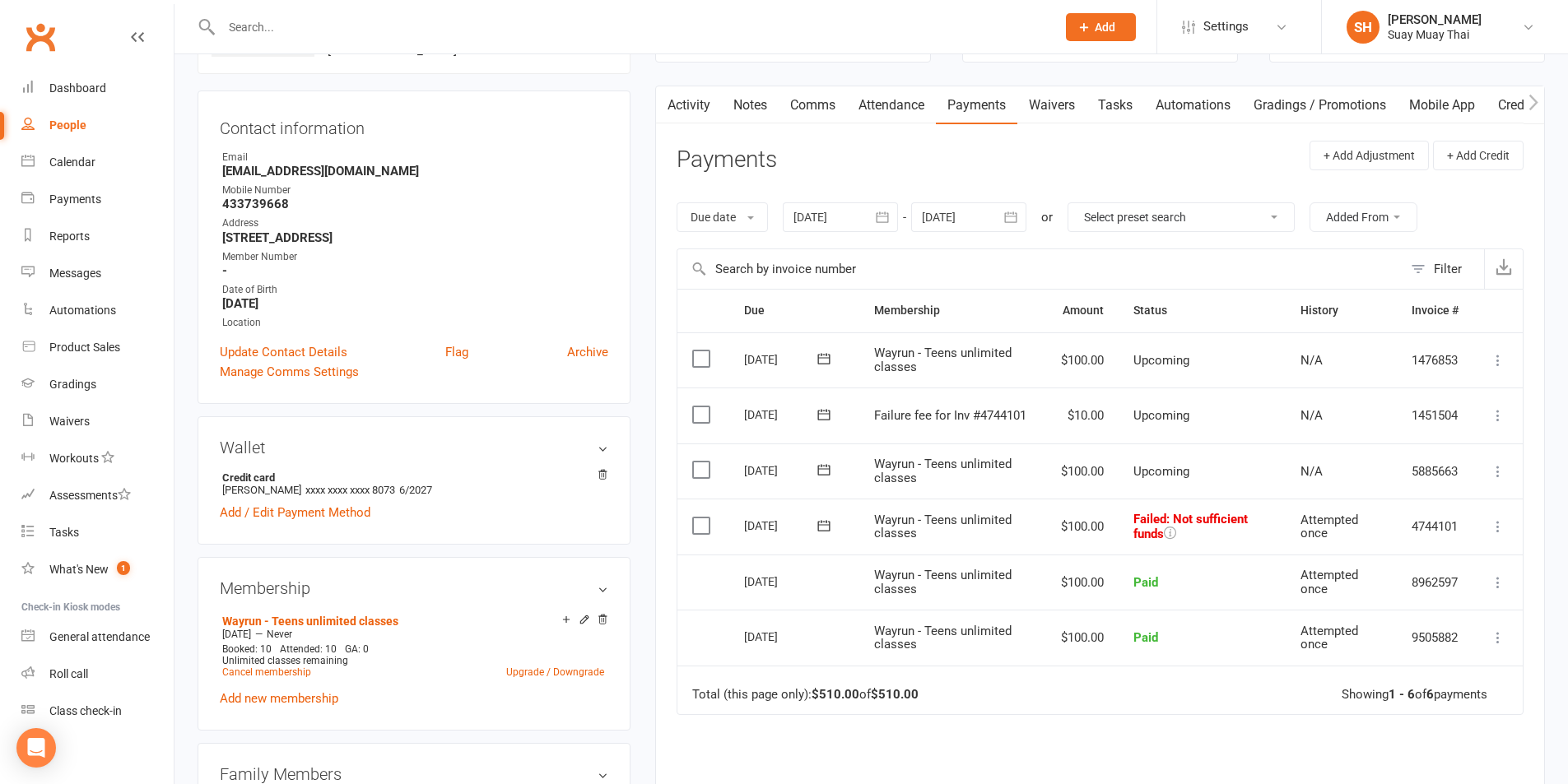
scroll to position [274, 0]
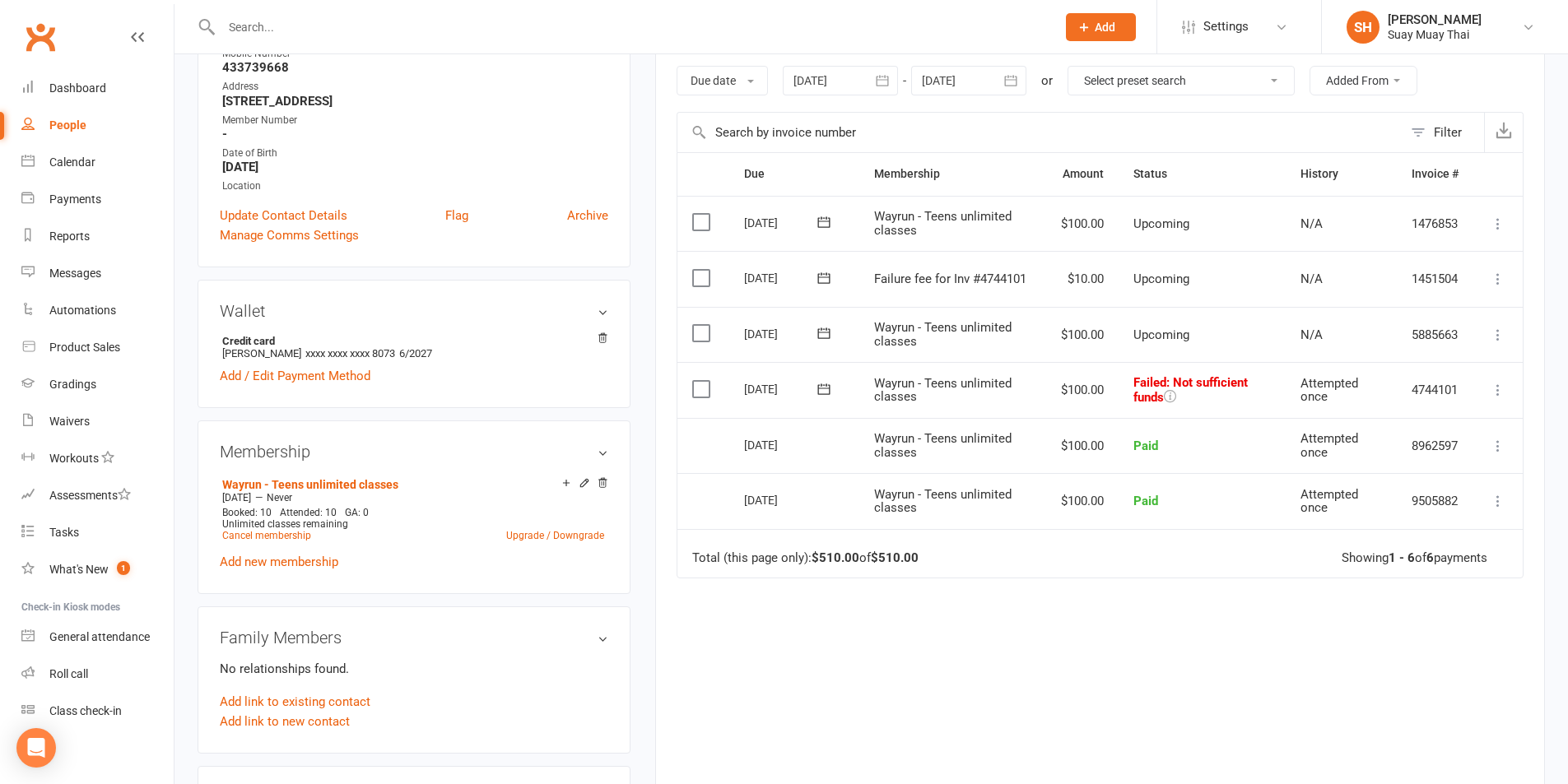
click at [1494, 388] on icon at bounding box center [1498, 390] width 17 height 17
click at [1319, 389] on span "Attempted once" at bounding box center [1329, 390] width 58 height 29
click at [1496, 388] on icon at bounding box center [1498, 390] width 17 height 17
click at [1409, 550] on link "Retry now" at bounding box center [1425, 554] width 163 height 33
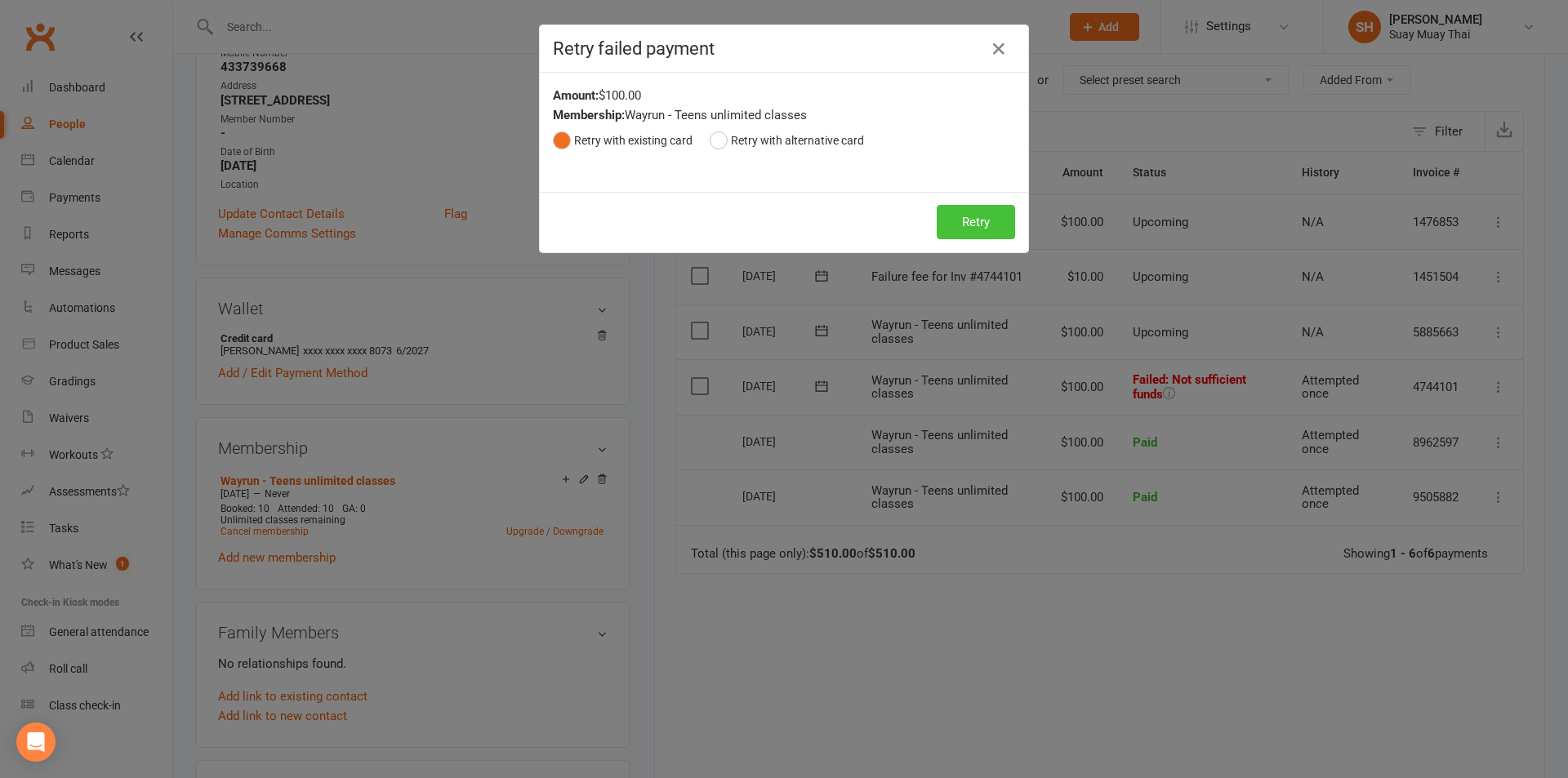
click at [957, 225] on button "Retry" at bounding box center [976, 222] width 79 height 35
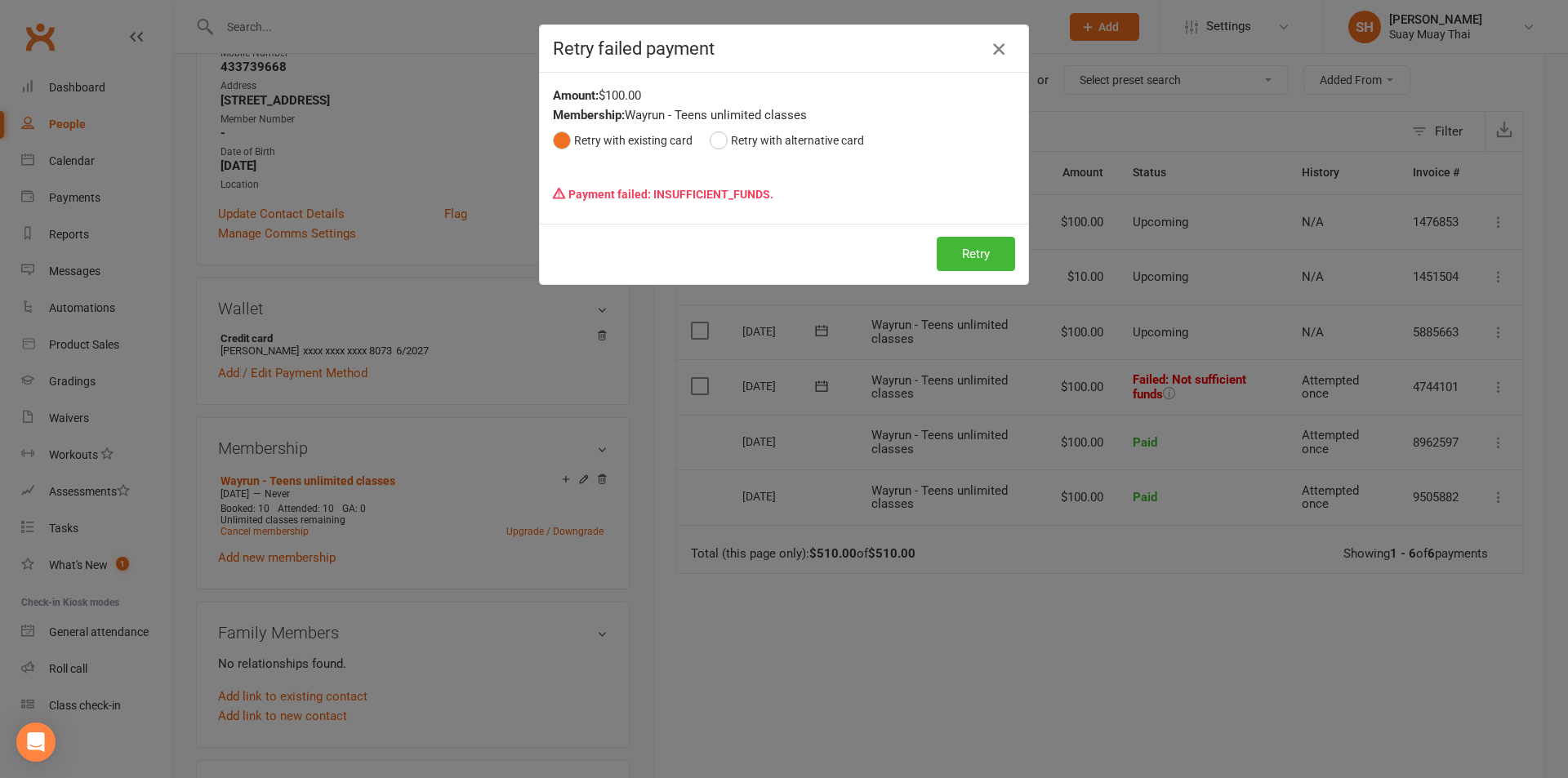
click at [988, 49] on icon "button" at bounding box center [997, 48] width 19 height 19
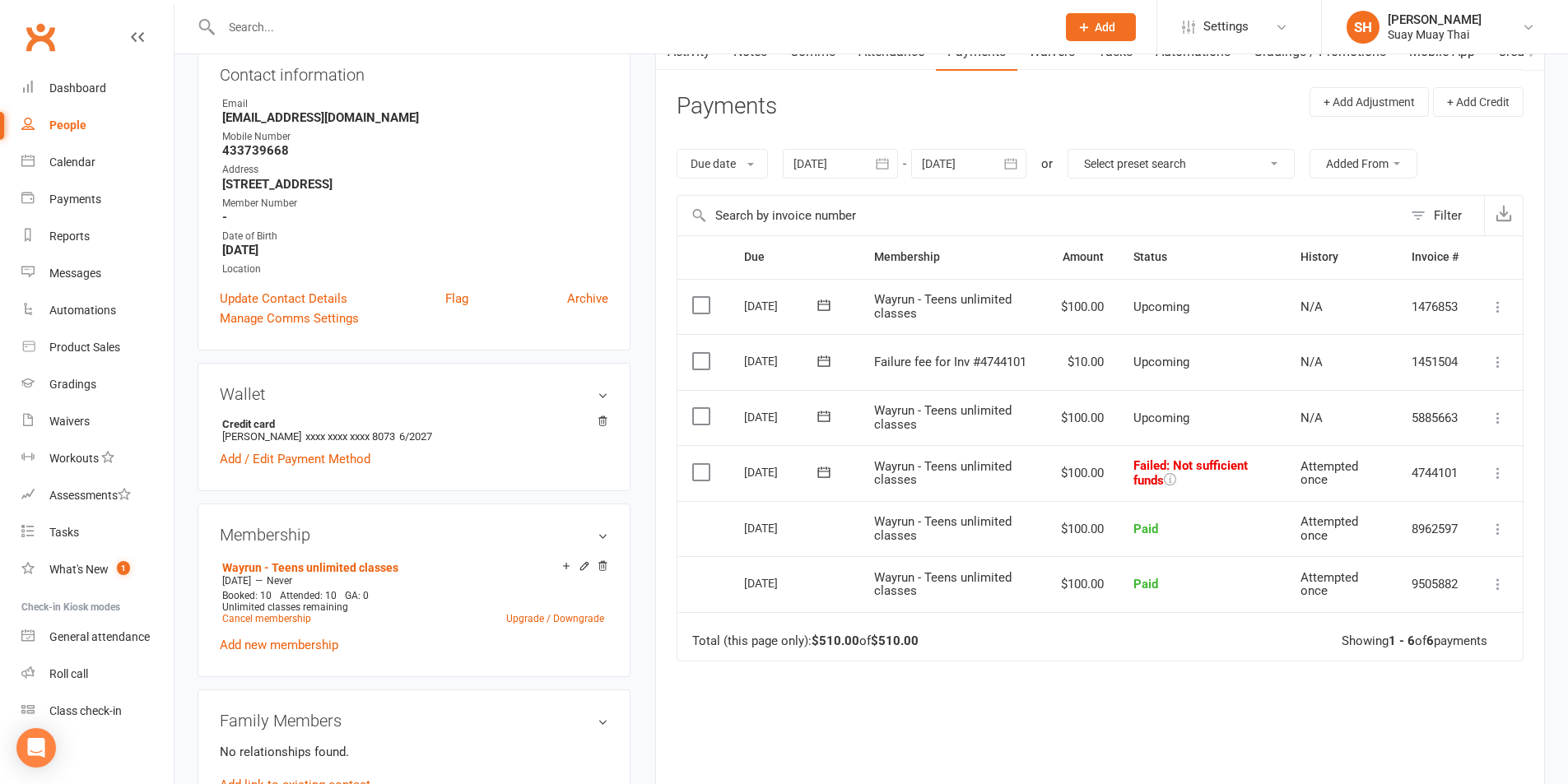
scroll to position [137, 0]
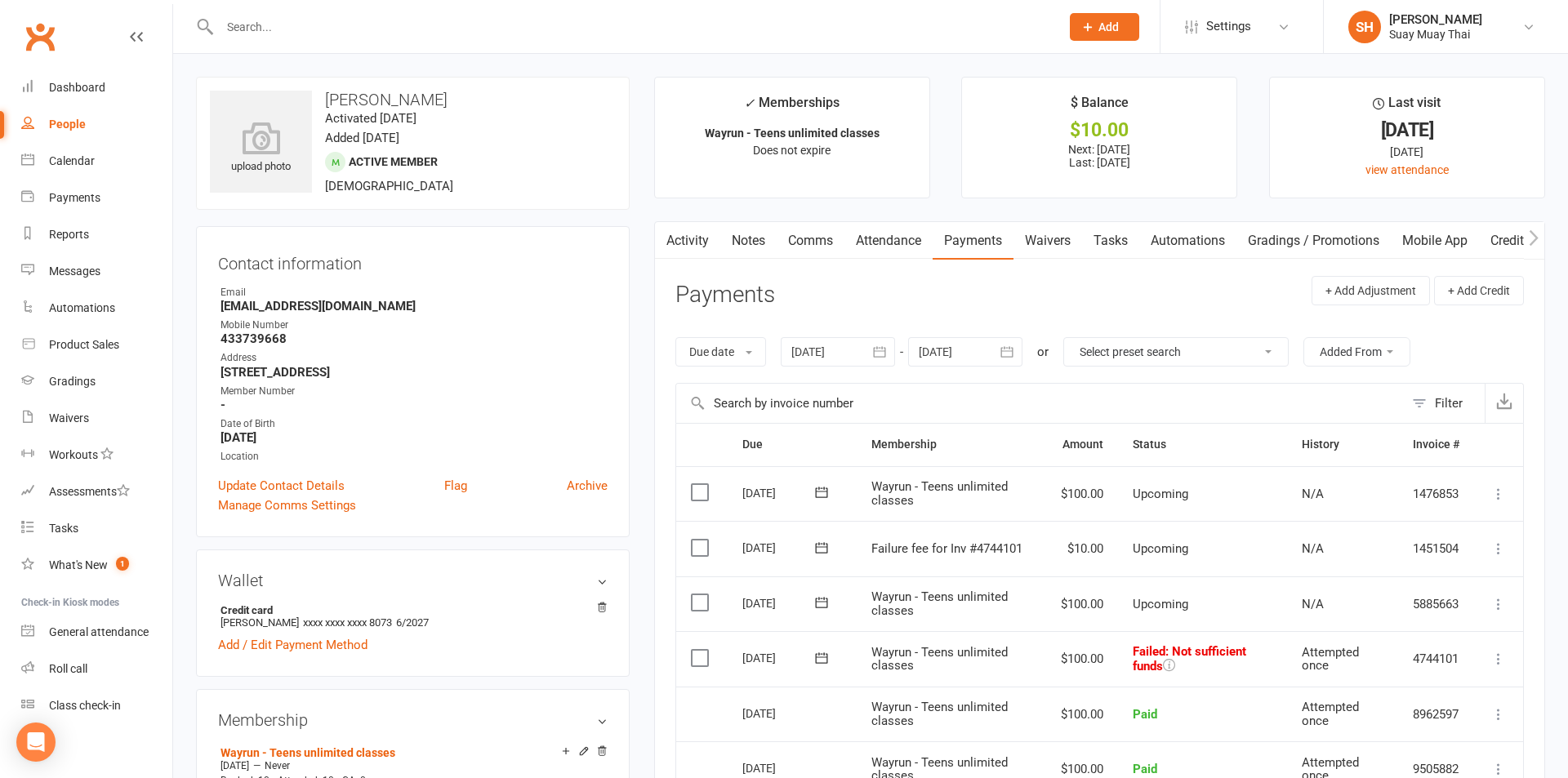
select select "true"
select select "100"
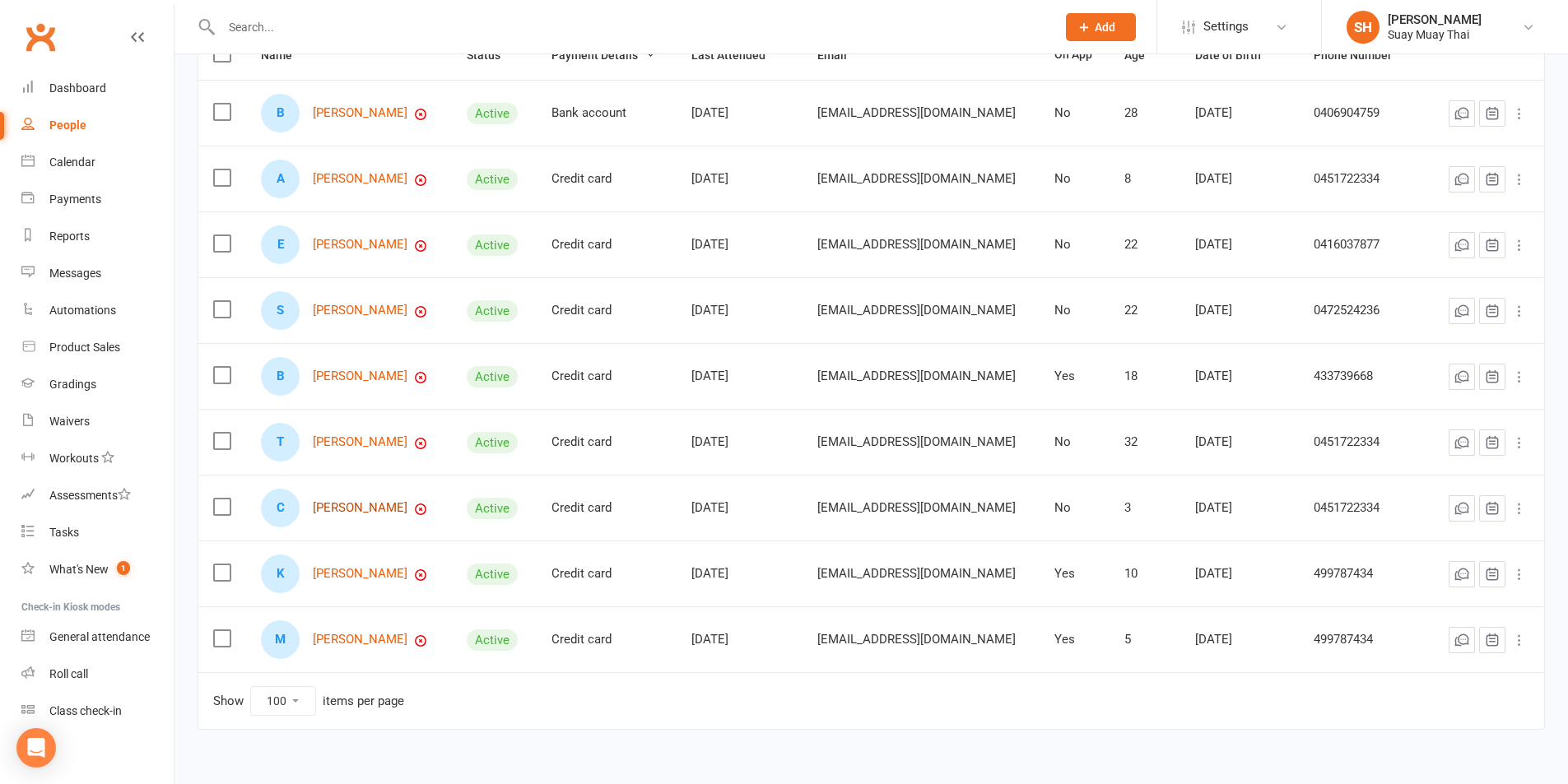
scroll to position [242, 0]
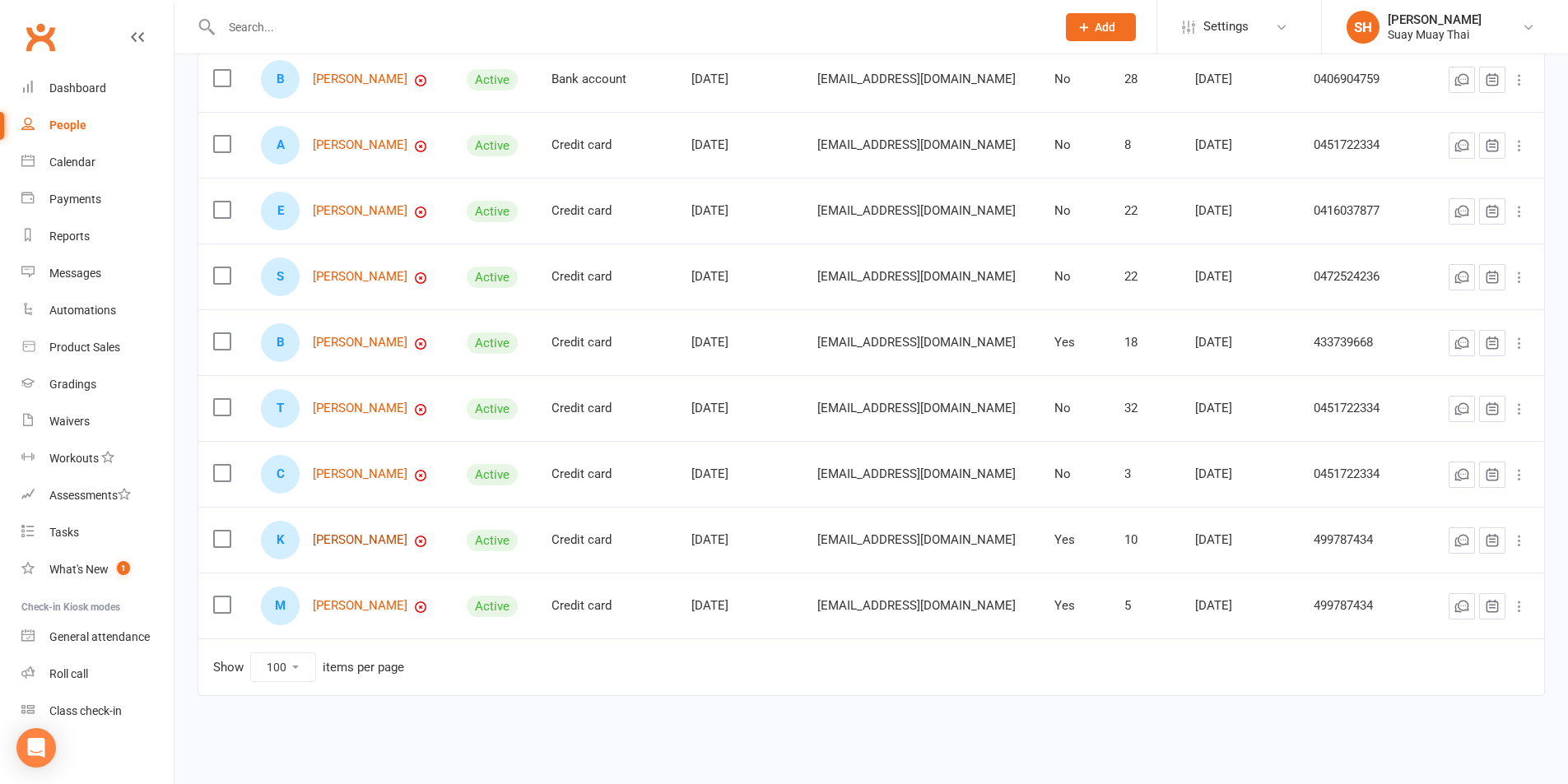
click at [348, 543] on link "Kaycee Kenworthy" at bounding box center [360, 540] width 95 height 14
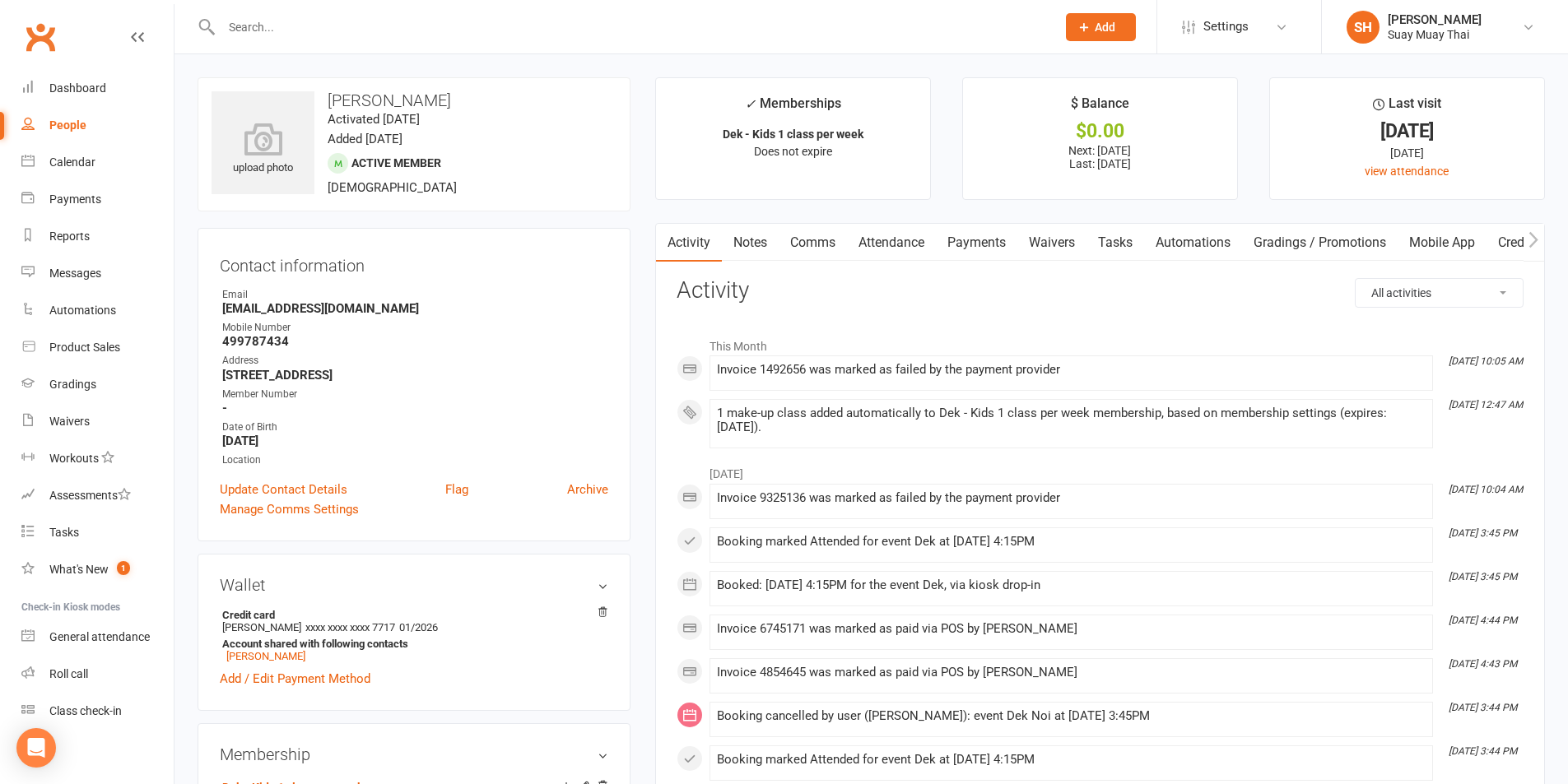
click at [984, 249] on link "Payments" at bounding box center [976, 242] width 81 height 38
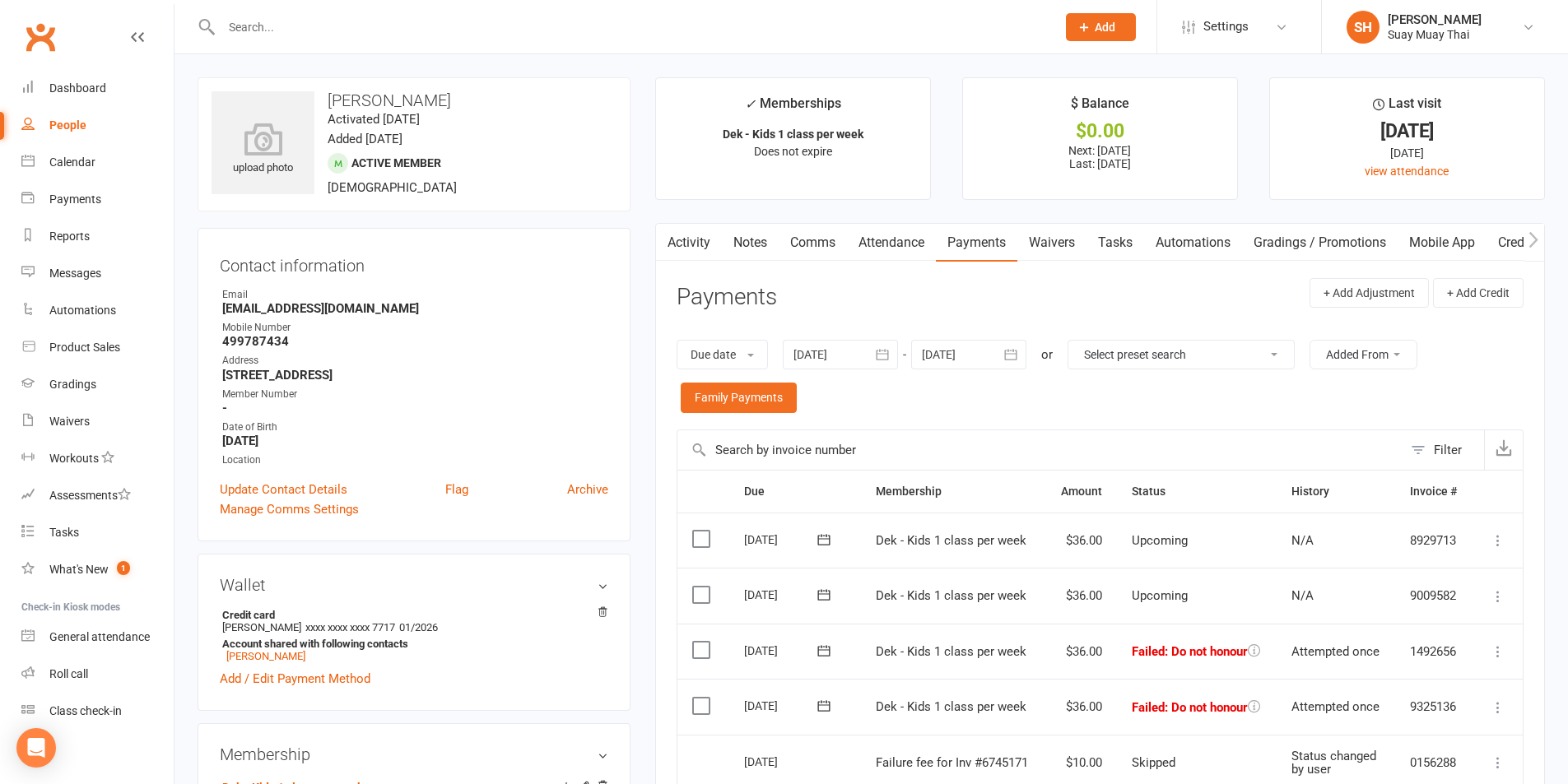
scroll to position [137, 0]
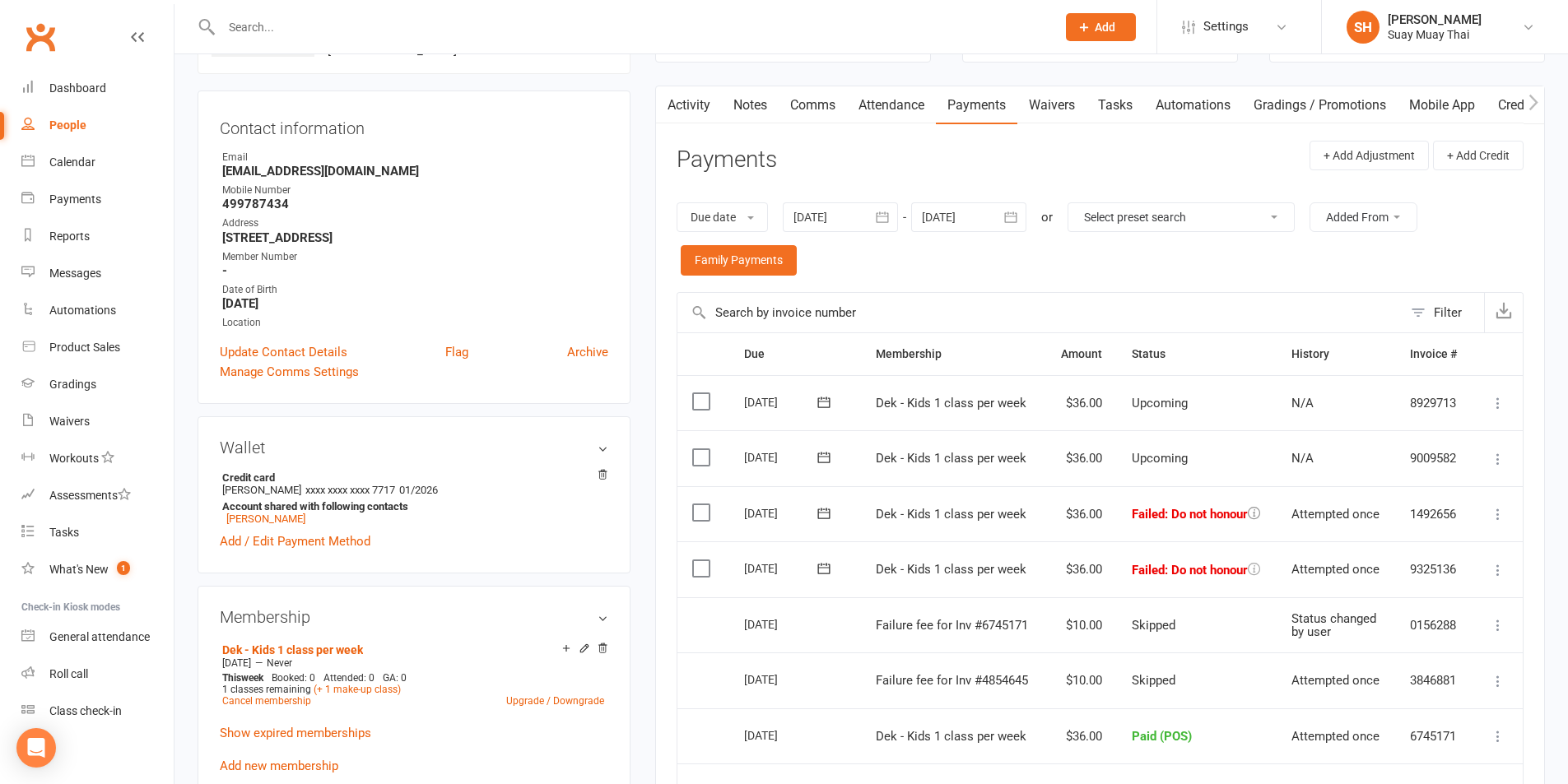
click at [1251, 511] on icon at bounding box center [1254, 512] width 12 height 12
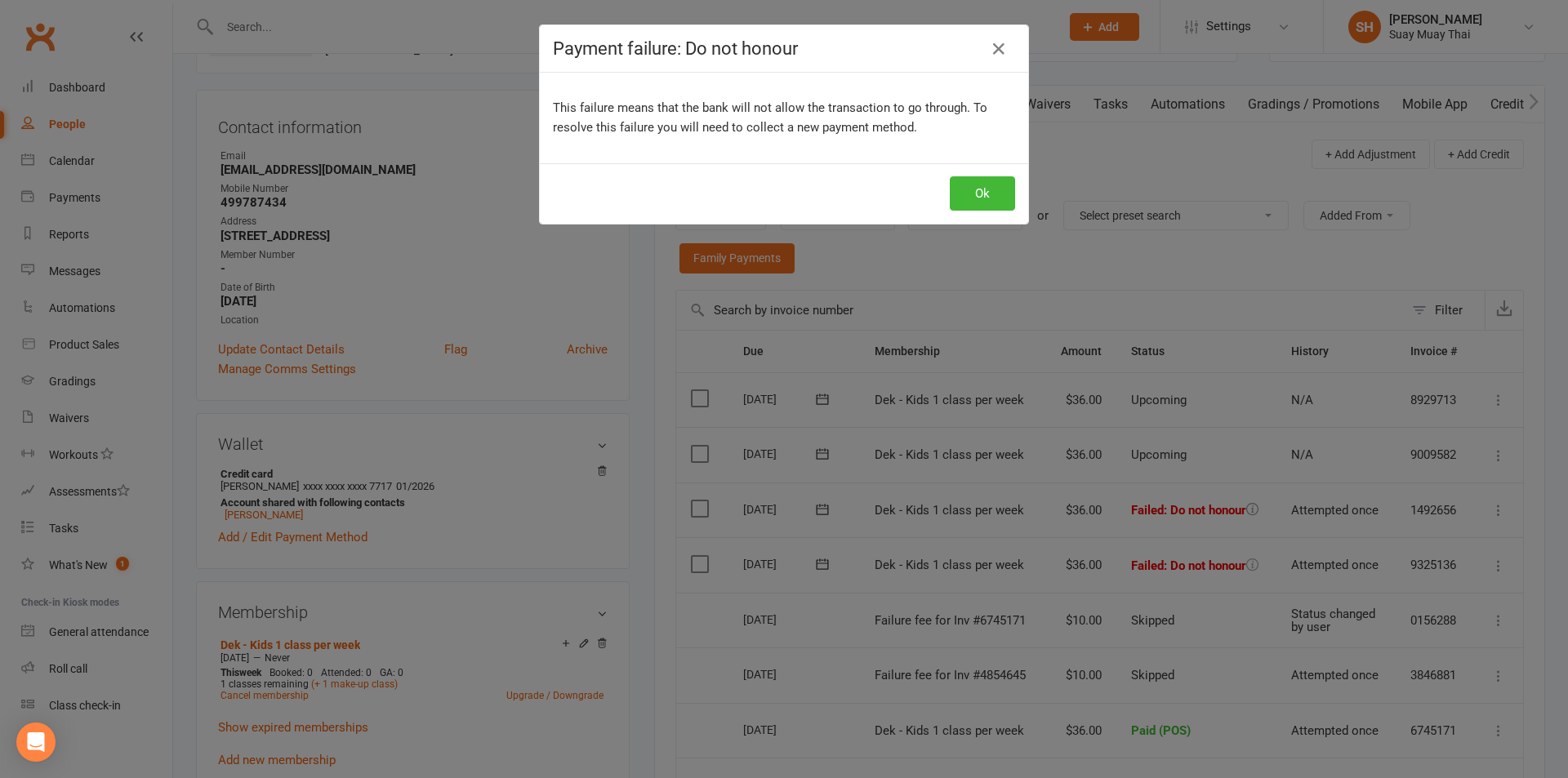
click at [1241, 507] on div "Payment failure: Do not honour This failure means that the bank will not allow …" at bounding box center [784, 389] width 1568 height 778
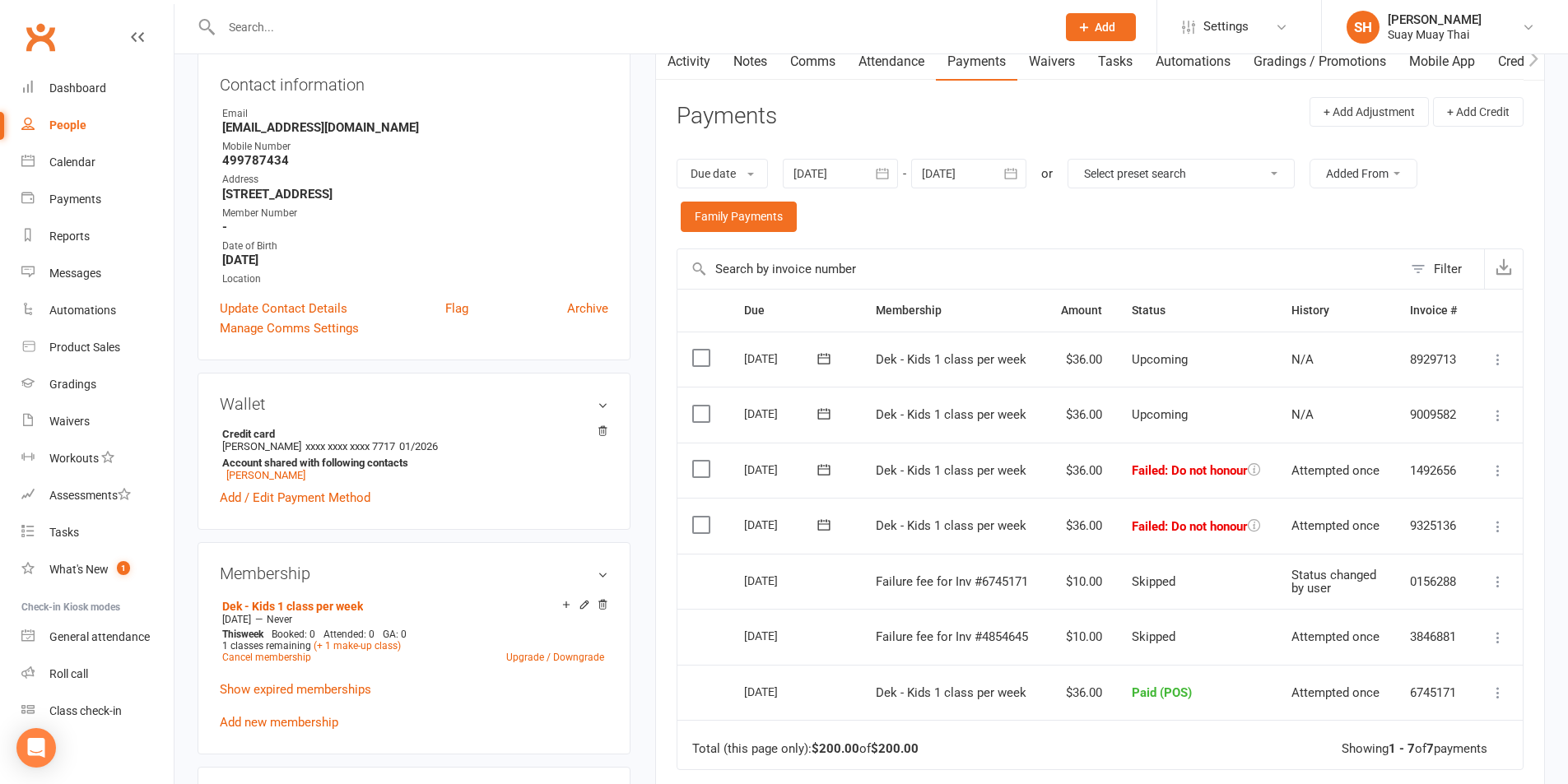
scroll to position [0, 0]
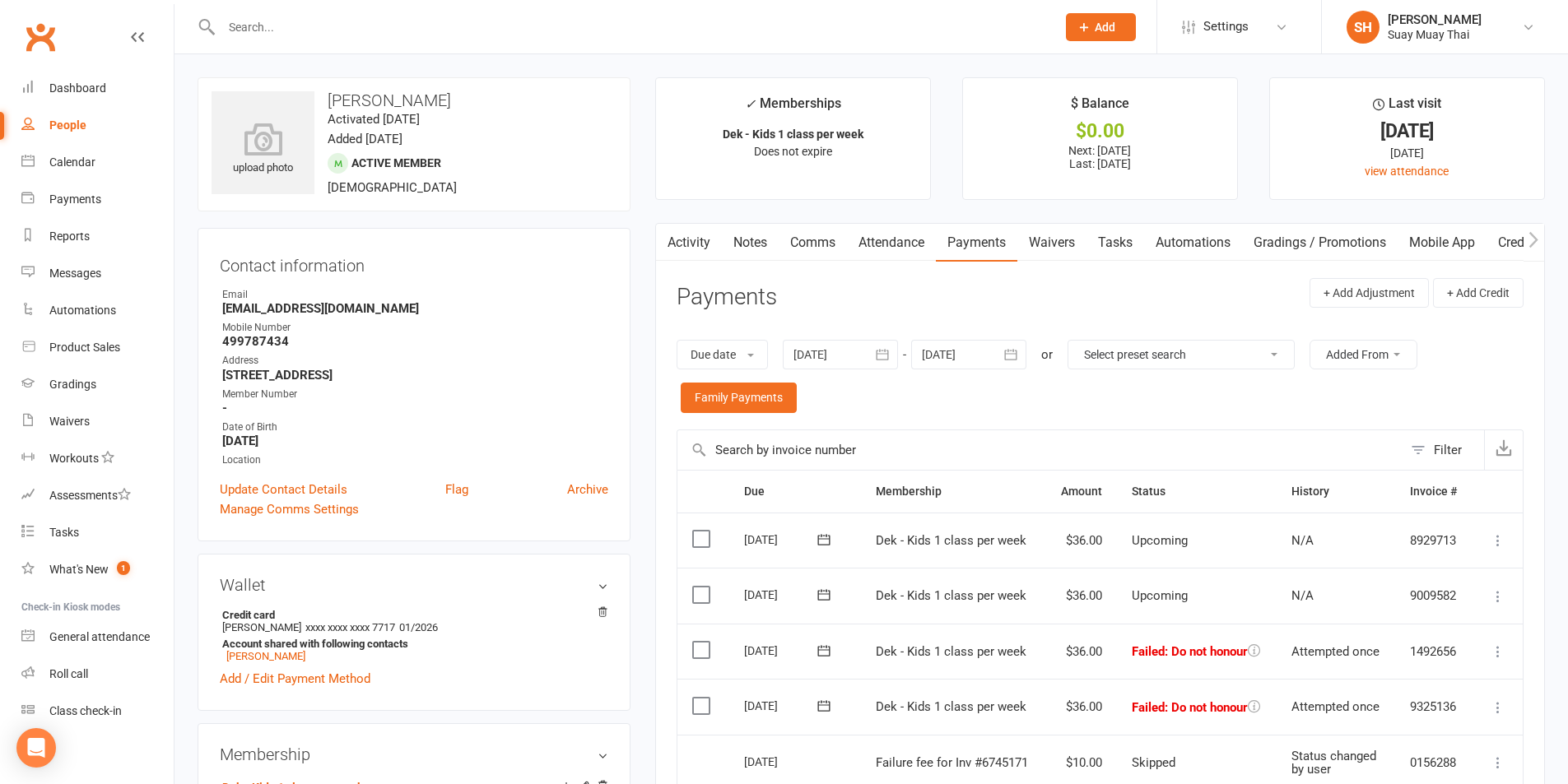
click at [66, 123] on div "People" at bounding box center [68, 125] width 37 height 13
select select "true"
select select "100"
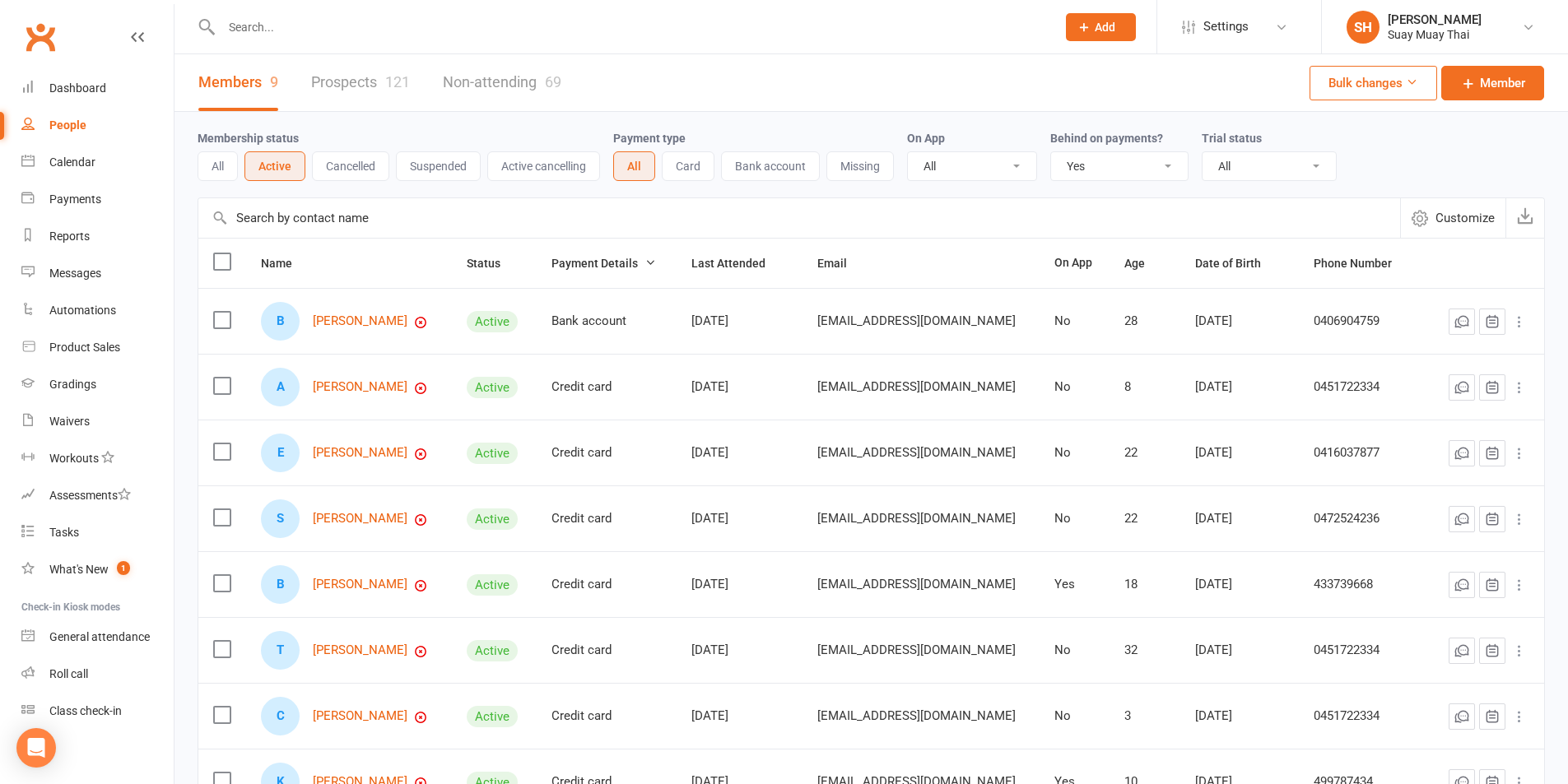
click at [1167, 170] on select "All No Yes" at bounding box center [1119, 166] width 136 height 28
select select
click at [1053, 153] on select "All No Yes" at bounding box center [1119, 166] width 136 height 28
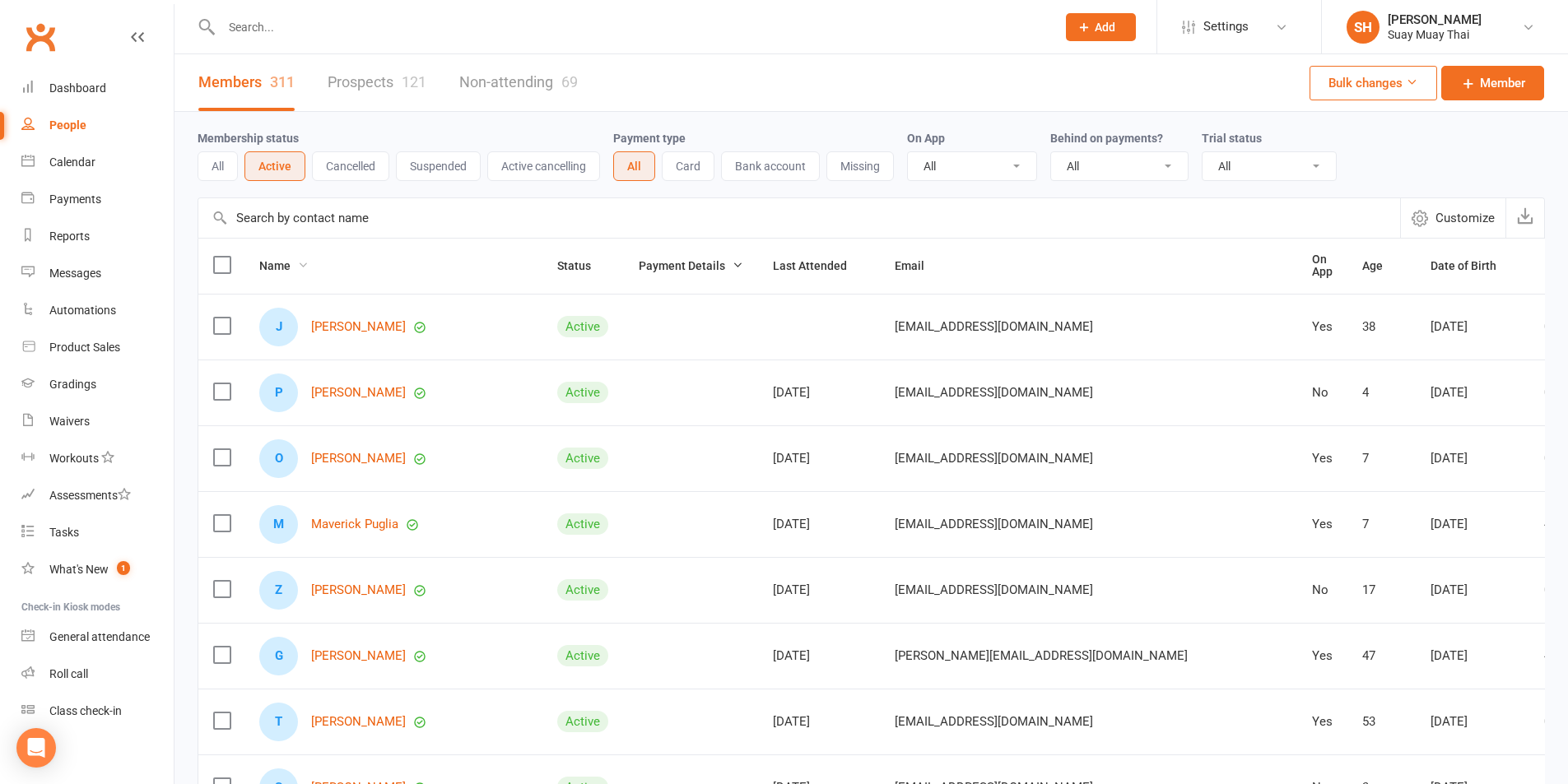
click at [307, 261] on icon at bounding box center [302, 264] width 12 height 12
drag, startPoint x: 241, startPoint y: 288, endPoint x: 218, endPoint y: 357, distance: 72.7
click at [218, 357] on ul "First name A-Z First name Z-A Last name A-Z Last name Z-A" at bounding box center [214, 345] width 165 height 142
click at [218, 357] on link "Last name A-Z" at bounding box center [214, 362] width 163 height 33
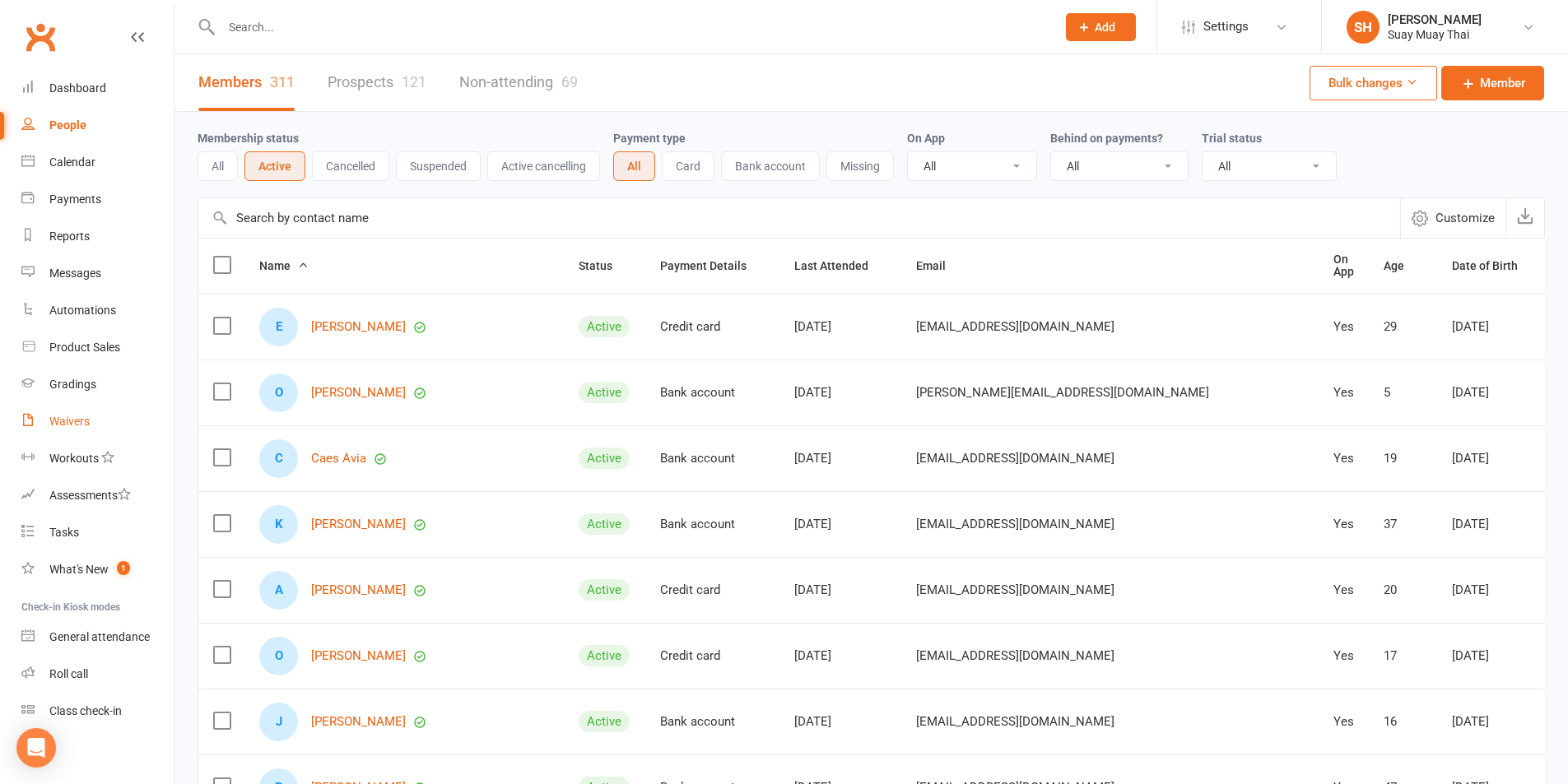
click at [76, 431] on link "Waivers" at bounding box center [97, 422] width 152 height 37
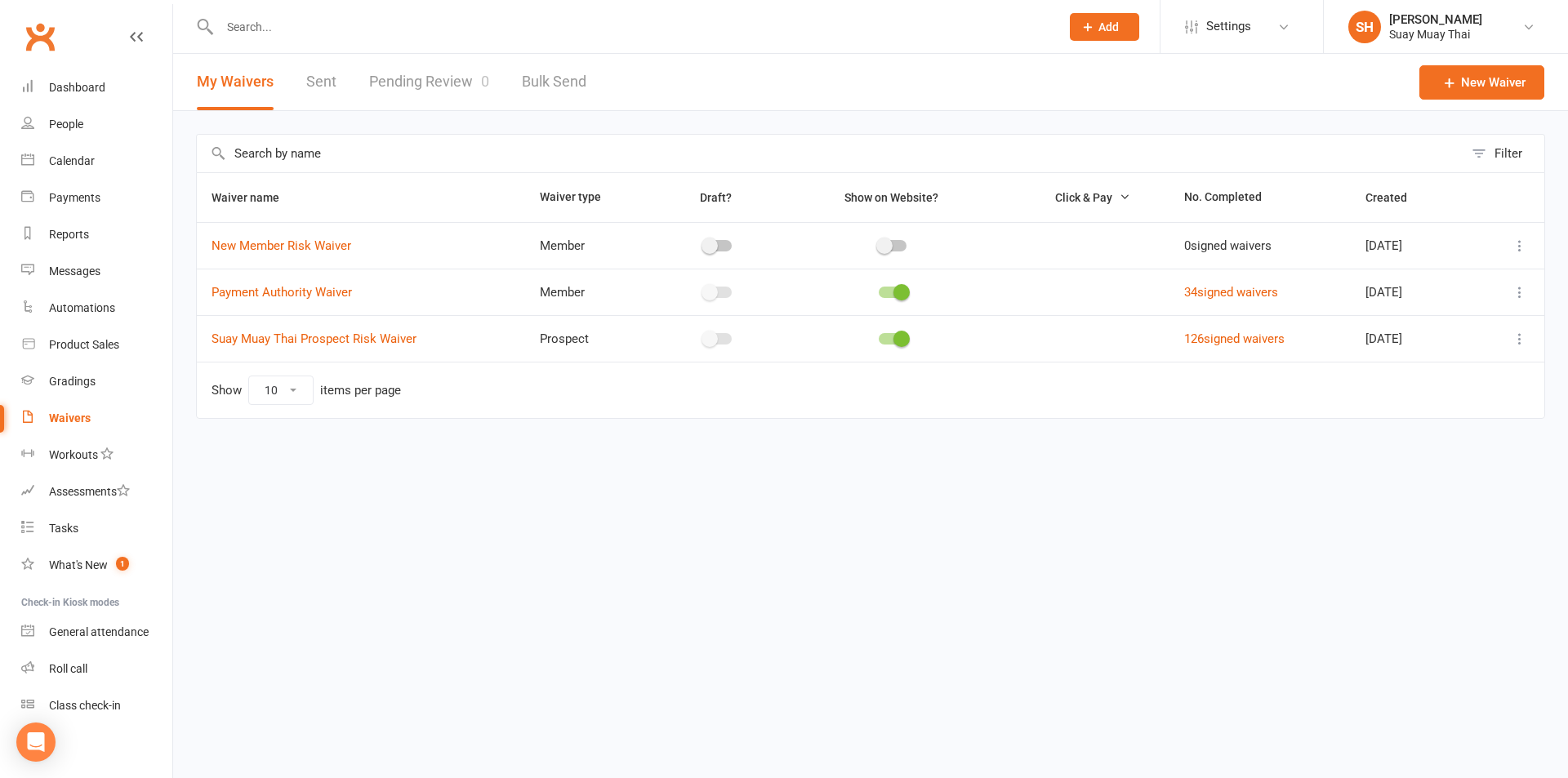
click at [429, 67] on link "Pending Review 0" at bounding box center [429, 82] width 120 height 57
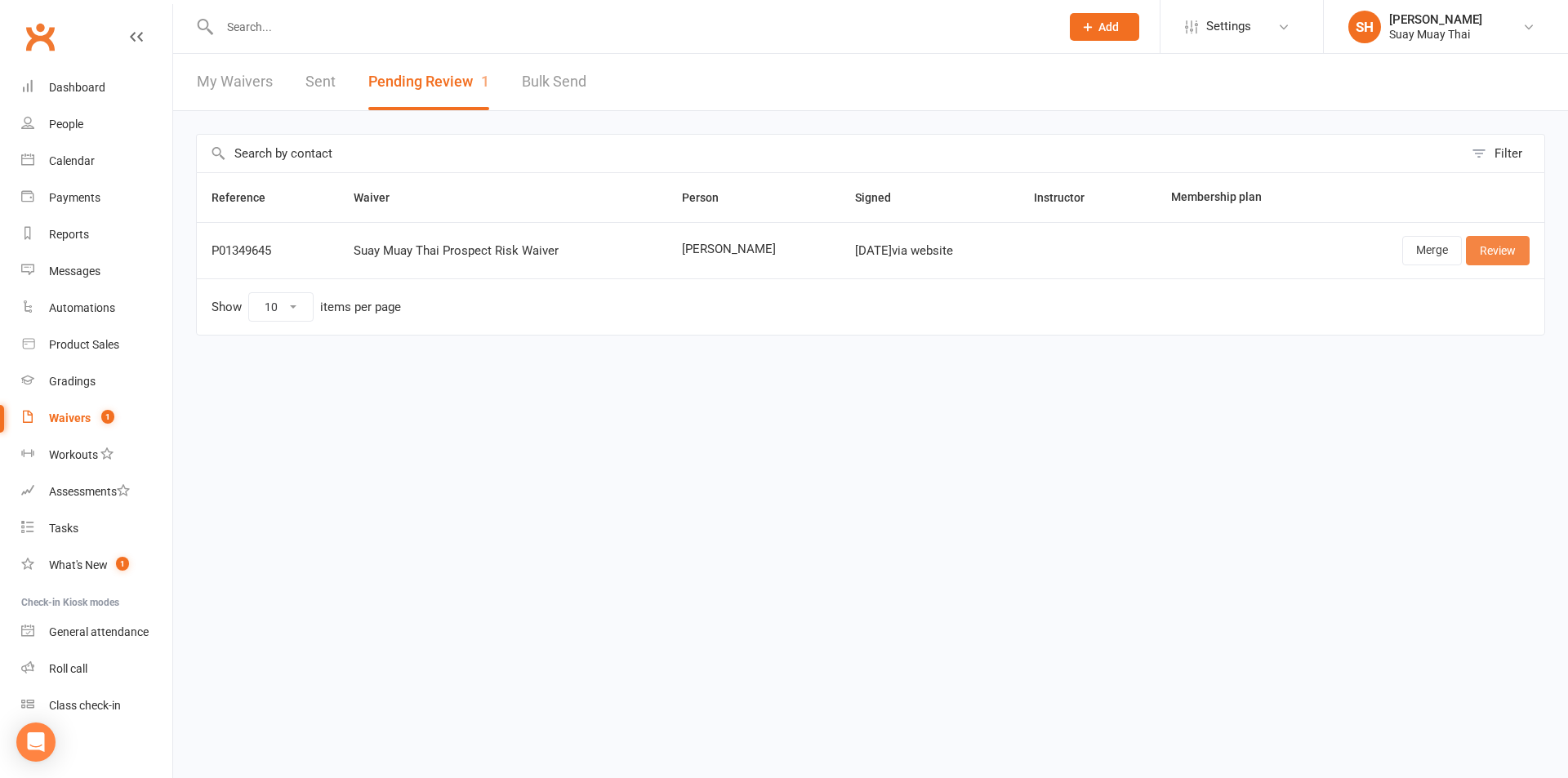
click at [1489, 248] on link "Review" at bounding box center [1498, 250] width 64 height 29
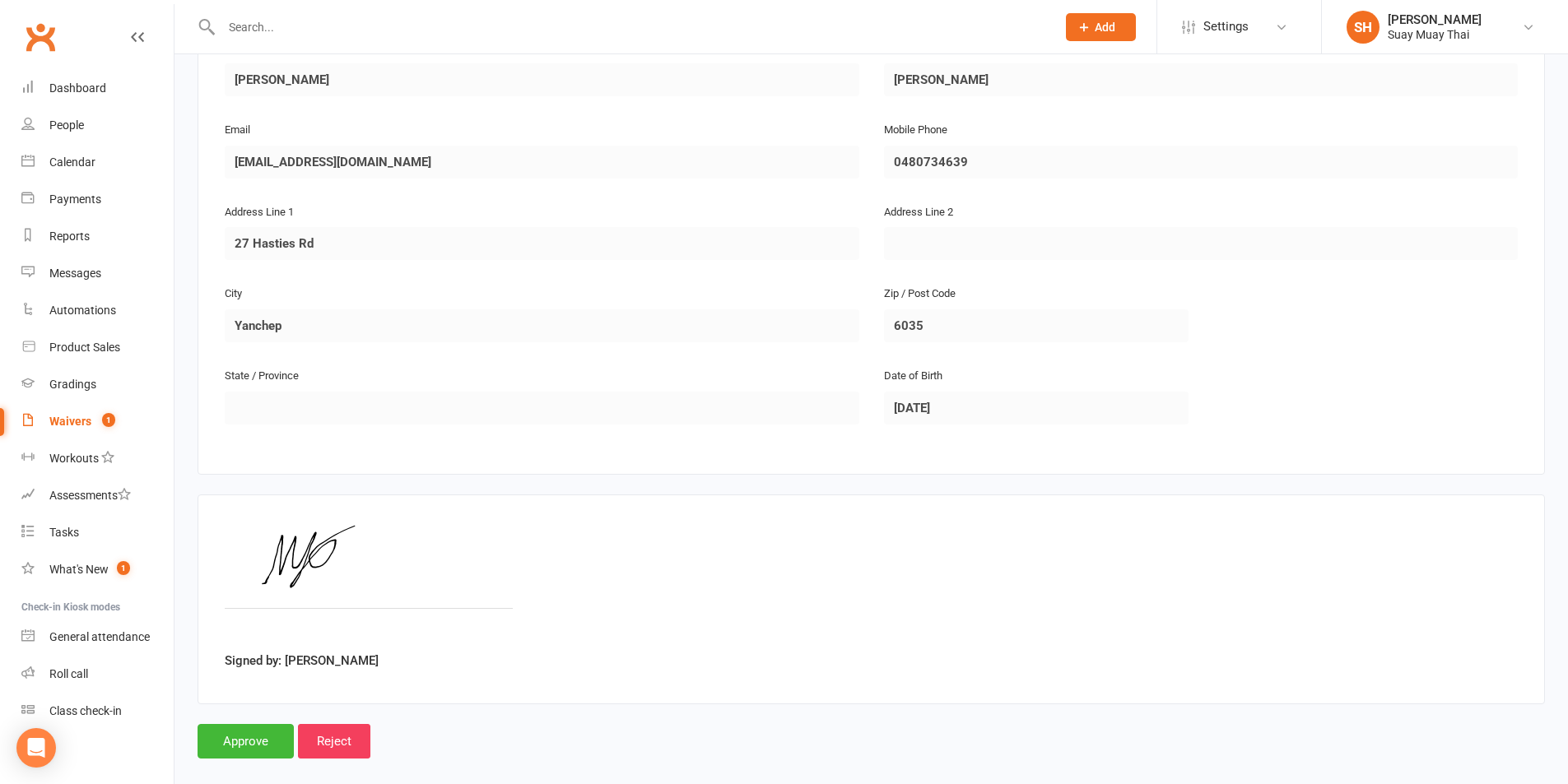
scroll to position [337, 0]
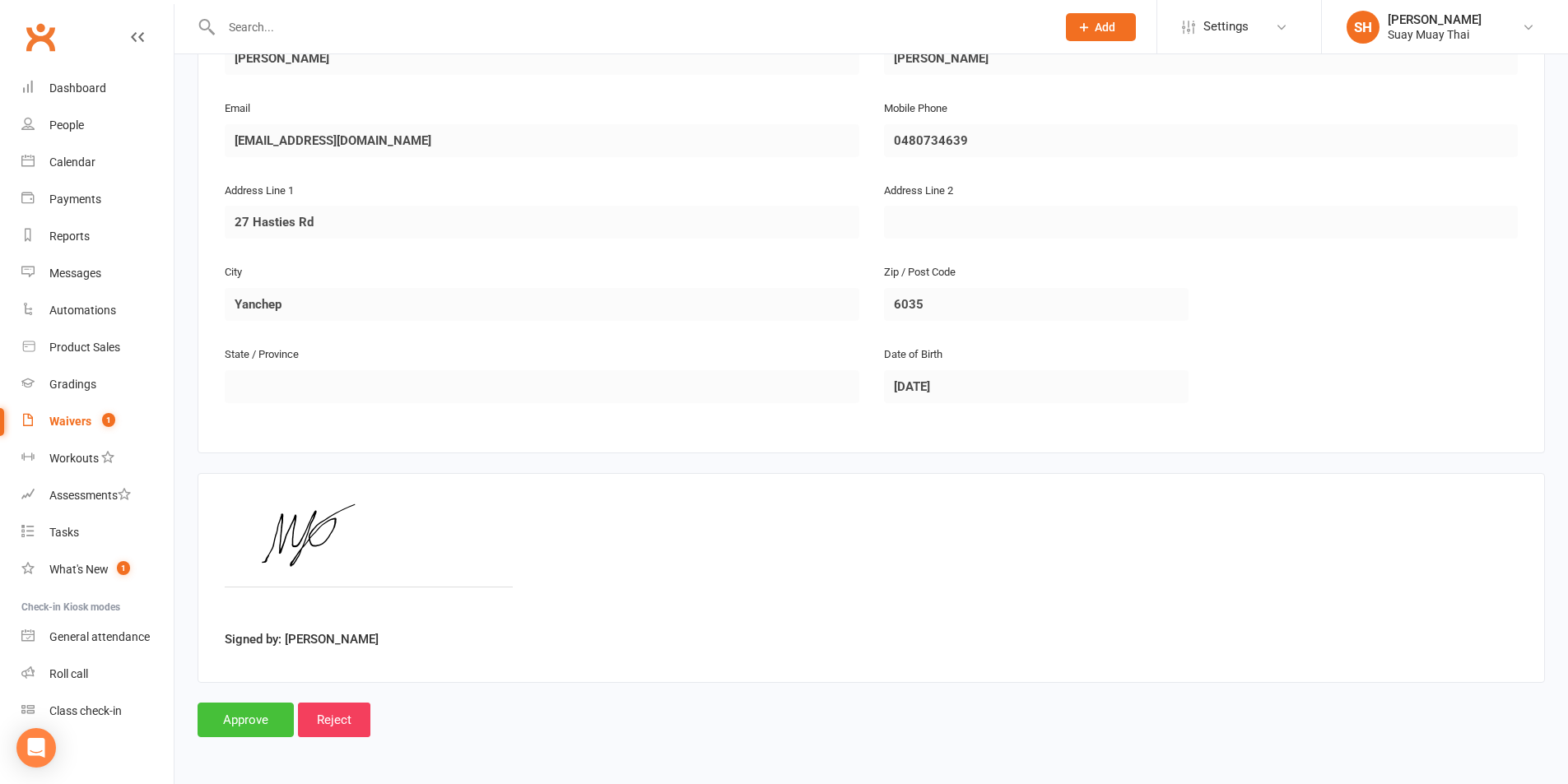
click at [244, 715] on input "Approve" at bounding box center [245, 720] width 96 height 35
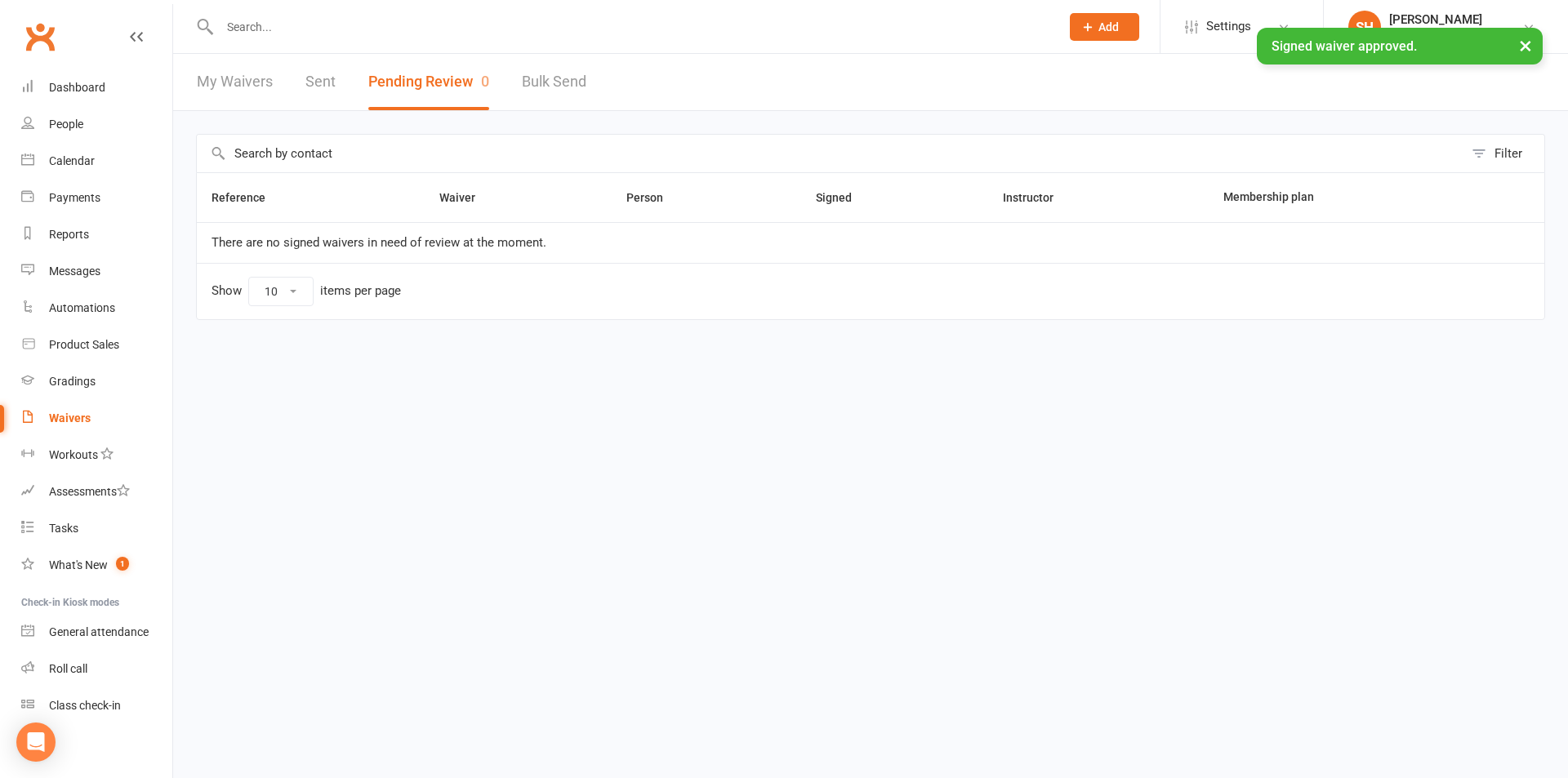
click at [245, 85] on link "My Waivers" at bounding box center [234, 82] width 76 height 57
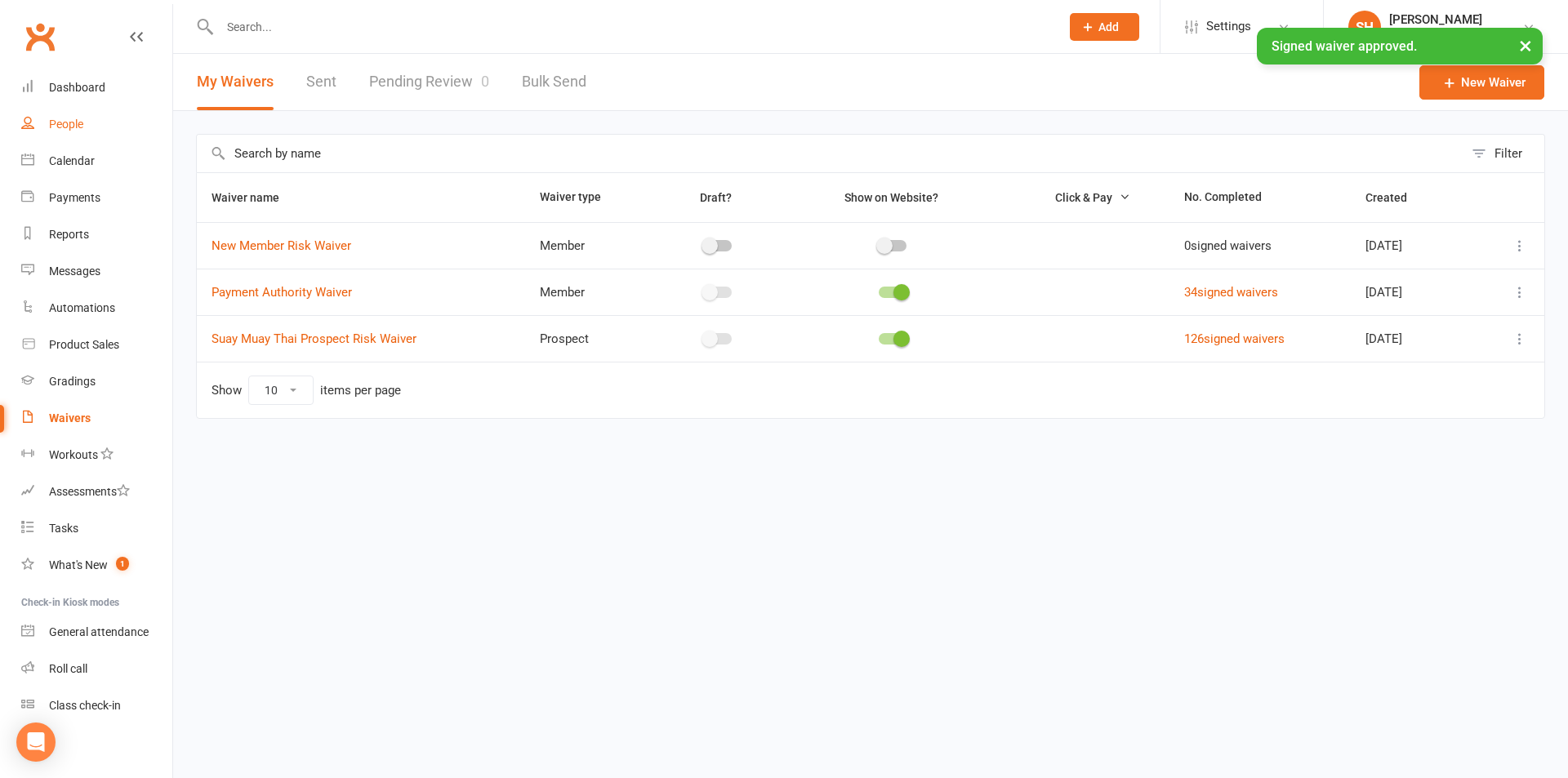
click at [64, 126] on div "People" at bounding box center [67, 124] width 35 height 13
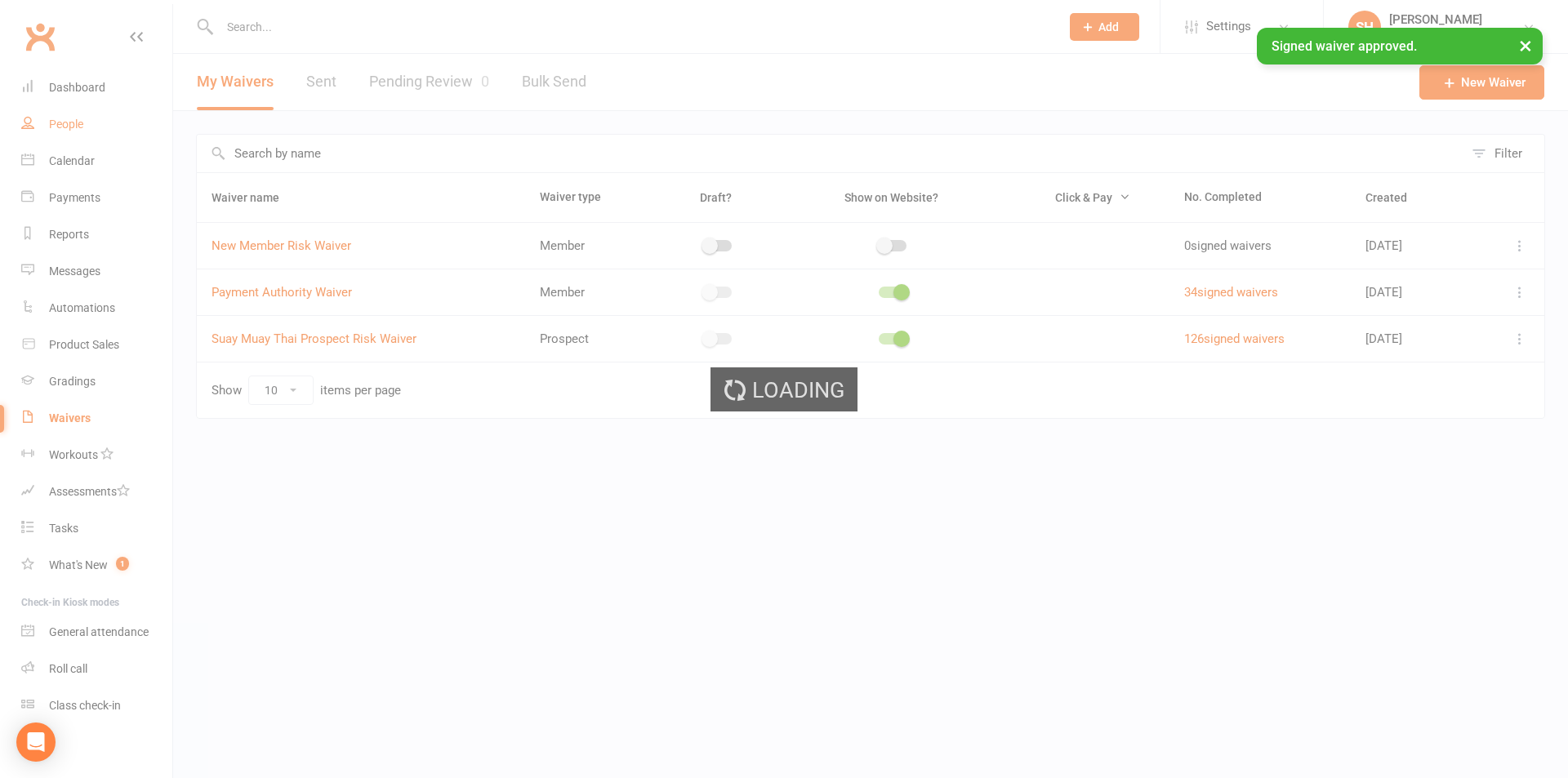
select select "100"
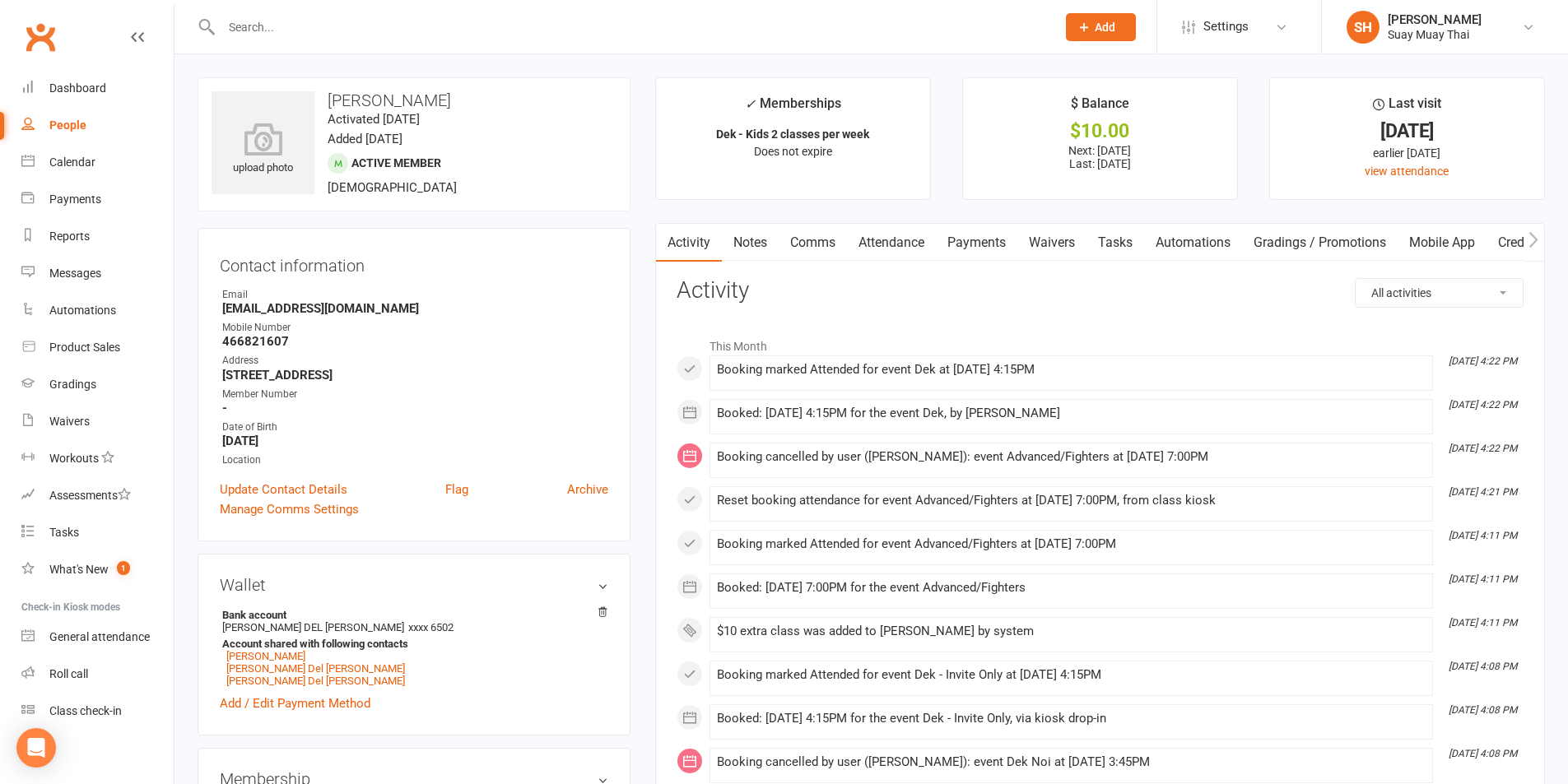
scroll to position [137, 0]
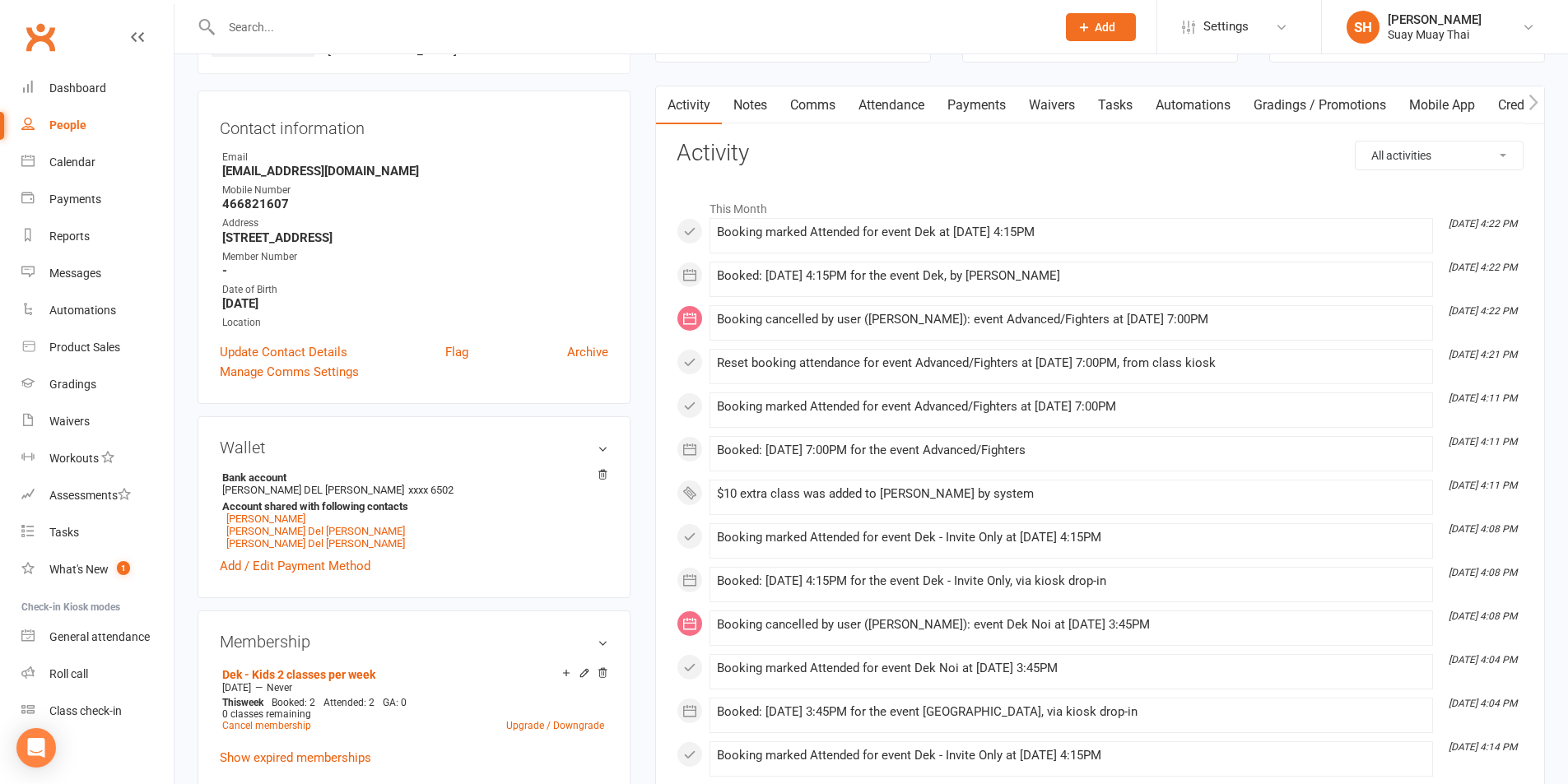
click at [892, 91] on link "Attendance" at bounding box center [891, 105] width 88 height 38
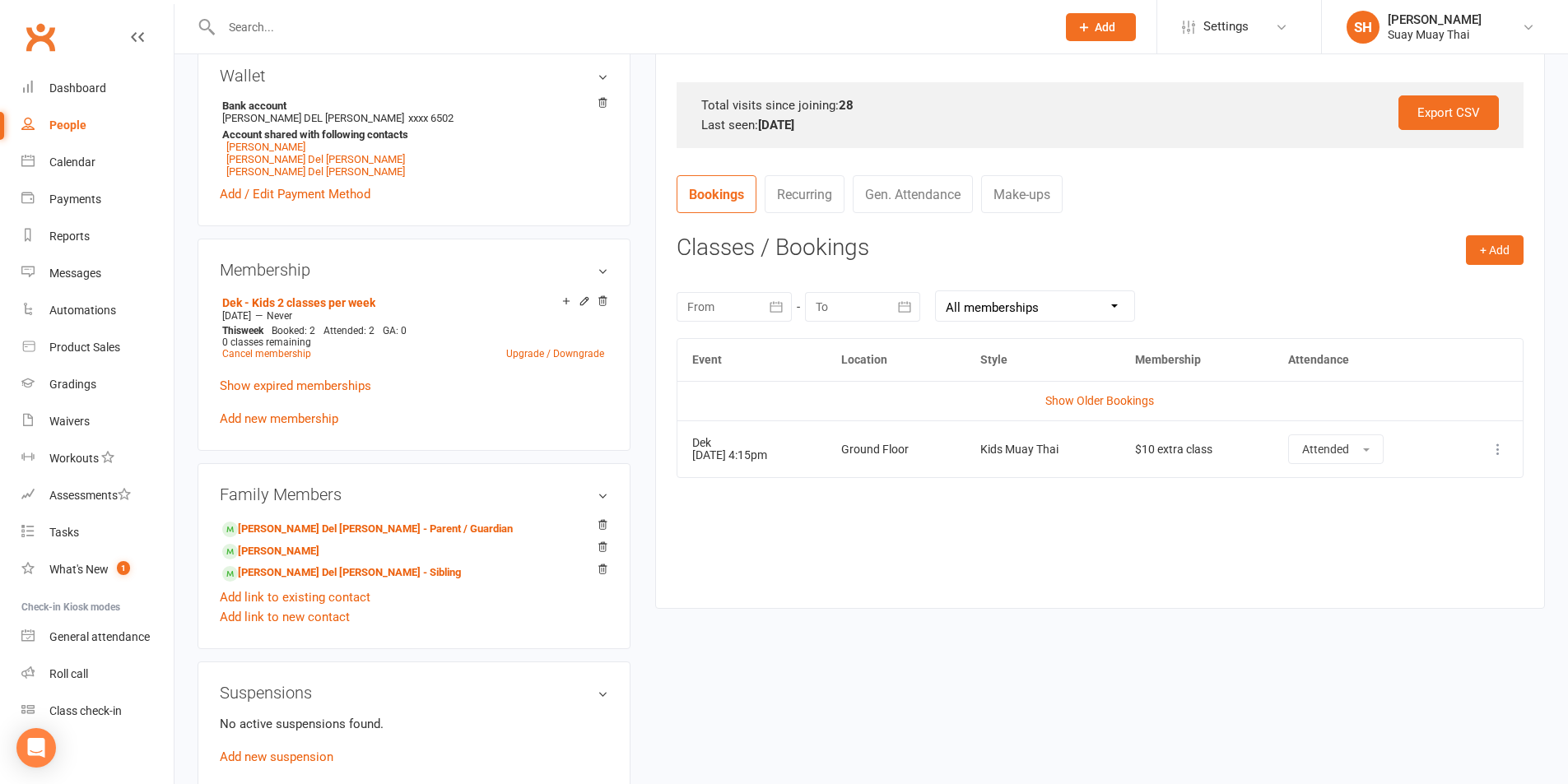
scroll to position [549, 0]
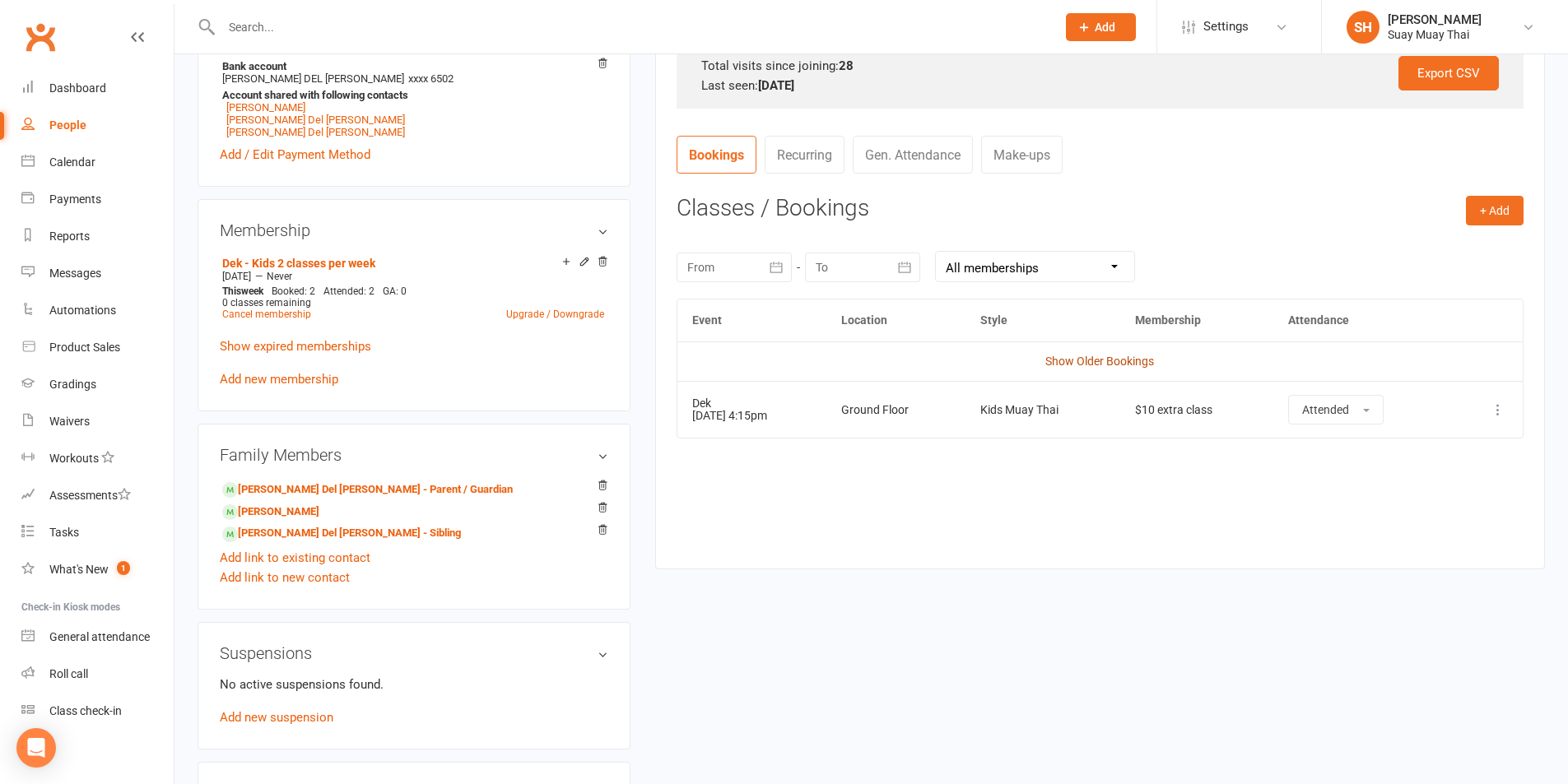
click at [1093, 362] on link "Show Older Bookings" at bounding box center [1100, 361] width 109 height 13
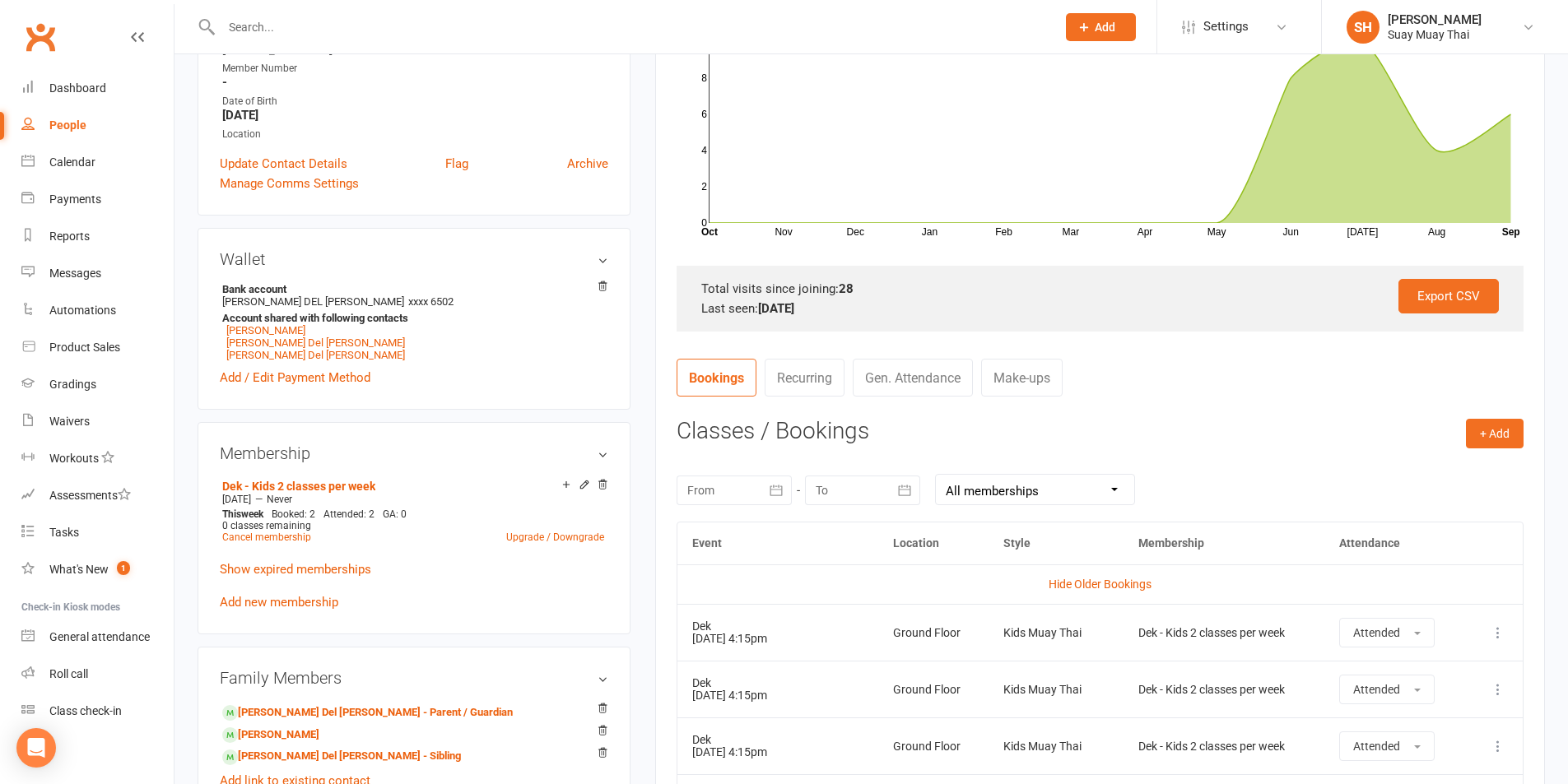
scroll to position [0, 0]
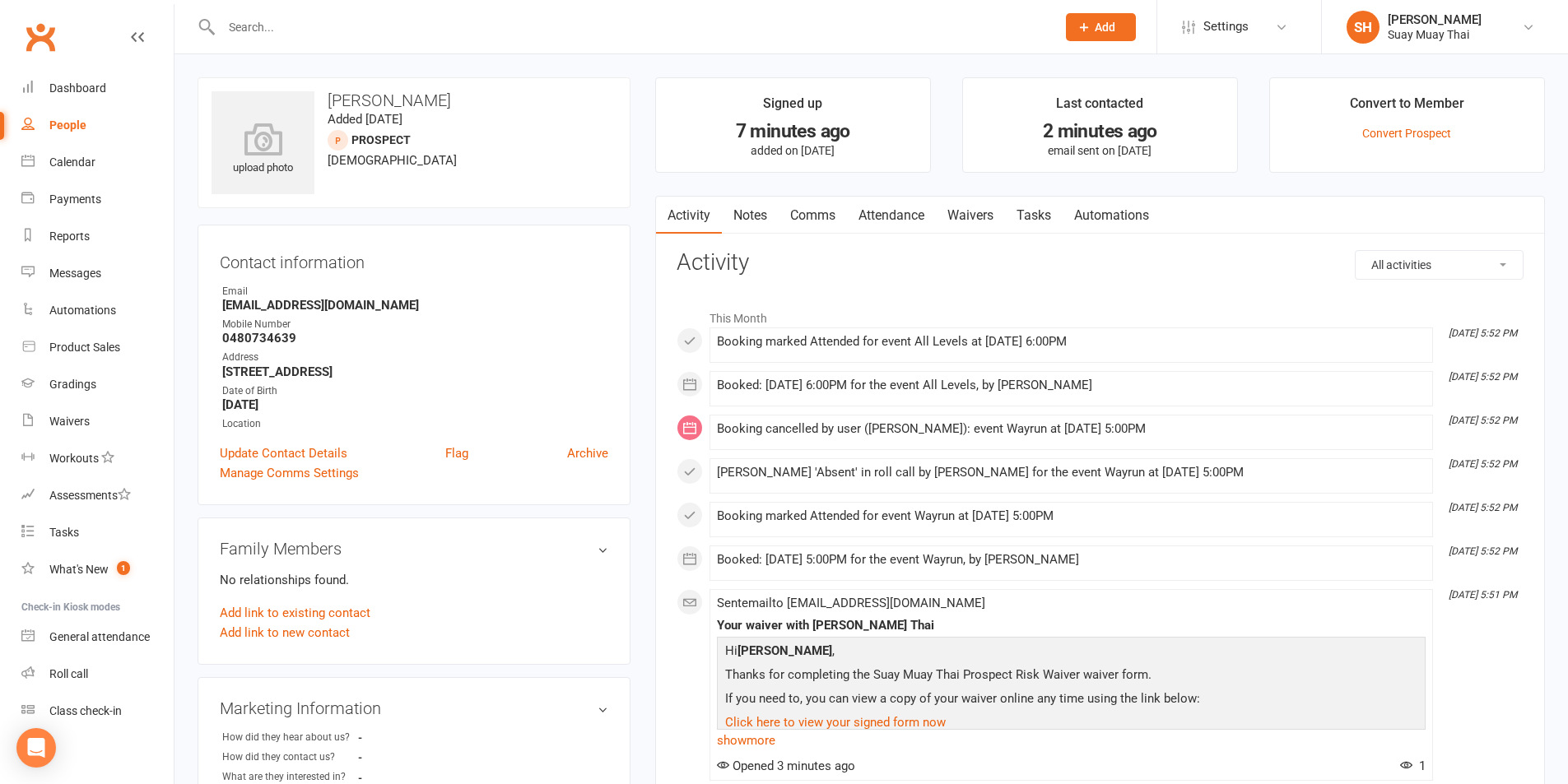
click at [262, 16] on input "text" at bounding box center [631, 27] width 828 height 23
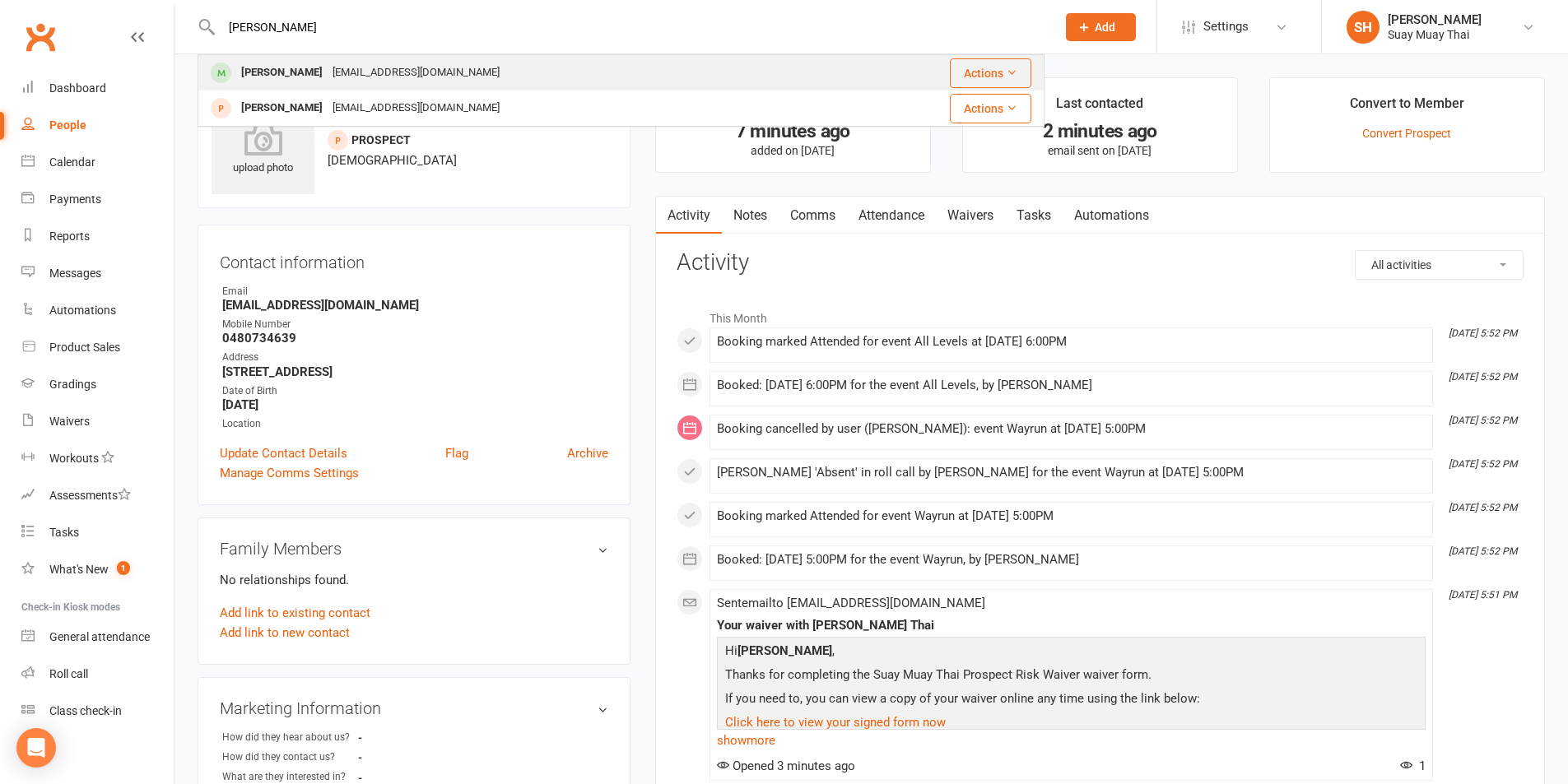
type input "[PERSON_NAME]"
click at [282, 65] on div "[PERSON_NAME]" at bounding box center [281, 73] width 91 height 24
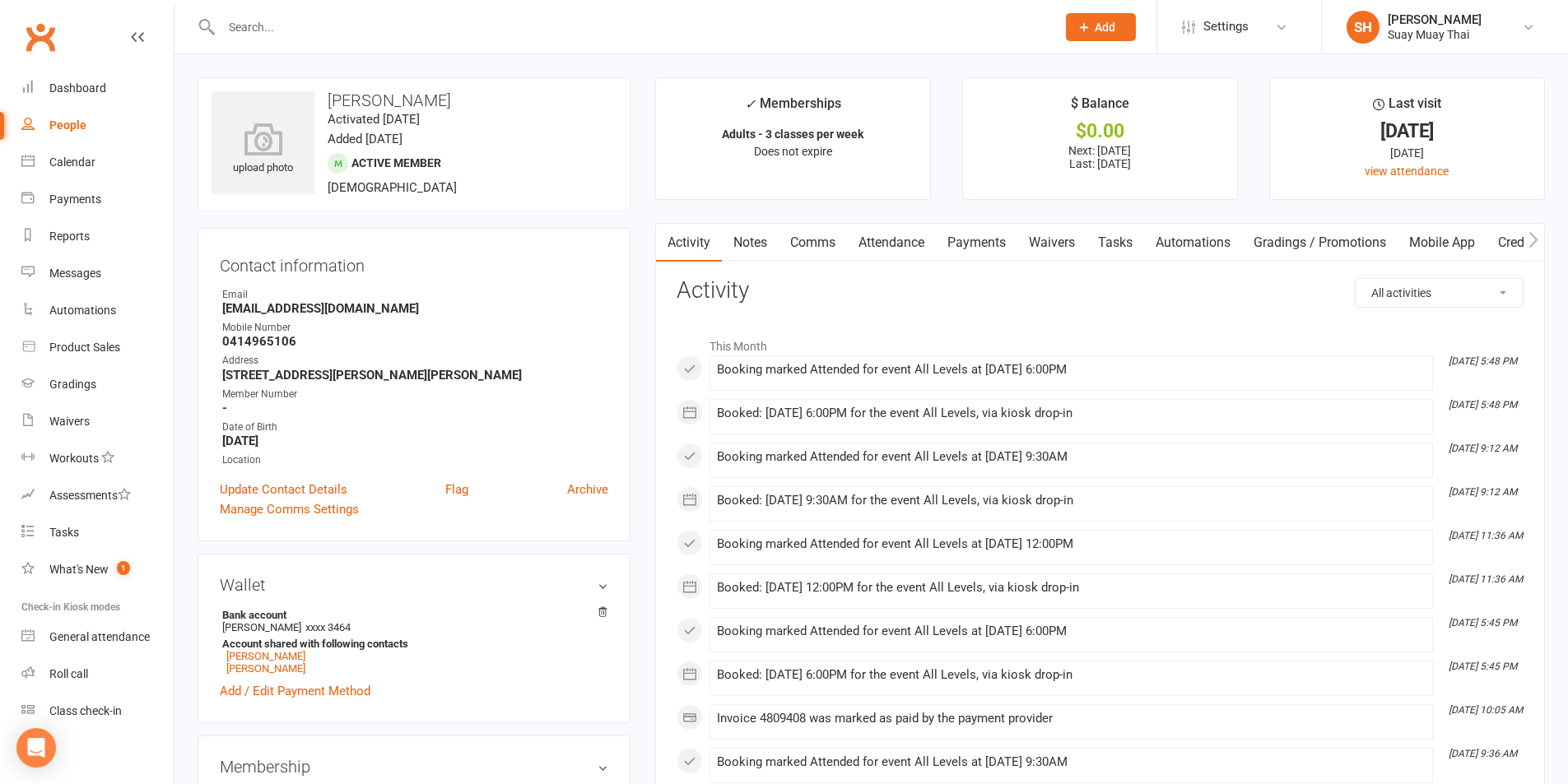
click at [895, 244] on link "Attendance" at bounding box center [891, 242] width 88 height 38
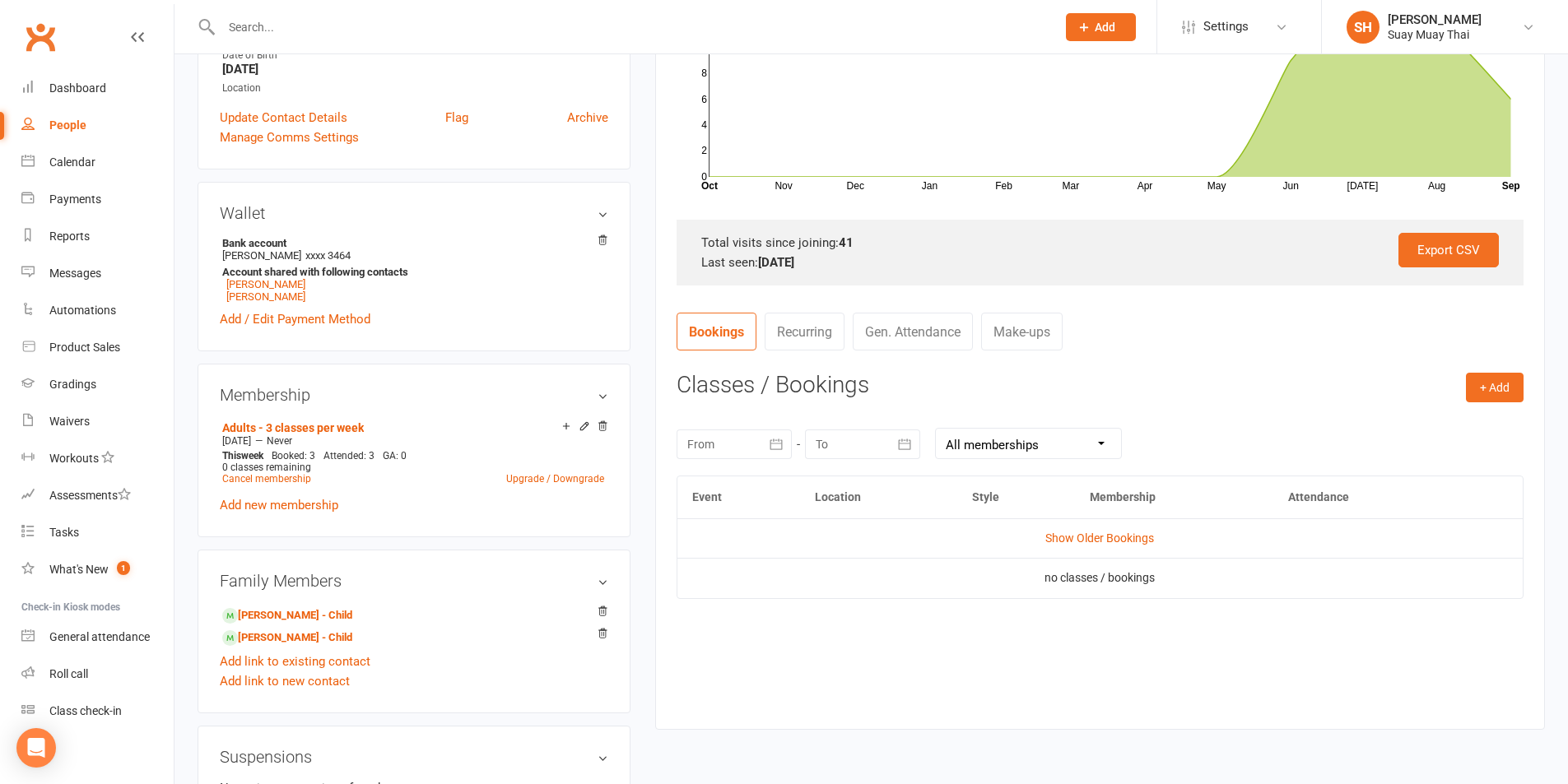
scroll to position [412, 0]
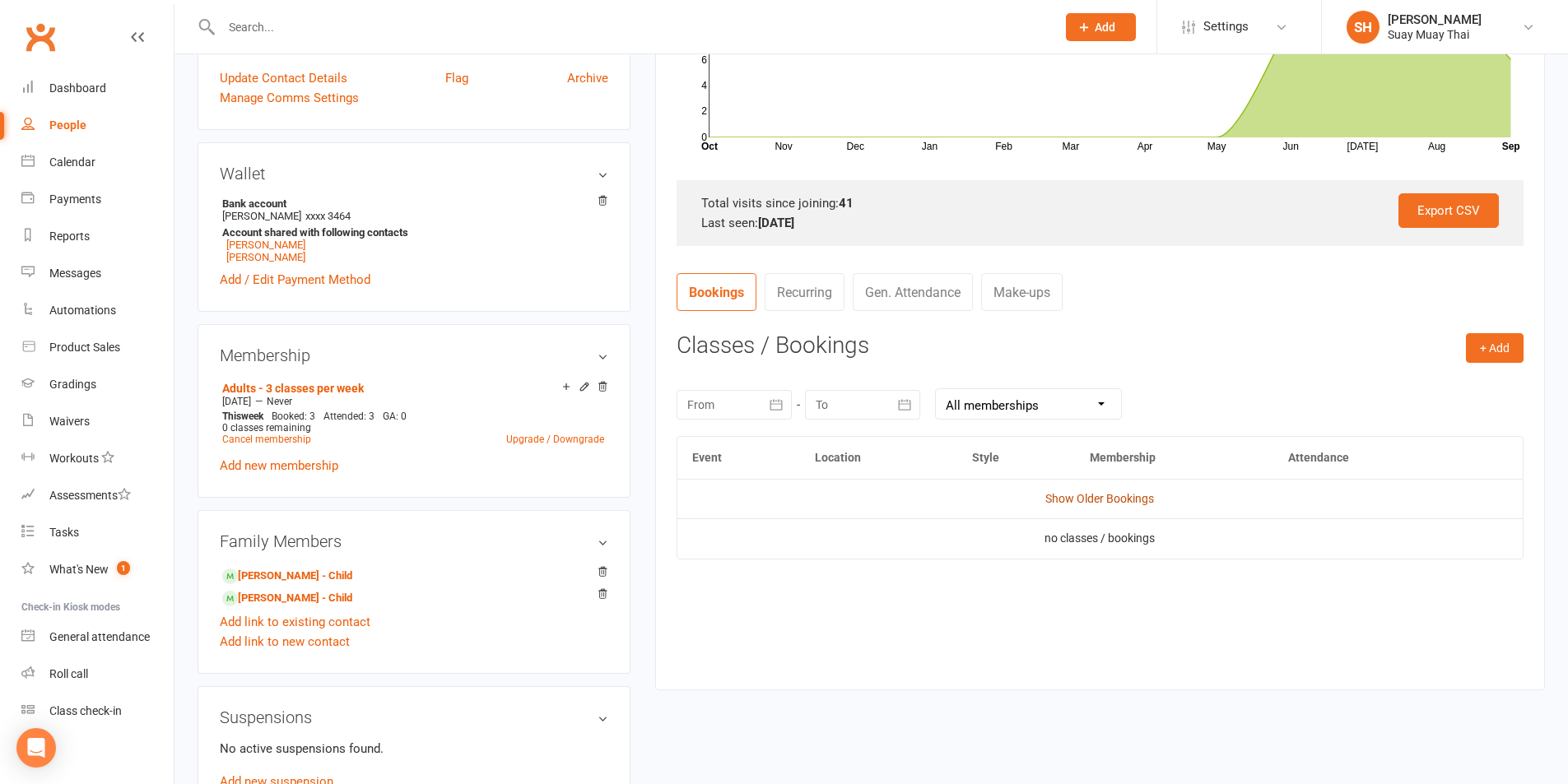
click at [1096, 498] on link "Show Older Bookings" at bounding box center [1100, 498] width 109 height 13
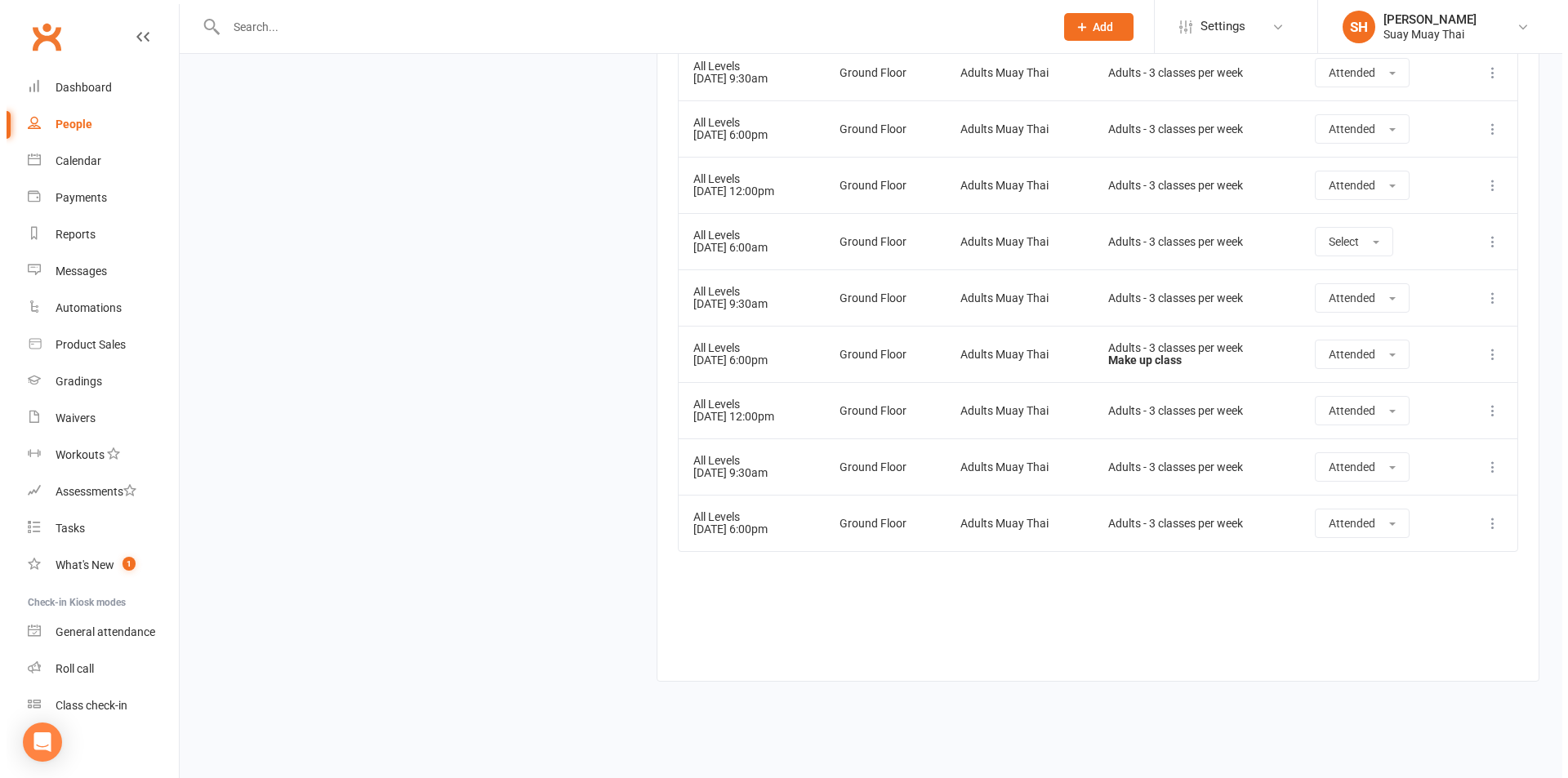
scroll to position [2744, 0]
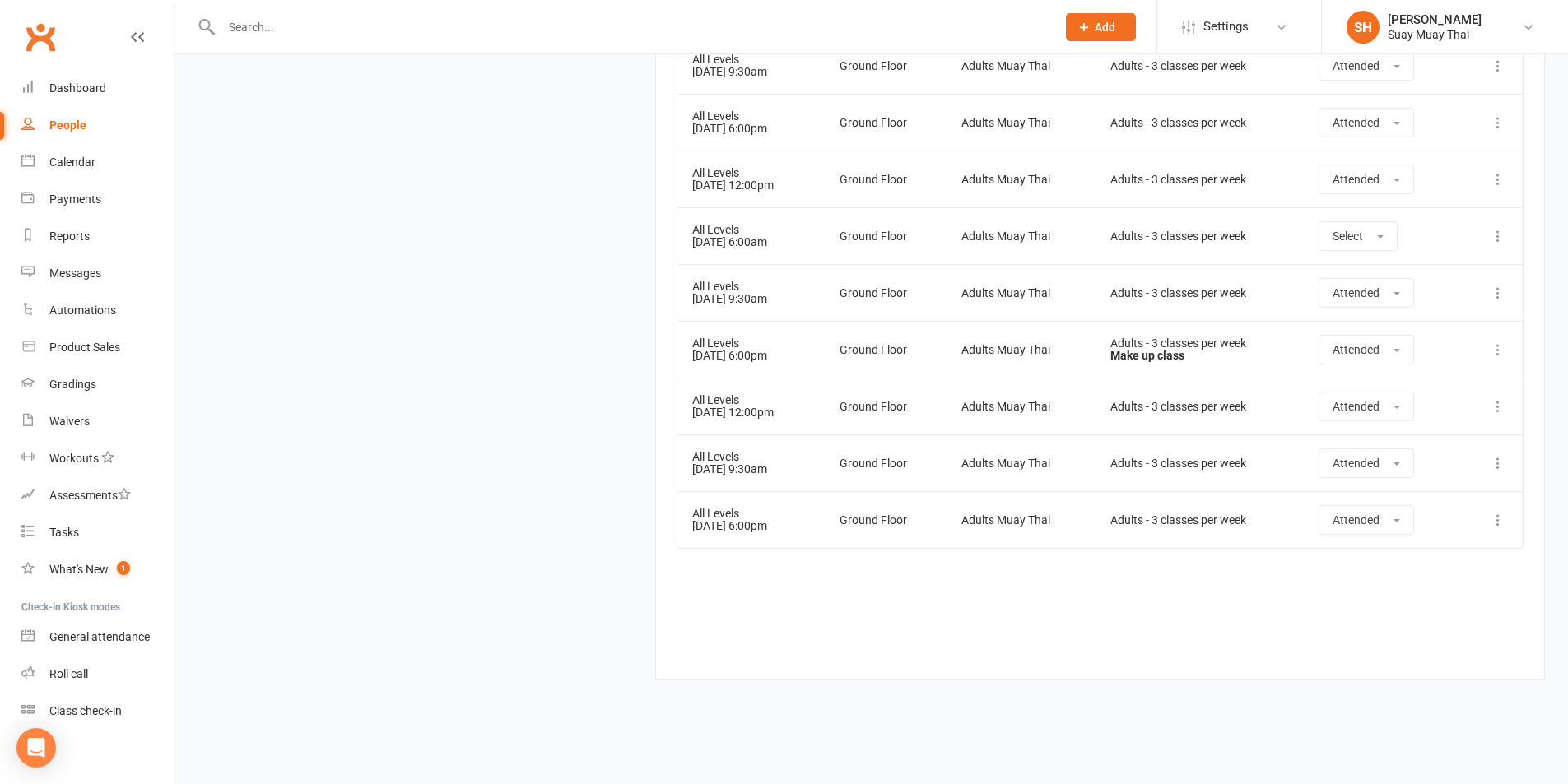
click at [1489, 233] on button at bounding box center [1498, 236] width 19 height 19
click at [1400, 325] on link "Delete booking" at bounding box center [1425, 334] width 163 height 33
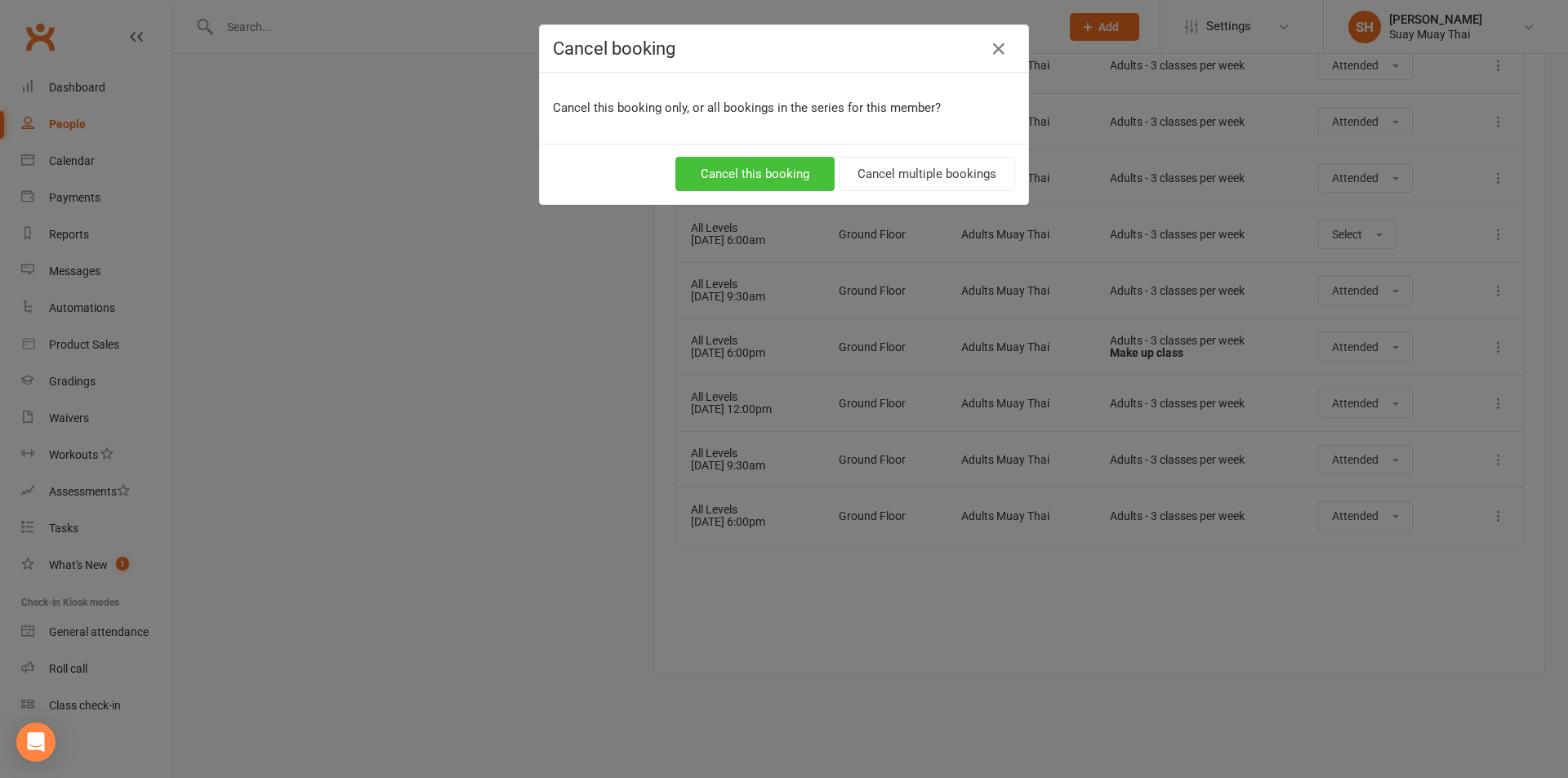
click at [778, 174] on button "Cancel this booking" at bounding box center [755, 174] width 159 height 35
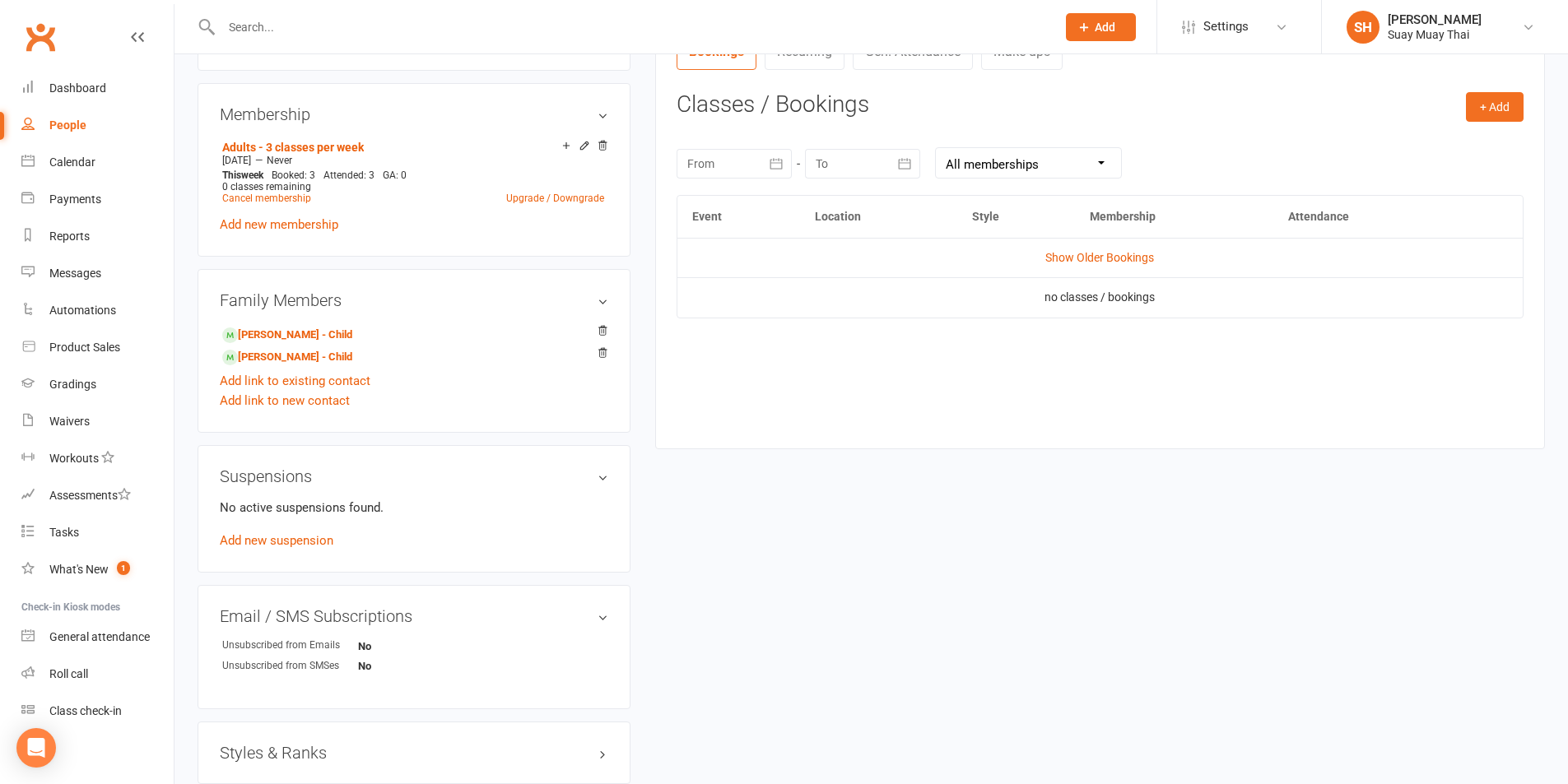
scroll to position [685, 0]
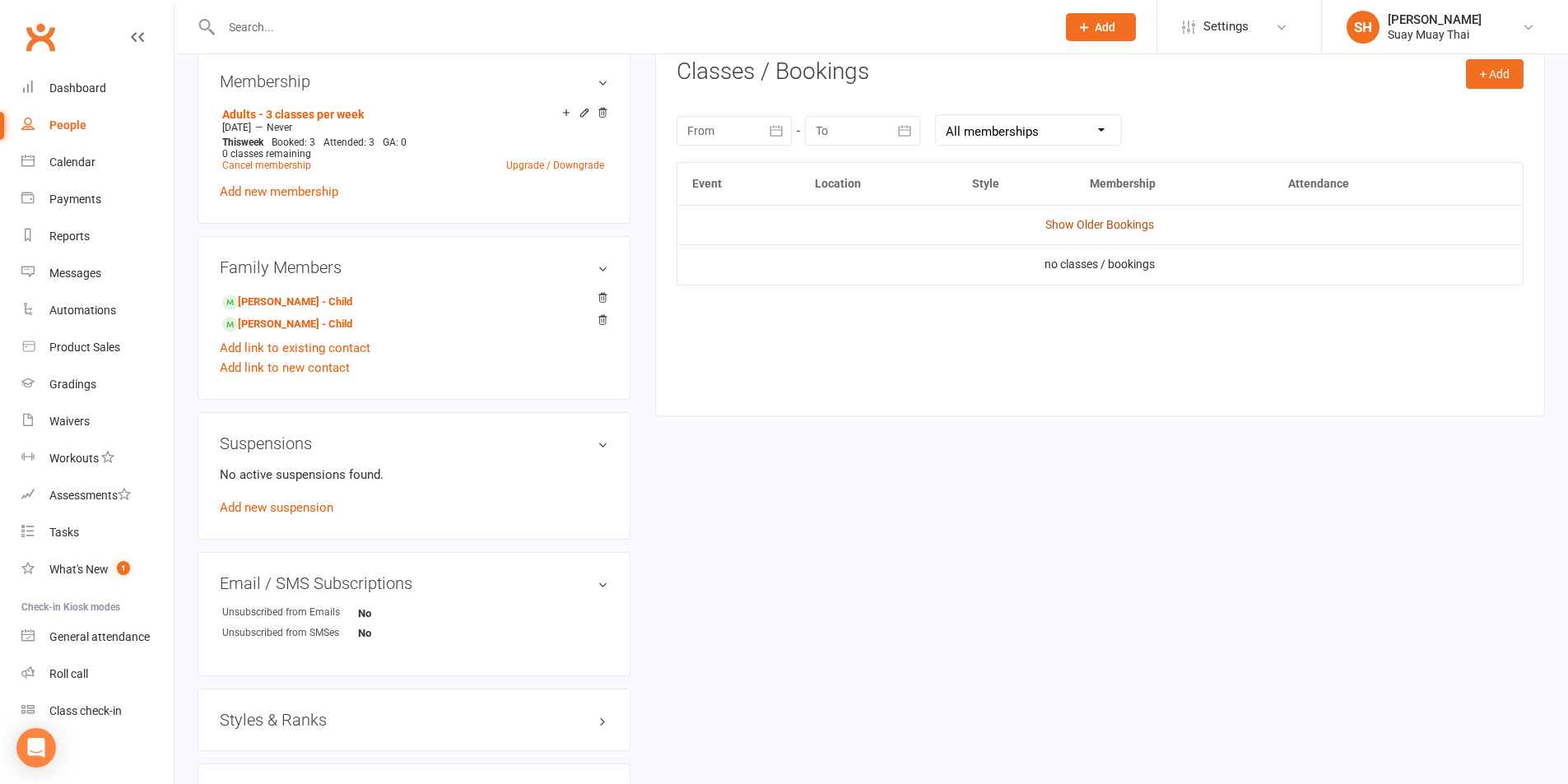
click at [1114, 226] on link "Show Older Bookings" at bounding box center [1100, 225] width 109 height 13
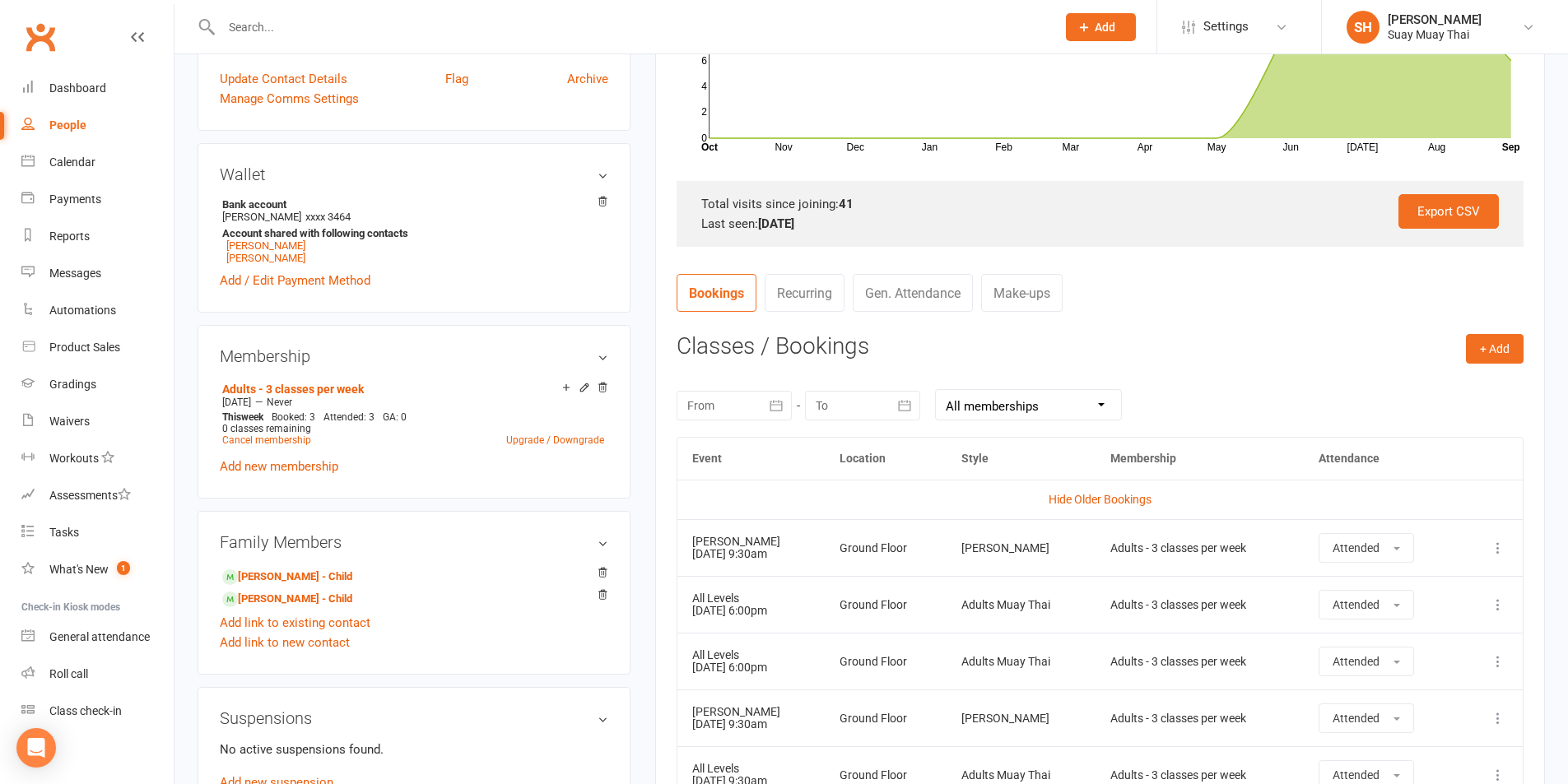
scroll to position [412, 0]
click at [1490, 342] on button "+ Add" at bounding box center [1494, 348] width 58 height 29
click at [1440, 378] on link "Book Event" at bounding box center [1441, 385] width 163 height 33
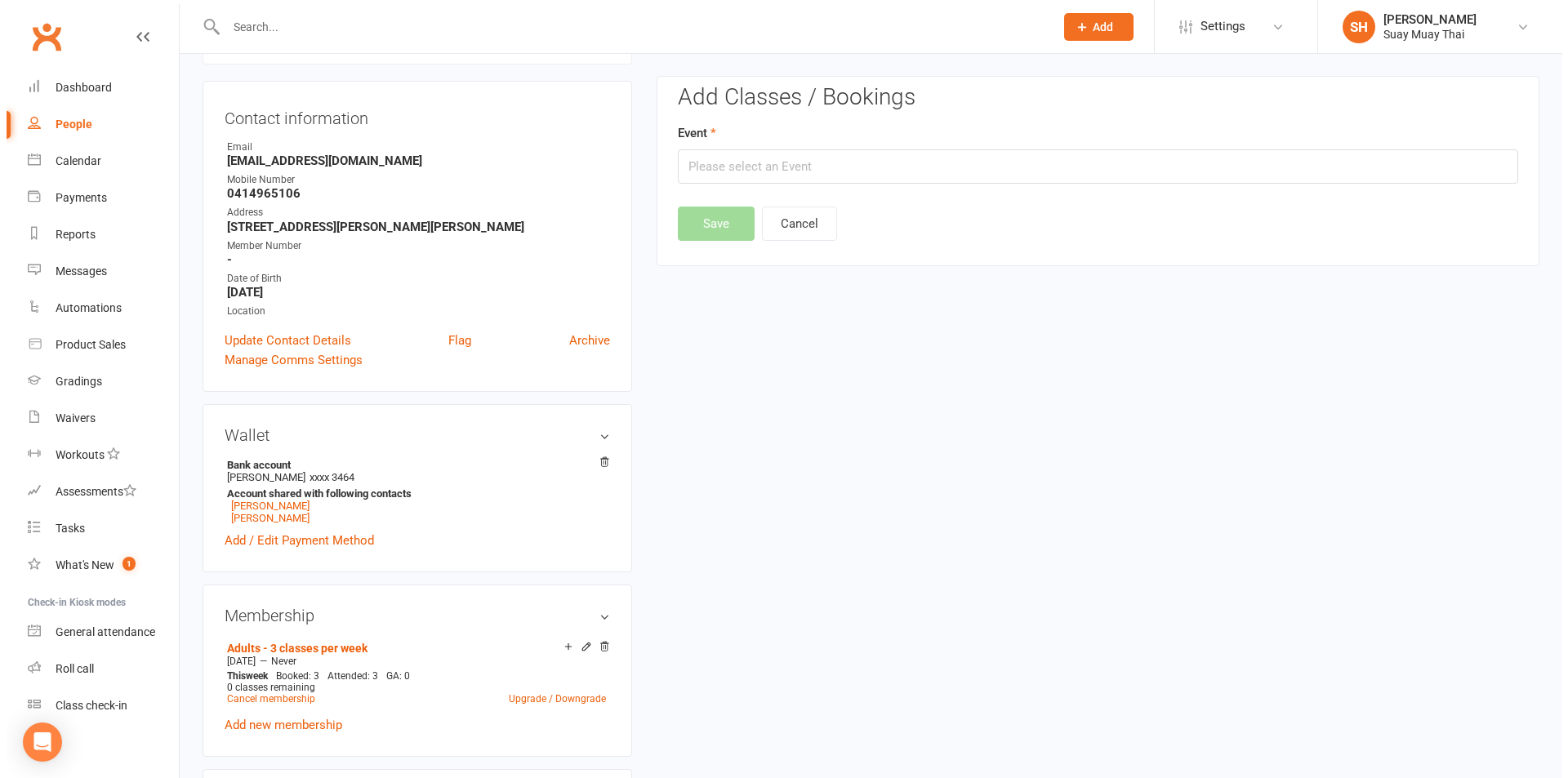
scroll to position [140, 0]
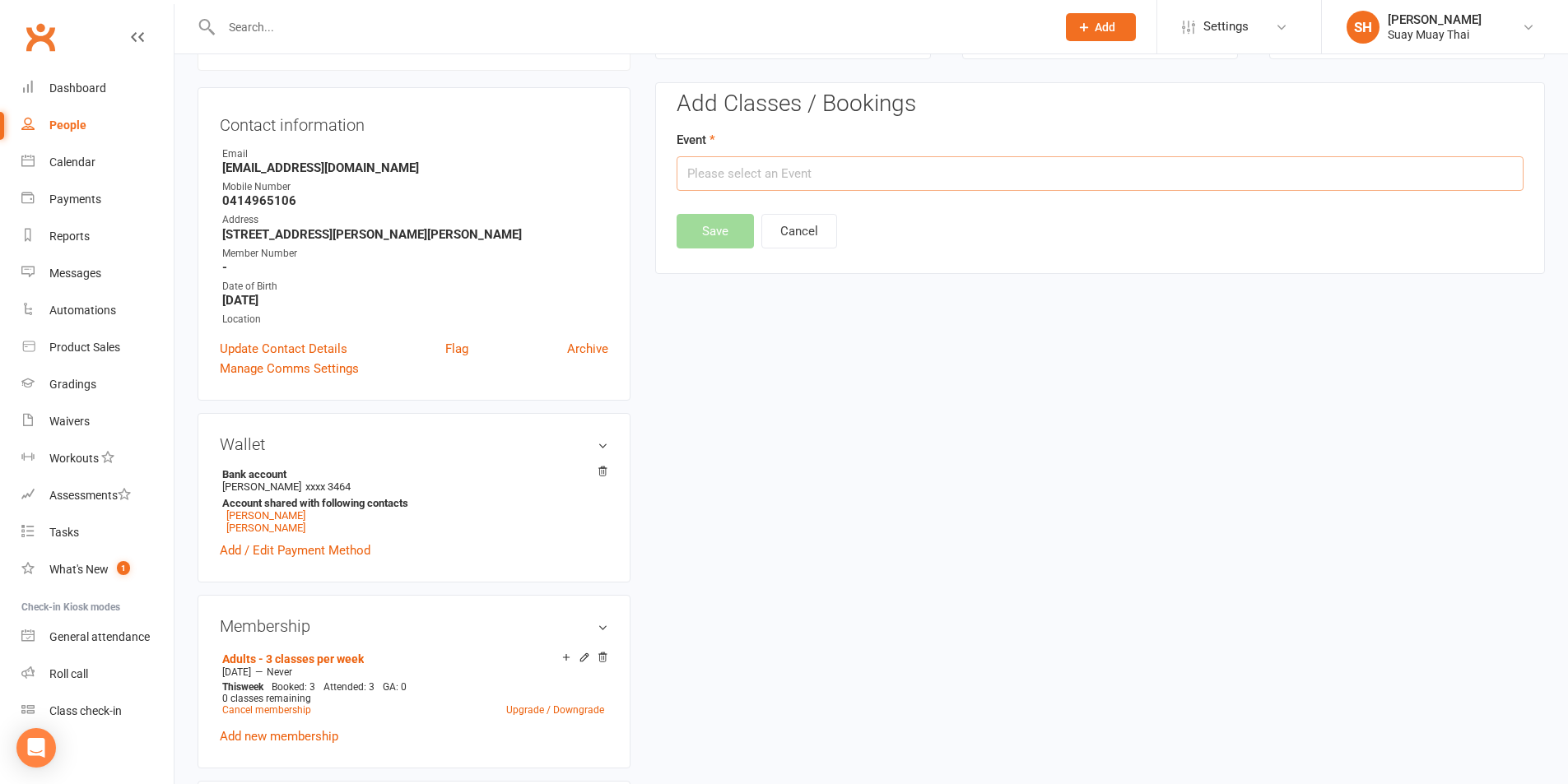
click at [741, 183] on input "text" at bounding box center [1100, 174] width 847 height 35
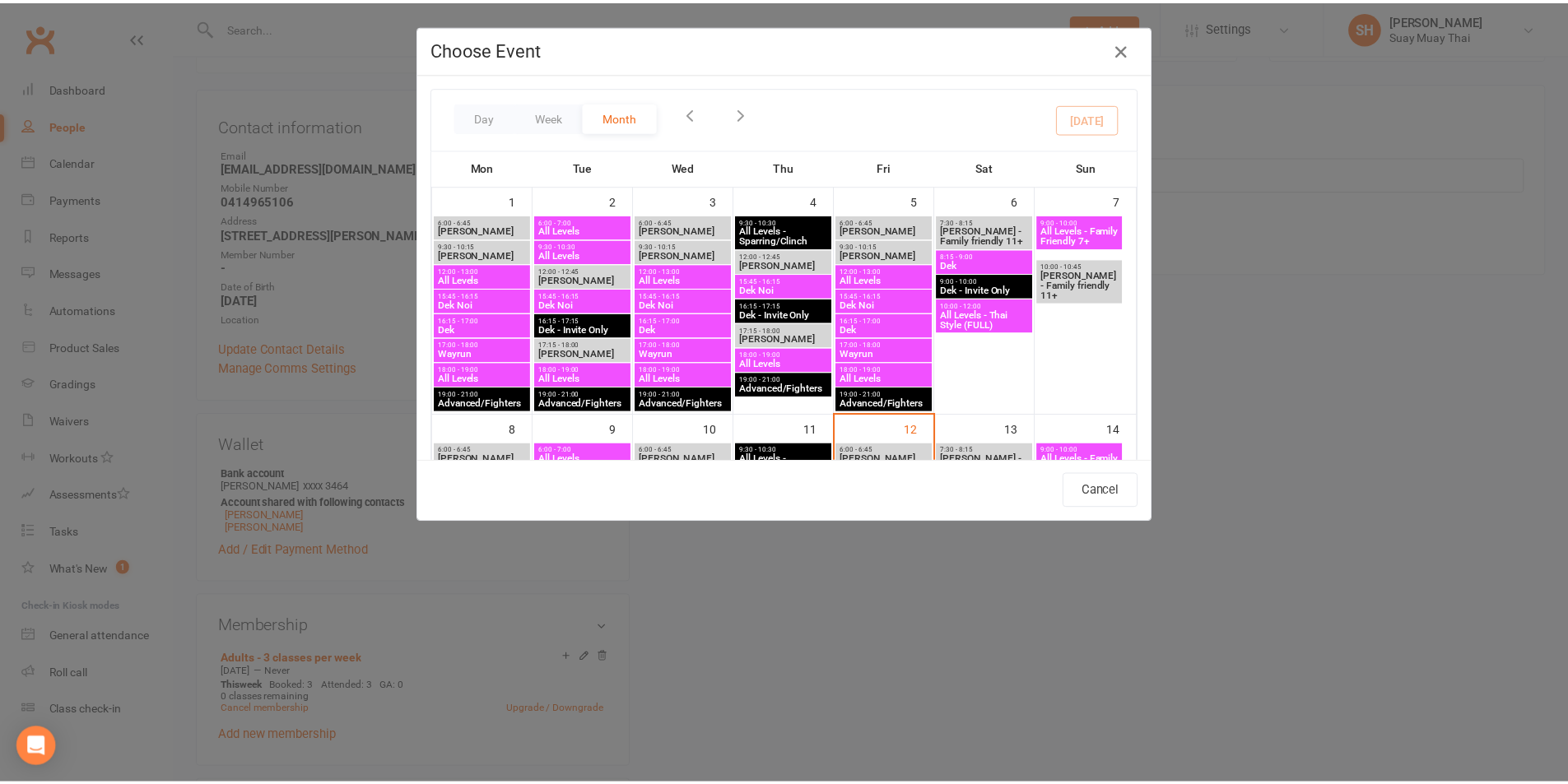
scroll to position [274, 0]
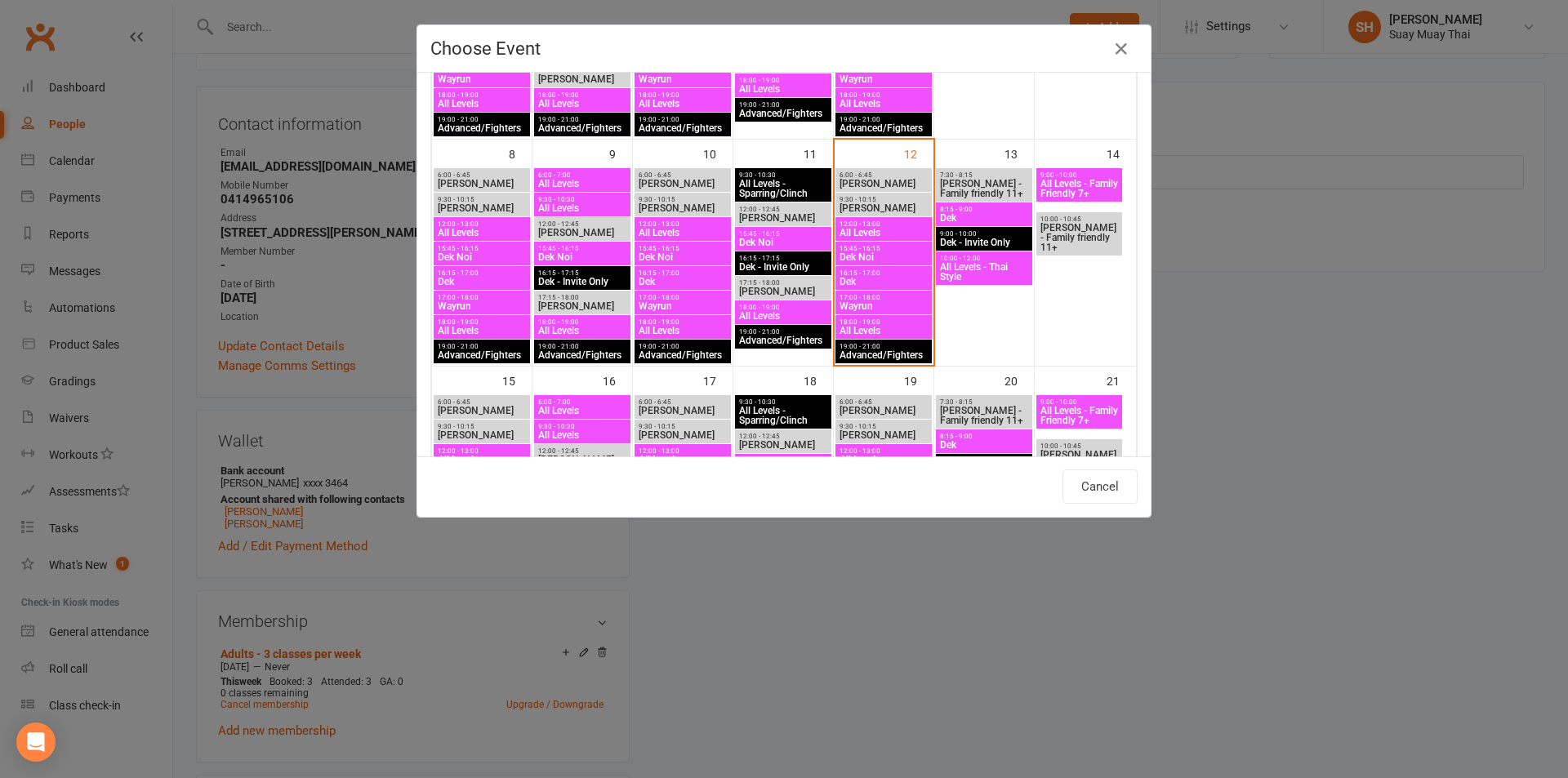
click at [865, 325] on span "18:00 - 19:00" at bounding box center [883, 322] width 90 height 7
type input "All Levels - [DATE] 6:00:00 PM"
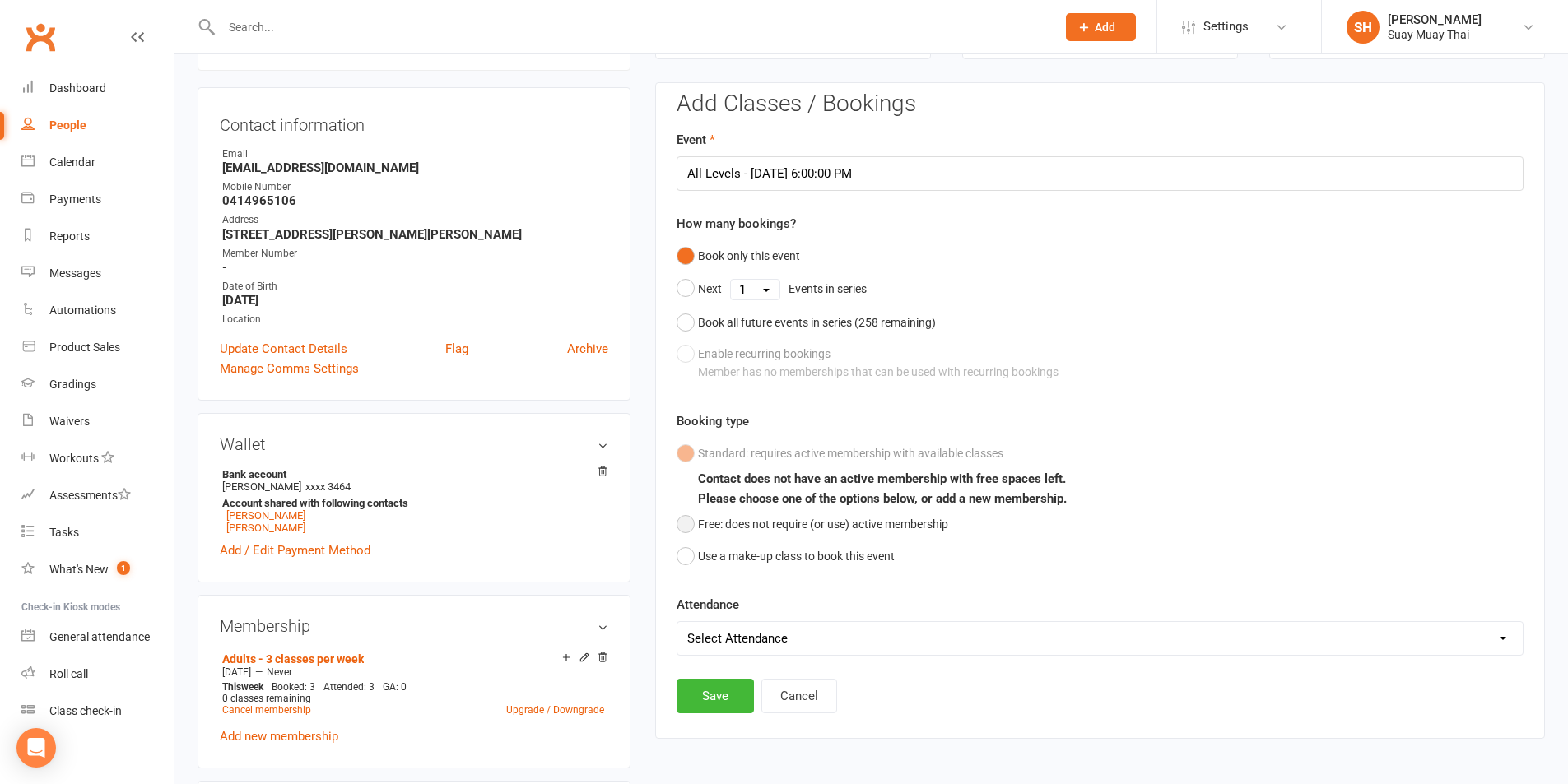
click at [683, 528] on button "Free: does not require (or use) active membership" at bounding box center [812, 524] width 272 height 31
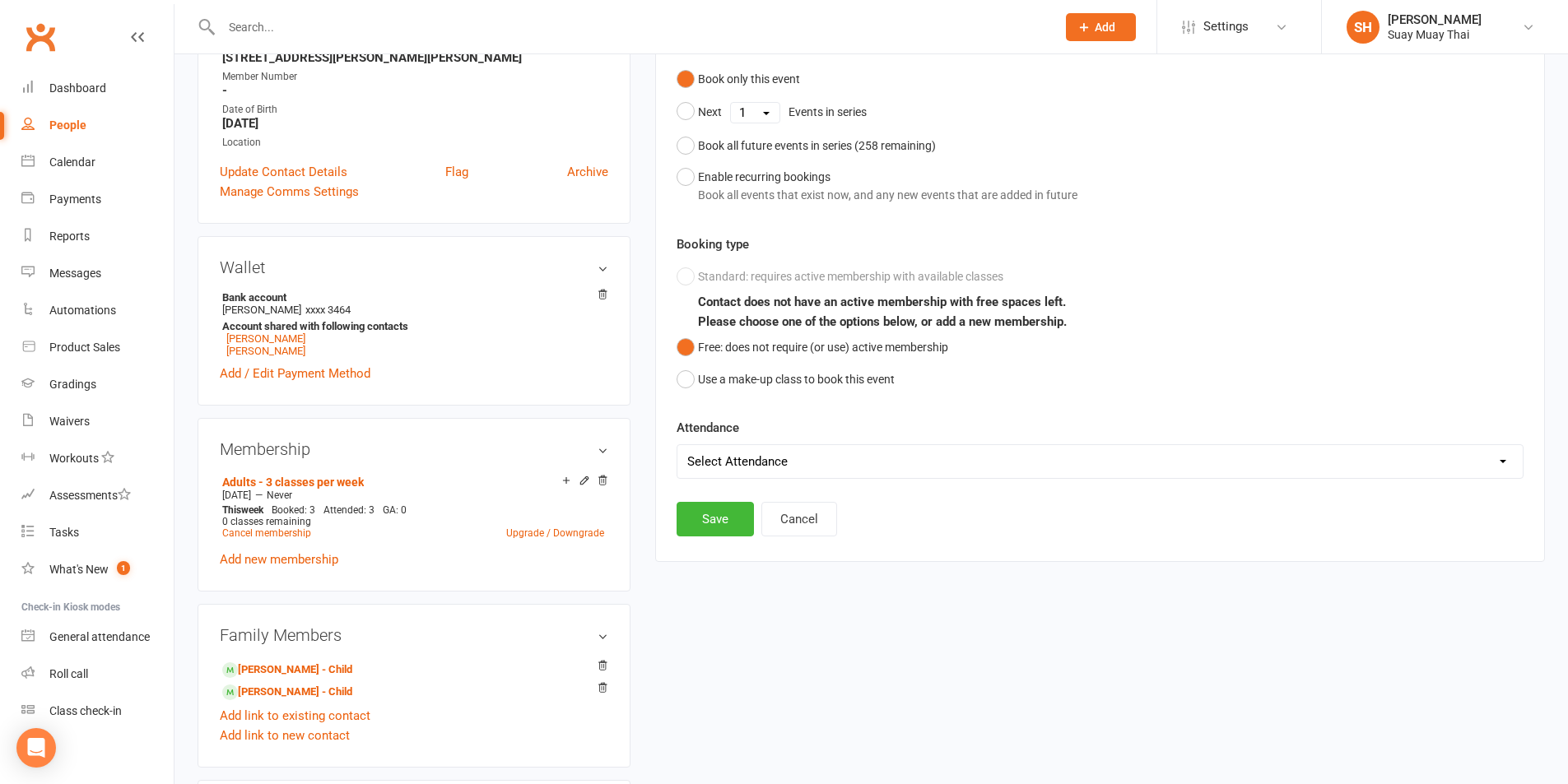
scroll to position [415, 0]
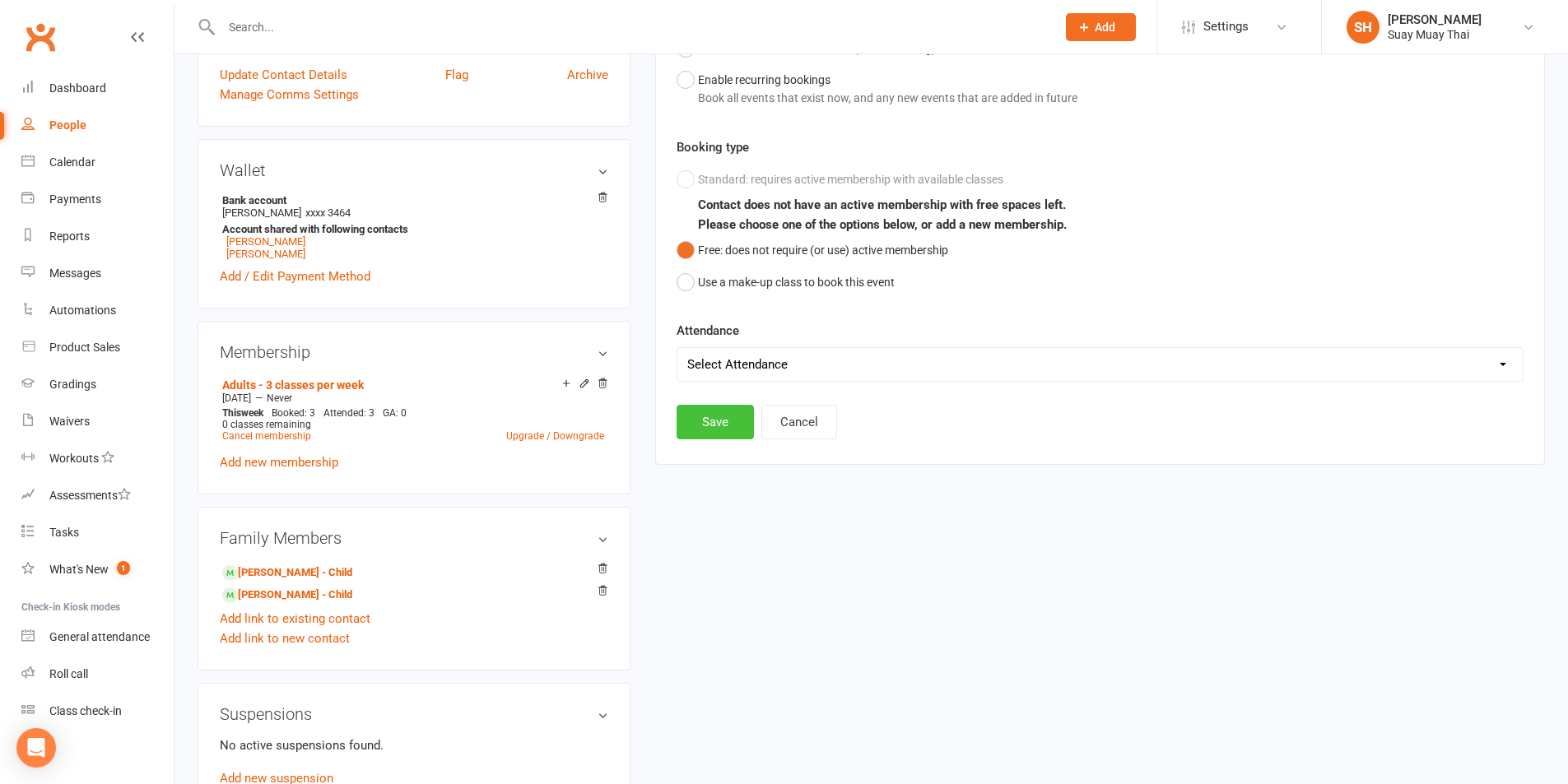
click at [718, 418] on button "Save" at bounding box center [715, 422] width 77 height 35
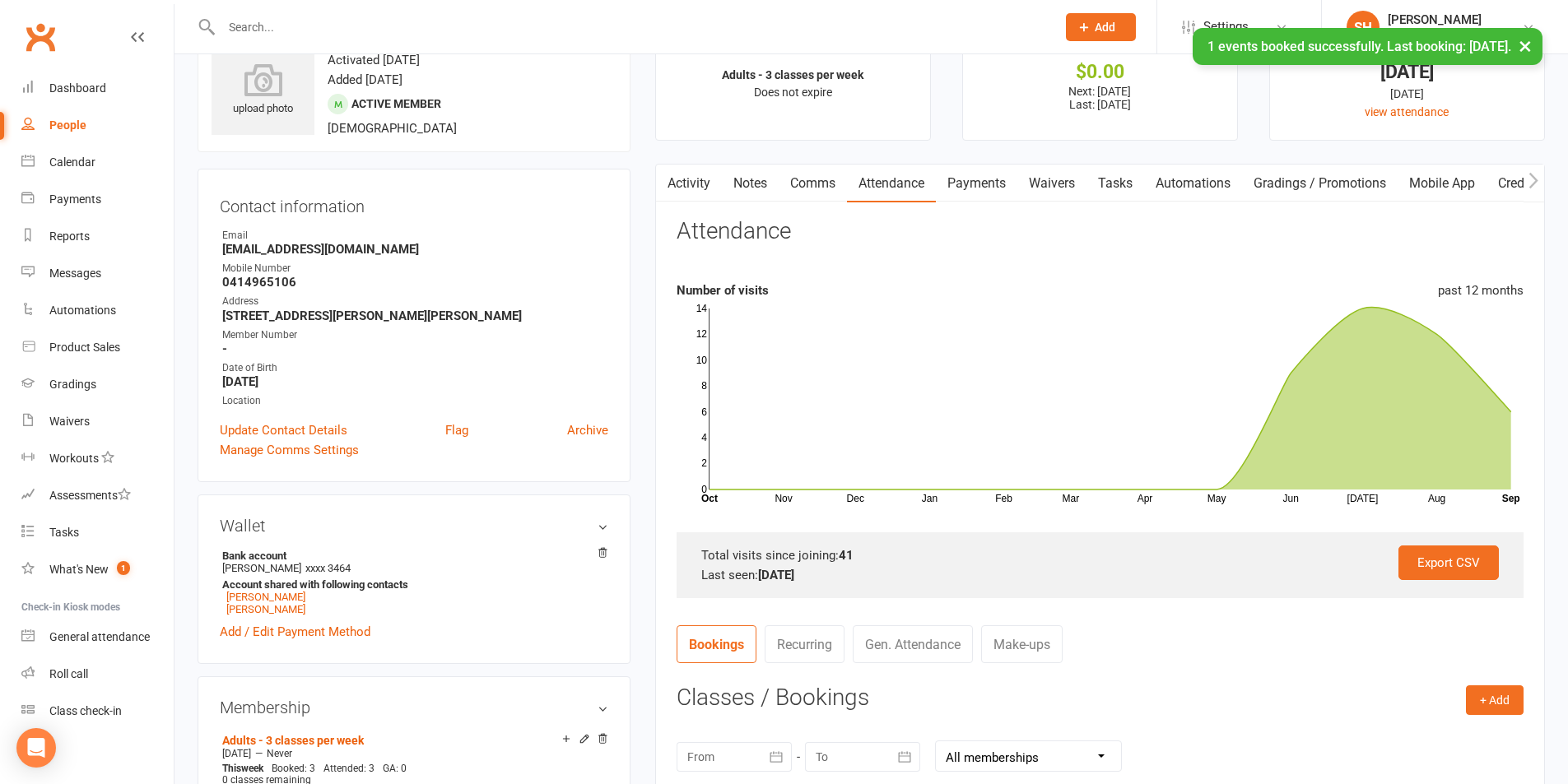
scroll to position [0, 0]
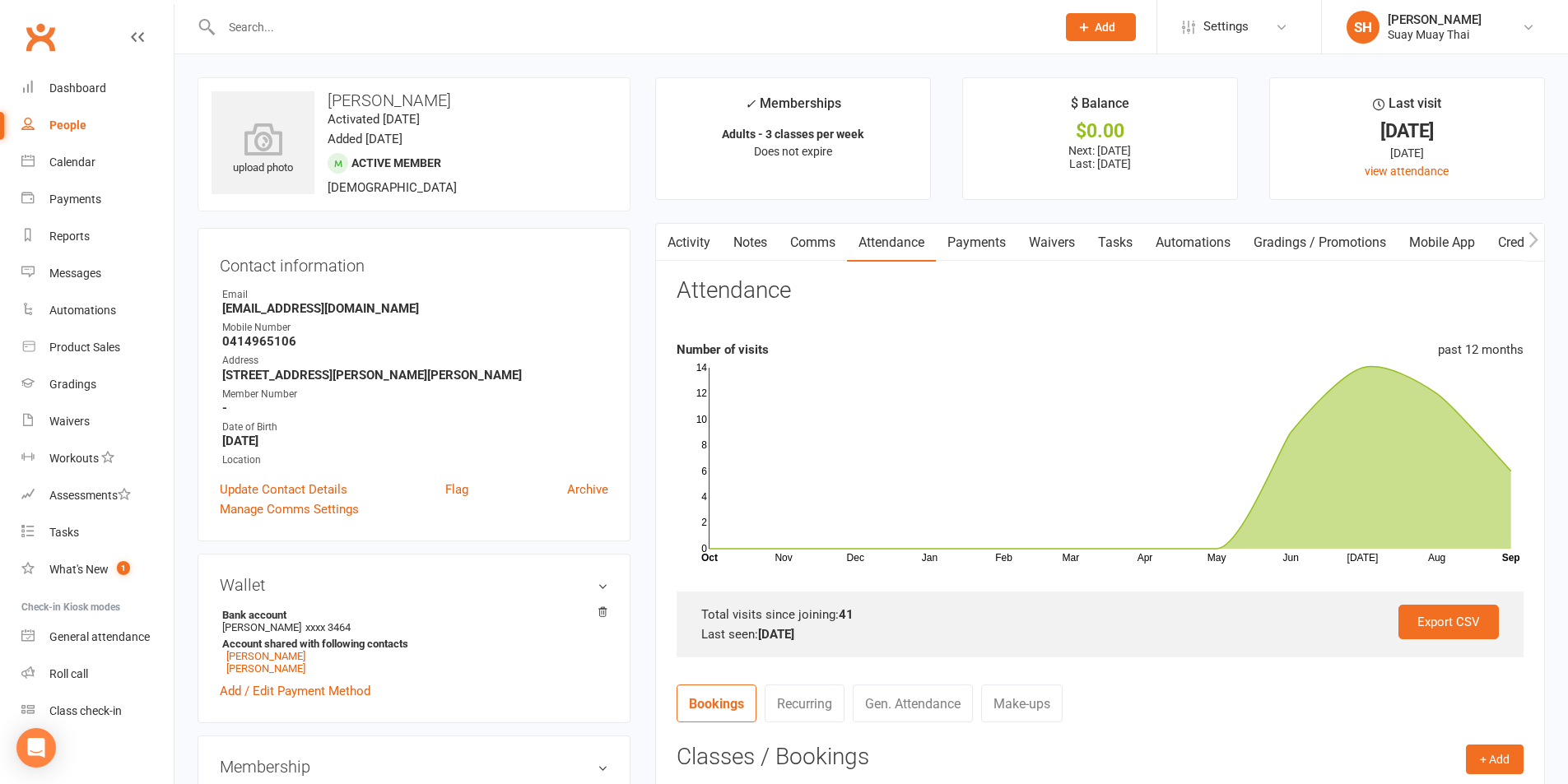
click at [319, 29] on input "text" at bounding box center [631, 27] width 828 height 23
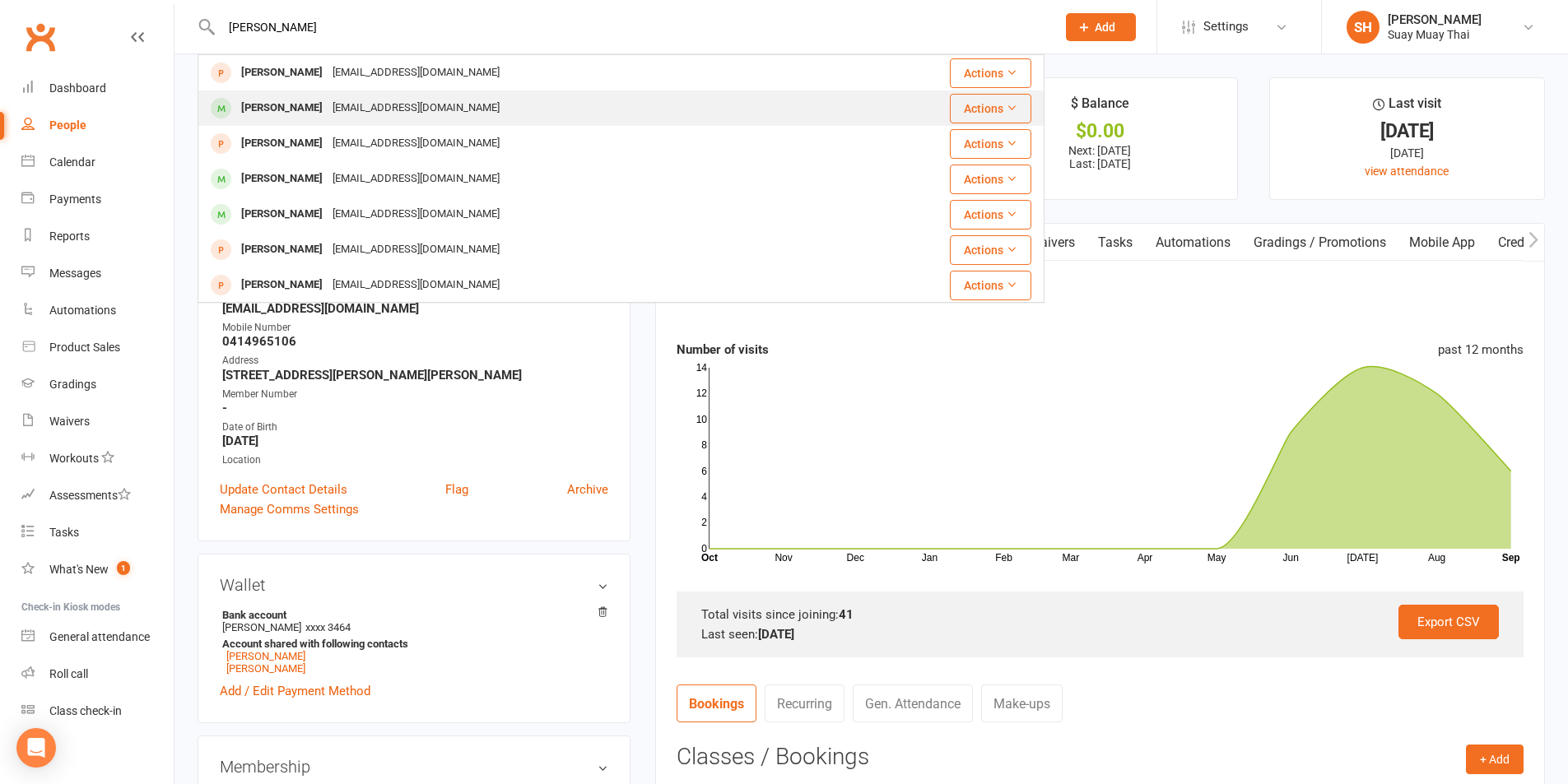
type input "[PERSON_NAME]"
click at [289, 106] on div "[PERSON_NAME]" at bounding box center [281, 108] width 91 height 24
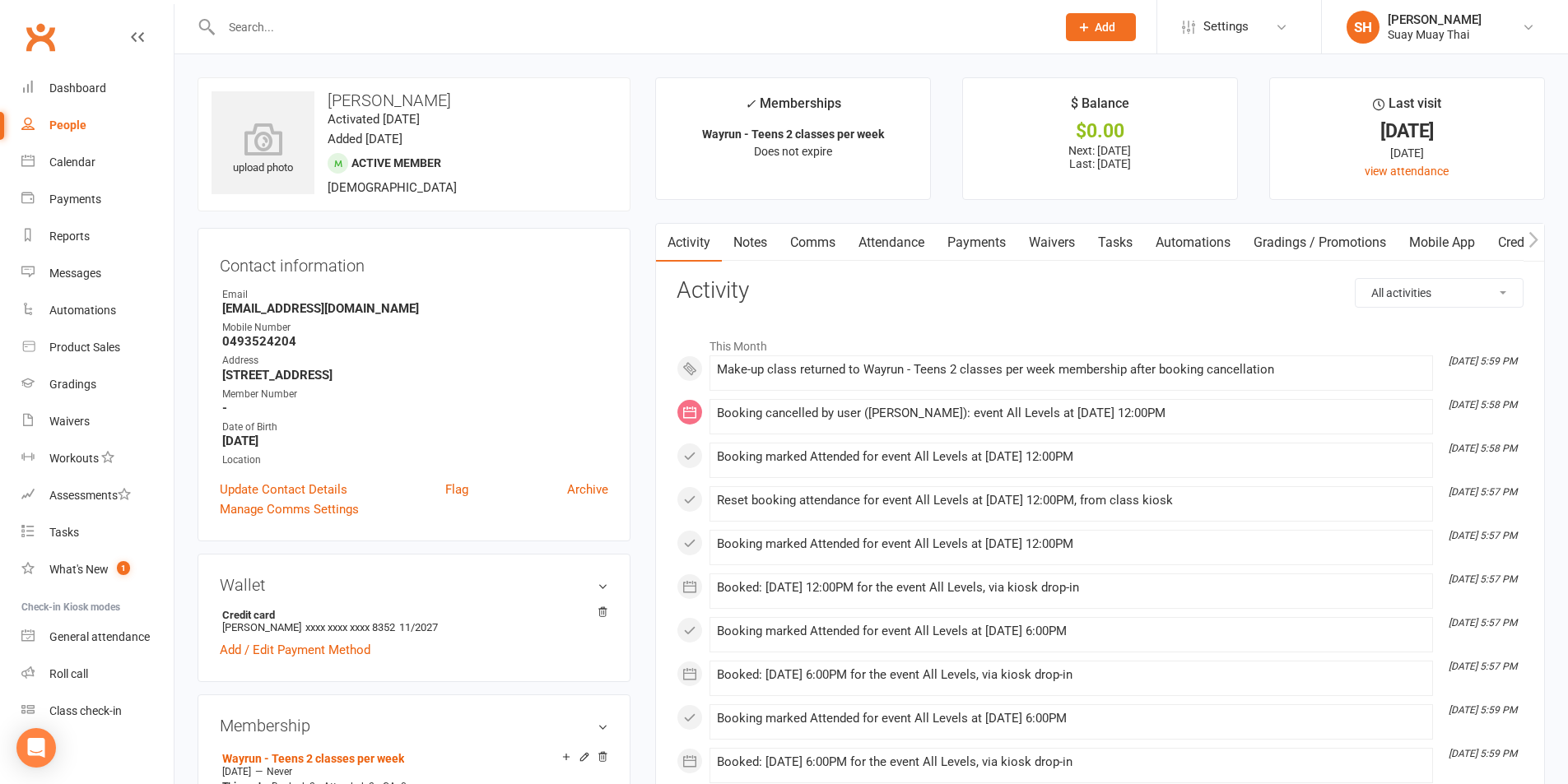
click at [911, 247] on link "Attendance" at bounding box center [891, 242] width 88 height 38
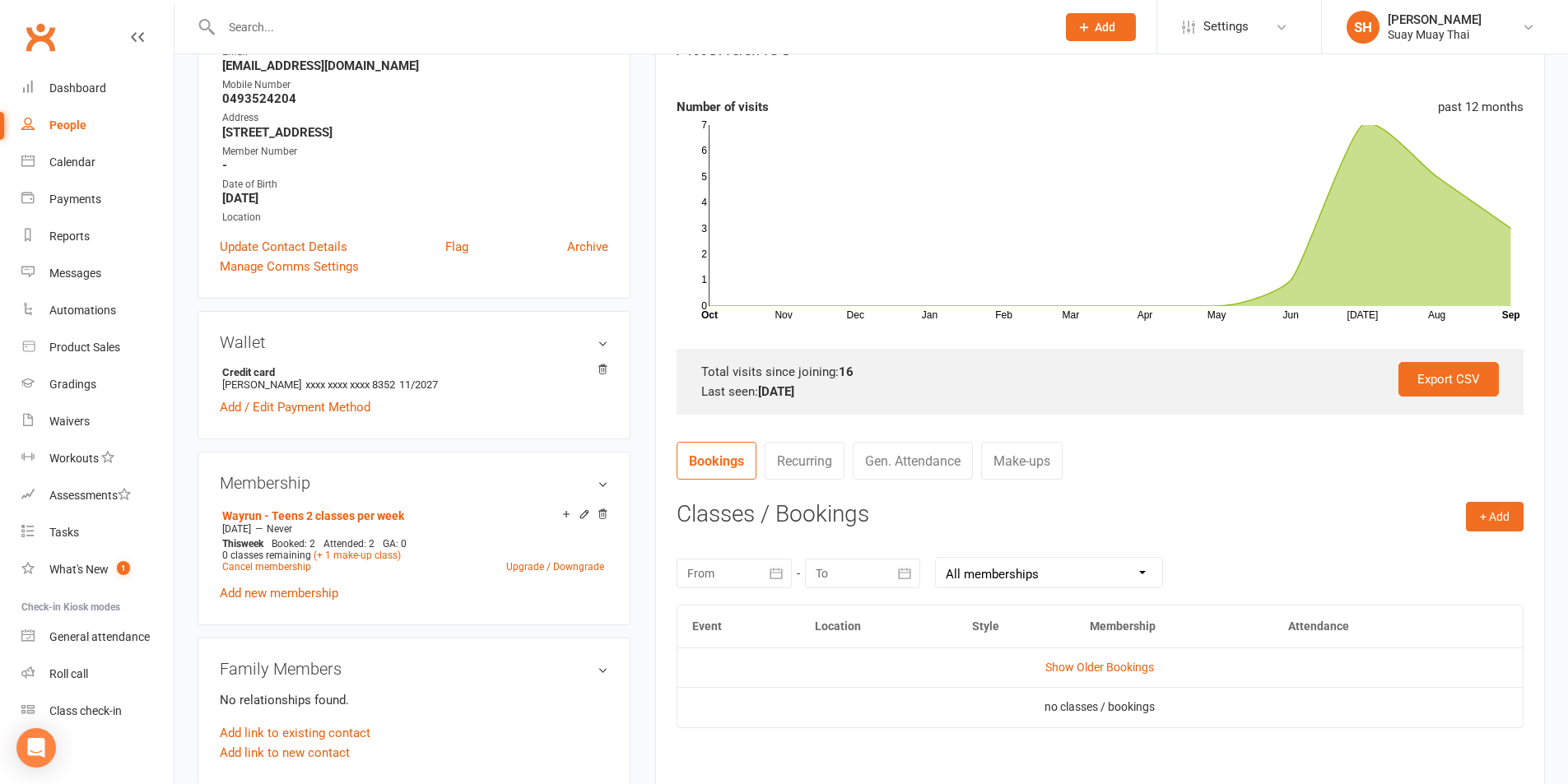
scroll to position [412, 0]
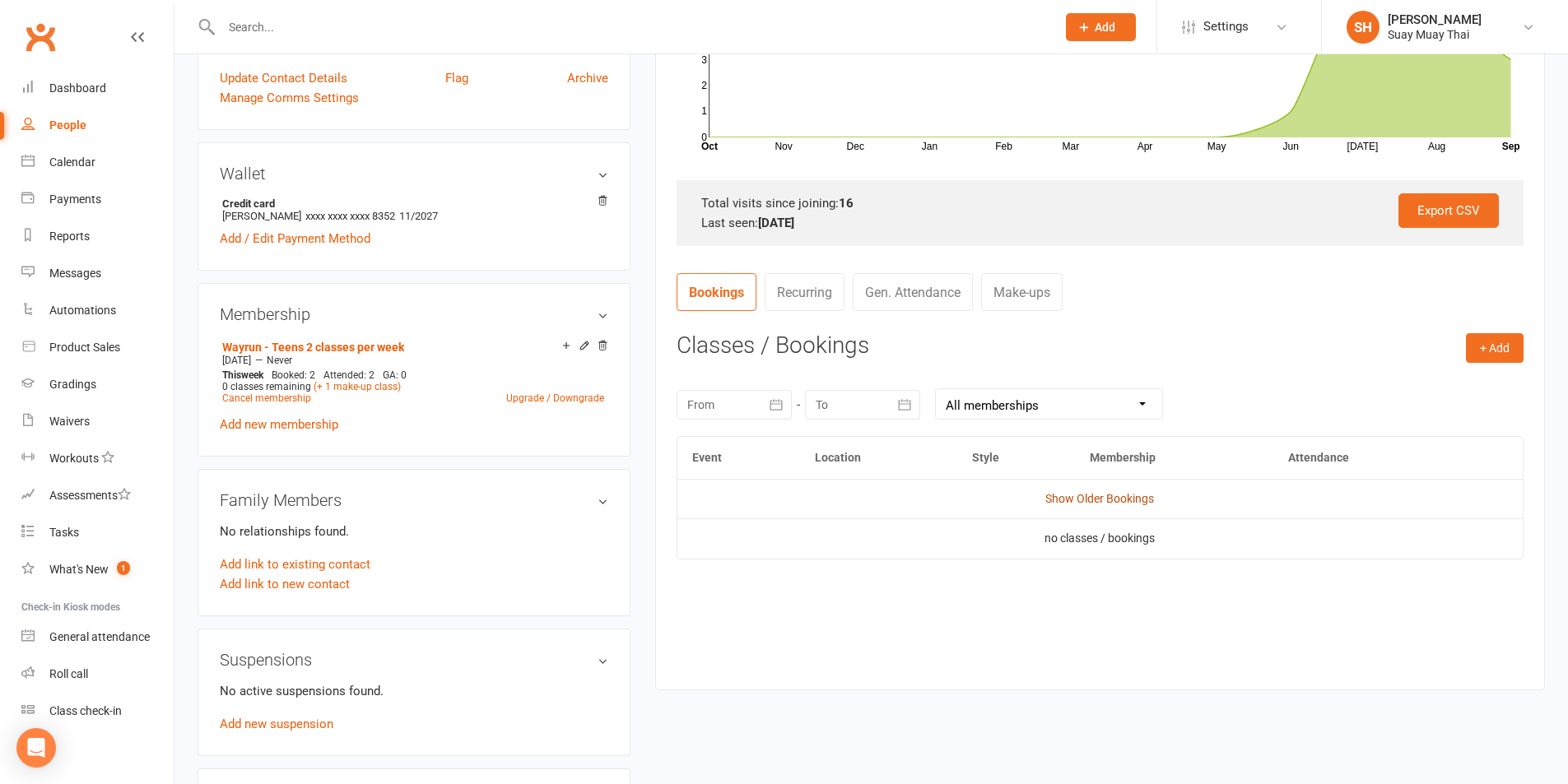
click at [1097, 504] on link "Show Older Bookings" at bounding box center [1100, 498] width 109 height 13
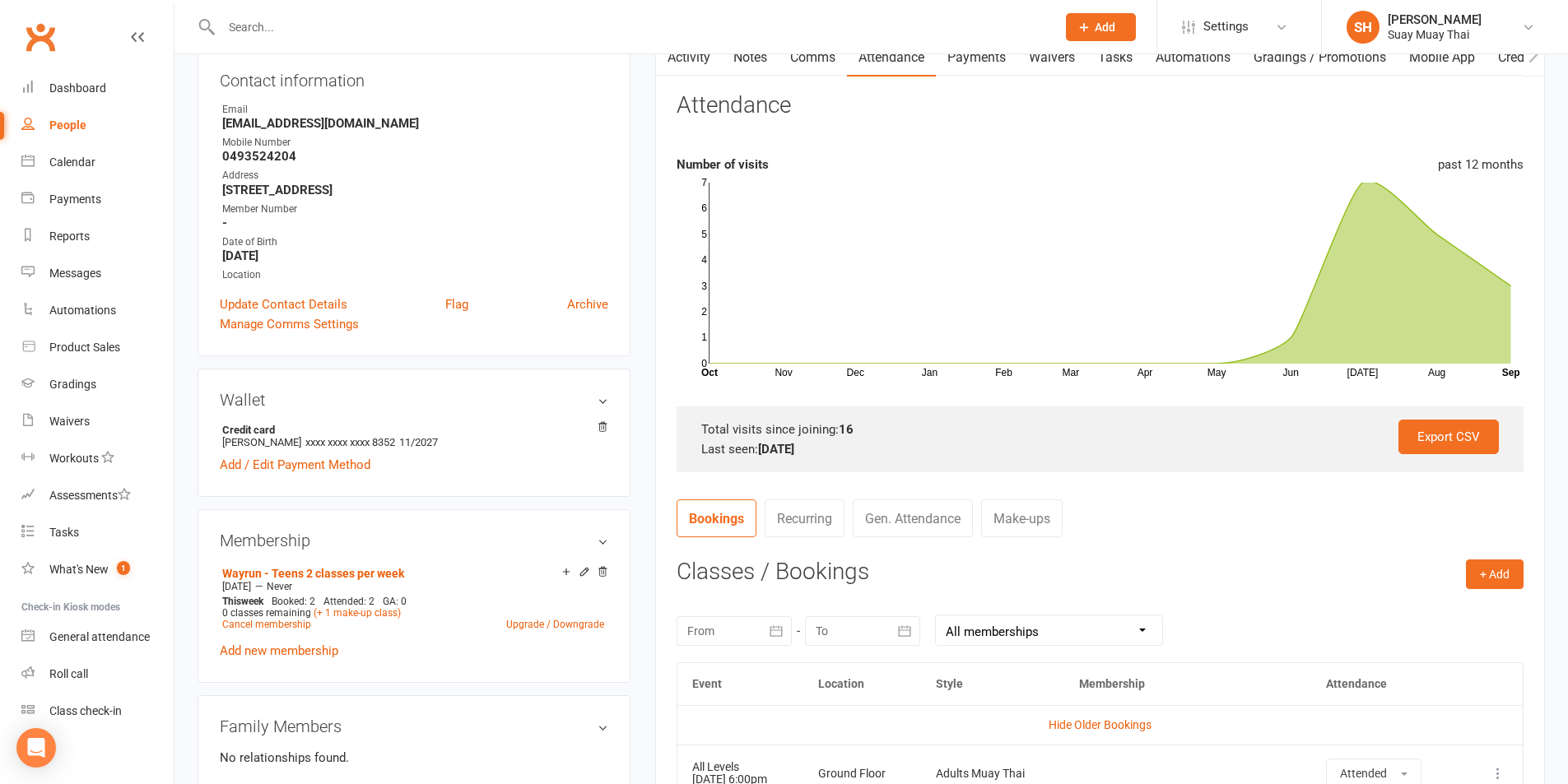
scroll to position [0, 0]
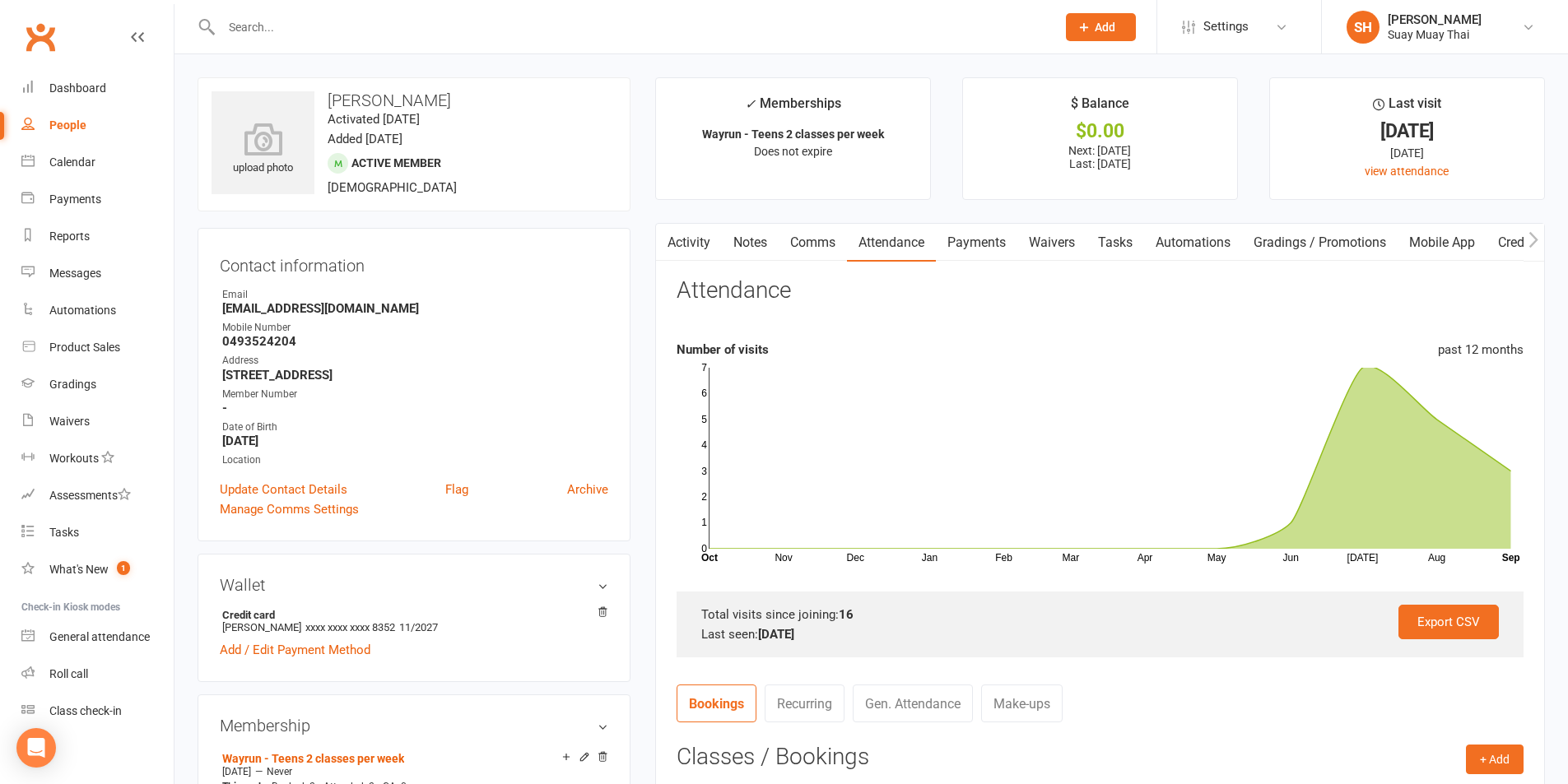
click at [262, 28] on input "text" at bounding box center [631, 27] width 828 height 23
